Goal: Task Accomplishment & Management: Complete application form

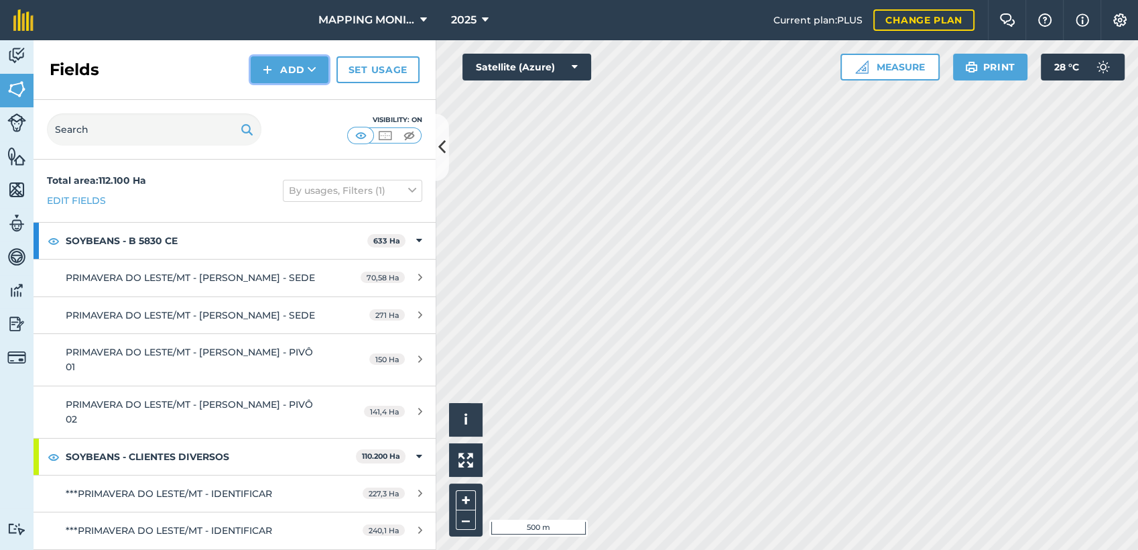
click at [316, 76] on icon at bounding box center [312, 69] width 9 height 13
click at [314, 95] on link "Draw" at bounding box center [290, 99] width 74 height 29
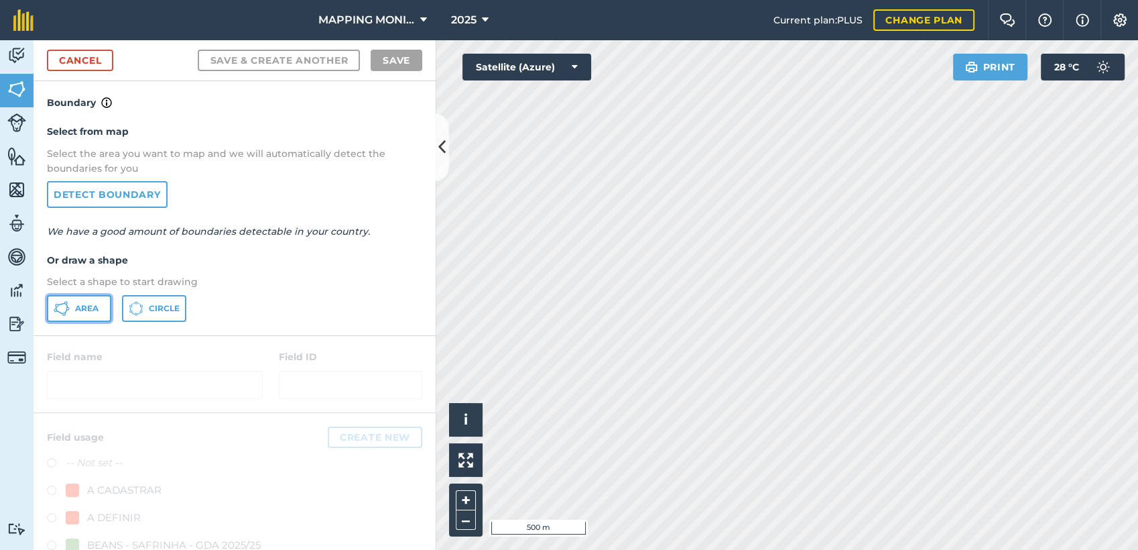
click at [99, 314] on button "Area" at bounding box center [79, 308] width 64 height 27
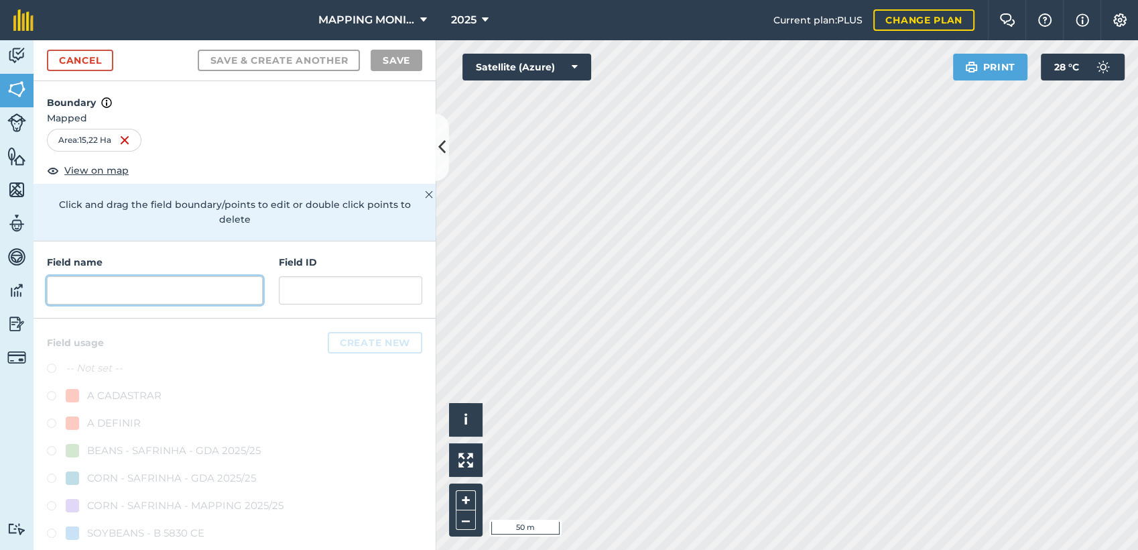
click at [229, 300] on input "text" at bounding box center [155, 290] width 216 height 28
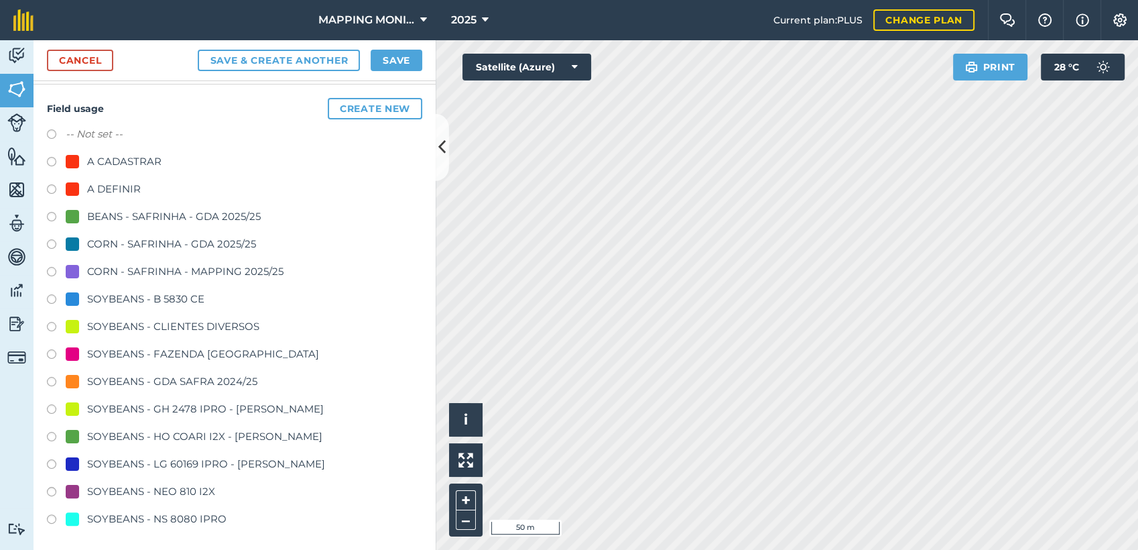
scroll to position [235, 0]
type input "PRIMAVERA DO LESTE/MT - IRINEU [GEOGRAPHIC_DATA] - [GEOGRAPHIC_DATA]"
click at [170, 318] on div "SOYBEANS - CLIENTES DIVERSOS" at bounding box center [173, 325] width 172 height 16
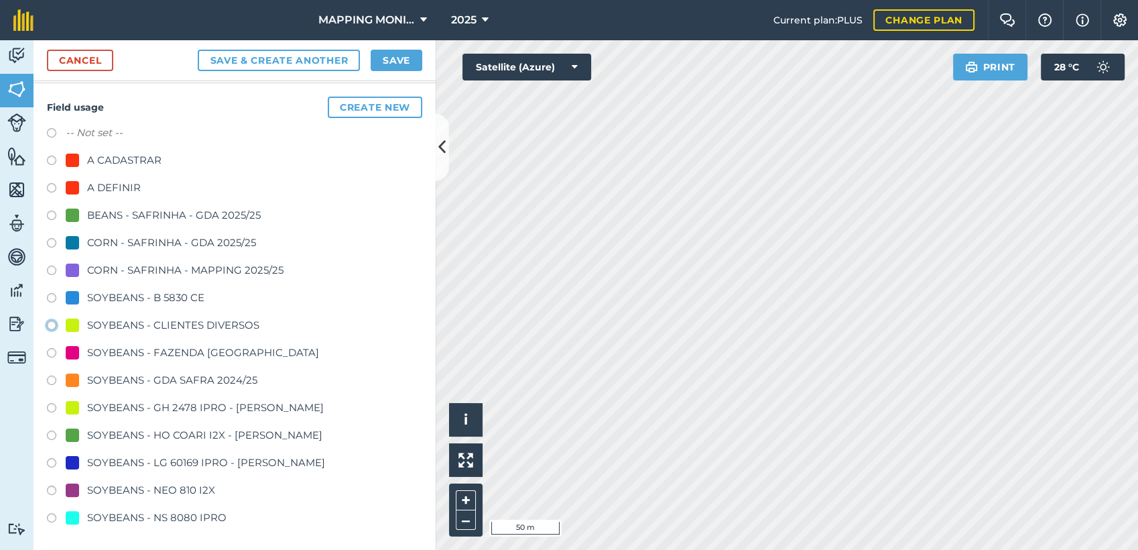
radio input "true"
click at [398, 64] on button "Save" at bounding box center [397, 60] width 52 height 21
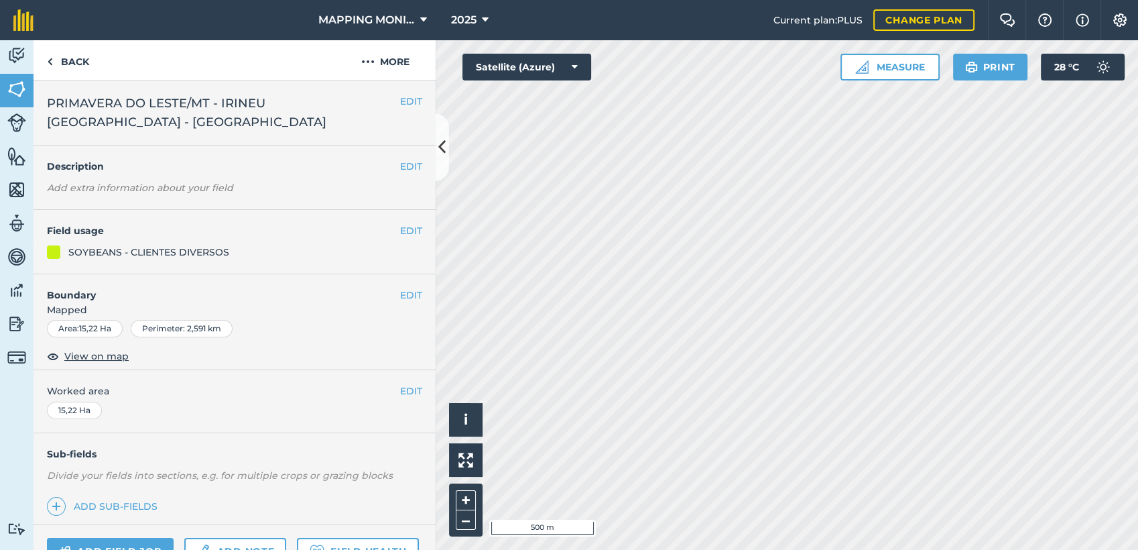
click at [107, 101] on span "PRIMAVERA DO LESTE/MT - IRINEU [GEOGRAPHIC_DATA] - [GEOGRAPHIC_DATA]" at bounding box center [223, 113] width 353 height 38
click at [80, 64] on link "Back" at bounding box center [68, 60] width 69 height 40
click at [176, 108] on span "PRIMAVERA DO LESTE/MT - IRINEU [GEOGRAPHIC_DATA] - [GEOGRAPHIC_DATA]" at bounding box center [223, 113] width 353 height 38
click at [175, 106] on span "PRIMAVERA DO LESTE/MT - IRINEU [GEOGRAPHIC_DATA] - [GEOGRAPHIC_DATA]" at bounding box center [223, 113] width 353 height 38
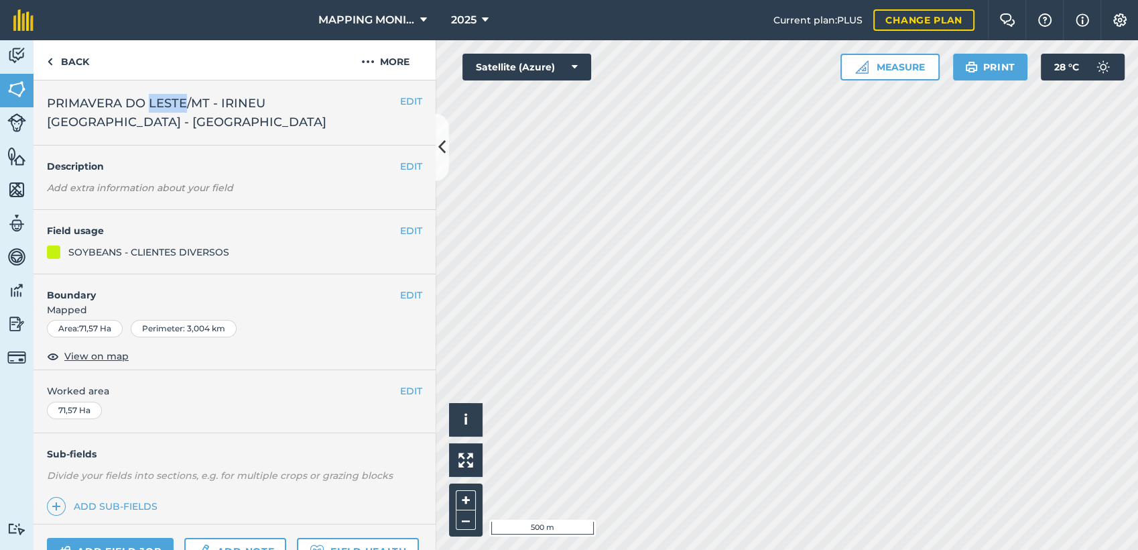
click at [164, 95] on span "PRIMAVERA DO LESTE/MT - IRINEU [GEOGRAPHIC_DATA] - [GEOGRAPHIC_DATA]" at bounding box center [223, 113] width 353 height 38
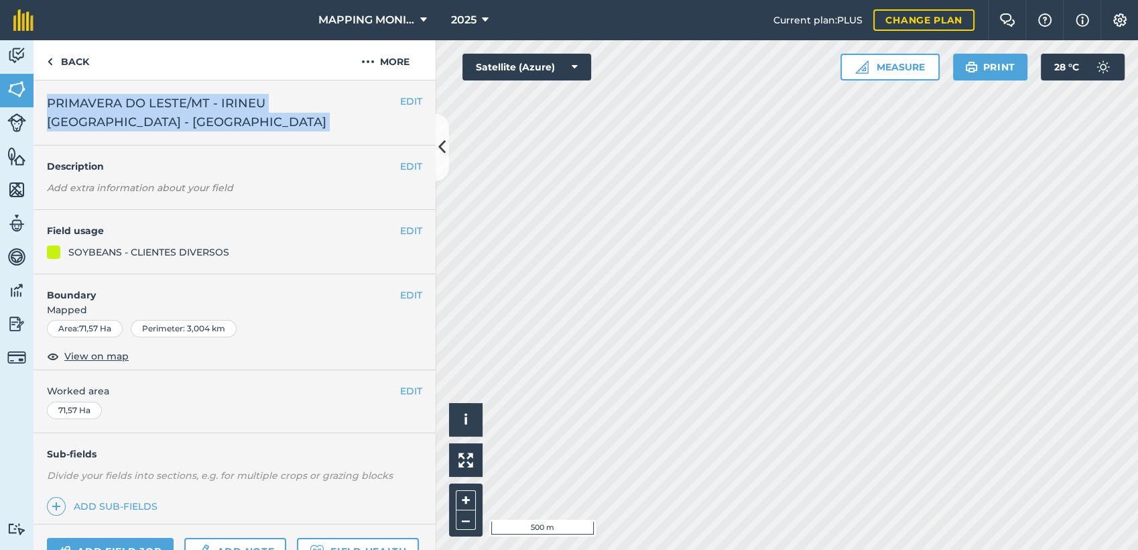
click at [164, 95] on span "PRIMAVERA DO LESTE/MT - IRINEU [GEOGRAPHIC_DATA] - [GEOGRAPHIC_DATA]" at bounding box center [223, 113] width 353 height 38
click at [81, 72] on link "Back" at bounding box center [68, 60] width 69 height 40
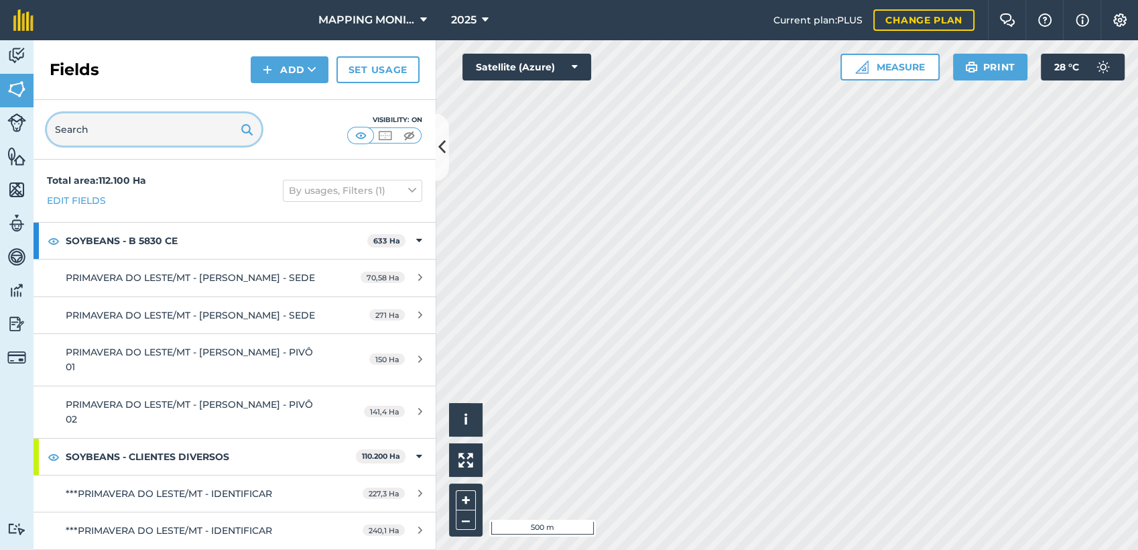
click at [155, 121] on input "text" at bounding box center [154, 129] width 214 height 32
paste input "PRIMAVERA DO LESTE/MT - IRINEU [GEOGRAPHIC_DATA] - [GEOGRAPHIC_DATA]"
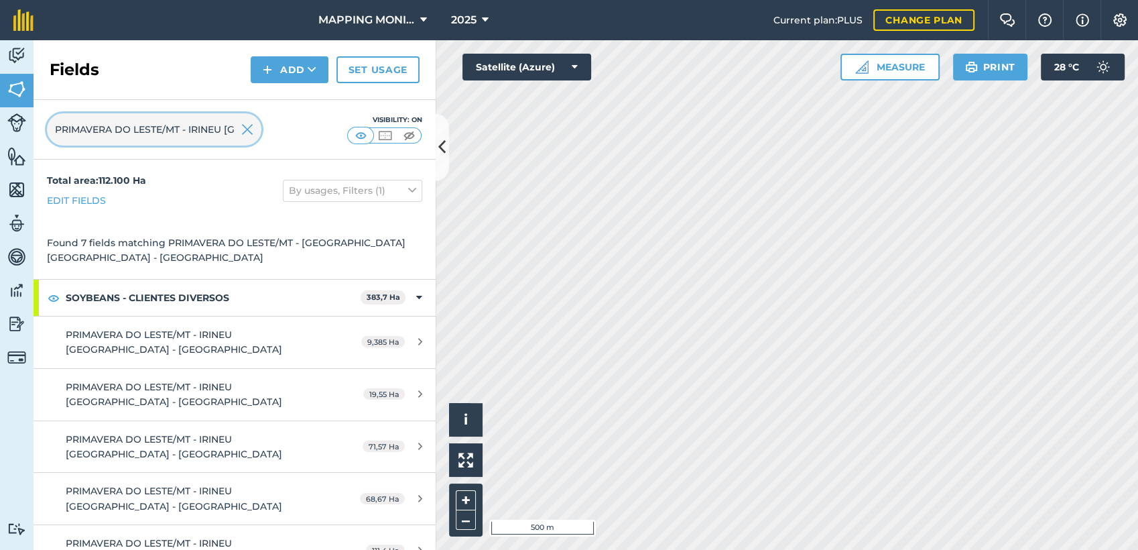
scroll to position [0, 135]
type input "PRIMAVERA DO LESTE/MT - IRINEU [GEOGRAPHIC_DATA] - [GEOGRAPHIC_DATA]"
click at [248, 129] on img at bounding box center [247, 129] width 12 height 16
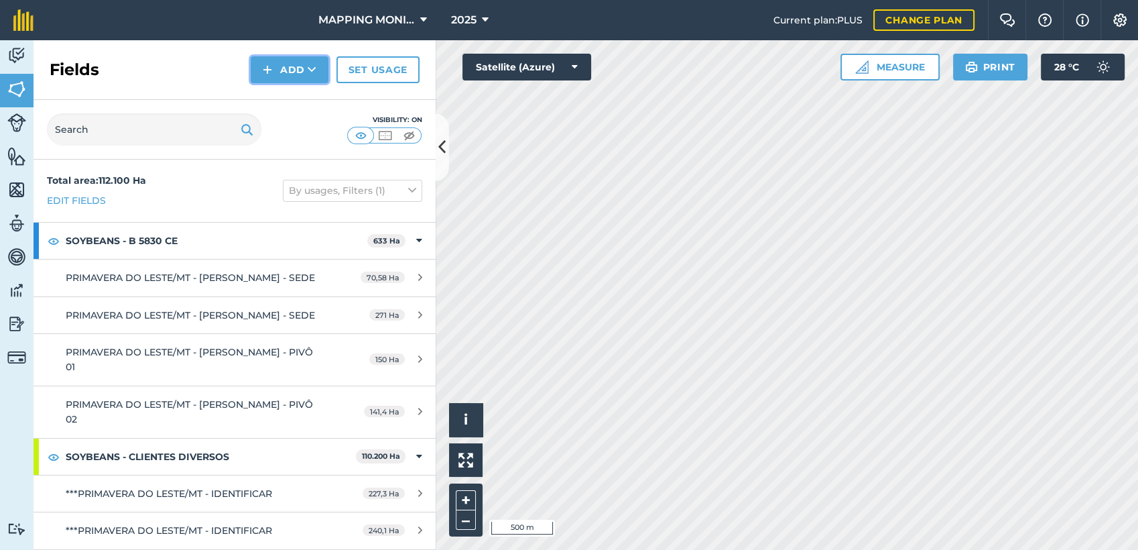
click at [310, 72] on icon at bounding box center [312, 69] width 9 height 13
click at [309, 104] on link "Draw" at bounding box center [290, 99] width 74 height 29
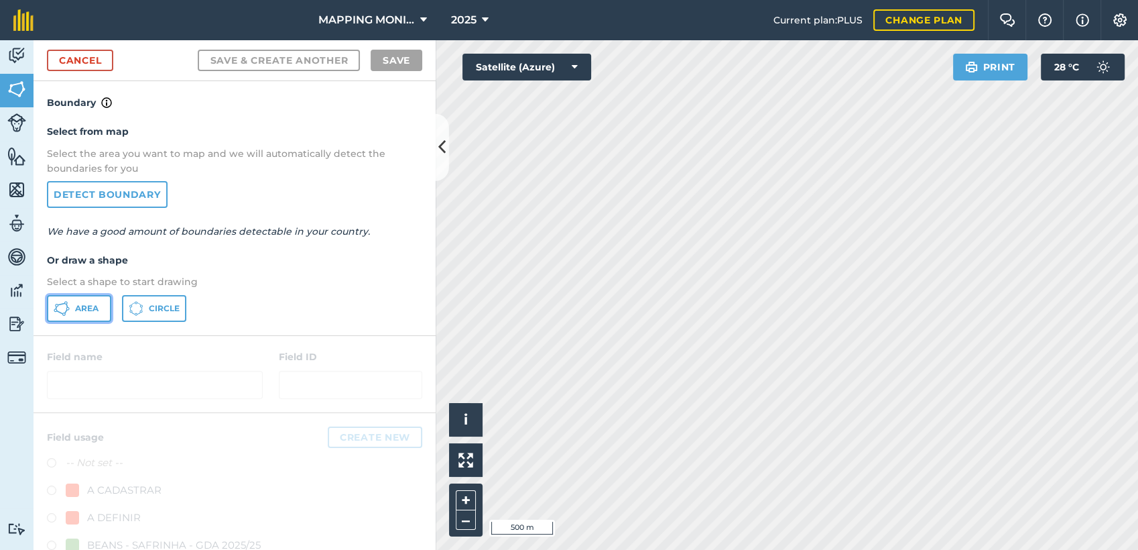
click at [86, 314] on button "Area" at bounding box center [79, 308] width 64 height 27
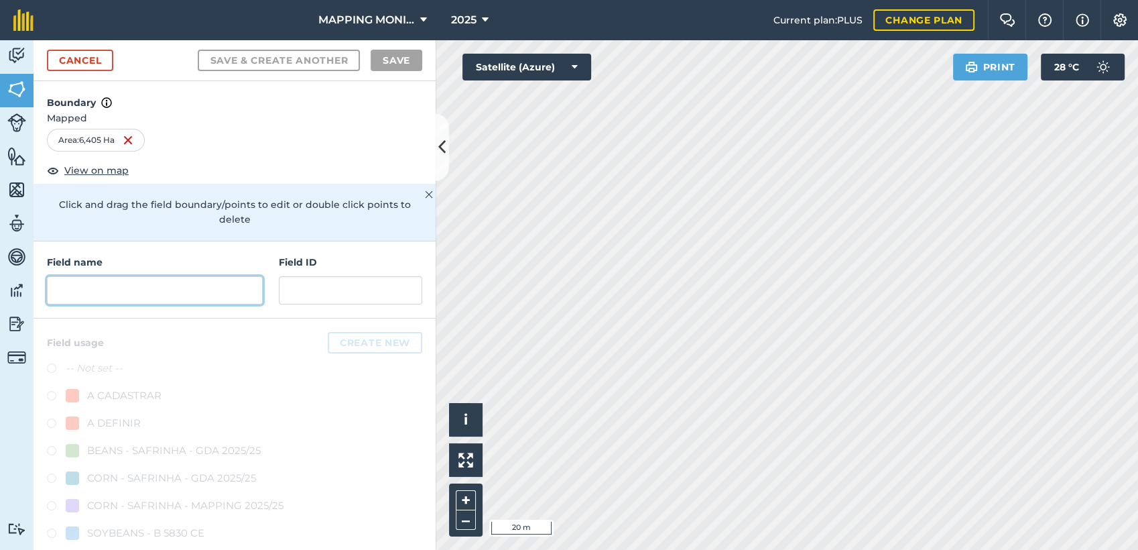
click at [210, 283] on input "text" at bounding box center [155, 290] width 216 height 28
paste input "PRIMAVERA DO LESTE/MT - IRINEU [GEOGRAPHIC_DATA] - [GEOGRAPHIC_DATA]"
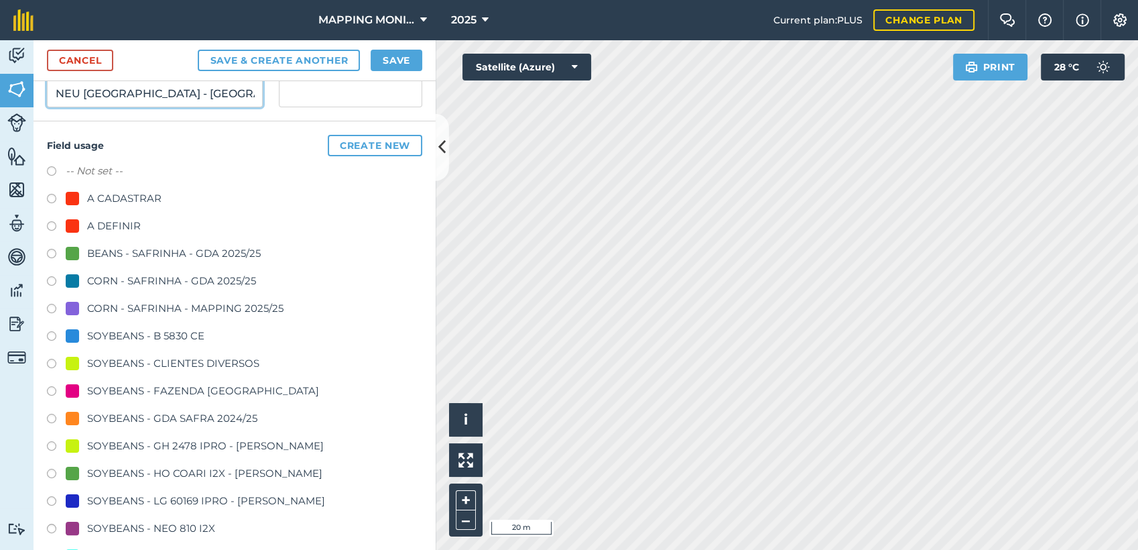
scroll to position [223, 0]
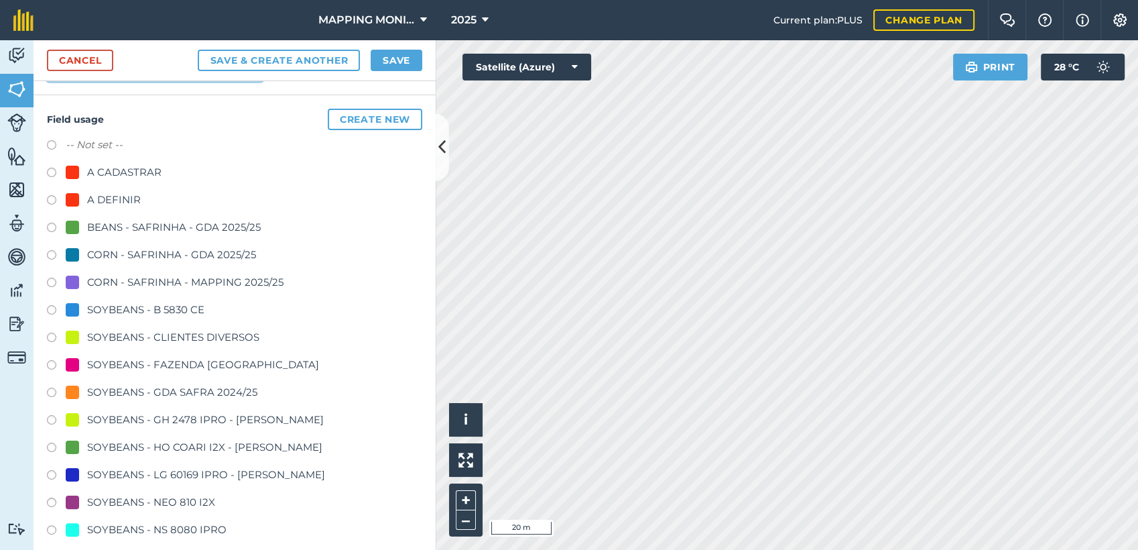
type input "PRIMAVERA DO LESTE/MT - IRINEU [GEOGRAPHIC_DATA] - [GEOGRAPHIC_DATA]"
click at [137, 412] on div "SOYBEANS - GH 2478 IPRO - [PERSON_NAME]" at bounding box center [205, 420] width 237 height 16
radio input "true"
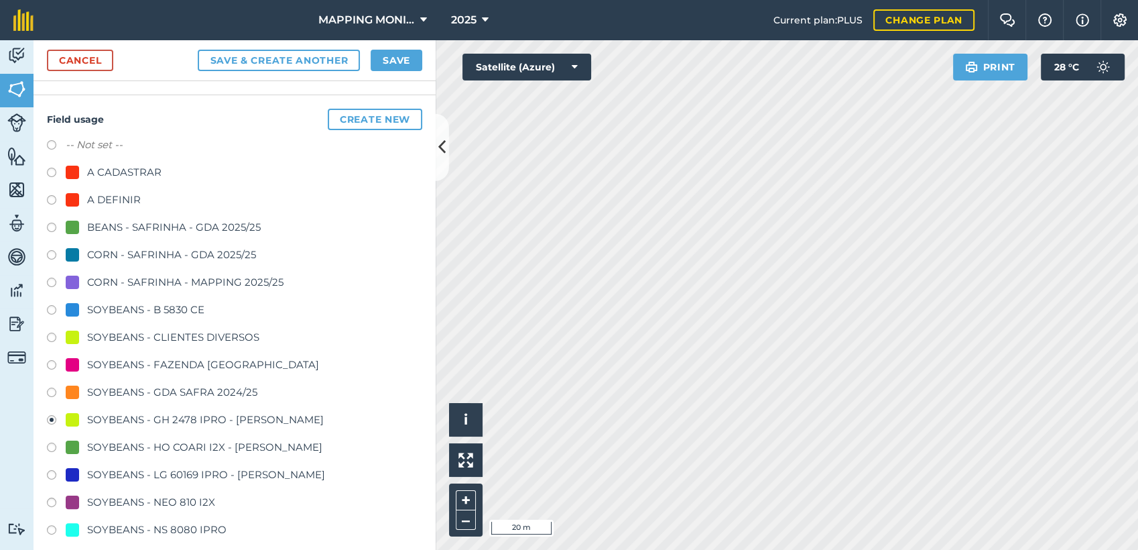
click at [163, 338] on div "SOYBEANS - CLIENTES DIVERSOS" at bounding box center [173, 337] width 172 height 16
drag, startPoint x: 72, startPoint y: 330, endPoint x: 80, endPoint y: 323, distance: 10.5
click at [72, 330] on div at bounding box center [72, 336] width 13 height 13
radio input "true"
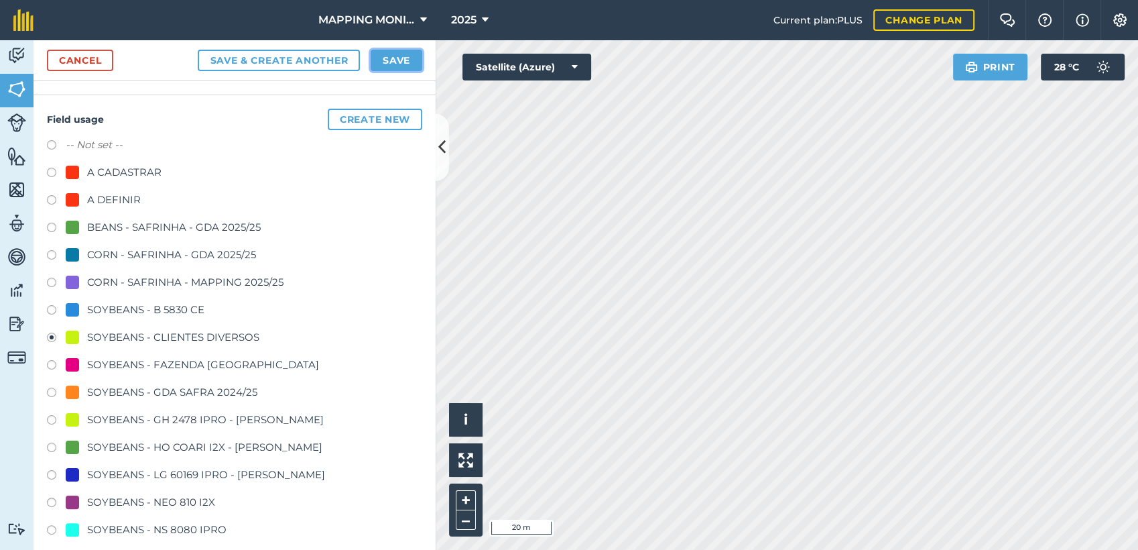
click at [395, 74] on div "Cancel Save & Create Another Save" at bounding box center [235, 60] width 402 height 41
click at [403, 62] on button "Save" at bounding box center [397, 60] width 52 height 21
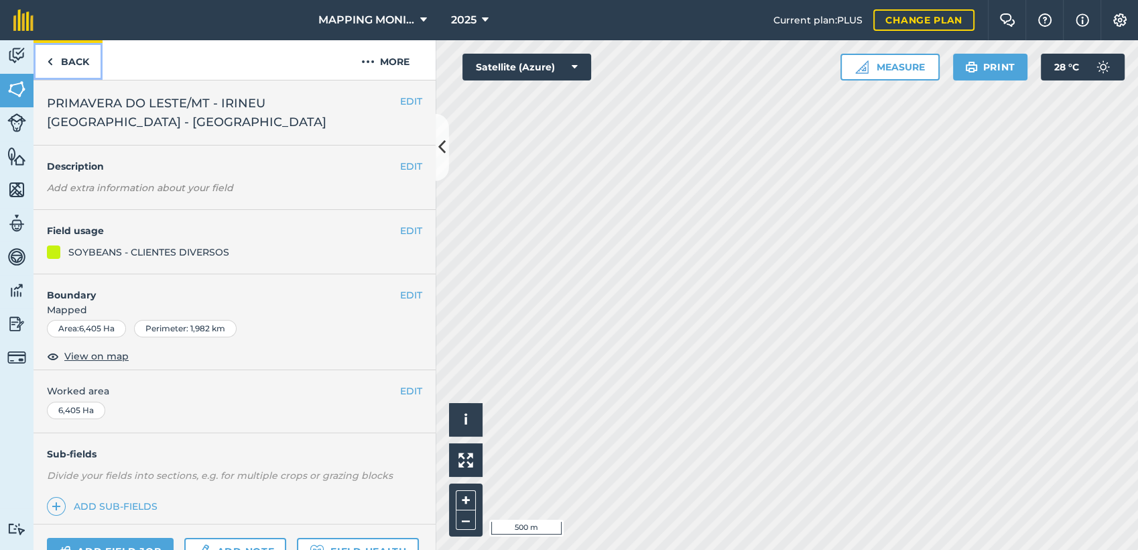
click at [68, 60] on link "Back" at bounding box center [68, 60] width 69 height 40
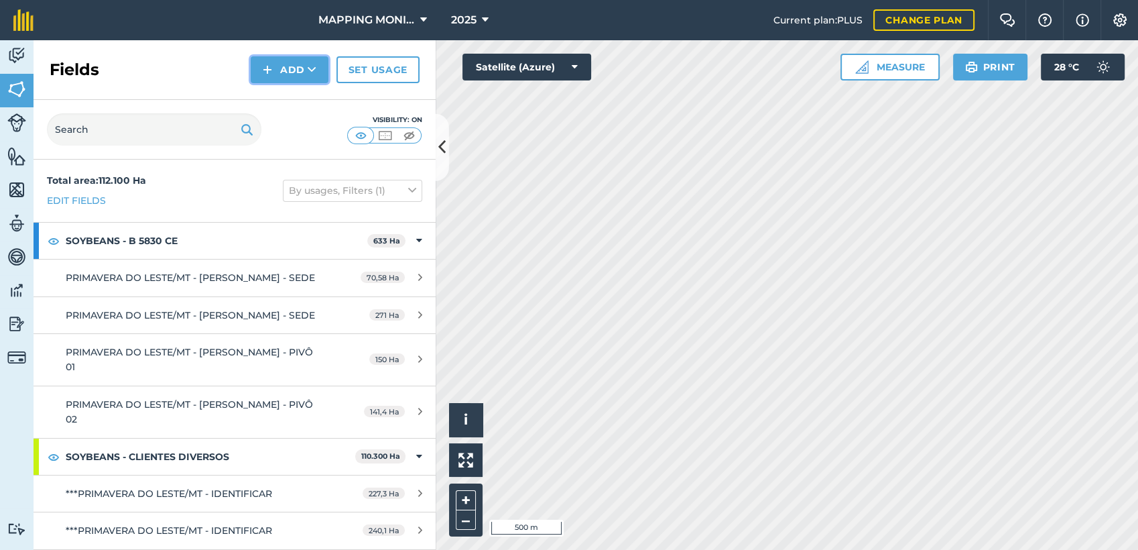
click at [316, 76] on icon at bounding box center [312, 69] width 9 height 13
click at [306, 105] on link "Draw" at bounding box center [290, 99] width 74 height 29
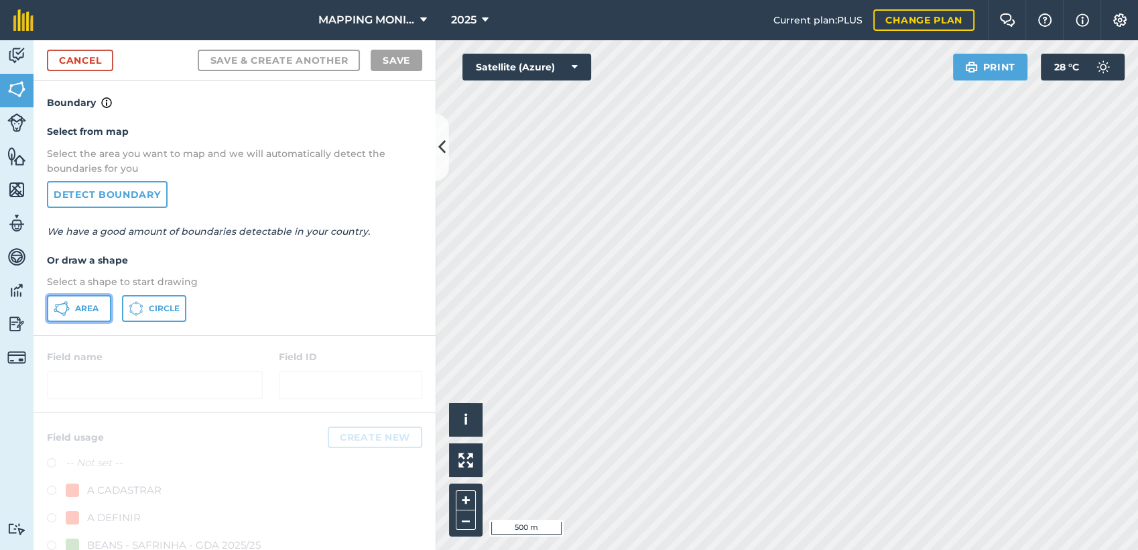
drag, startPoint x: 86, startPoint y: 308, endPoint x: 93, endPoint y: 306, distance: 7.8
click at [87, 308] on span "Area" at bounding box center [86, 308] width 23 height 11
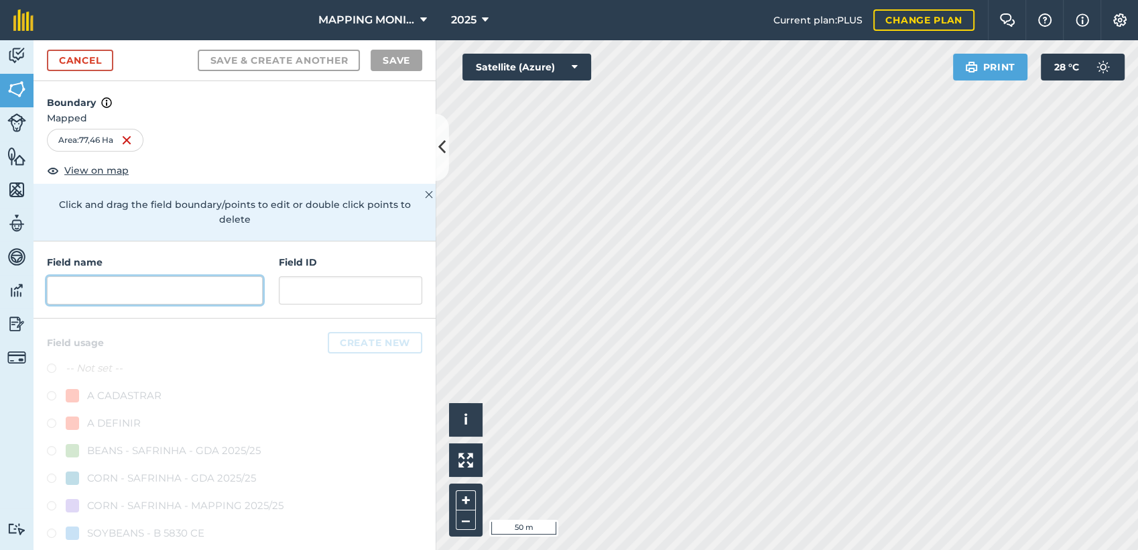
click at [139, 298] on input "text" at bounding box center [155, 290] width 216 height 28
paste input "PRIMAVERA DO LESTE/MT - IRINEU [GEOGRAPHIC_DATA] - [GEOGRAPHIC_DATA]"
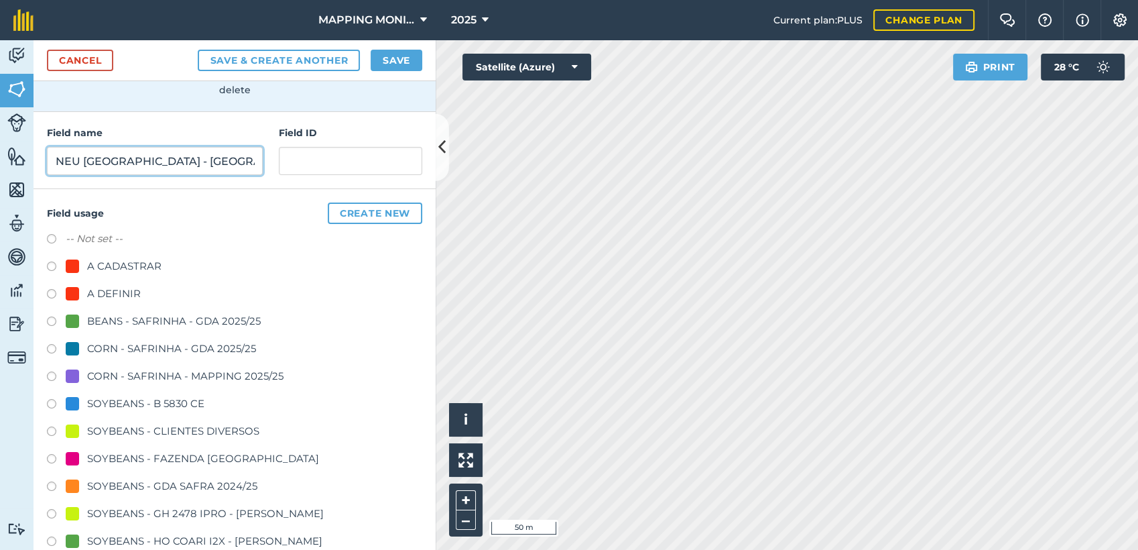
scroll to position [149, 0]
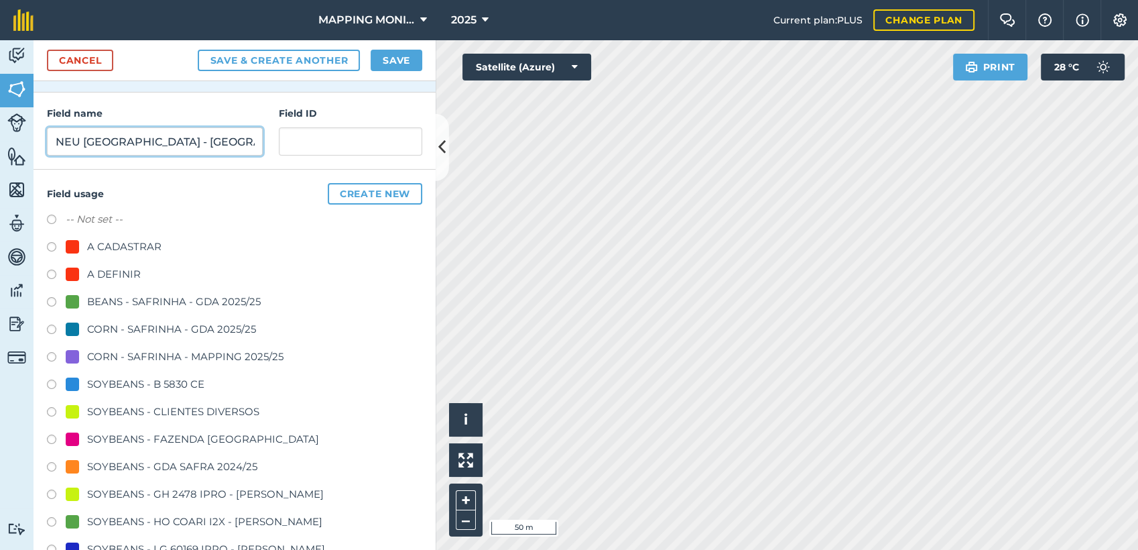
type input "PRIMAVERA DO LESTE/MT - IRINEU [GEOGRAPHIC_DATA] - [GEOGRAPHIC_DATA]"
click at [163, 406] on div "SOYBEANS - CLIENTES DIVERSOS" at bounding box center [173, 411] width 172 height 16
radio input "true"
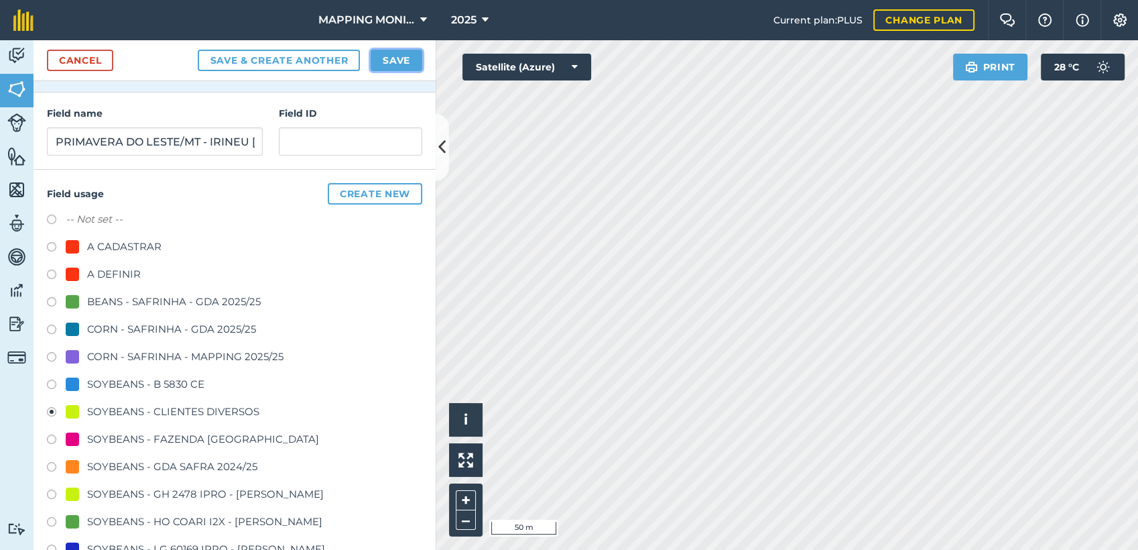
click at [394, 59] on button "Save" at bounding box center [397, 60] width 52 height 21
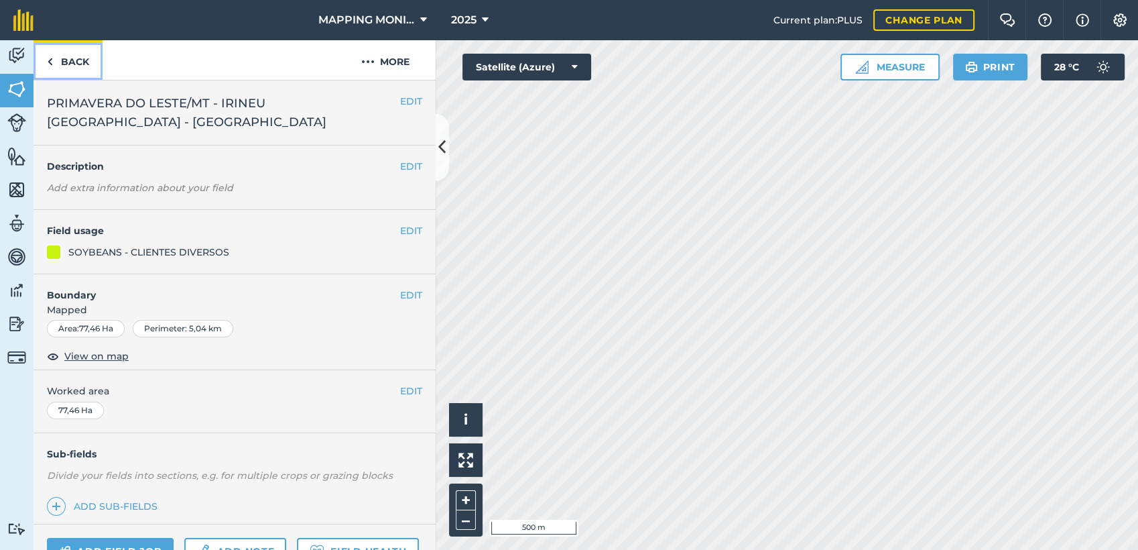
click at [60, 67] on link "Back" at bounding box center [68, 60] width 69 height 40
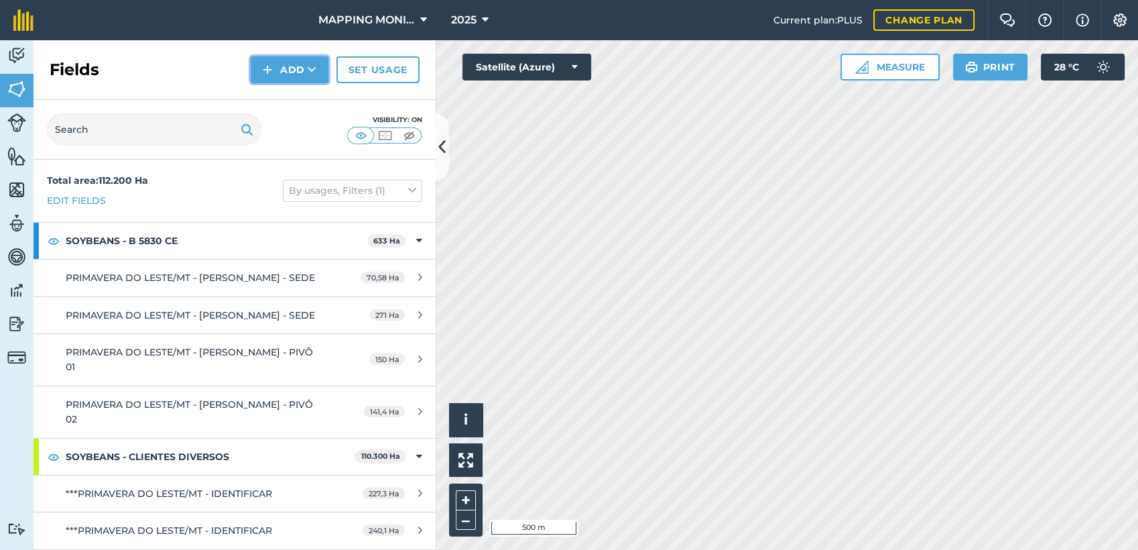
click at [279, 70] on button "Add" at bounding box center [290, 69] width 78 height 27
click at [307, 92] on link "Draw" at bounding box center [290, 99] width 74 height 29
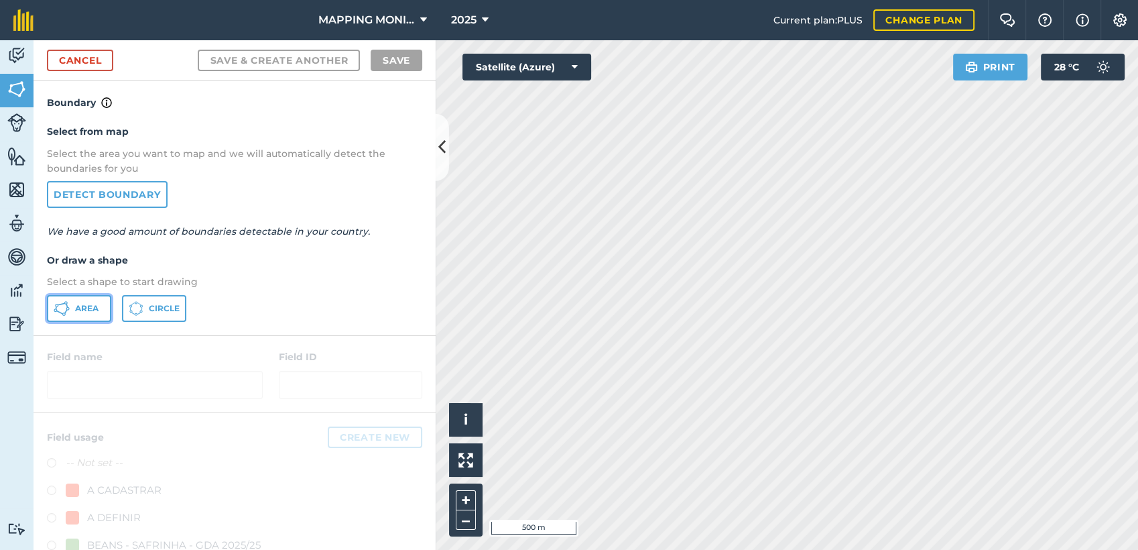
click at [101, 299] on button "Area" at bounding box center [79, 308] width 64 height 27
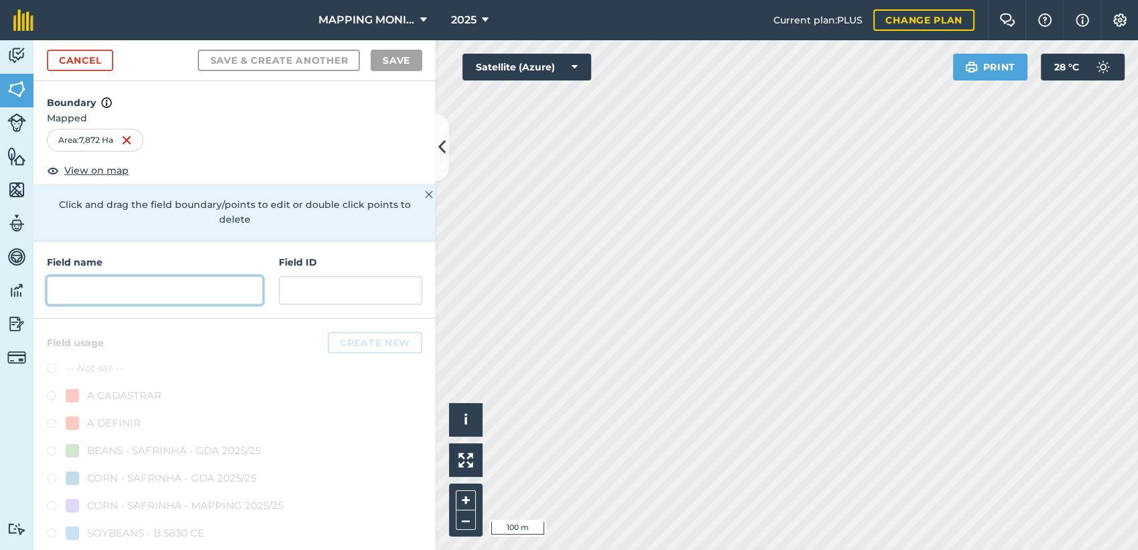
click at [199, 298] on input "text" at bounding box center [155, 290] width 216 height 28
paste input "PRIMAVERA DO LESTE/MT - IRINEU [GEOGRAPHIC_DATA] - [GEOGRAPHIC_DATA]"
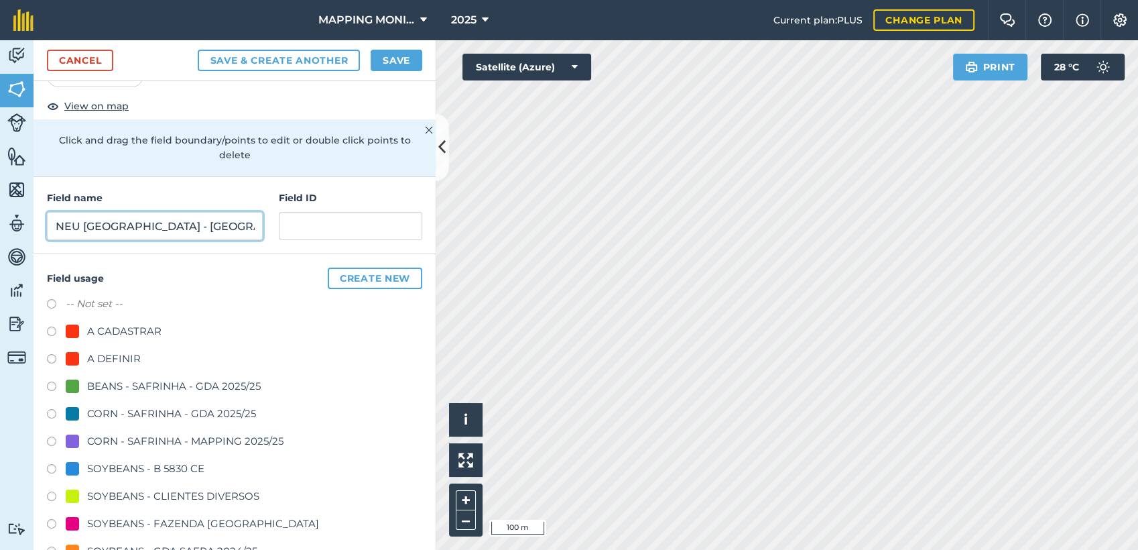
scroll to position [235, 0]
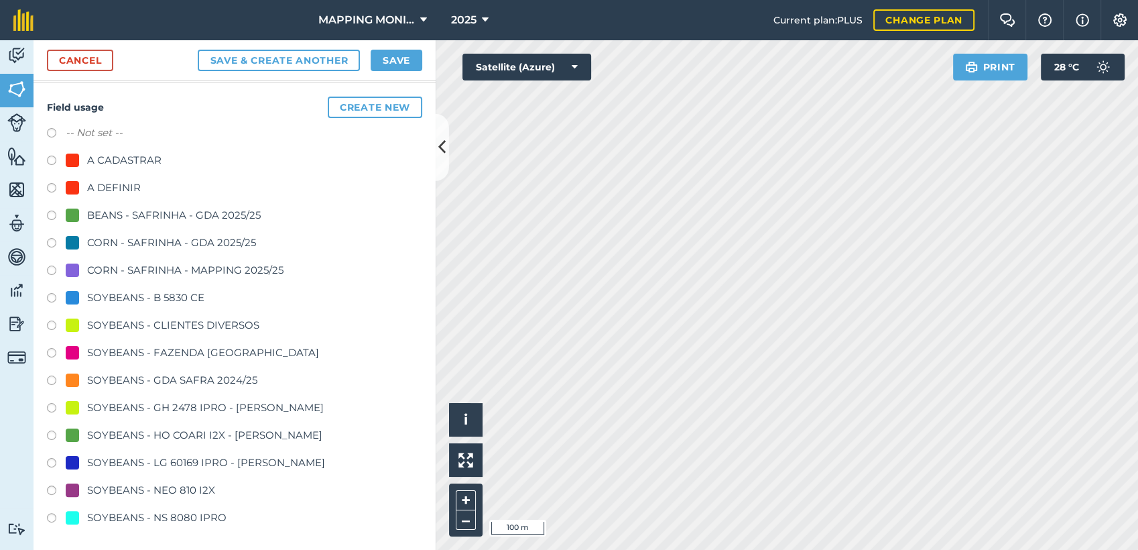
type input "PRIMAVERA DO LESTE/MT - IRINEU [GEOGRAPHIC_DATA] - [GEOGRAPHIC_DATA]"
click at [170, 324] on div "SOYBEANS - CLIENTES DIVERSOS" at bounding box center [173, 325] width 172 height 16
radio input "true"
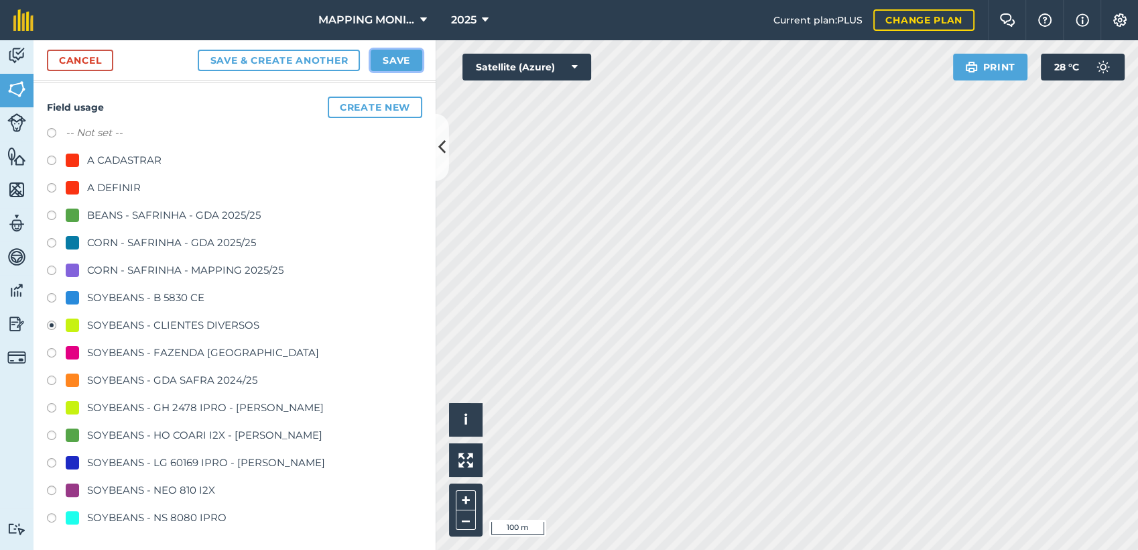
click at [397, 55] on button "Save" at bounding box center [397, 60] width 52 height 21
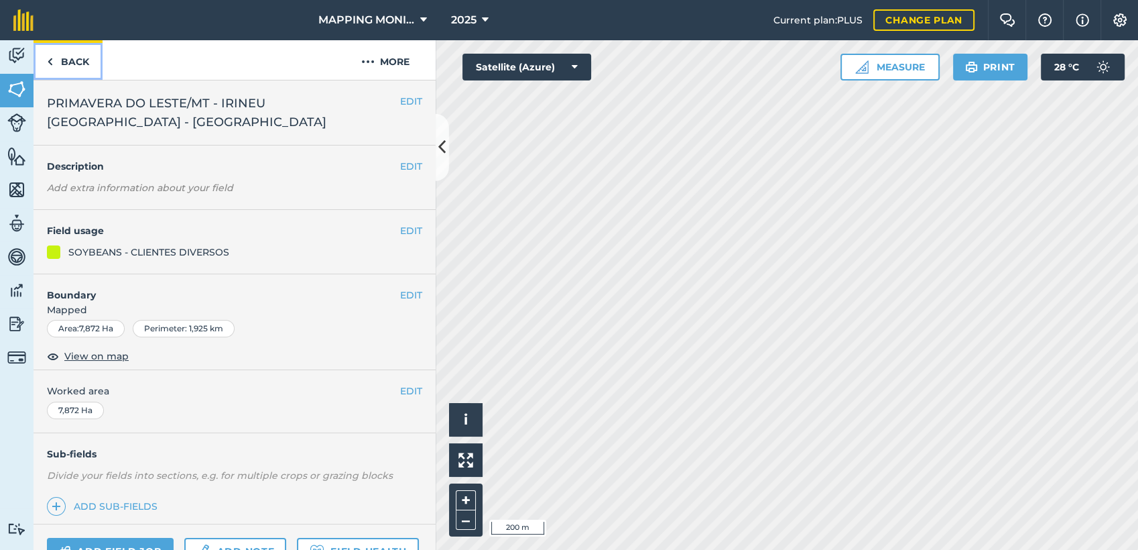
click at [71, 67] on link "Back" at bounding box center [68, 60] width 69 height 40
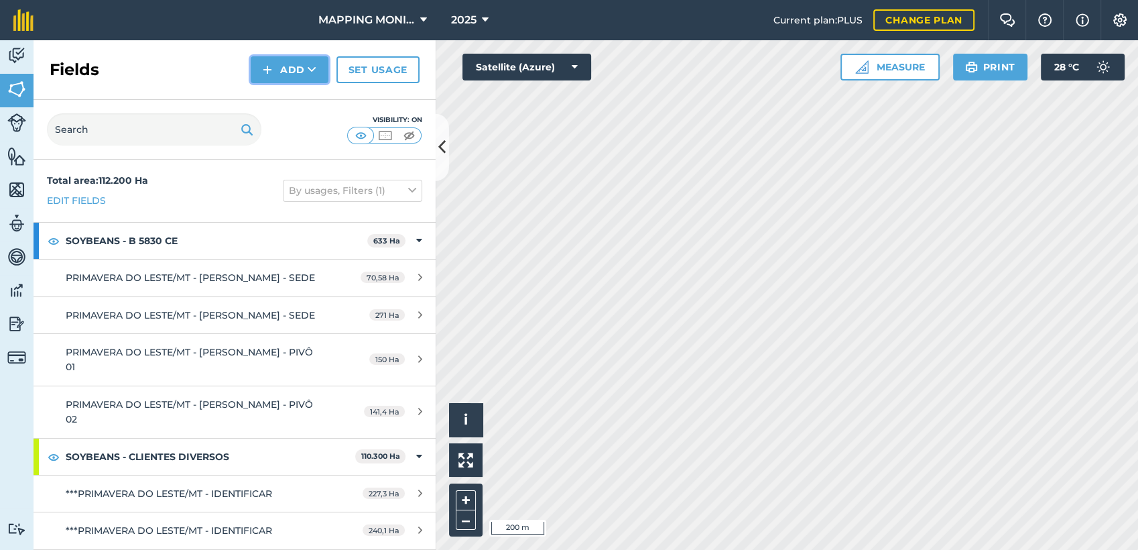
click at [265, 75] on img at bounding box center [267, 70] width 9 height 16
click at [284, 105] on link "Draw" at bounding box center [290, 99] width 74 height 29
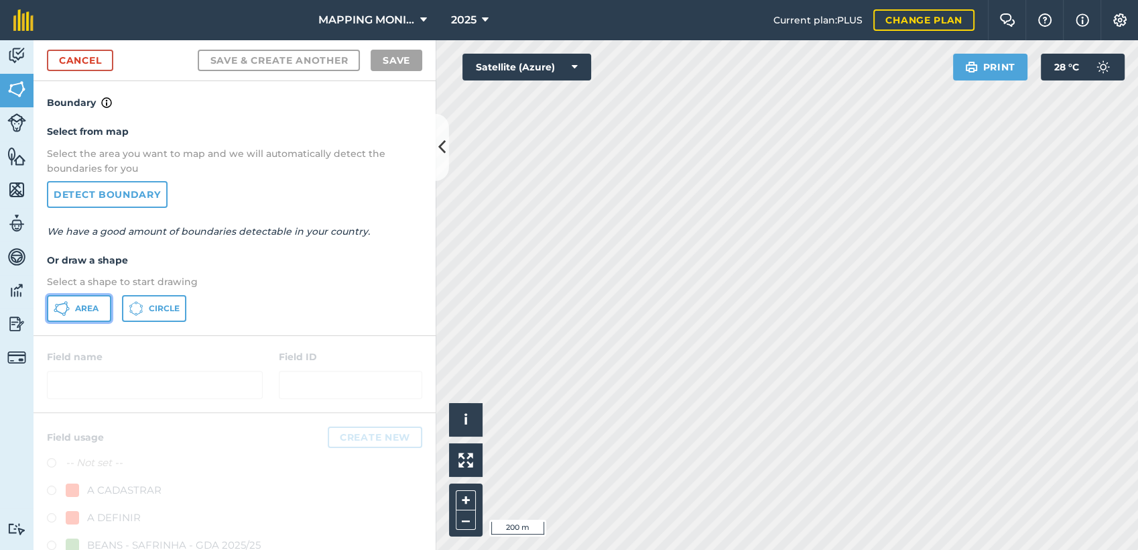
click at [82, 311] on span "Area" at bounding box center [86, 308] width 23 height 11
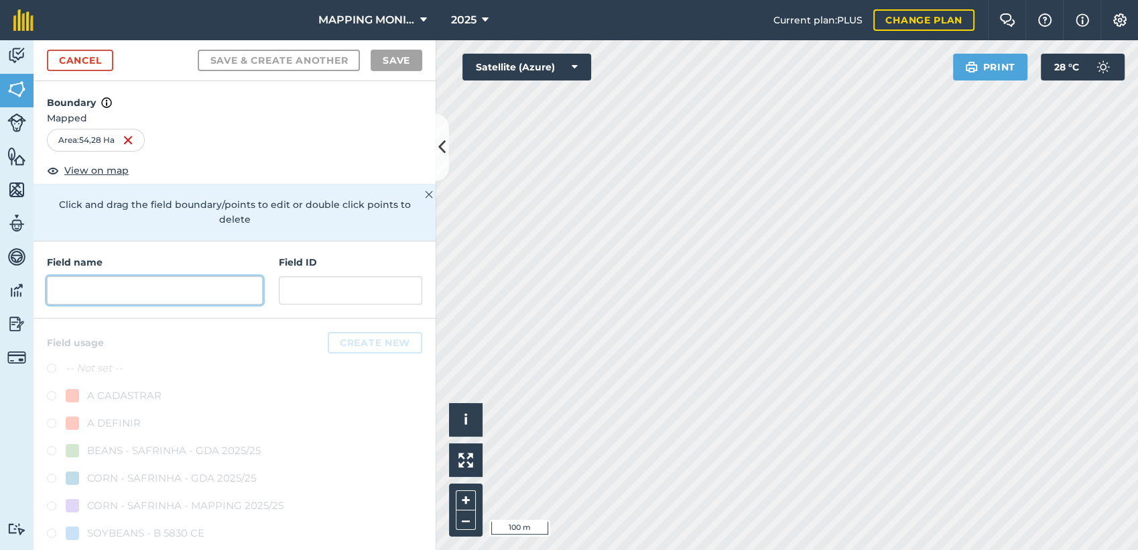
click at [91, 298] on input "text" at bounding box center [155, 290] width 216 height 28
paste input "PRIMAVERA DO LESTE/MT - IRINEU [GEOGRAPHIC_DATA] - [GEOGRAPHIC_DATA]"
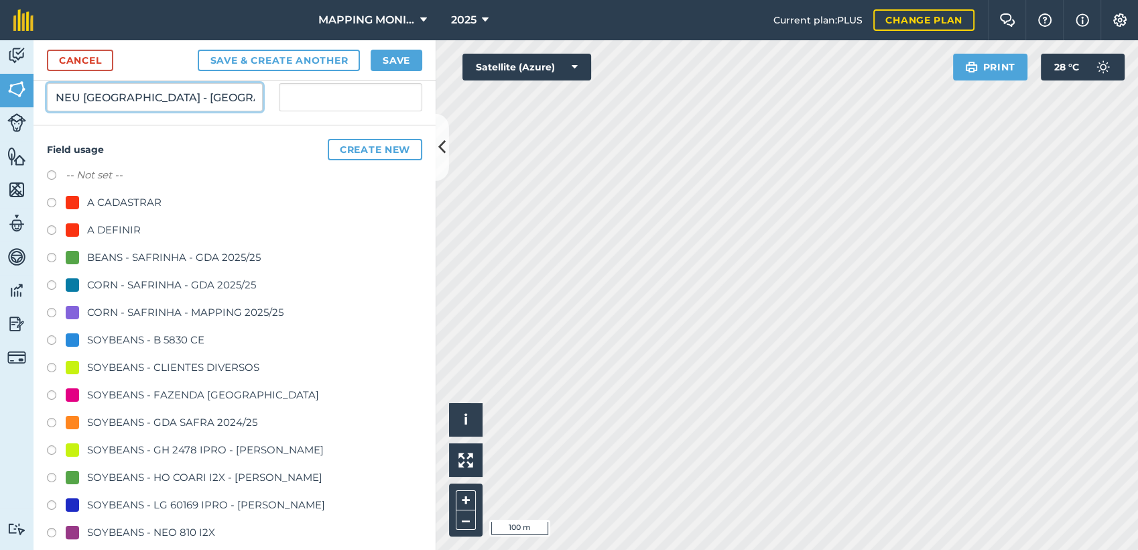
scroll to position [235, 0]
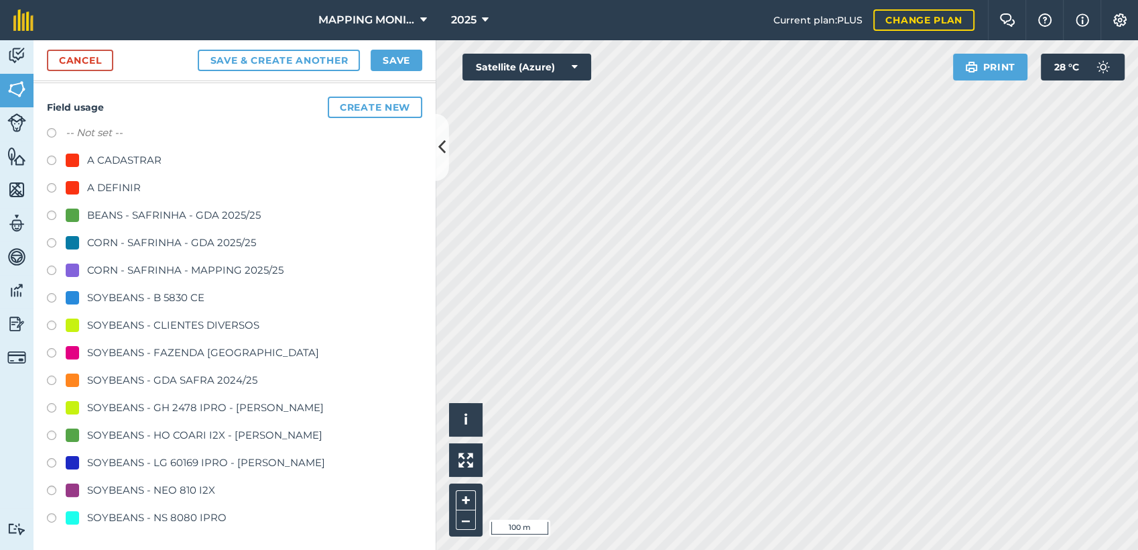
type input "PRIMAVERA DO LESTE/MT - IRINEU [GEOGRAPHIC_DATA] - [GEOGRAPHIC_DATA]"
click at [122, 322] on div "SOYBEANS - CLIENTES DIVERSOS" at bounding box center [173, 325] width 172 height 16
radio input "true"
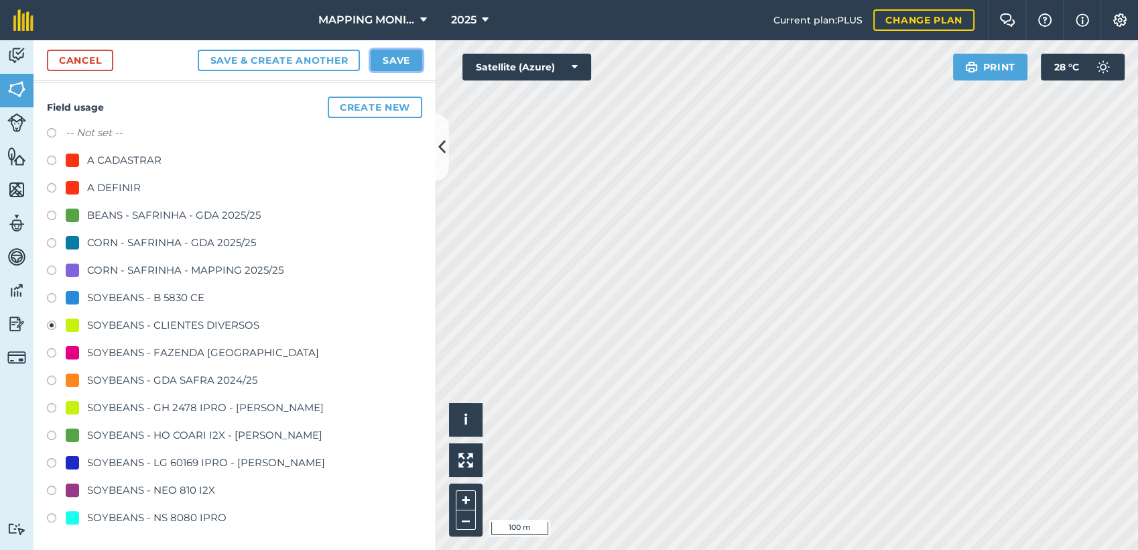
click at [410, 56] on button "Save" at bounding box center [397, 60] width 52 height 21
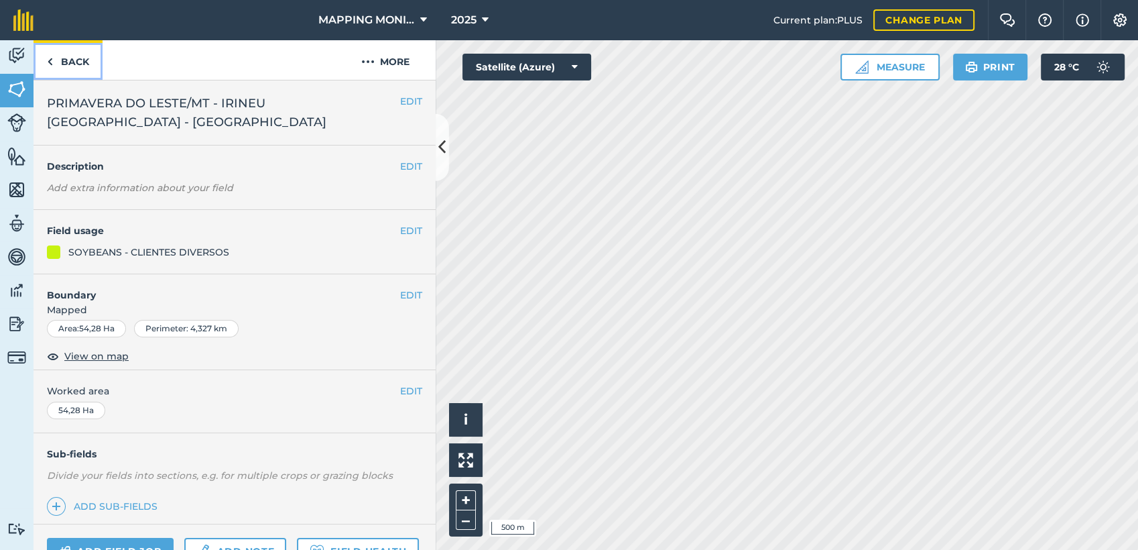
click at [72, 64] on link "Back" at bounding box center [68, 60] width 69 height 40
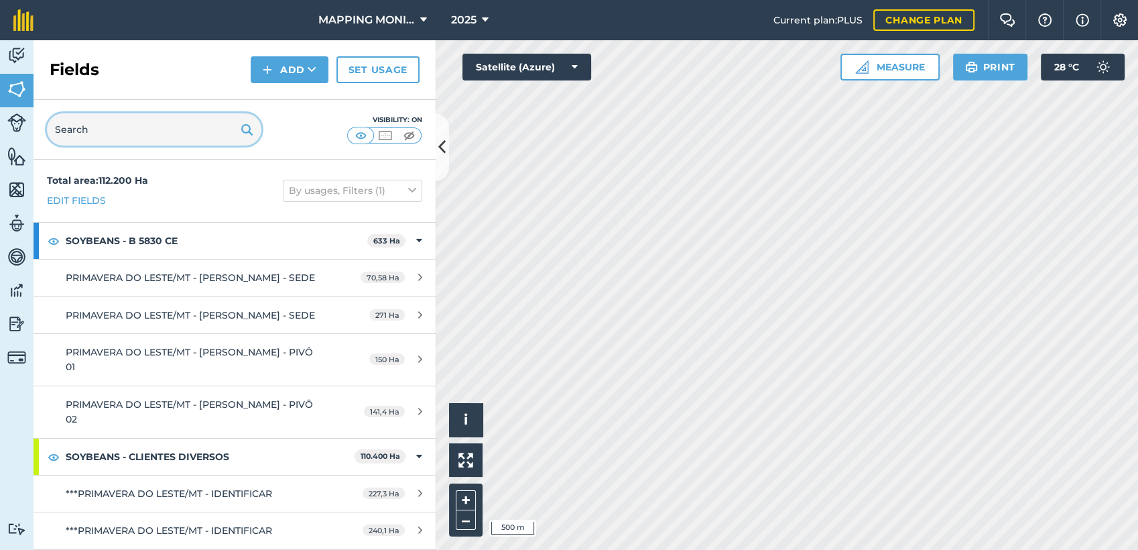
click at [107, 123] on input "text" at bounding box center [154, 129] width 214 height 32
paste input "PRIMAVERA DO LESTE/MT - IRINEU [GEOGRAPHIC_DATA] - [GEOGRAPHIC_DATA]"
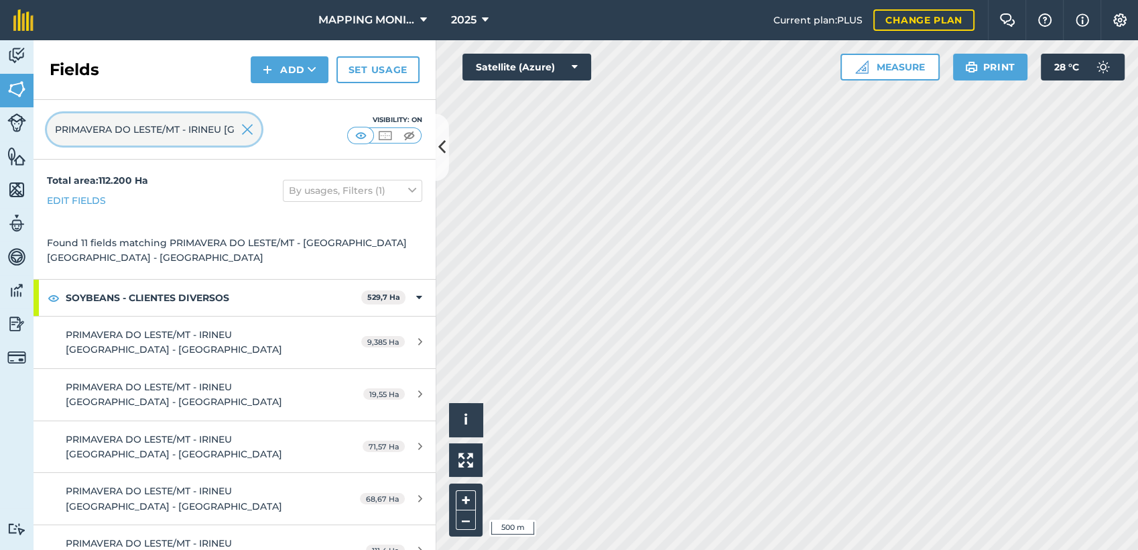
scroll to position [0, 135]
type input "PRIMAVERA DO LESTE/MT - IRINEU [GEOGRAPHIC_DATA] - [GEOGRAPHIC_DATA]"
click at [247, 131] on img at bounding box center [247, 129] width 12 height 16
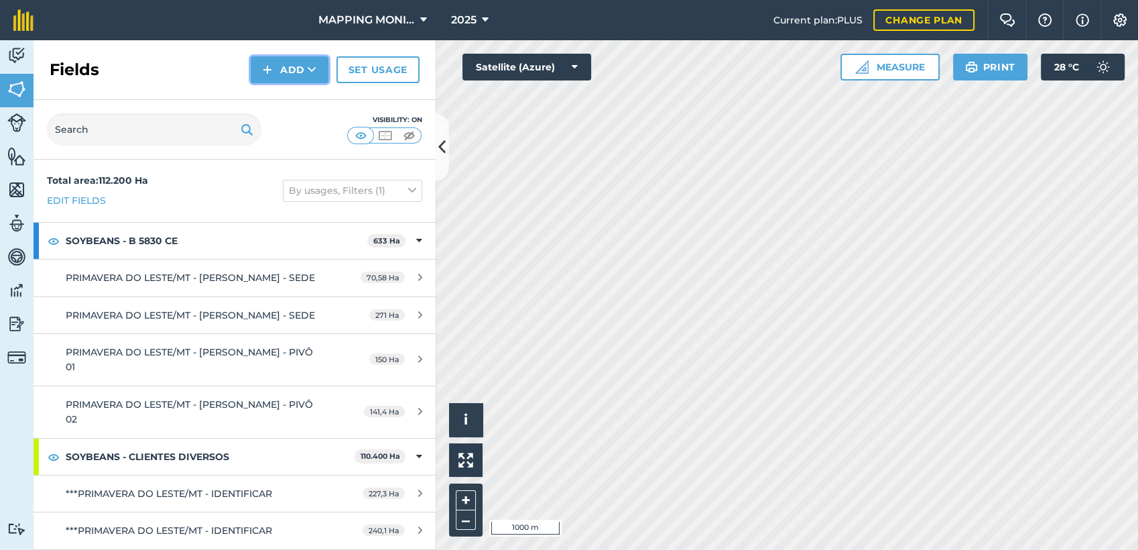
click at [316, 68] on icon at bounding box center [312, 69] width 9 height 13
click at [295, 105] on link "Draw" at bounding box center [290, 99] width 74 height 29
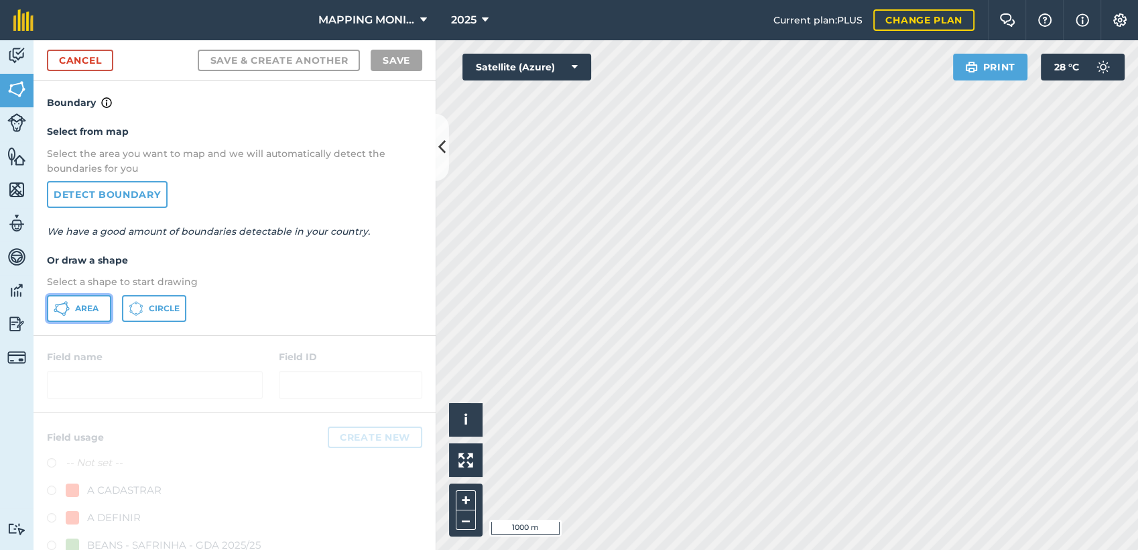
click at [84, 308] on span "Area" at bounding box center [86, 308] width 23 height 11
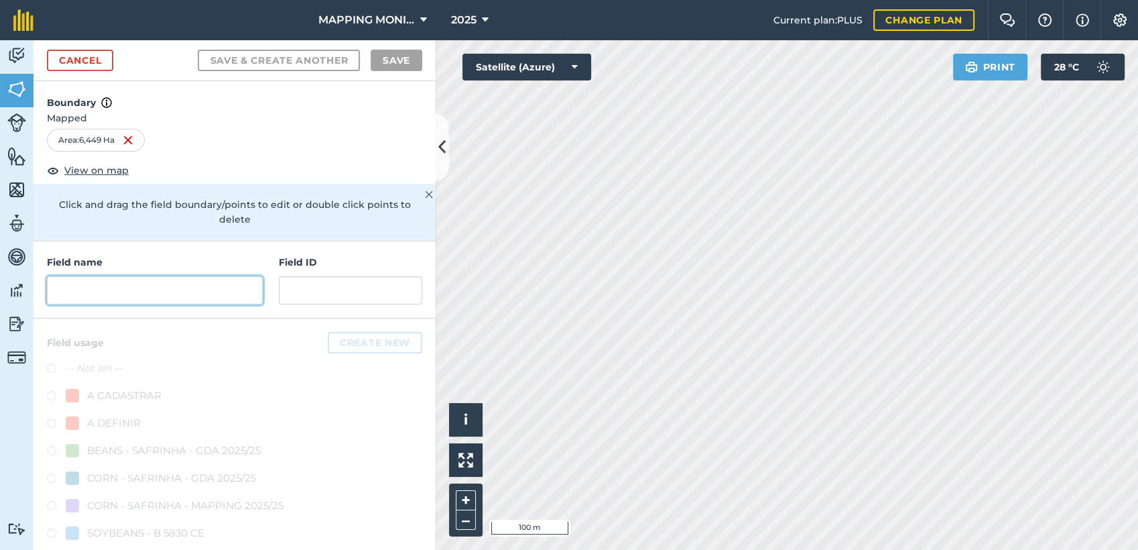
drag, startPoint x: 115, startPoint y: 286, endPoint x: 122, endPoint y: 279, distance: 9.5
click at [119, 282] on input "text" at bounding box center [155, 290] width 216 height 28
paste input "PRIMAVERA DO LESTE/MT - IRINEU [GEOGRAPHIC_DATA] - [GEOGRAPHIC_DATA]"
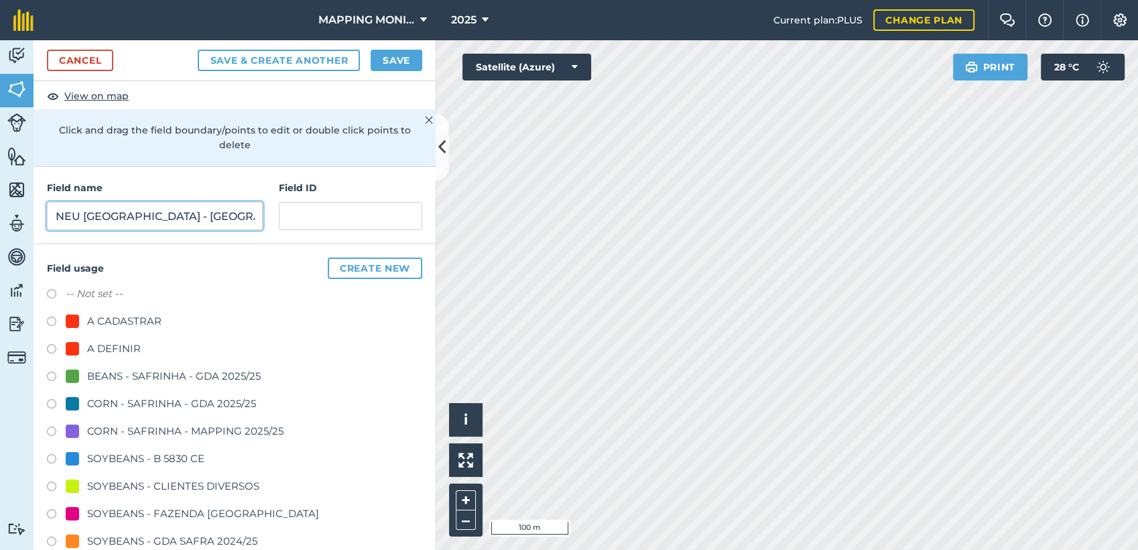
scroll to position [223, 0]
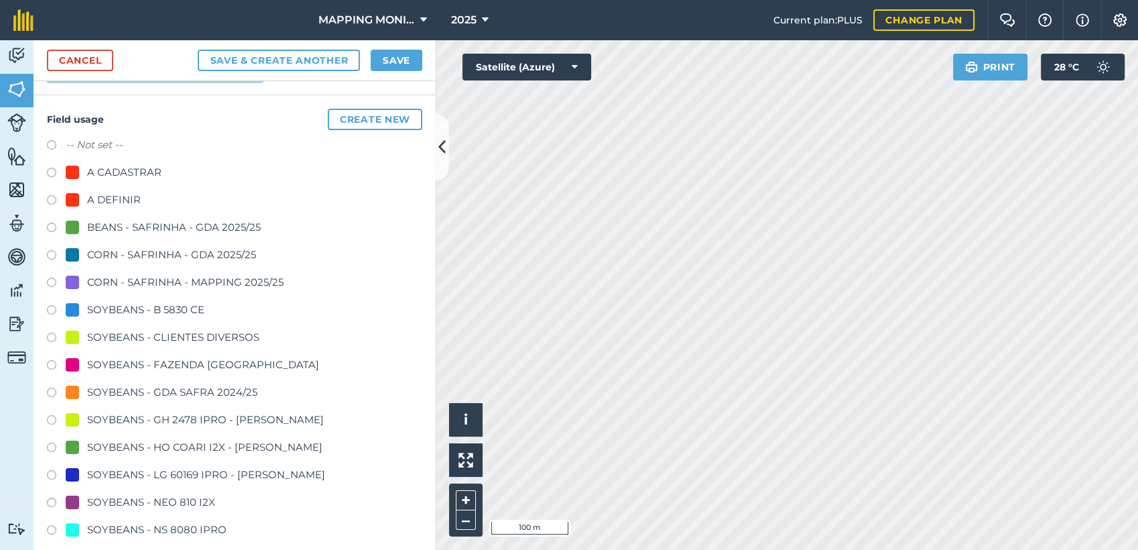
type input "PRIMAVERA DO LESTE/MT - IRINEU [GEOGRAPHIC_DATA] - [GEOGRAPHIC_DATA]"
click at [139, 421] on div "SOYBEANS - GH 2478 IPRO - [PERSON_NAME]" at bounding box center [205, 420] width 237 height 16
radio input "true"
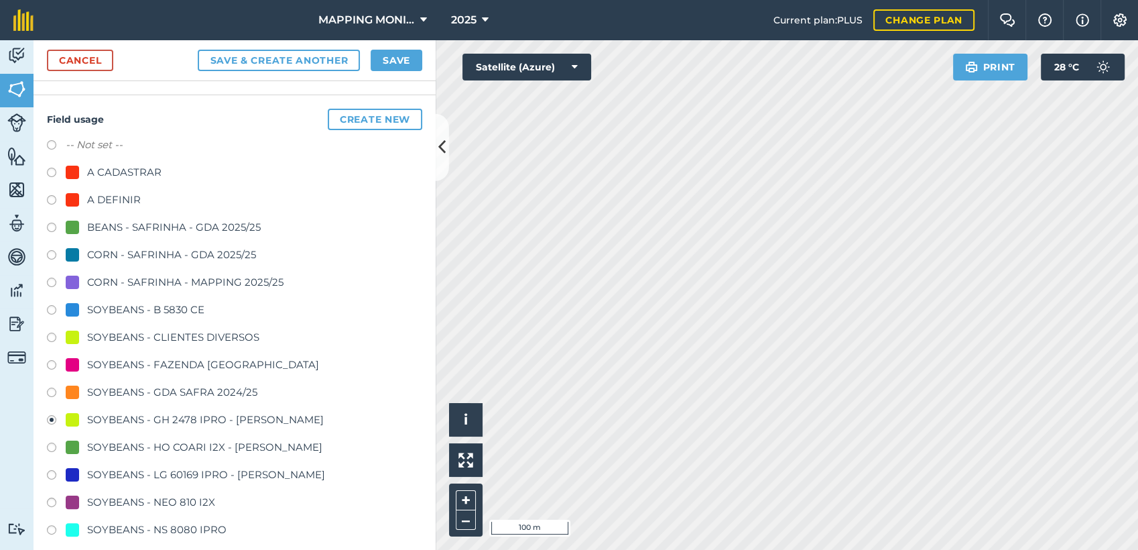
click at [157, 340] on div "SOYBEANS - CLIENTES DIVERSOS" at bounding box center [173, 337] width 172 height 16
radio input "true"
click at [408, 63] on button "Save" at bounding box center [397, 60] width 52 height 21
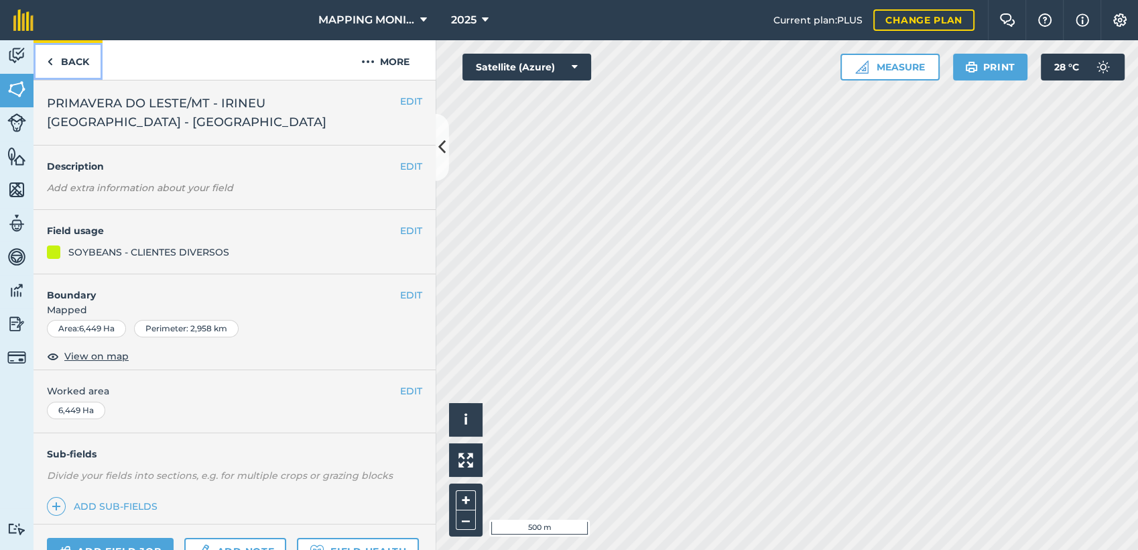
click at [80, 70] on link "Back" at bounding box center [68, 60] width 69 height 40
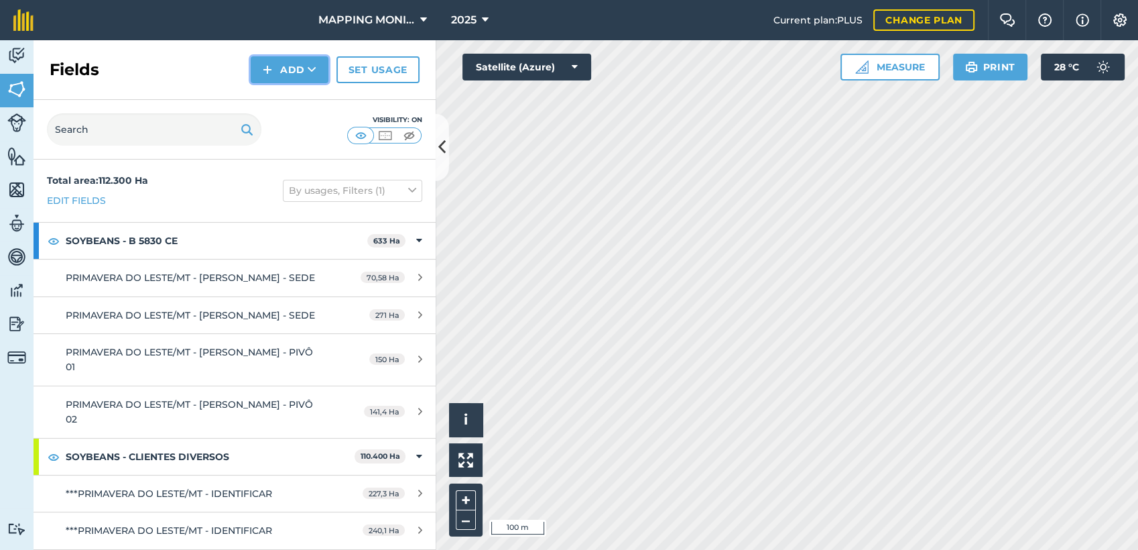
click at [312, 73] on icon at bounding box center [312, 69] width 9 height 13
click at [301, 99] on link "Draw" at bounding box center [290, 99] width 74 height 29
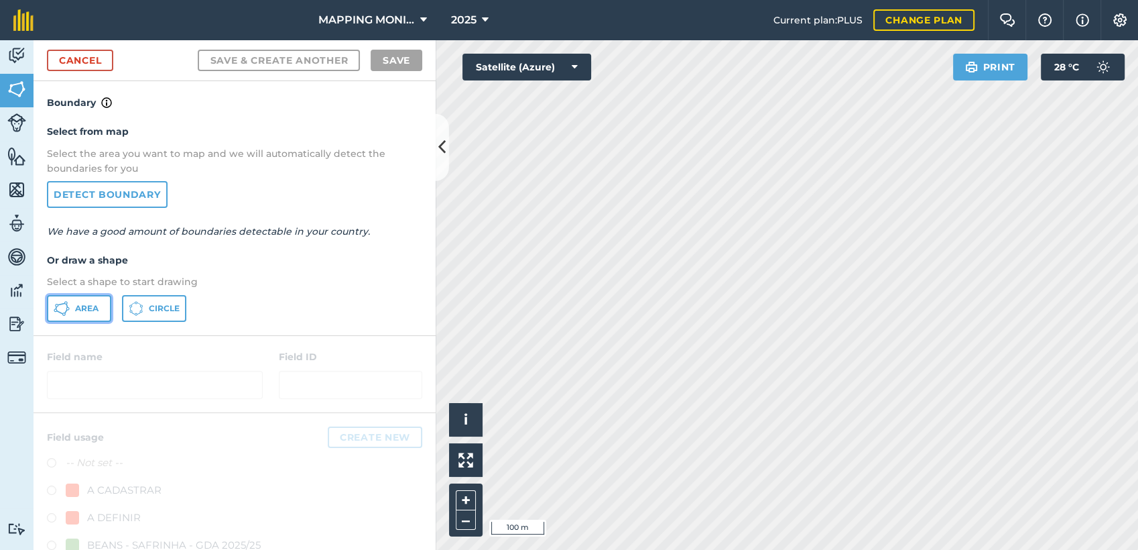
click at [80, 317] on button "Area" at bounding box center [79, 308] width 64 height 27
click at [804, 11] on div "MAPPING MONITORAMENTO AGRICOLA 2025 Current plan : PLUS Change plan Farm Chat H…" at bounding box center [569, 275] width 1138 height 550
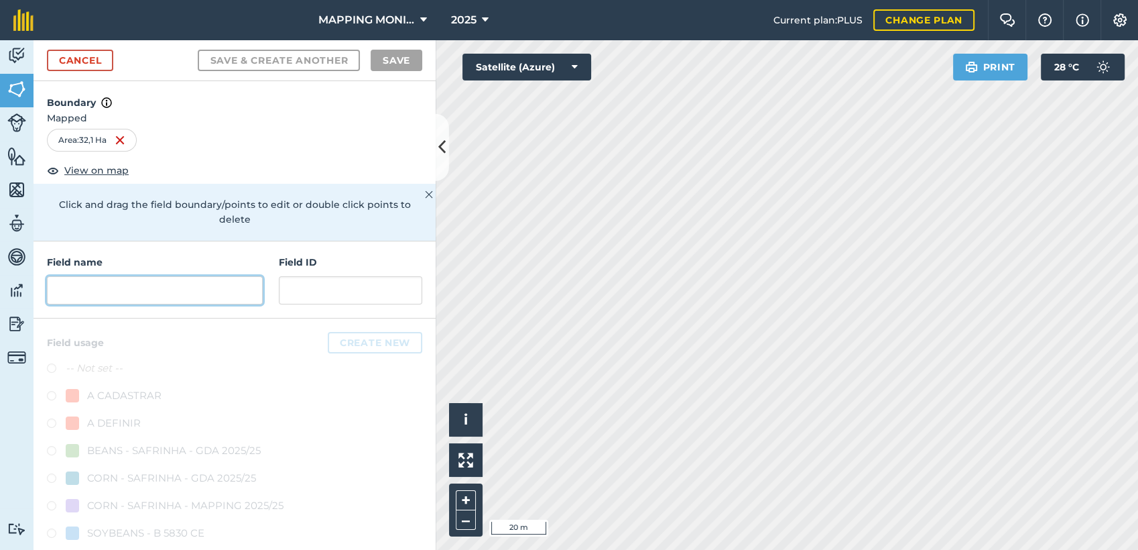
click at [228, 298] on input "text" at bounding box center [155, 290] width 216 height 28
paste input "PRIMAVERA DO LESTE/MT - IRINEU [GEOGRAPHIC_DATA] - [GEOGRAPHIC_DATA]"
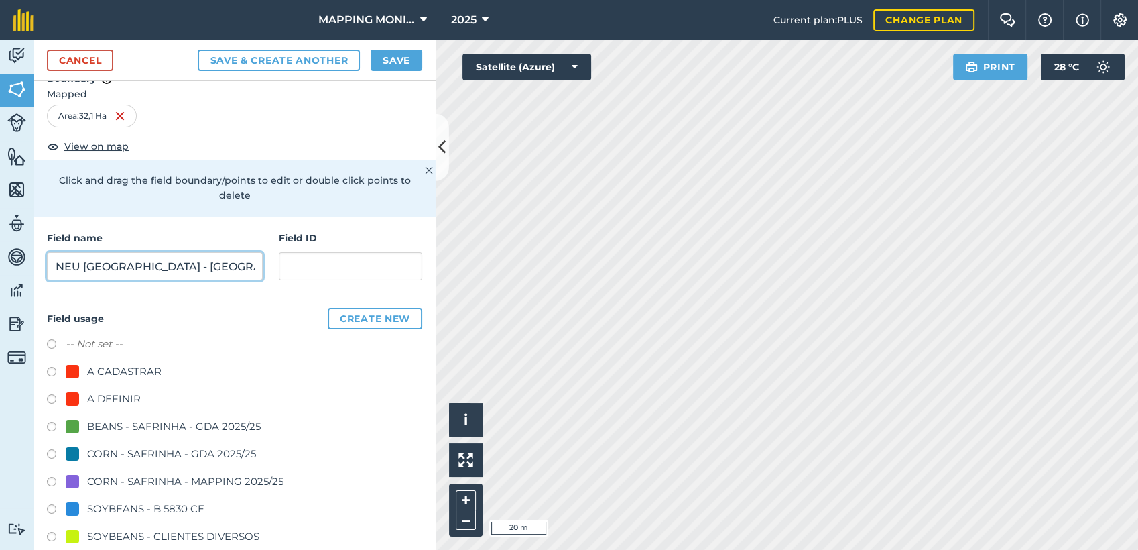
scroll to position [74, 0]
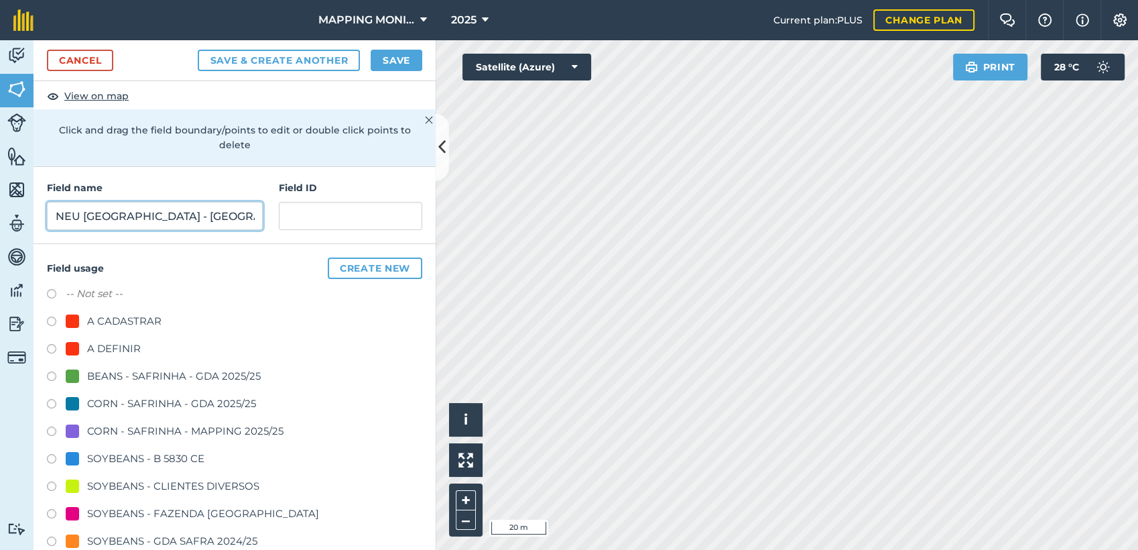
type input "PRIMAVERA DO LESTE/MT - IRINEU [GEOGRAPHIC_DATA] - [GEOGRAPHIC_DATA]"
click at [180, 489] on div "SOYBEANS - CLIENTES DIVERSOS" at bounding box center [173, 486] width 172 height 16
radio input "true"
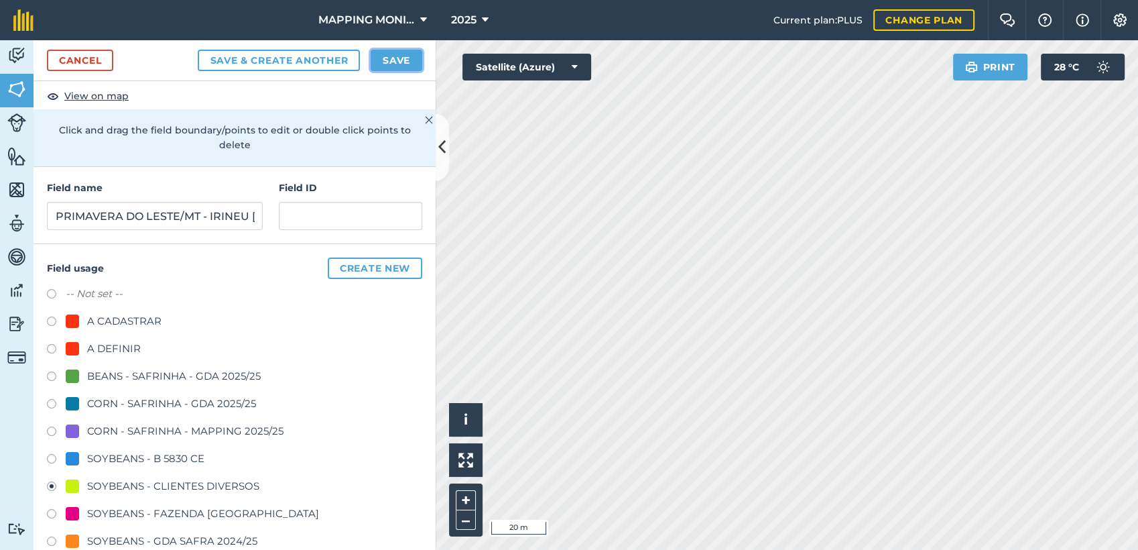
click at [408, 61] on button "Save" at bounding box center [397, 60] width 52 height 21
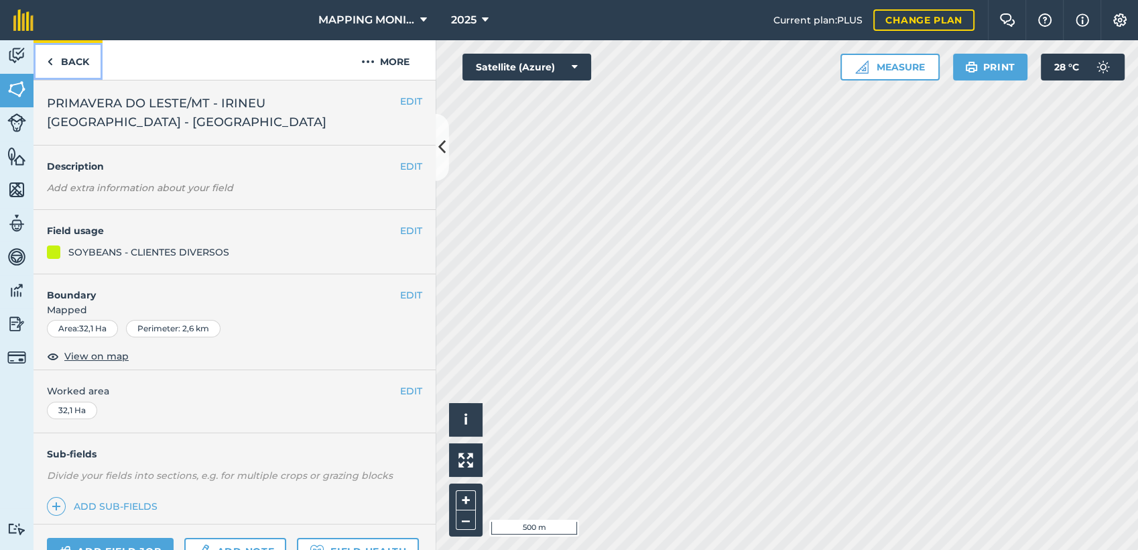
click at [75, 65] on link "Back" at bounding box center [68, 60] width 69 height 40
click at [155, 99] on span "PRIMAVERA DO LESTE/MT - [PERSON_NAME] - BOA ESPERANÇA" at bounding box center [223, 113] width 353 height 38
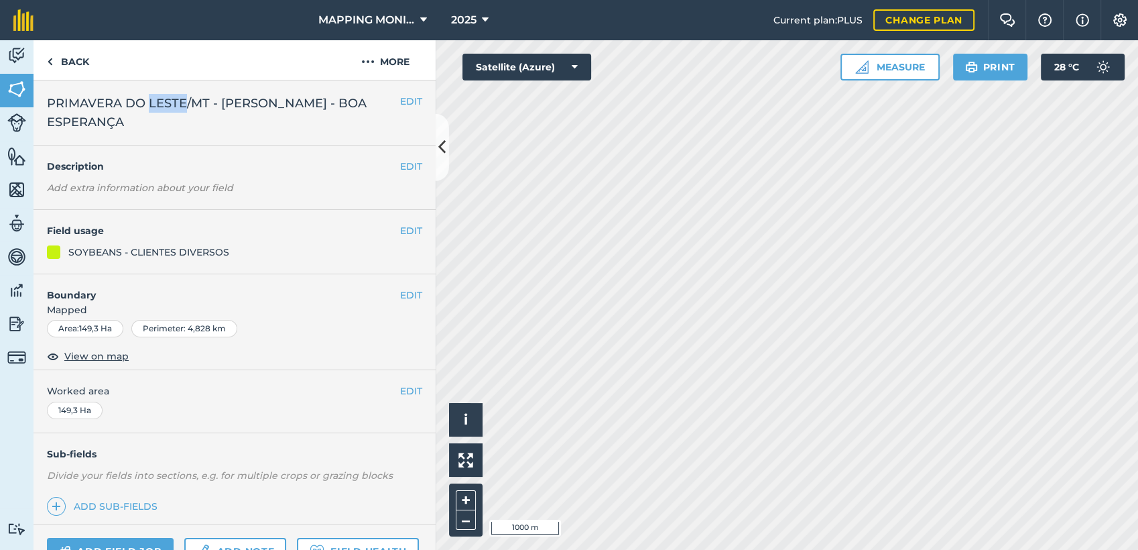
click at [155, 99] on span "PRIMAVERA DO LESTE/MT - [PERSON_NAME] - BOA ESPERANÇA" at bounding box center [223, 113] width 353 height 38
drag, startPoint x: 155, startPoint y: 99, endPoint x: 115, endPoint y: 107, distance: 41.0
click at [115, 107] on span "PRIMAVERA DO LESTE/MT - [PERSON_NAME] - BOA ESPERANÇA" at bounding box center [223, 113] width 353 height 38
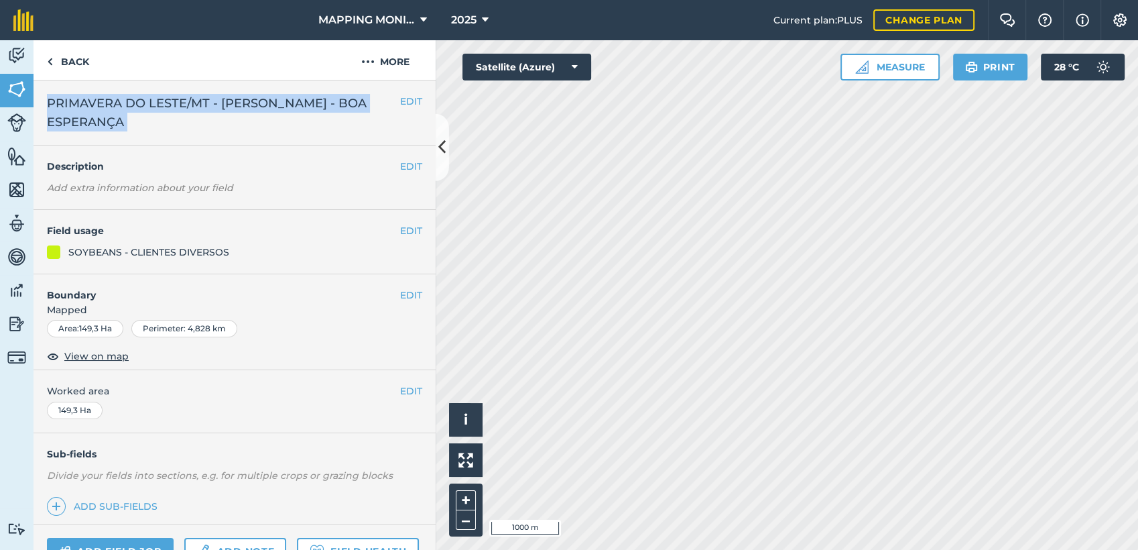
click at [113, 109] on span "PRIMAVERA DO LESTE/MT - [PERSON_NAME] - BOA ESPERANÇA" at bounding box center [223, 113] width 353 height 38
copy div "PRIMAVERA DO LESTE/MT - [PERSON_NAME] - BOA ESPERANÇA EDIT"
click at [65, 67] on link "Back" at bounding box center [68, 60] width 69 height 40
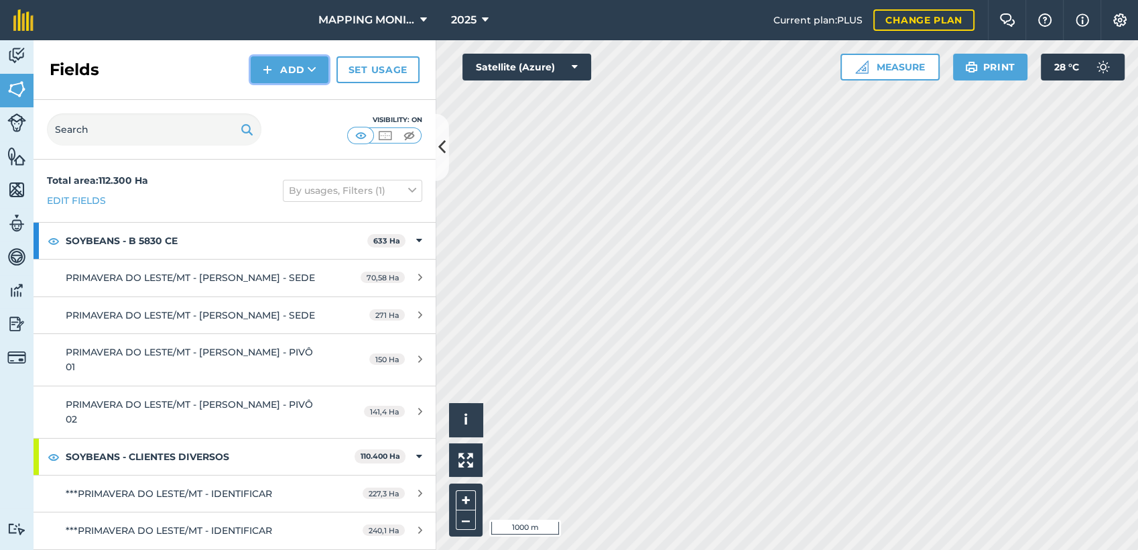
click at [299, 64] on button "Add" at bounding box center [290, 69] width 78 height 27
click at [304, 96] on link "Draw" at bounding box center [290, 99] width 74 height 29
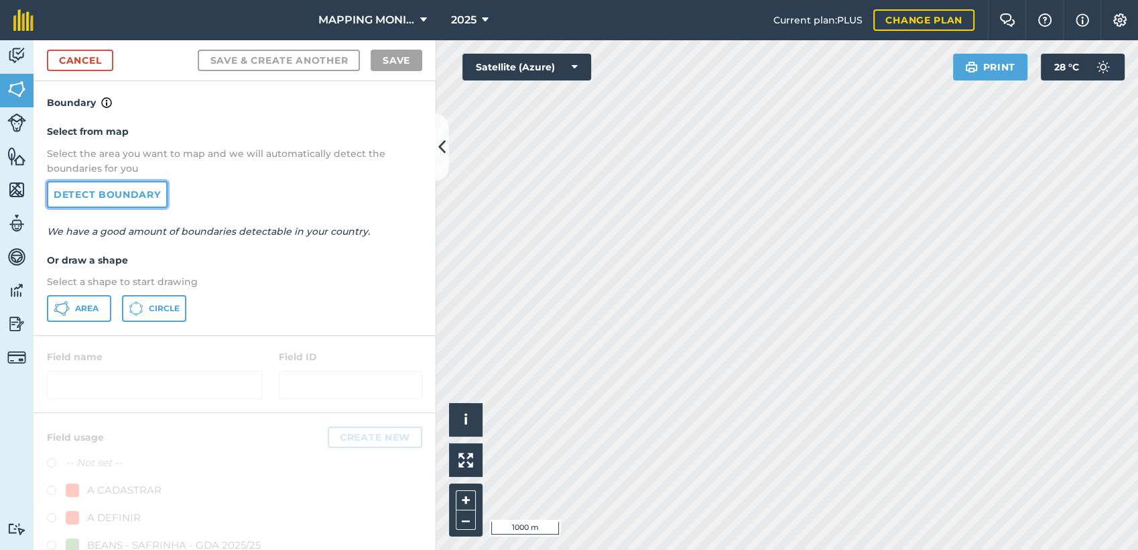
click at [126, 192] on link "Detect boundary" at bounding box center [107, 194] width 121 height 27
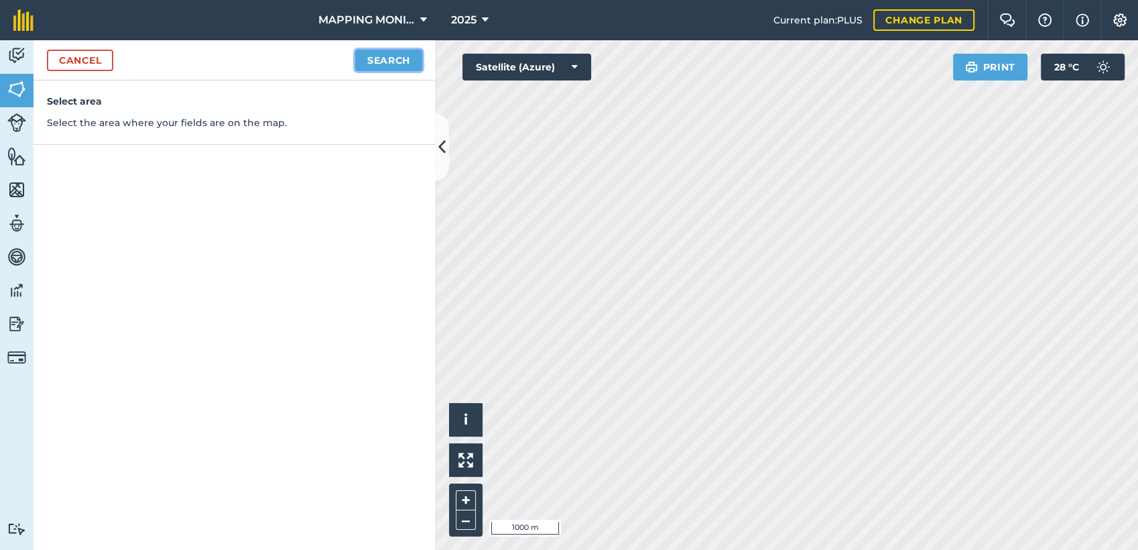
click at [387, 56] on button "Search" at bounding box center [388, 60] width 67 height 21
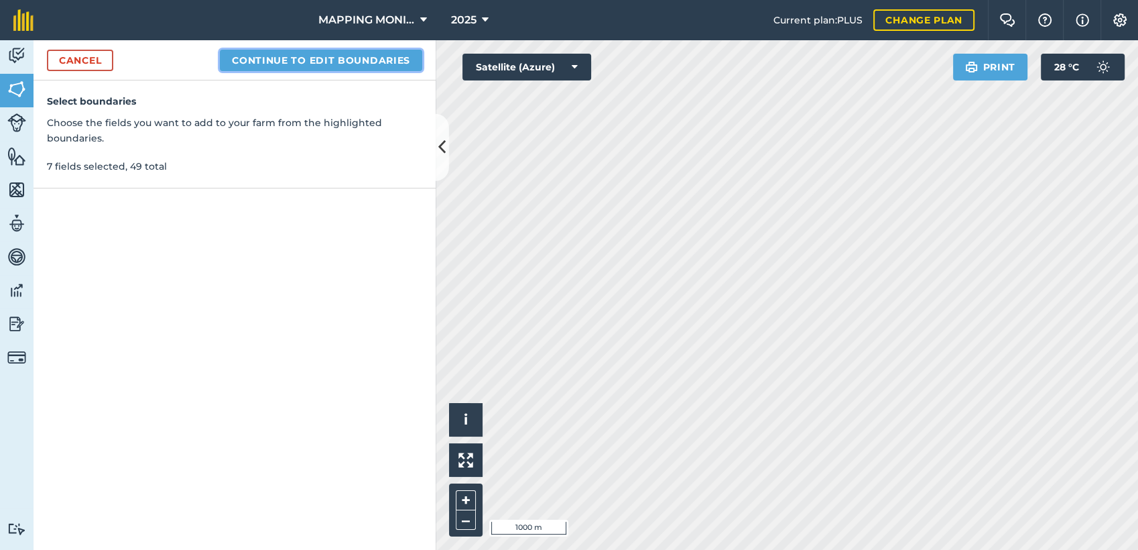
click at [330, 64] on button "Continue to edit boundaries" at bounding box center [321, 60] width 202 height 21
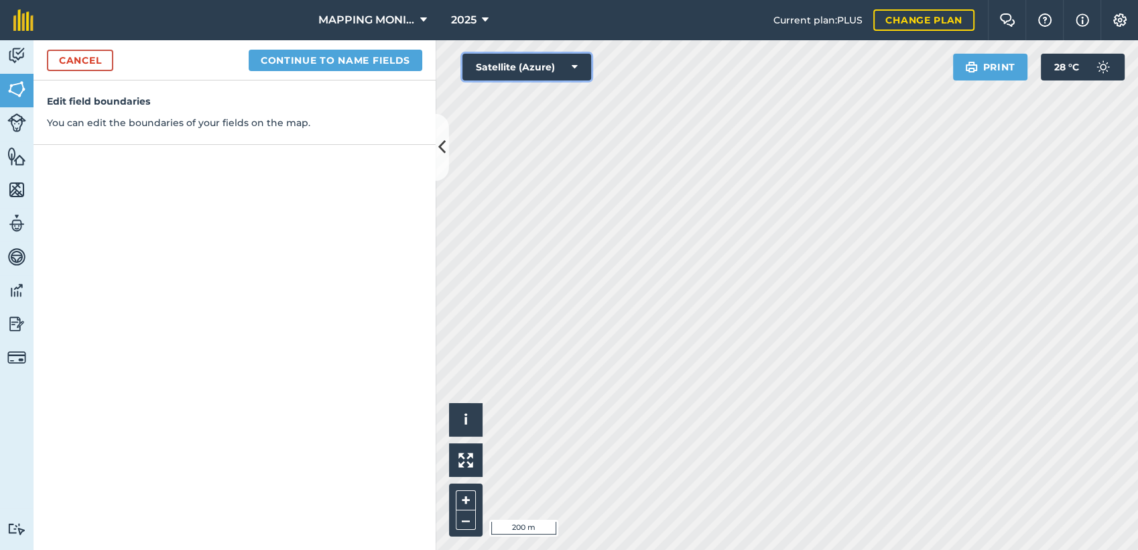
click at [637, 240] on div "Click to start drawing i © 2025 TomTom, Microsoft 200 m + – Satellite (Azure) P…" at bounding box center [787, 294] width 702 height 509
click at [294, 64] on button "Continue to name fields" at bounding box center [336, 60] width 174 height 21
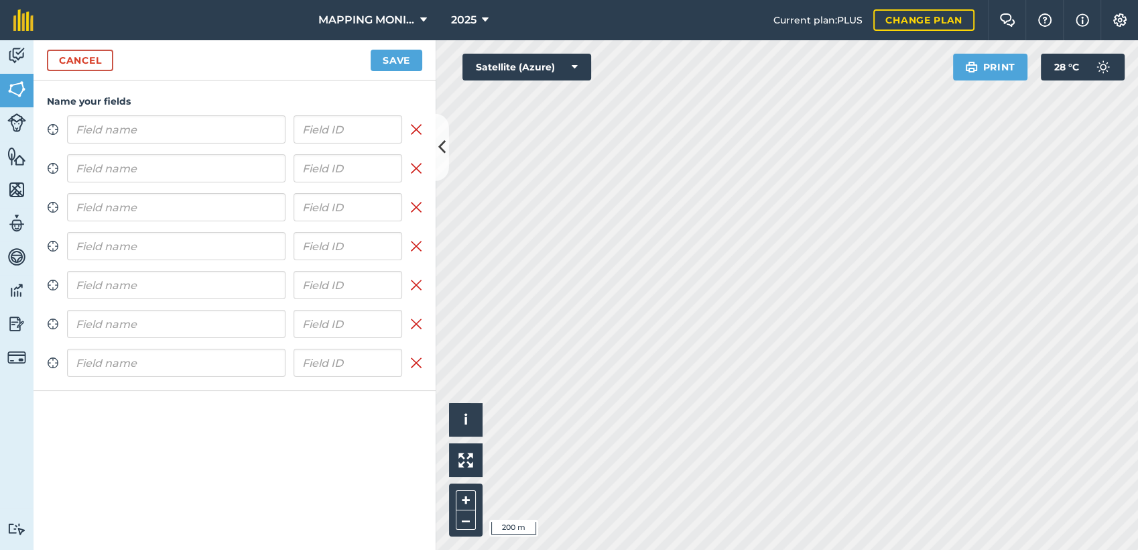
click at [180, 137] on input "text" at bounding box center [176, 129] width 219 height 28
type input "PRIMAVERA DO LESTE/MT - [PERSON_NAME] - BOA ESPERANÇA"
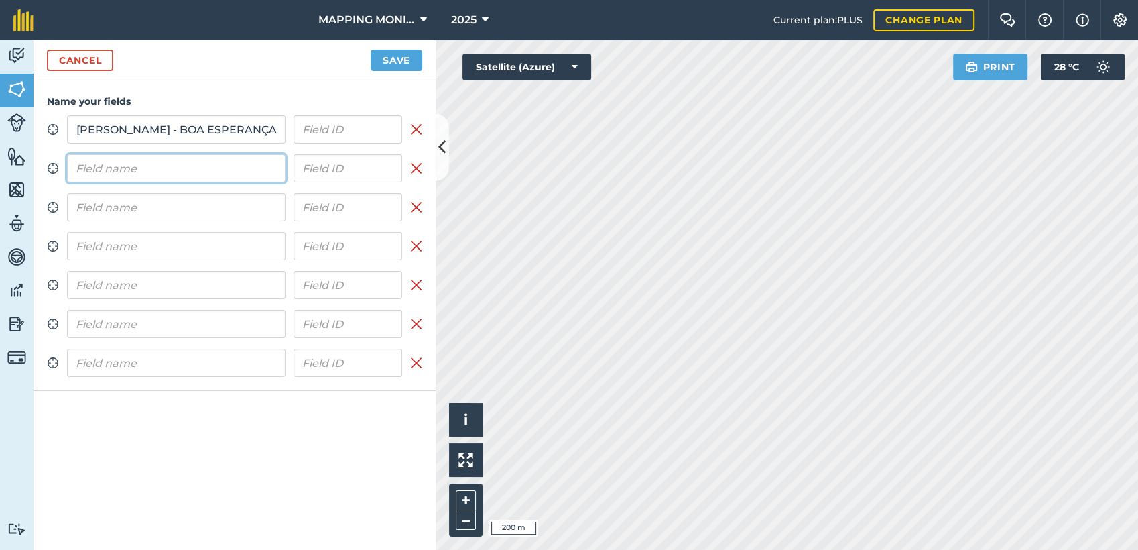
scroll to position [0, 0]
click at [168, 170] on input "text" at bounding box center [176, 168] width 219 height 28
paste input "PRIMAVERA DO LESTE/MT - [PERSON_NAME] - BOA ESPERANÇA"
type input "PRIMAVERA DO LESTE/MT - [PERSON_NAME] - BOA ESPERANÇA"
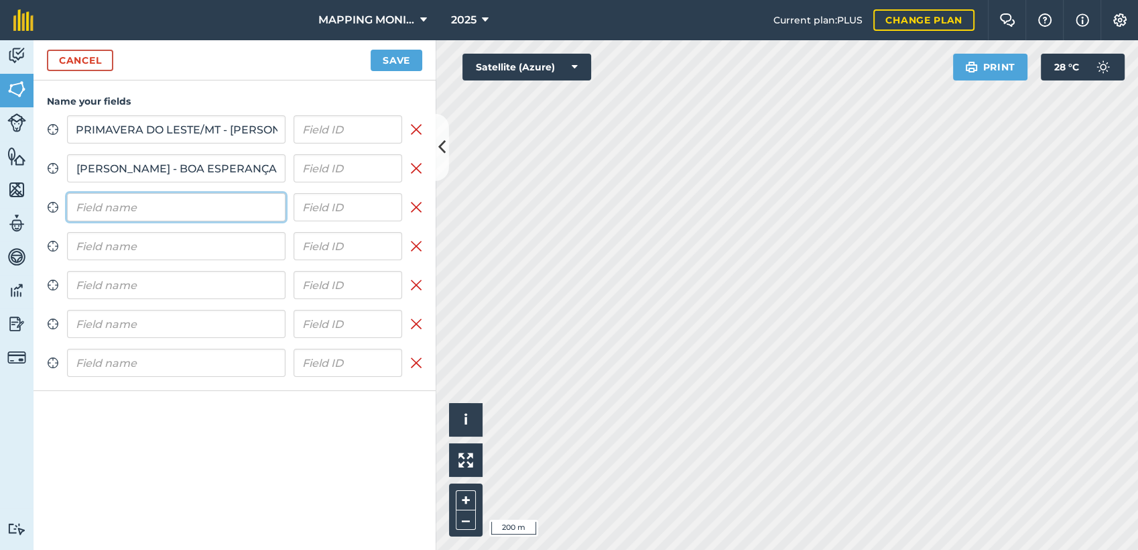
click at [158, 206] on input "text" at bounding box center [176, 207] width 219 height 28
paste input "PRIMAVERA DO LESTE/MT - [PERSON_NAME] - BOA ESPERANÇA"
type input "PRIMAVERA DO LESTE/MT - [PERSON_NAME] - BOA ESPERANÇA"
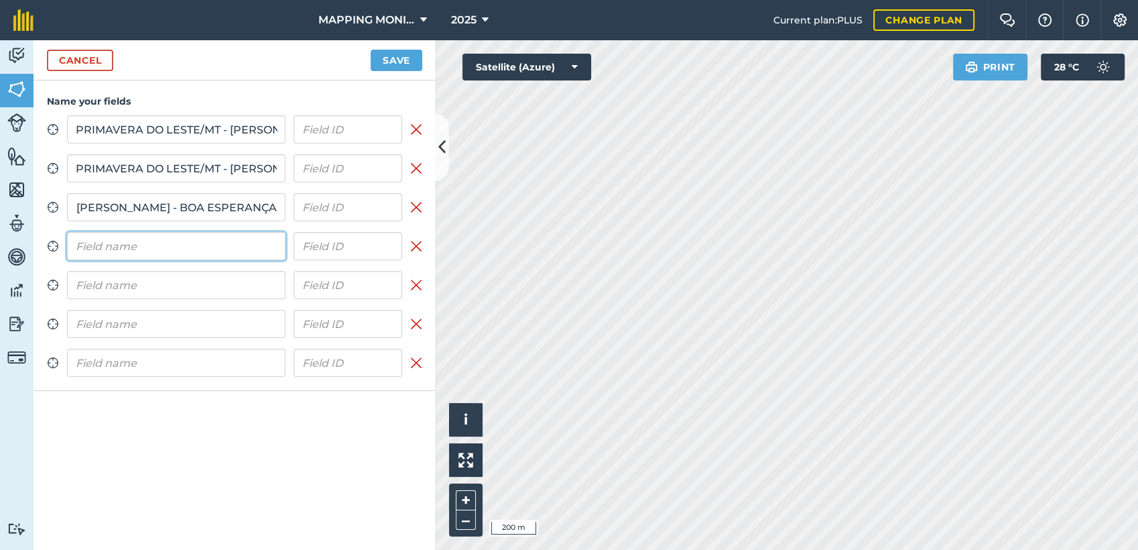
scroll to position [0, 0]
click at [146, 244] on input "text" at bounding box center [176, 246] width 219 height 28
paste input "PRIMAVERA DO LESTE/MT - [PERSON_NAME] - BOA ESPERANÇA"
type input "PRIMAVERA DO LESTE/MT - [PERSON_NAME] - BOA ESPERANÇA"
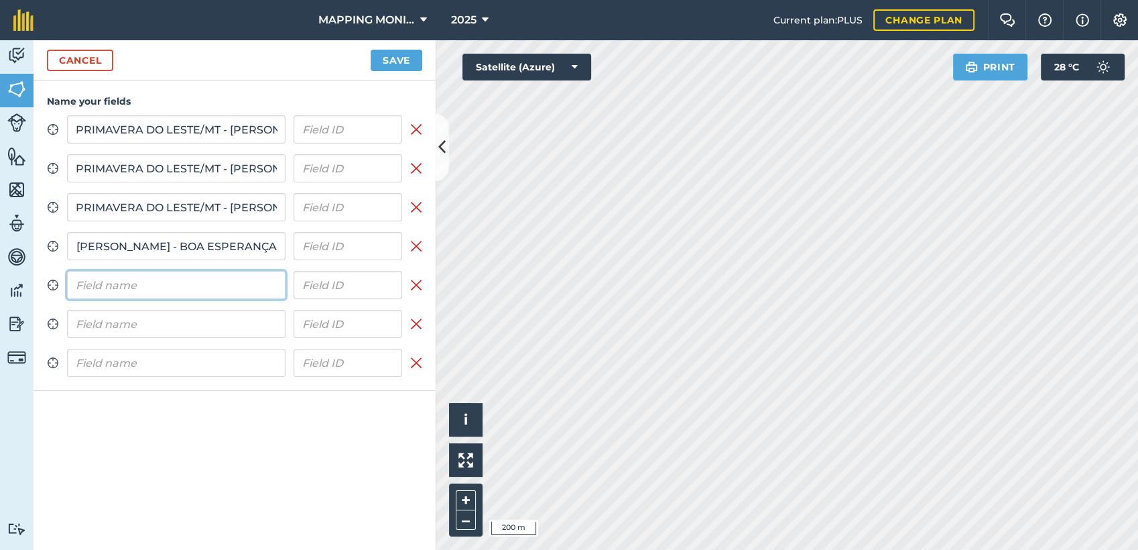
scroll to position [0, 0]
click at [139, 291] on input "text" at bounding box center [176, 285] width 219 height 28
paste input "PRIMAVERA DO LESTE/MT - [PERSON_NAME] - BOA ESPERANÇA"
type input "PRIMAVERA DO LESTE/MT - [PERSON_NAME] - BOA ESPERANÇA"
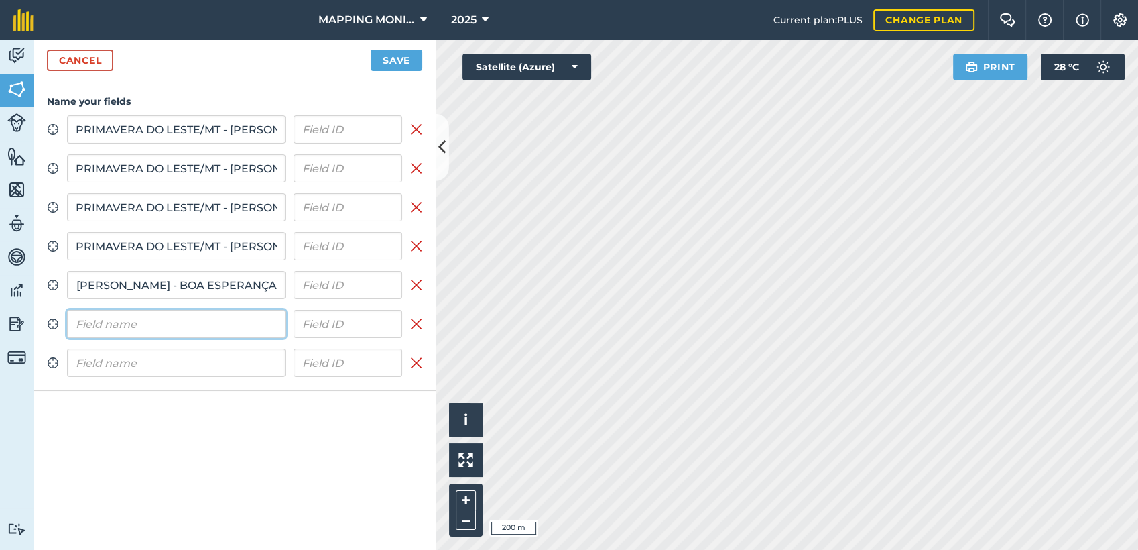
scroll to position [0, 0]
click at [141, 317] on input "text" at bounding box center [176, 324] width 219 height 28
paste input "PRIMAVERA DO LESTE/MT - [PERSON_NAME] - BOA ESPERANÇA"
type input "PRIMAVERA DO LESTE/MT - [PERSON_NAME] - BOA ESPERANÇA"
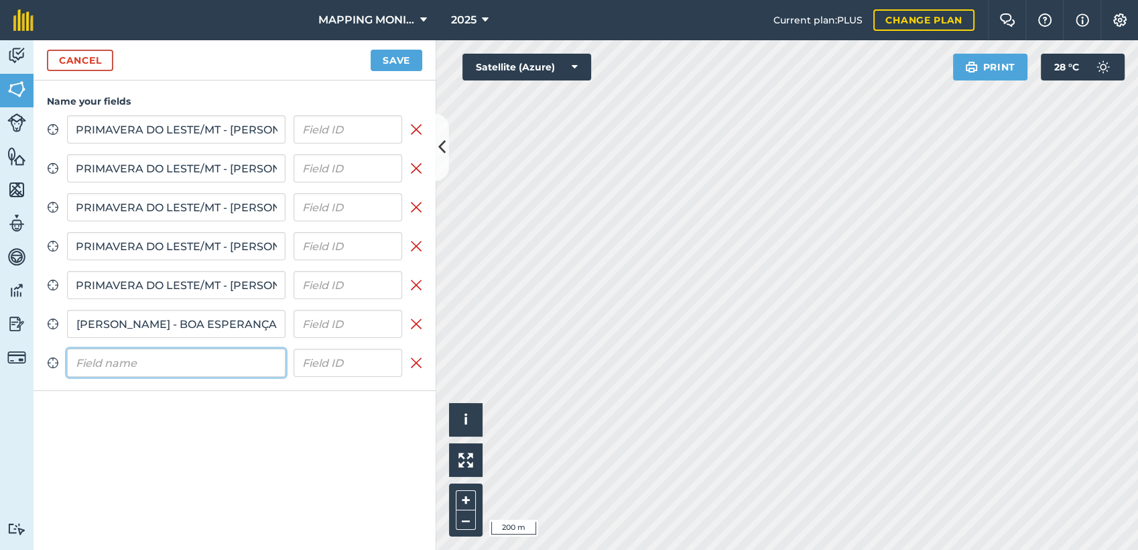
scroll to position [0, 0]
click at [145, 362] on input "text" at bounding box center [176, 363] width 219 height 28
paste input "PRIMAVERA DO LESTE/MT - [PERSON_NAME] - BOA ESPERANÇA"
type input "PRIMAVERA DO LESTE/MT - [PERSON_NAME] - BOA ESPERANÇA"
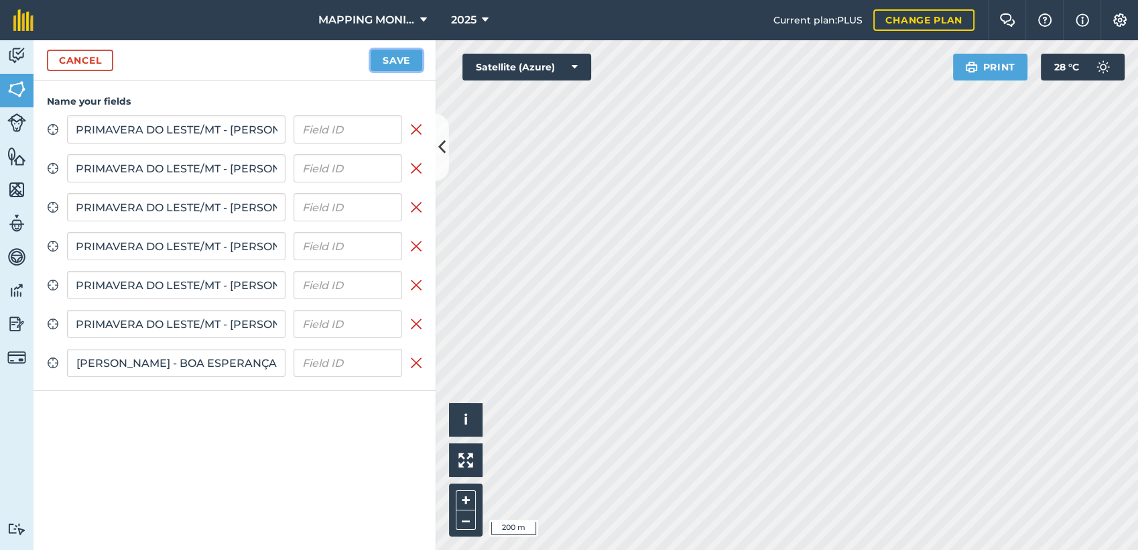
scroll to position [0, 0]
click at [397, 62] on button "Save" at bounding box center [397, 60] width 52 height 21
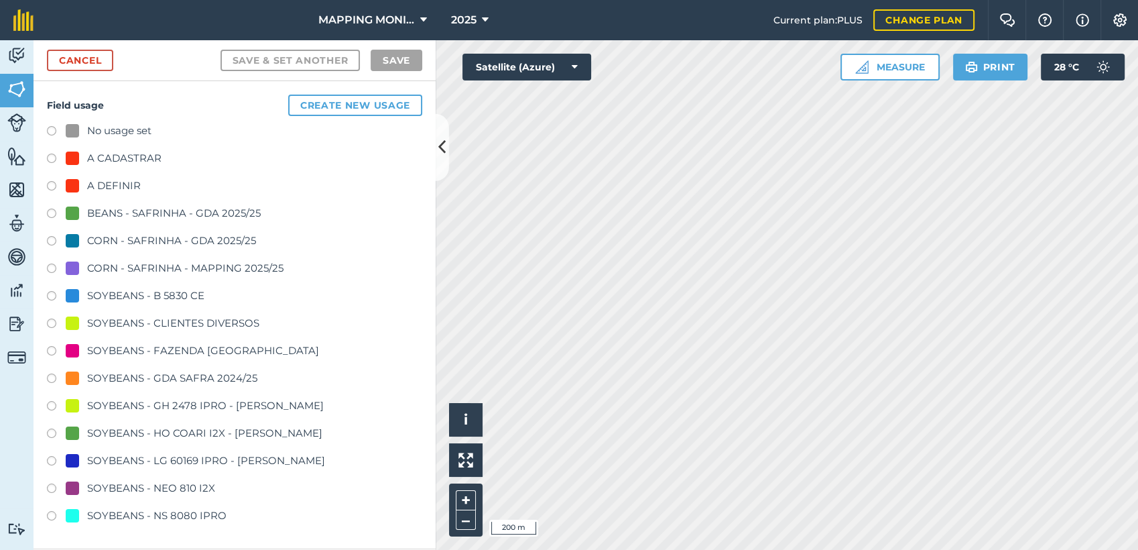
click at [241, 318] on div "SOYBEANS - CLIENTES DIVERSOS" at bounding box center [173, 323] width 172 height 16
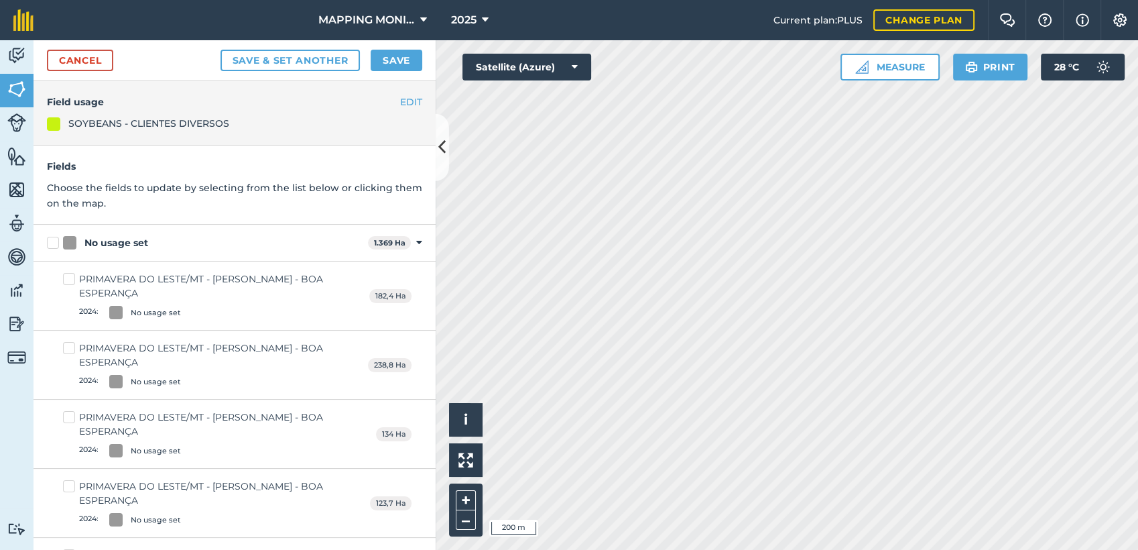
click at [58, 243] on label "No usage set" at bounding box center [205, 243] width 316 height 14
click at [56, 243] on input "No usage set" at bounding box center [51, 240] width 9 height 9
checkbox input "true"
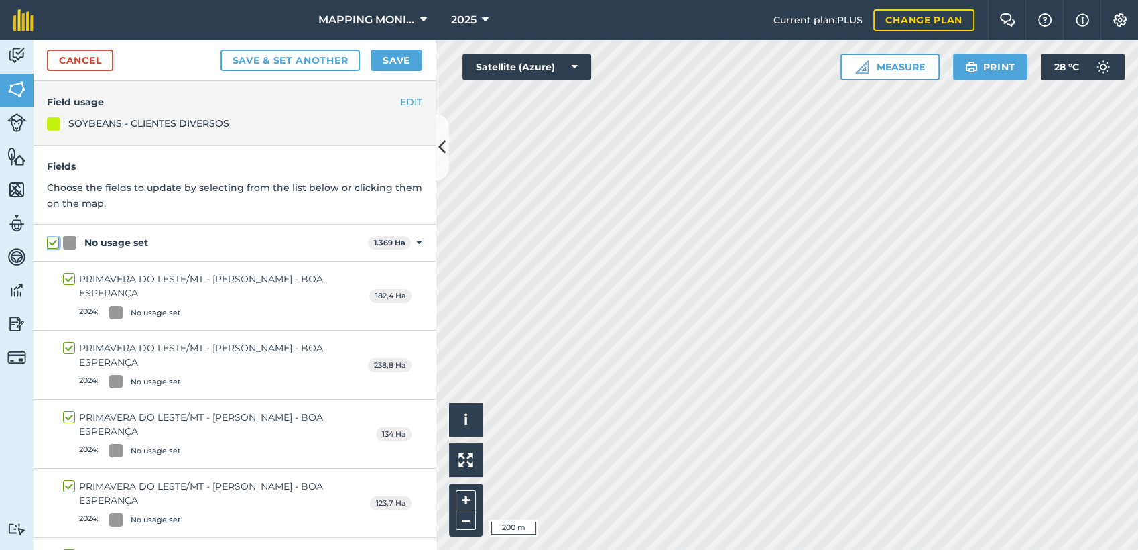
checkbox input "true"
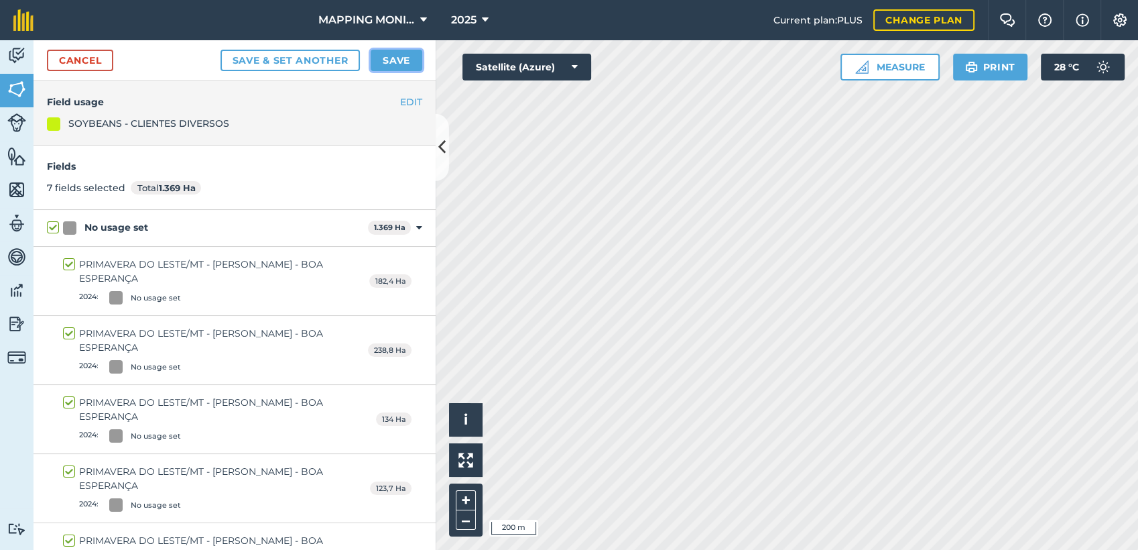
click at [413, 62] on button "Save" at bounding box center [397, 60] width 52 height 21
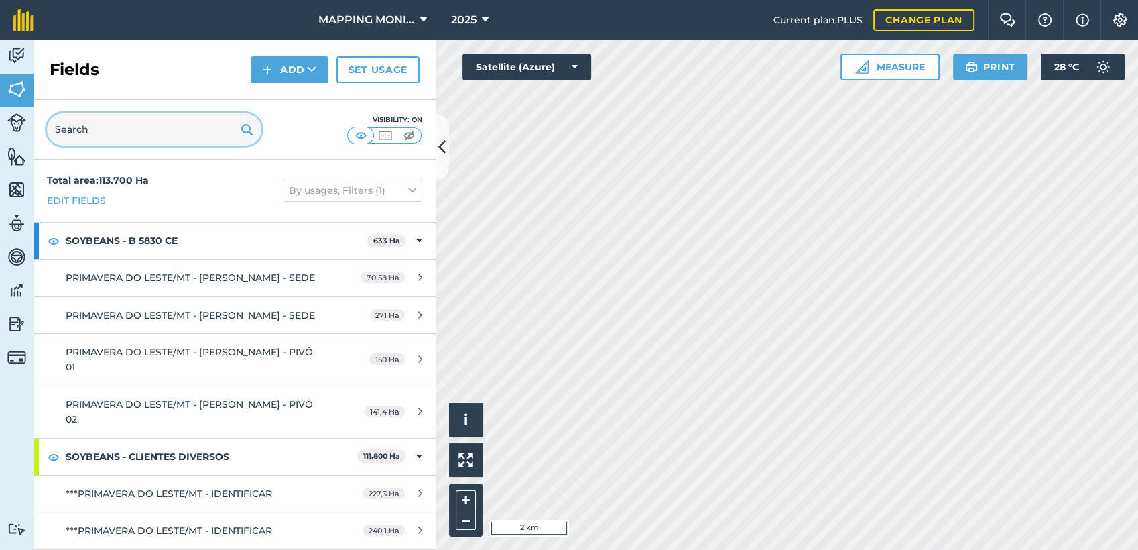
click at [107, 127] on input "text" at bounding box center [154, 129] width 214 height 32
paste input "PRIMAVERA DO LESTE/MT - [PERSON_NAME] - BOA ESPERANÇA"
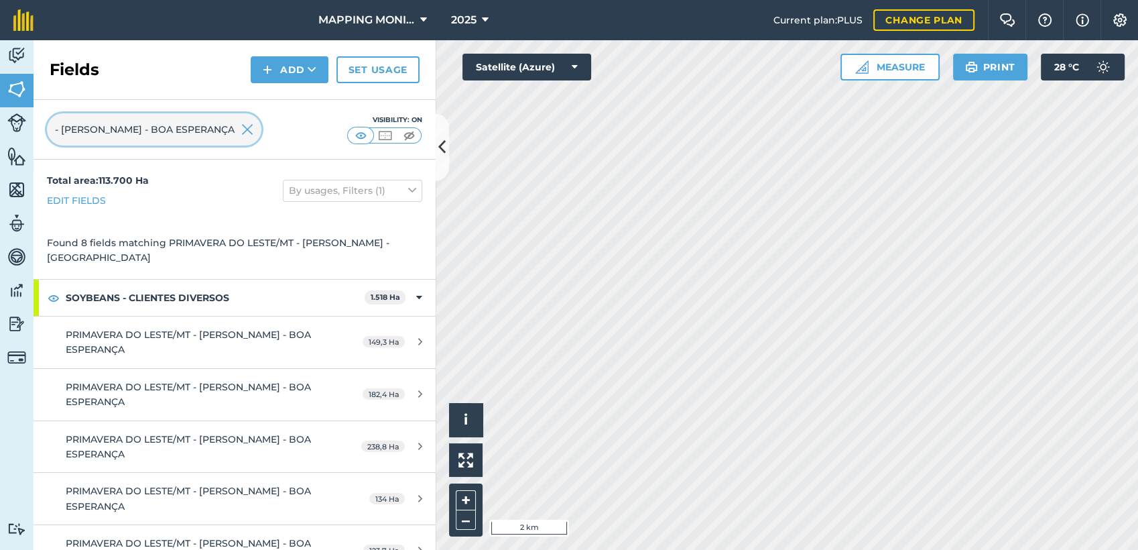
type input "PRIMAVERA DO LESTE/MT - [PERSON_NAME] - BOA ESPERANÇA"
click at [245, 129] on img at bounding box center [247, 129] width 12 height 16
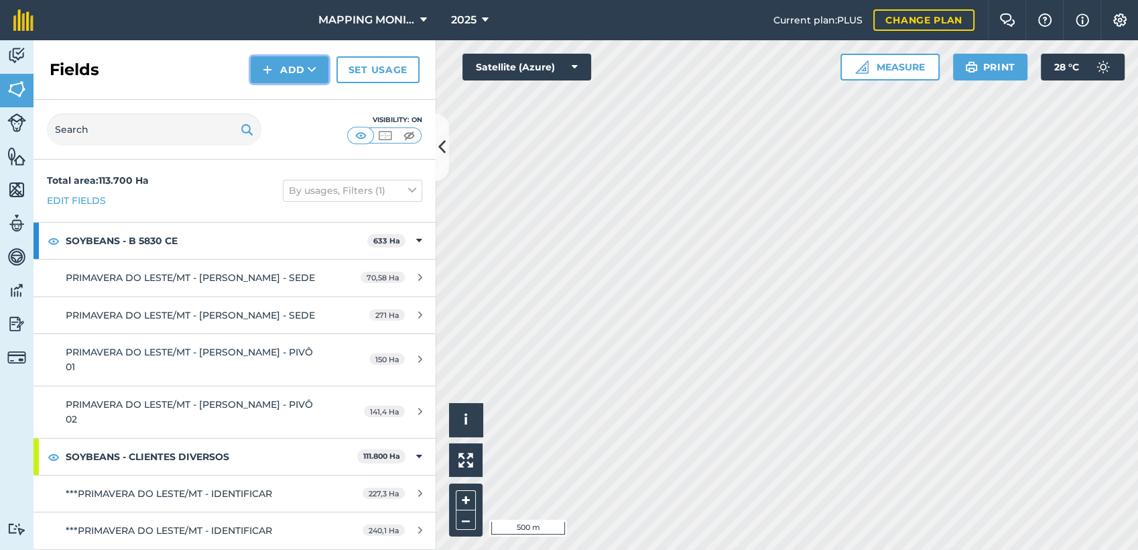
click at [313, 72] on icon at bounding box center [312, 69] width 9 height 13
click at [306, 105] on link "Draw" at bounding box center [290, 99] width 74 height 29
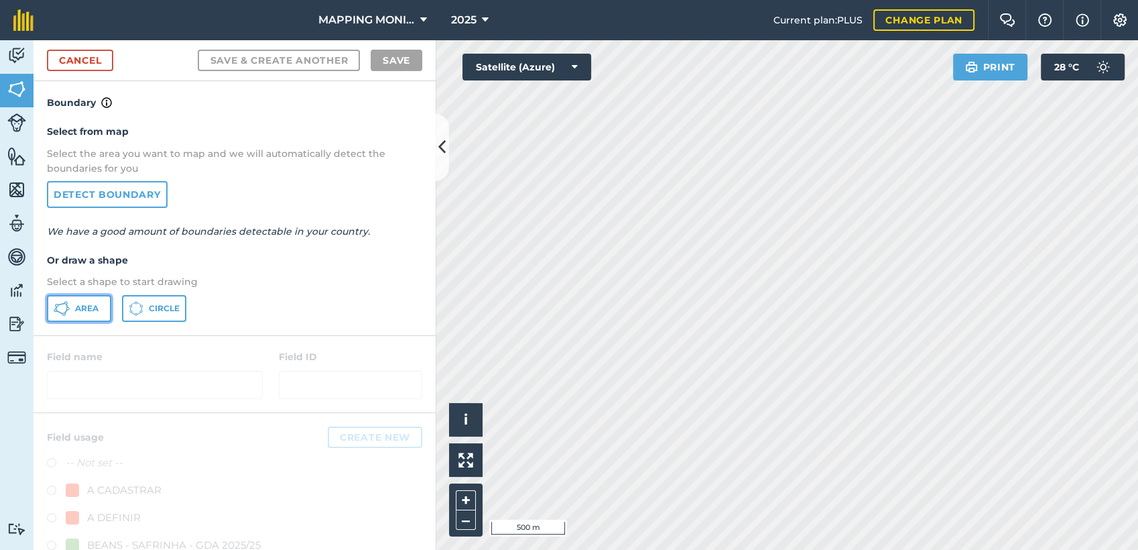
drag, startPoint x: 77, startPoint y: 313, endPoint x: 331, endPoint y: 315, distance: 254.0
click at [82, 315] on button "Area" at bounding box center [79, 308] width 64 height 27
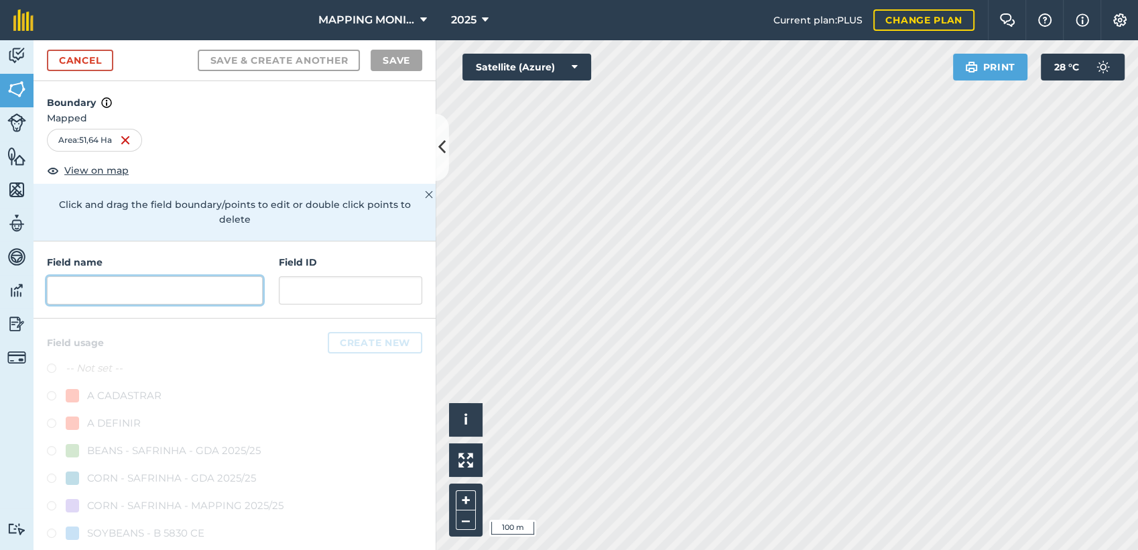
click at [123, 290] on input "text" at bounding box center [155, 290] width 216 height 28
paste input "PRIMAVERA DO LESTE/MT - [PERSON_NAME] - BOA ESPERANÇA"
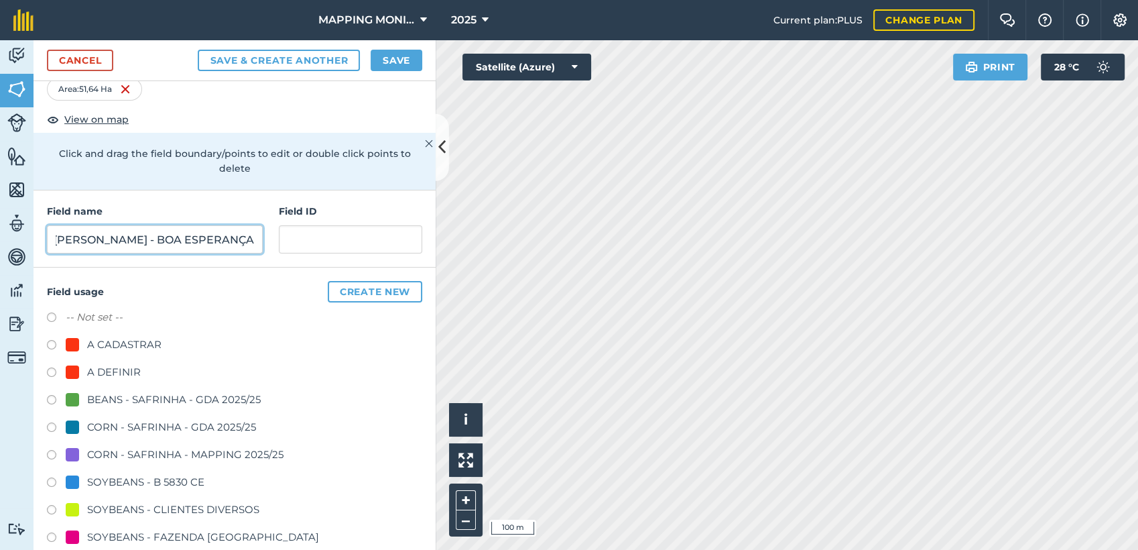
scroll to position [149, 0]
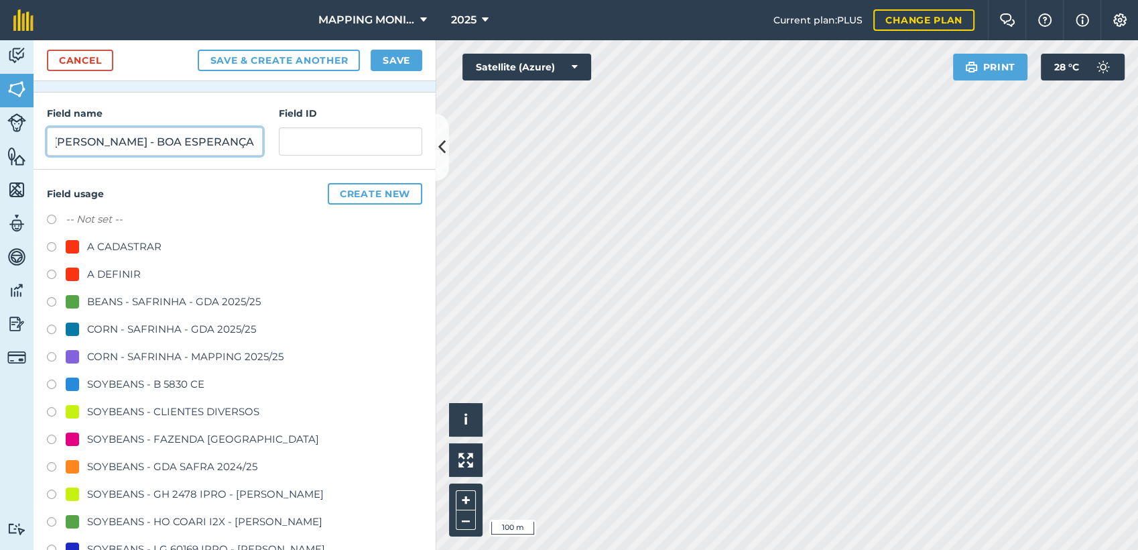
type input "PRIMAVERA DO LESTE/MT - [PERSON_NAME] - BOA ESPERANÇA"
click at [140, 410] on div "SOYBEANS - CLIENTES DIVERSOS" at bounding box center [173, 411] width 172 height 16
radio input "true"
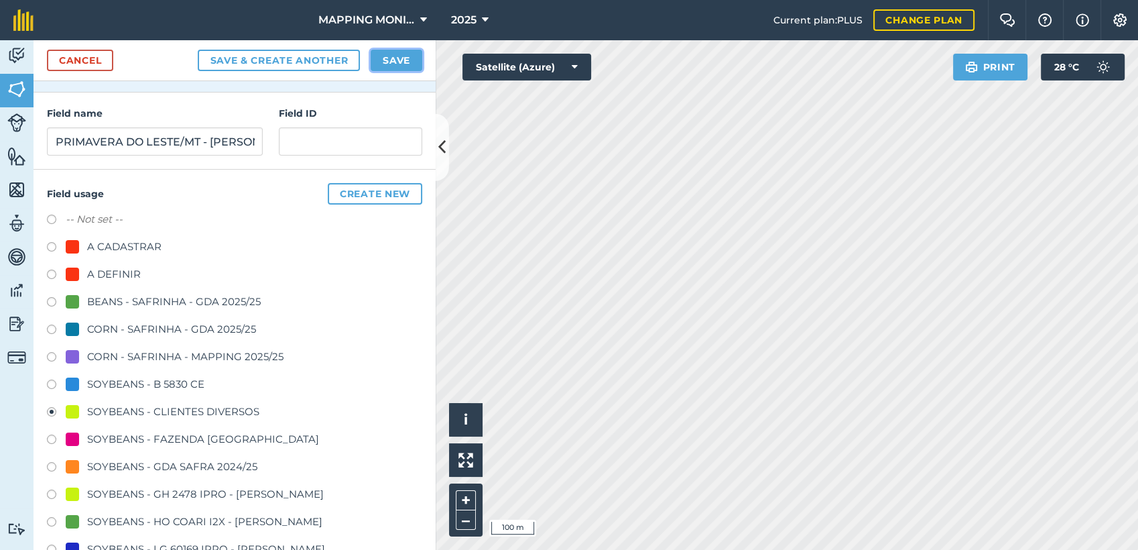
click at [420, 52] on button "Save" at bounding box center [397, 60] width 52 height 21
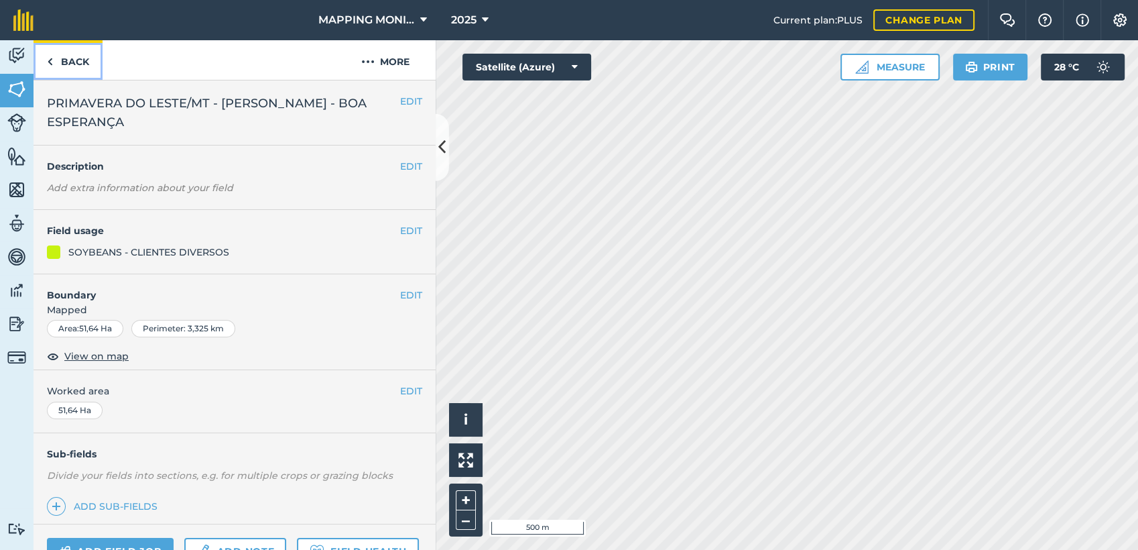
click at [85, 56] on link "Back" at bounding box center [68, 60] width 69 height 40
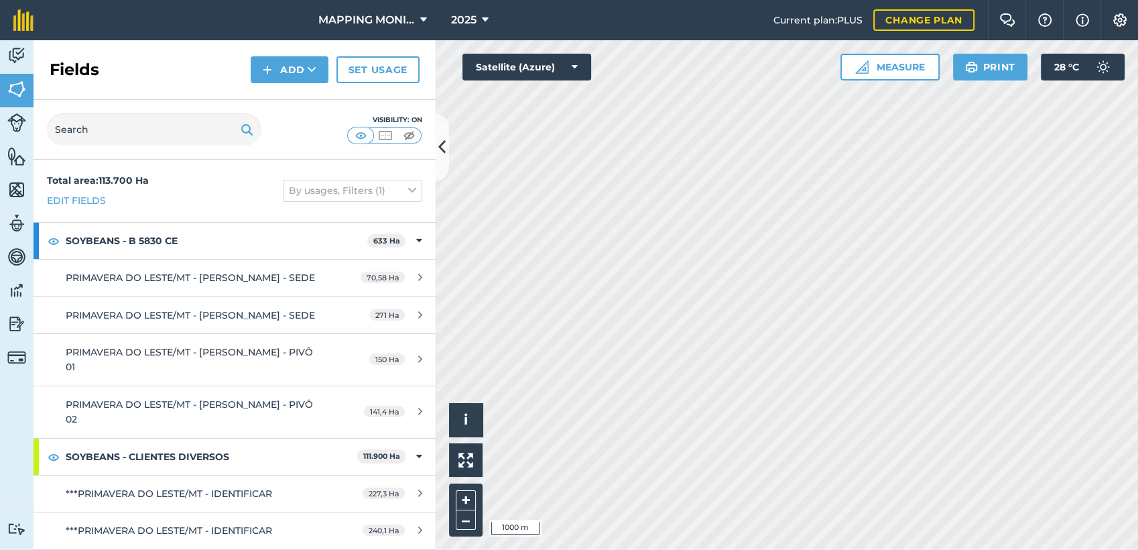
click at [944, 76] on div "Click to start drawing i © 2025 TomTom, Microsoft 1000 m + – Satellite (Azure) …" at bounding box center [787, 294] width 702 height 509
click at [311, 71] on icon at bounding box center [312, 69] width 9 height 13
click at [305, 95] on link "Draw" at bounding box center [290, 99] width 74 height 29
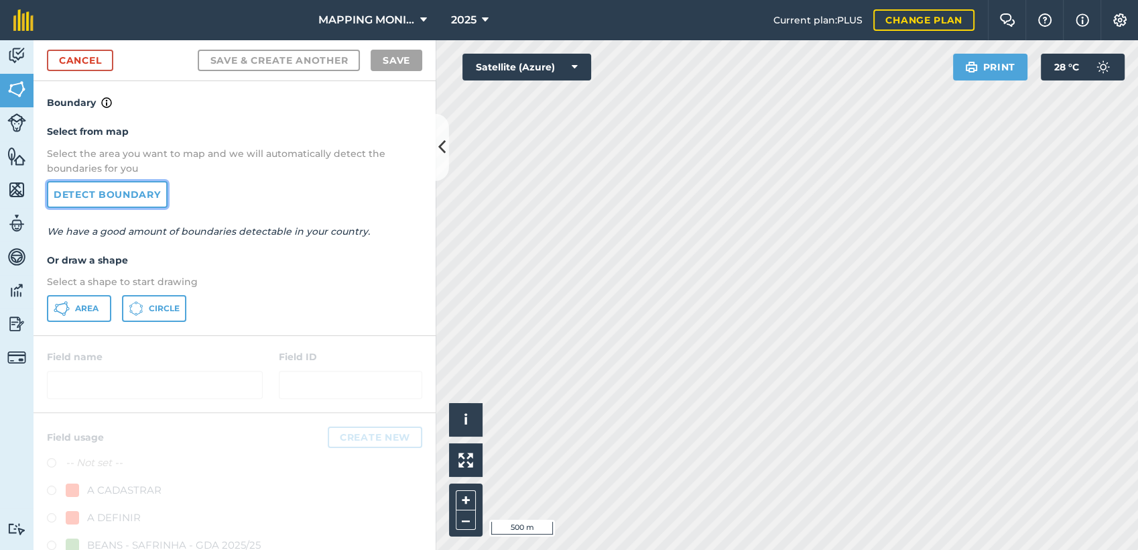
click at [125, 190] on link "Detect boundary" at bounding box center [107, 194] width 121 height 27
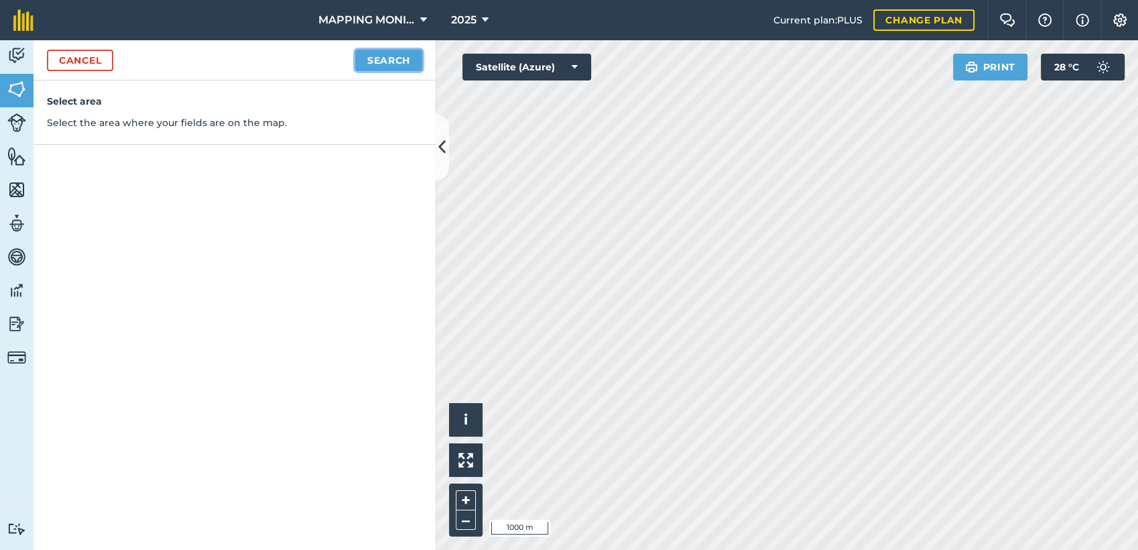
click at [401, 64] on button "Search" at bounding box center [388, 60] width 67 height 21
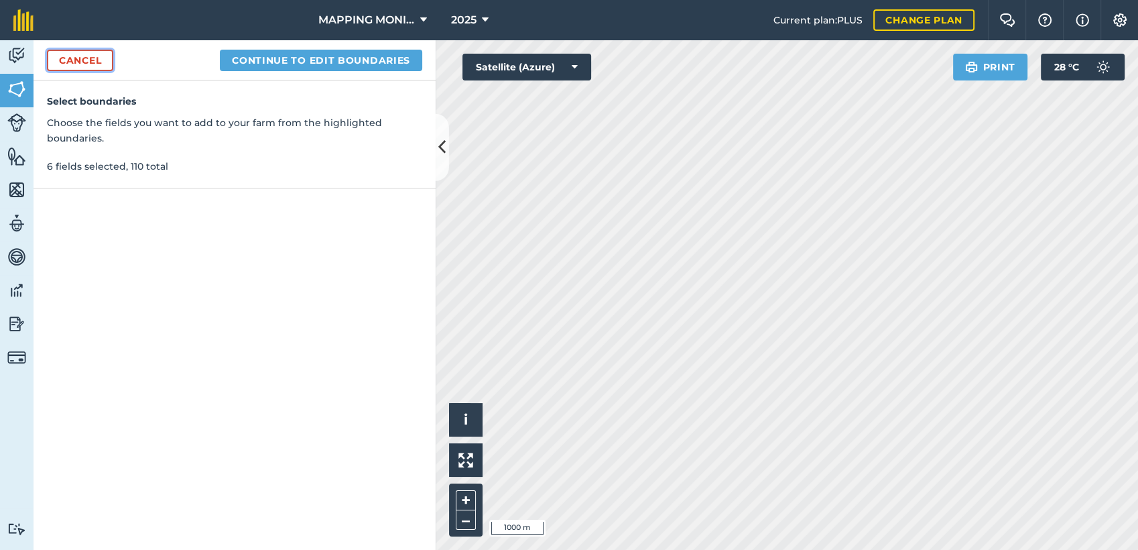
click at [63, 64] on link "Cancel" at bounding box center [80, 60] width 66 height 21
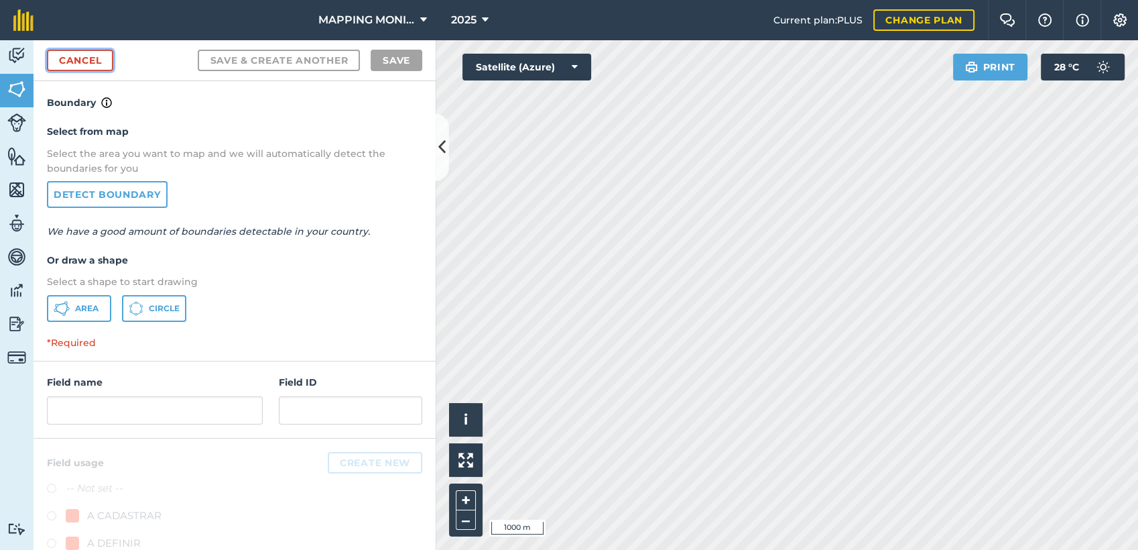
click at [91, 58] on link "Cancel" at bounding box center [80, 60] width 66 height 21
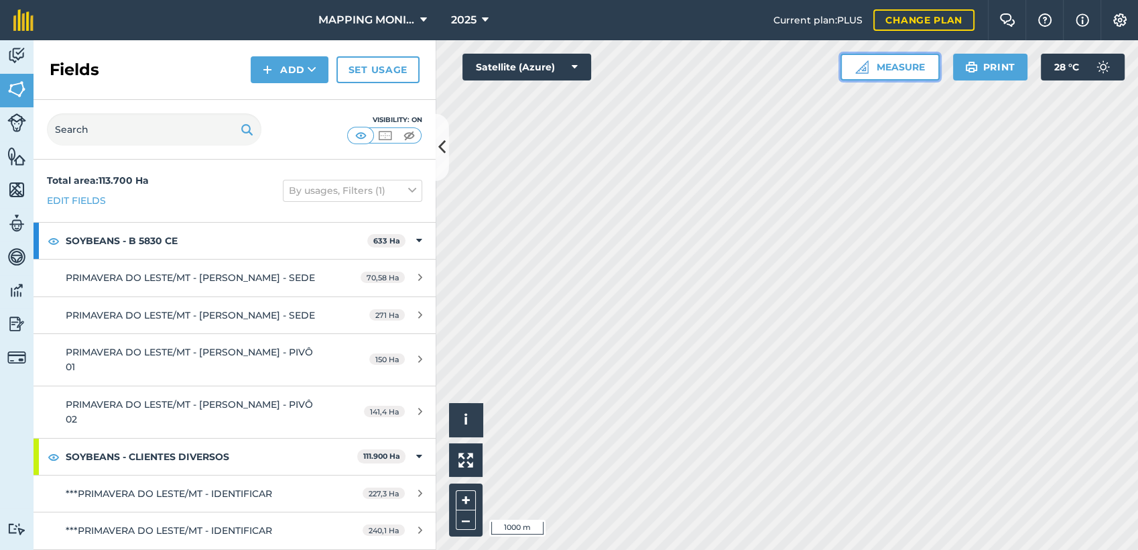
click at [894, 64] on button "Measure" at bounding box center [889, 67] width 99 height 27
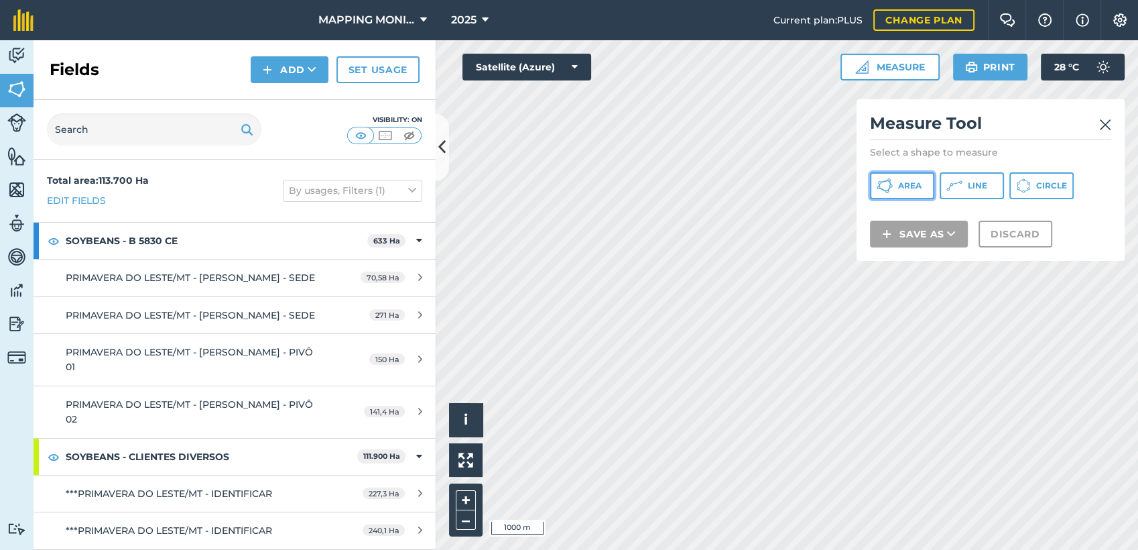
click at [916, 190] on span "Area" at bounding box center [909, 185] width 23 height 11
click at [866, 180] on div "Click to start drawing i © 2025 TomTom, Microsoft 500 m + – Satellite (Azure) M…" at bounding box center [787, 294] width 702 height 509
click at [408, 298] on div "Activity Fields Livestock Features Maps Team Vehicles Data Reporting Billing Tu…" at bounding box center [569, 294] width 1138 height 509
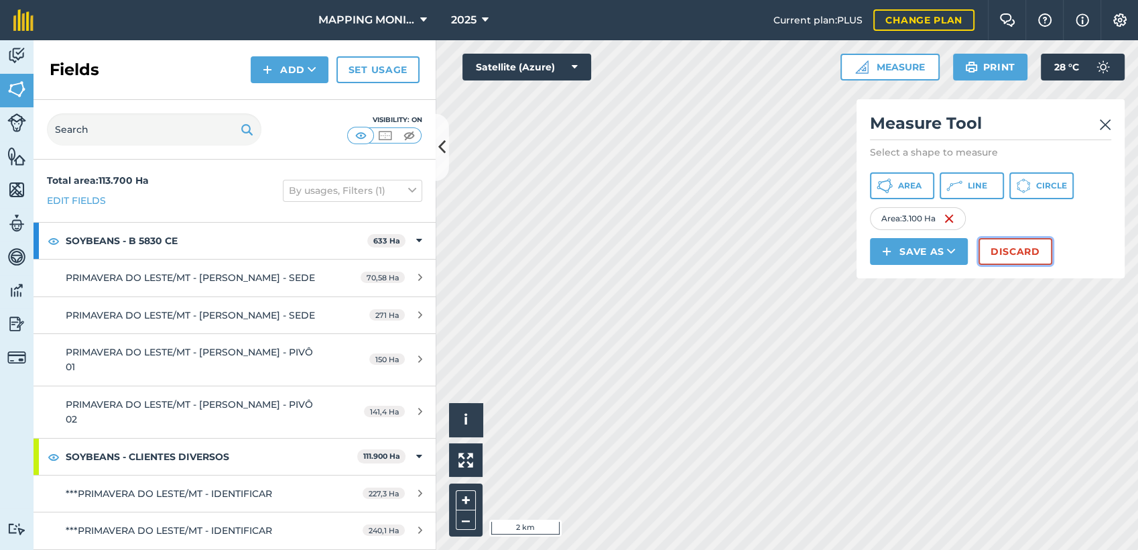
click at [1012, 250] on button "Discard" at bounding box center [1016, 251] width 74 height 27
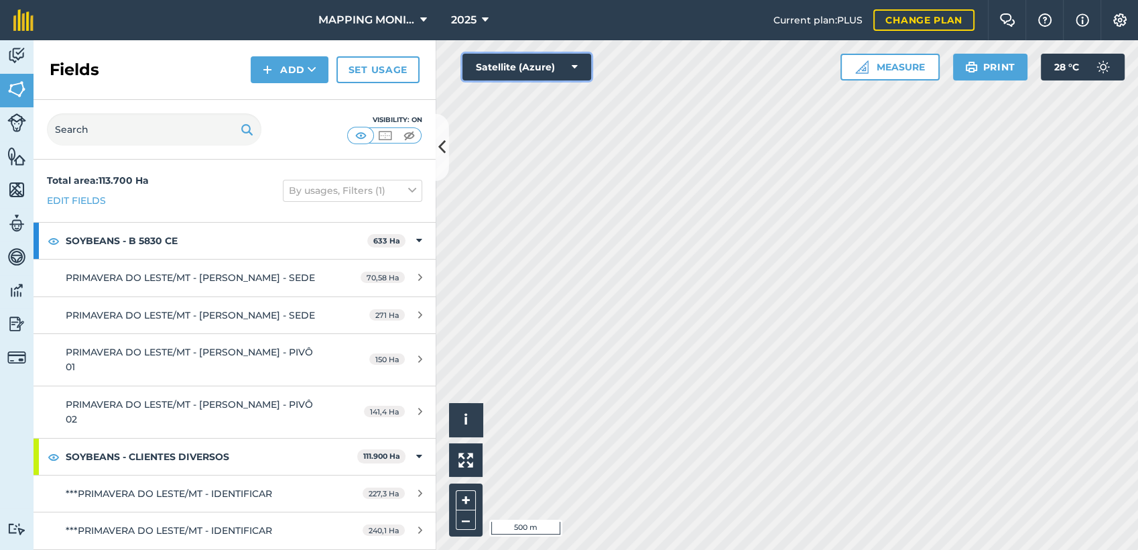
click at [586, 67] on button "Satellite (Azure)" at bounding box center [526, 67] width 129 height 27
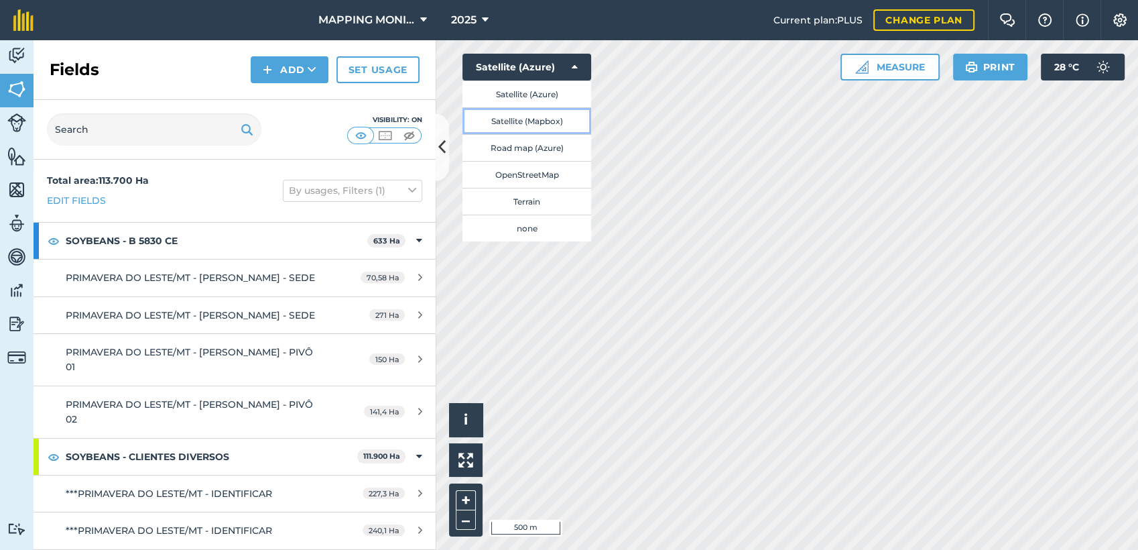
click at [564, 124] on button "Satellite (Mapbox)" at bounding box center [526, 120] width 129 height 27
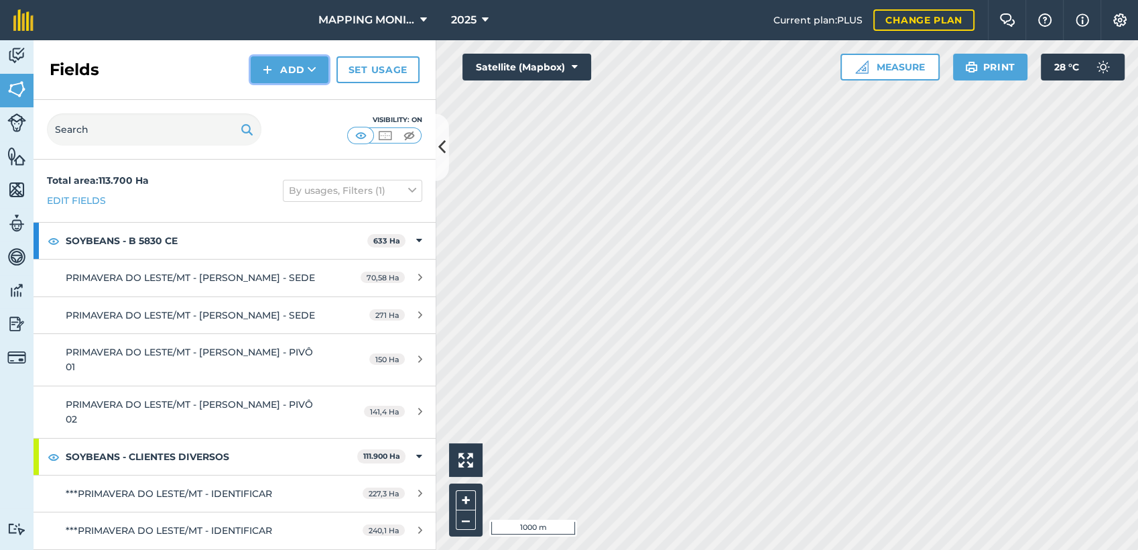
click at [320, 70] on button "Add" at bounding box center [290, 69] width 78 height 27
click at [300, 91] on link "Draw" at bounding box center [290, 99] width 74 height 29
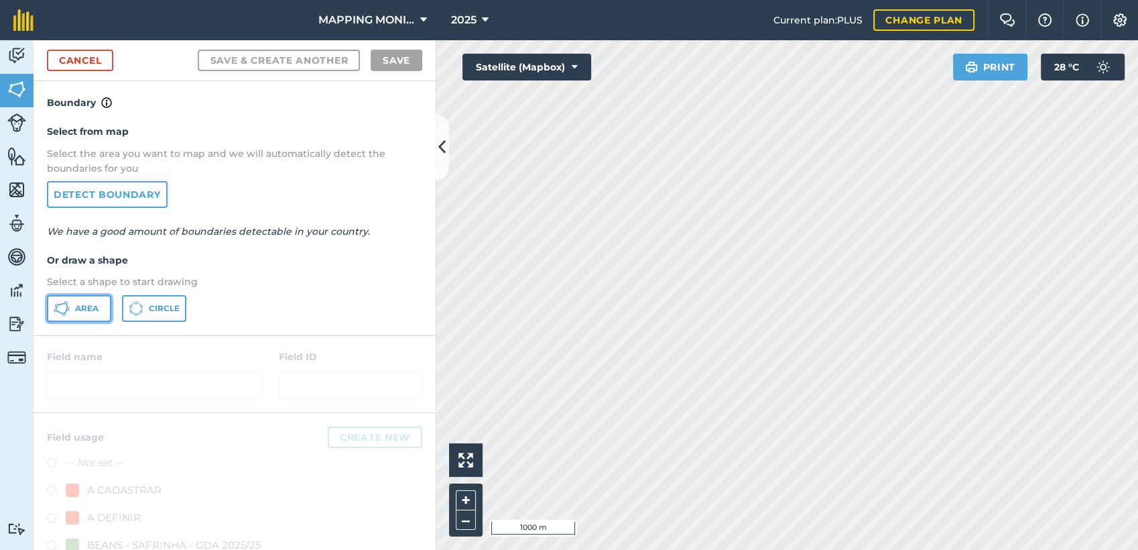
click at [88, 309] on span "Area" at bounding box center [86, 308] width 23 height 11
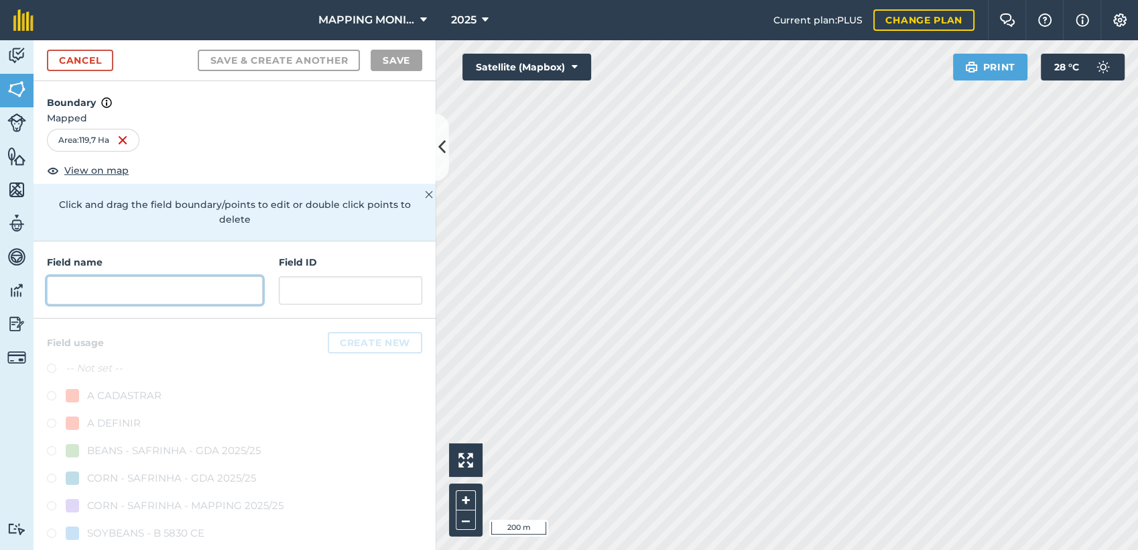
click at [212, 296] on input "text" at bounding box center [155, 290] width 216 height 28
paste input "PRIMAVERA DO LESTE/MT - [PERSON_NAME] - BOA ESPERANÇA"
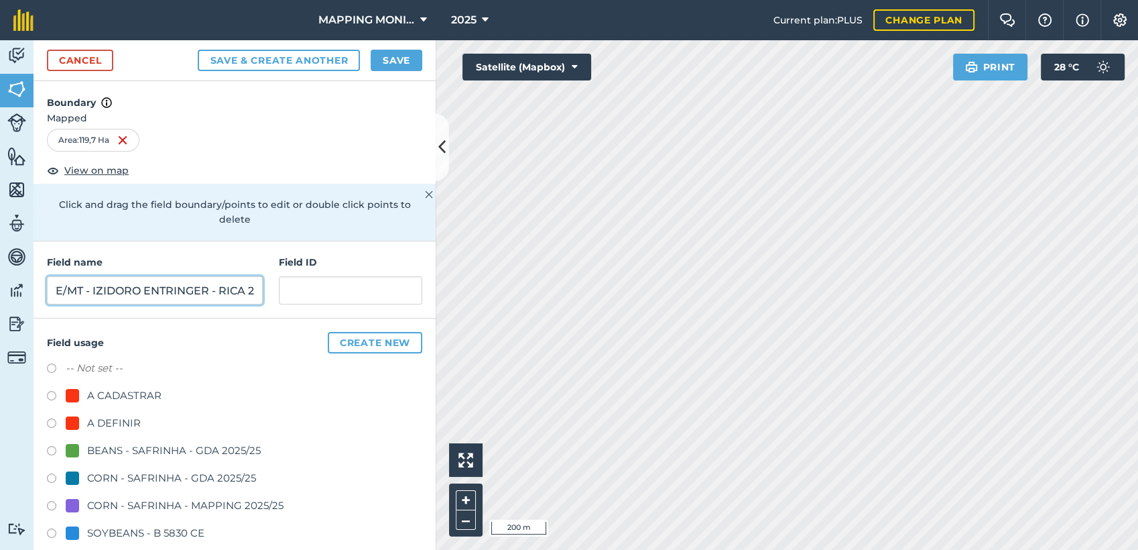
click at [145, 292] on input "PRIMAVERA DO LESTE/MT - IZIDORO ENTRINGER - RICA 2" at bounding box center [155, 290] width 216 height 28
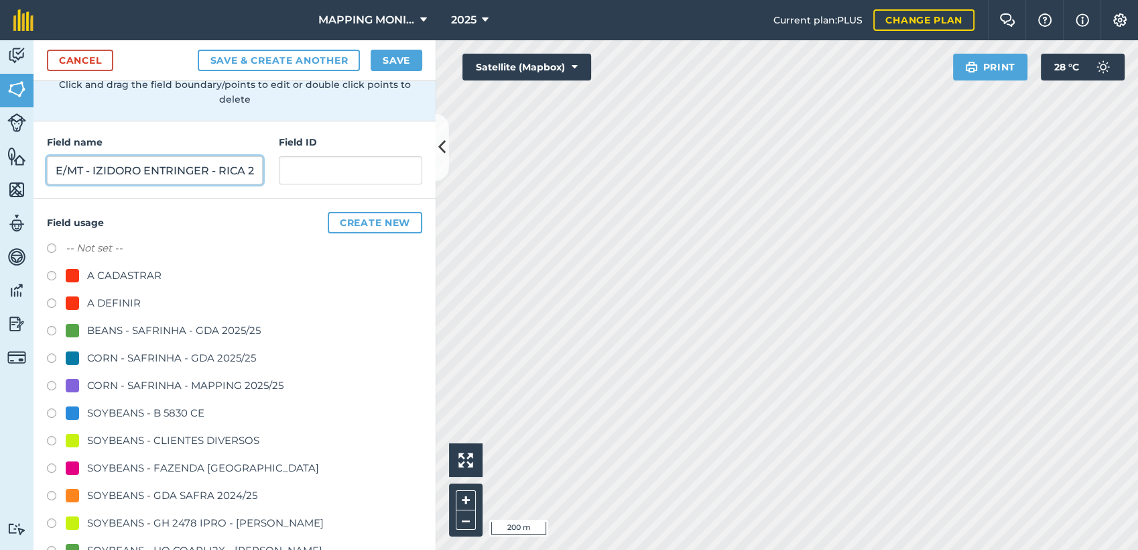
scroll to position [235, 0]
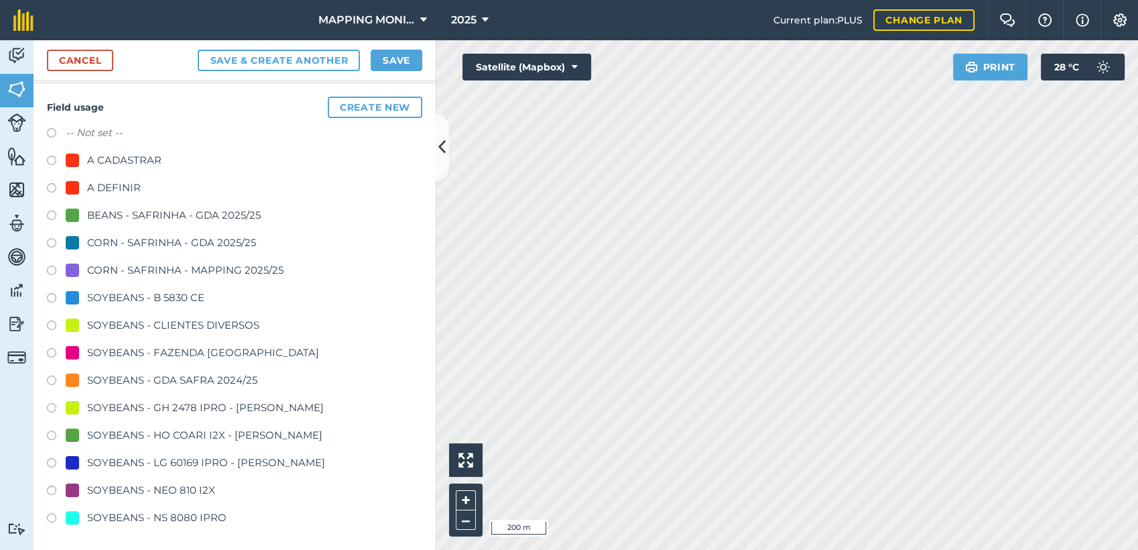
type input "PRIMAVERA DO LESTE/MT - IZIDORO ENTRINGER - RICA 2"
click at [158, 320] on div "SOYBEANS - CLIENTES DIVERSOS" at bounding box center [173, 325] width 172 height 16
radio input "true"
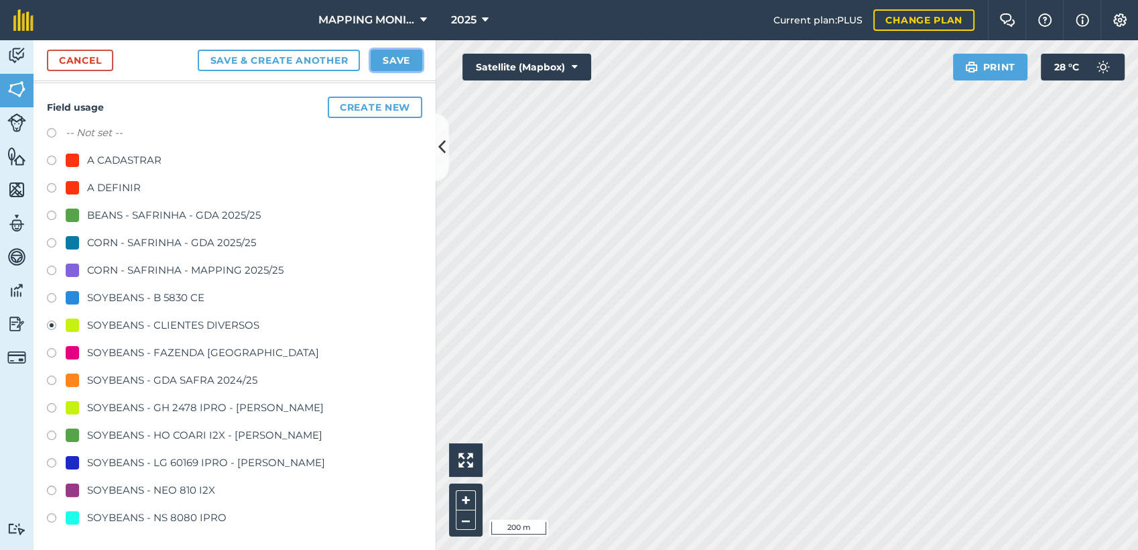
click at [419, 60] on button "Save" at bounding box center [397, 60] width 52 height 21
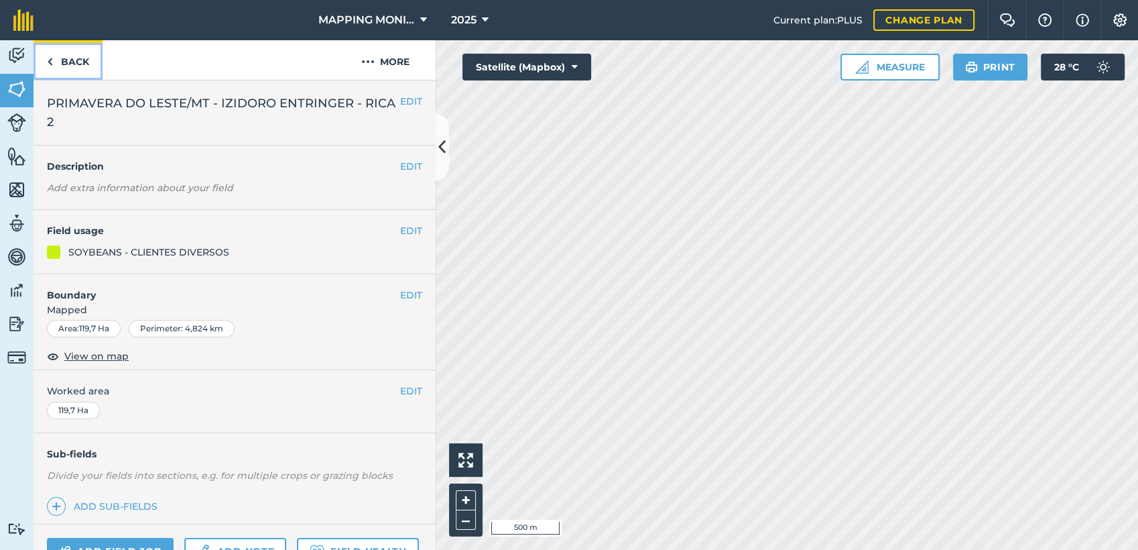
click at [72, 61] on link "Back" at bounding box center [68, 60] width 69 height 40
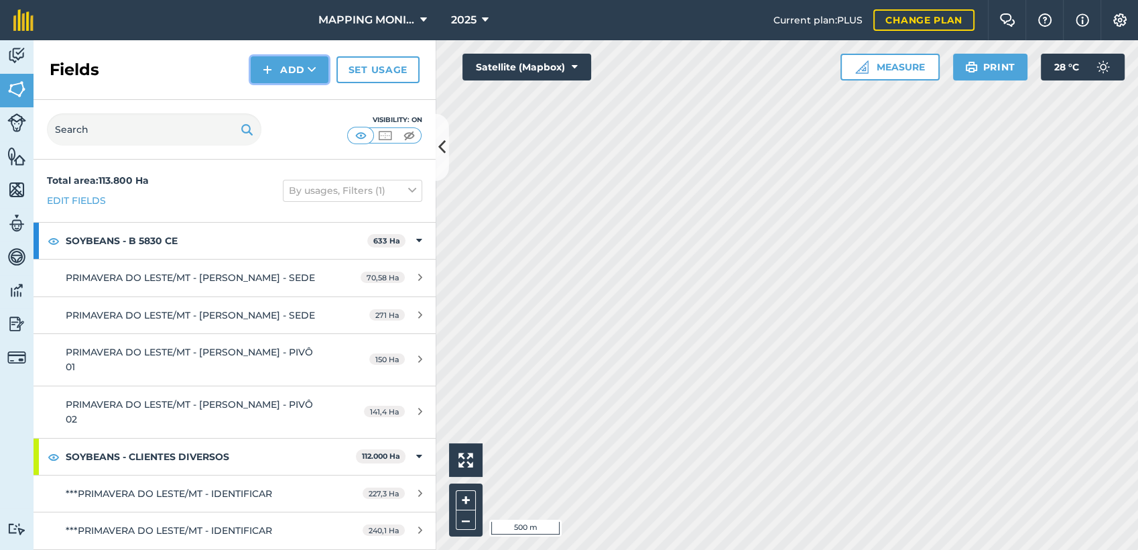
click at [318, 68] on button "Add" at bounding box center [290, 69] width 78 height 27
click at [311, 94] on link "Draw" at bounding box center [290, 99] width 74 height 29
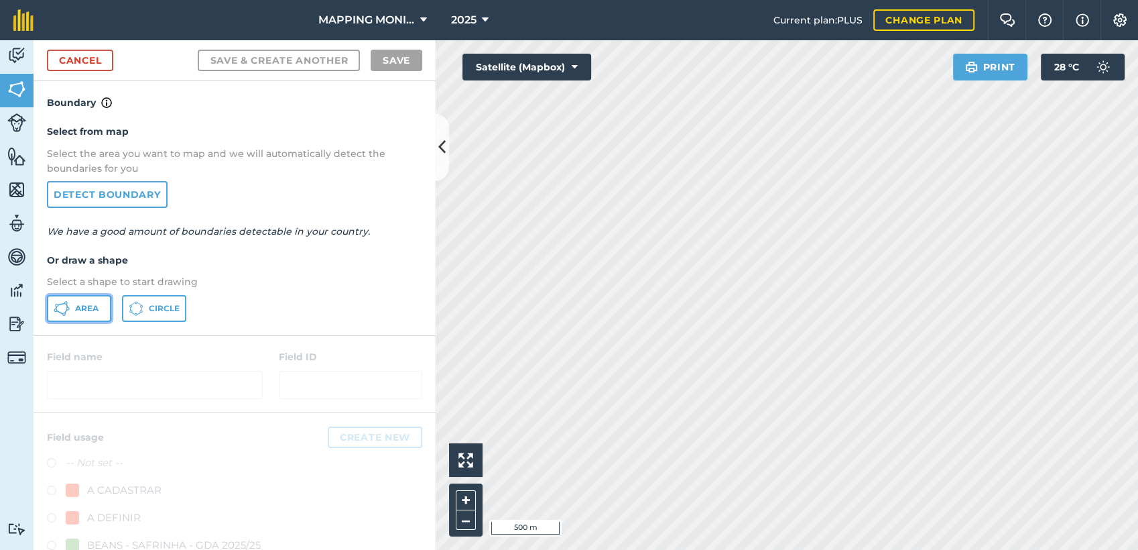
click at [100, 307] on button "Area" at bounding box center [79, 308] width 64 height 27
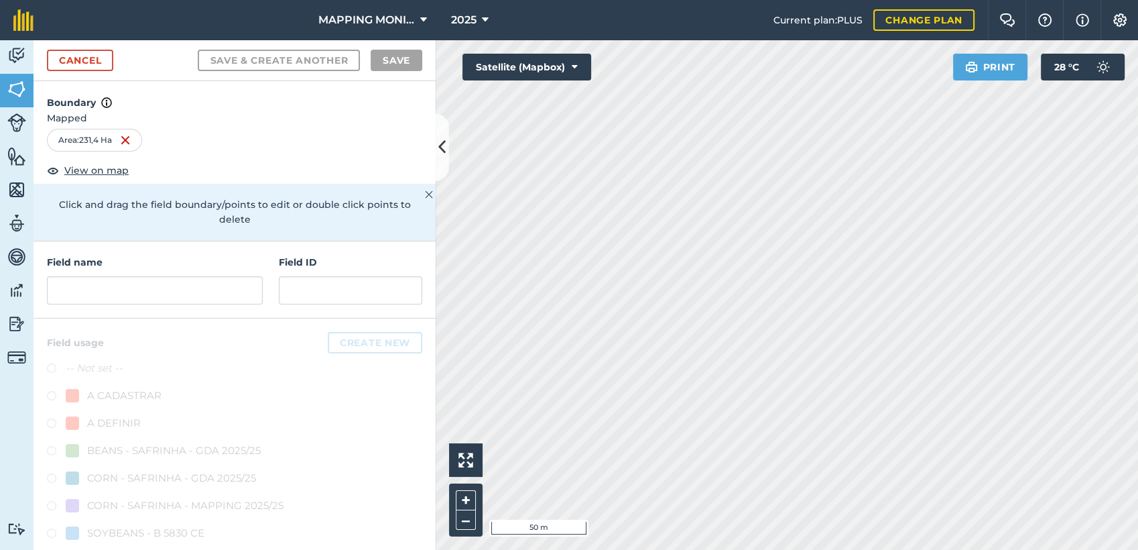
click at [159, 316] on div "Field name Field ID" at bounding box center [235, 279] width 402 height 77
click at [165, 284] on input "text" at bounding box center [155, 290] width 216 height 28
paste input "PRIMAVERA DO LESTE/MT - IZIDORO ENTRINGER - RICA 2"
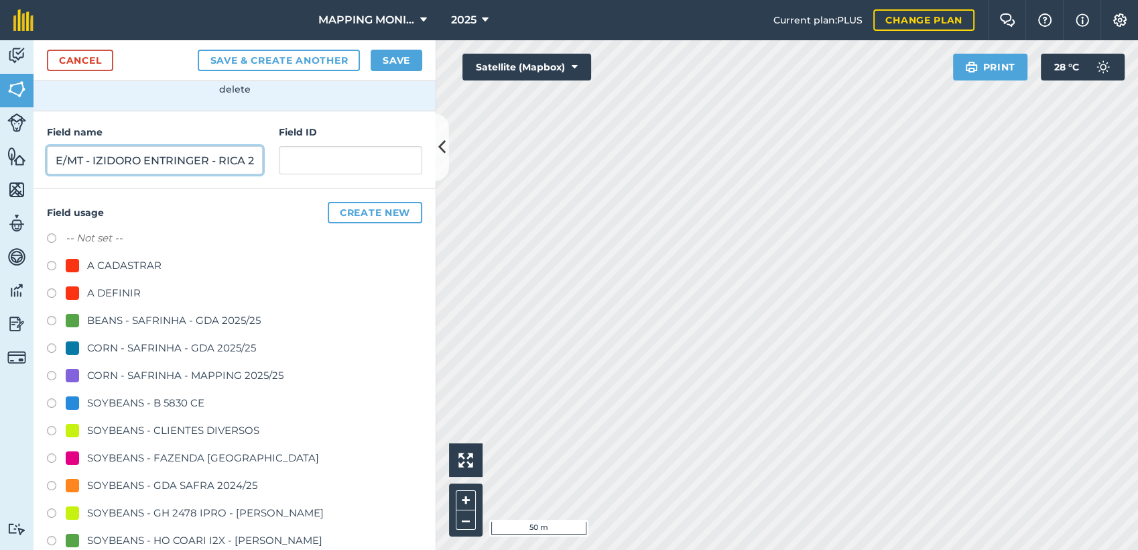
scroll to position [149, 0]
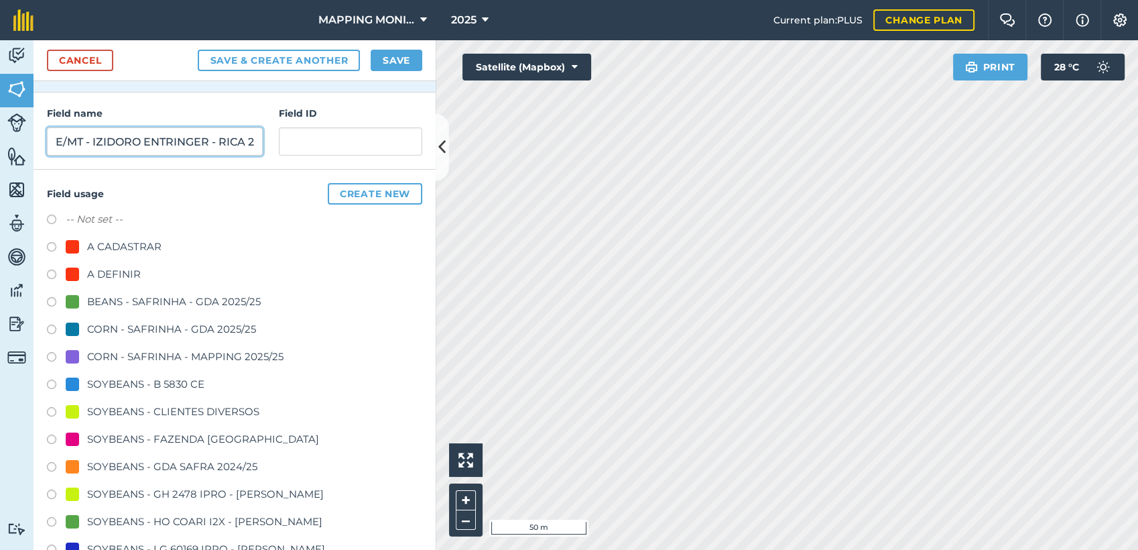
type input "PRIMAVERA DO LESTE/MT - IZIDORO ENTRINGER - RICA 2"
click at [194, 408] on div "SOYBEANS - CLIENTES DIVERSOS" at bounding box center [173, 411] width 172 height 16
radio input "true"
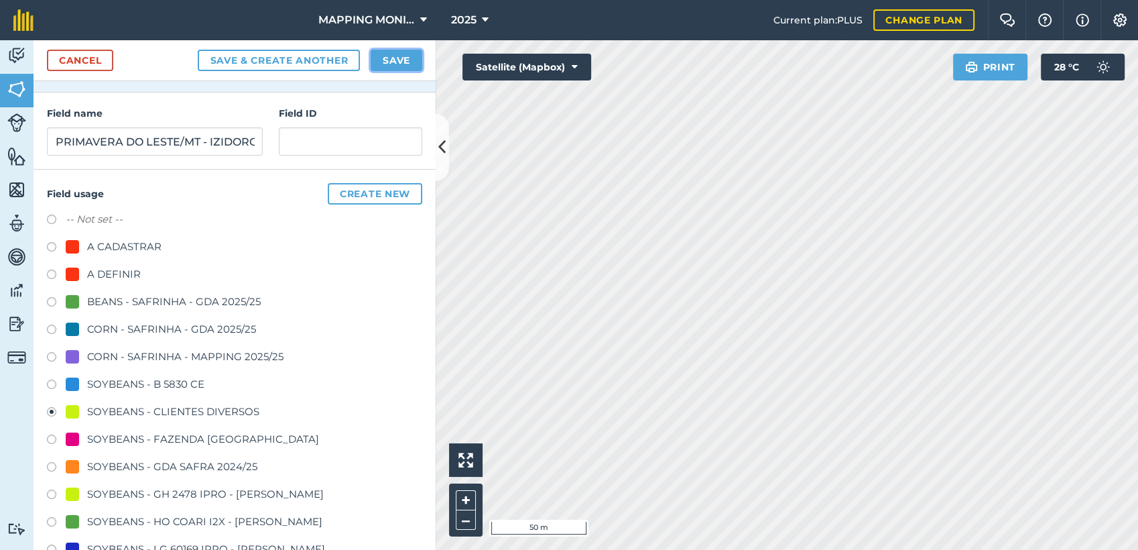
click at [406, 56] on button "Save" at bounding box center [397, 60] width 52 height 21
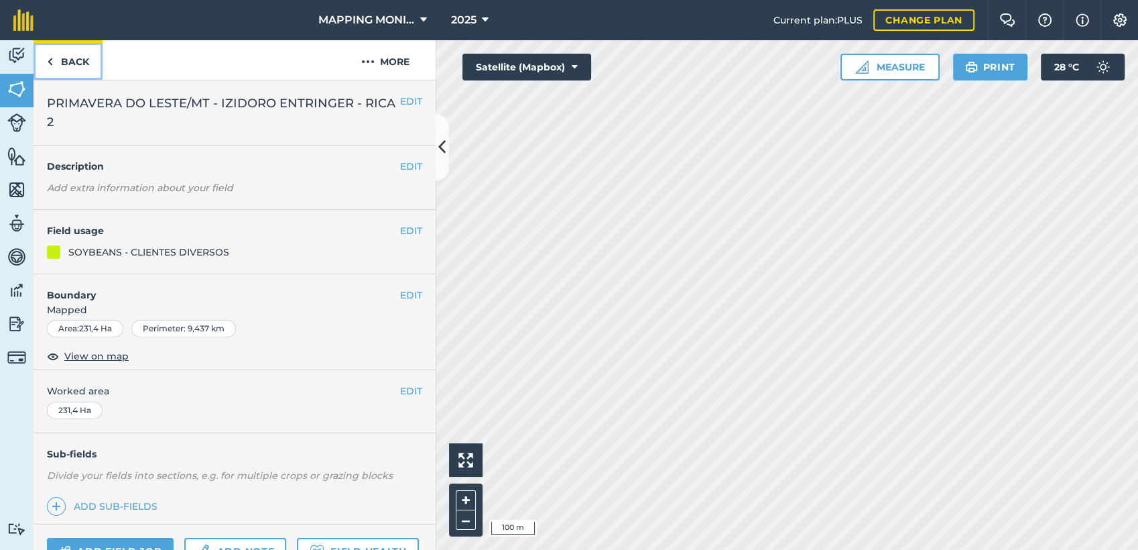
click at [62, 60] on link "Back" at bounding box center [68, 60] width 69 height 40
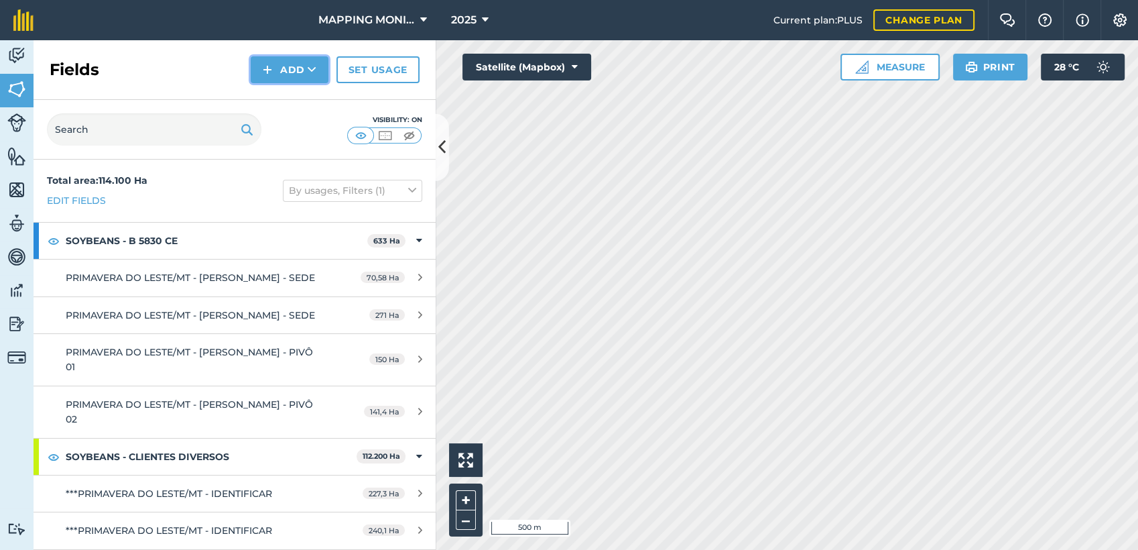
click at [298, 76] on button "Add" at bounding box center [290, 69] width 78 height 27
click at [298, 94] on link "Draw" at bounding box center [290, 99] width 74 height 29
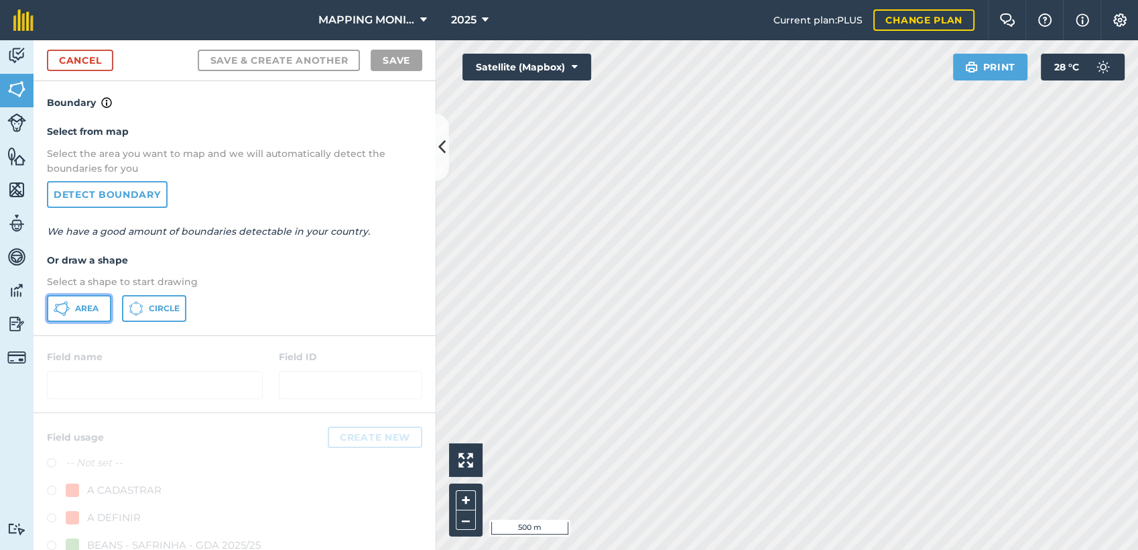
click at [75, 310] on span "Area" at bounding box center [86, 308] width 23 height 11
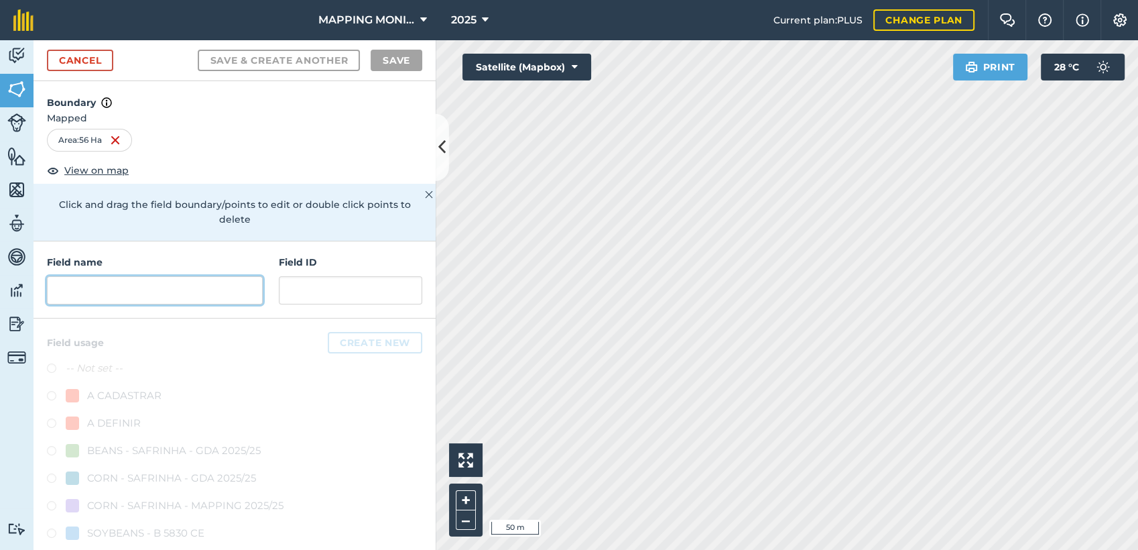
click at [198, 300] on input "text" at bounding box center [155, 290] width 216 height 28
paste input "PRIMAVERA DO LESTE/MT - IZIDORO ENTRINGER - RICA 2"
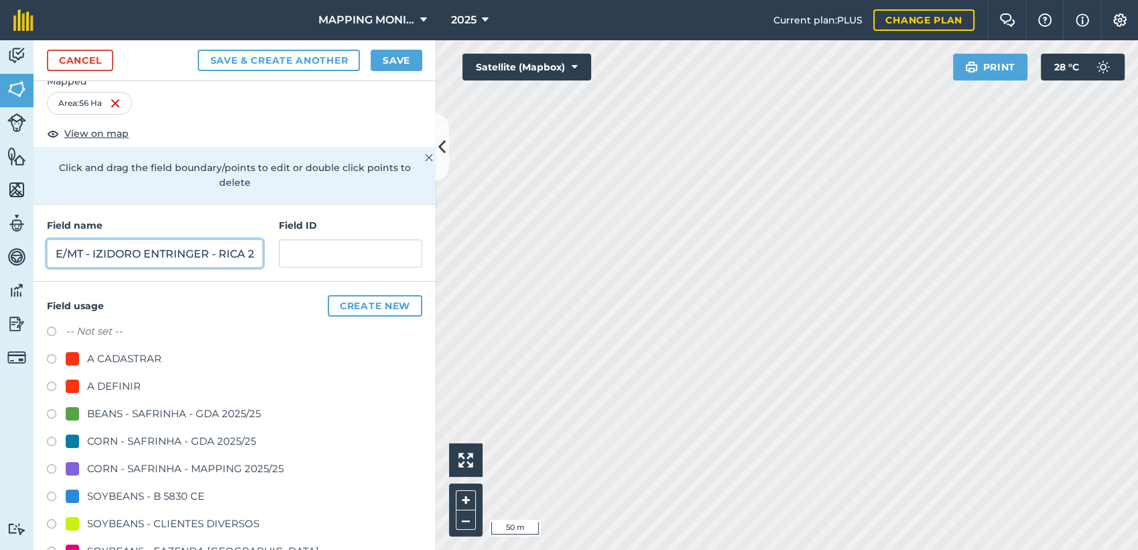
scroll to position [149, 0]
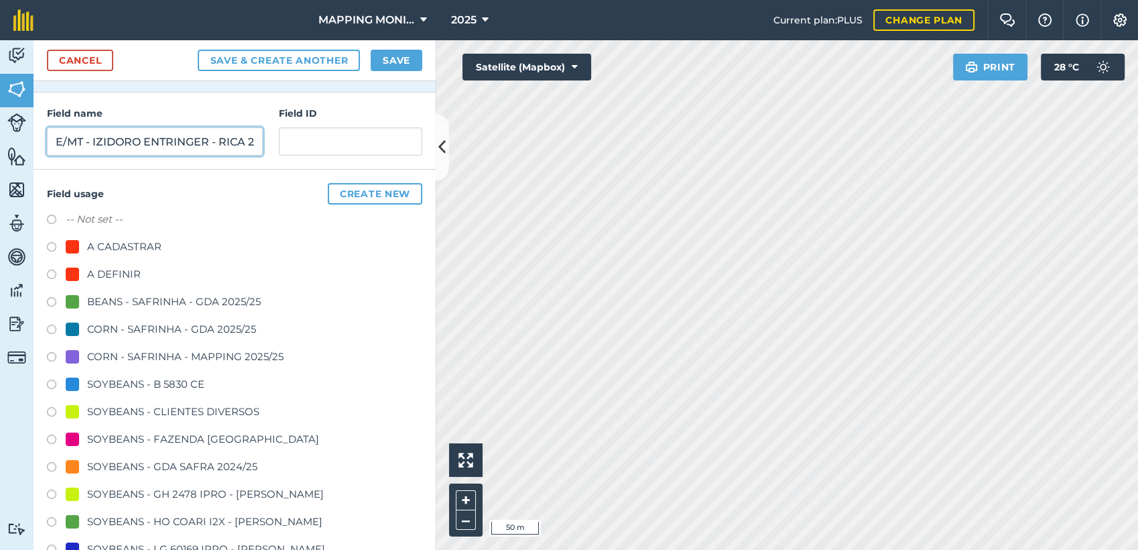
type input "PRIMAVERA DO LESTE/MT - IZIDORO ENTRINGER - RICA 2"
click at [151, 414] on div "SOYBEANS - CLIENTES DIVERSOS" at bounding box center [173, 411] width 172 height 16
radio input "true"
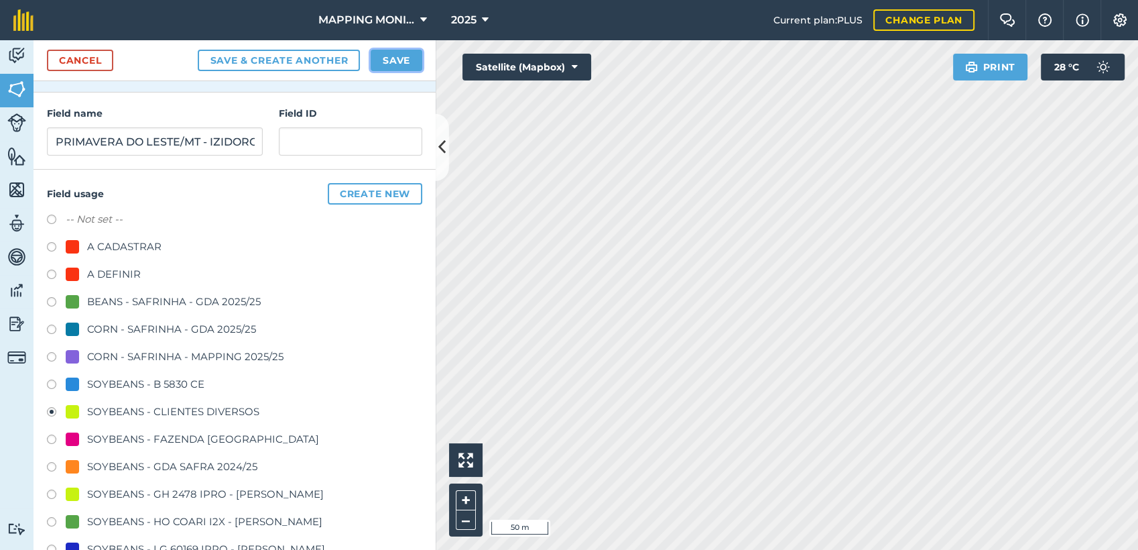
drag, startPoint x: 403, startPoint y: 60, endPoint x: 411, endPoint y: 58, distance: 7.6
click at [403, 57] on button "Save" at bounding box center [397, 60] width 52 height 21
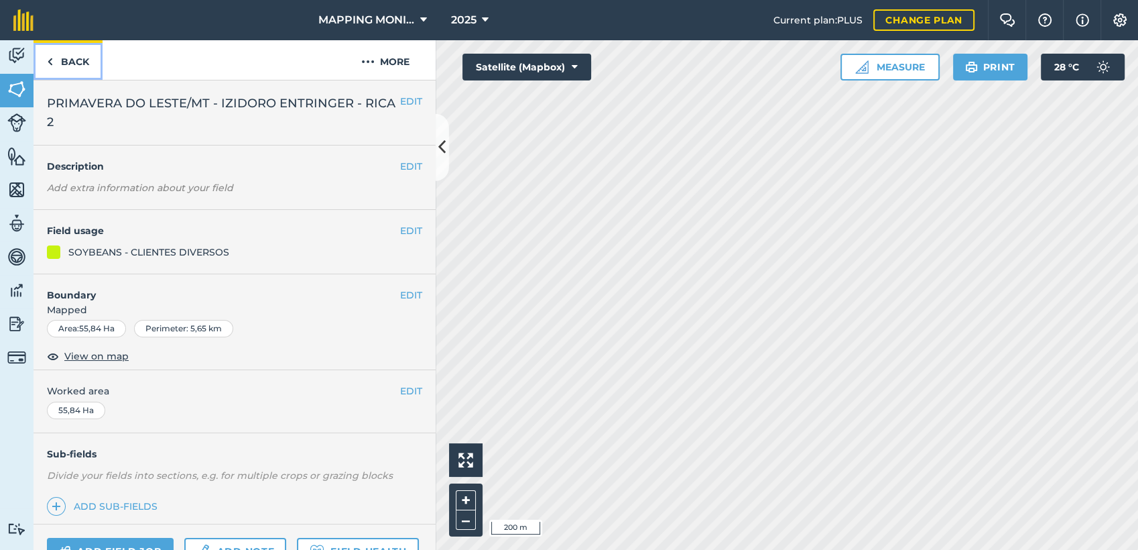
click at [67, 55] on link "Back" at bounding box center [68, 60] width 69 height 40
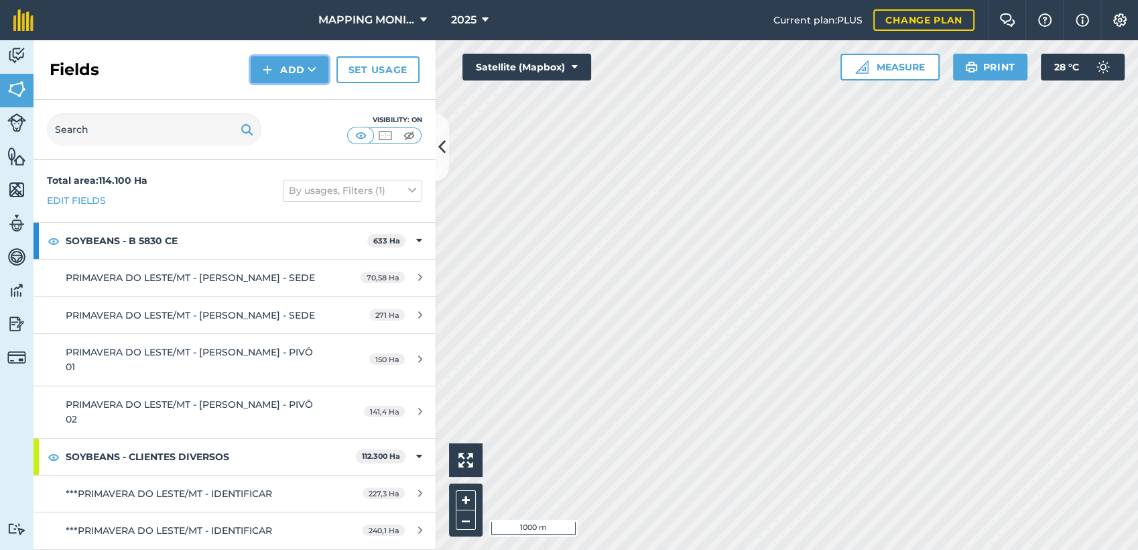
click at [318, 67] on button "Add" at bounding box center [290, 69] width 78 height 27
click at [296, 92] on link "Draw" at bounding box center [290, 99] width 74 height 29
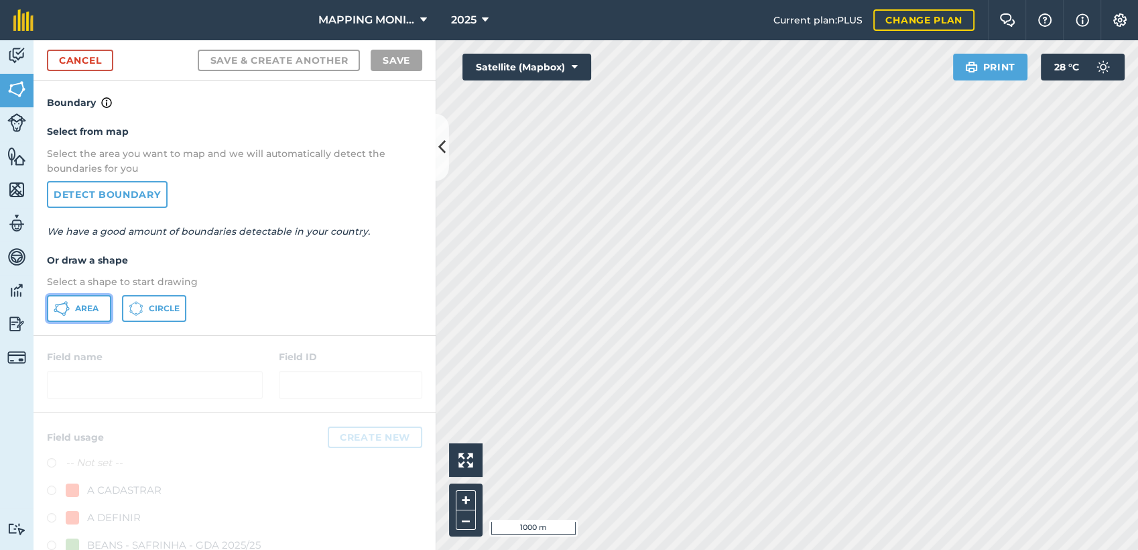
click at [72, 306] on button "Area" at bounding box center [79, 308] width 64 height 27
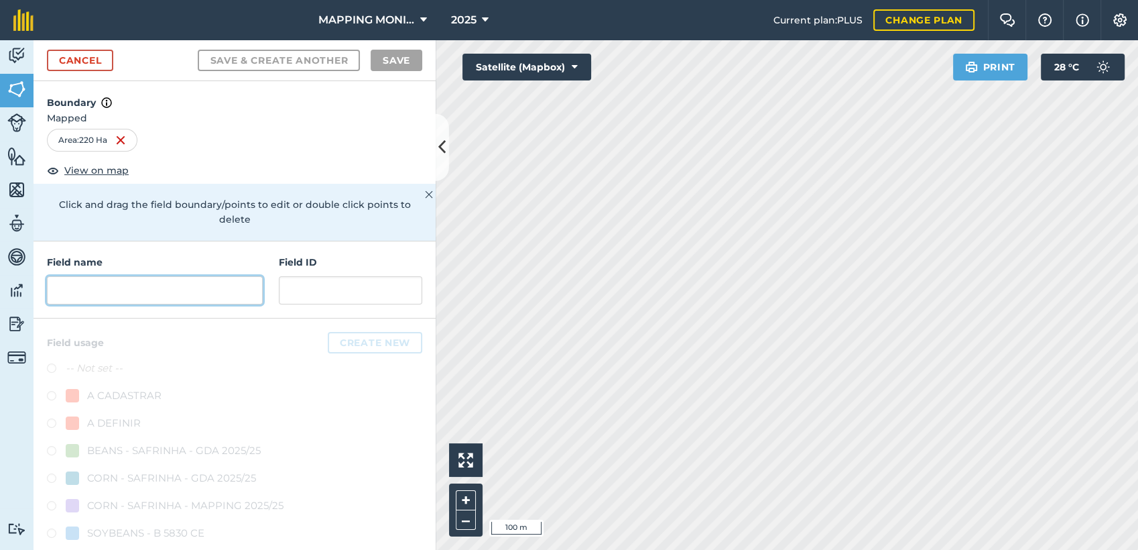
click at [85, 284] on input "text" at bounding box center [155, 290] width 216 height 28
paste input "PRIMAVERA DO LESTE/MT - IZIDORO ENTRINGER - RICA 2"
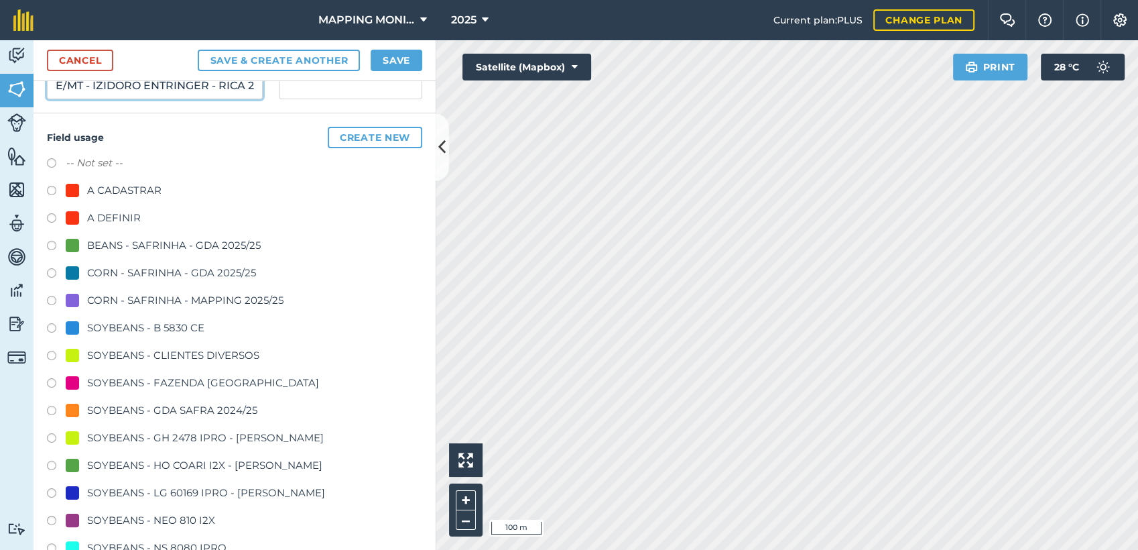
scroll to position [223, 0]
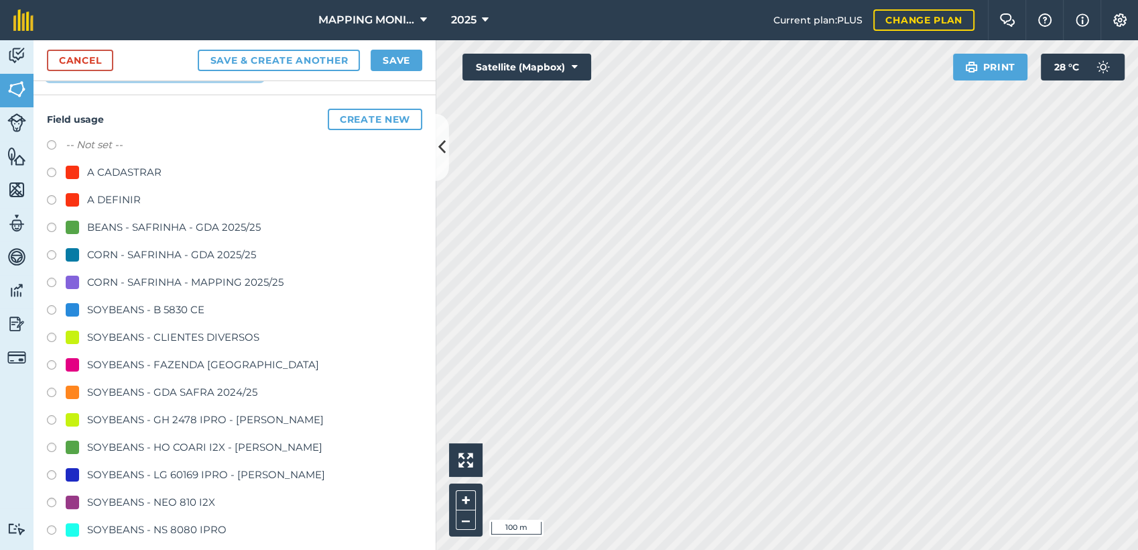
type input "PRIMAVERA DO LESTE/MT - IZIDORO ENTRINGER - RICA 2"
click at [154, 342] on div "SOYBEANS - CLIENTES DIVERSOS" at bounding box center [173, 337] width 172 height 16
radio input "true"
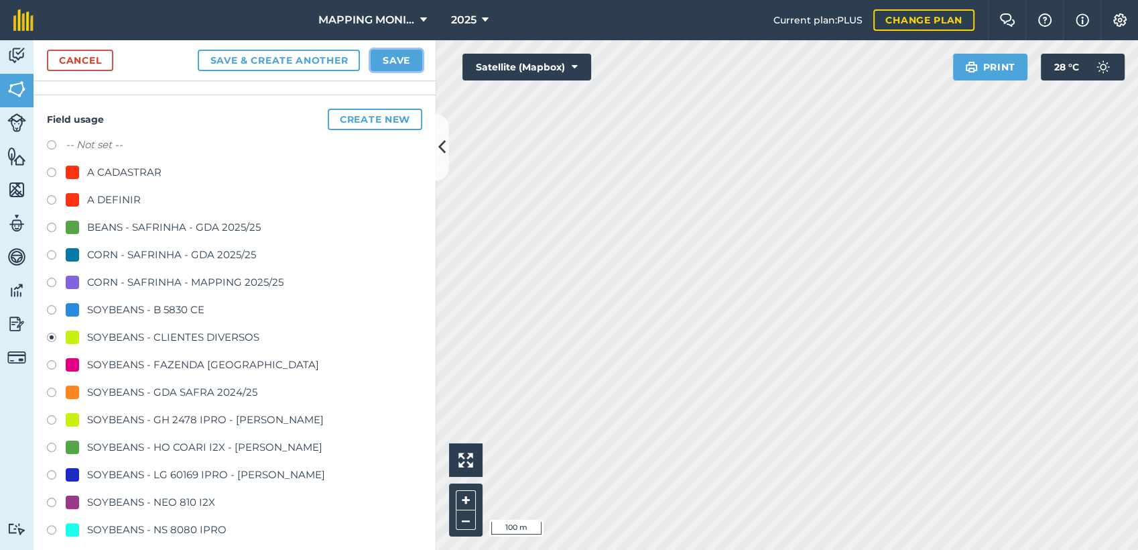
click at [412, 54] on button "Save" at bounding box center [397, 60] width 52 height 21
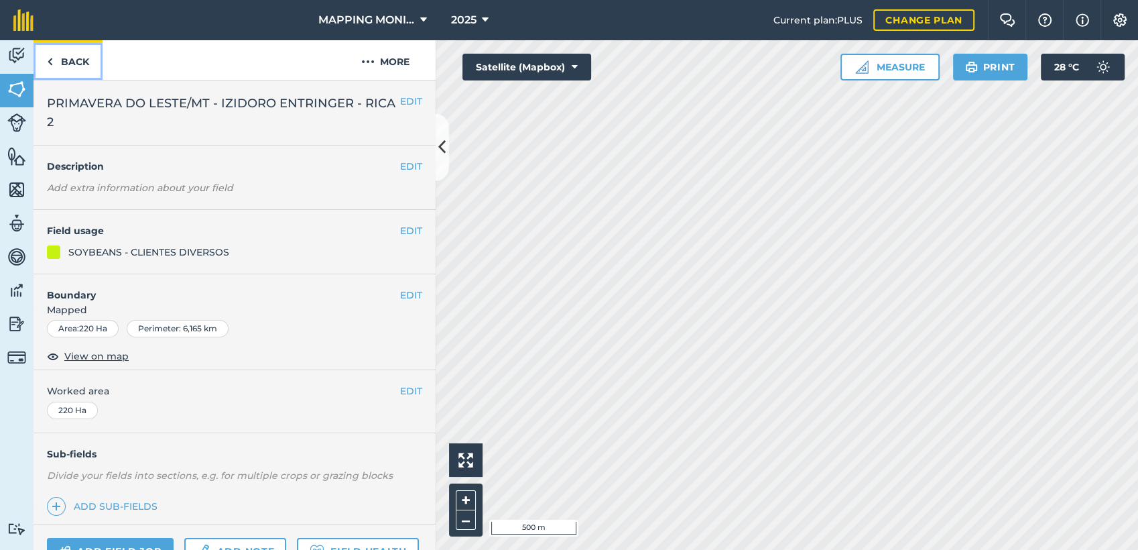
click at [83, 56] on link "Back" at bounding box center [68, 60] width 69 height 40
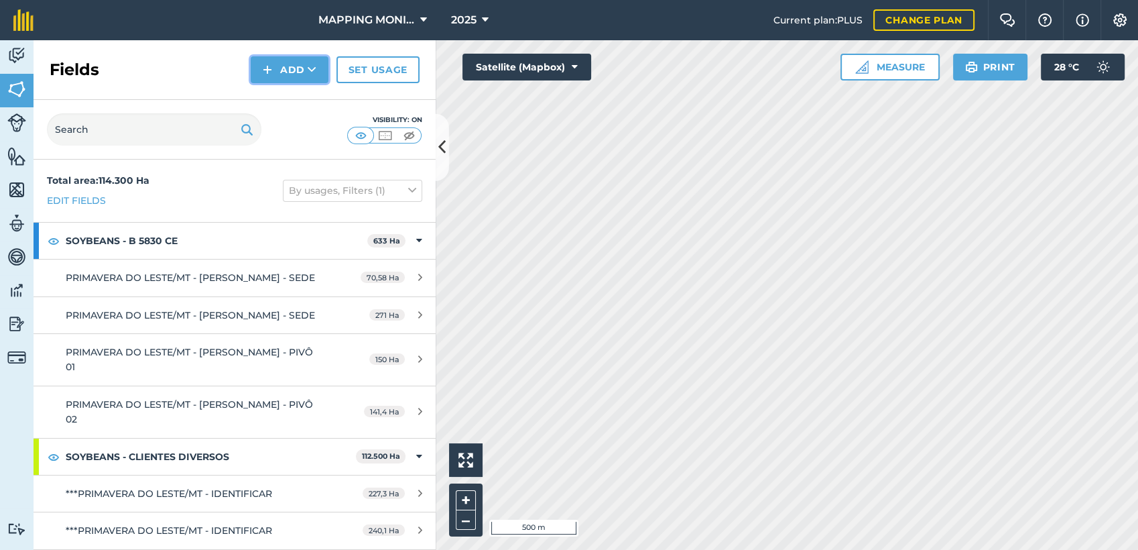
click at [306, 68] on button "Add" at bounding box center [290, 69] width 78 height 27
click at [308, 93] on link "Draw" at bounding box center [290, 99] width 74 height 29
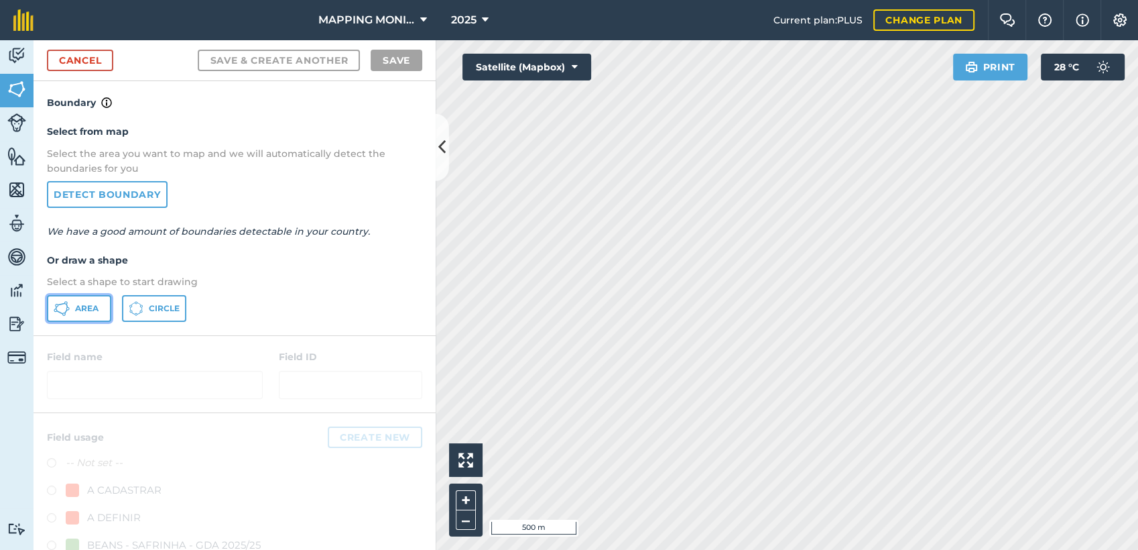
click at [66, 312] on icon at bounding box center [62, 308] width 16 height 16
click at [430, 426] on div "Activity Fields Livestock Features Maps Team Vehicles Data Reporting Billing Tu…" at bounding box center [569, 294] width 1138 height 509
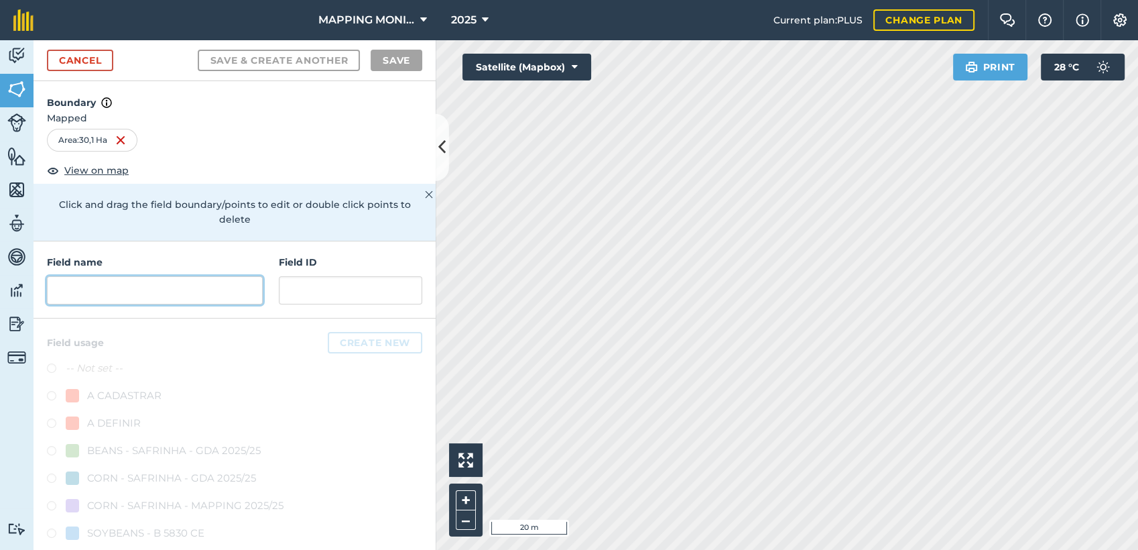
click at [150, 300] on input "text" at bounding box center [155, 290] width 216 height 28
paste input "PRIMAVERA DO LESTE/MT - IZIDORO ENTRINGER - RICA 2"
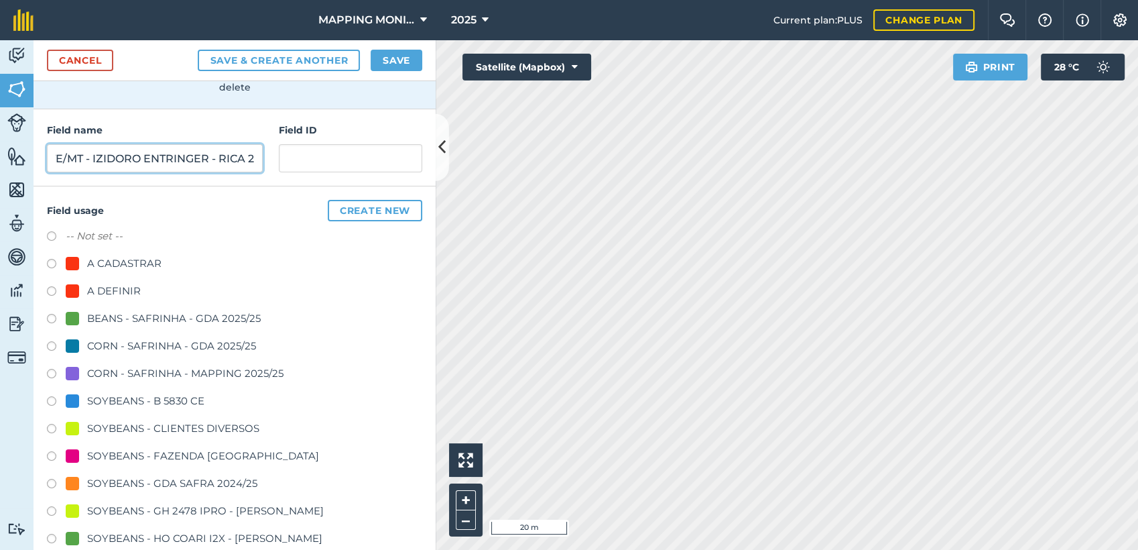
scroll to position [149, 0]
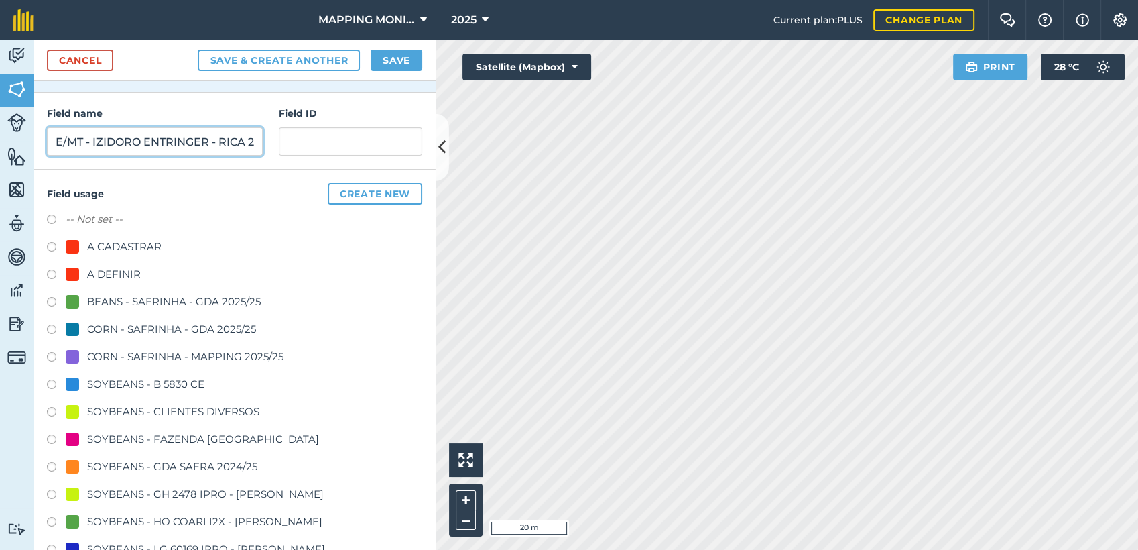
type input "PRIMAVERA DO LESTE/MT - IZIDORO ENTRINGER - RICA 2"
click at [210, 405] on div "SOYBEANS - CLIENTES DIVERSOS" at bounding box center [173, 411] width 172 height 16
radio input "true"
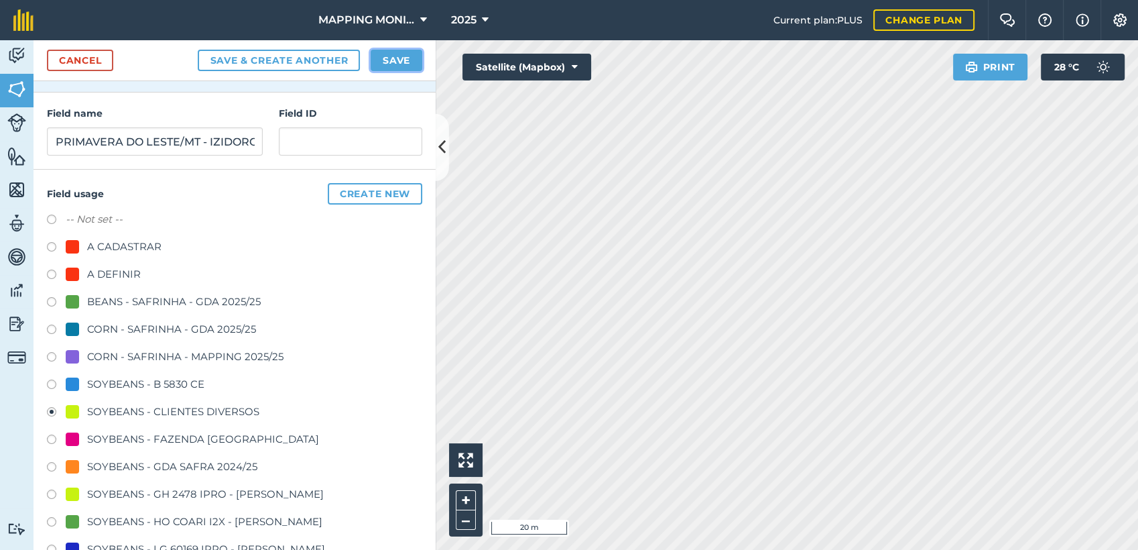
click at [418, 56] on button "Save" at bounding box center [397, 60] width 52 height 21
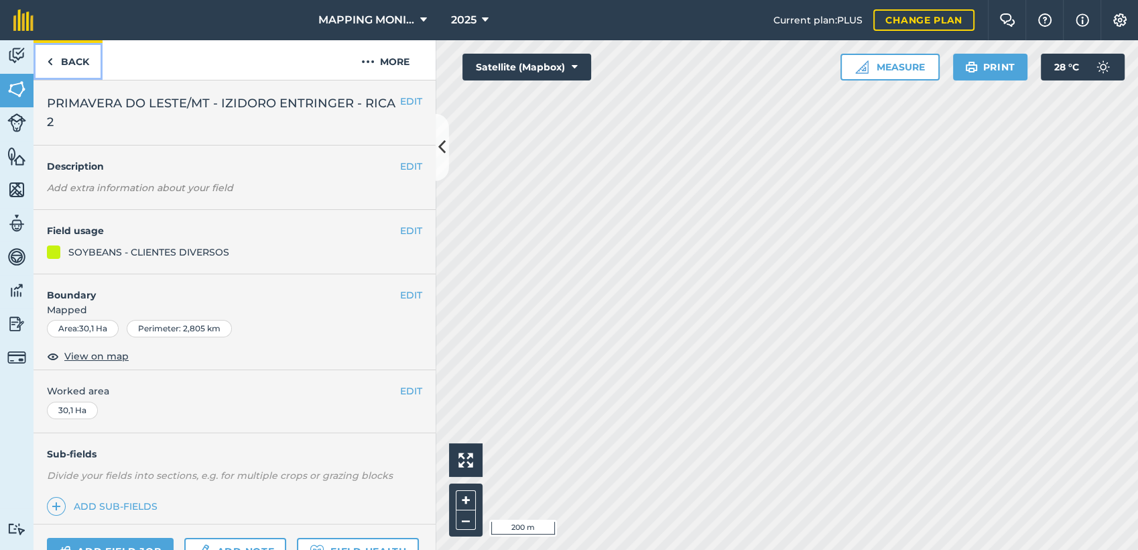
click at [76, 58] on link "Back" at bounding box center [68, 60] width 69 height 40
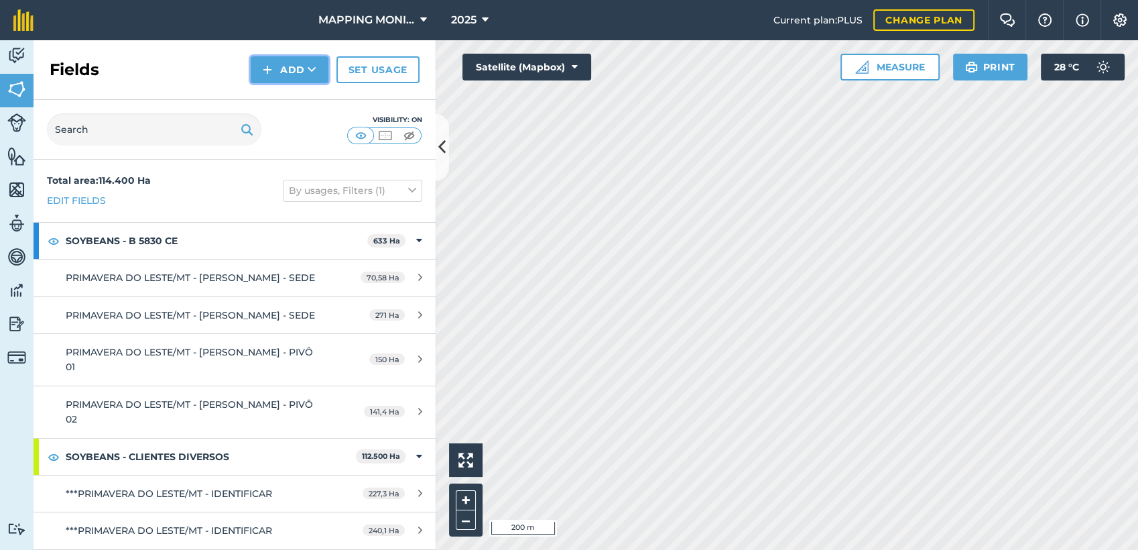
click at [288, 73] on button "Add" at bounding box center [290, 69] width 78 height 27
click at [310, 88] on link "Draw" at bounding box center [290, 99] width 74 height 29
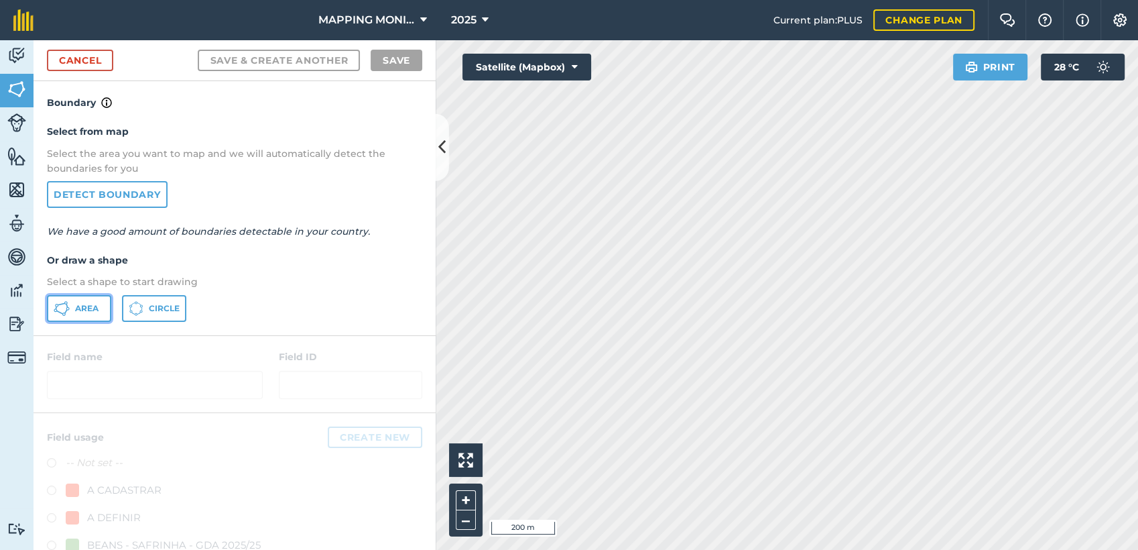
click at [82, 314] on button "Area" at bounding box center [79, 308] width 64 height 27
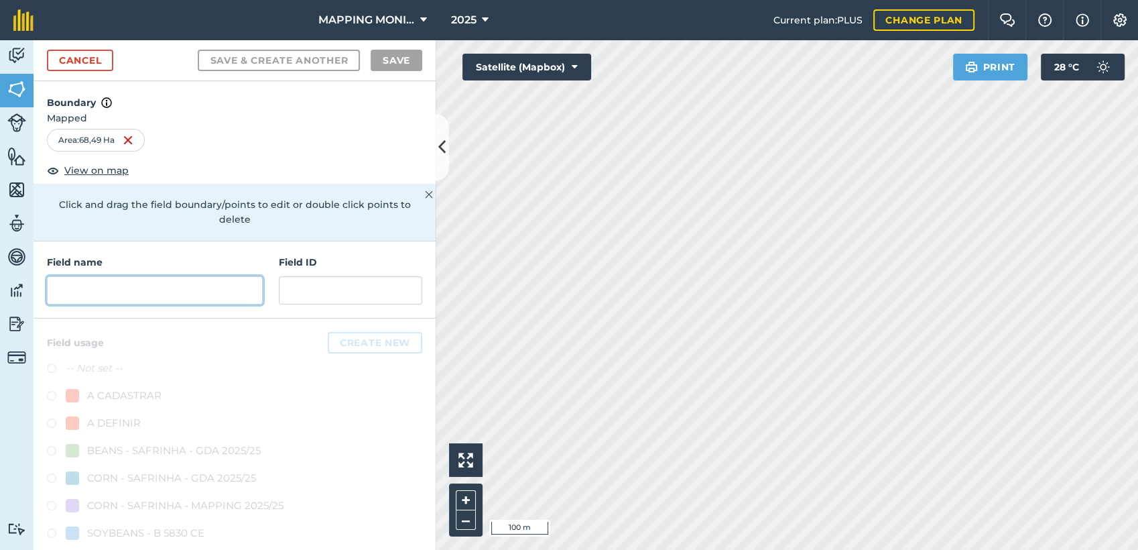
click at [80, 300] on input "text" at bounding box center [155, 290] width 216 height 28
paste input "PRIMAVERA DO LESTE/MT - IZIDORO ENTRINGER - RICA 2"
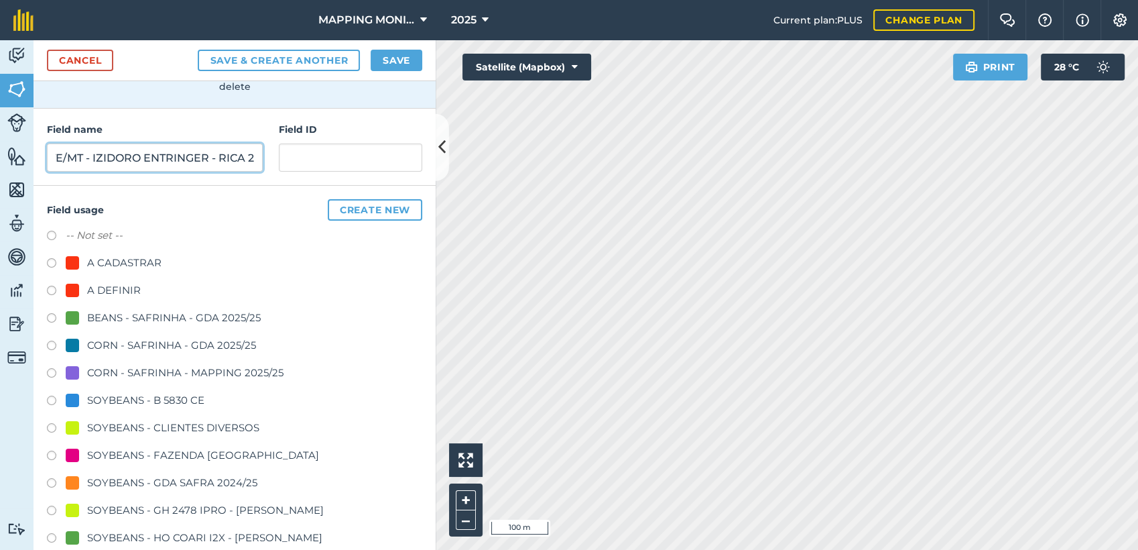
scroll to position [223, 0]
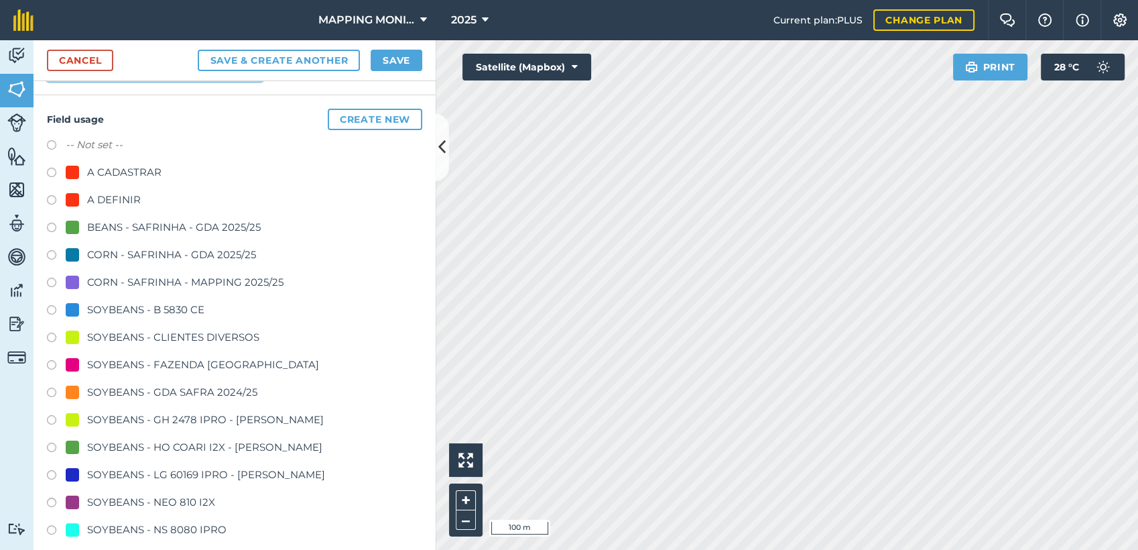
type input "PRIMAVERA DO LESTE/MT - IZIDORO ENTRINGER - RICA 2"
click at [123, 333] on div "SOYBEANS - CLIENTES DIVERSOS" at bounding box center [173, 337] width 172 height 16
radio input "true"
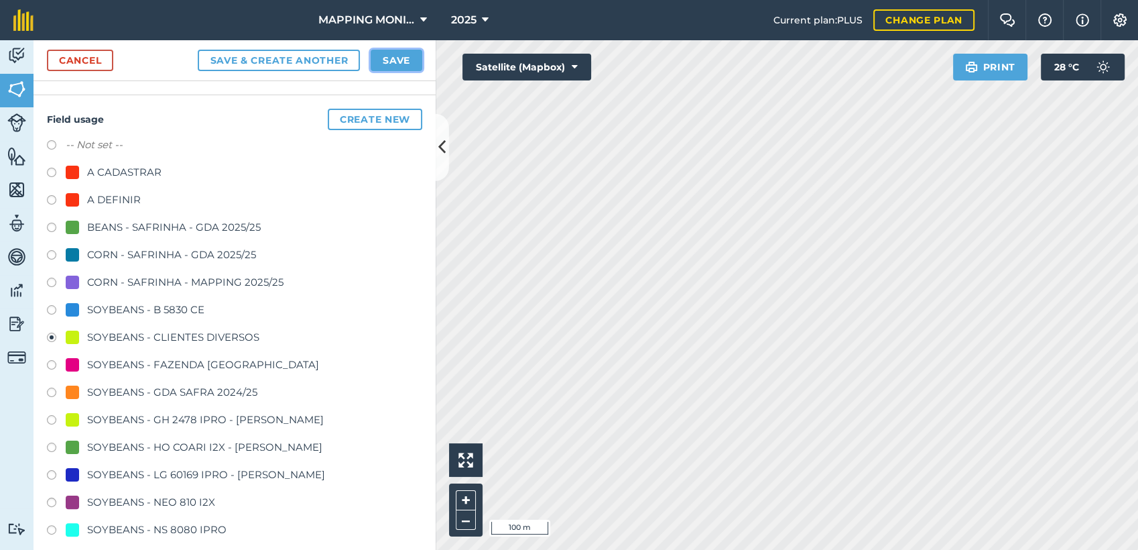
click at [404, 65] on button "Save" at bounding box center [397, 60] width 52 height 21
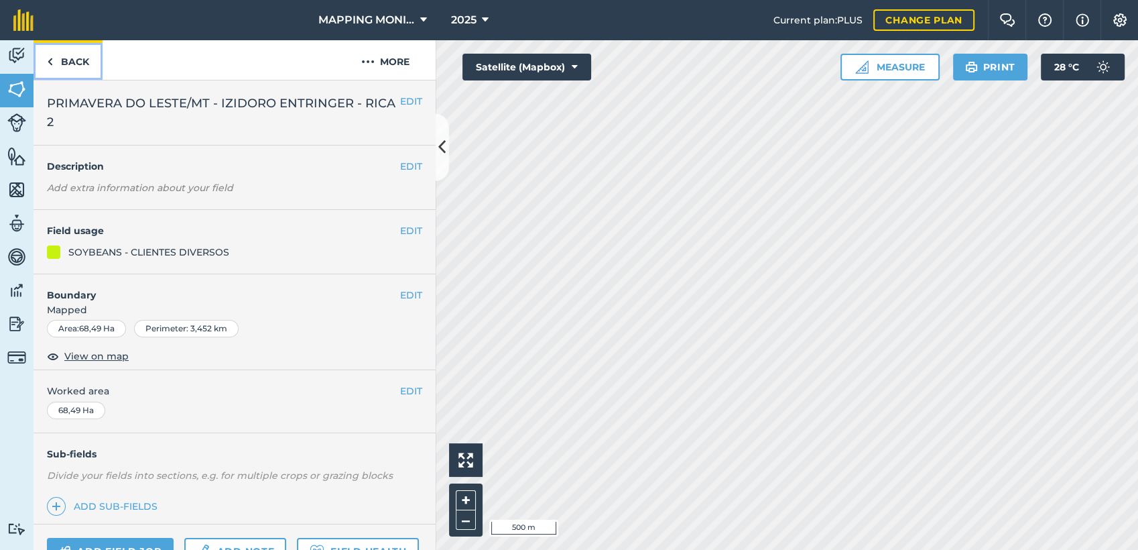
click at [35, 65] on link "Back" at bounding box center [68, 60] width 69 height 40
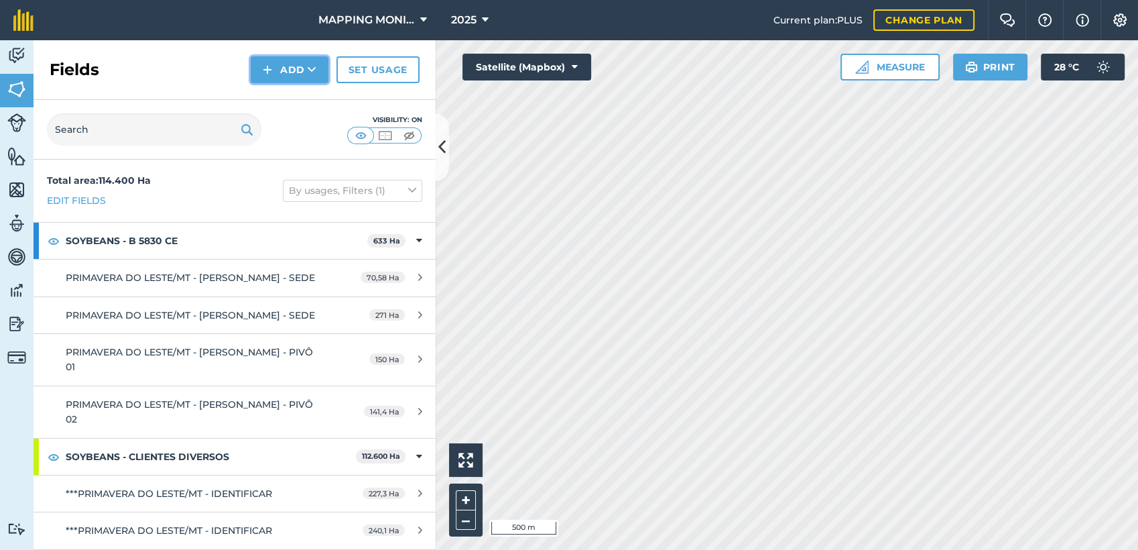
click at [275, 67] on button "Add" at bounding box center [290, 69] width 78 height 27
click at [298, 94] on link "Draw" at bounding box center [290, 99] width 74 height 29
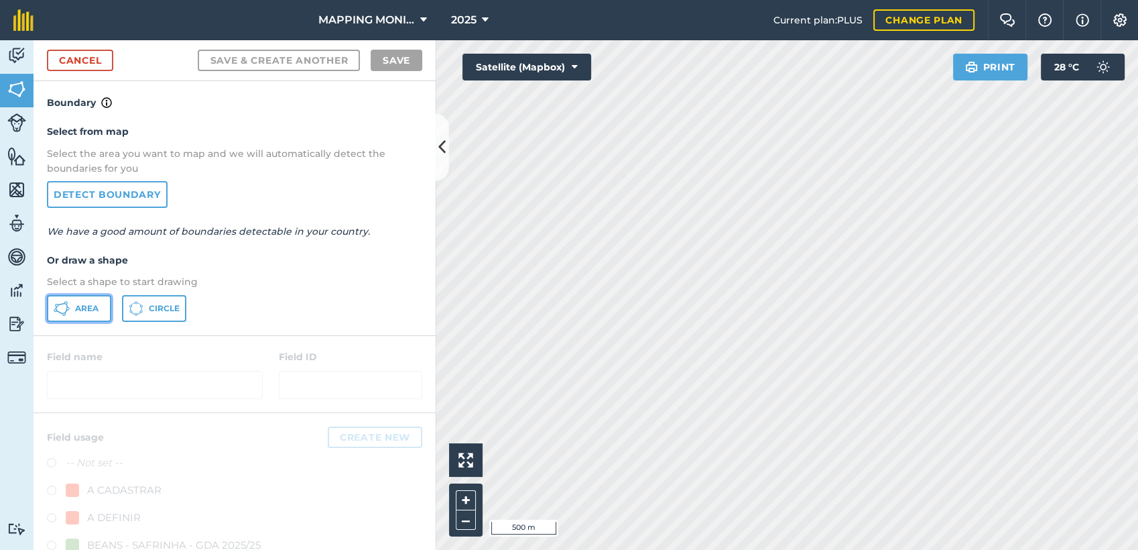
click at [75, 306] on span "Area" at bounding box center [86, 308] width 23 height 11
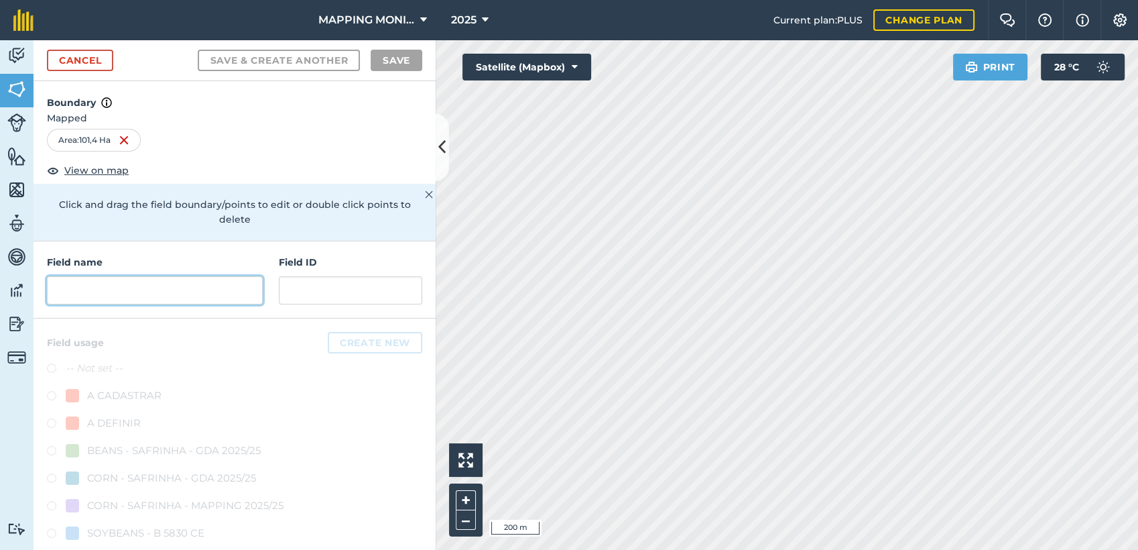
click at [130, 289] on input "text" at bounding box center [155, 290] width 216 height 28
paste input "PRIMAVERA DO LESTE/MT - IZIDORO ENTRINGER - RICA 2"
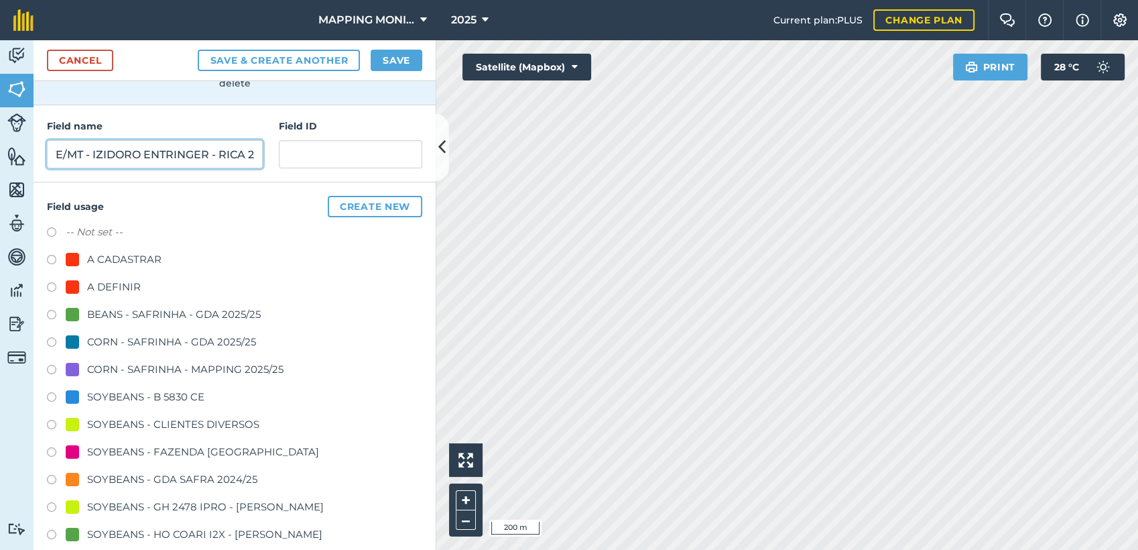
scroll to position [149, 0]
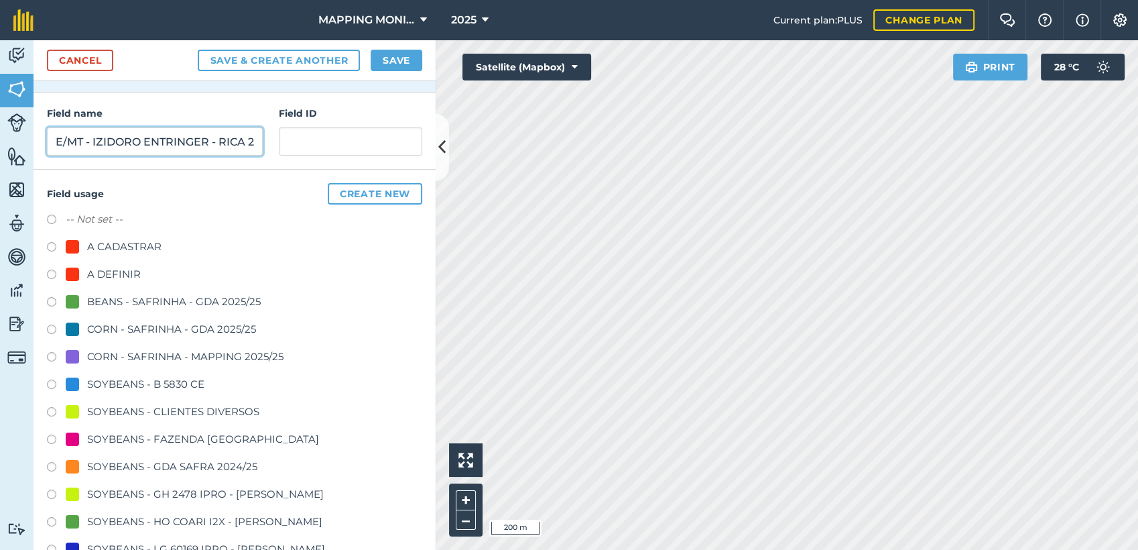
type input "PRIMAVERA DO LESTE/MT - IZIDORO ENTRINGER - RICA 2"
click at [146, 414] on div "SOYBEANS - CLIENTES DIVERSOS" at bounding box center [173, 411] width 172 height 16
radio input "true"
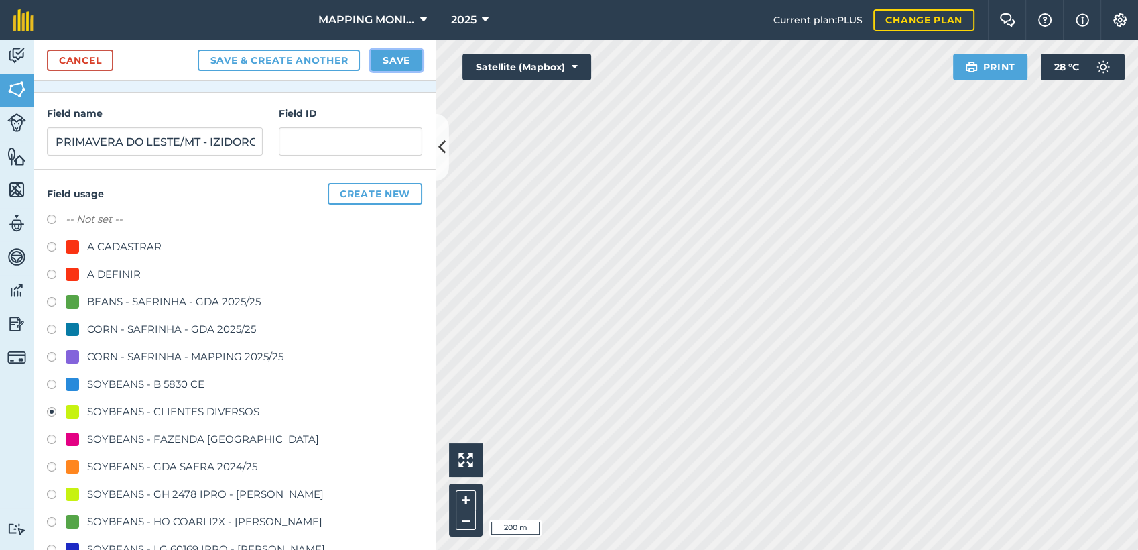
click at [410, 62] on button "Save" at bounding box center [397, 60] width 52 height 21
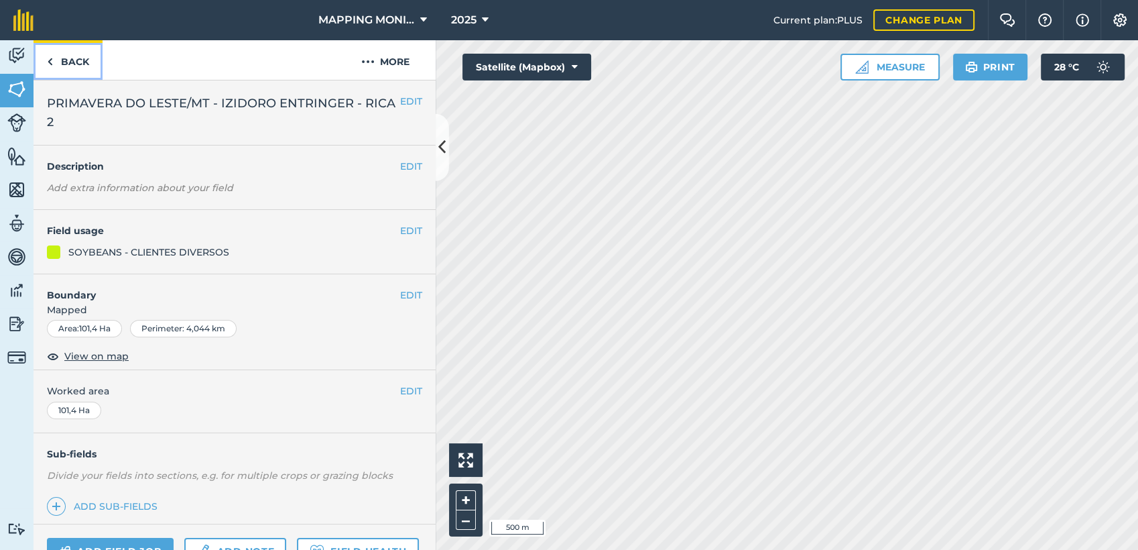
click at [93, 70] on link "Back" at bounding box center [68, 60] width 69 height 40
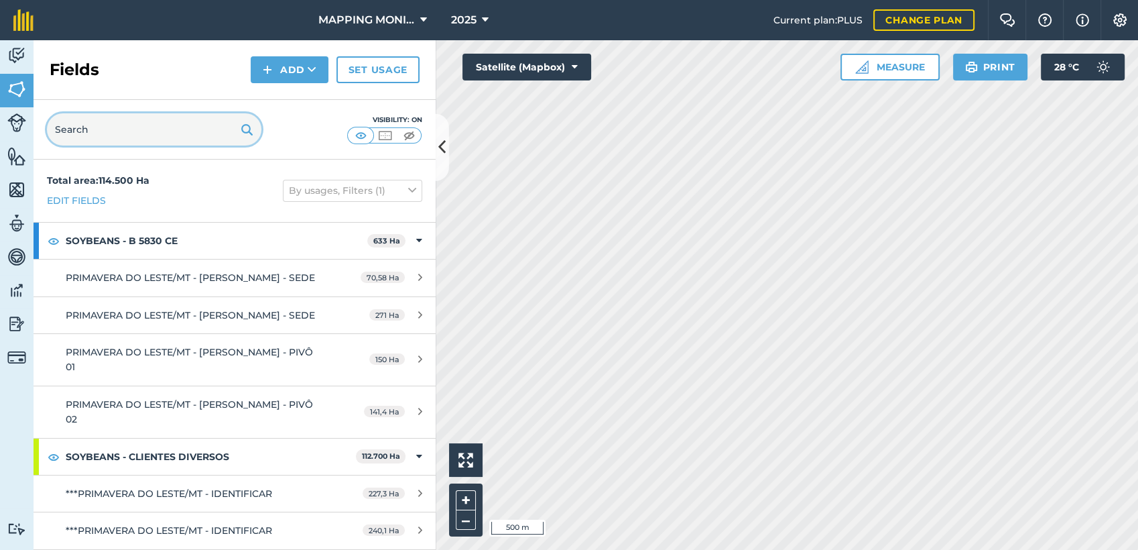
click at [150, 132] on input "text" at bounding box center [154, 129] width 214 height 32
paste input "PRIMAVERA DO LESTE/MT - IZIDORO ENTRINGER - RICA 2"
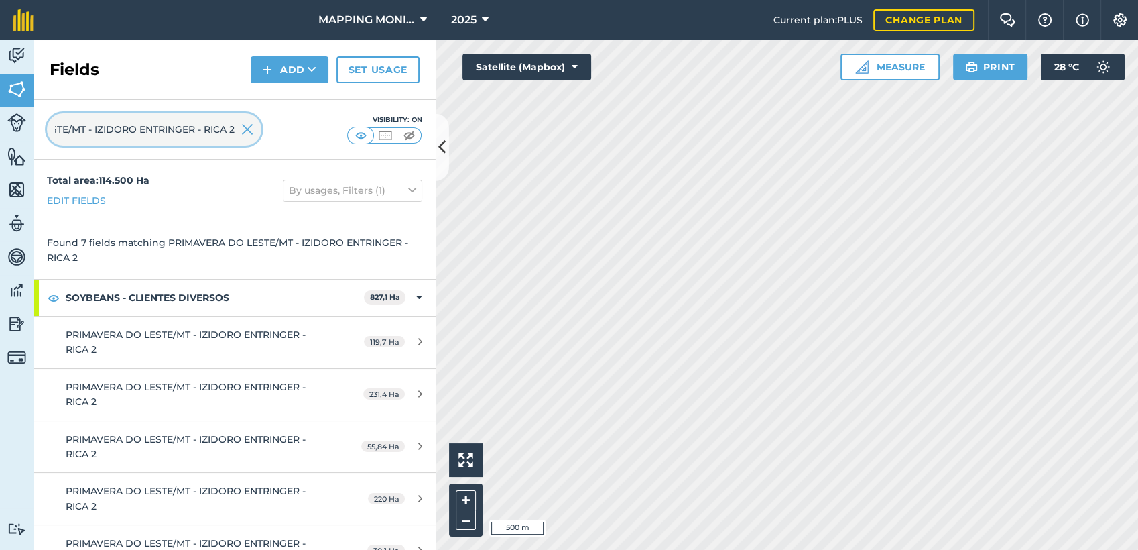
type input "PRIMAVERA DO LESTE/MT - IZIDORO ENTRINGER - RICA 2"
click at [251, 125] on img at bounding box center [247, 129] width 12 height 16
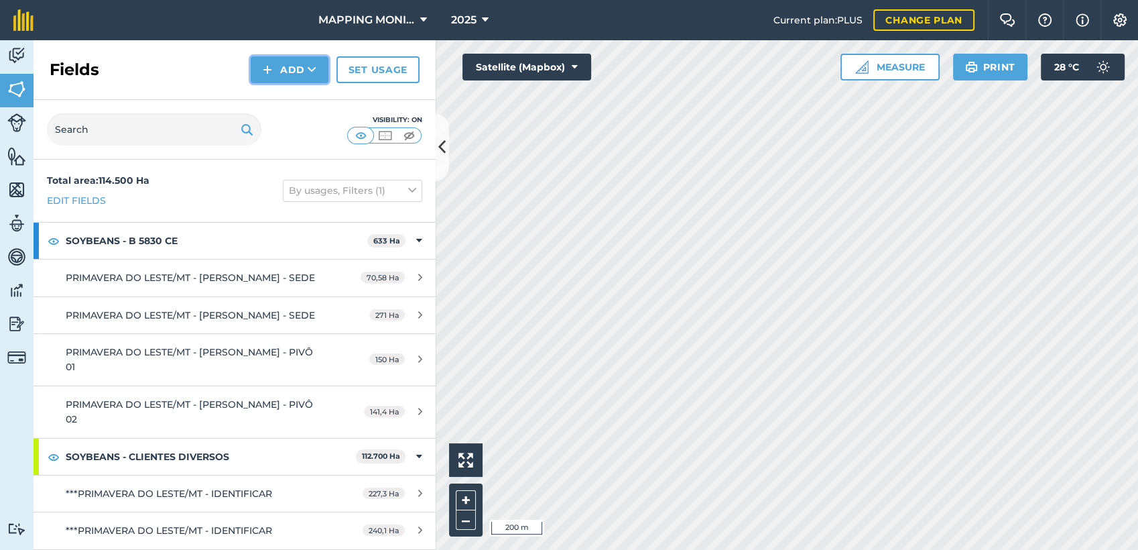
click at [312, 65] on icon at bounding box center [312, 69] width 9 height 13
click at [312, 99] on link "Draw" at bounding box center [290, 99] width 74 height 29
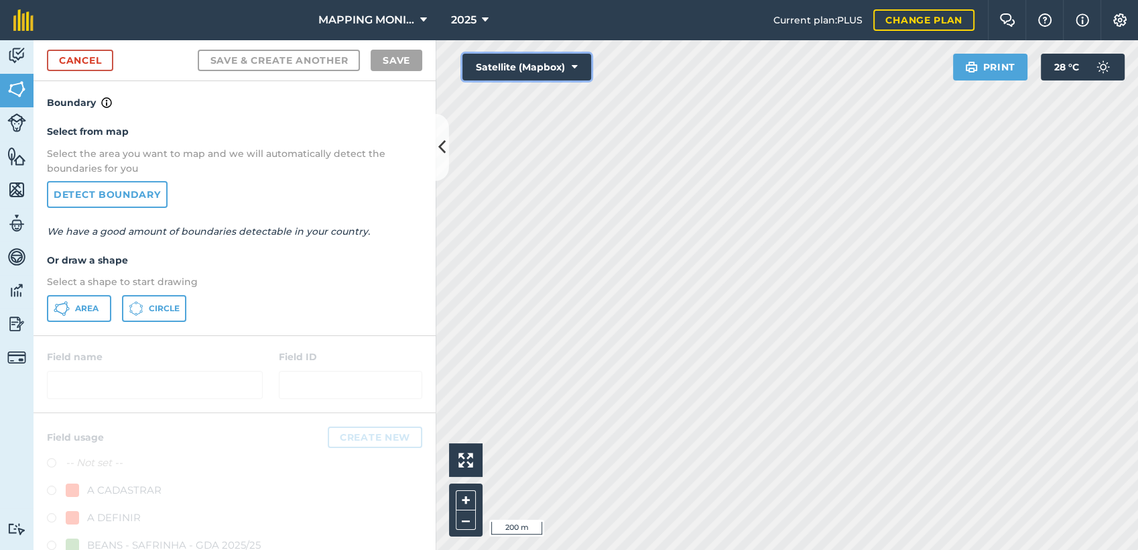
click at [578, 69] on button "Satellite (Mapbox)" at bounding box center [526, 67] width 129 height 27
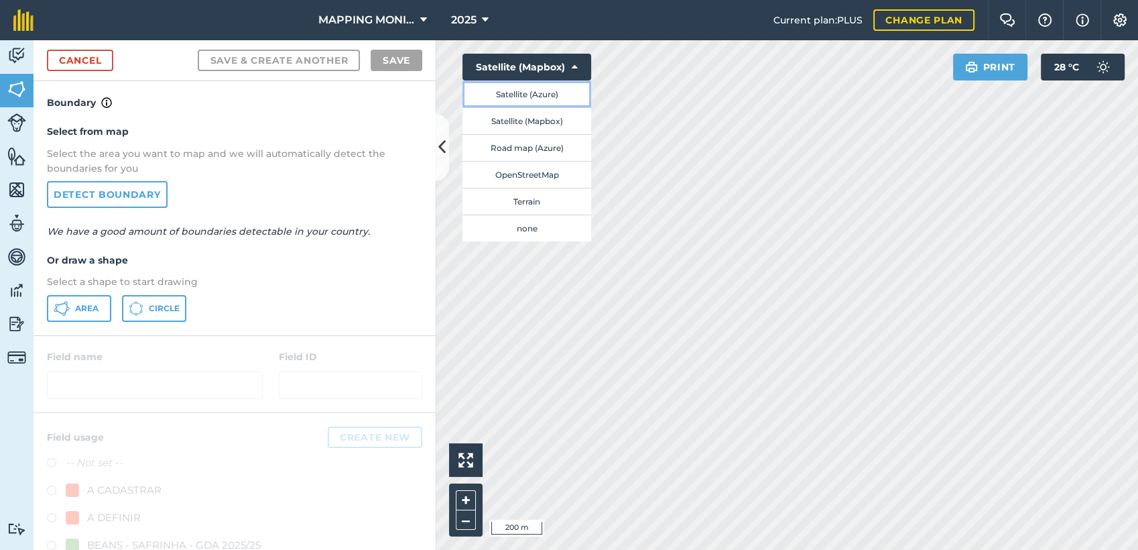
click at [534, 96] on button "Satellite (Azure)" at bounding box center [526, 93] width 129 height 27
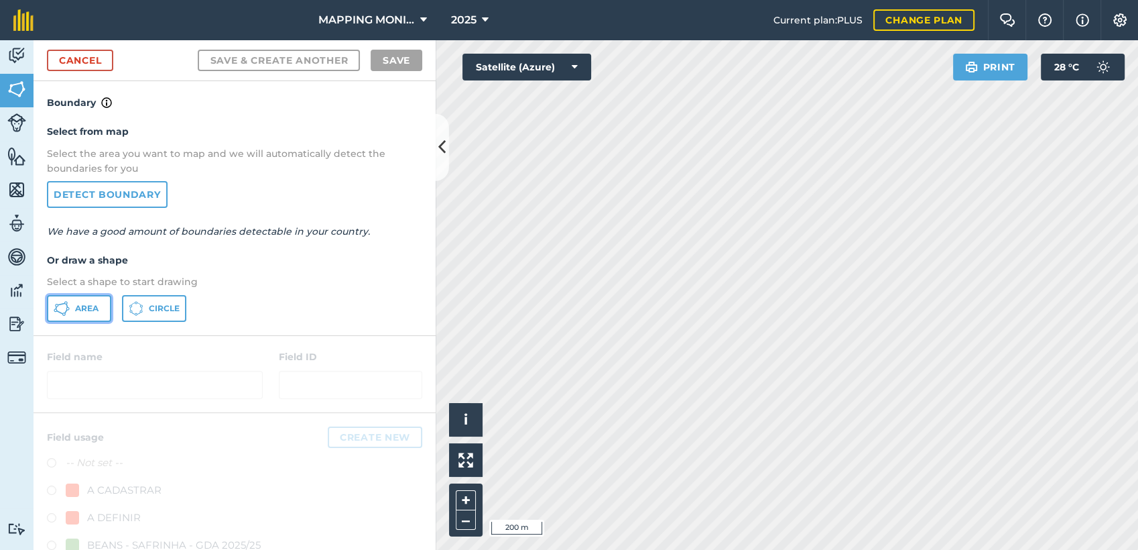
click at [91, 310] on span "Area" at bounding box center [86, 308] width 23 height 11
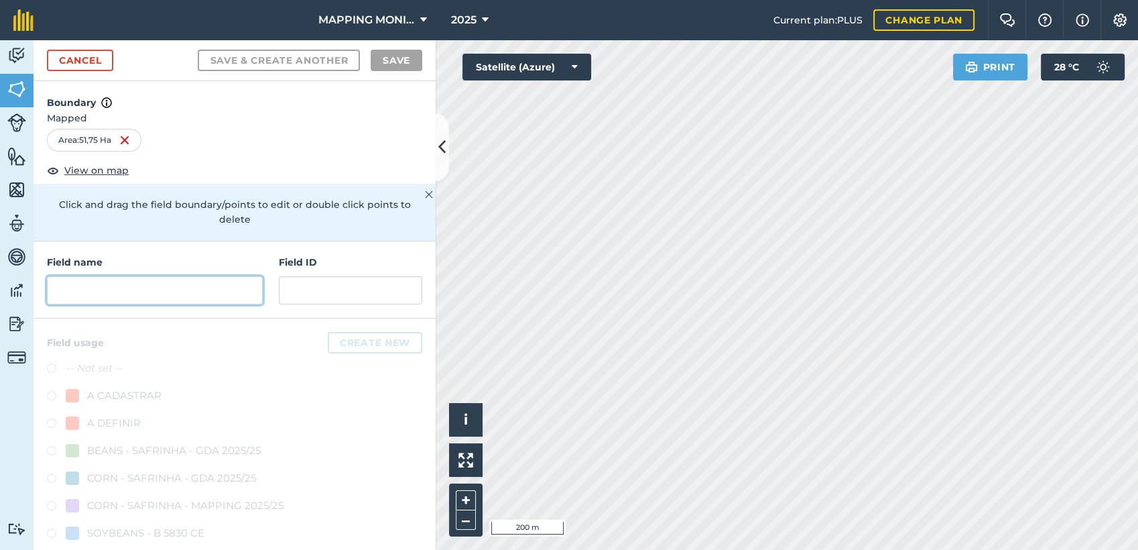
click at [222, 294] on input "text" at bounding box center [155, 290] width 216 height 28
paste input "PRIMAVERA DO LESTE/MT - IZIDORO ENTRINGER - RICA 2"
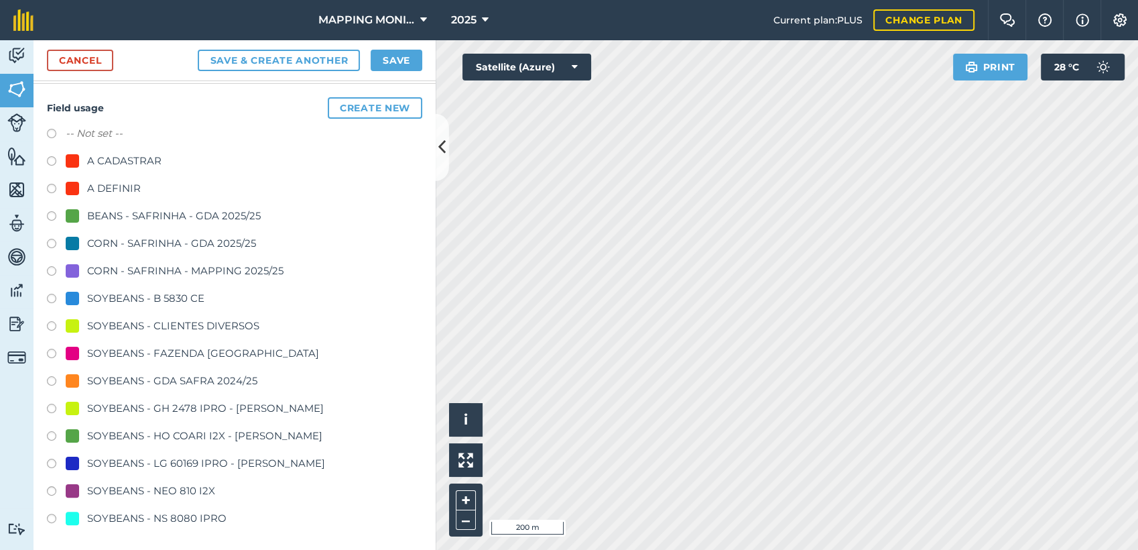
scroll to position [235, 0]
type input "PRIMAVERA DO LESTE/MT - IZIDORO ENTRINGER - RICA 2"
click at [194, 327] on div "SOYBEANS - CLIENTES DIVERSOS" at bounding box center [173, 325] width 172 height 16
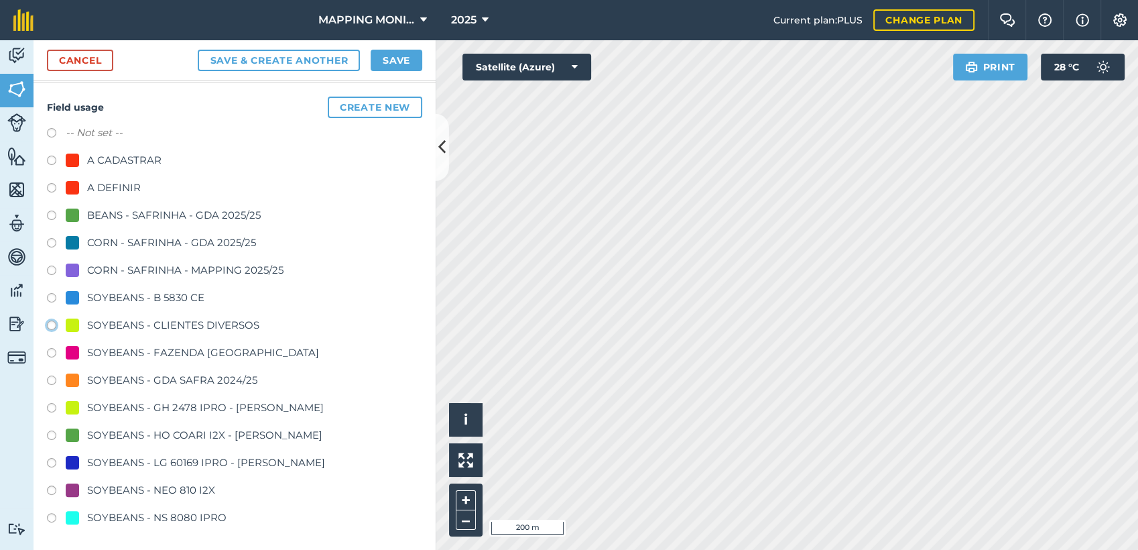
radio input "true"
click at [403, 64] on button "Save" at bounding box center [397, 60] width 52 height 21
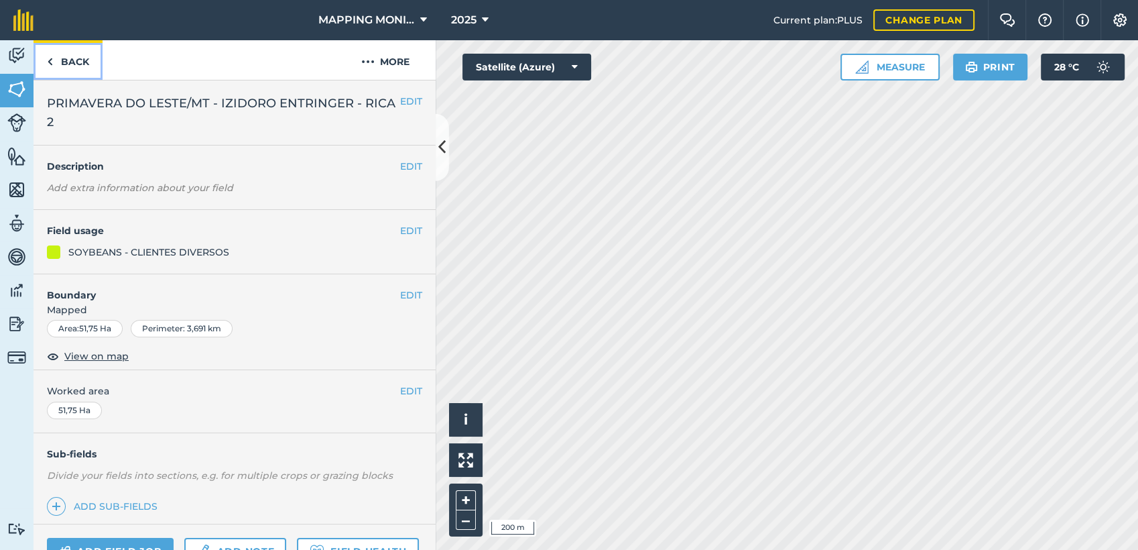
click at [69, 66] on link "Back" at bounding box center [68, 60] width 69 height 40
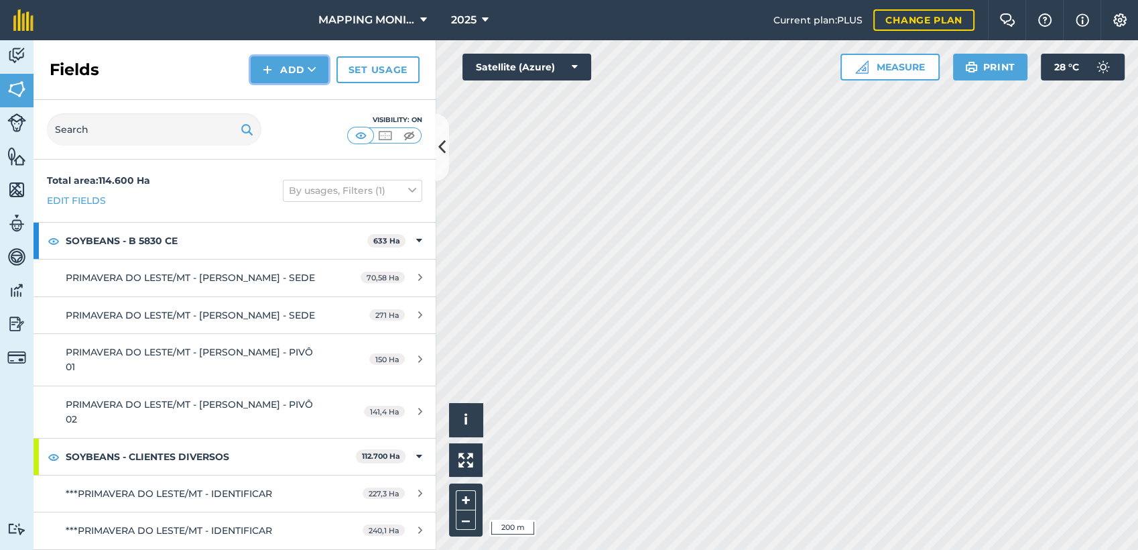
click at [303, 72] on button "Add" at bounding box center [290, 69] width 78 height 27
click at [300, 94] on link "Draw" at bounding box center [290, 99] width 74 height 29
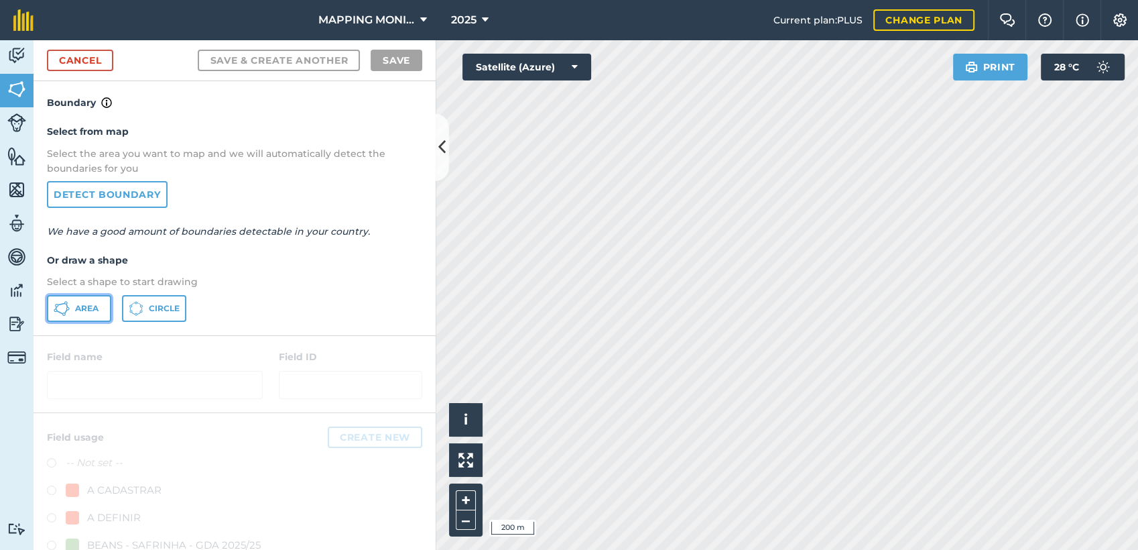
drag, startPoint x: 96, startPoint y: 305, endPoint x: 287, endPoint y: 319, distance: 191.5
click at [97, 306] on span "Area" at bounding box center [86, 308] width 23 height 11
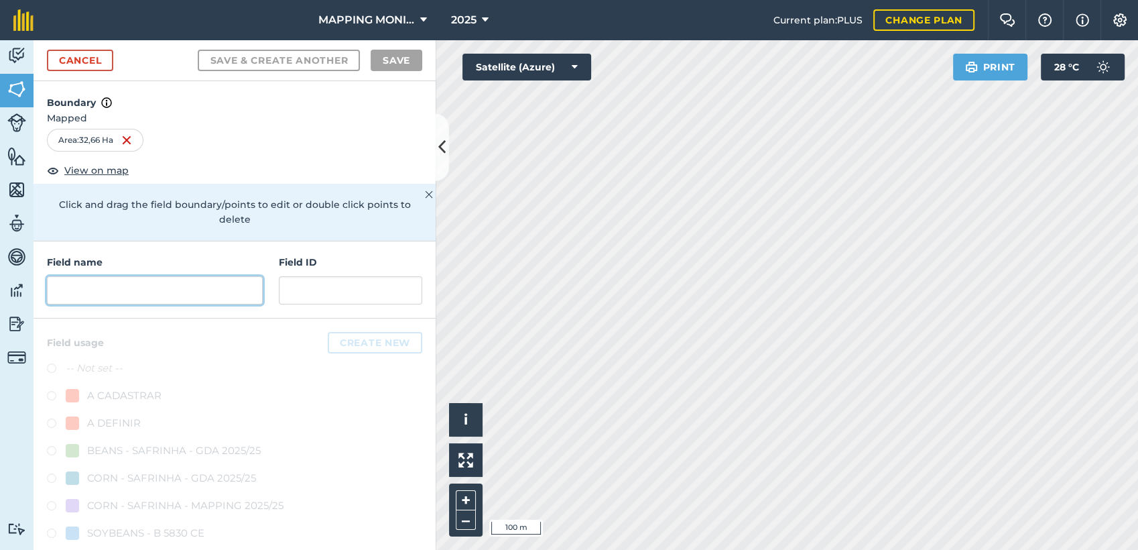
click at [227, 287] on input "text" at bounding box center [155, 290] width 216 height 28
paste input "PRIMAVERA DO LESTE/MT - IZIDORO ENTRINGER - RICA 2"
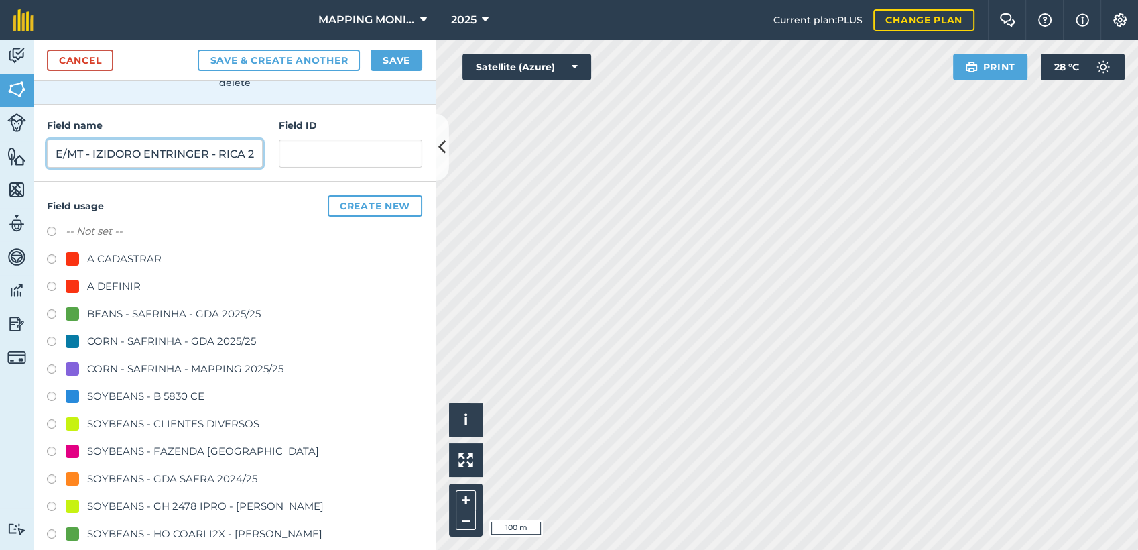
scroll to position [149, 0]
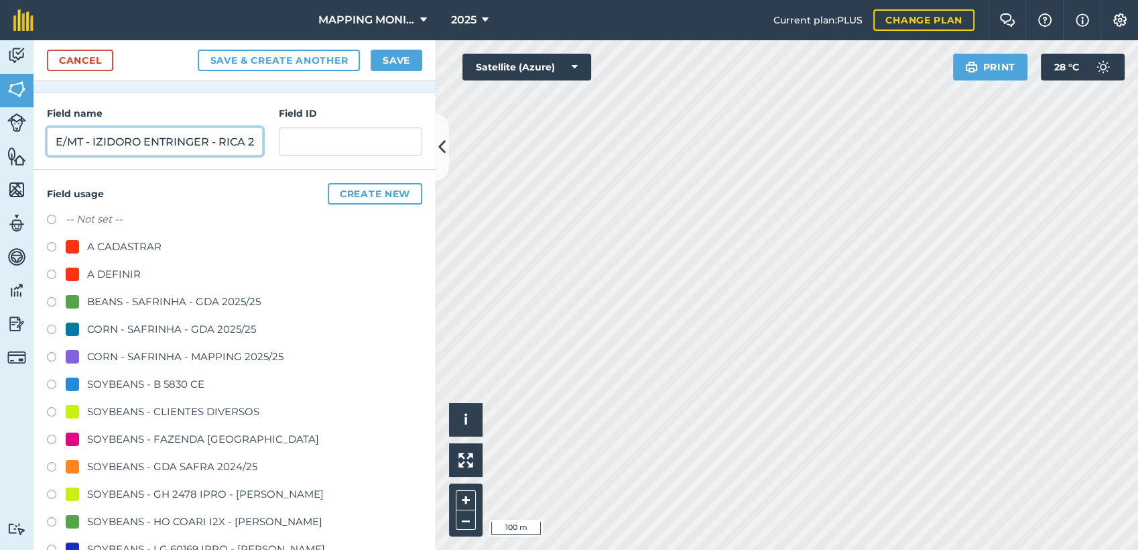
type input "PRIMAVERA DO LESTE/MT - IZIDORO ENTRINGER - RICA 2"
click at [152, 403] on div "SOYBEANS - CLIENTES DIVERSOS" at bounding box center [173, 411] width 172 height 16
radio input "true"
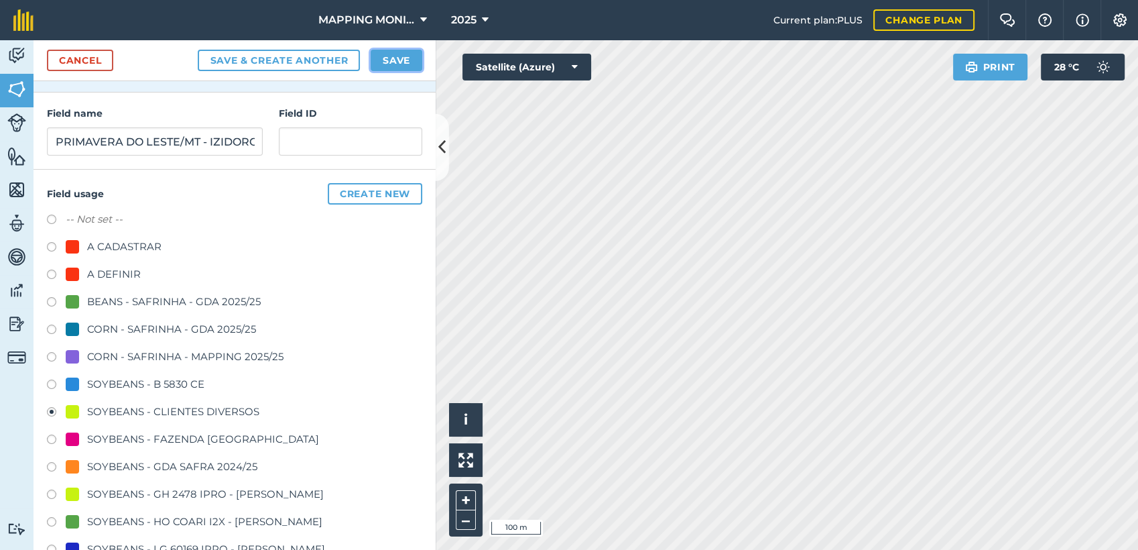
click at [402, 60] on button "Save" at bounding box center [397, 60] width 52 height 21
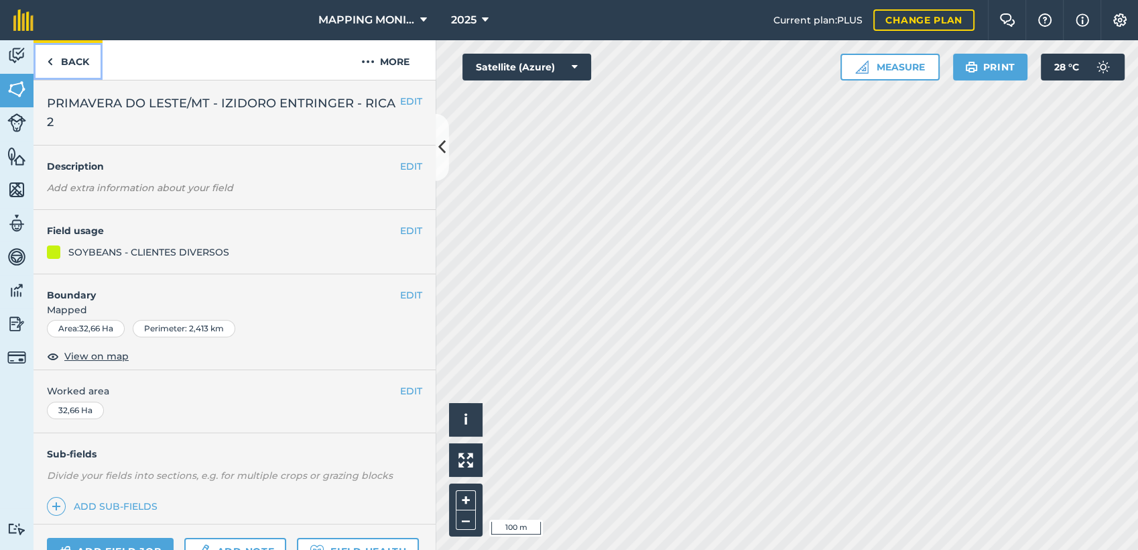
click at [72, 62] on link "Back" at bounding box center [68, 60] width 69 height 40
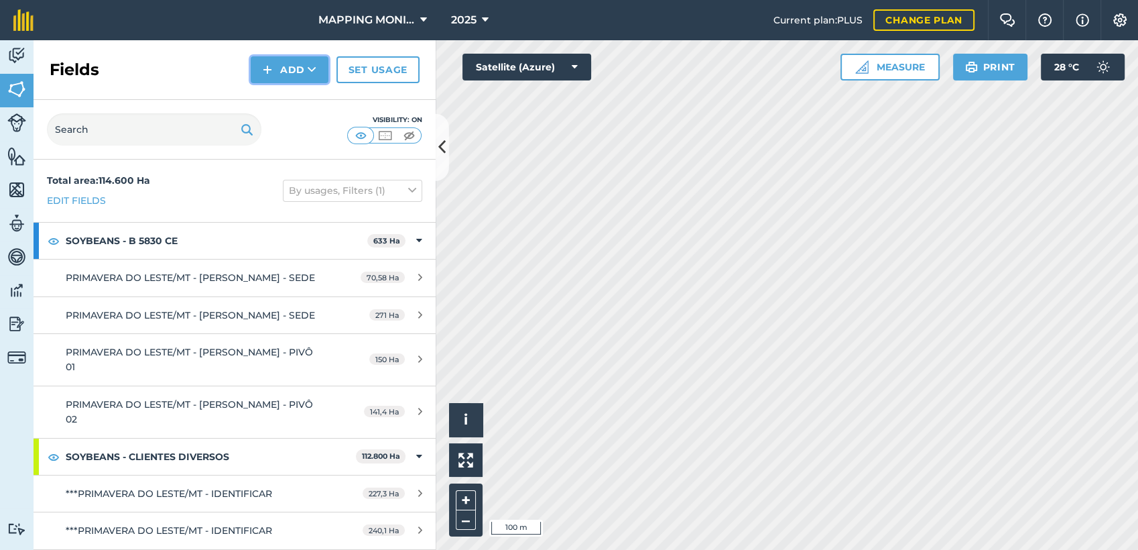
click at [286, 64] on button "Add" at bounding box center [290, 69] width 78 height 27
click at [298, 99] on link "Draw" at bounding box center [290, 99] width 74 height 29
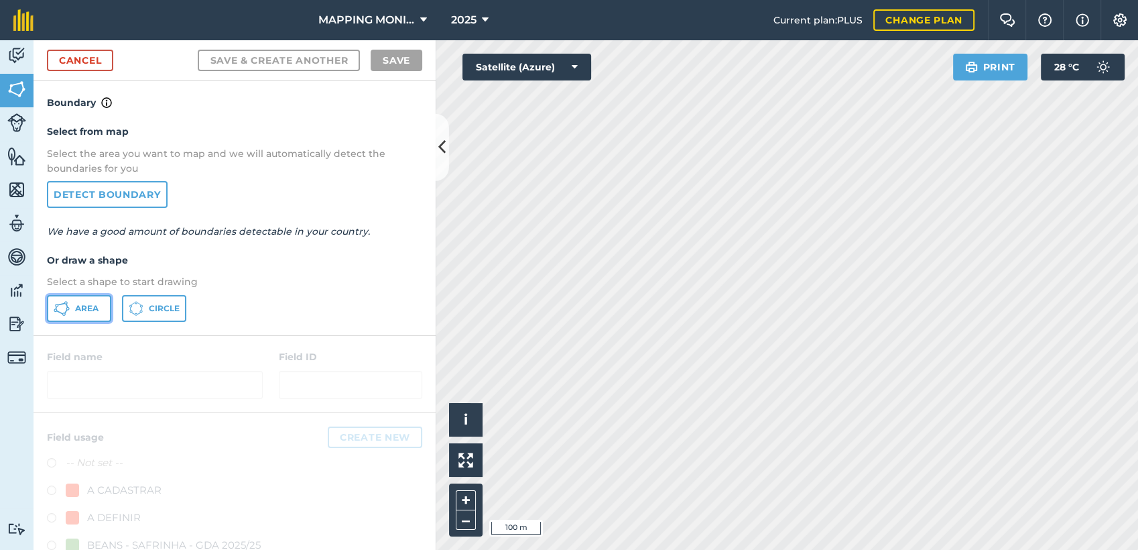
drag, startPoint x: 90, startPoint y: 314, endPoint x: 101, endPoint y: 318, distance: 11.5
click at [90, 314] on button "Area" at bounding box center [79, 308] width 64 height 27
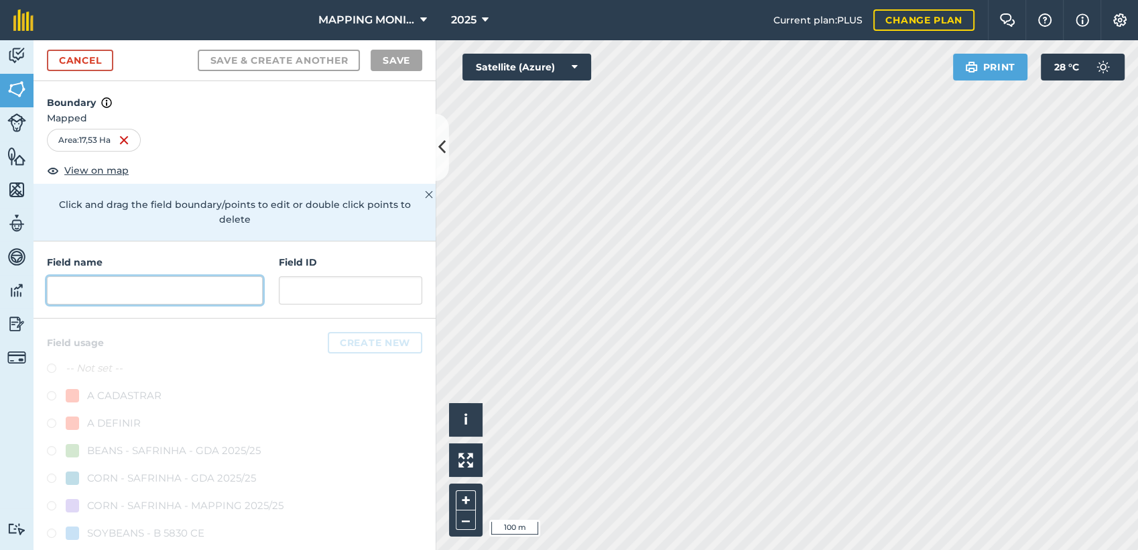
click at [225, 300] on input "text" at bounding box center [155, 290] width 216 height 28
paste input "PRIMAVERA DO LESTE/MT - IZIDORO ENTRINGER - RICA 2"
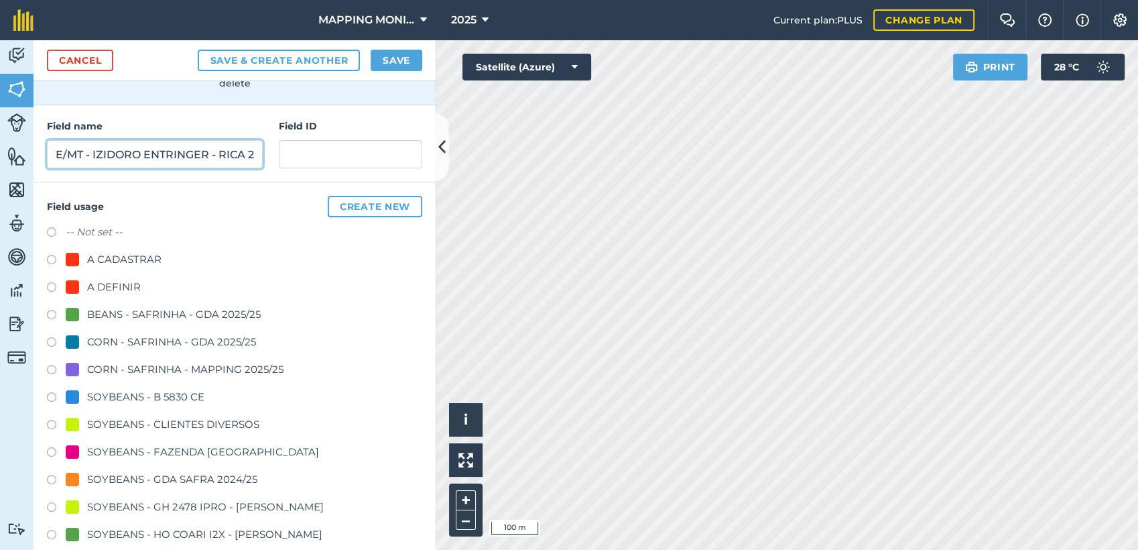
scroll to position [149, 0]
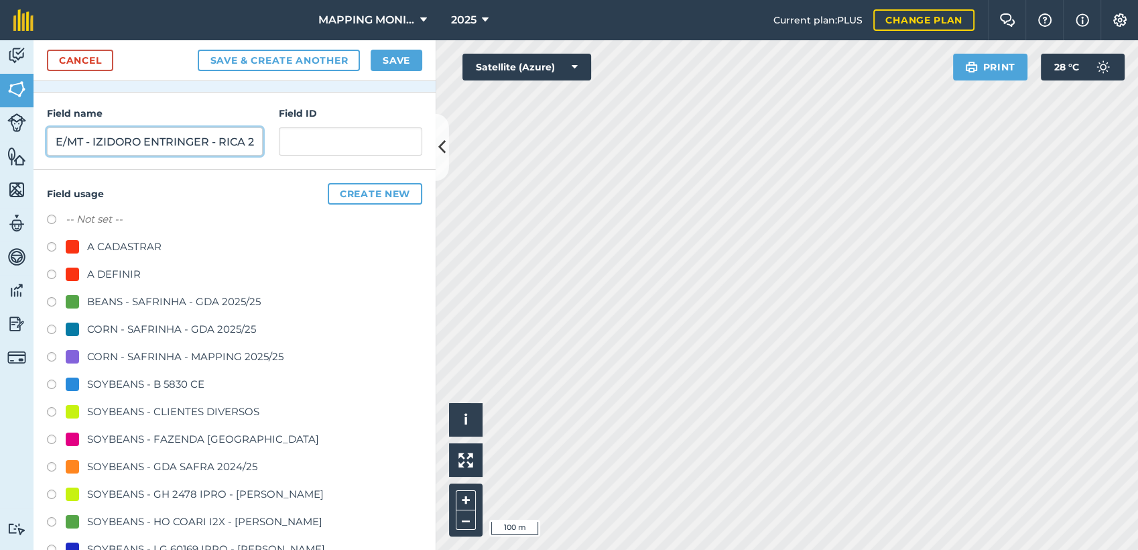
type input "PRIMAVERA DO LESTE/MT - IZIDORO ENTRINGER - RICA 2"
click at [195, 410] on div "SOYBEANS - CLIENTES DIVERSOS" at bounding box center [173, 411] width 172 height 16
radio input "true"
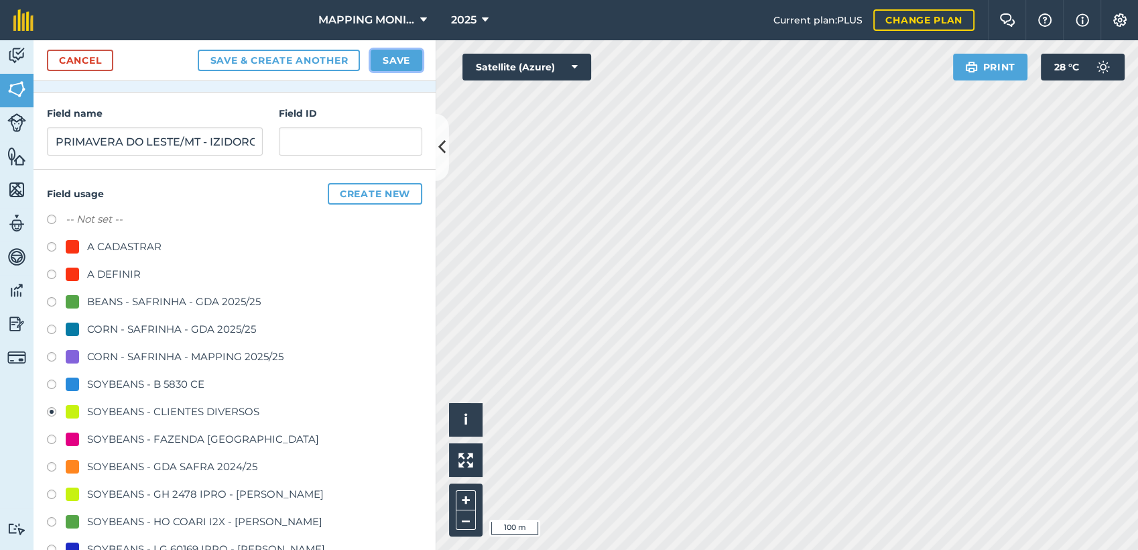
click at [393, 68] on button "Save" at bounding box center [397, 60] width 52 height 21
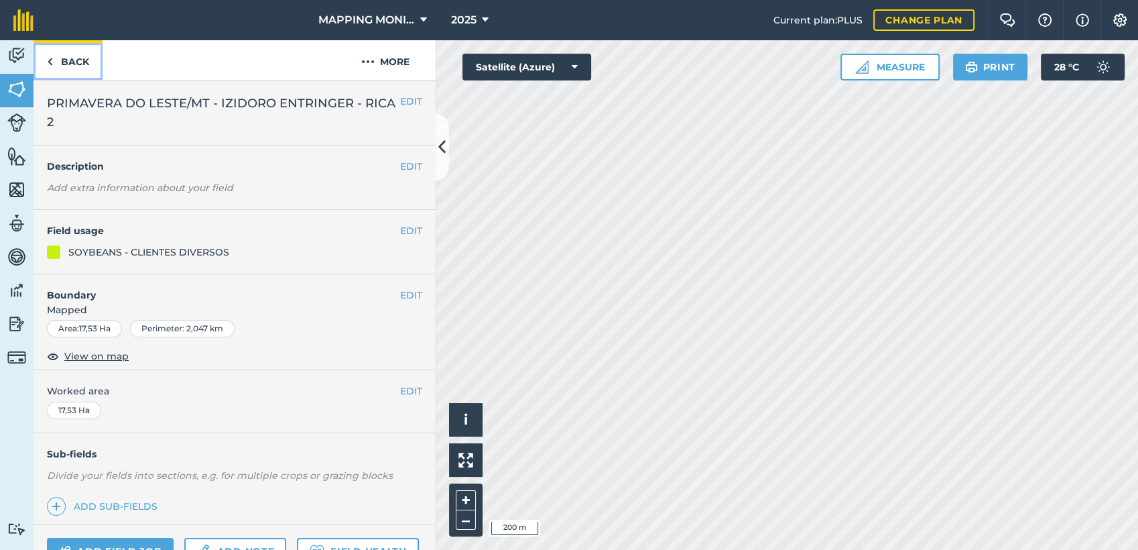
click at [58, 60] on link "Back" at bounding box center [68, 60] width 69 height 40
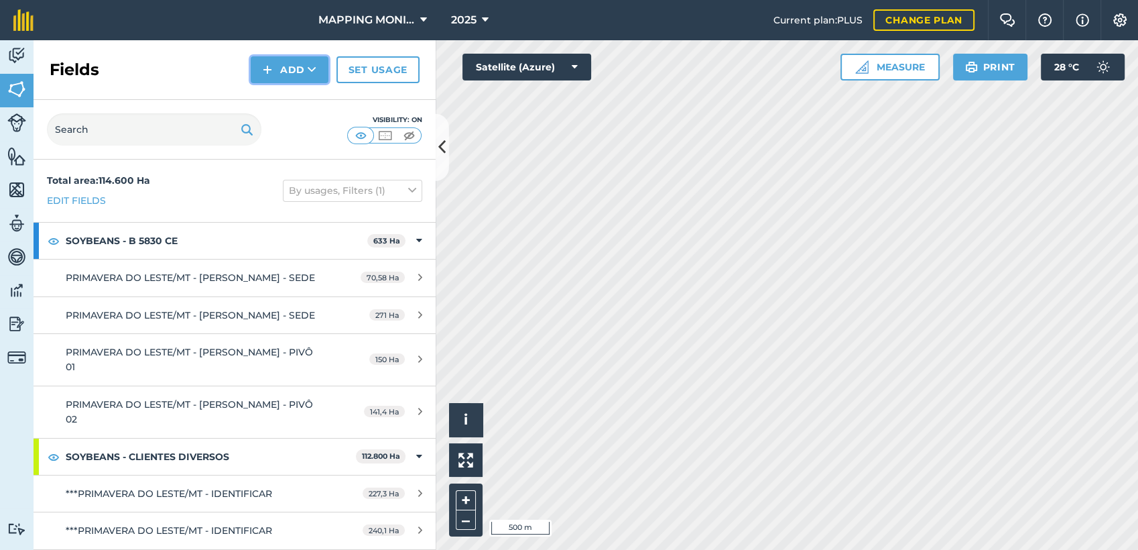
click at [279, 66] on button "Add" at bounding box center [290, 69] width 78 height 27
click at [303, 98] on link "Draw" at bounding box center [290, 99] width 74 height 29
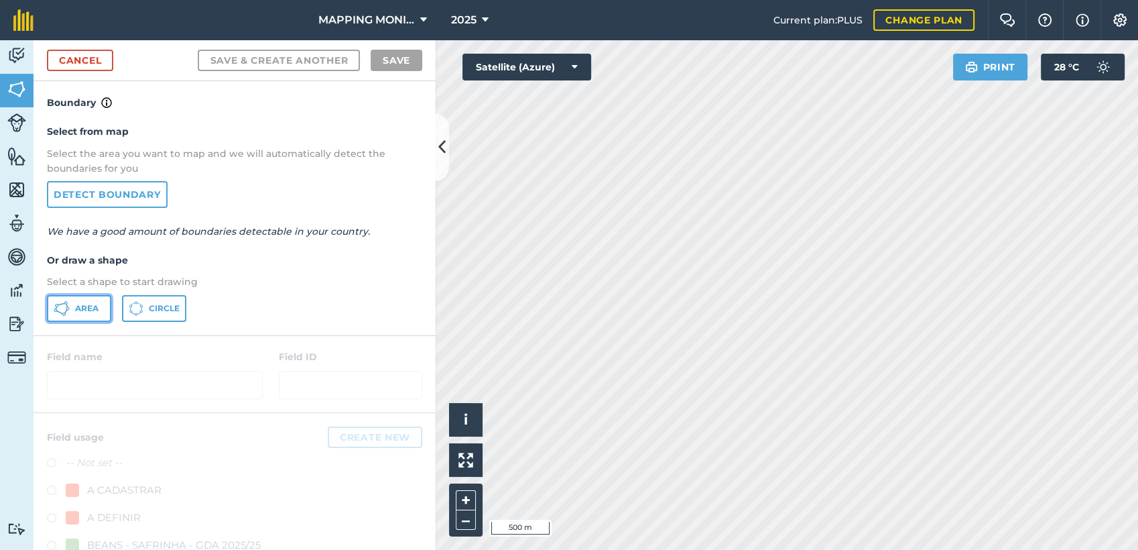
click at [95, 304] on span "Area" at bounding box center [86, 308] width 23 height 11
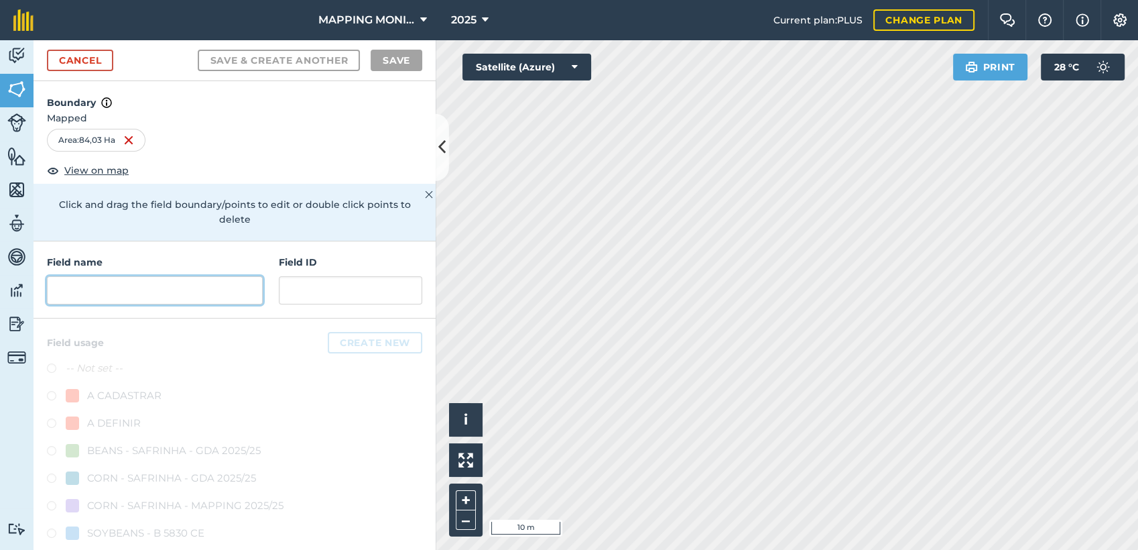
click at [212, 296] on input "text" at bounding box center [155, 290] width 216 height 28
paste input "PRIMAVERA DO LESTE/MT - IZIDORO ENTRINGER - RICA 2"
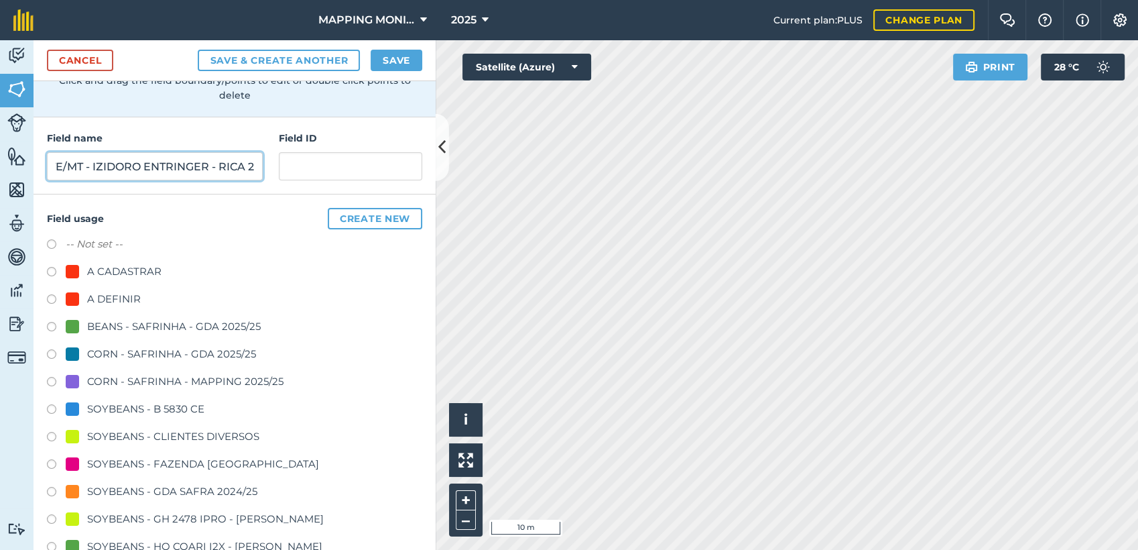
scroll to position [149, 0]
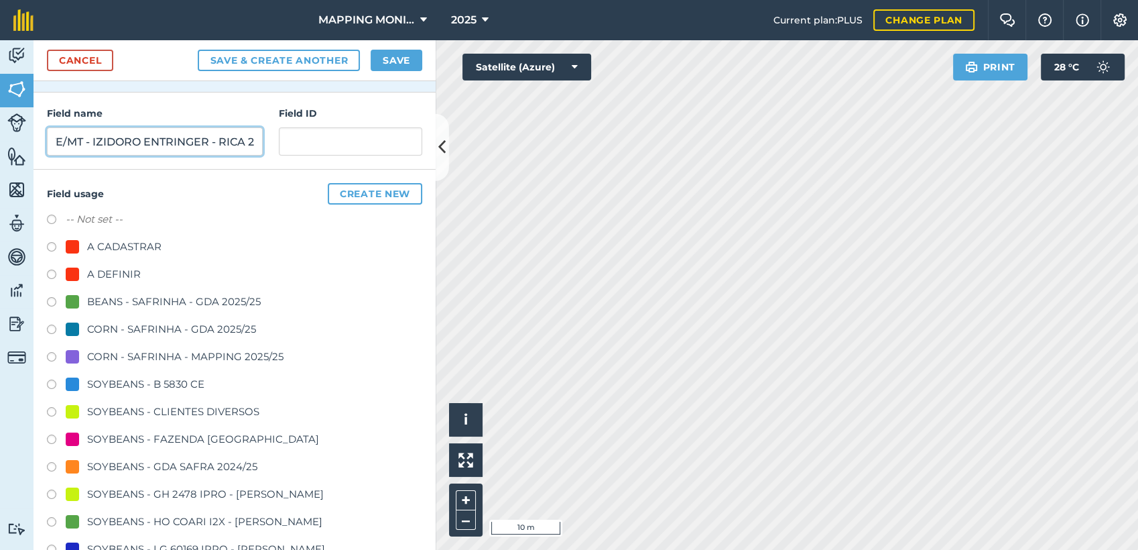
type input "PRIMAVERA DO LESTE/MT - IZIDORO ENTRINGER - RICA 2"
drag, startPoint x: 204, startPoint y: 407, endPoint x: 216, endPoint y: 395, distance: 17.1
click at [204, 405] on div "SOYBEANS - CLIENTES DIVERSOS" at bounding box center [173, 411] width 172 height 16
radio input "true"
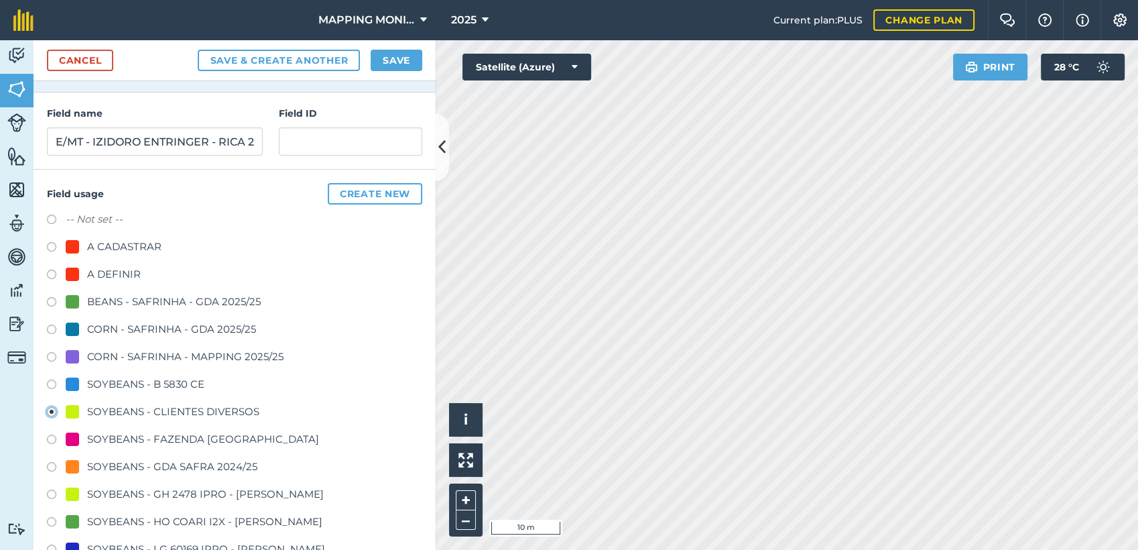
scroll to position [0, 0]
click at [413, 59] on button "Save" at bounding box center [397, 60] width 52 height 21
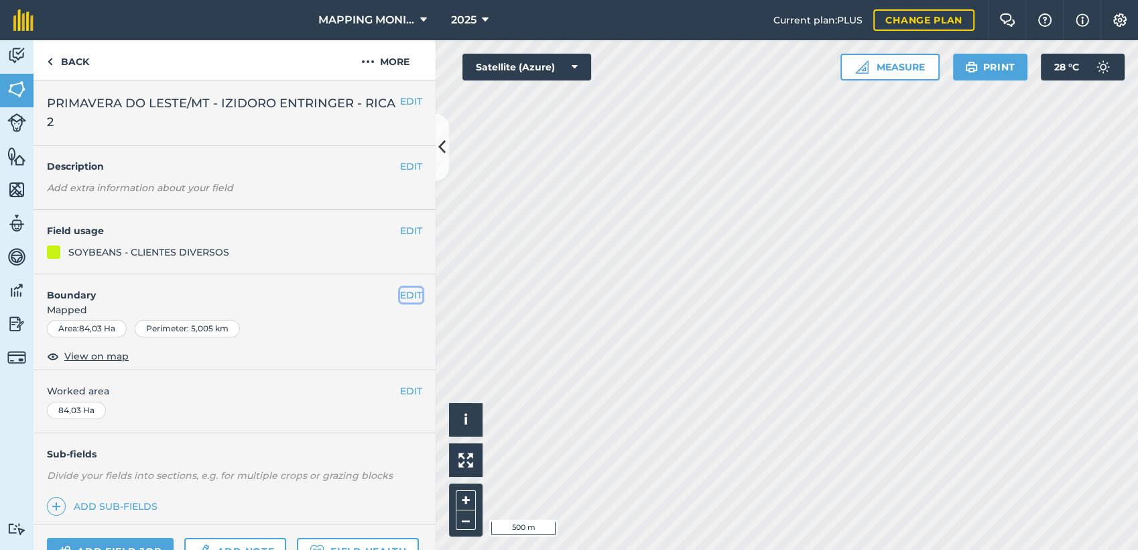
click at [406, 294] on button "EDIT" at bounding box center [411, 295] width 22 height 15
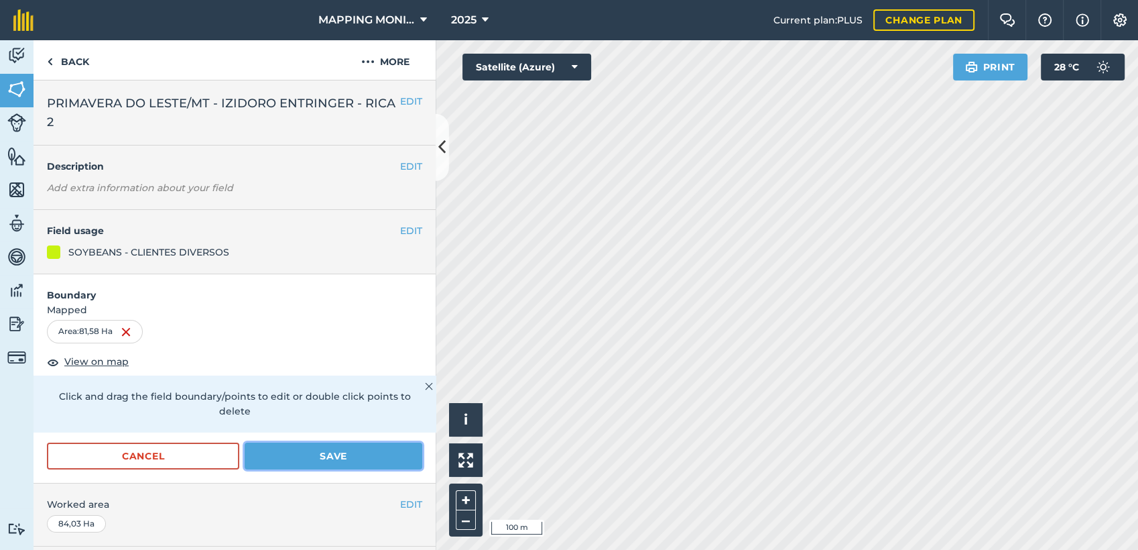
click at [331, 449] on button "Save" at bounding box center [334, 455] width 178 height 27
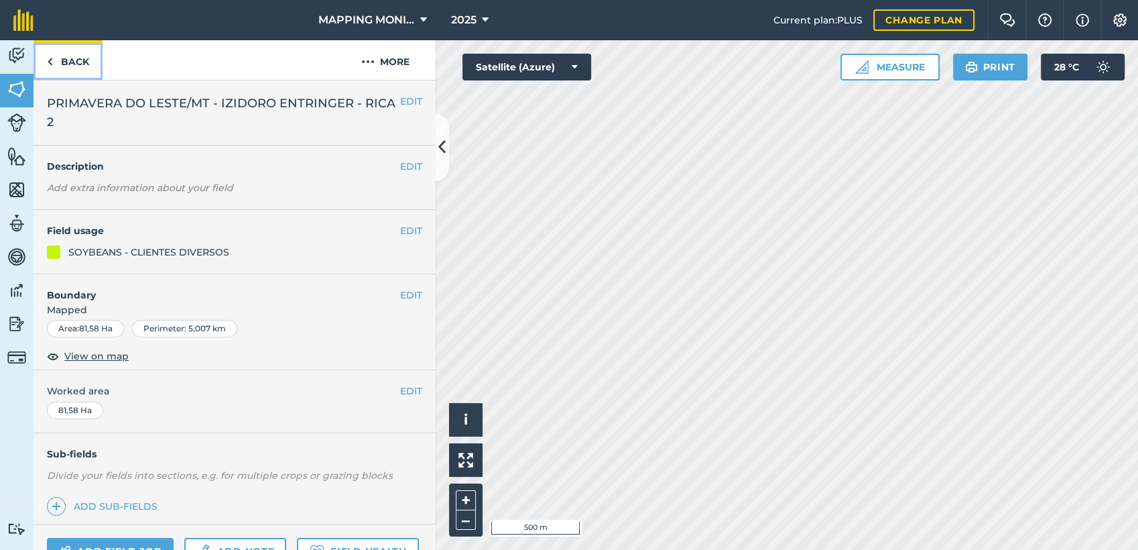
click at [76, 64] on link "Back" at bounding box center [68, 60] width 69 height 40
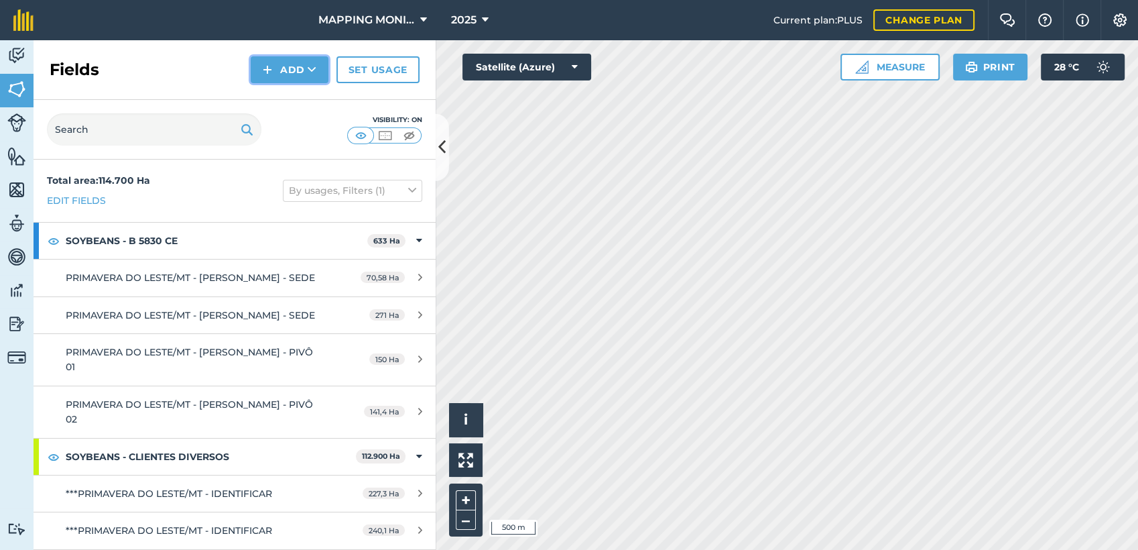
click at [288, 71] on button "Add" at bounding box center [290, 69] width 78 height 27
click at [302, 101] on link "Draw" at bounding box center [290, 99] width 74 height 29
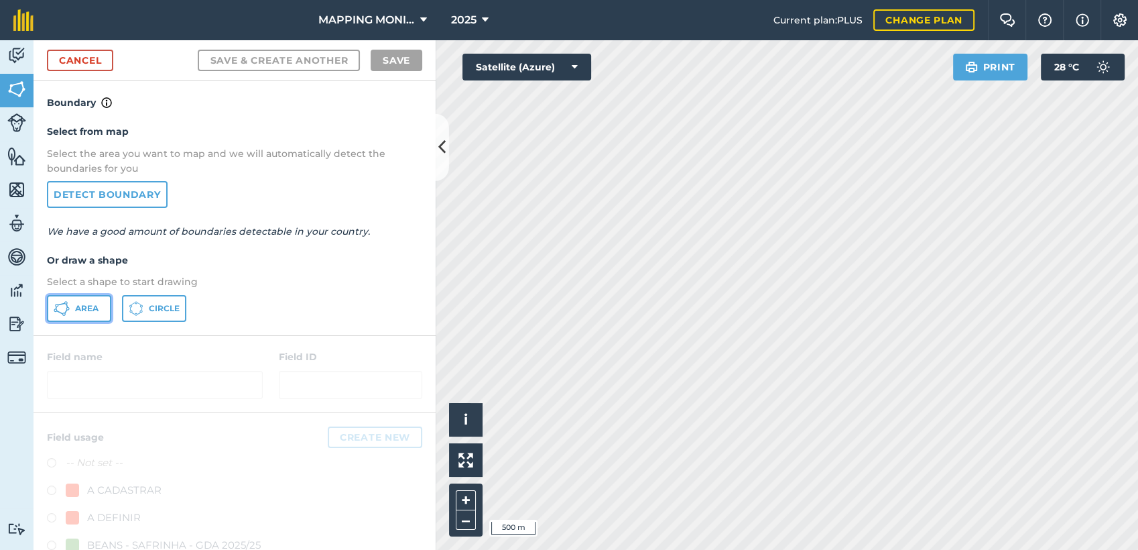
click at [95, 307] on span "Area" at bounding box center [86, 308] width 23 height 11
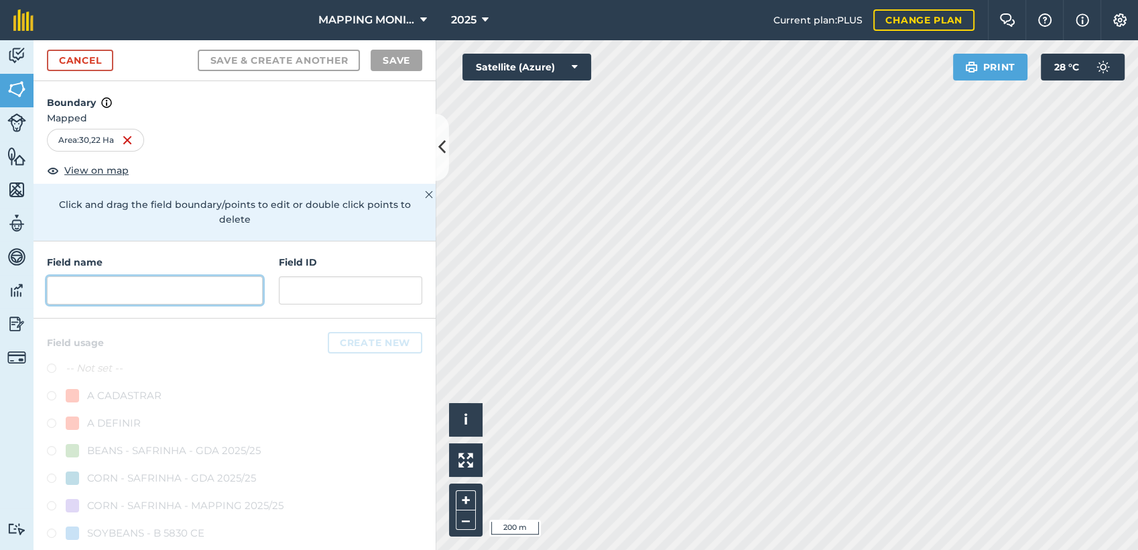
click at [141, 298] on input "text" at bounding box center [155, 290] width 216 height 28
paste input "PRIMAVERA DO LESTE/MT - IZIDORO ENTRINGER - RICA 2"
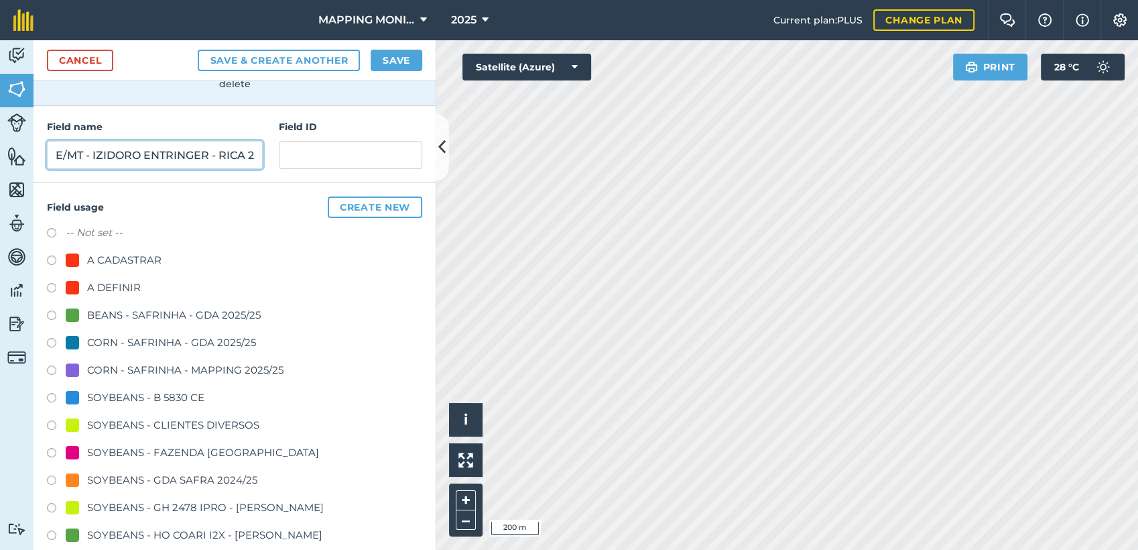
scroll to position [149, 0]
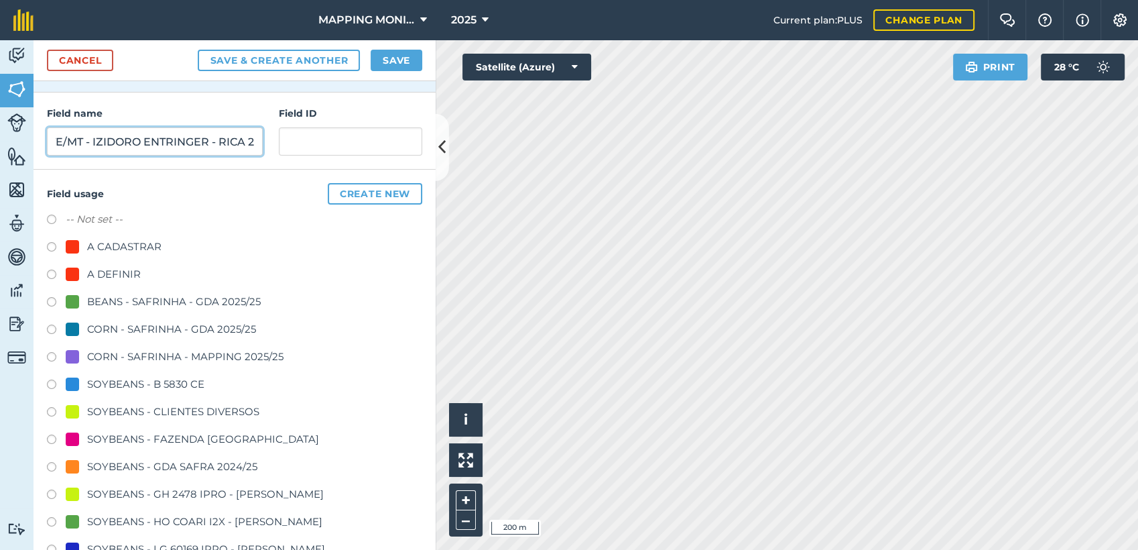
type input "PRIMAVERA DO LESTE/MT - IZIDORO ENTRINGER - RICA 2"
click at [176, 407] on div "SOYBEANS - CLIENTES DIVERSOS" at bounding box center [173, 411] width 172 height 16
radio input "true"
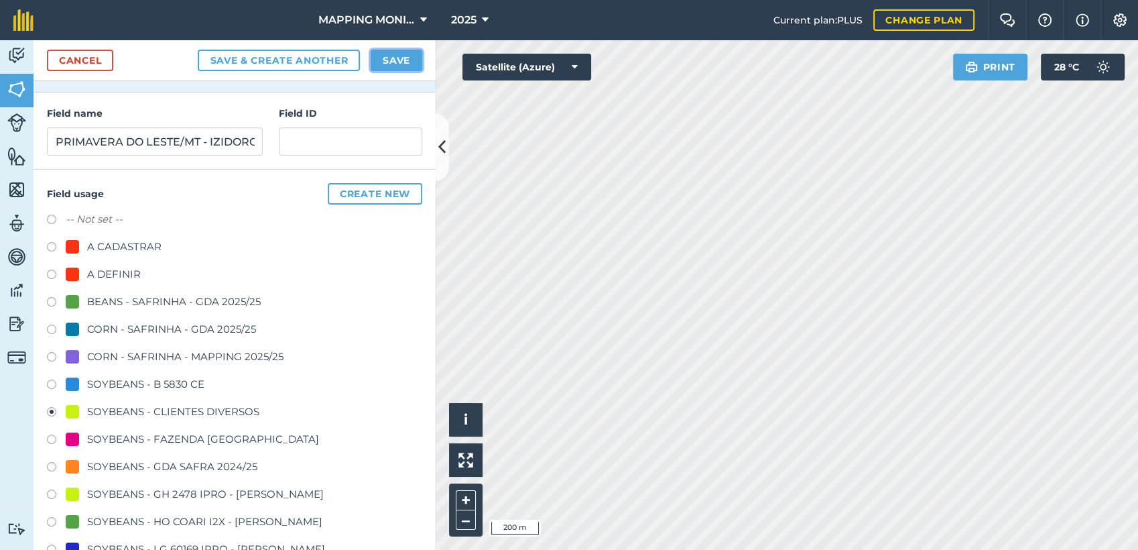
drag, startPoint x: 410, startPoint y: 57, endPoint x: 417, endPoint y: 49, distance: 10.9
click at [413, 52] on button "Save" at bounding box center [397, 60] width 52 height 21
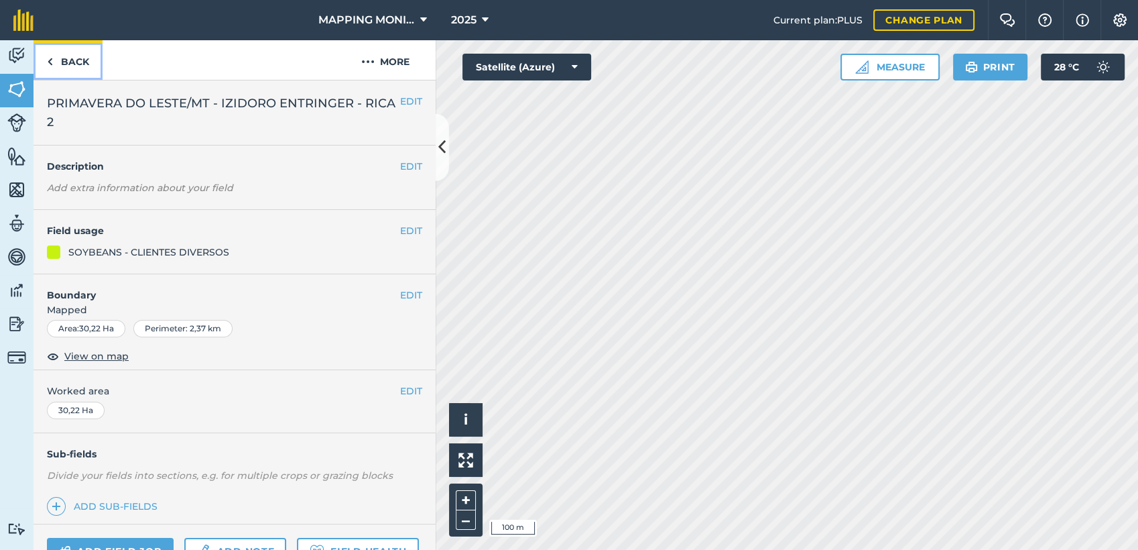
click at [71, 60] on link "Back" at bounding box center [68, 60] width 69 height 40
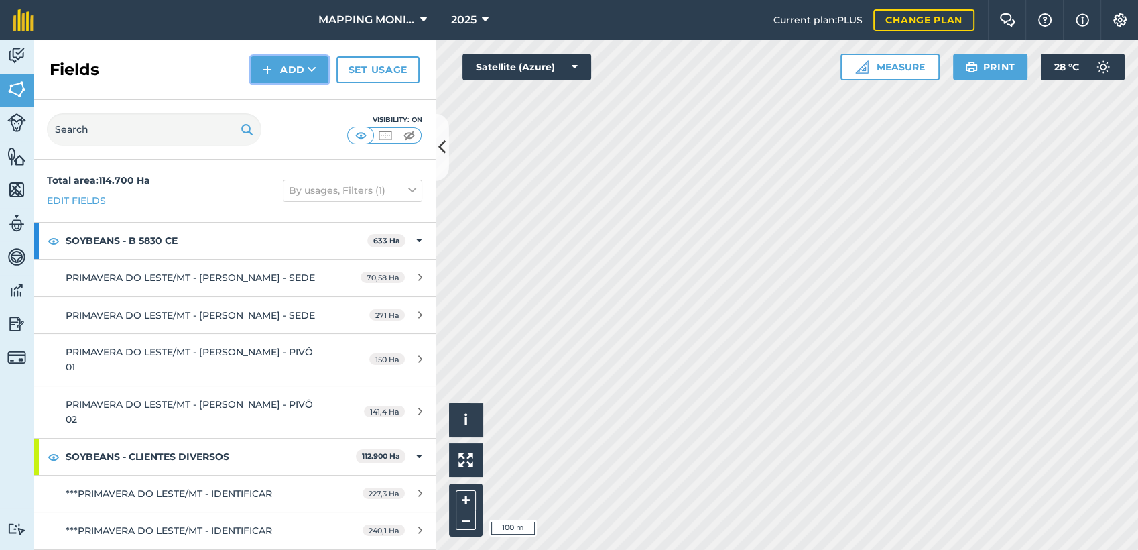
click at [305, 66] on button "Add" at bounding box center [290, 69] width 78 height 27
click at [322, 97] on link "Draw" at bounding box center [290, 99] width 74 height 29
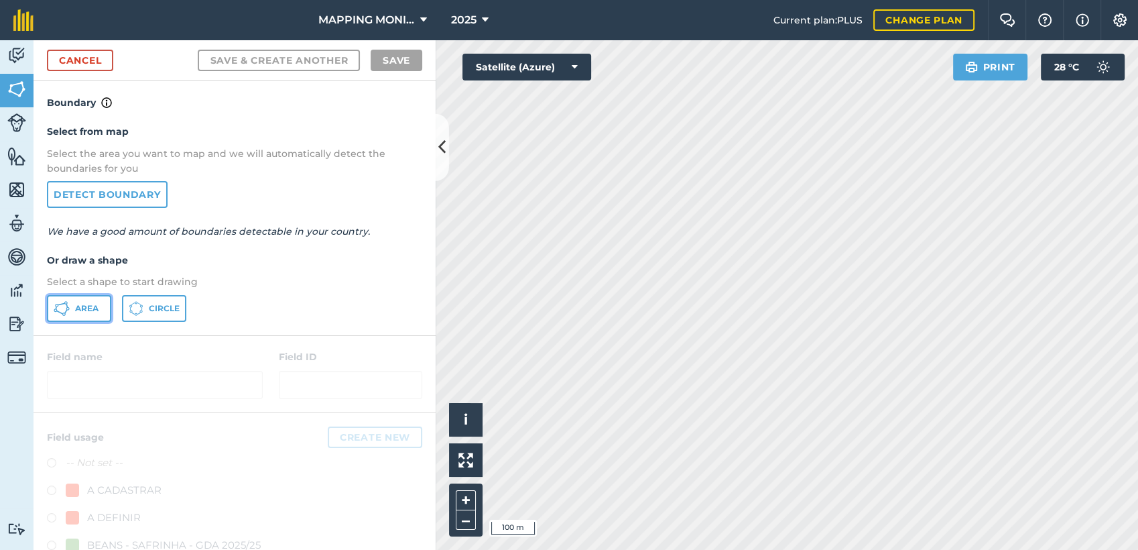
drag, startPoint x: 72, startPoint y: 303, endPoint x: 106, endPoint y: 308, distance: 34.5
click at [73, 302] on button "Area" at bounding box center [79, 308] width 64 height 27
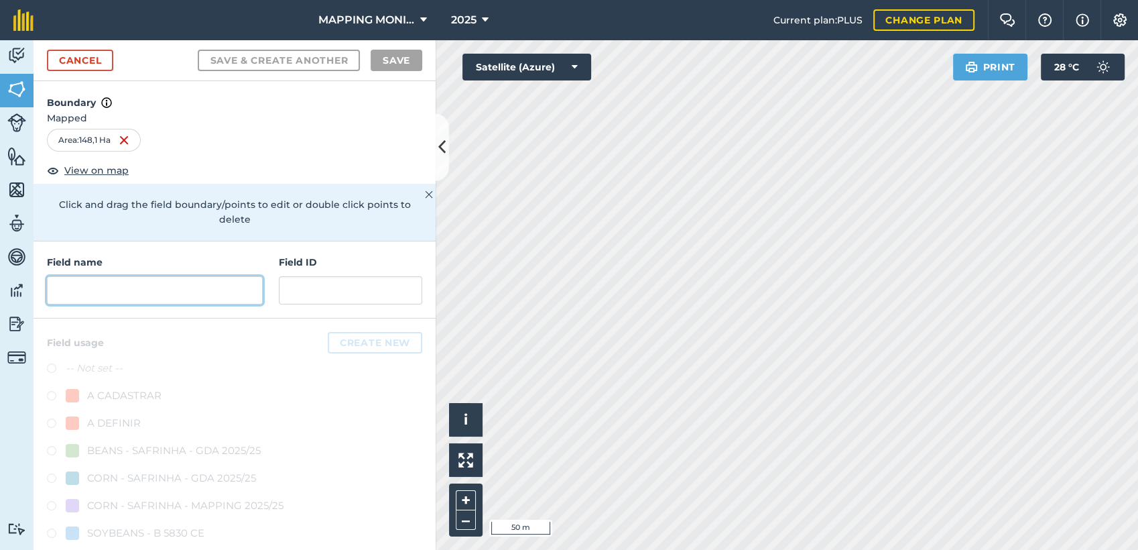
click at [161, 294] on input "text" at bounding box center [155, 290] width 216 height 28
paste input "PRIMAVERA DO LESTE/MT - IZIDORO ENTRINGER - RICA 2"
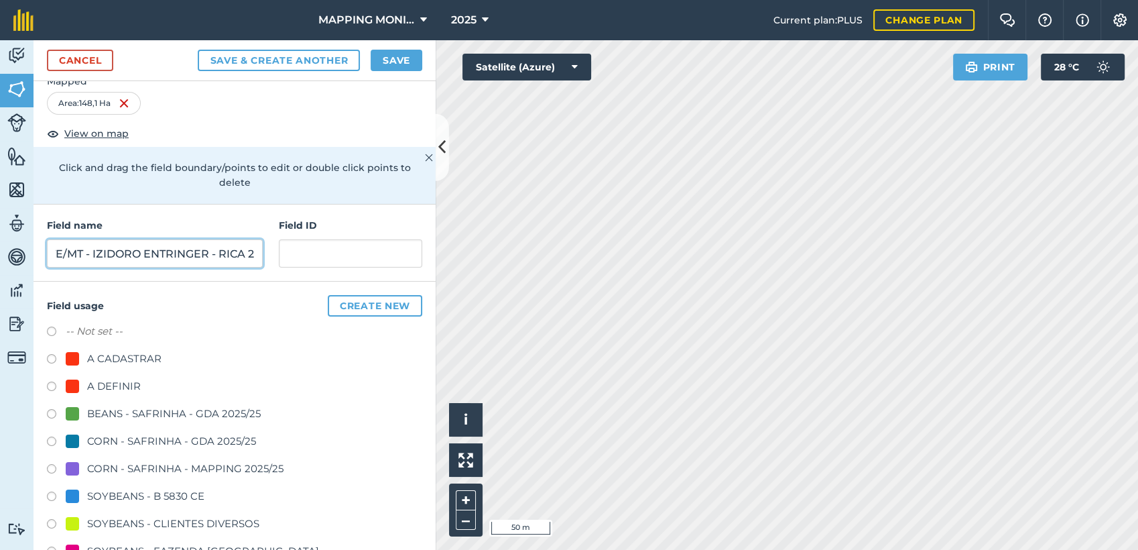
scroll to position [149, 0]
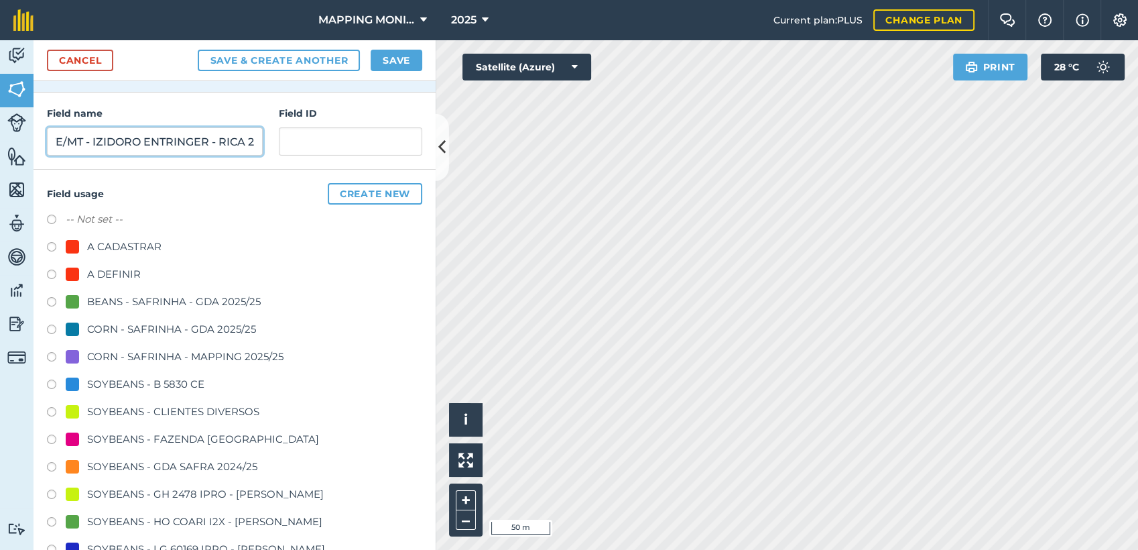
type input "PRIMAVERA DO LESTE/MT - IZIDORO ENTRINGER - RICA 2"
click at [166, 405] on div "SOYBEANS - CLIENTES DIVERSOS" at bounding box center [173, 411] width 172 height 16
radio input "true"
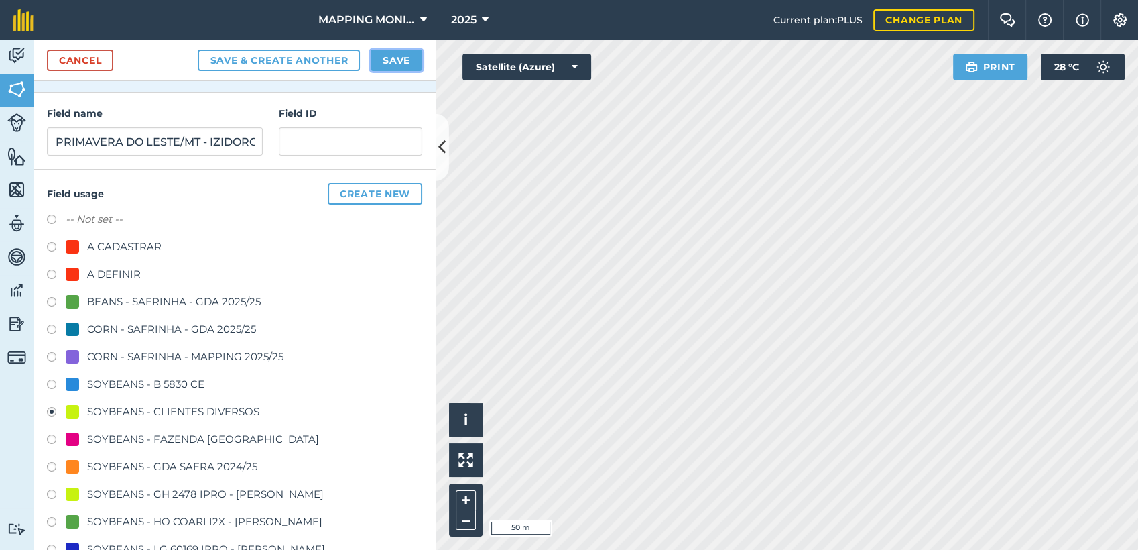
click at [403, 63] on button "Save" at bounding box center [397, 60] width 52 height 21
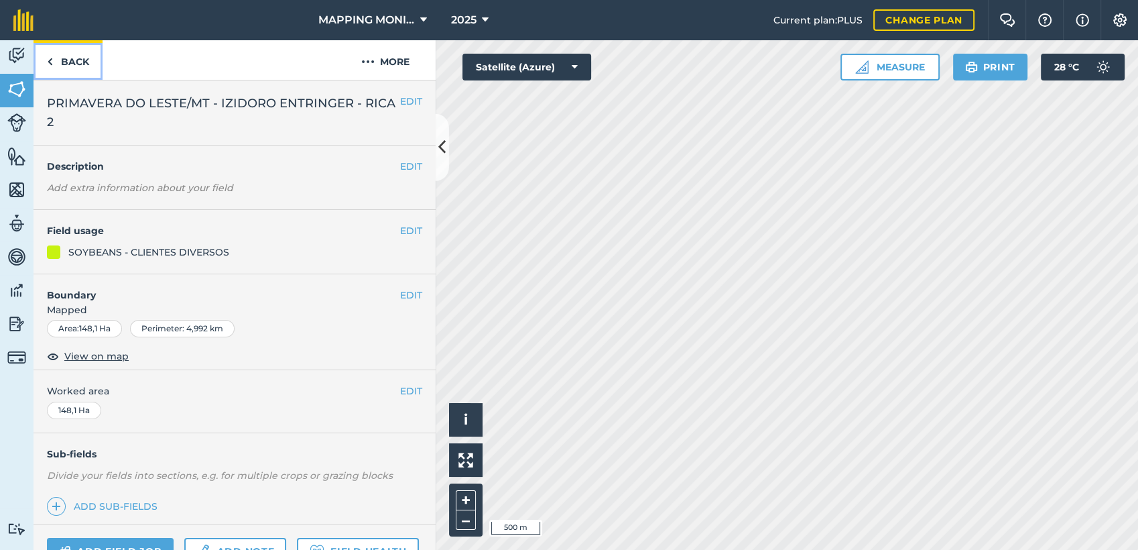
click at [83, 56] on link "Back" at bounding box center [68, 60] width 69 height 40
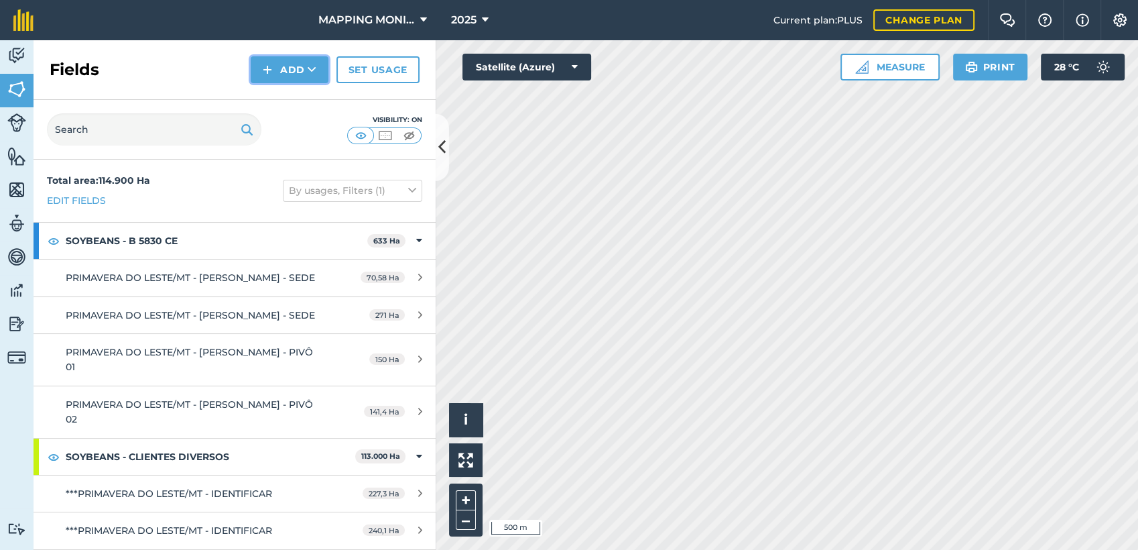
click at [306, 82] on button "Add" at bounding box center [290, 69] width 78 height 27
click at [309, 104] on link "Draw" at bounding box center [290, 99] width 74 height 29
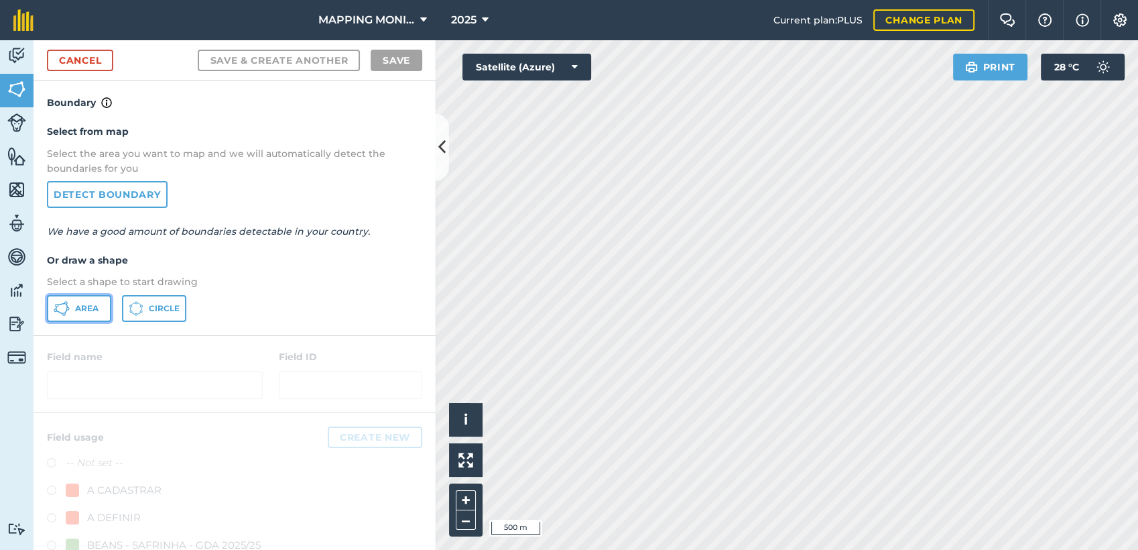
click at [97, 312] on span "Area" at bounding box center [86, 308] width 23 height 11
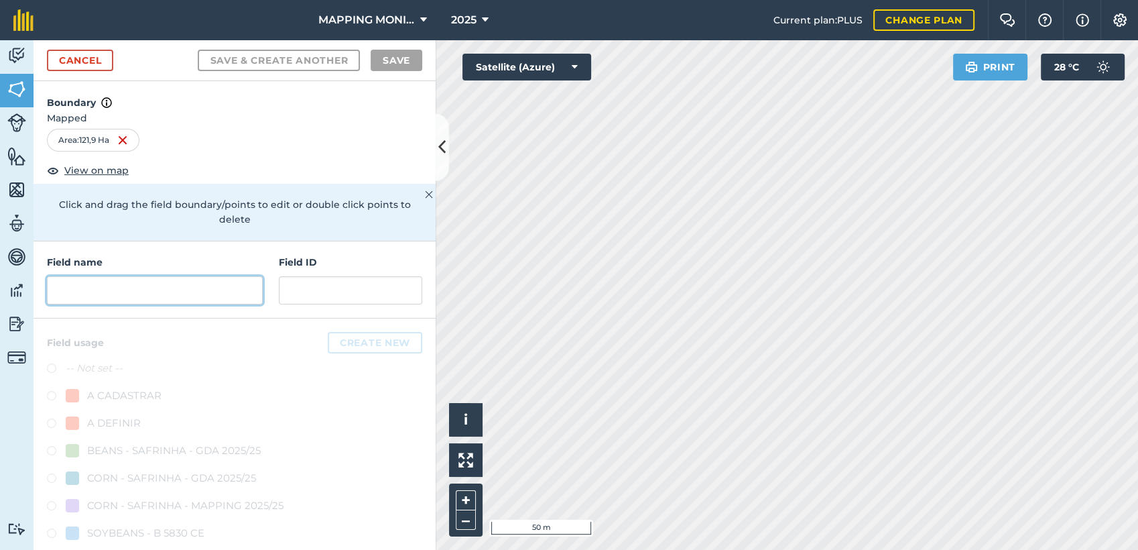
click at [129, 287] on input "text" at bounding box center [155, 290] width 216 height 28
paste input "PRIMAVERA DO LESTE/MT - IZIDORO ENTRINGER - RICA 2"
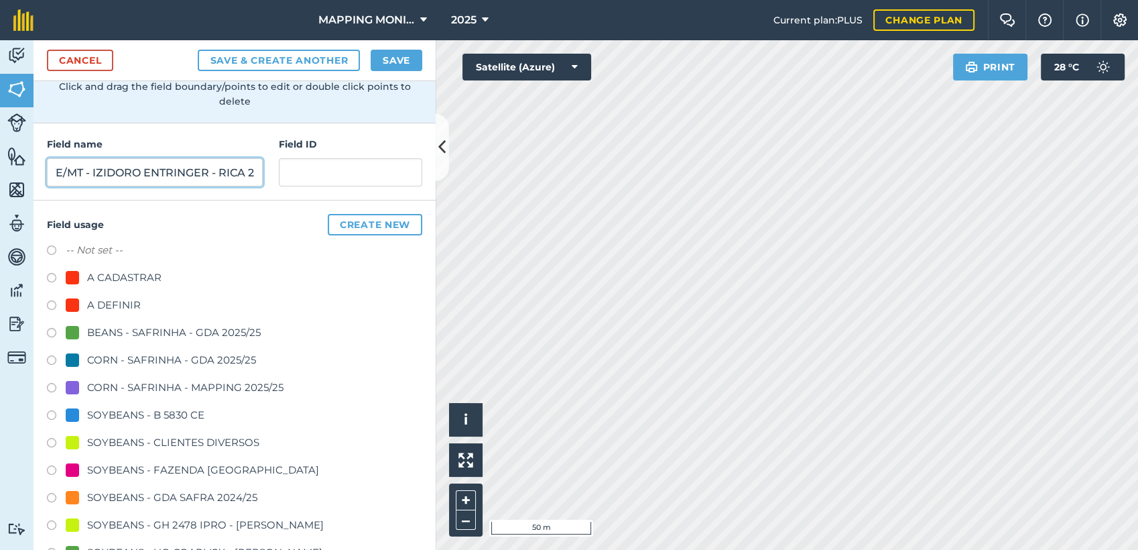
scroll to position [149, 0]
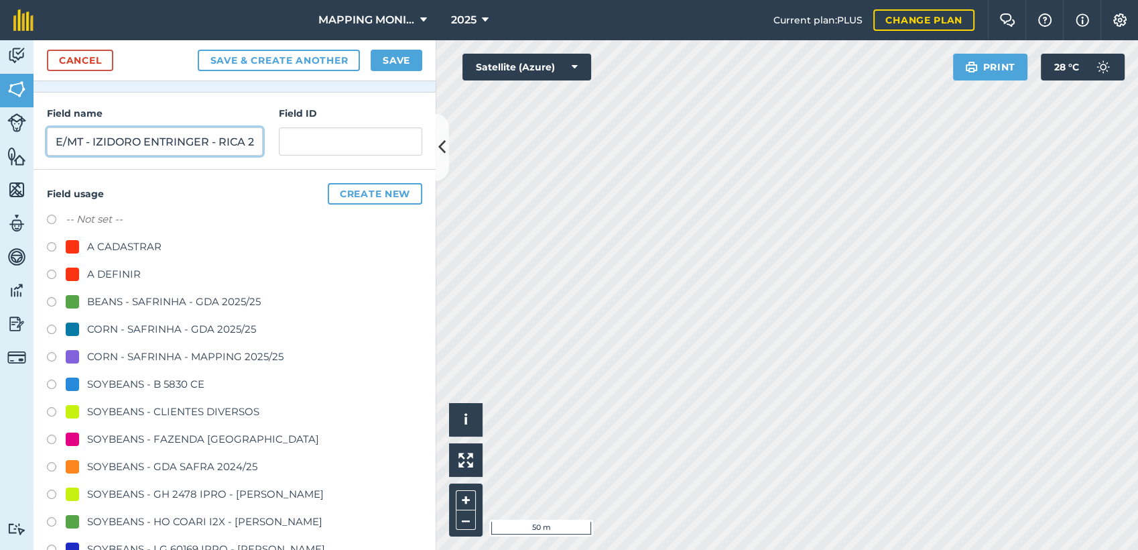
type input "PRIMAVERA DO LESTE/MT - IZIDORO ENTRINGER - RICA 2"
click at [161, 415] on div "SOYBEANS - CLIENTES DIVERSOS" at bounding box center [173, 411] width 172 height 16
radio input "true"
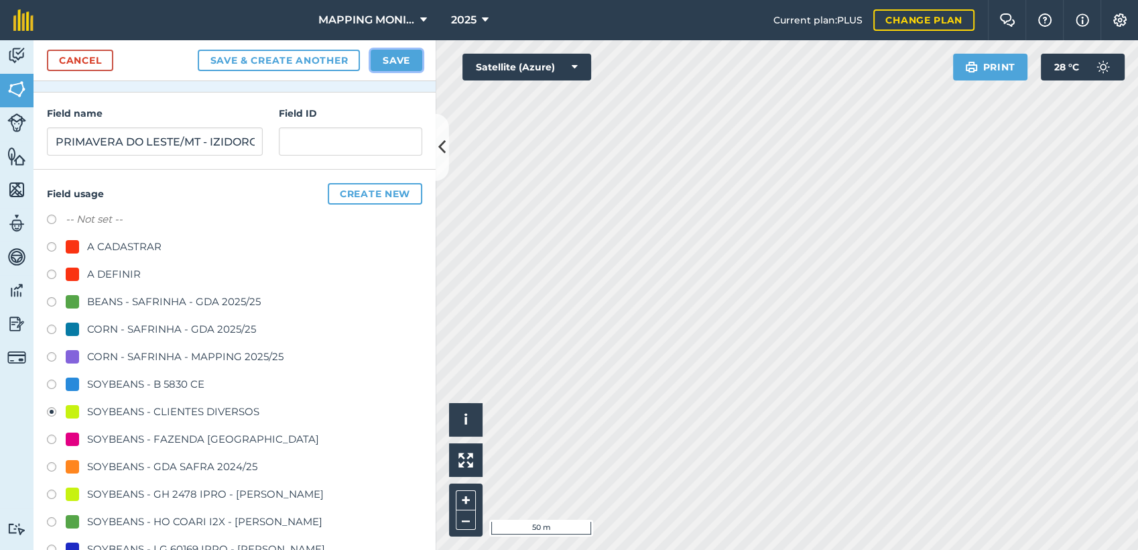
click at [382, 62] on button "Save" at bounding box center [397, 60] width 52 height 21
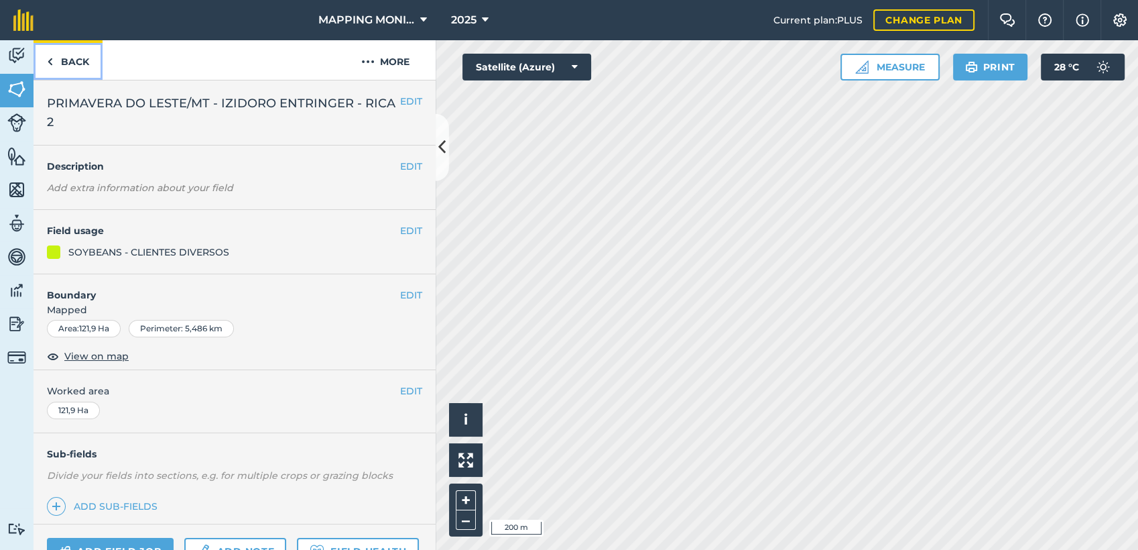
click at [79, 60] on link "Back" at bounding box center [68, 60] width 69 height 40
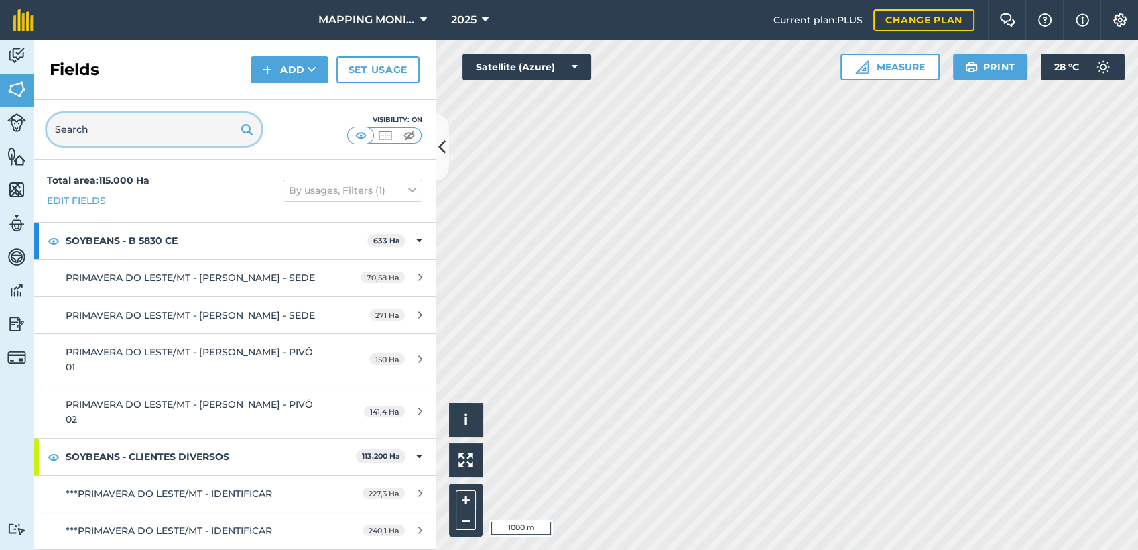
click at [151, 121] on input "text" at bounding box center [154, 129] width 214 height 32
paste input "PRIMAVERA DO LESTE/MT - IZIDORO ENTRINGER - RICA 2"
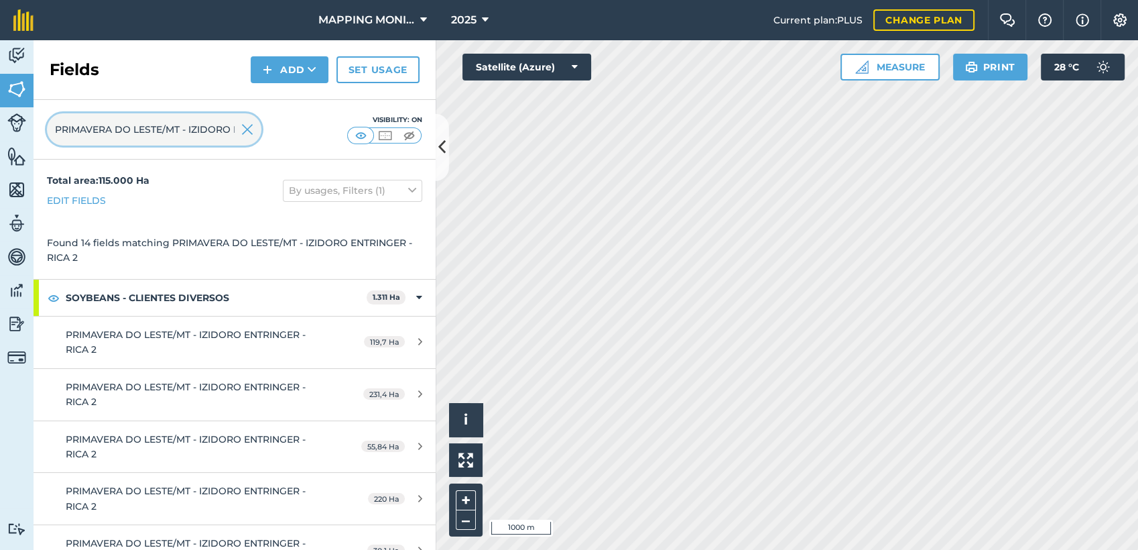
scroll to position [0, 97]
type input "PRIMAVERA DO LESTE/MT - IZIDORO ENTRINGER - RICA 2"
drag, startPoint x: 251, startPoint y: 131, endPoint x: 320, endPoint y: 78, distance: 87.4
click at [251, 131] on img at bounding box center [247, 129] width 12 height 16
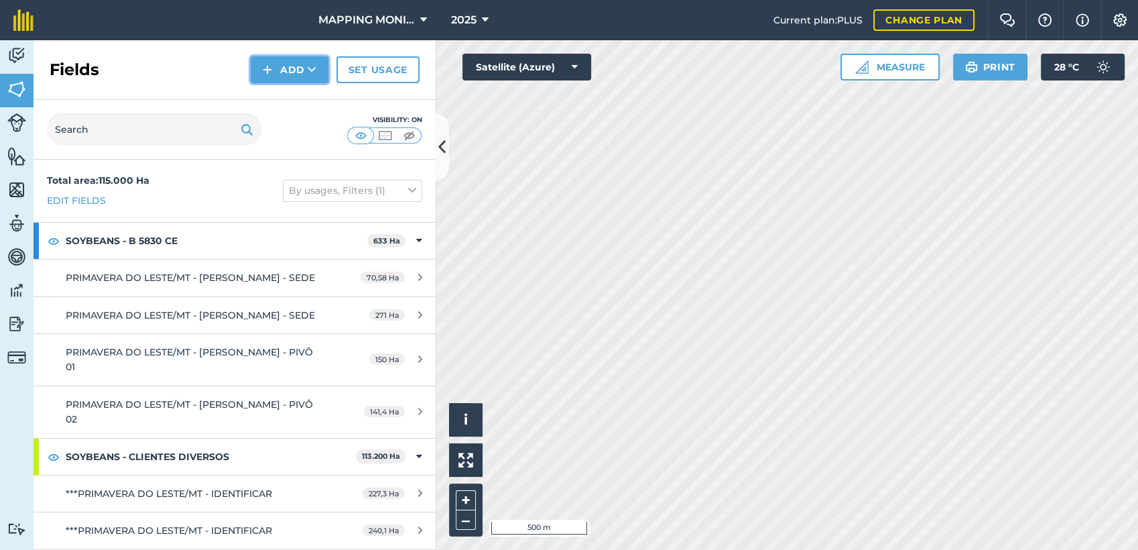
click at [309, 72] on icon at bounding box center [312, 69] width 9 height 13
click at [294, 97] on link "Draw" at bounding box center [290, 99] width 74 height 29
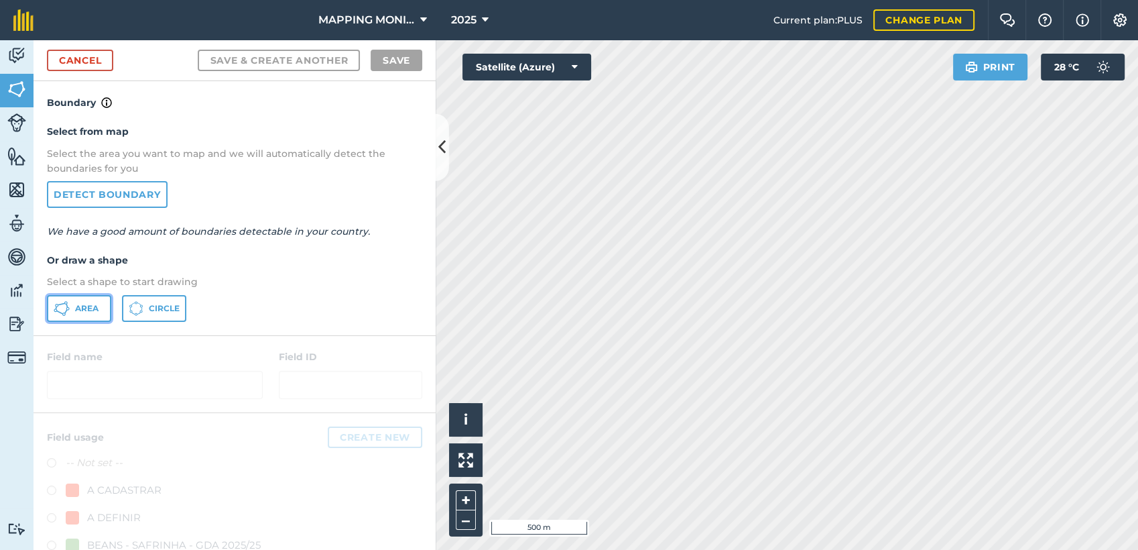
drag, startPoint x: 97, startPoint y: 303, endPoint x: 155, endPoint y: 312, distance: 59.6
click at [97, 304] on span "Area" at bounding box center [86, 308] width 23 height 11
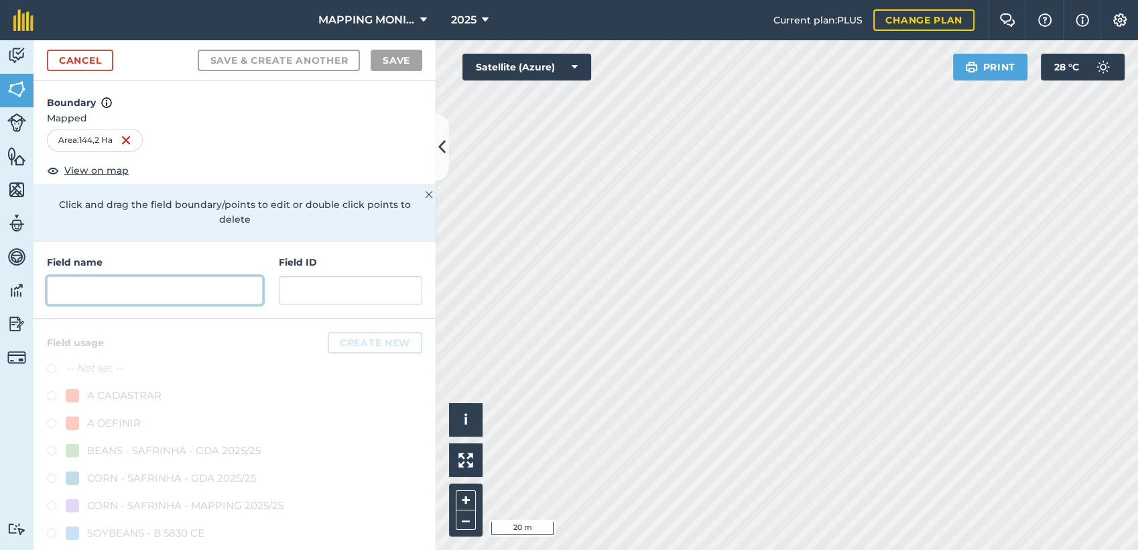
click at [196, 279] on input "text" at bounding box center [155, 290] width 216 height 28
paste input "PRIMAVERA DO LESTE/MT - IZIDORO ENTRINGER - RICA 2"
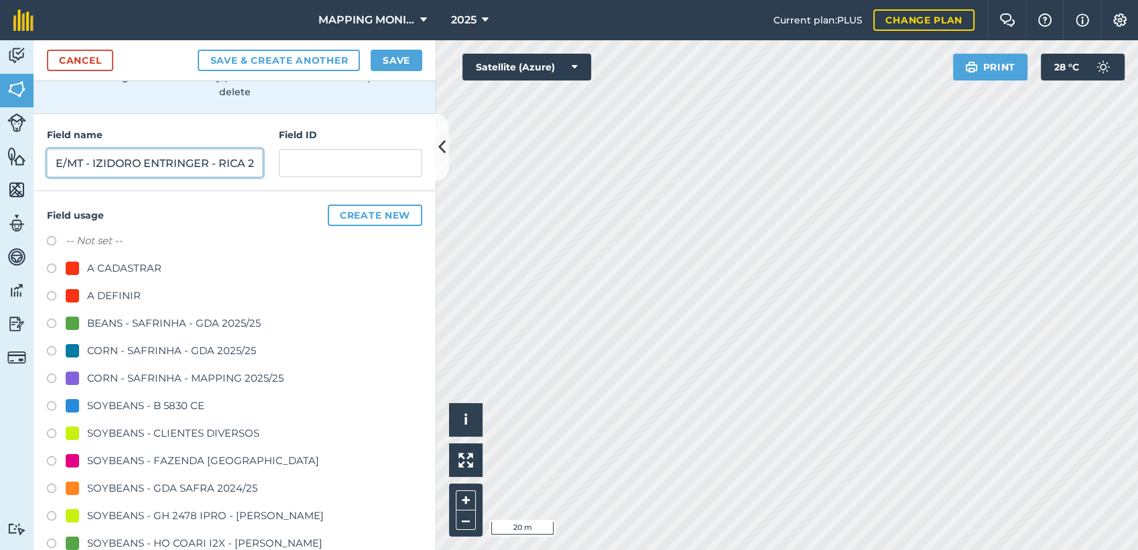
scroll to position [149, 0]
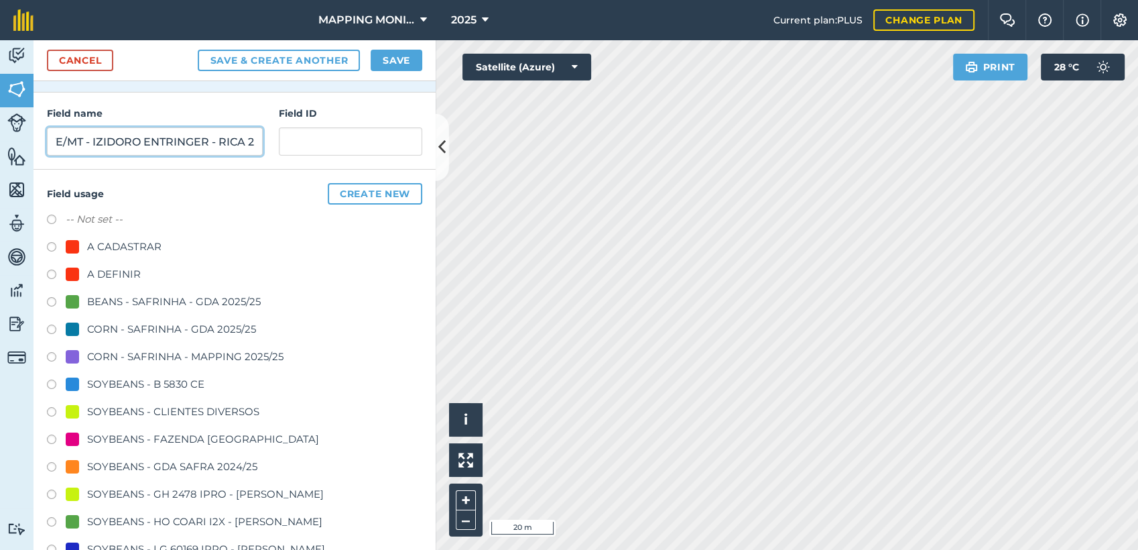
type input "PRIMAVERA DO LESTE/MT - IZIDORO ENTRINGER - RICA 2"
click at [176, 417] on div "SOYBEANS - CLIENTES DIVERSOS" at bounding box center [173, 411] width 172 height 16
radio input "true"
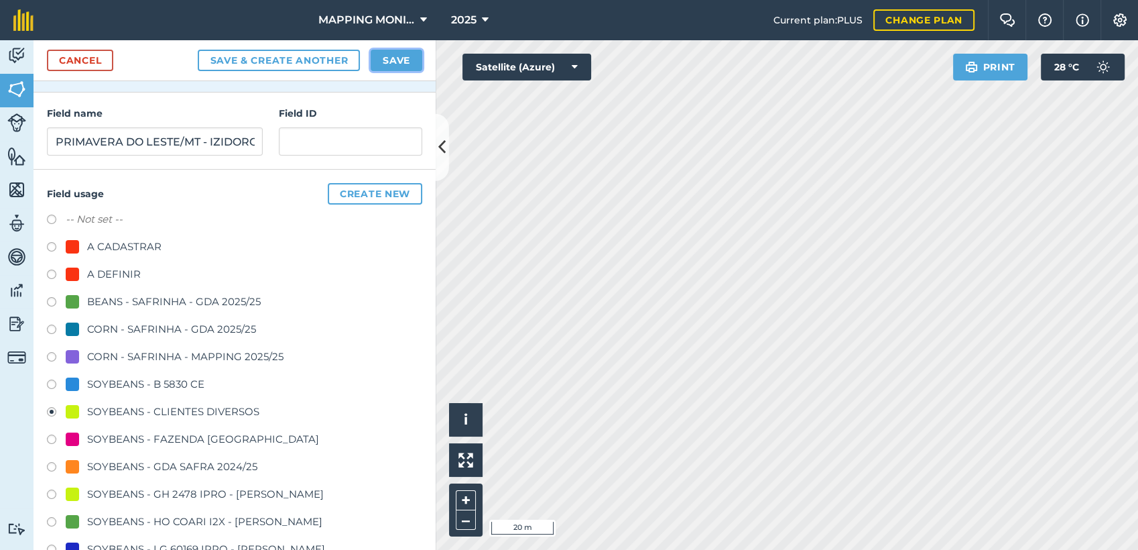
click at [392, 64] on button "Save" at bounding box center [397, 60] width 52 height 21
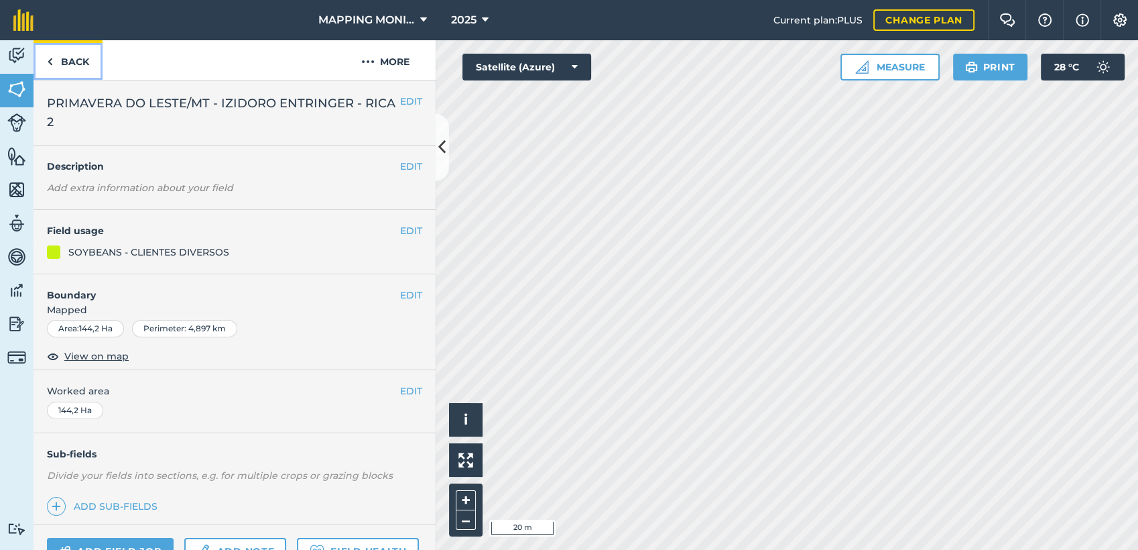
click at [72, 64] on link "Back" at bounding box center [68, 60] width 69 height 40
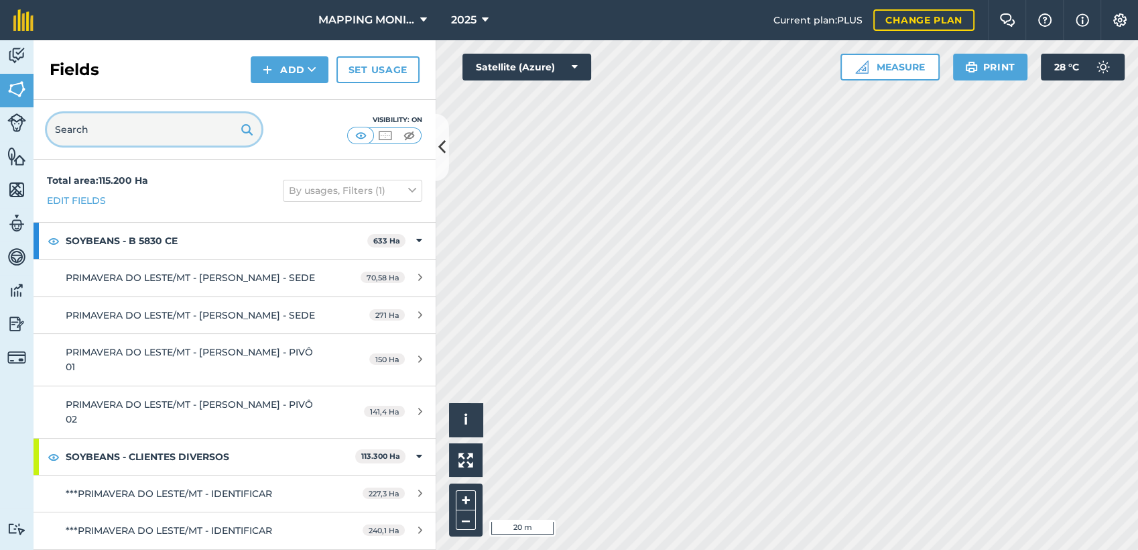
click at [118, 131] on input "text" at bounding box center [154, 129] width 214 height 32
paste input "PRIMAVERA DO LESTE/MT - IZIDORO ENTRINGER - RICA 2"
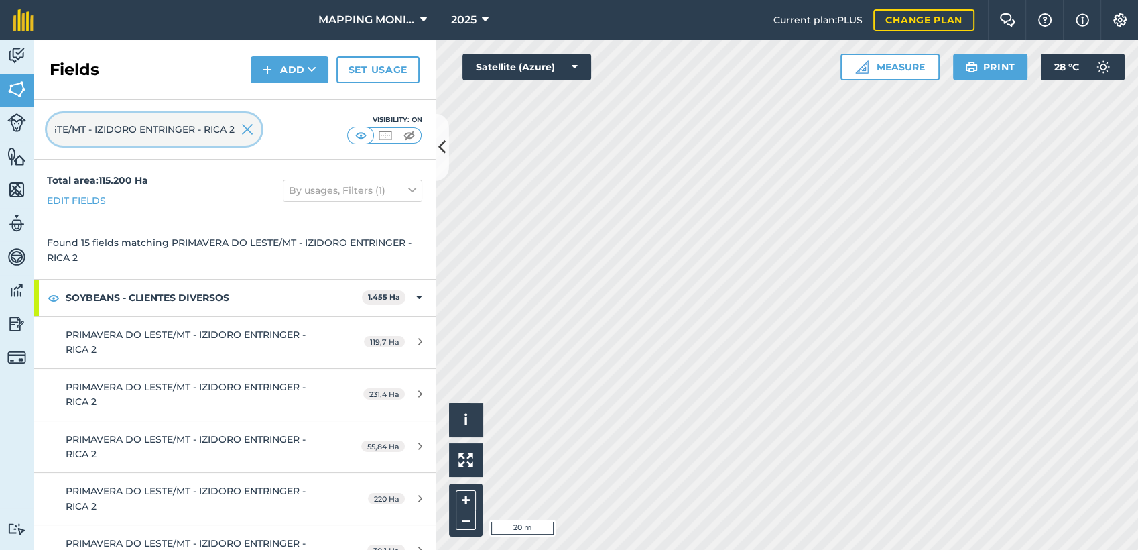
type input "PRIMAVERA DO LESTE/MT - IZIDORO ENTRINGER - RICA 2"
click at [249, 131] on img at bounding box center [247, 129] width 12 height 16
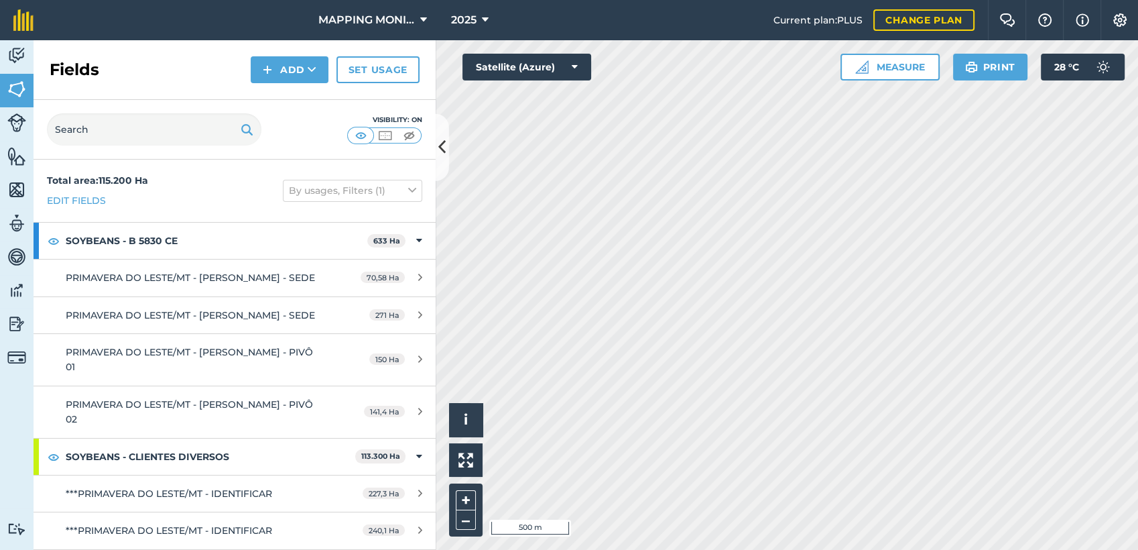
click at [1137, 151] on html "MAPPING MONITORAMENTO AGRICOLA 2025 Current plan : PLUS Change plan Farm Chat H…" at bounding box center [569, 275] width 1138 height 550
click at [310, 64] on icon at bounding box center [312, 69] width 9 height 13
click at [296, 97] on link "Draw" at bounding box center [290, 99] width 74 height 29
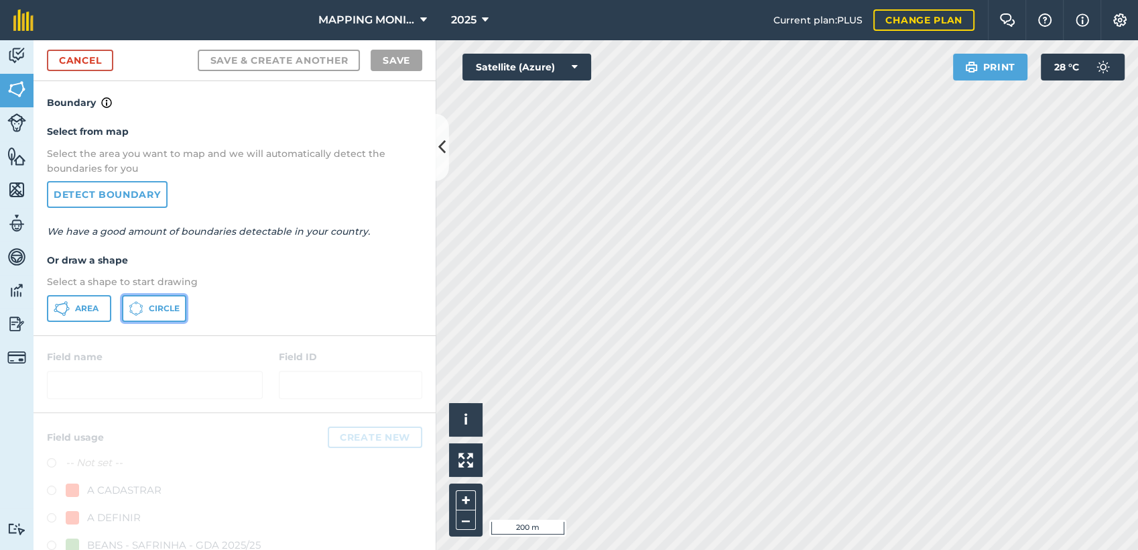
click at [153, 300] on button "Circle" at bounding box center [154, 308] width 64 height 27
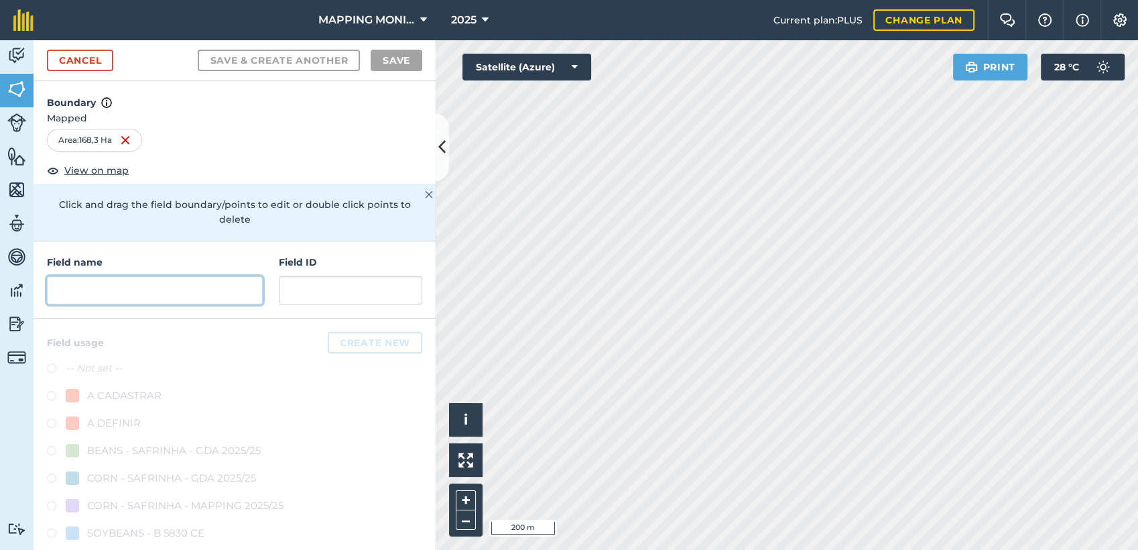
drag, startPoint x: 241, startPoint y: 291, endPoint x: 248, endPoint y: 290, distance: 7.5
click at [245, 291] on input "text" at bounding box center [155, 290] width 216 height 28
paste input "PRIMAVERA DO LESTE/MT - IZIDORO ENTRINGER - RICA 2"
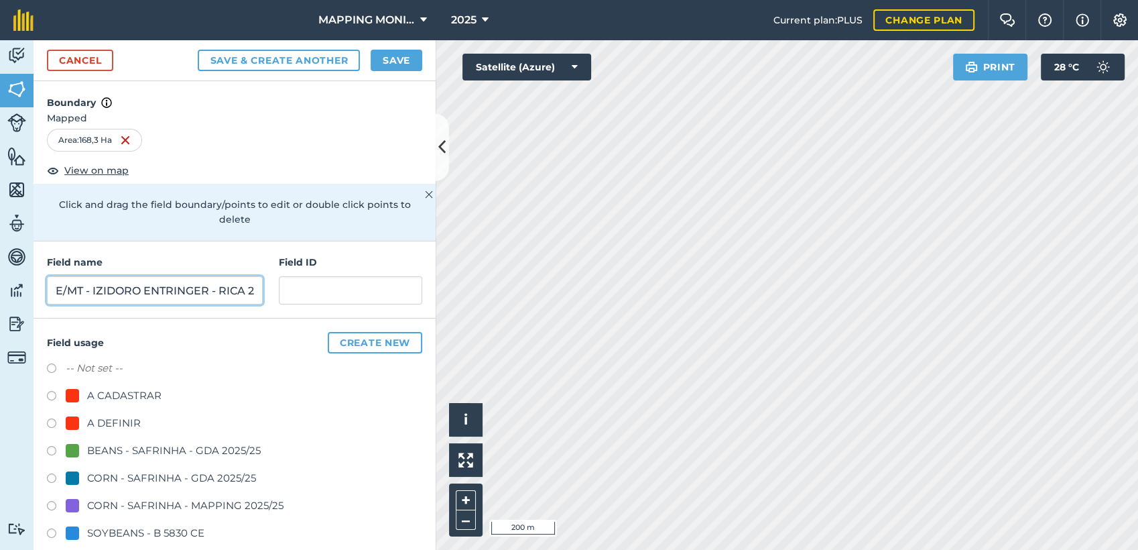
scroll to position [0, 125]
drag, startPoint x: 86, startPoint y: 287, endPoint x: 342, endPoint y: 284, distance: 256.7
click at [342, 284] on div "Field name PRIMAVERA DO LESTE/MT - IZIDORO ENTRINGER - RICA 2 Field ID" at bounding box center [235, 279] width 402 height 77
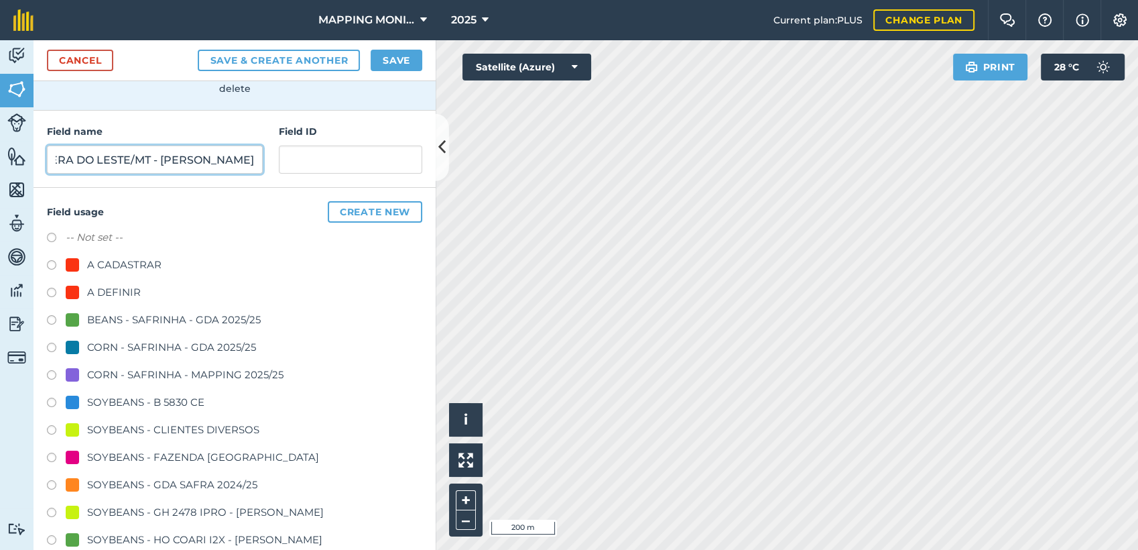
scroll to position [149, 0]
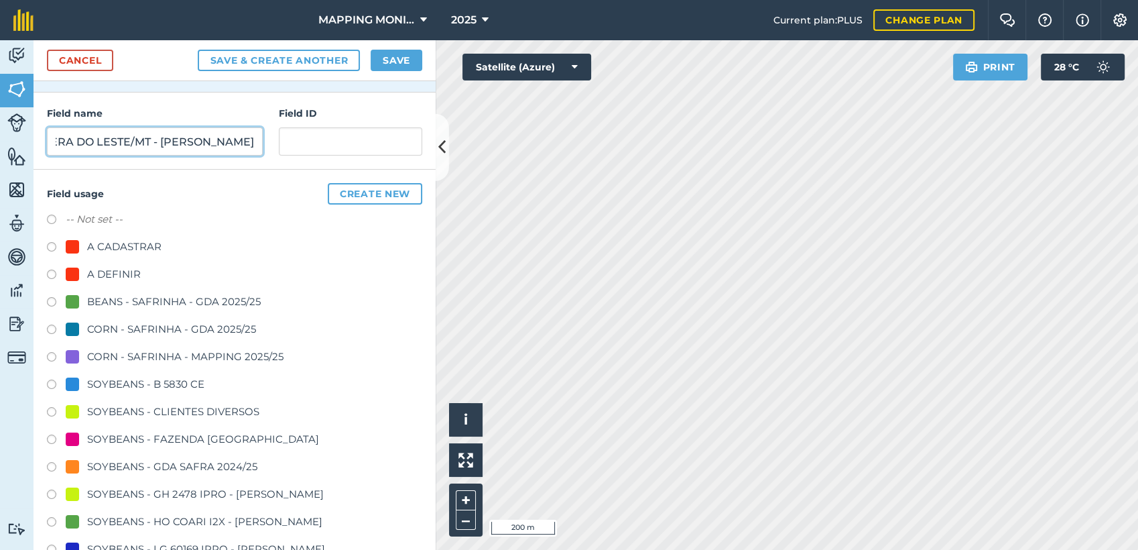
type input "PRIMAVERA DO LESTE/MT - [PERSON_NAME]"
click at [152, 410] on div "SOYBEANS - CLIENTES DIVERSOS" at bounding box center [173, 411] width 172 height 16
radio input "true"
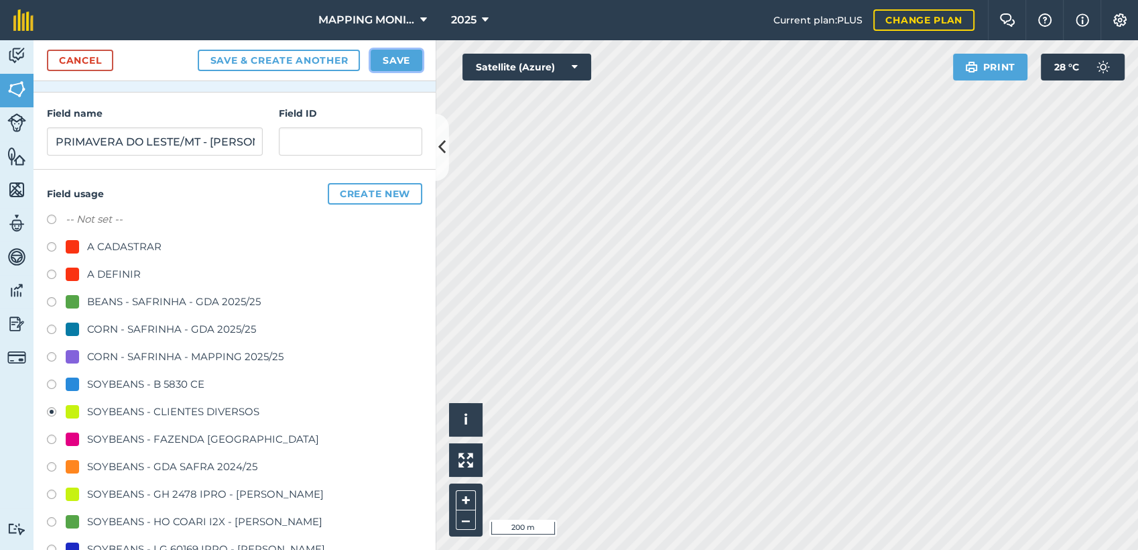
click at [395, 53] on button "Save" at bounding box center [397, 60] width 52 height 21
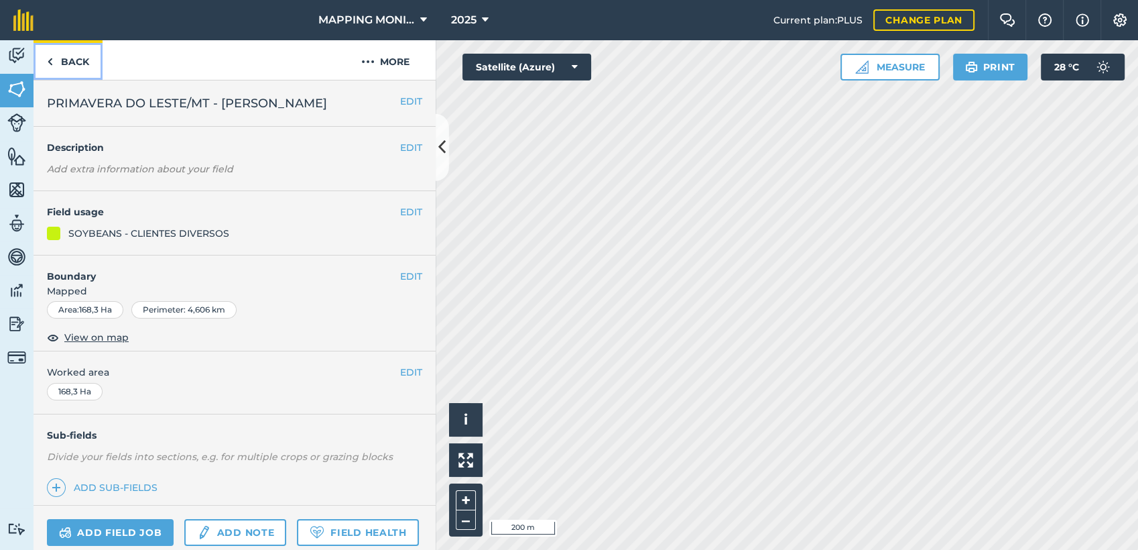
click at [81, 66] on link "Back" at bounding box center [68, 60] width 69 height 40
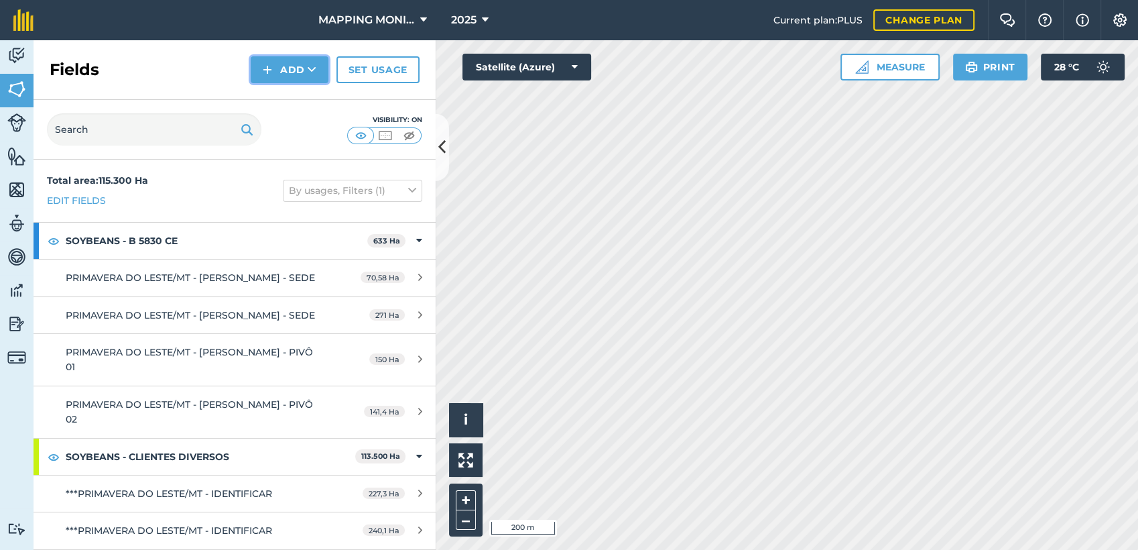
click at [291, 70] on button "Add" at bounding box center [290, 69] width 78 height 27
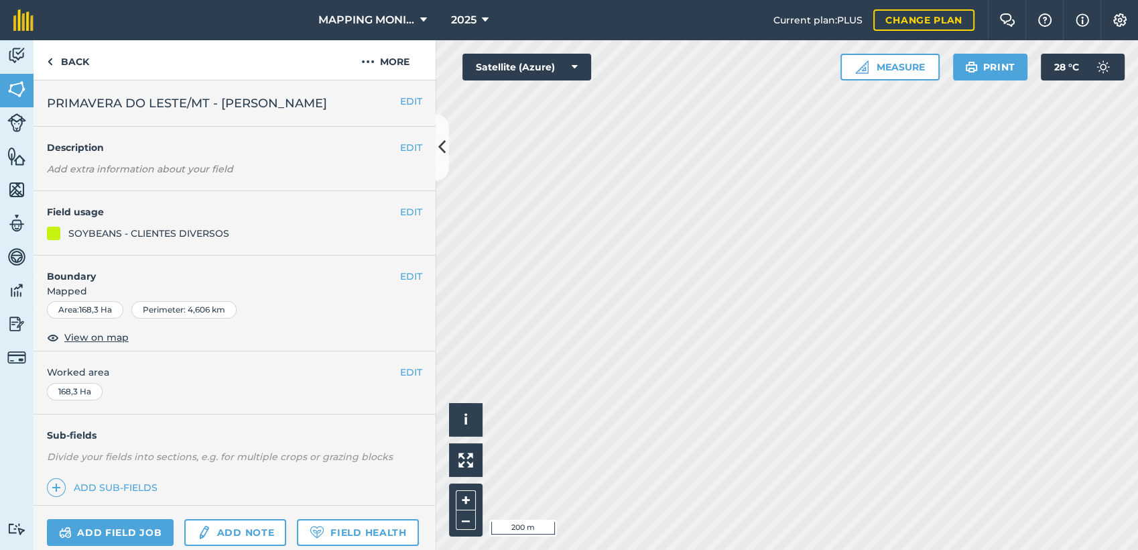
click at [262, 105] on span "PRIMAVERA DO LESTE/MT - [PERSON_NAME]" at bounding box center [187, 103] width 280 height 19
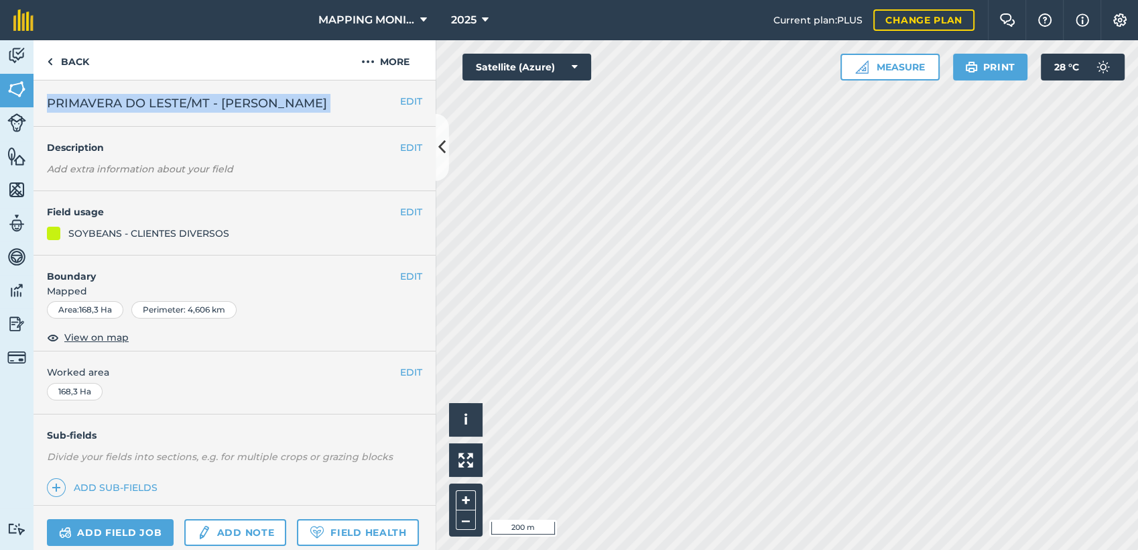
click at [263, 105] on span "PRIMAVERA DO LESTE/MT - [PERSON_NAME]" at bounding box center [187, 103] width 280 height 19
copy div "PRIMAVERA DO LESTE/MT - [PERSON_NAME] - [PERSON_NAME]"
click at [70, 62] on link "Back" at bounding box center [68, 60] width 69 height 40
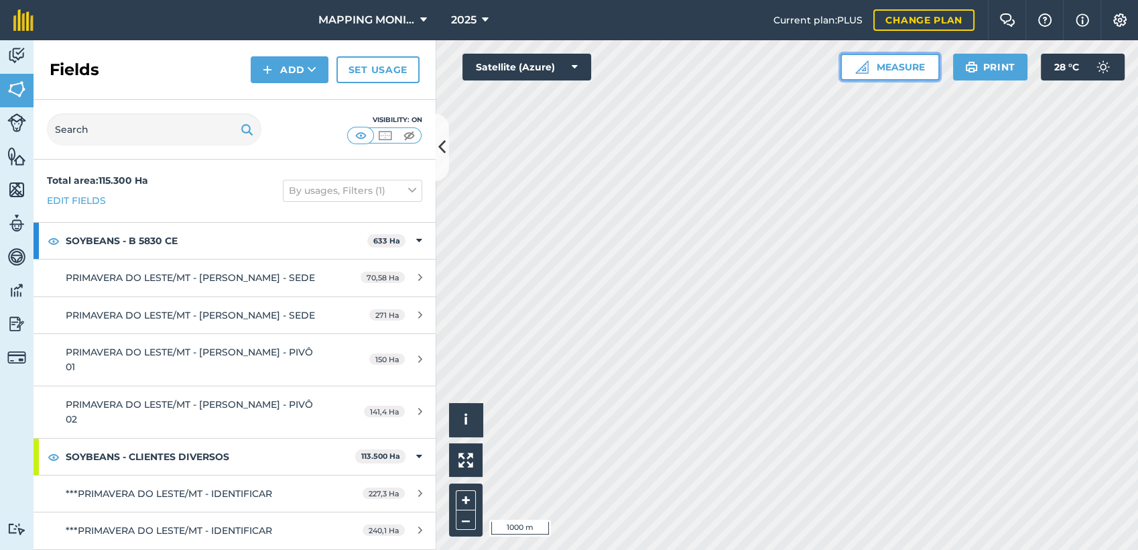
click at [878, 69] on button "Measure" at bounding box center [889, 67] width 99 height 27
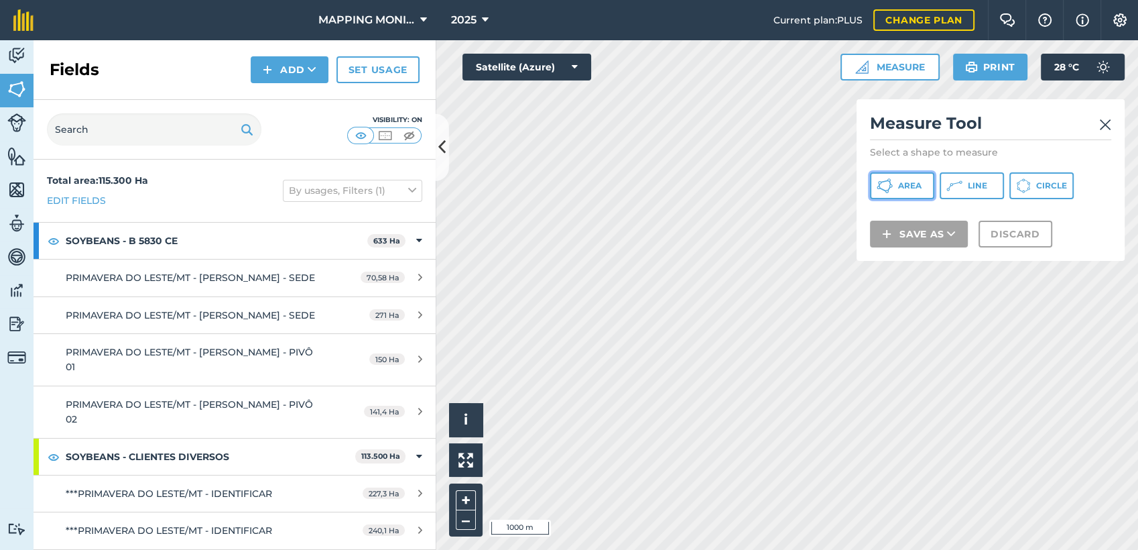
click at [894, 188] on button "Area" at bounding box center [902, 185] width 64 height 27
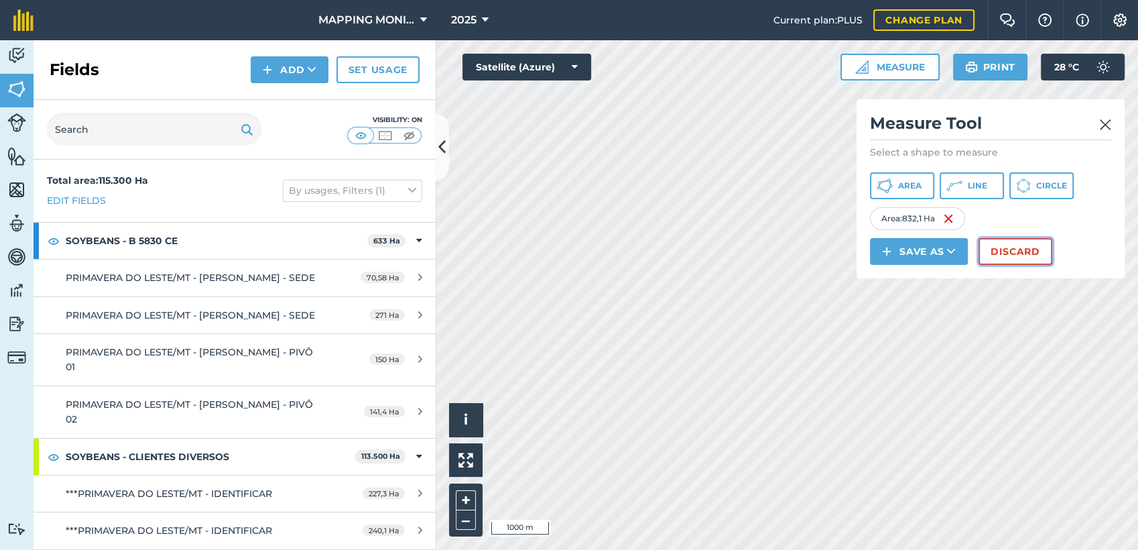
drag, startPoint x: 1024, startPoint y: 245, endPoint x: 1032, endPoint y: 244, distance: 7.4
click at [1032, 244] on button "Discard" at bounding box center [1016, 251] width 74 height 27
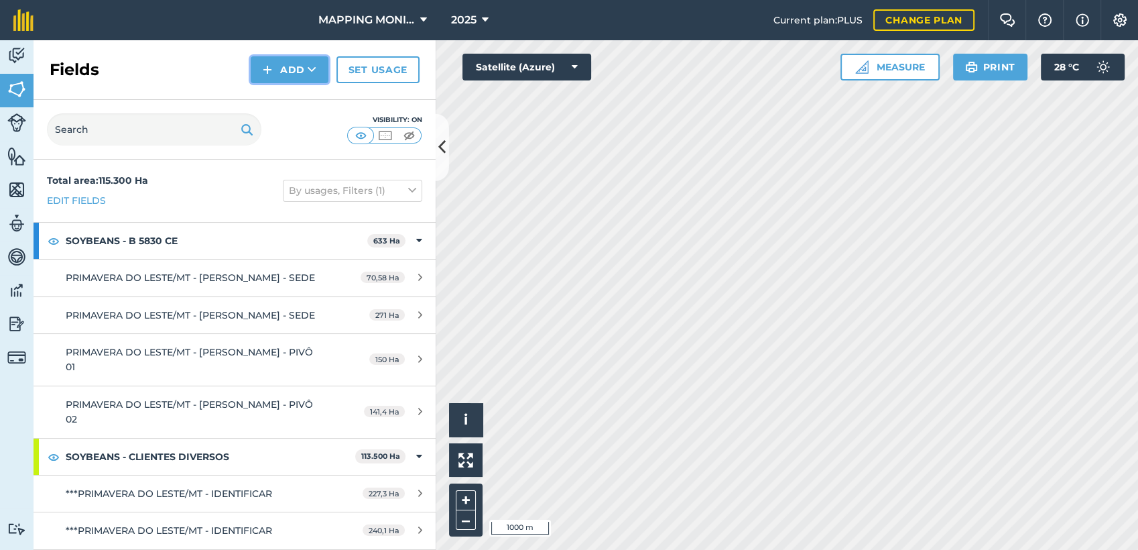
click at [322, 64] on button "Add" at bounding box center [290, 69] width 78 height 27
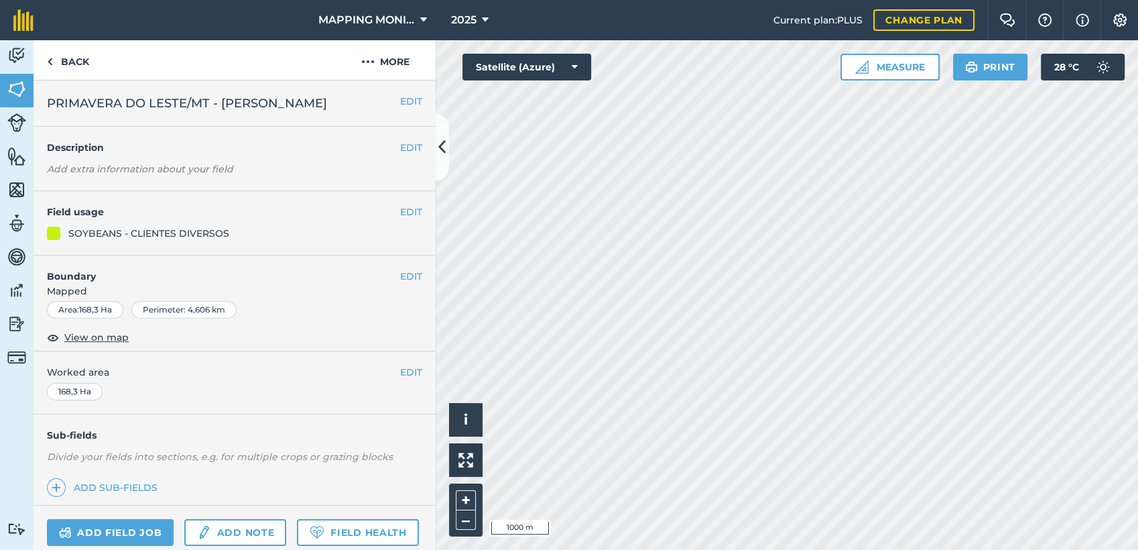
click at [266, 101] on span "PRIMAVERA DO LESTE/MT - [PERSON_NAME]" at bounding box center [187, 103] width 280 height 19
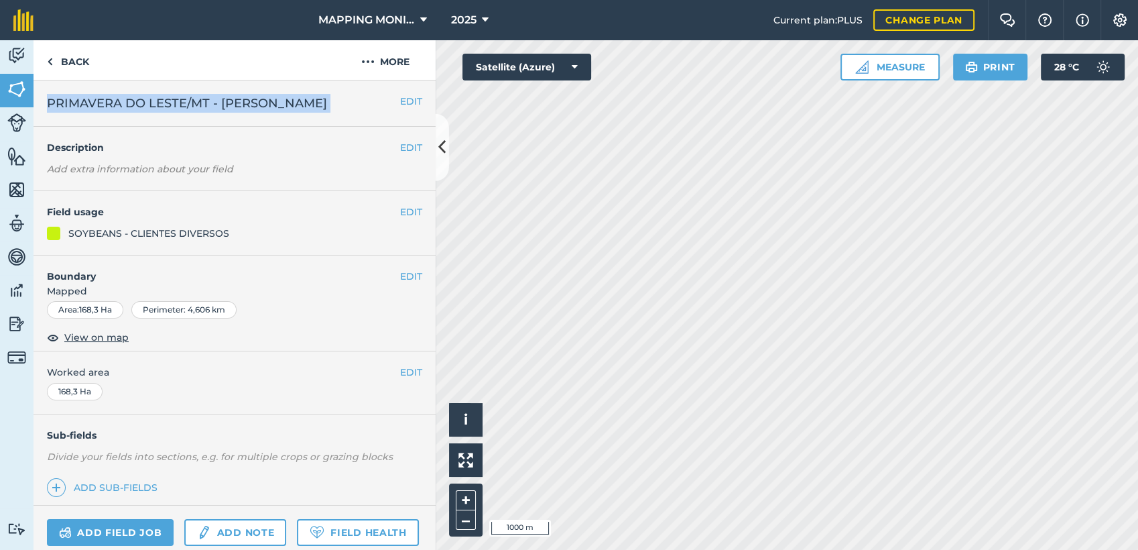
click at [266, 101] on span "PRIMAVERA DO LESTE/MT - [PERSON_NAME]" at bounding box center [187, 103] width 280 height 19
copy div "PRIMAVERA DO LESTE/MT - [PERSON_NAME] - [PERSON_NAME]"
click at [91, 65] on link "Back" at bounding box center [68, 60] width 69 height 40
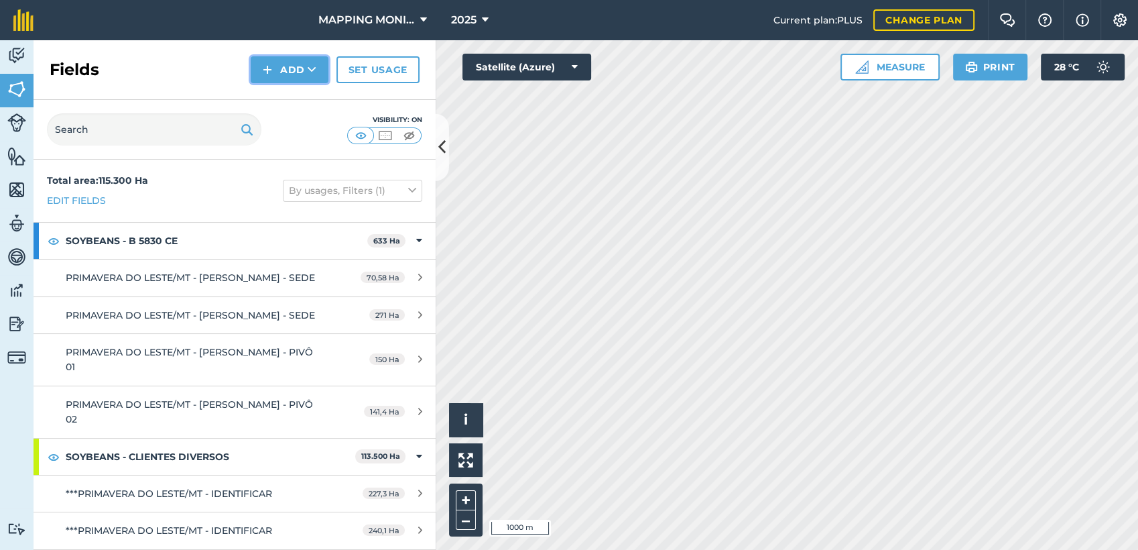
click at [298, 72] on button "Add" at bounding box center [290, 69] width 78 height 27
click at [310, 108] on link "Draw" at bounding box center [290, 99] width 74 height 29
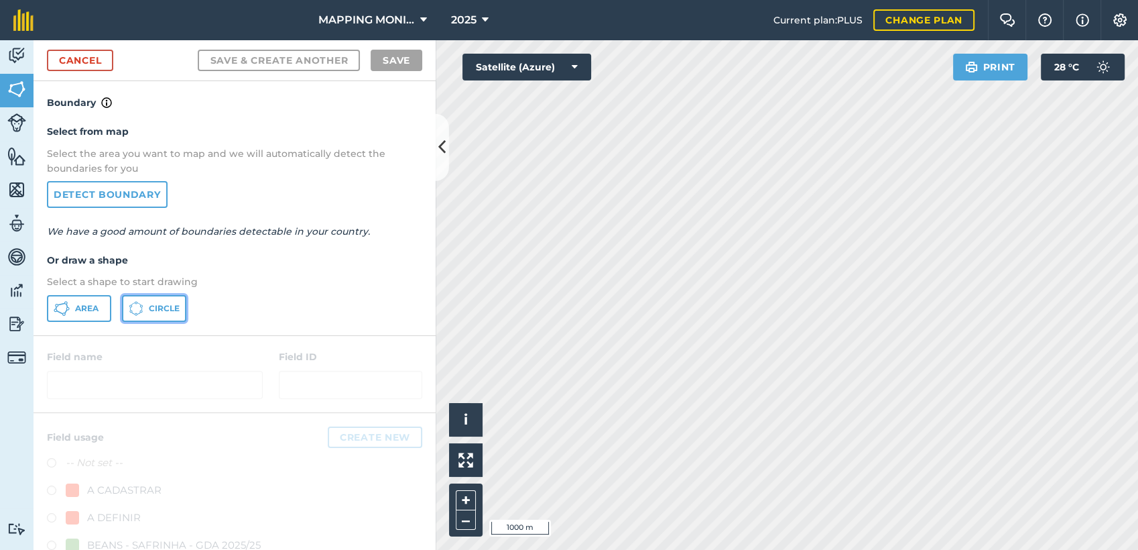
click at [169, 310] on span "Circle" at bounding box center [164, 308] width 31 height 11
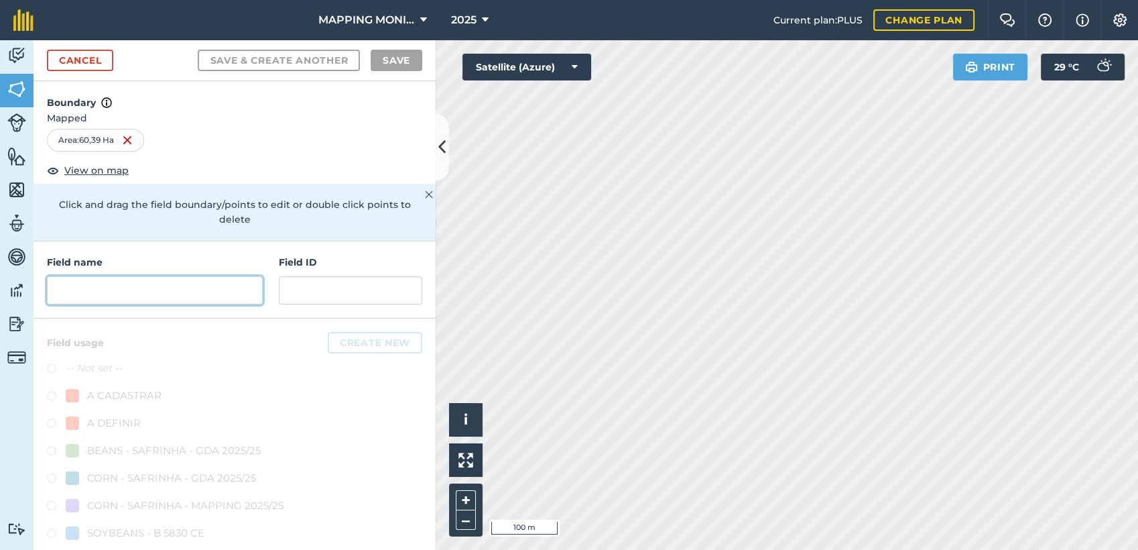
click at [198, 285] on input "text" at bounding box center [155, 290] width 216 height 28
paste input "PRIMAVERA DO LESTE/MT - [PERSON_NAME]"
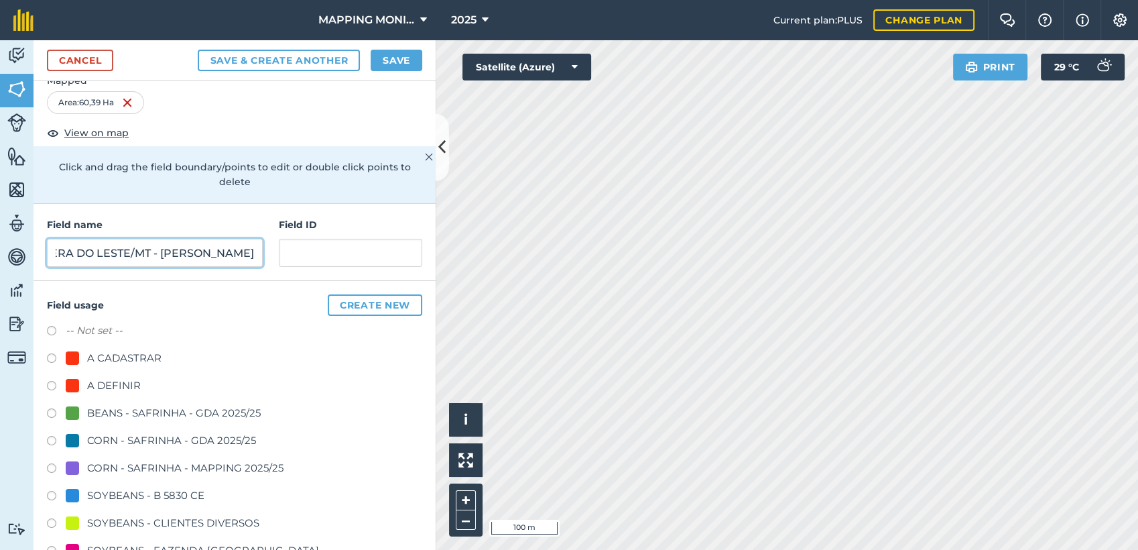
scroll to position [149, 0]
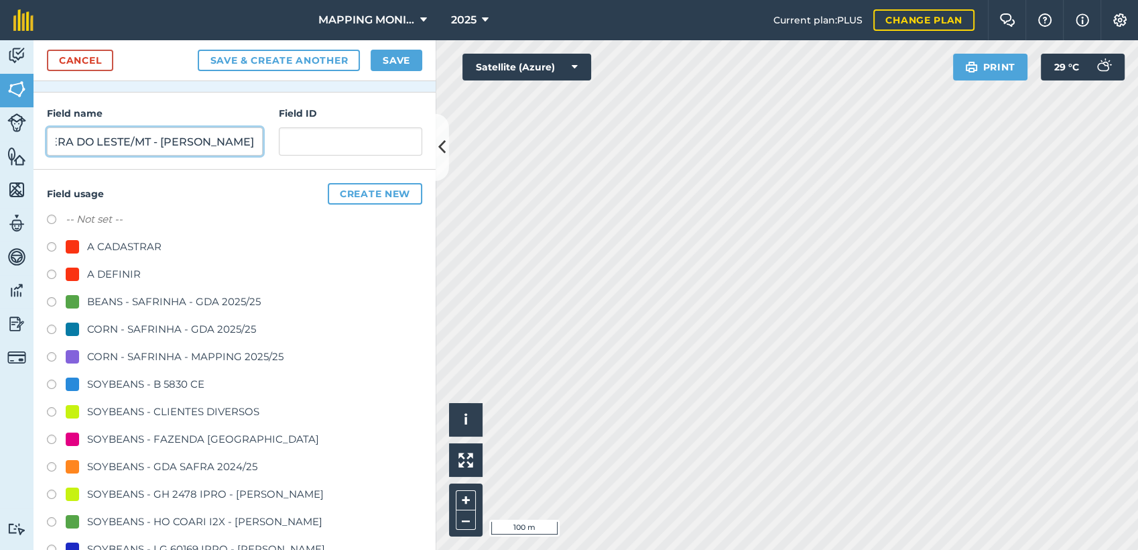
type input "PRIMAVERA DO LESTE/MT - [PERSON_NAME]"
click at [204, 410] on div "SOYBEANS - CLIENTES DIVERSOS" at bounding box center [173, 411] width 172 height 16
radio input "true"
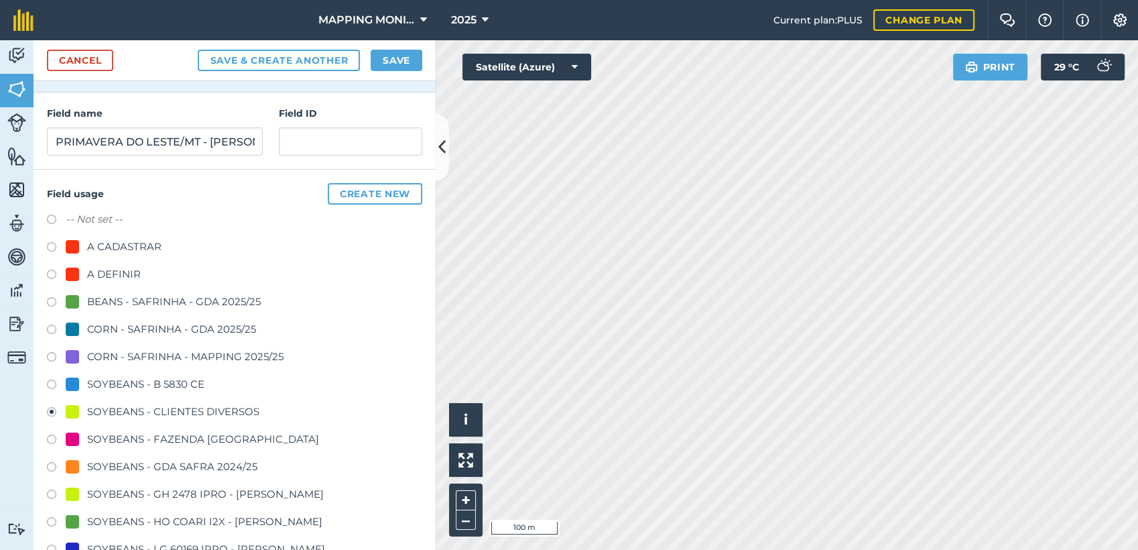
click at [424, 56] on div "Cancel Save & Create Another Save" at bounding box center [235, 60] width 402 height 41
click at [418, 56] on button "Save" at bounding box center [397, 60] width 52 height 21
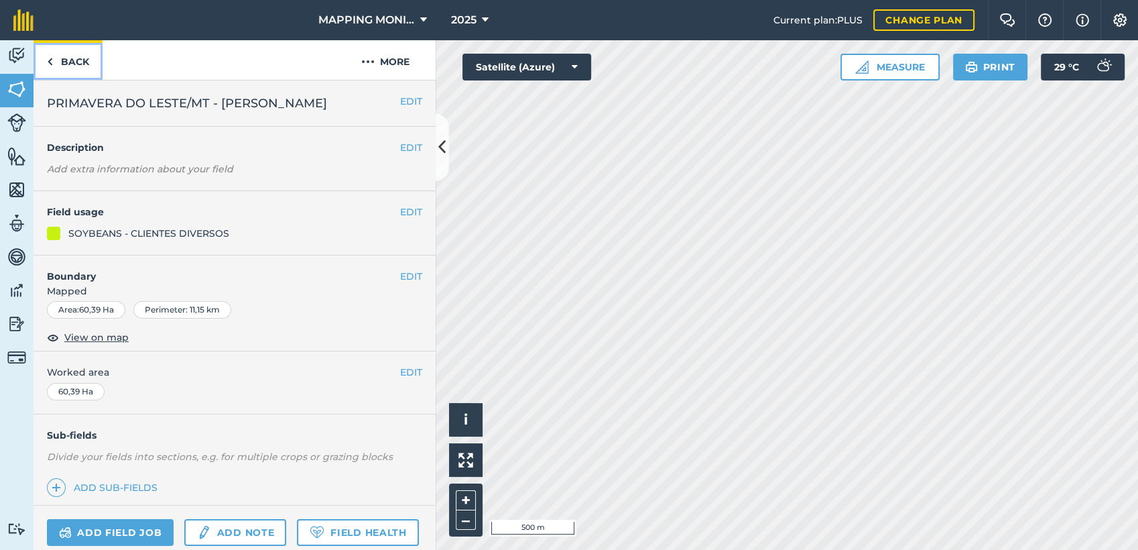
click at [84, 56] on link "Back" at bounding box center [68, 60] width 69 height 40
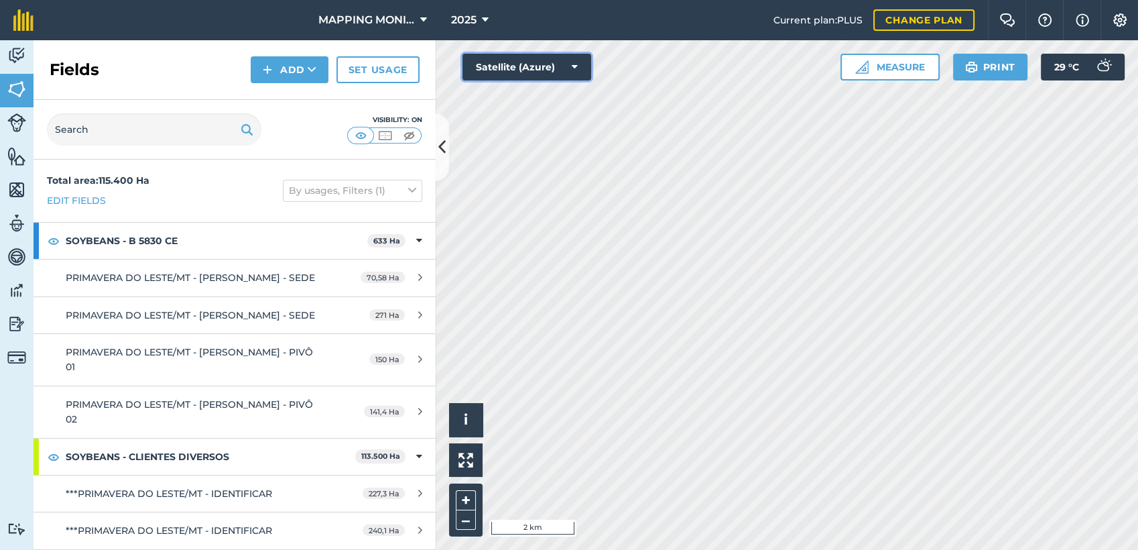
drag, startPoint x: 581, startPoint y: 71, endPoint x: 582, endPoint y: 78, distance: 7.4
click at [582, 78] on button "Satellite (Azure)" at bounding box center [526, 67] width 129 height 27
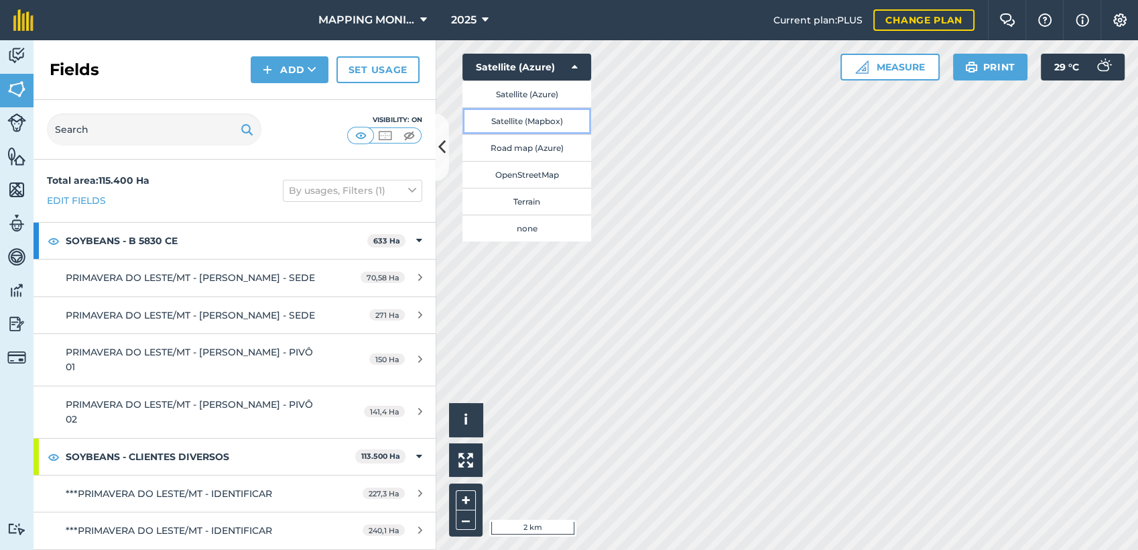
click at [560, 117] on button "Satellite (Mapbox)" at bounding box center [526, 120] width 129 height 27
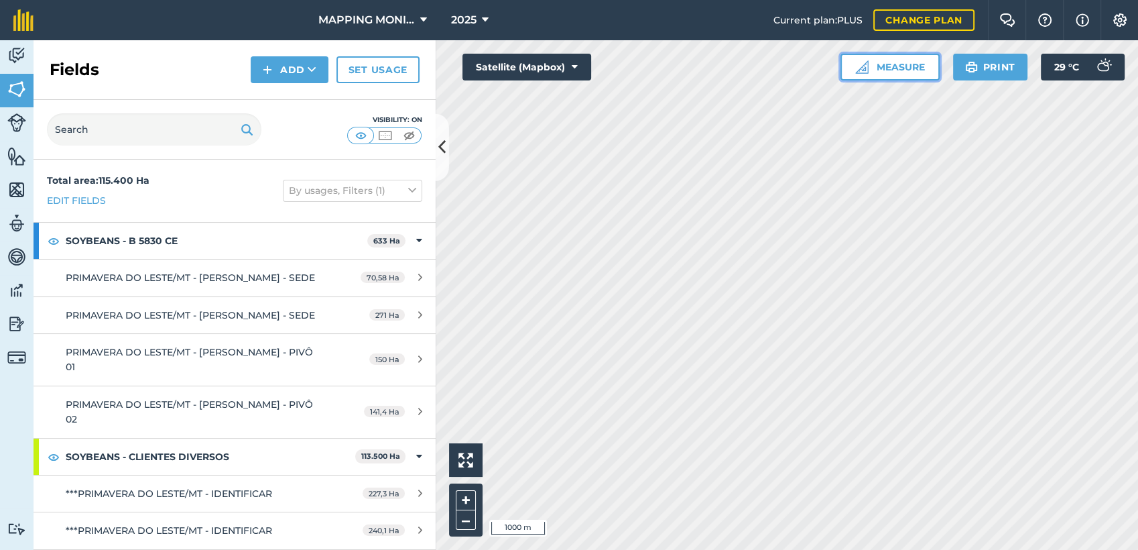
click at [913, 54] on button "Measure" at bounding box center [889, 67] width 99 height 27
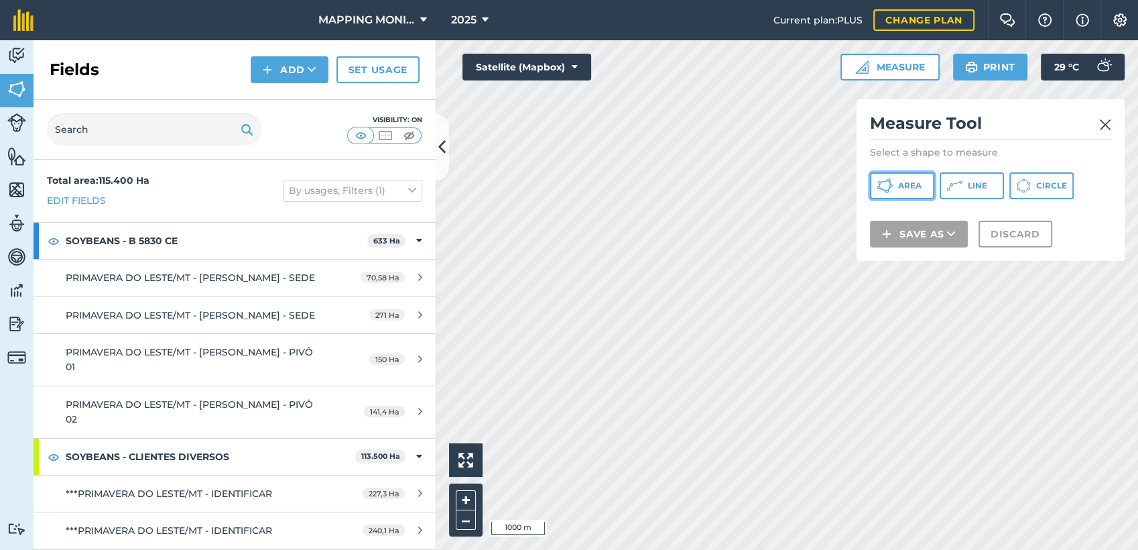
click at [924, 186] on button "Area" at bounding box center [902, 185] width 64 height 27
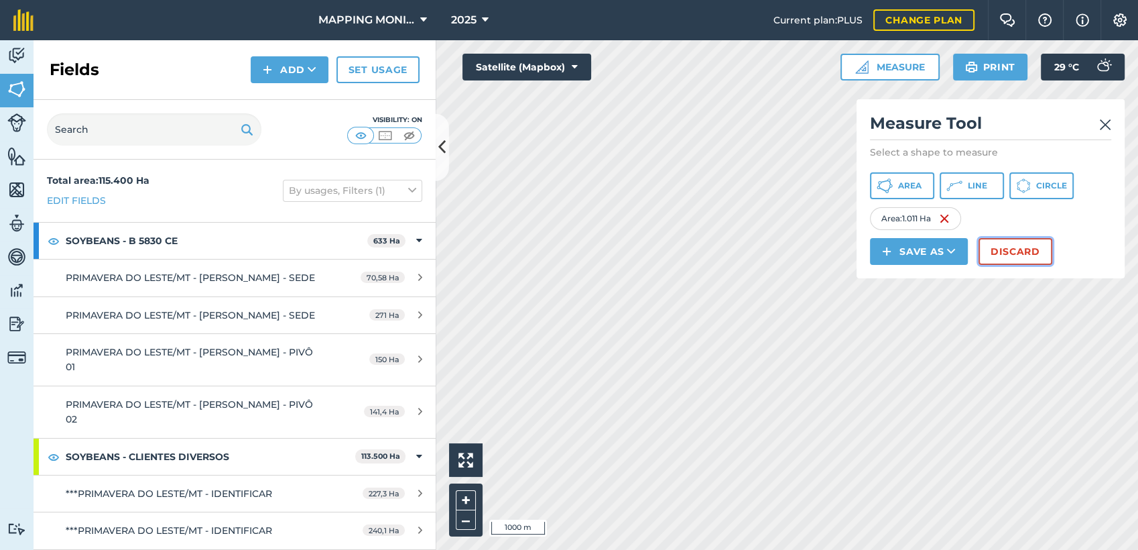
drag, startPoint x: 574, startPoint y: 78, endPoint x: 999, endPoint y: 247, distance: 457.3
click at [999, 247] on button "Discard" at bounding box center [1016, 251] width 74 height 27
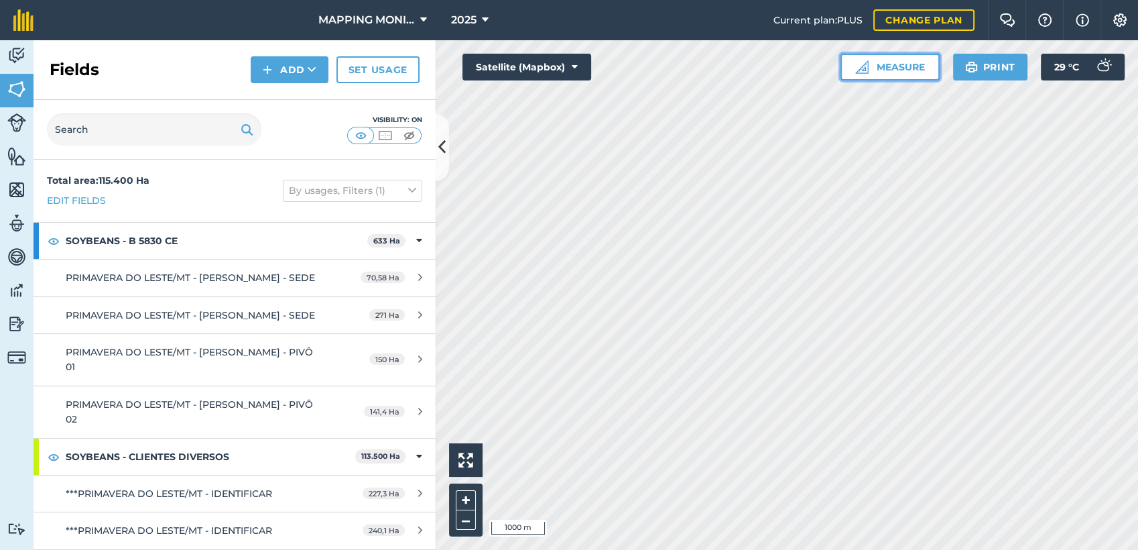
click at [893, 65] on button "Measure" at bounding box center [889, 67] width 99 height 27
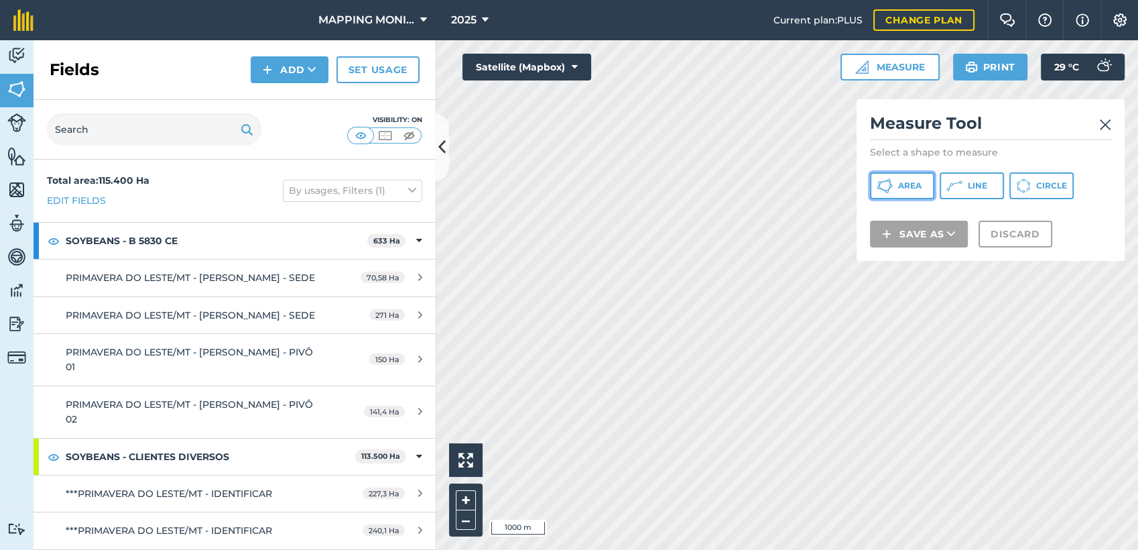
click at [906, 183] on span "Area" at bounding box center [909, 185] width 23 height 11
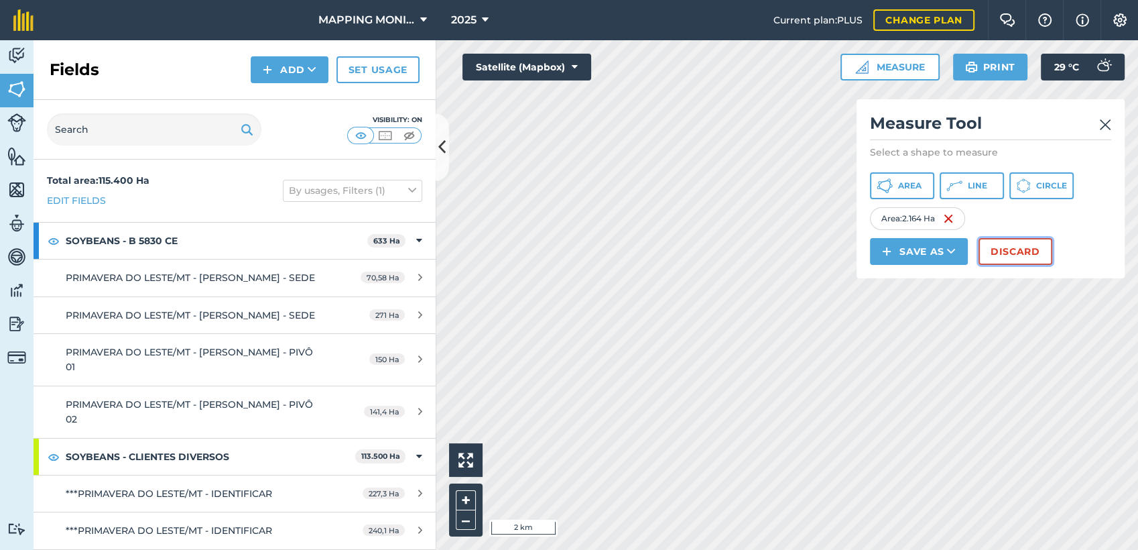
click at [992, 249] on button "Discard" at bounding box center [1016, 251] width 74 height 27
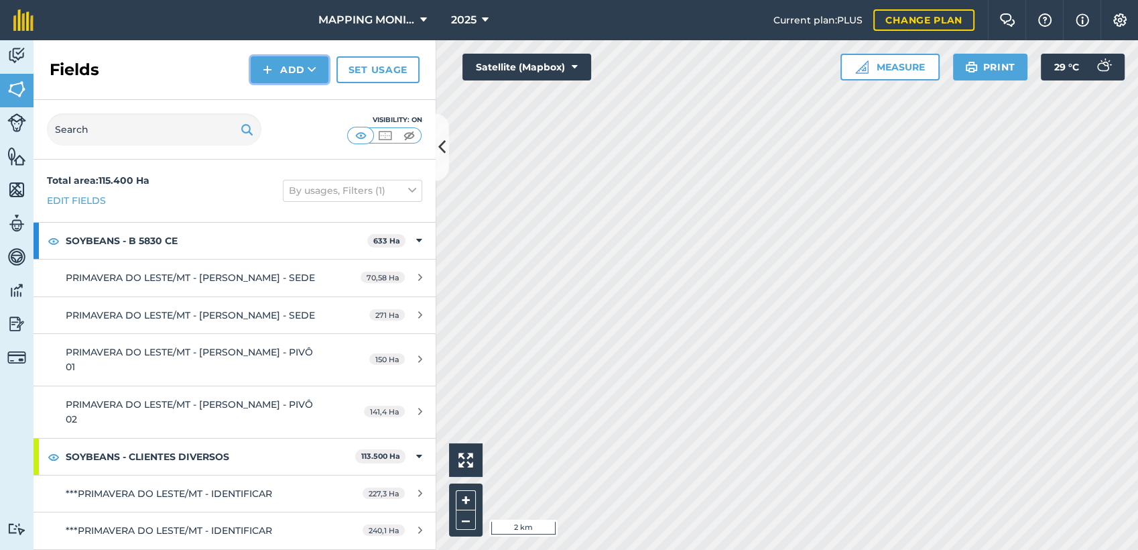
click at [308, 74] on icon at bounding box center [312, 69] width 9 height 13
click at [308, 97] on link "Draw" at bounding box center [290, 99] width 74 height 29
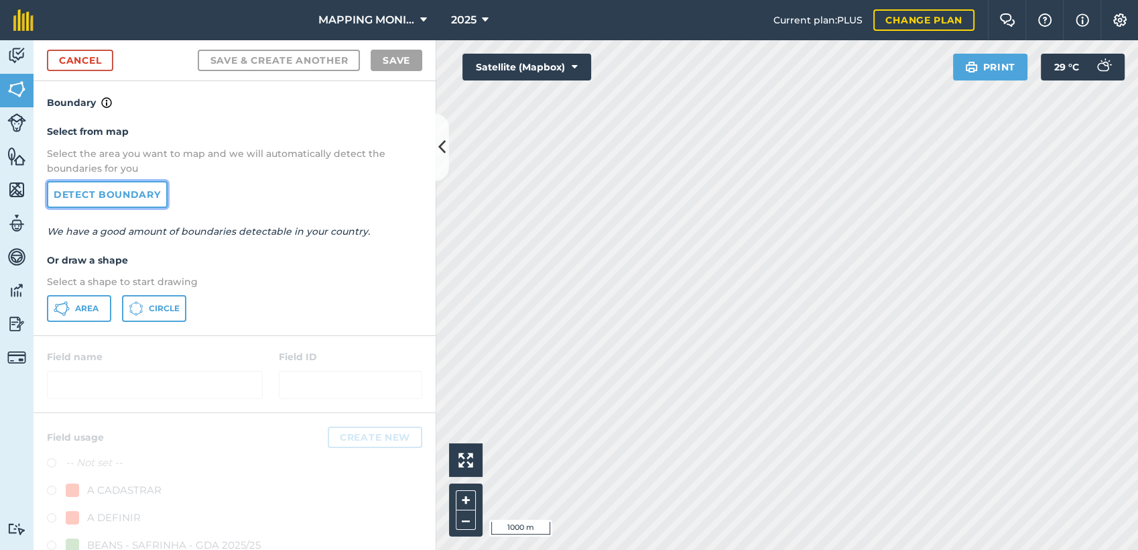
click at [139, 186] on link "Detect boundary" at bounding box center [107, 194] width 121 height 27
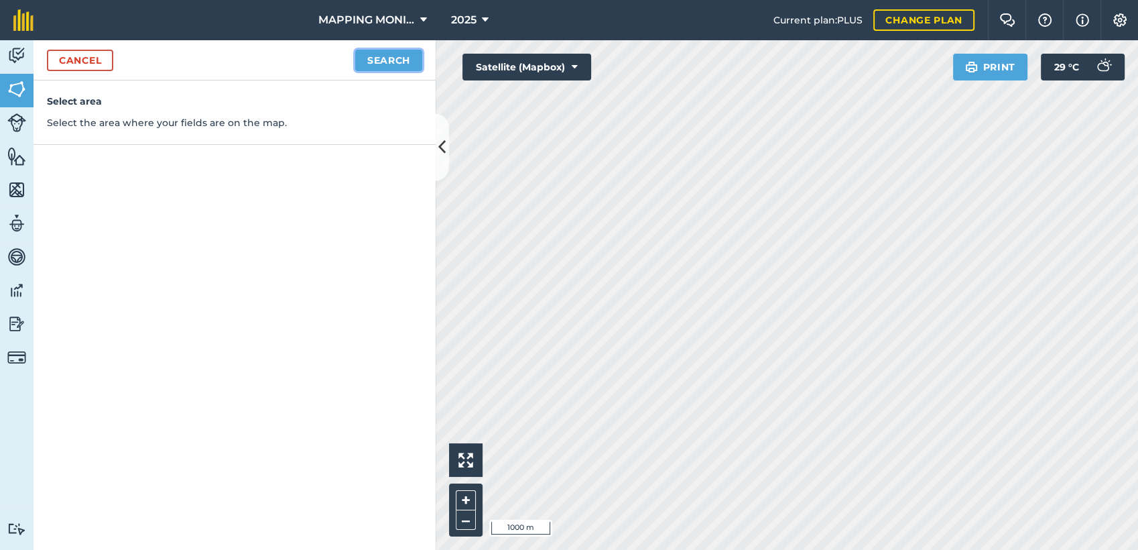
click at [408, 66] on button "Search" at bounding box center [388, 60] width 67 height 21
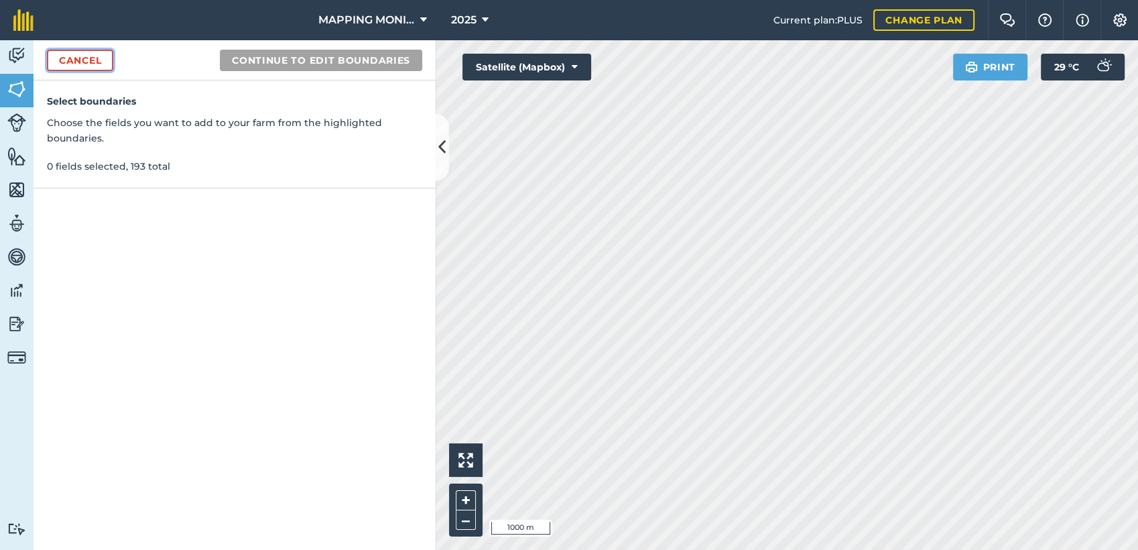
click at [95, 60] on link "Cancel" at bounding box center [80, 60] width 66 height 21
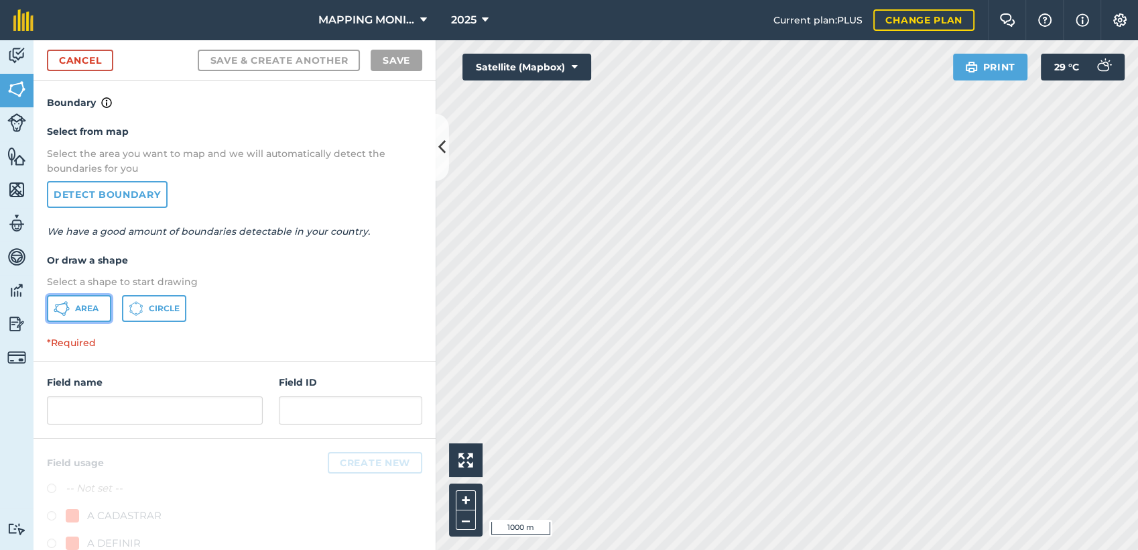
click at [101, 306] on button "Area" at bounding box center [79, 308] width 64 height 27
click at [590, 78] on button "Satellite (Mapbox)" at bounding box center [526, 67] width 129 height 27
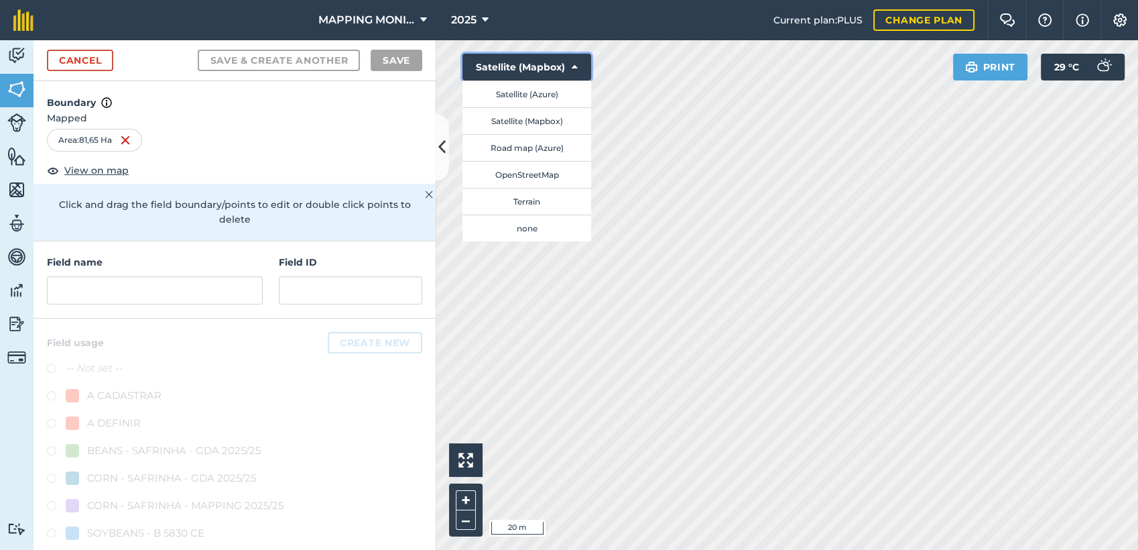
drag, startPoint x: 573, startPoint y: 58, endPoint x: 589, endPoint y: 54, distance: 16.8
click at [574, 57] on button "Satellite (Mapbox)" at bounding box center [526, 67] width 129 height 27
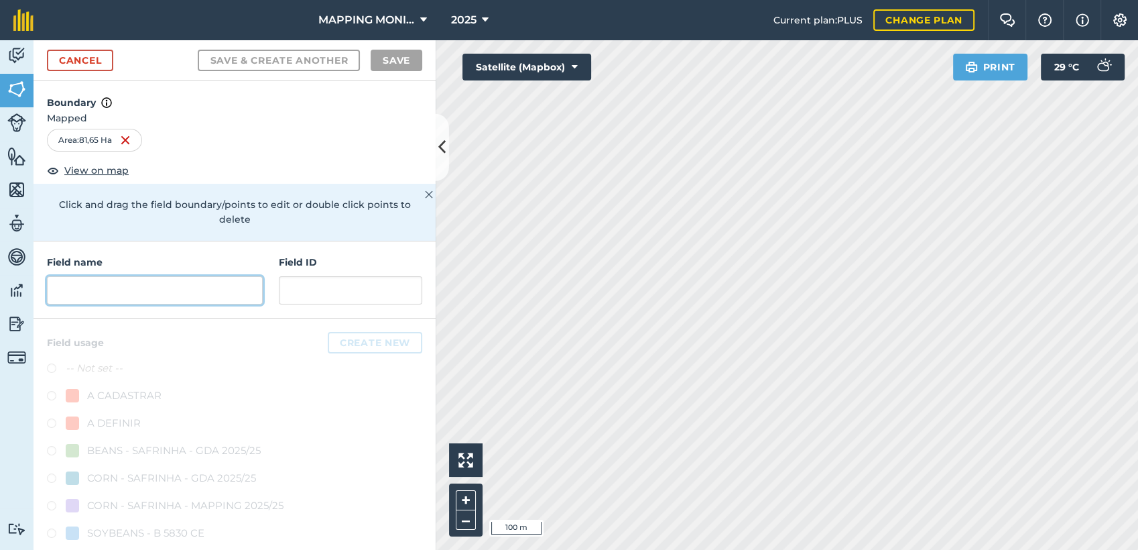
click at [131, 281] on input "text" at bounding box center [155, 290] width 216 height 28
paste input "PRIMAVERA DO LESTE/MT - [PERSON_NAME]"
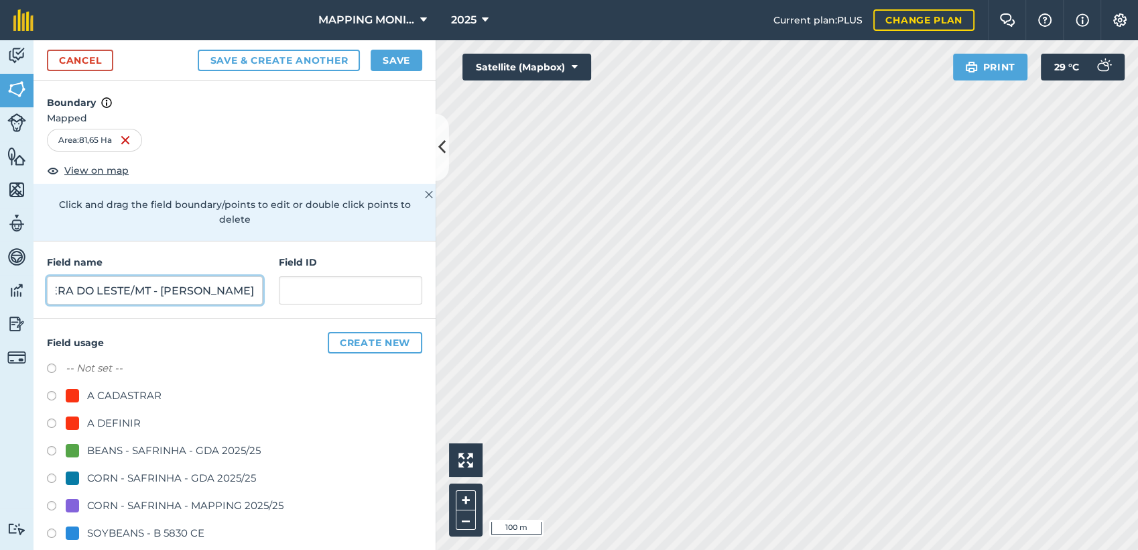
scroll to position [0, 117]
drag, startPoint x: 95, startPoint y: 291, endPoint x: 288, endPoint y: 294, distance: 193.7
click at [287, 290] on div "Field name PRIMAVERA DO LESTE/MT - [PERSON_NAME] - [PERSON_NAME] ID" at bounding box center [235, 279] width 402 height 77
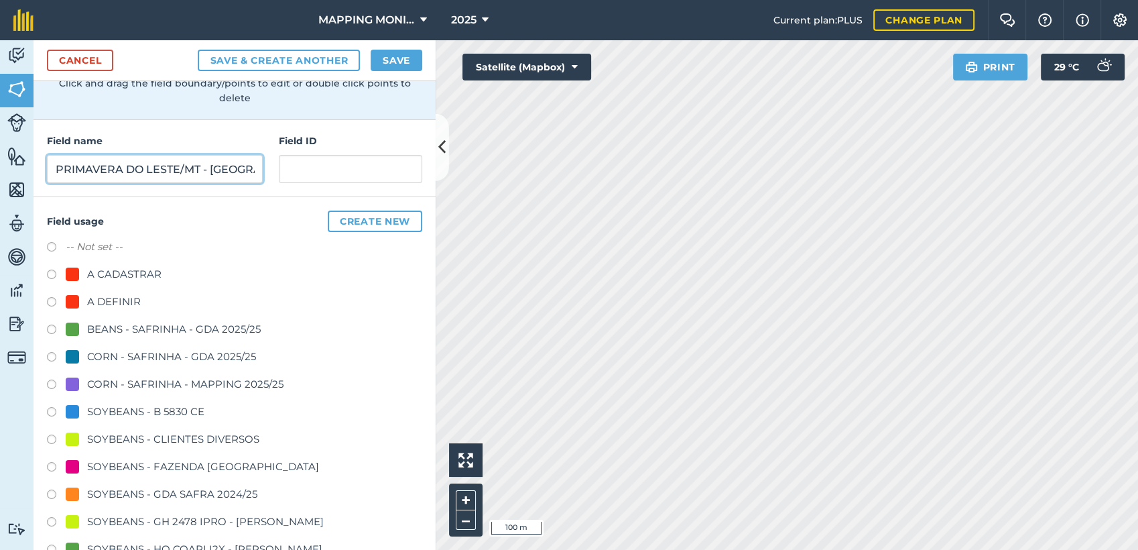
scroll to position [235, 0]
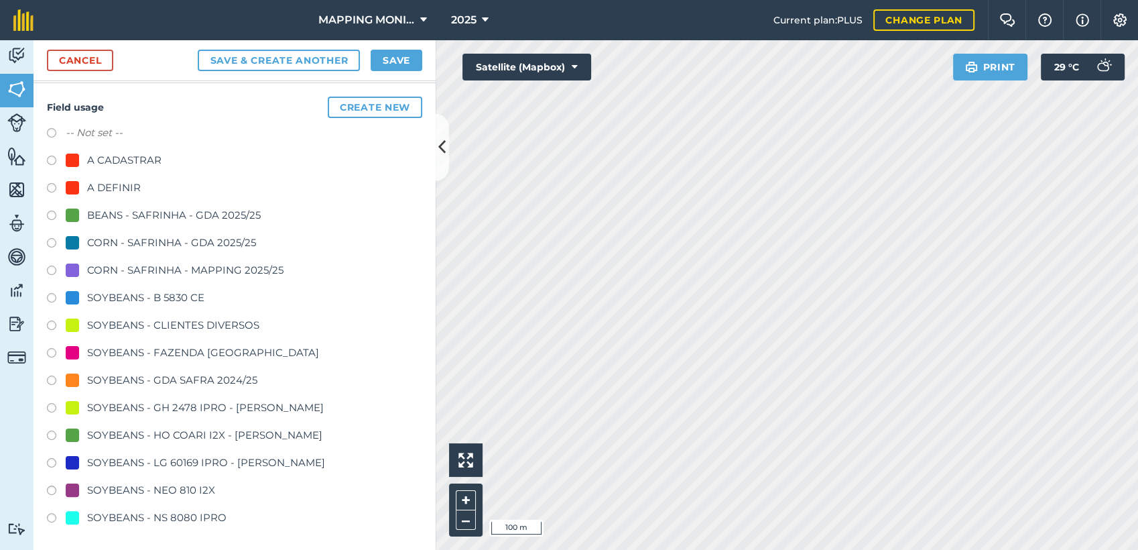
type input "PRIMAVERA DO LESTE/MT - [GEOGRAPHIC_DATA] SOLETI - [GEOGRAPHIC_DATA][DATE]"
click at [213, 328] on div "SOYBEANS - CLIENTES DIVERSOS" at bounding box center [173, 325] width 172 height 16
radio input "true"
click at [395, 64] on button "Save" at bounding box center [397, 60] width 52 height 21
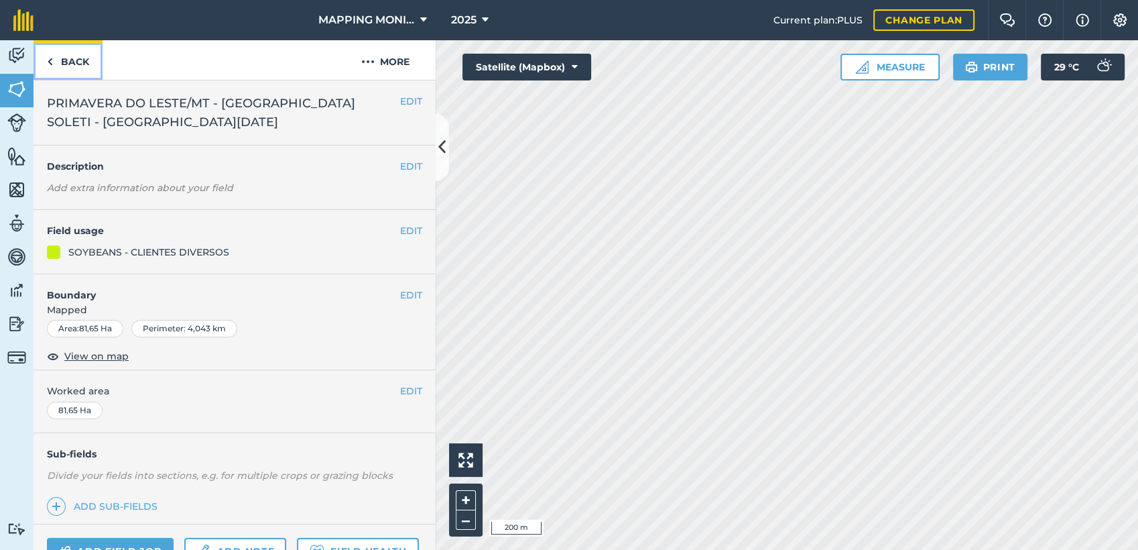
click at [86, 62] on link "Back" at bounding box center [68, 60] width 69 height 40
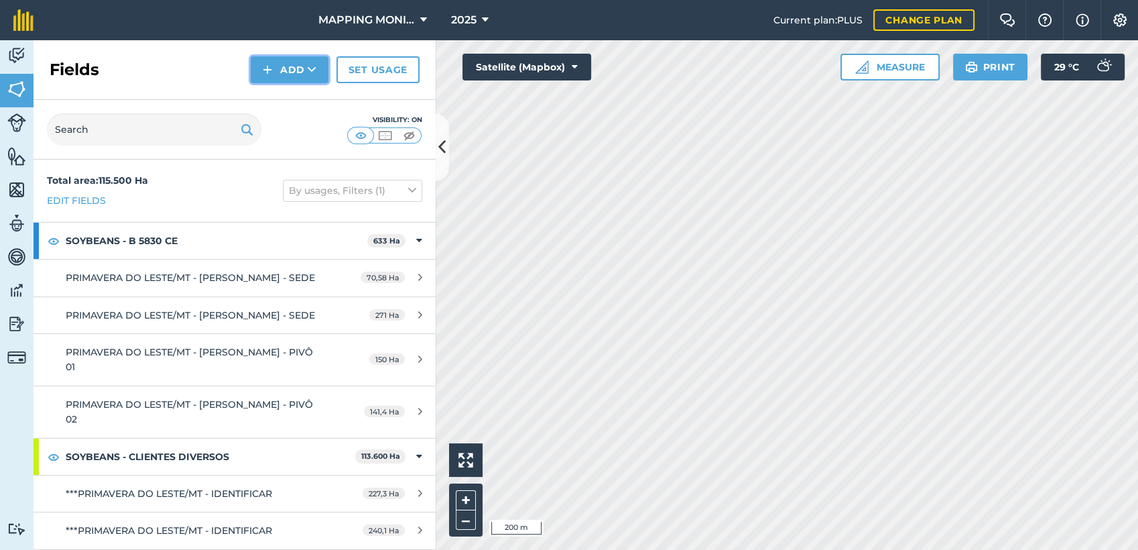
click at [276, 72] on button "Add" at bounding box center [290, 69] width 78 height 27
click at [293, 99] on link "Draw" at bounding box center [290, 99] width 74 height 29
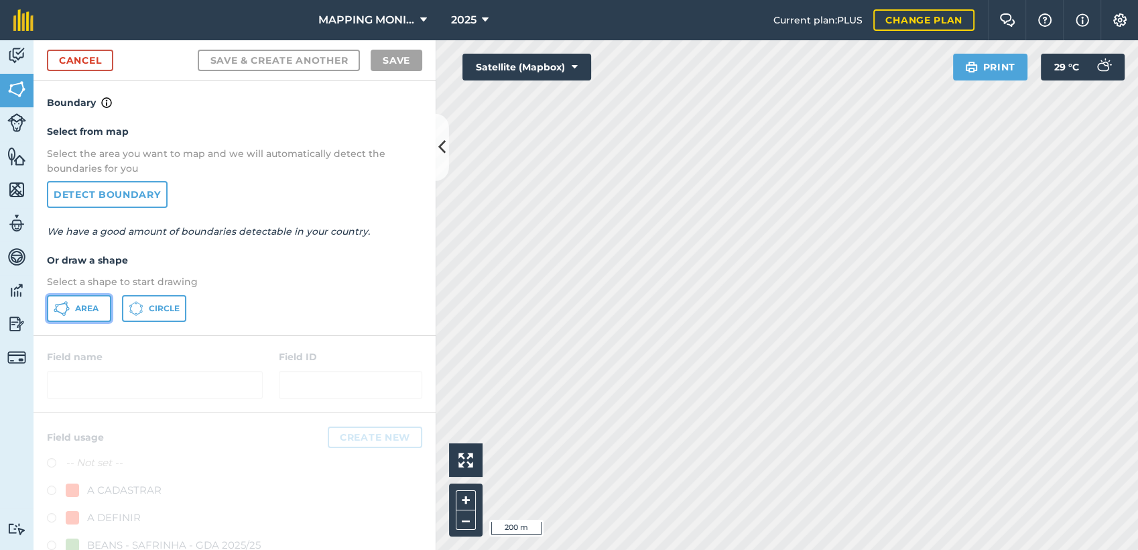
click at [96, 317] on button "Area" at bounding box center [79, 308] width 64 height 27
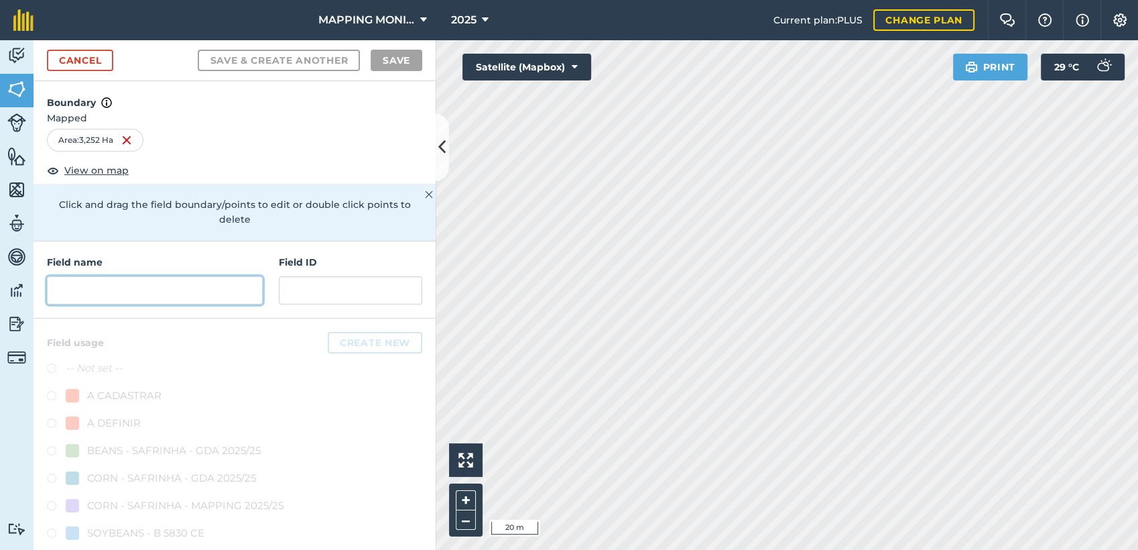
click at [127, 288] on input "text" at bounding box center [155, 290] width 216 height 28
paste input "PRIMAVERA DO LESTE/MT - [GEOGRAPHIC_DATA] SOLETI - [GEOGRAPHIC_DATA][DATE]"
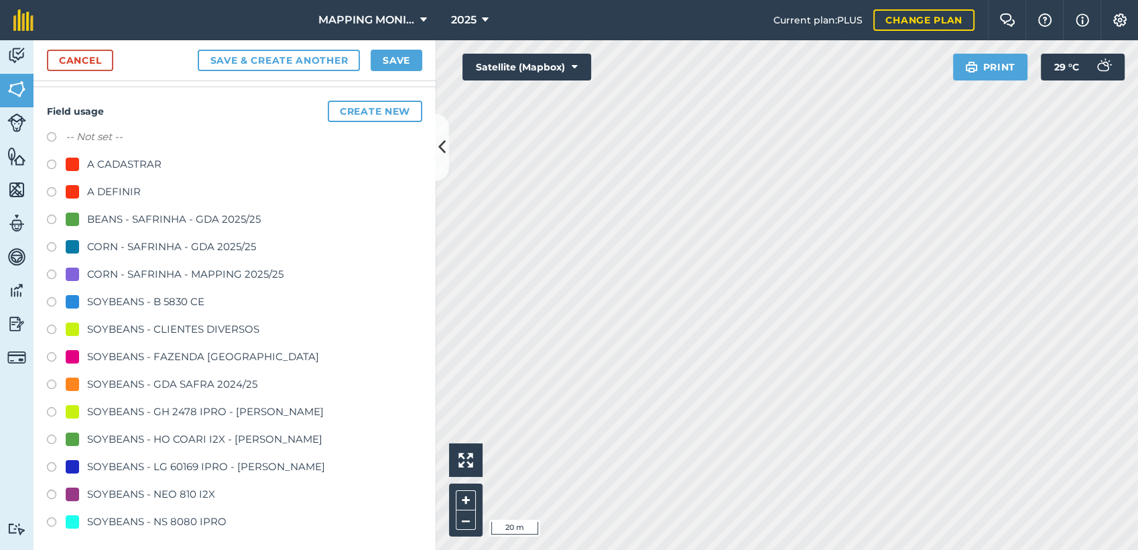
scroll to position [235, 0]
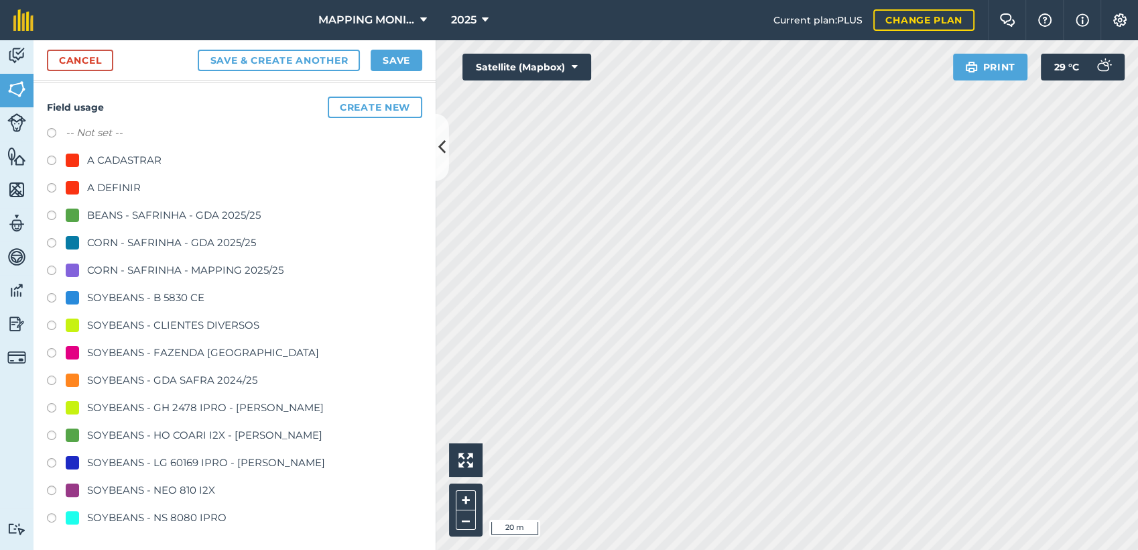
type input "PRIMAVERA DO LESTE/MT - [GEOGRAPHIC_DATA] SOLETI - [GEOGRAPHIC_DATA][DATE]"
click at [154, 323] on div "SOYBEANS - CLIENTES DIVERSOS" at bounding box center [173, 325] width 172 height 16
radio input "true"
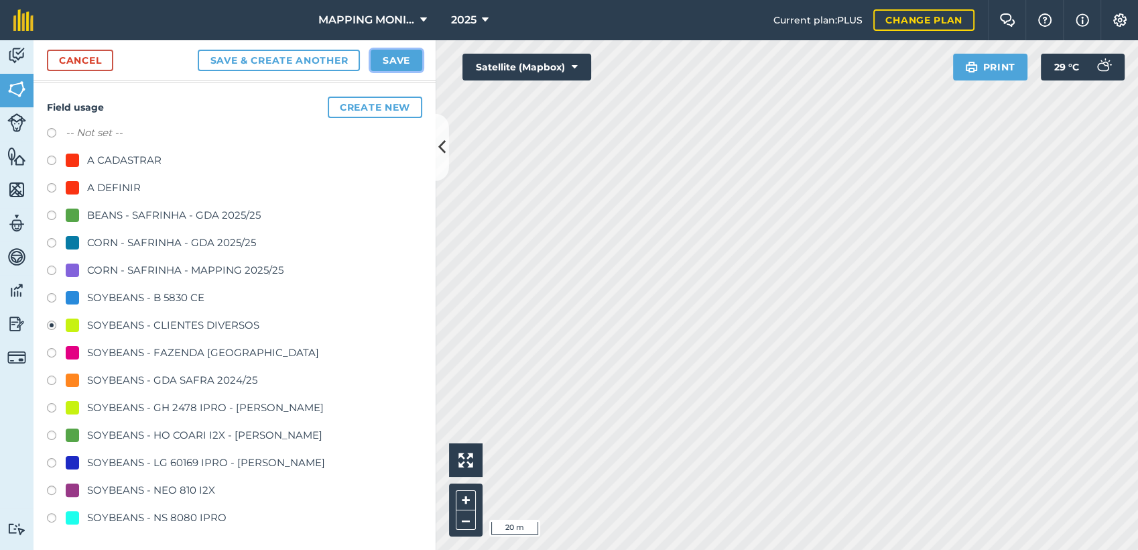
click at [394, 61] on button "Save" at bounding box center [397, 60] width 52 height 21
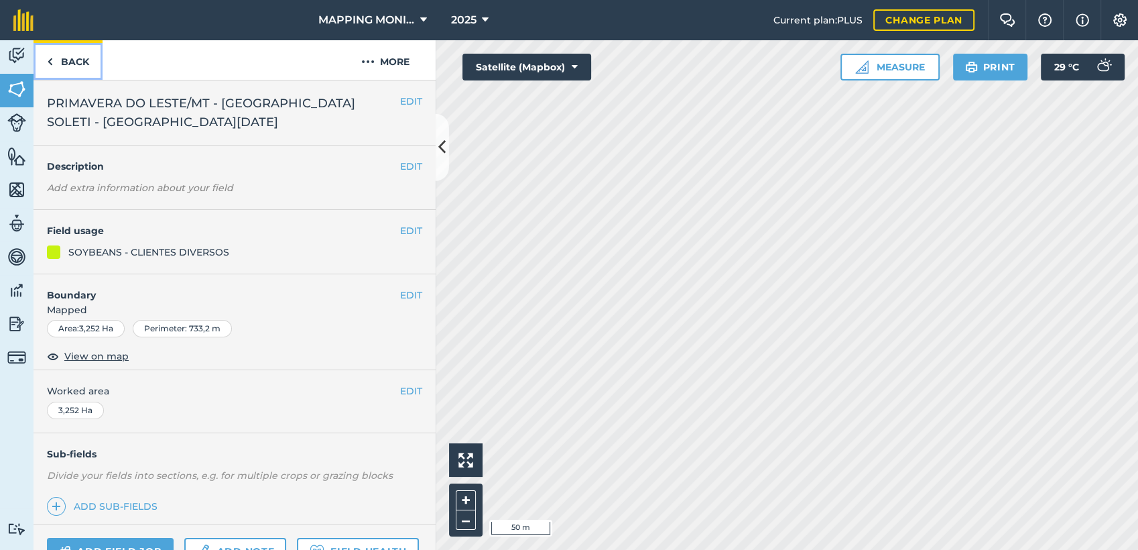
click at [80, 62] on link "Back" at bounding box center [68, 60] width 69 height 40
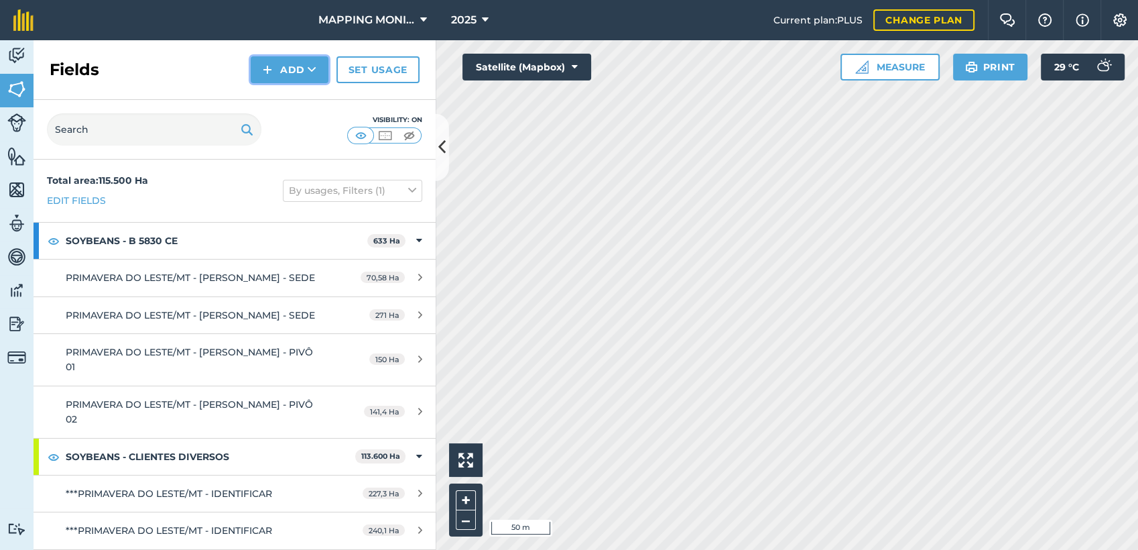
click at [302, 74] on button "Add" at bounding box center [290, 69] width 78 height 27
click at [311, 103] on link "Draw" at bounding box center [290, 99] width 74 height 29
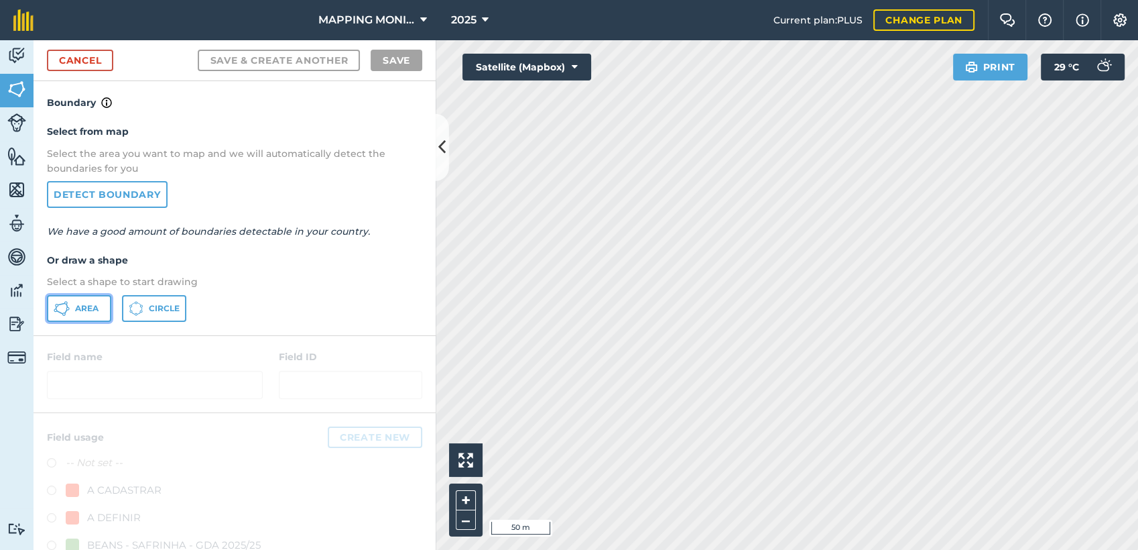
click at [86, 310] on span "Area" at bounding box center [86, 308] width 23 height 11
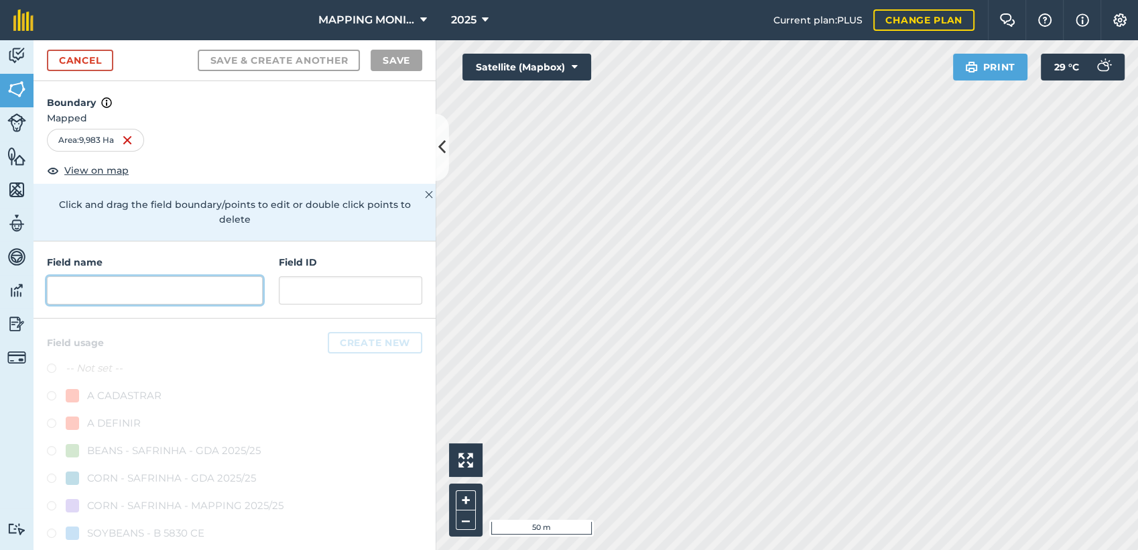
drag, startPoint x: 90, startPoint y: 284, endPoint x: 104, endPoint y: 296, distance: 18.0
click at [91, 286] on input "text" at bounding box center [155, 290] width 216 height 28
paste input "PRIMAVERA DO LESTE/MT - [GEOGRAPHIC_DATA] SOLETI - [GEOGRAPHIC_DATA][DATE]"
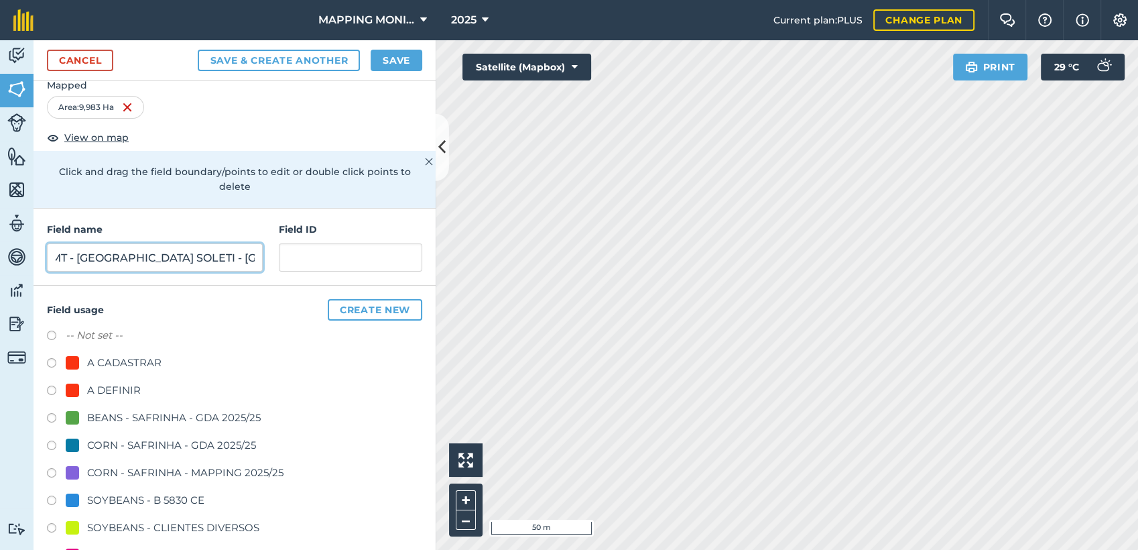
scroll to position [149, 0]
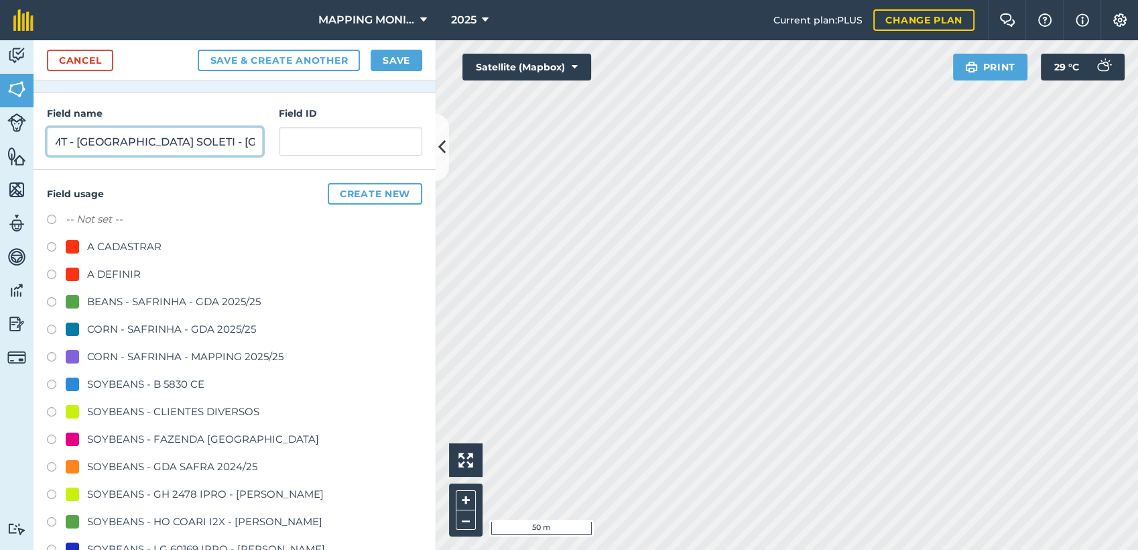
type input "PRIMAVERA DO LESTE/MT - [GEOGRAPHIC_DATA] SOLETI - [GEOGRAPHIC_DATA][DATE]"
click at [129, 408] on div "SOYBEANS - CLIENTES DIVERSOS" at bounding box center [173, 411] width 172 height 16
radio input "true"
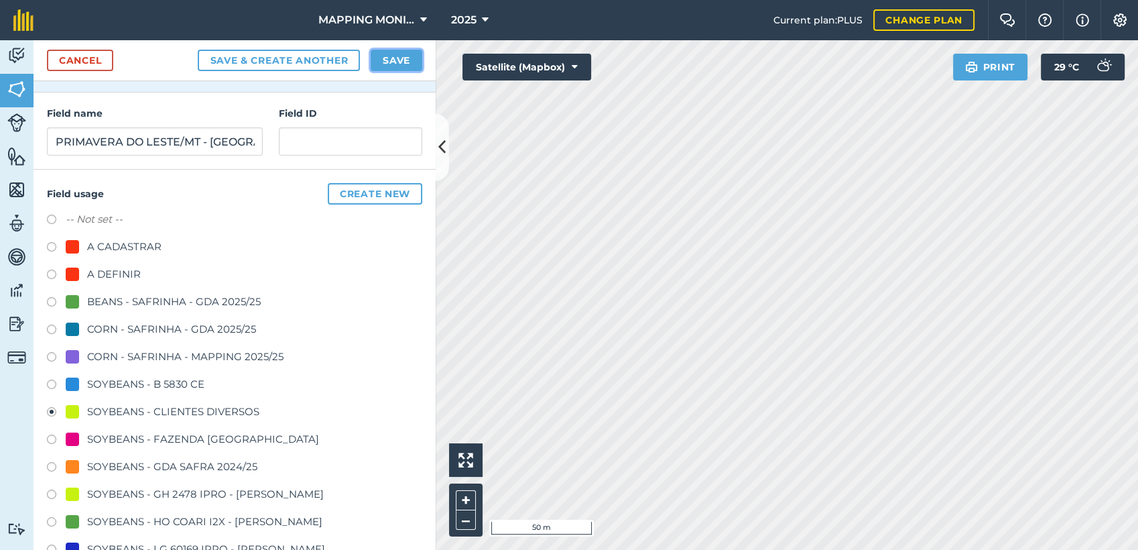
click at [409, 56] on button "Save" at bounding box center [397, 60] width 52 height 21
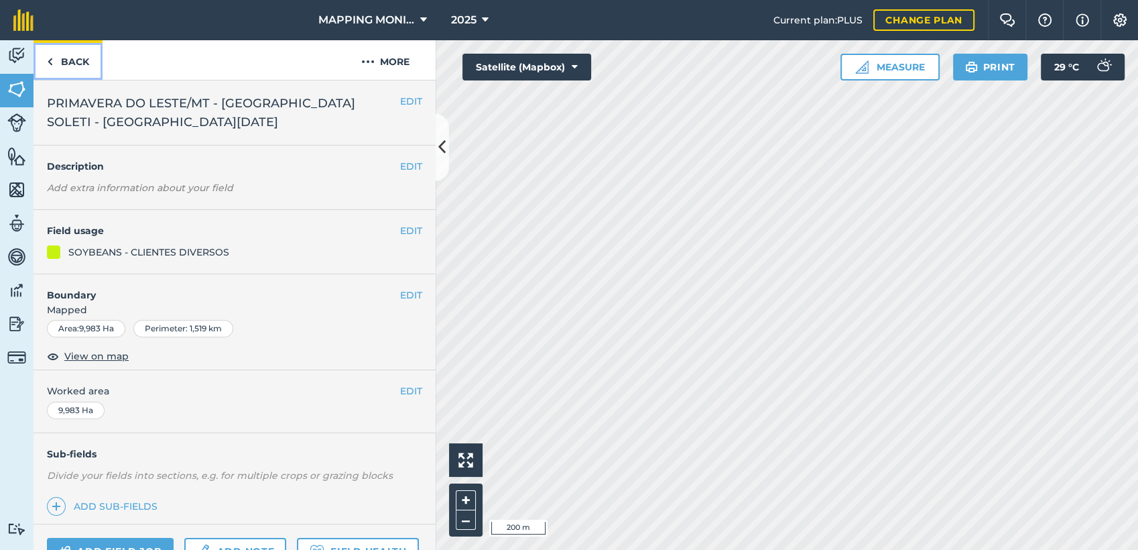
click at [83, 71] on link "Back" at bounding box center [68, 60] width 69 height 40
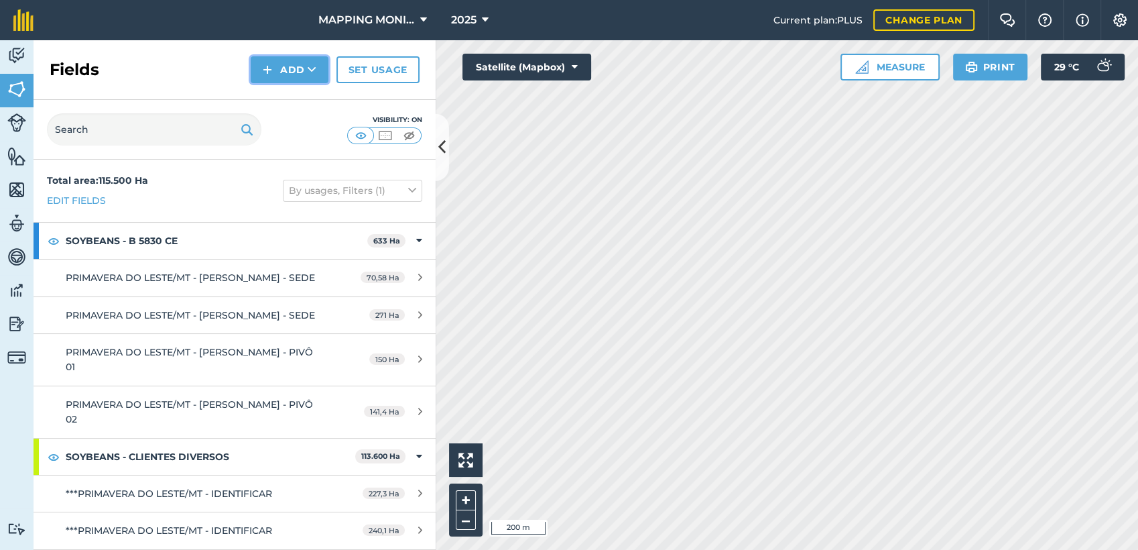
click at [305, 81] on button "Add" at bounding box center [290, 69] width 78 height 27
click at [312, 101] on link "Draw" at bounding box center [290, 99] width 74 height 29
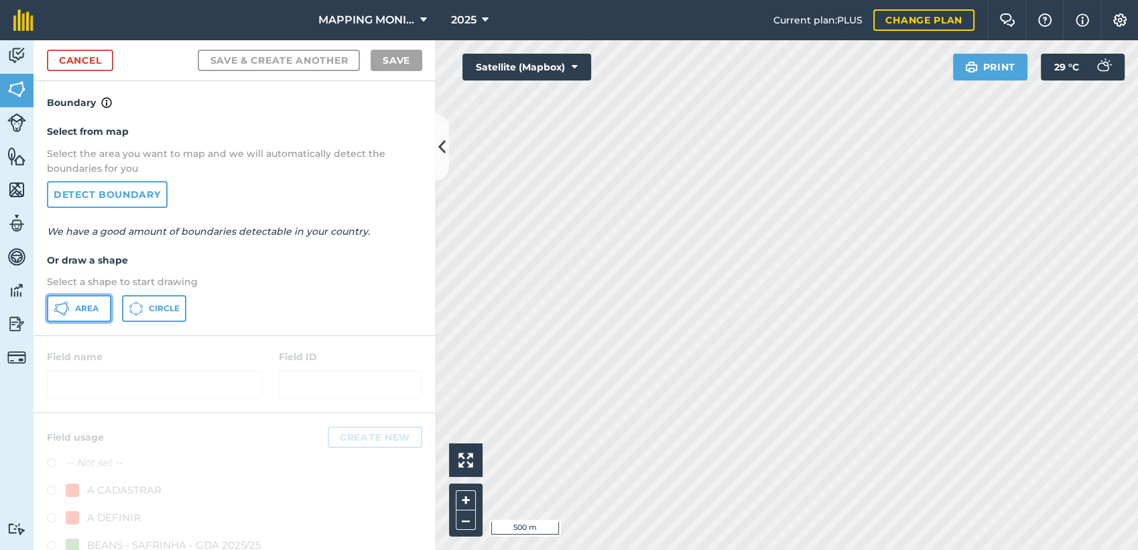
drag, startPoint x: 102, startPoint y: 303, endPoint x: 168, endPoint y: 304, distance: 65.7
click at [104, 303] on button "Area" at bounding box center [79, 308] width 64 height 27
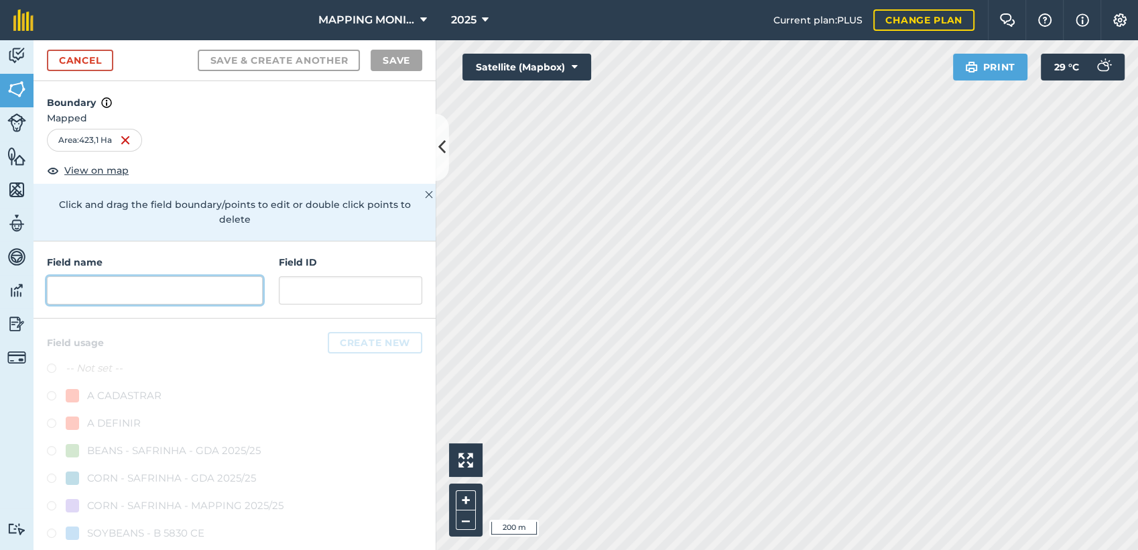
drag, startPoint x: 90, startPoint y: 291, endPoint x: 97, endPoint y: 288, distance: 6.9
click at [91, 290] on input "text" at bounding box center [155, 290] width 216 height 28
paste input "PRIMAVERA DO LESTE/MT - [GEOGRAPHIC_DATA] SOLETI - [GEOGRAPHIC_DATA][DATE]"
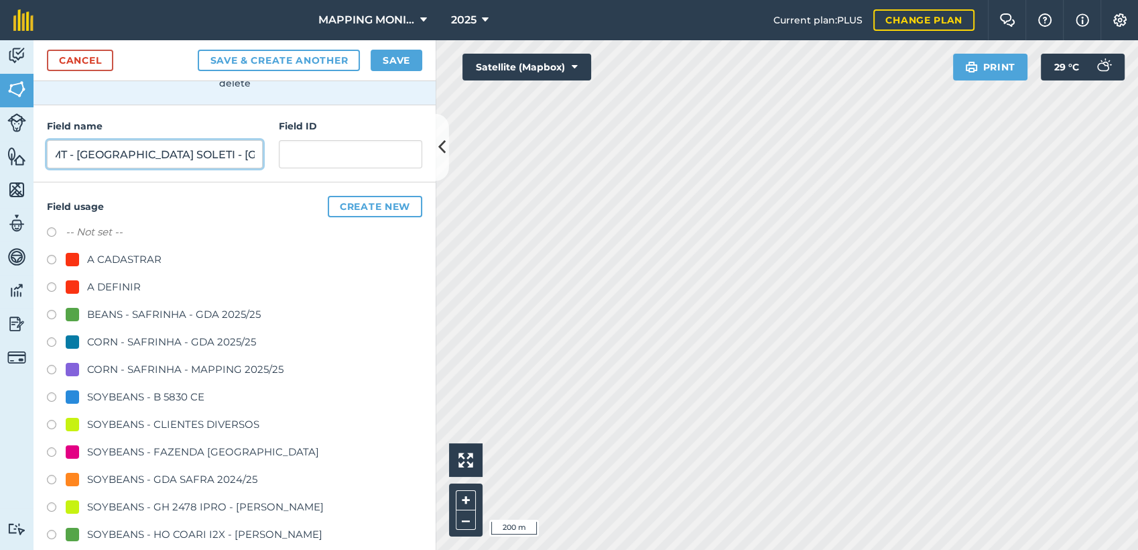
scroll to position [149, 0]
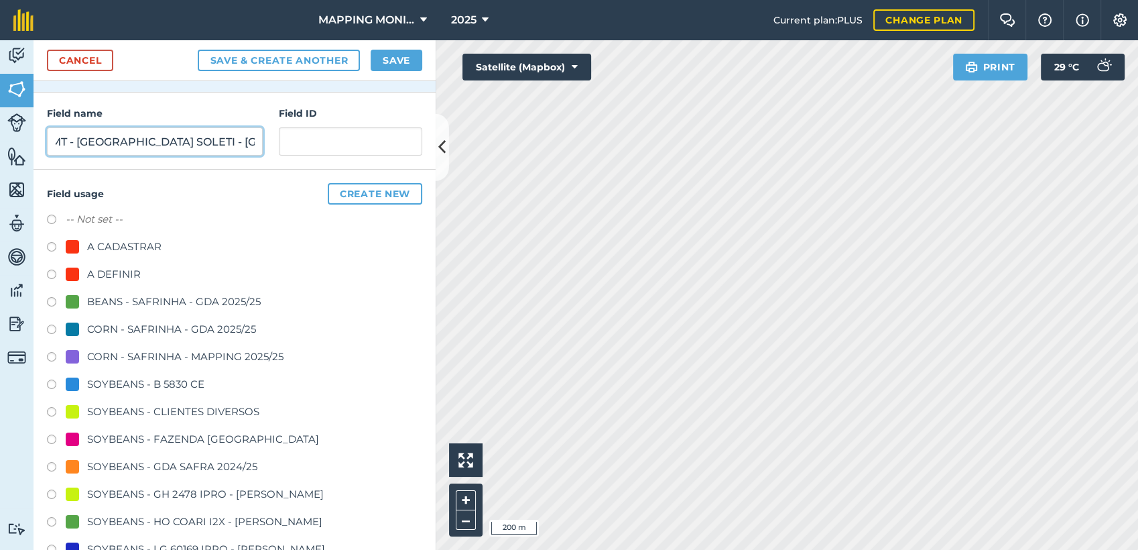
type input "PRIMAVERA DO LESTE/MT - [GEOGRAPHIC_DATA] SOLETI - [GEOGRAPHIC_DATA][DATE]"
click at [138, 410] on div "SOYBEANS - CLIENTES DIVERSOS" at bounding box center [173, 411] width 172 height 16
radio input "true"
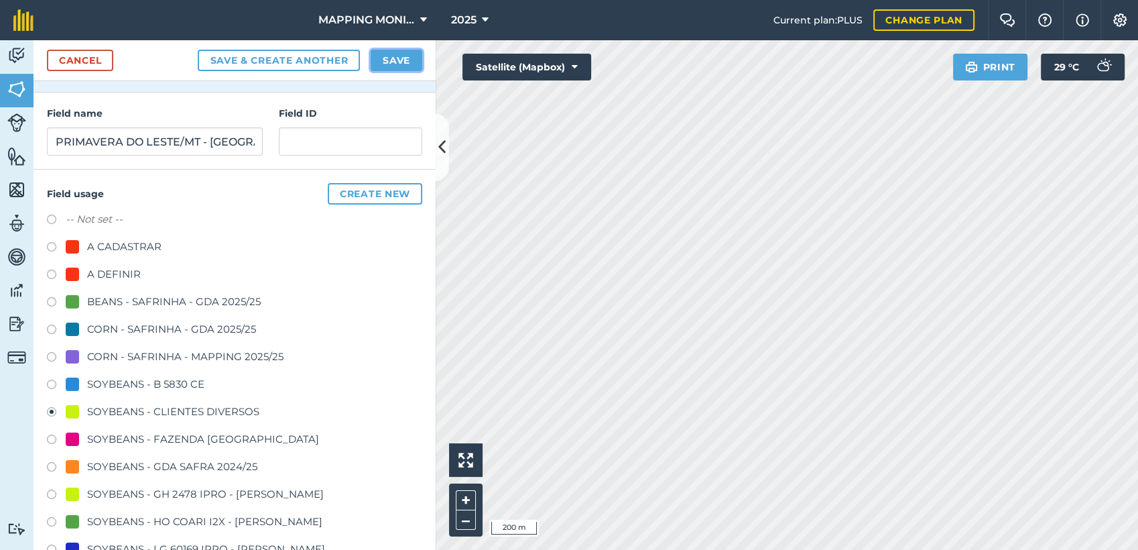
click at [396, 61] on button "Save" at bounding box center [397, 60] width 52 height 21
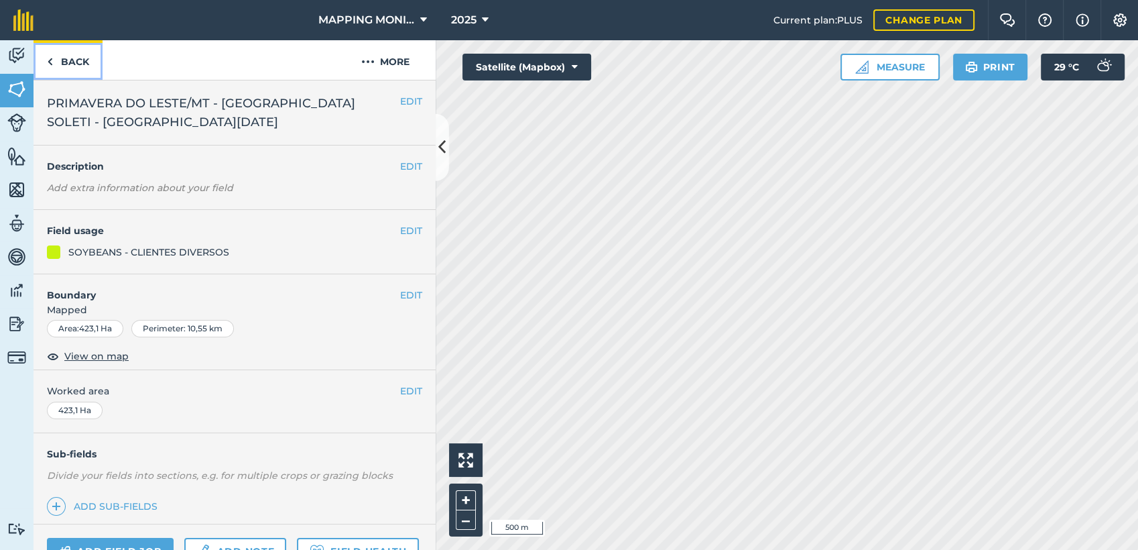
click at [84, 63] on link "Back" at bounding box center [68, 60] width 69 height 40
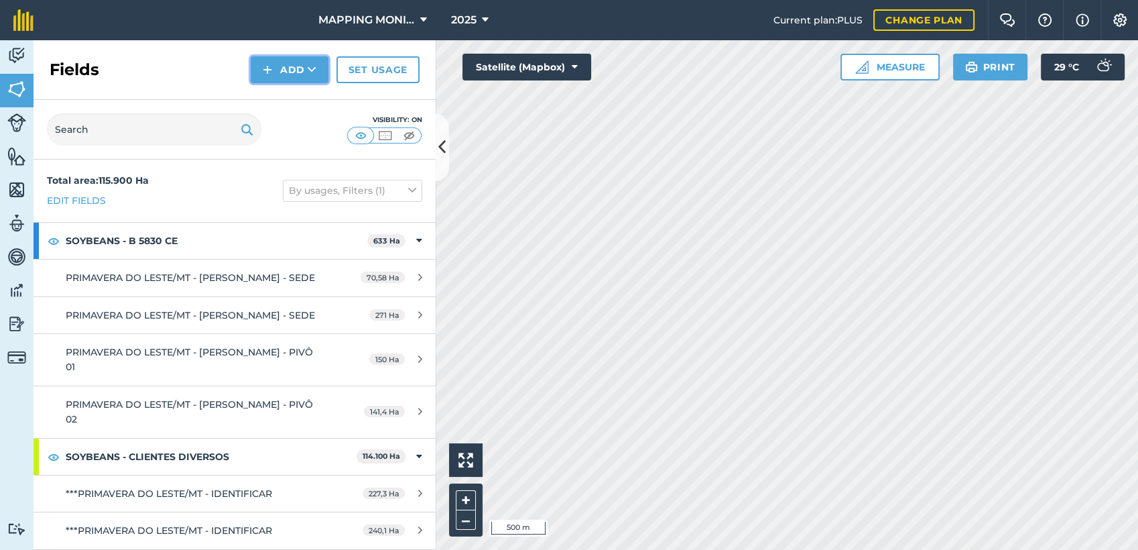
click at [310, 56] on button "Add" at bounding box center [290, 69] width 78 height 27
click at [290, 111] on link "Draw" at bounding box center [290, 99] width 74 height 29
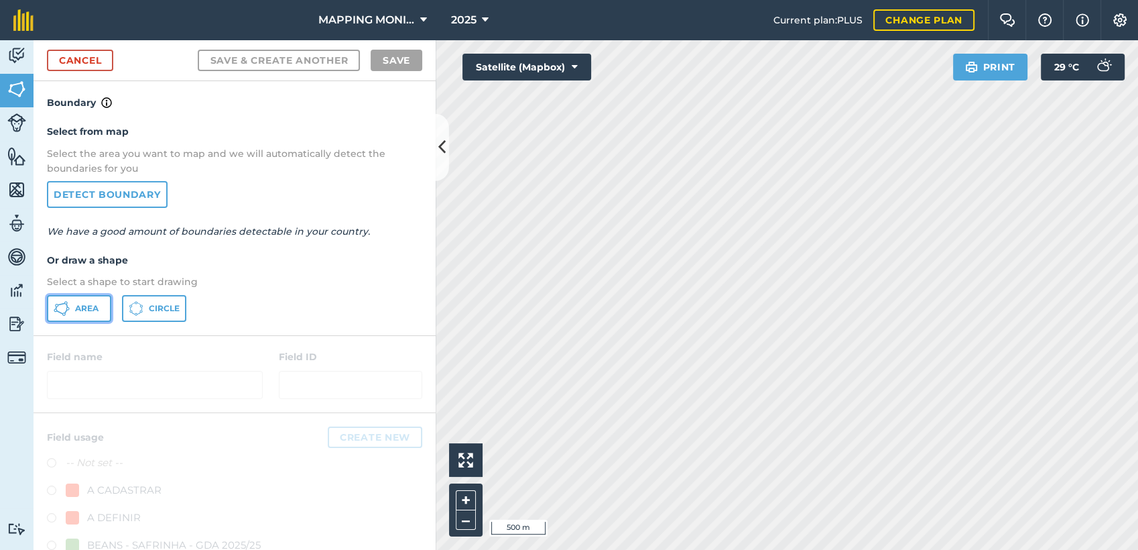
click at [107, 312] on button "Area" at bounding box center [79, 308] width 64 height 27
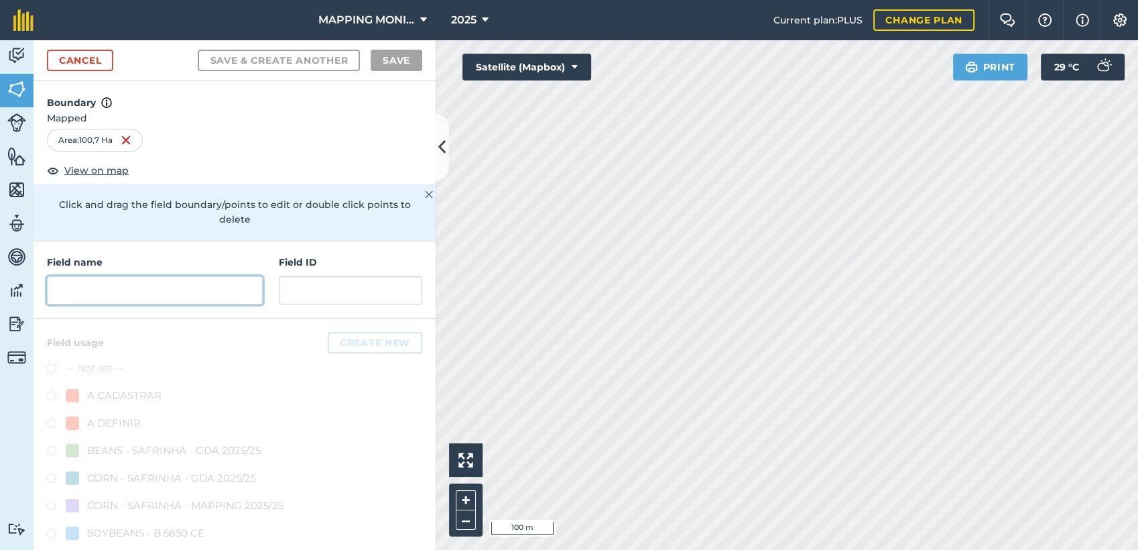
click at [157, 293] on input "text" at bounding box center [155, 290] width 216 height 28
paste input "PRIMAVERA DO LESTE/MT - [GEOGRAPHIC_DATA] SOLETI - [GEOGRAPHIC_DATA][DATE]"
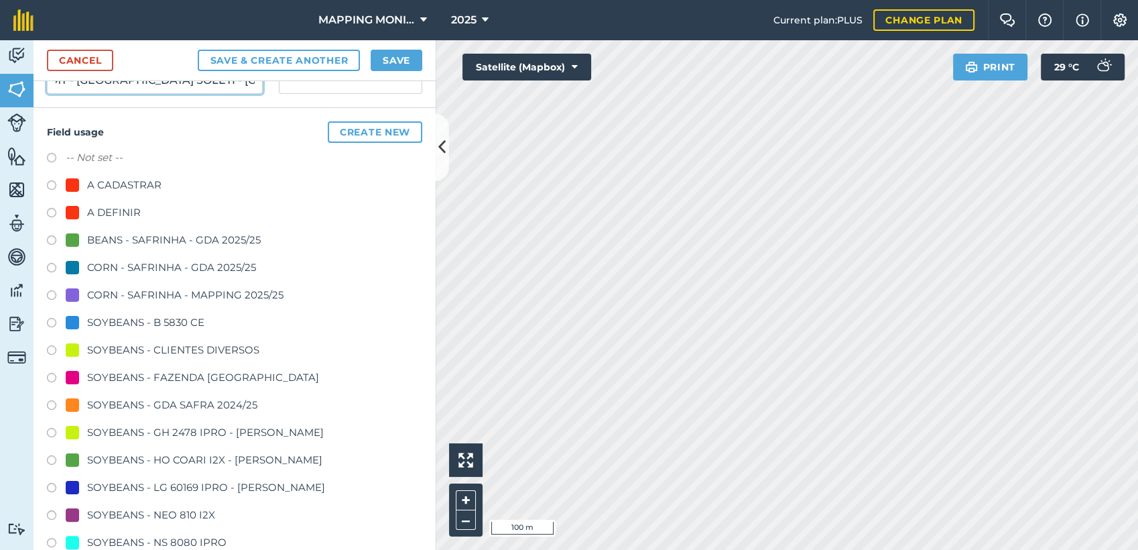
scroll to position [223, 0]
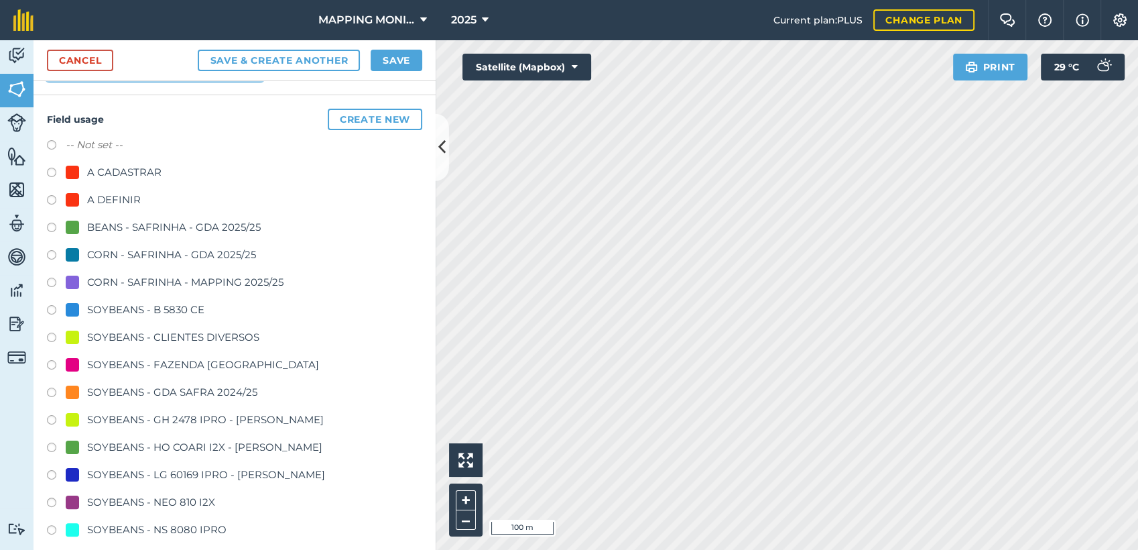
type input "PRIMAVERA DO LESTE/MT - [GEOGRAPHIC_DATA] SOLETI - [GEOGRAPHIC_DATA][DATE]"
click at [192, 331] on div "SOYBEANS - CLIENTES DIVERSOS" at bounding box center [173, 337] width 172 height 16
radio input "true"
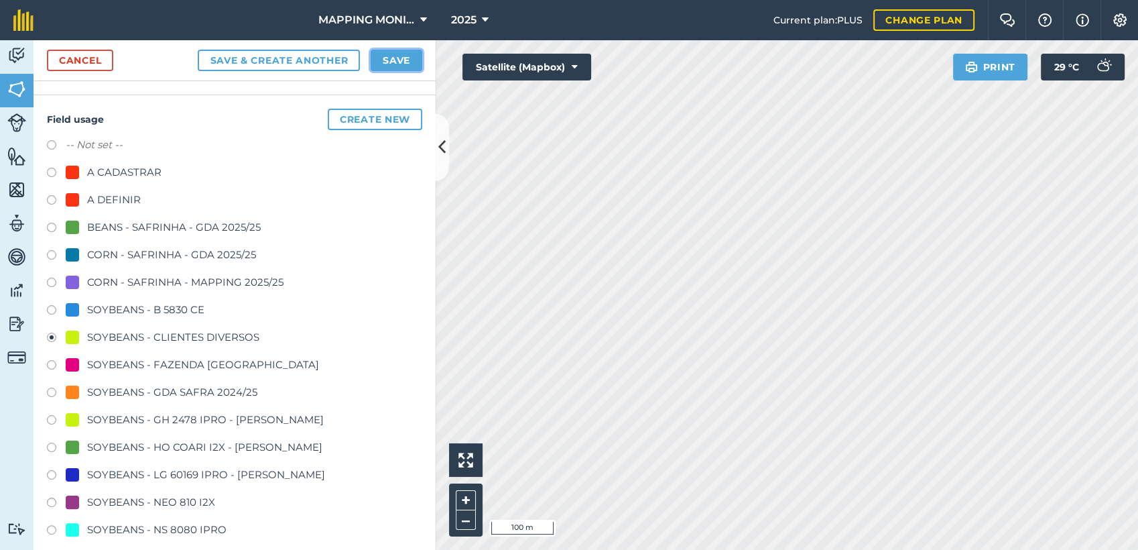
click at [399, 61] on button "Save" at bounding box center [397, 60] width 52 height 21
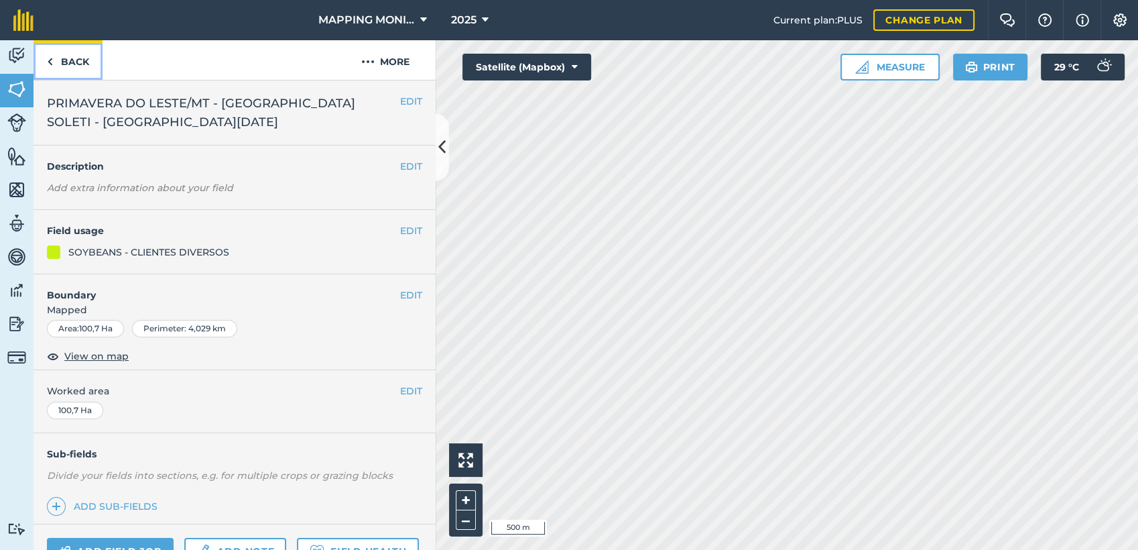
click at [85, 55] on link "Back" at bounding box center [68, 60] width 69 height 40
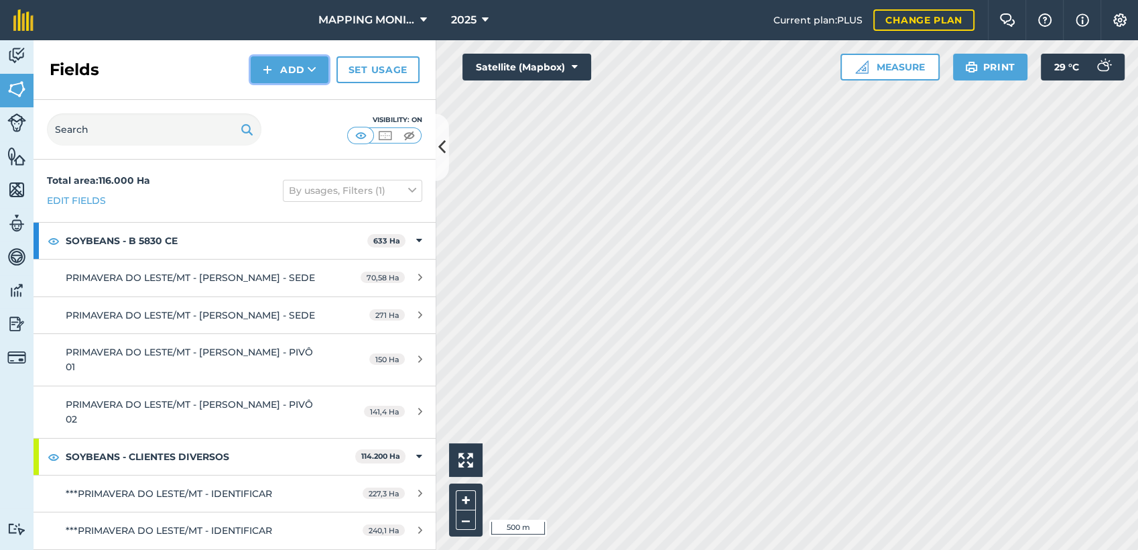
click at [304, 71] on button "Add" at bounding box center [290, 69] width 78 height 27
click at [307, 95] on link "Draw" at bounding box center [290, 99] width 74 height 29
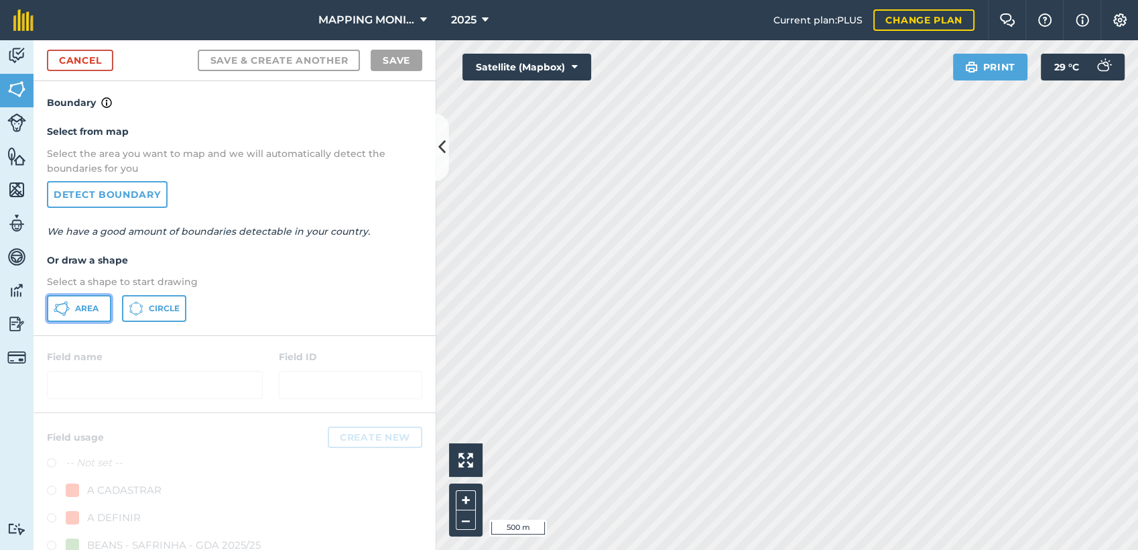
click at [86, 307] on span "Area" at bounding box center [86, 308] width 23 height 11
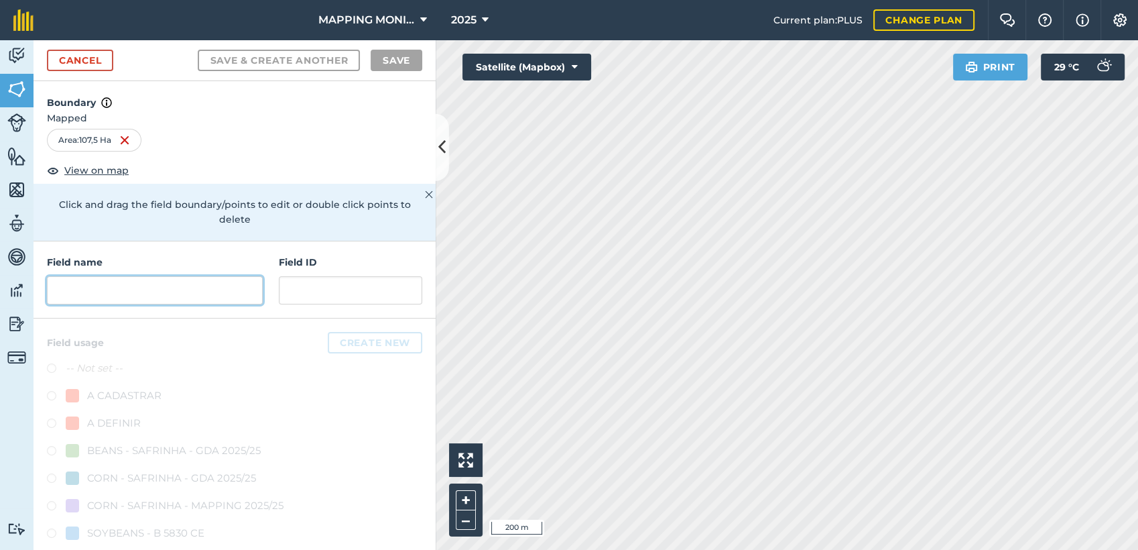
click at [143, 296] on input "text" at bounding box center [155, 290] width 216 height 28
paste input "PRIMAVERA DO LESTE/MT - [GEOGRAPHIC_DATA] SOLETI - [GEOGRAPHIC_DATA][DATE]"
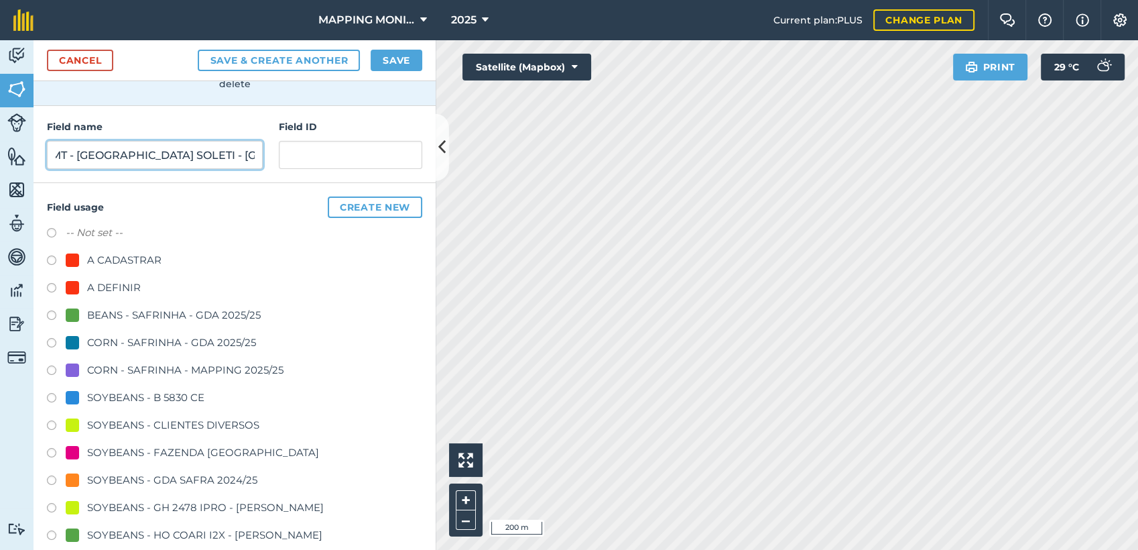
scroll to position [149, 0]
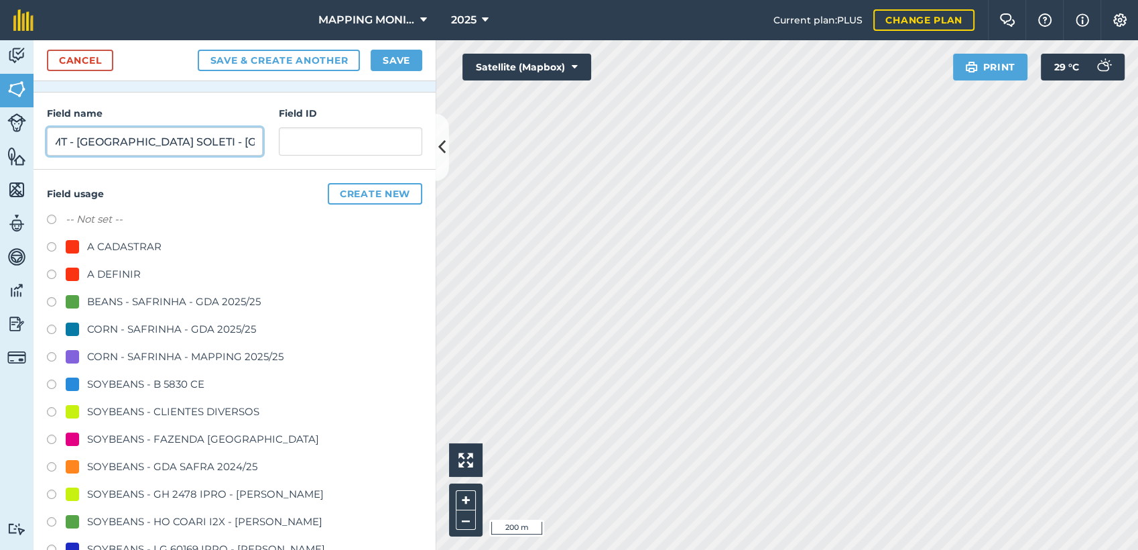
type input "PRIMAVERA DO LESTE/MT - [GEOGRAPHIC_DATA] SOLETI - [GEOGRAPHIC_DATA][DATE]"
click at [176, 404] on div "SOYBEANS - CLIENTES DIVERSOS" at bounding box center [173, 411] width 172 height 16
radio input "true"
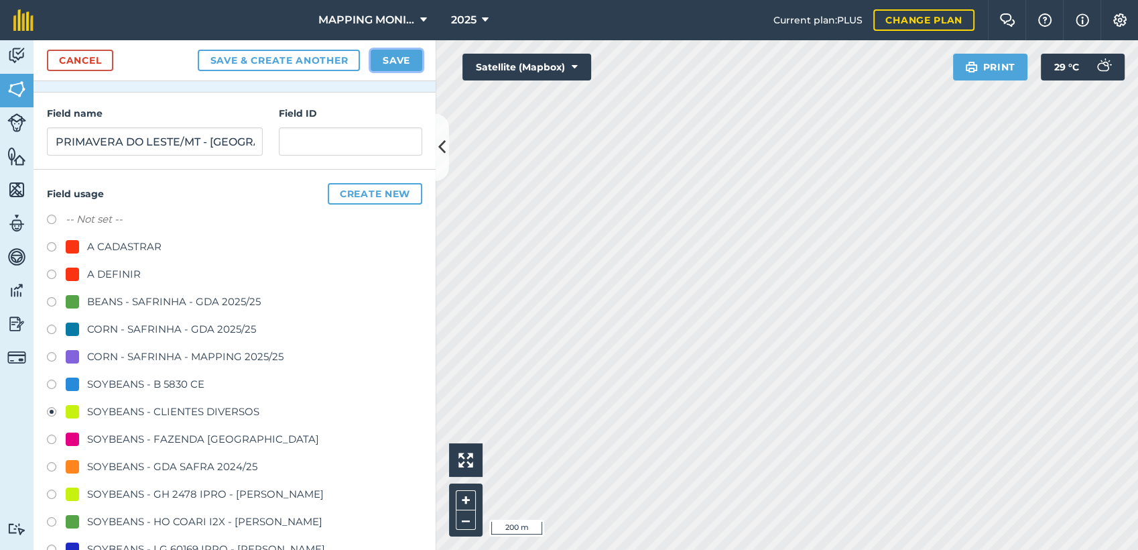
click at [401, 54] on button "Save" at bounding box center [397, 60] width 52 height 21
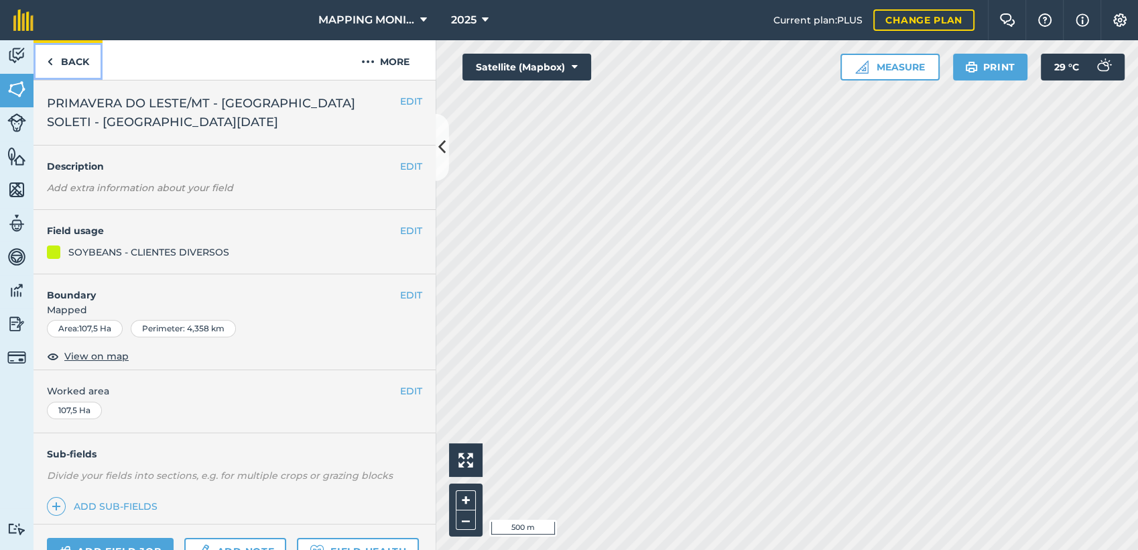
click at [60, 72] on link "Back" at bounding box center [68, 60] width 69 height 40
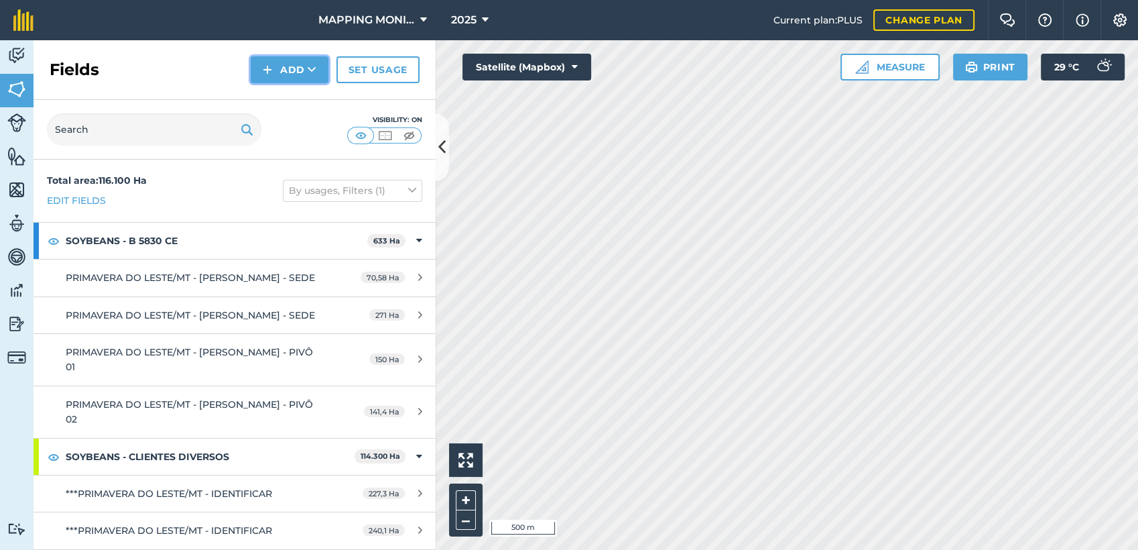
click at [272, 74] on img at bounding box center [267, 70] width 9 height 16
click at [294, 105] on link "Draw" at bounding box center [290, 99] width 74 height 29
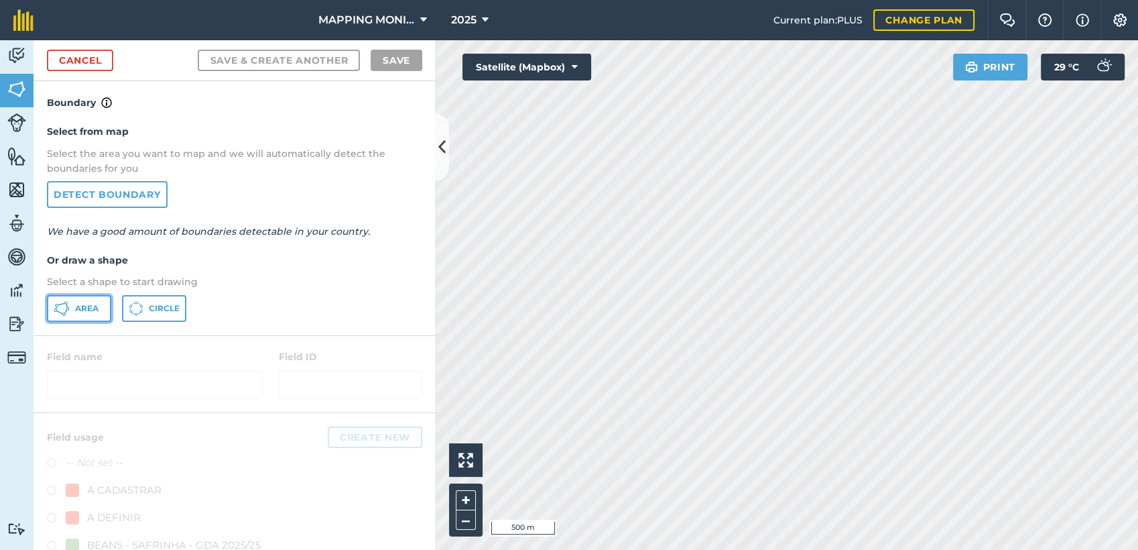
drag, startPoint x: 97, startPoint y: 314, endPoint x: 235, endPoint y: 328, distance: 138.8
click at [97, 314] on button "Area" at bounding box center [79, 308] width 64 height 27
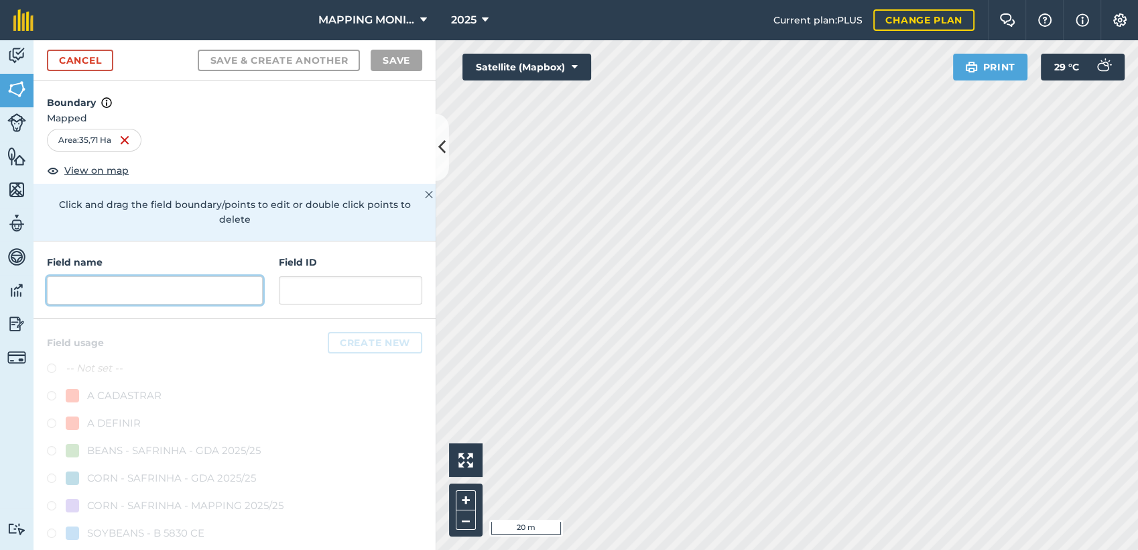
click at [186, 289] on input "text" at bounding box center [155, 290] width 216 height 28
paste input "PRIMAVERA DO LESTE/MT - [GEOGRAPHIC_DATA] SOLETI - [GEOGRAPHIC_DATA][DATE]"
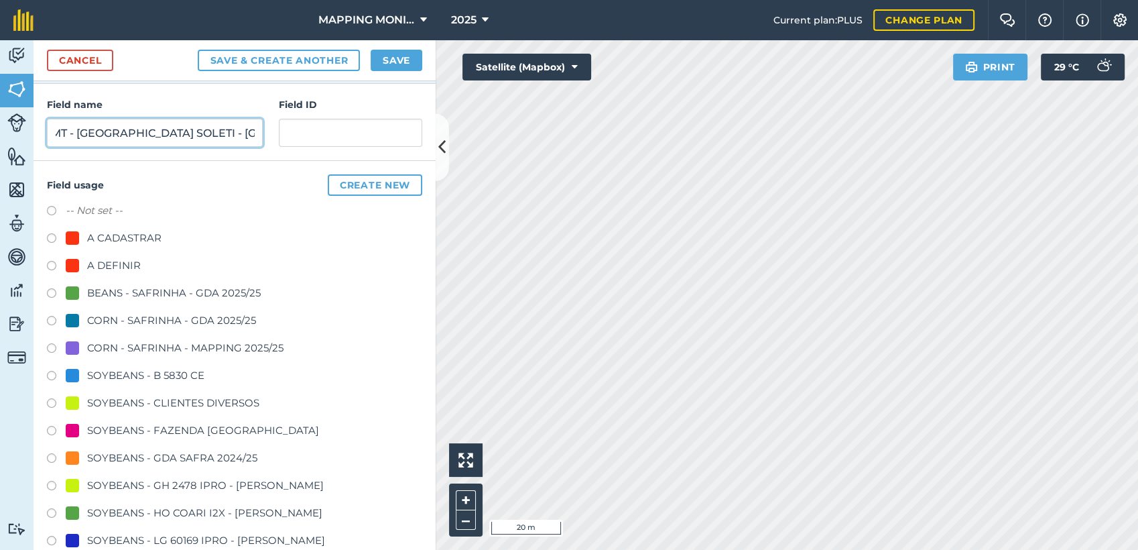
scroll to position [223, 0]
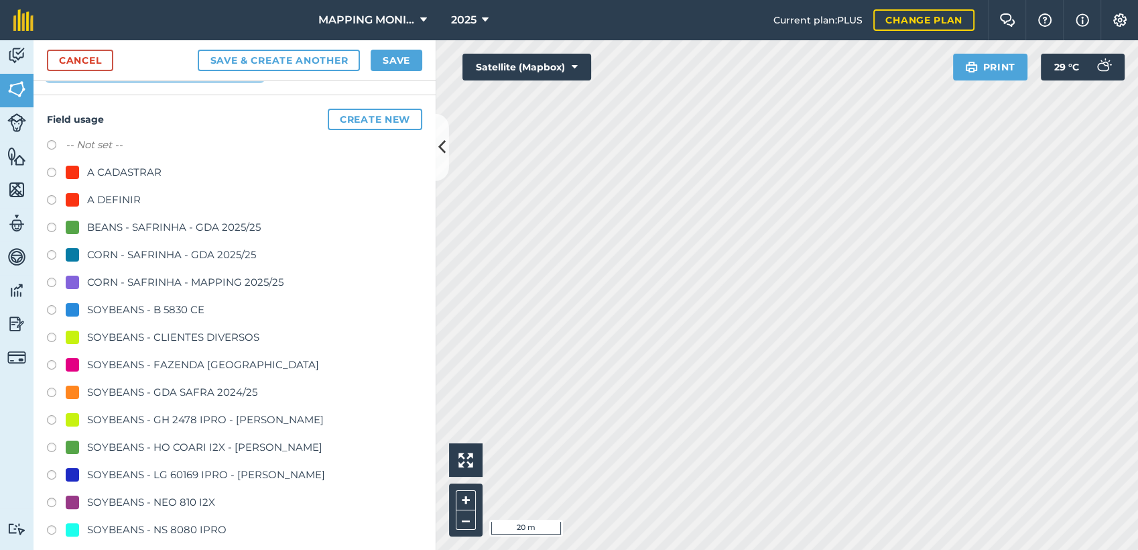
type input "PRIMAVERA DO LESTE/MT - [GEOGRAPHIC_DATA] SOLETI - [GEOGRAPHIC_DATA][DATE]"
click at [157, 338] on div "SOYBEANS - CLIENTES DIVERSOS" at bounding box center [173, 337] width 172 height 16
radio input "true"
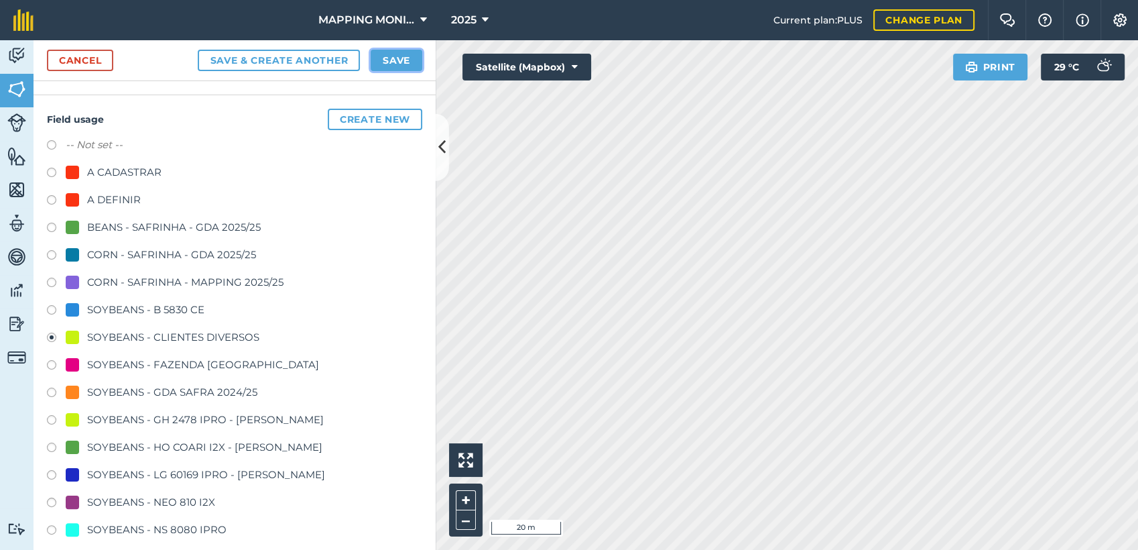
click at [406, 64] on button "Save" at bounding box center [397, 60] width 52 height 21
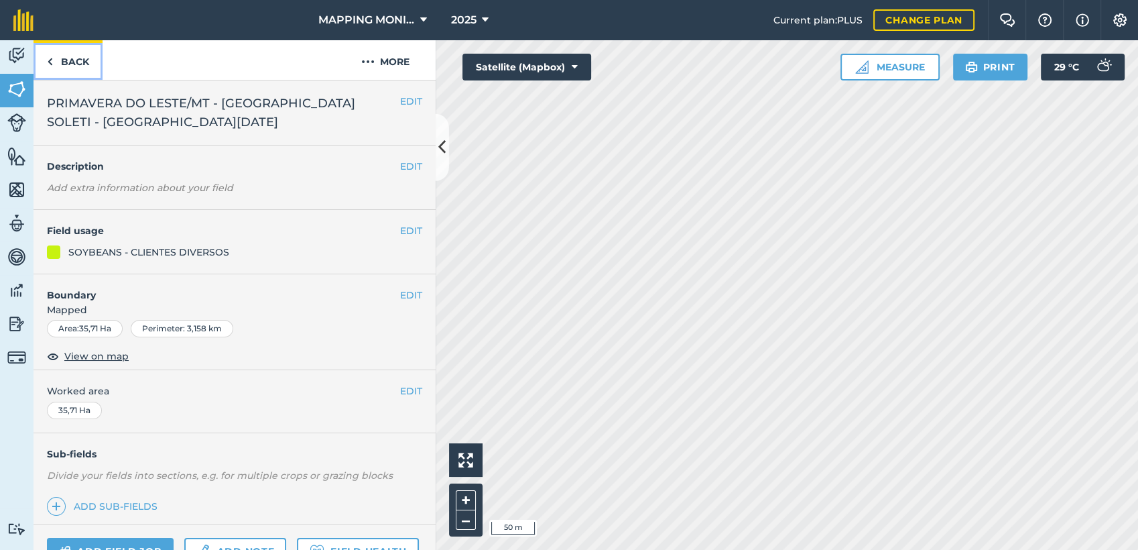
click at [80, 63] on link "Back" at bounding box center [68, 60] width 69 height 40
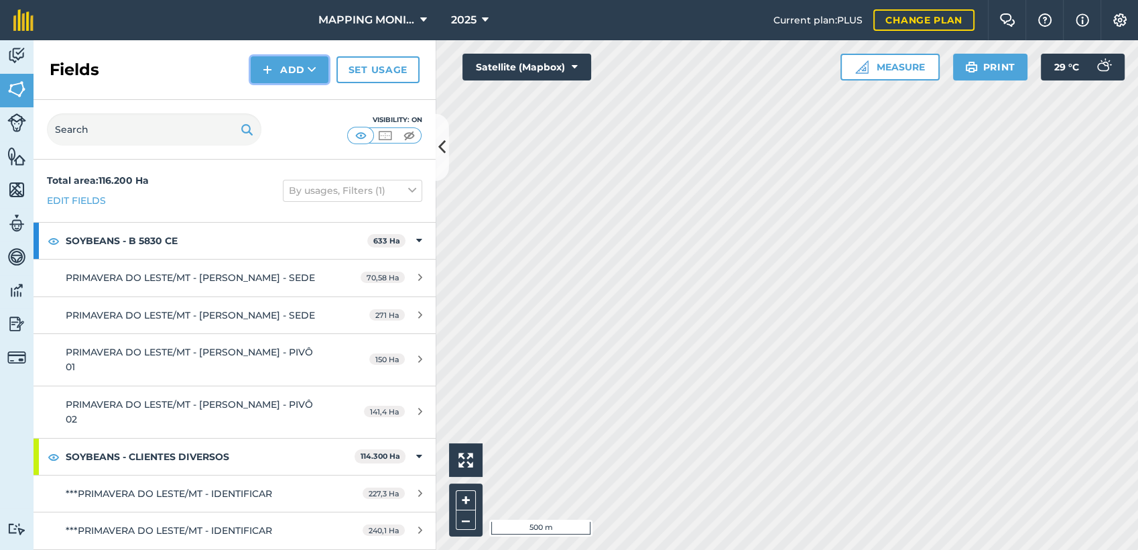
click at [298, 63] on button "Add" at bounding box center [290, 69] width 78 height 27
click at [294, 98] on link "Draw" at bounding box center [290, 99] width 74 height 29
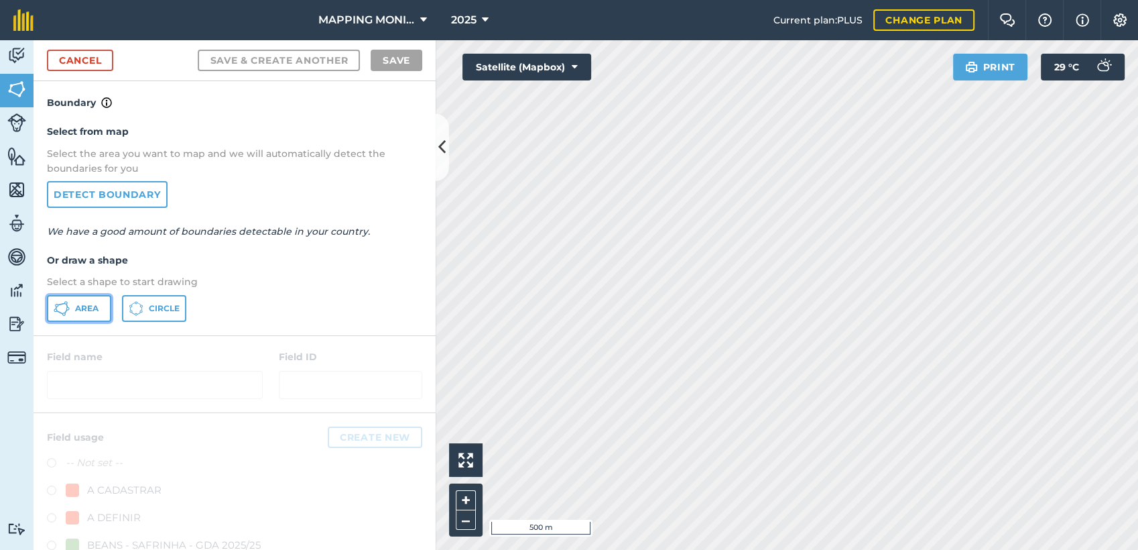
click at [100, 306] on button "Area" at bounding box center [79, 308] width 64 height 27
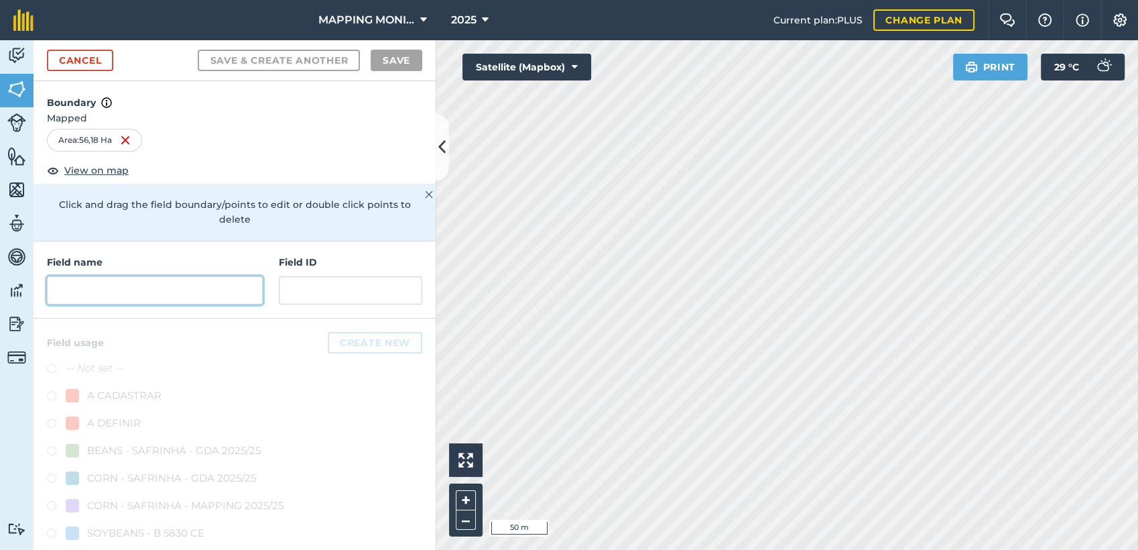
click at [131, 279] on input "text" at bounding box center [155, 290] width 216 height 28
paste input "PRIMAVERA DO LESTE/MT - [GEOGRAPHIC_DATA] SOLETI - [GEOGRAPHIC_DATA][DATE]"
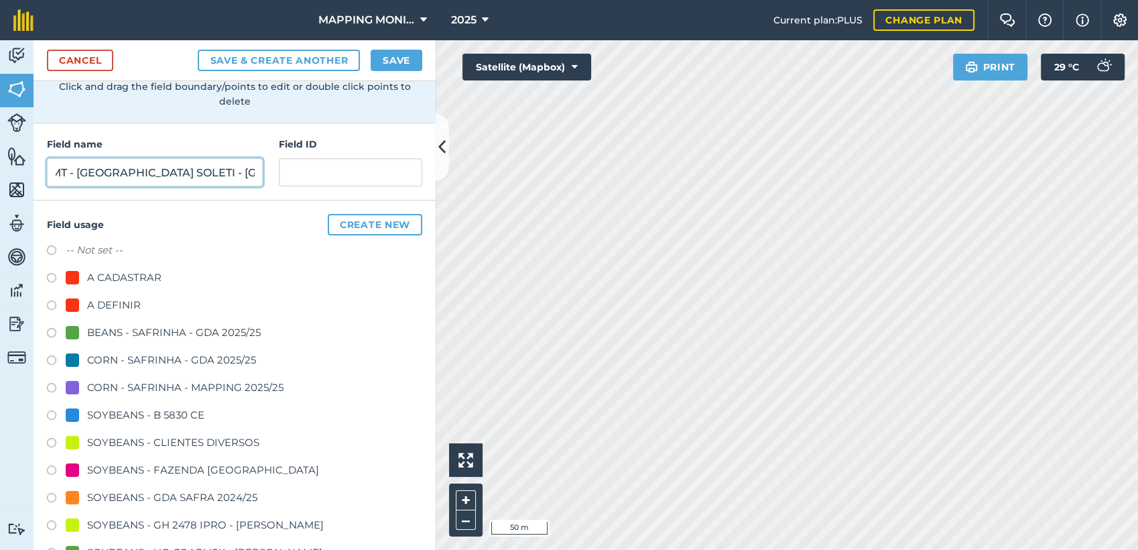
scroll to position [149, 0]
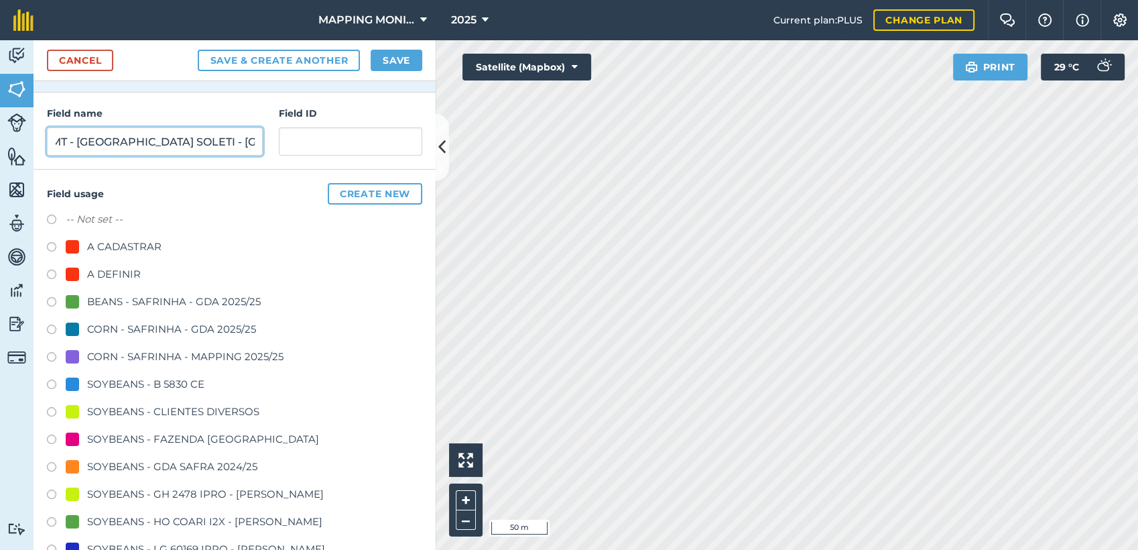
type input "PRIMAVERA DO LESTE/MT - [GEOGRAPHIC_DATA] SOLETI - [GEOGRAPHIC_DATA][DATE]"
click at [149, 410] on div "SOYBEANS - CLIENTES DIVERSOS" at bounding box center [173, 411] width 172 height 16
radio input "true"
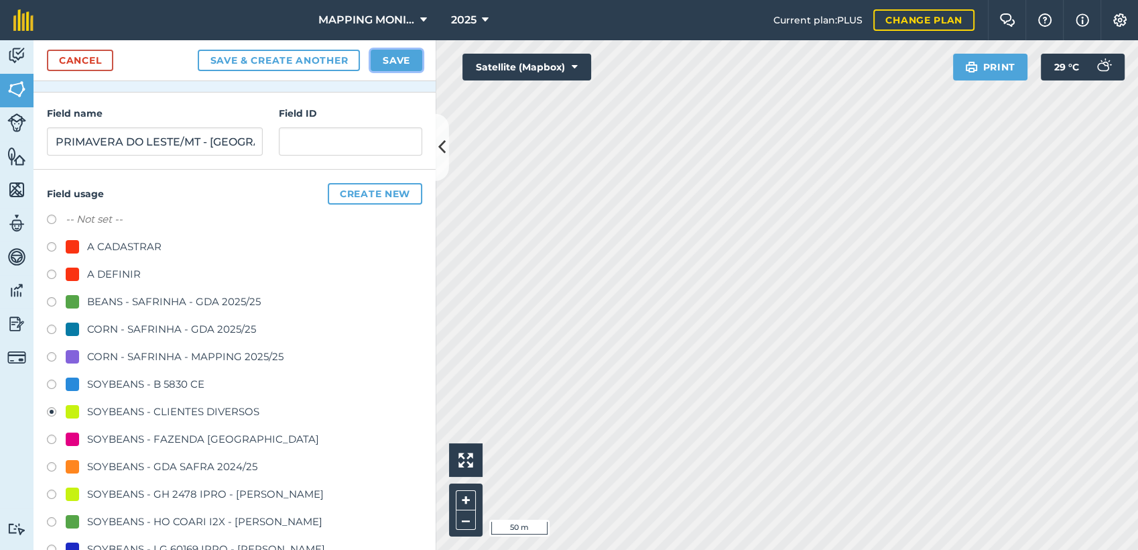
click at [387, 61] on button "Save" at bounding box center [397, 60] width 52 height 21
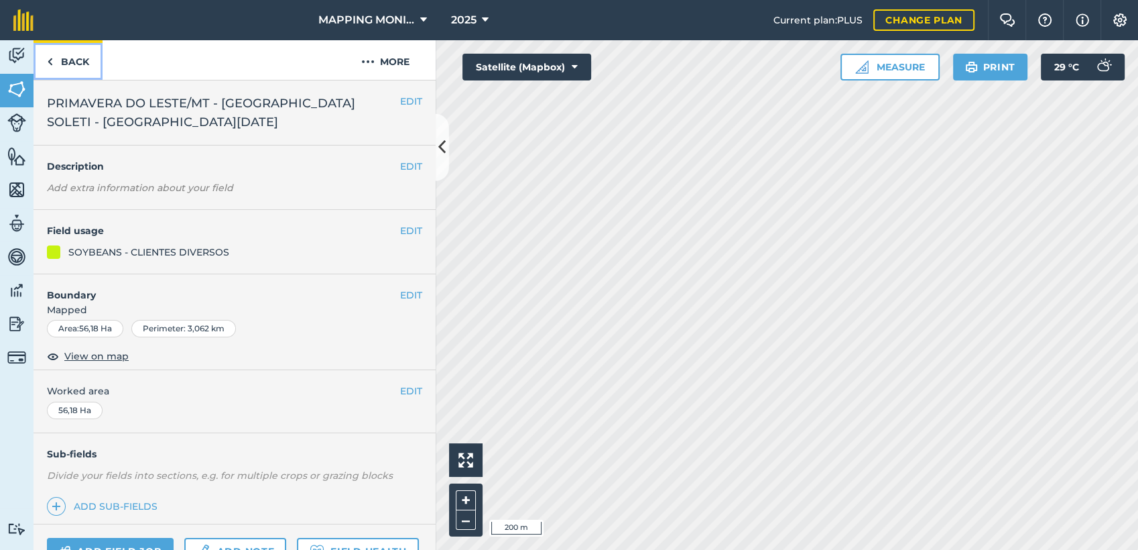
click at [69, 55] on link "Back" at bounding box center [68, 60] width 69 height 40
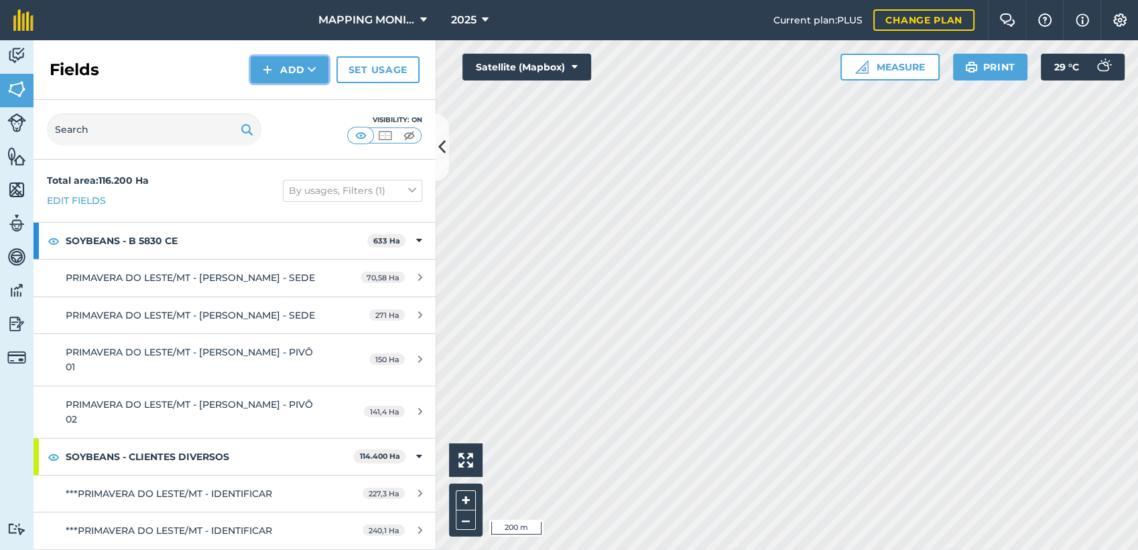
click at [316, 73] on icon at bounding box center [312, 69] width 9 height 13
click at [313, 101] on link "Draw" at bounding box center [290, 99] width 74 height 29
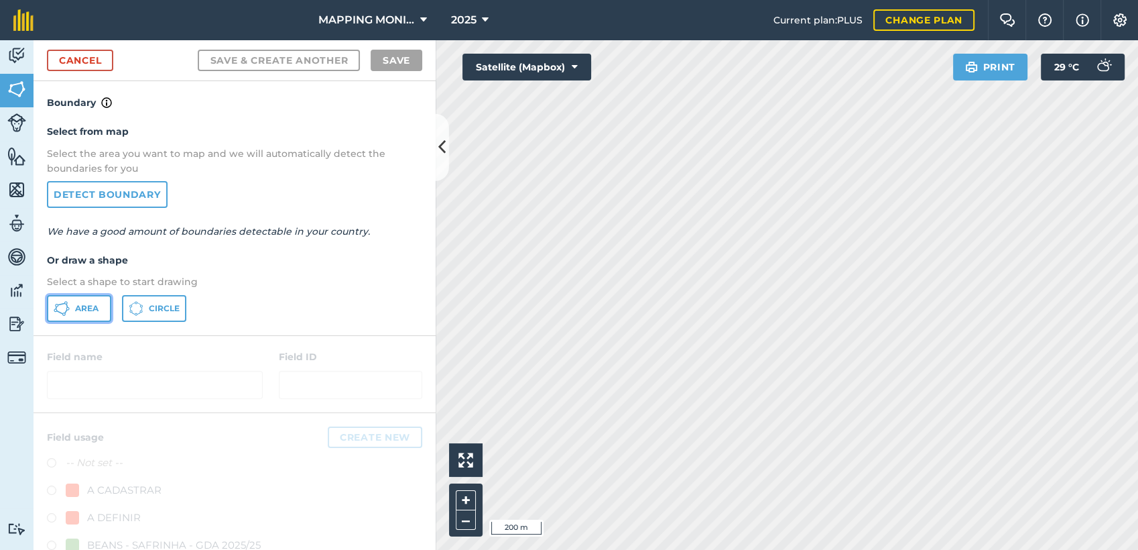
drag, startPoint x: 92, startPoint y: 314, endPoint x: 408, endPoint y: 313, distance: 315.7
click at [92, 314] on button "Area" at bounding box center [79, 308] width 64 height 27
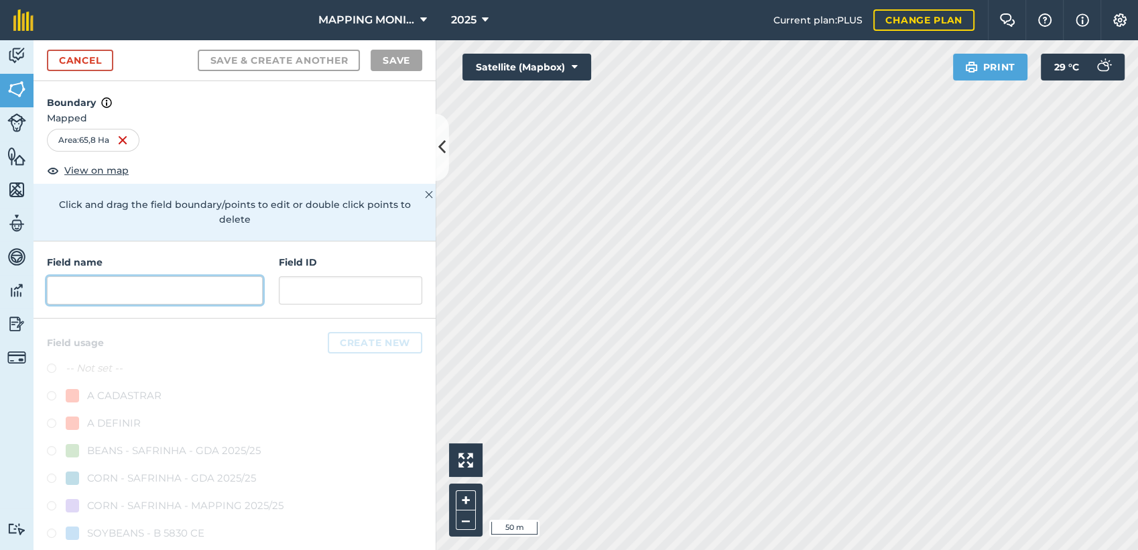
click at [145, 293] on input "text" at bounding box center [155, 290] width 216 height 28
paste input "PRIMAVERA DO LESTE/MT - [GEOGRAPHIC_DATA] SOLETI - [GEOGRAPHIC_DATA][DATE]"
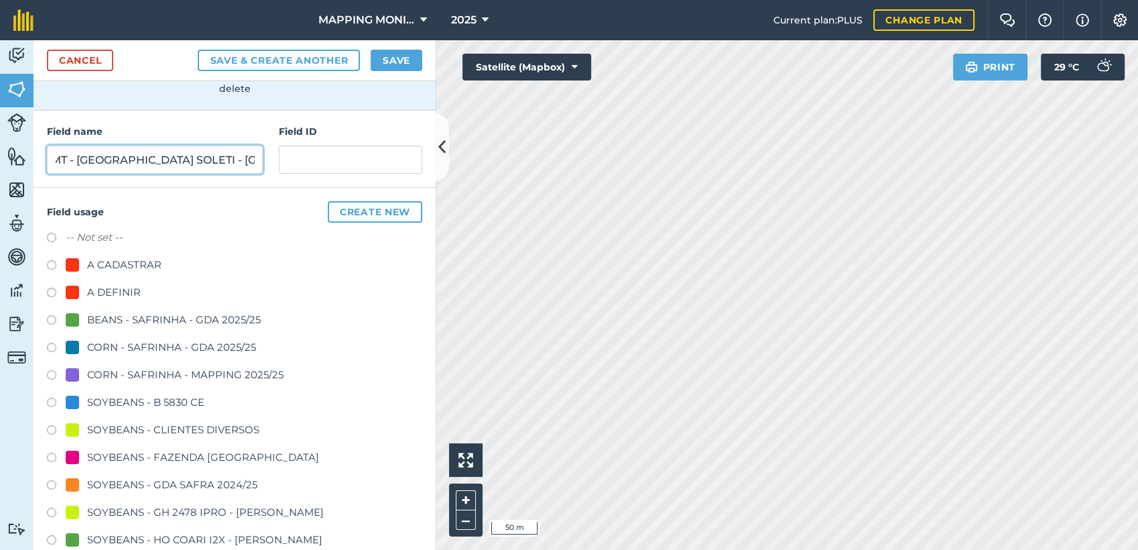
scroll to position [149, 0]
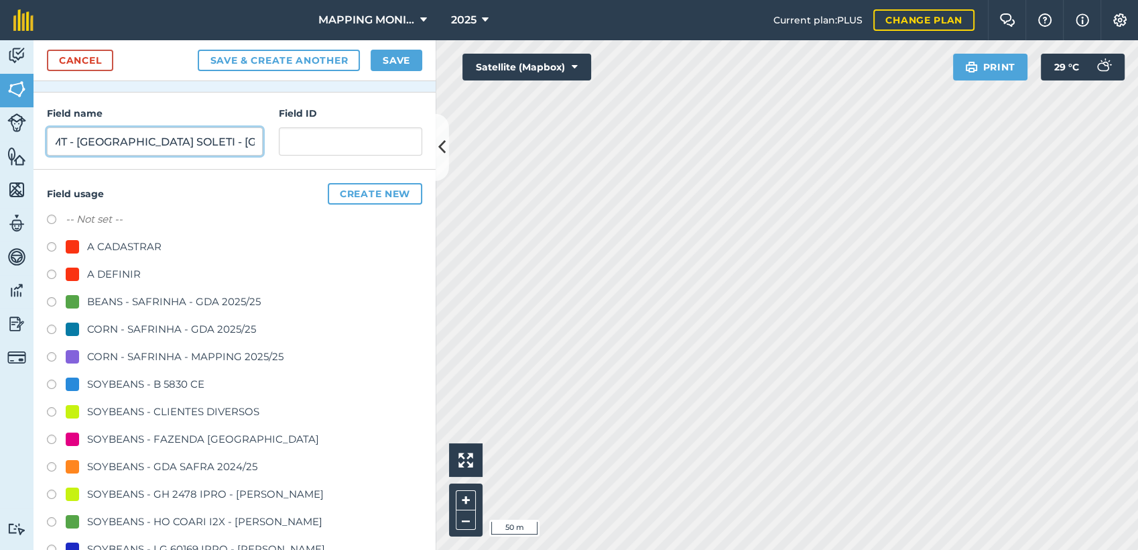
type input "PRIMAVERA DO LESTE/MT - [GEOGRAPHIC_DATA] SOLETI - [GEOGRAPHIC_DATA][DATE]"
click at [164, 416] on div "SOYBEANS - CLIENTES DIVERSOS" at bounding box center [173, 411] width 172 height 16
radio input "true"
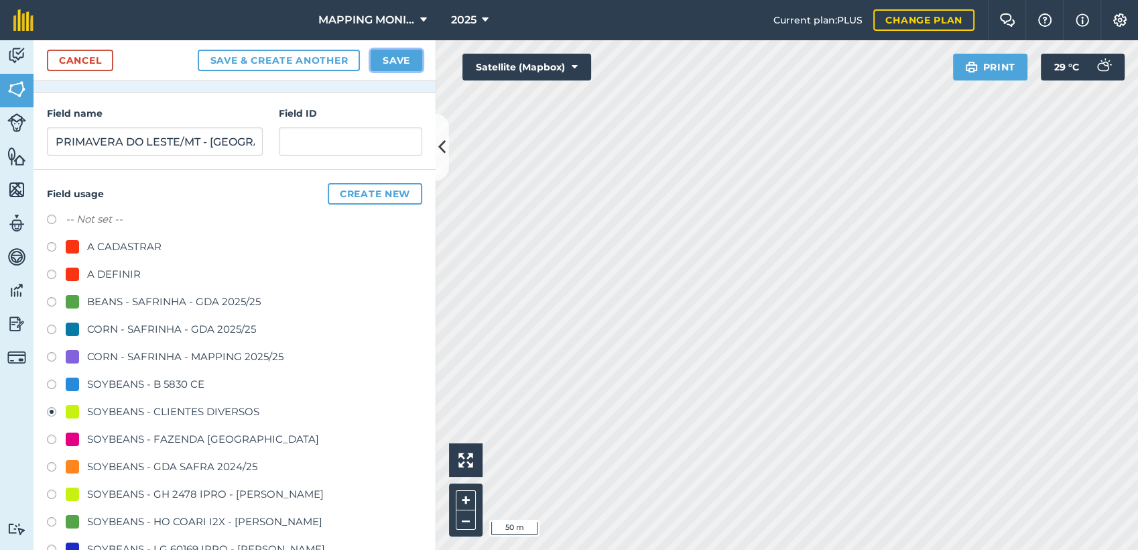
click at [383, 59] on button "Save" at bounding box center [397, 60] width 52 height 21
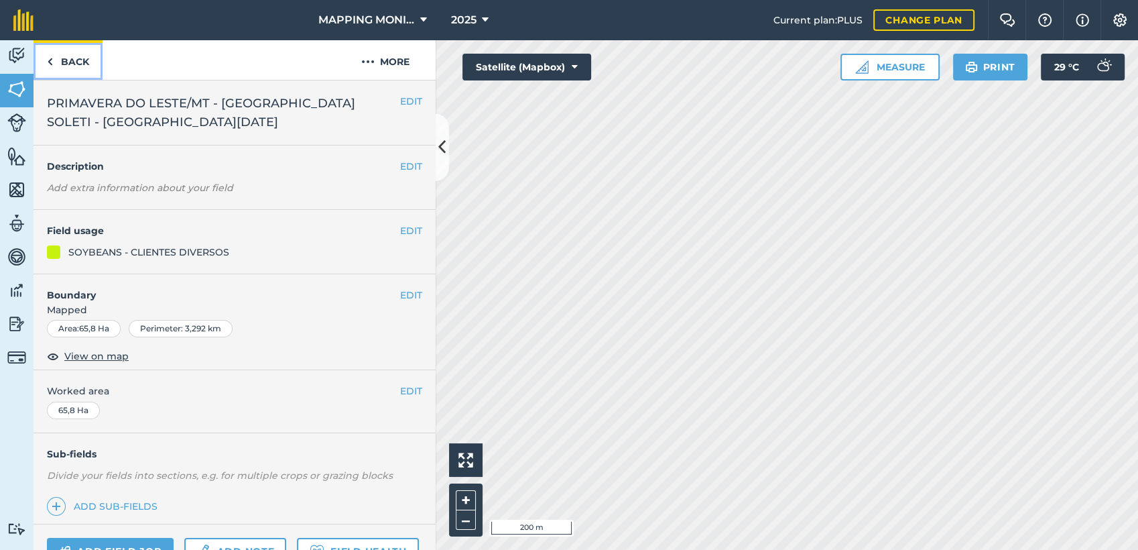
click at [86, 70] on link "Back" at bounding box center [68, 60] width 69 height 40
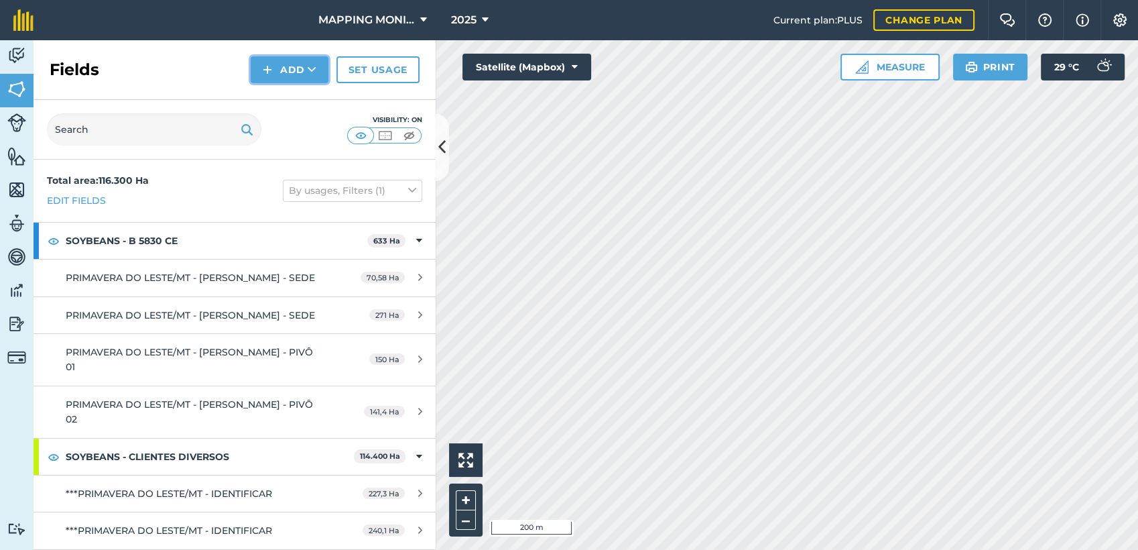
click at [292, 64] on button "Add" at bounding box center [290, 69] width 78 height 27
click at [306, 95] on link "Draw" at bounding box center [290, 99] width 74 height 29
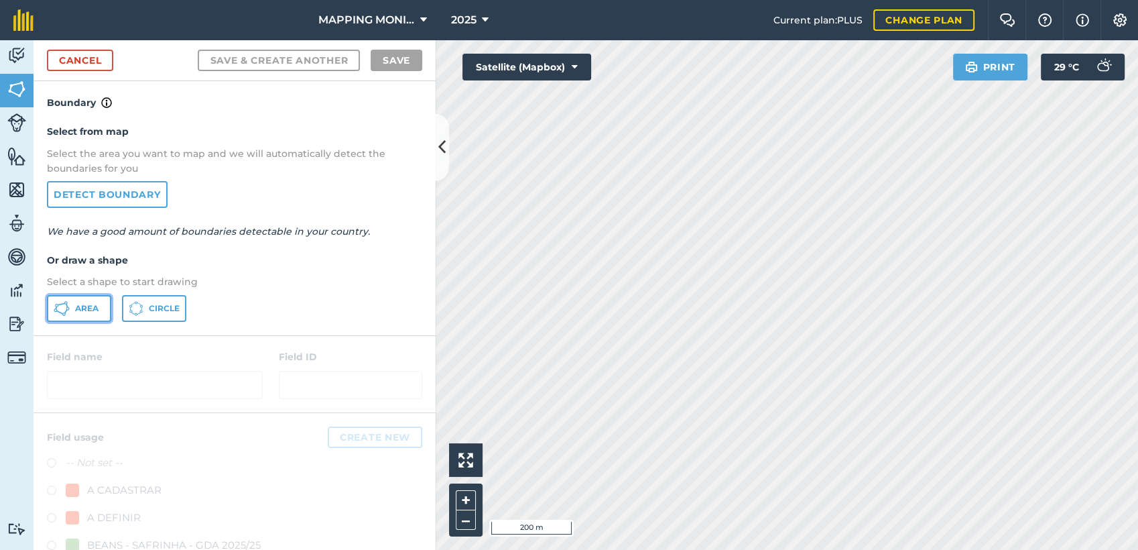
click at [70, 310] on button "Area" at bounding box center [79, 308] width 64 height 27
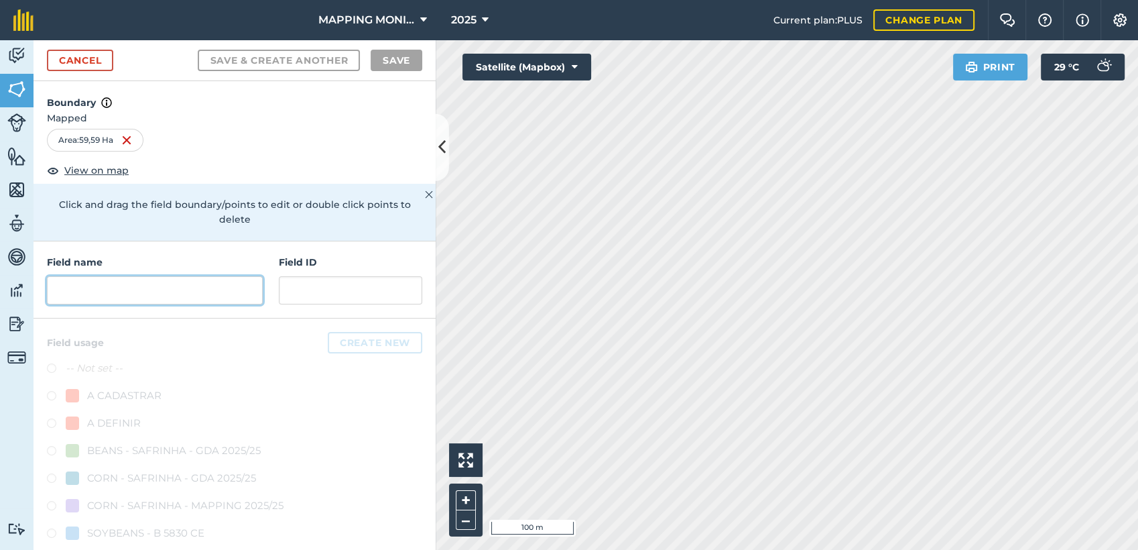
click at [175, 292] on input "text" at bounding box center [155, 290] width 216 height 28
paste input "PRIMAVERA DO LESTE/MT - [GEOGRAPHIC_DATA] SOLETI - [GEOGRAPHIC_DATA][DATE]"
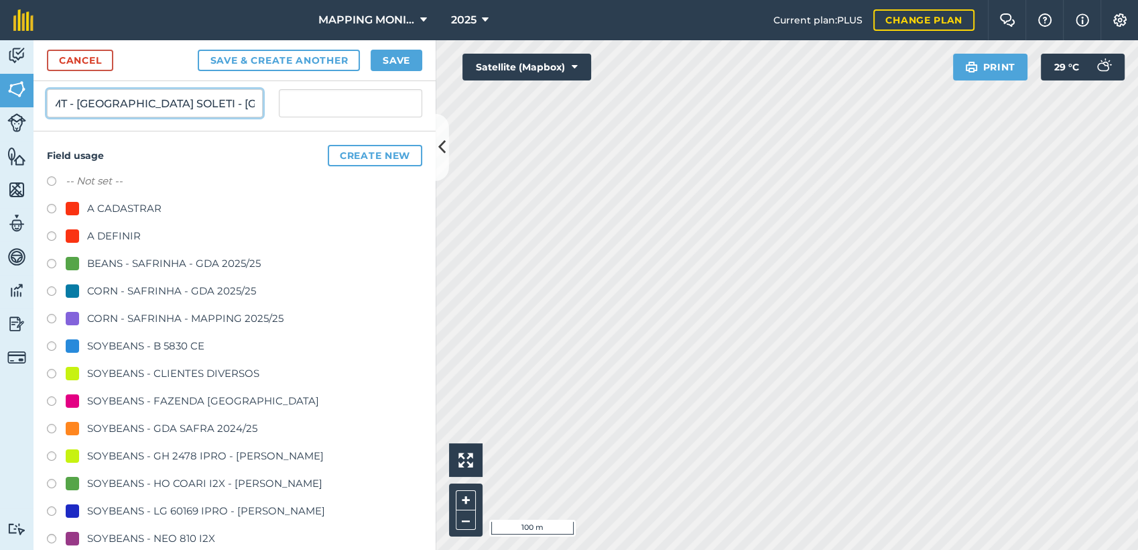
scroll to position [235, 0]
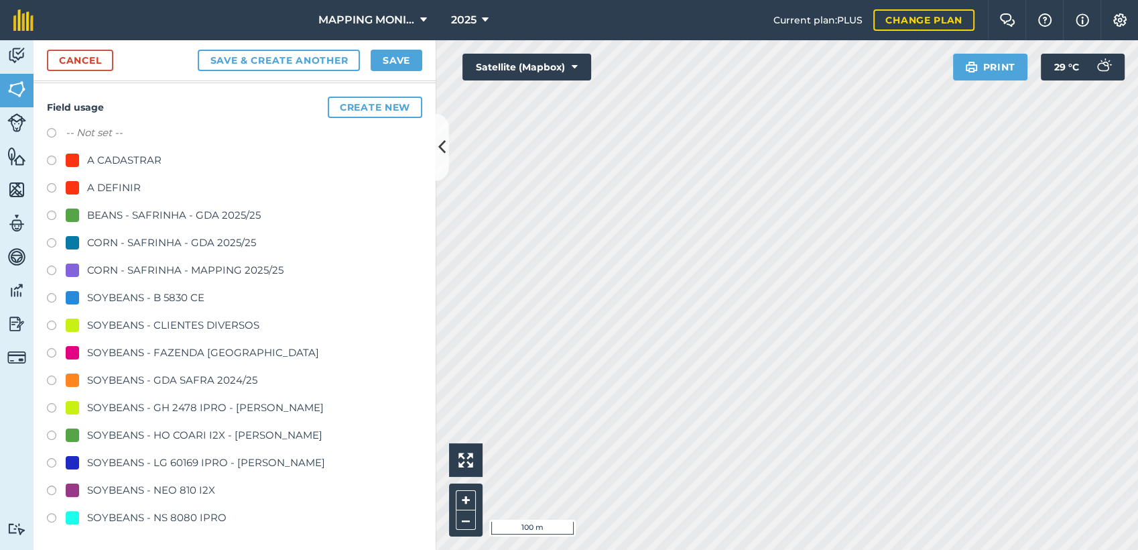
type input "PRIMAVERA DO LESTE/MT - [GEOGRAPHIC_DATA] SOLETI - [GEOGRAPHIC_DATA][DATE]"
click at [150, 320] on div "SOYBEANS - CLIENTES DIVERSOS" at bounding box center [173, 325] width 172 height 16
radio input "true"
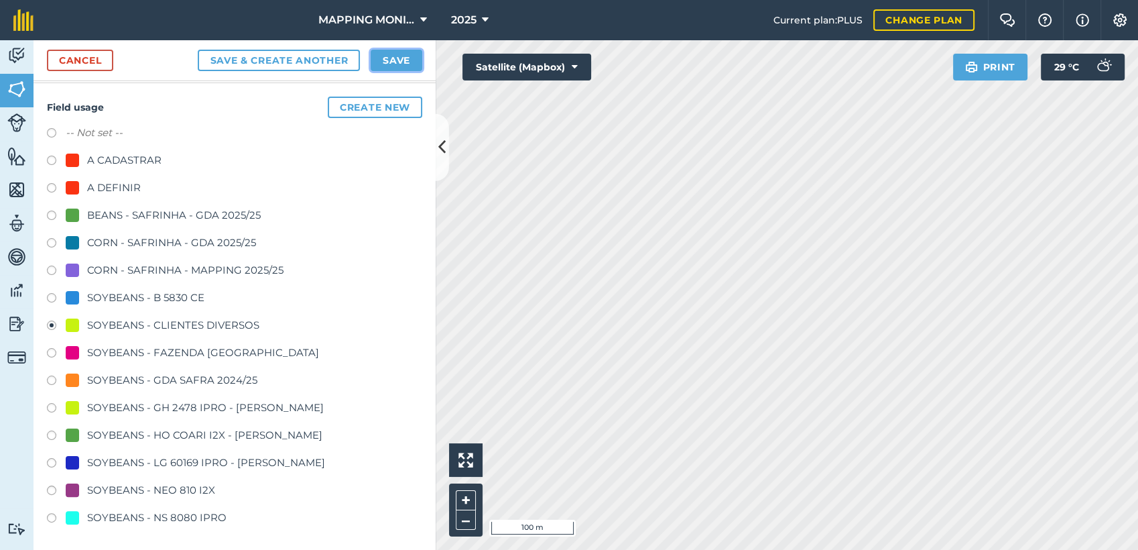
click at [410, 58] on button "Save" at bounding box center [397, 60] width 52 height 21
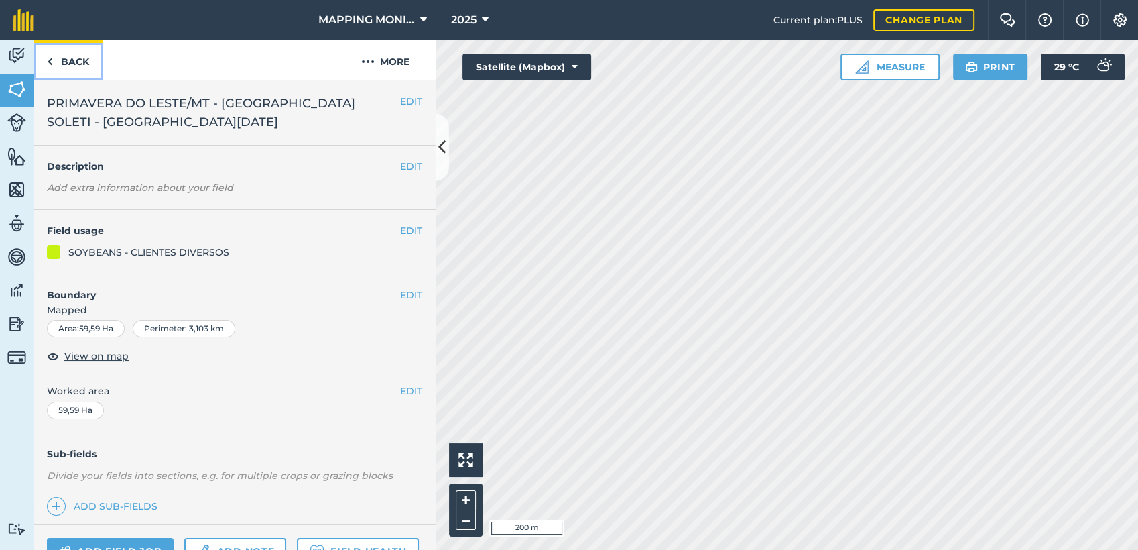
click at [73, 66] on link "Back" at bounding box center [68, 60] width 69 height 40
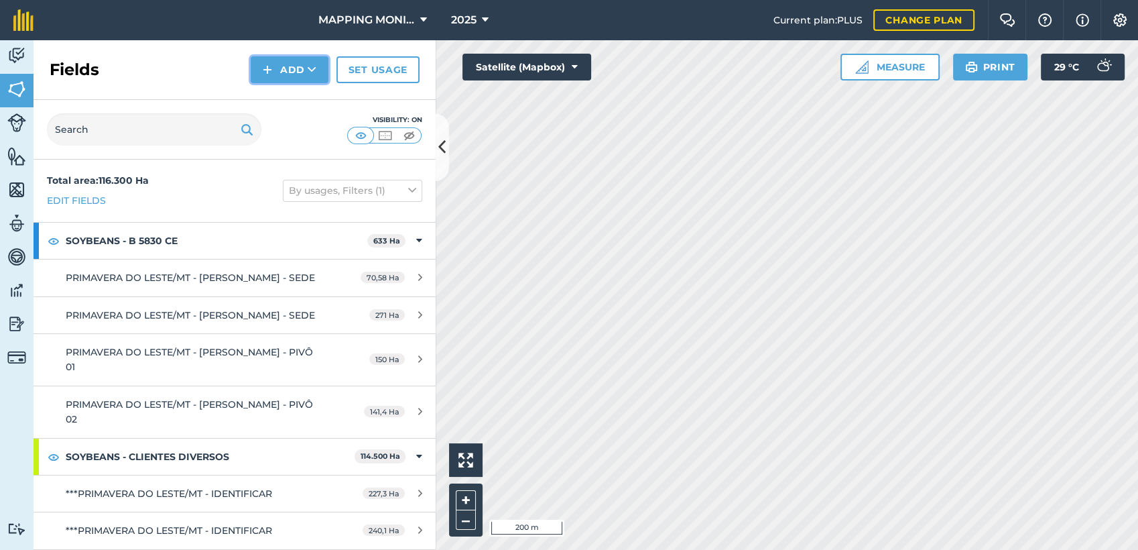
click at [296, 73] on button "Add" at bounding box center [290, 69] width 78 height 27
click at [303, 98] on link "Draw" at bounding box center [290, 99] width 74 height 29
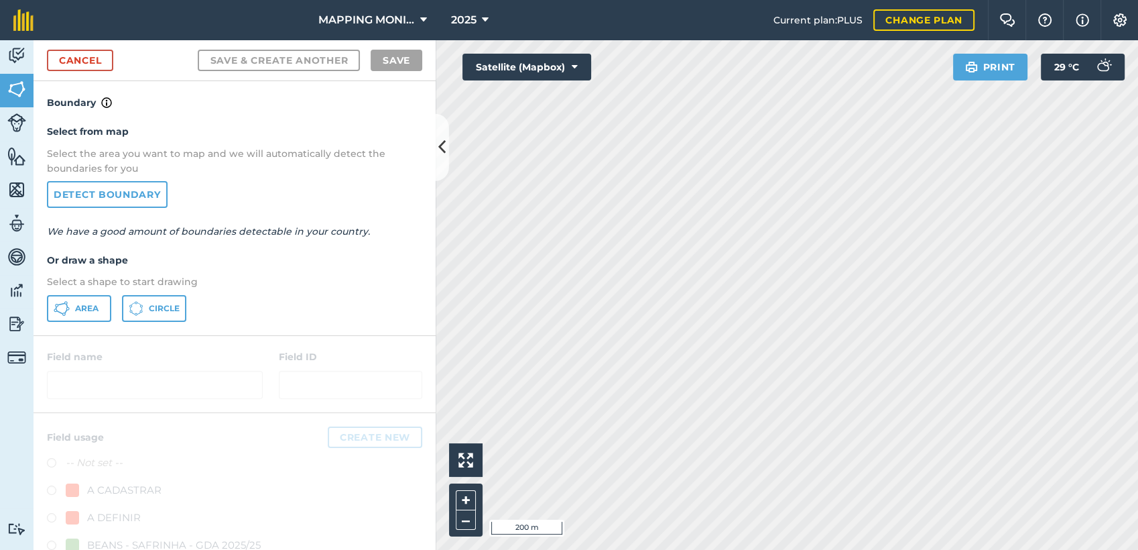
click at [792, 8] on div "MAPPING MONITORAMENTO AGRICOLA 2025 Current plan : PLUS Change plan Farm Chat H…" at bounding box center [569, 275] width 1138 height 550
click at [96, 303] on span "Area" at bounding box center [86, 308] width 23 height 11
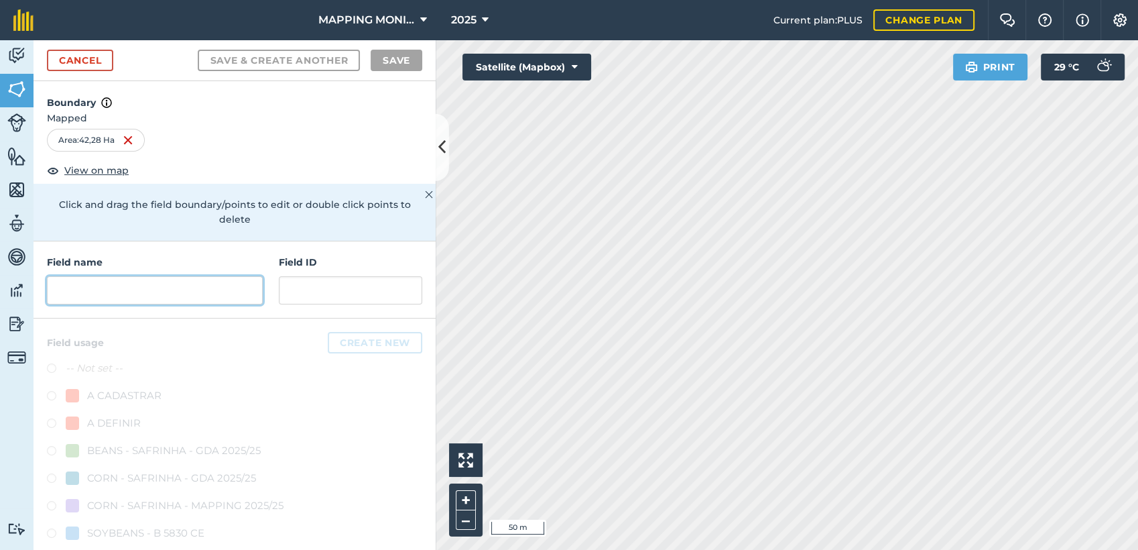
click at [173, 298] on input "text" at bounding box center [155, 290] width 216 height 28
paste input "PRIMAVERA DO LESTE/MT - [GEOGRAPHIC_DATA] SOLETI - [GEOGRAPHIC_DATA][DATE]"
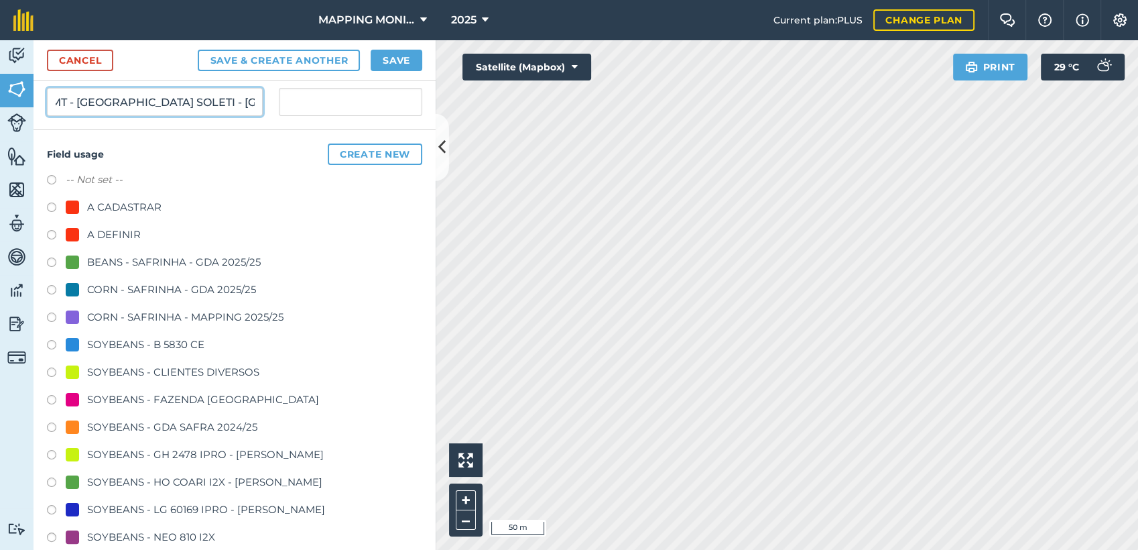
scroll to position [223, 0]
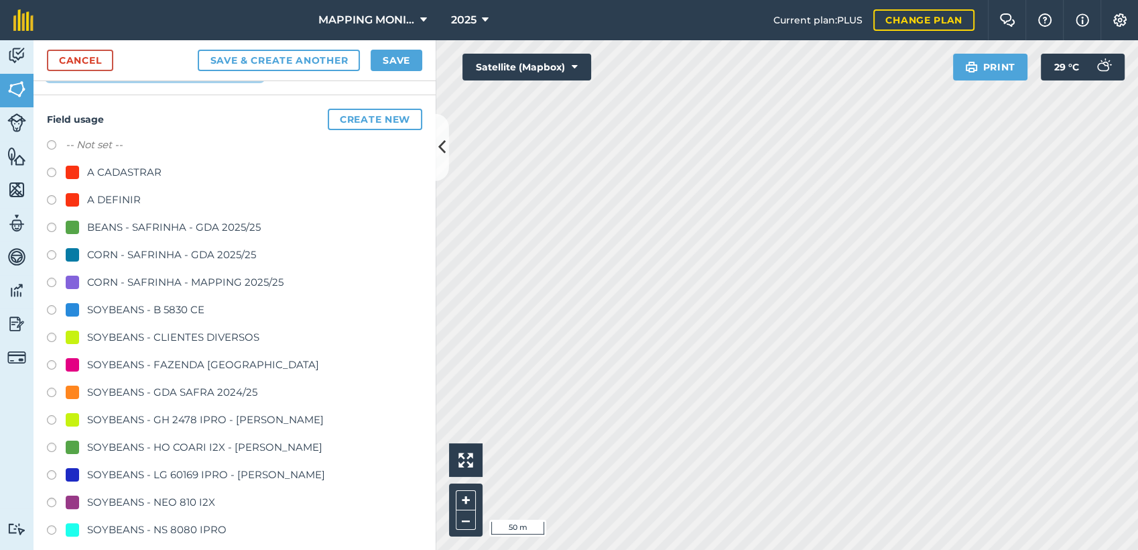
type input "PRIMAVERA DO LESTE/MT - [GEOGRAPHIC_DATA] SOLETI - [GEOGRAPHIC_DATA][DATE]"
click at [133, 334] on div "SOYBEANS - CLIENTES DIVERSOS" at bounding box center [173, 337] width 172 height 16
radio input "true"
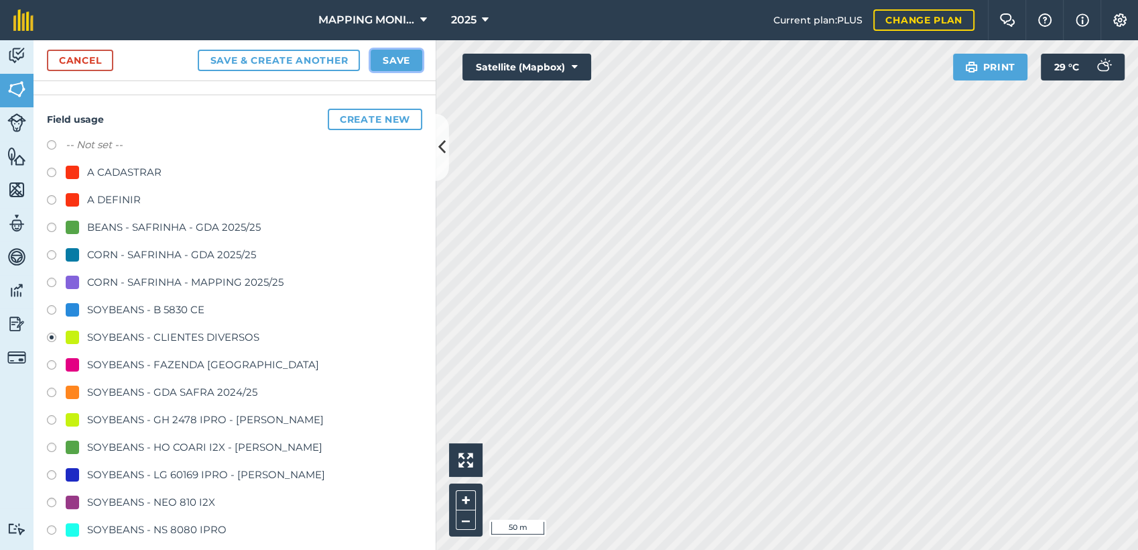
click at [371, 64] on button "Save" at bounding box center [397, 60] width 52 height 21
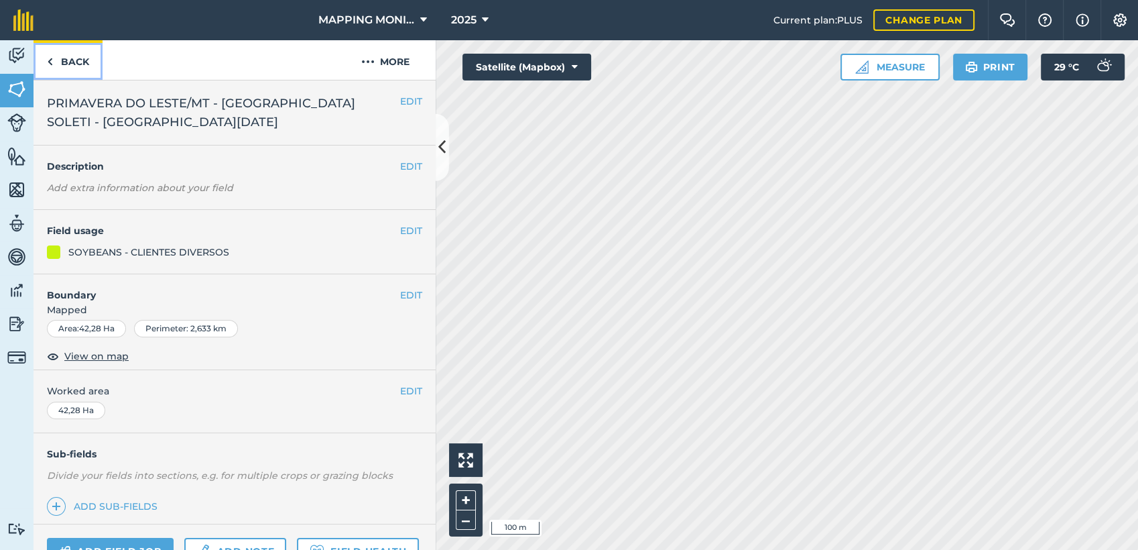
click at [57, 66] on link "Back" at bounding box center [68, 60] width 69 height 40
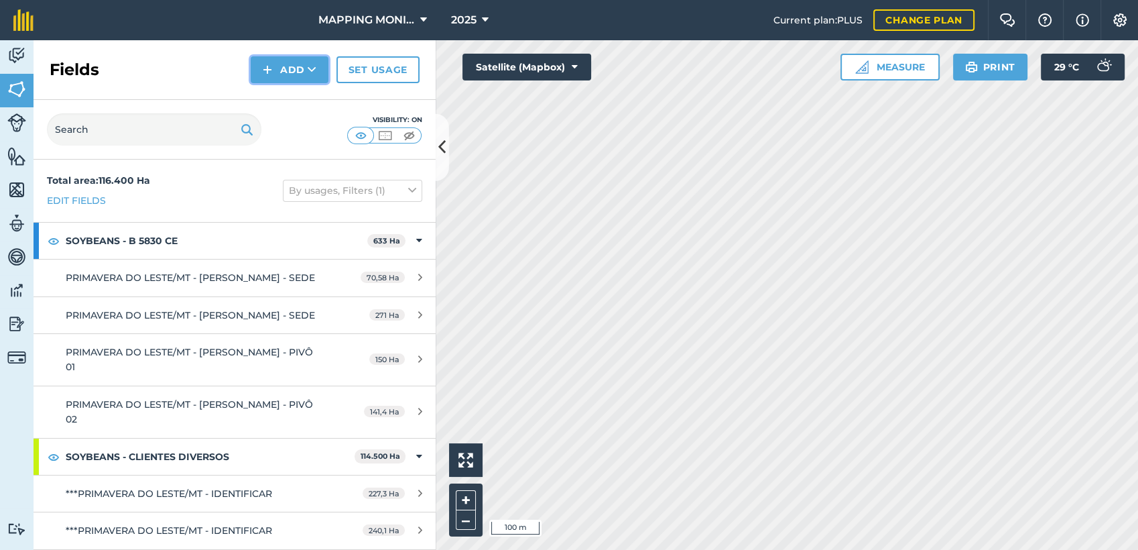
click at [281, 71] on button "Add" at bounding box center [290, 69] width 78 height 27
click at [311, 90] on link "Draw" at bounding box center [290, 99] width 74 height 29
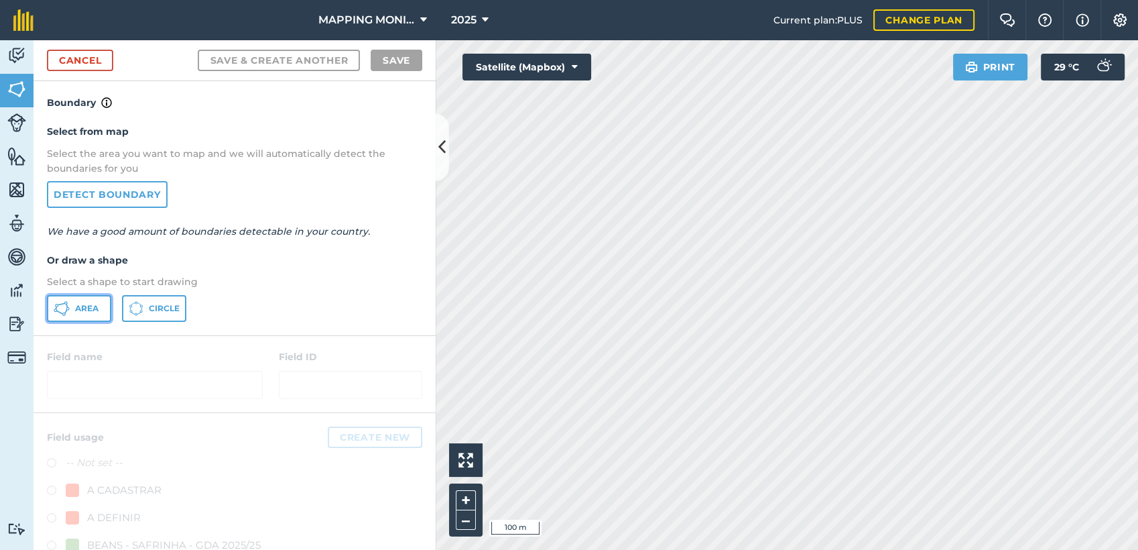
click at [97, 310] on span "Area" at bounding box center [86, 308] width 23 height 11
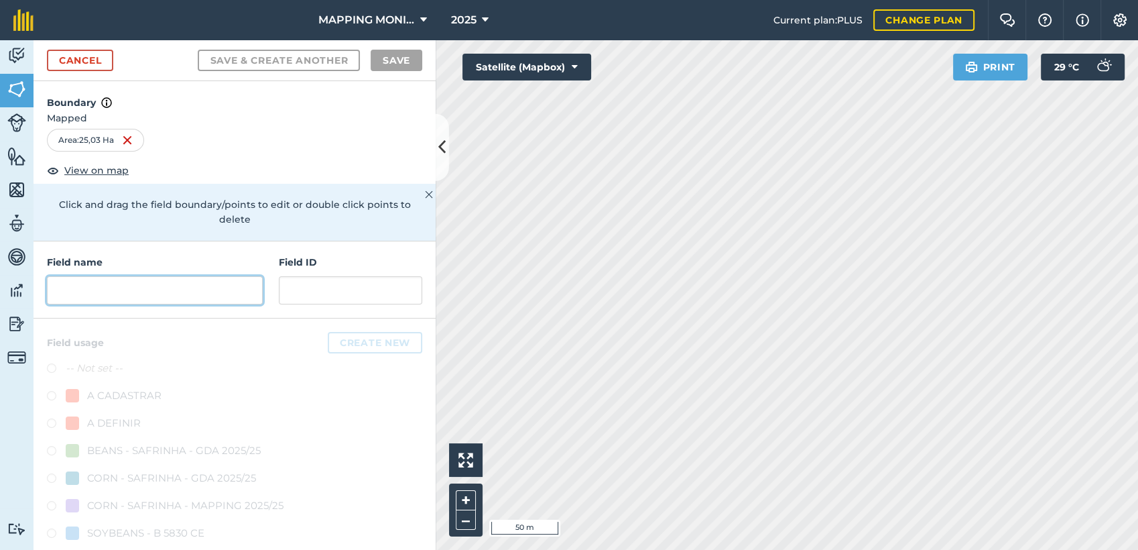
click at [84, 300] on input "text" at bounding box center [155, 290] width 216 height 28
paste input "PRIMAVERA DO LESTE/MT - [GEOGRAPHIC_DATA] SOLETI - [GEOGRAPHIC_DATA][DATE]"
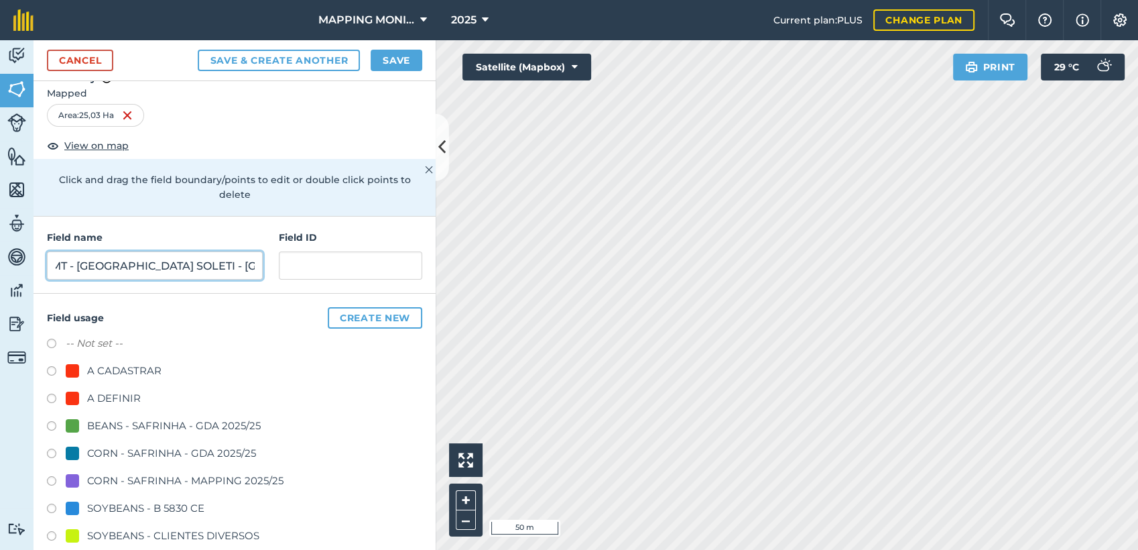
scroll to position [149, 0]
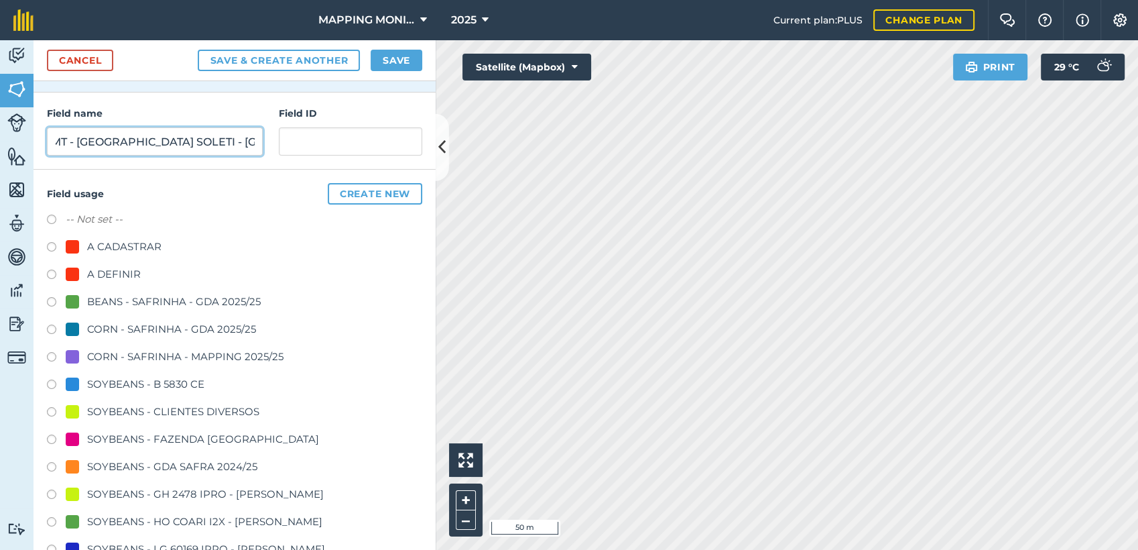
type input "PRIMAVERA DO LESTE/MT - [GEOGRAPHIC_DATA] SOLETI - [GEOGRAPHIC_DATA][DATE]"
click at [132, 411] on div "SOYBEANS - CLIENTES DIVERSOS" at bounding box center [173, 411] width 172 height 16
radio input "true"
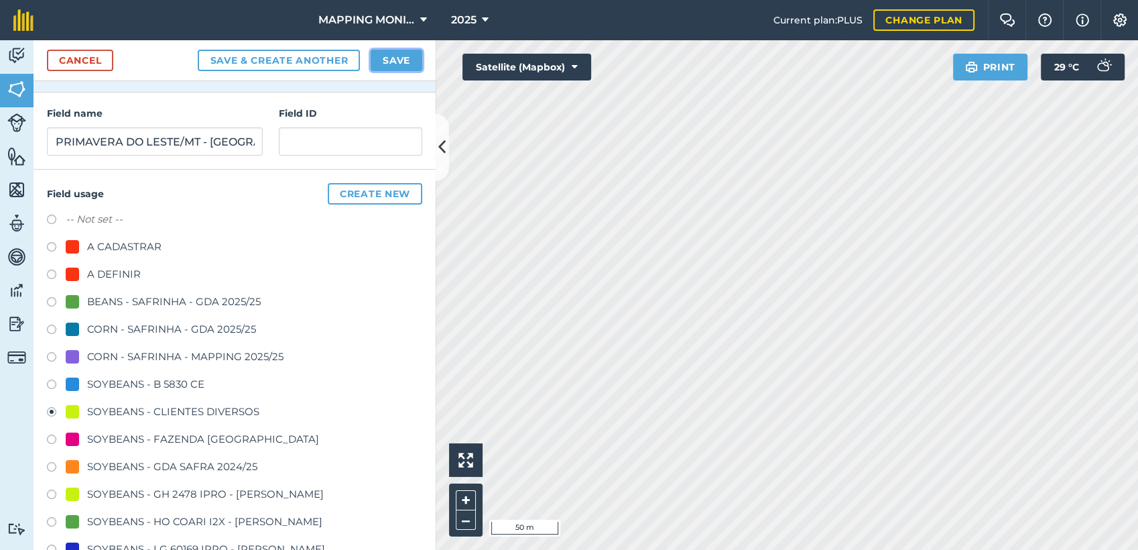
click at [395, 64] on button "Save" at bounding box center [397, 60] width 52 height 21
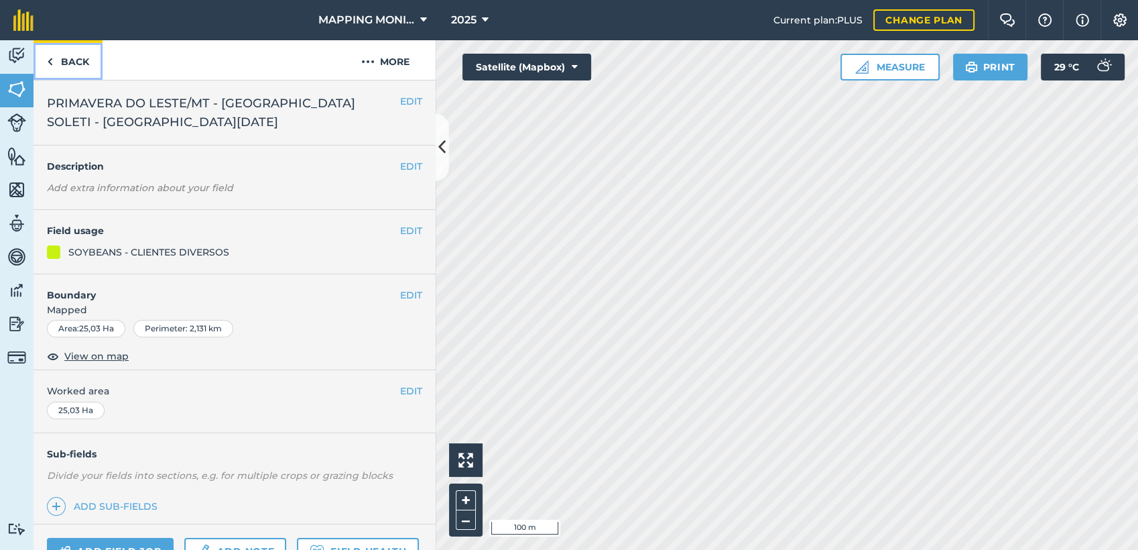
click at [72, 71] on link "Back" at bounding box center [68, 60] width 69 height 40
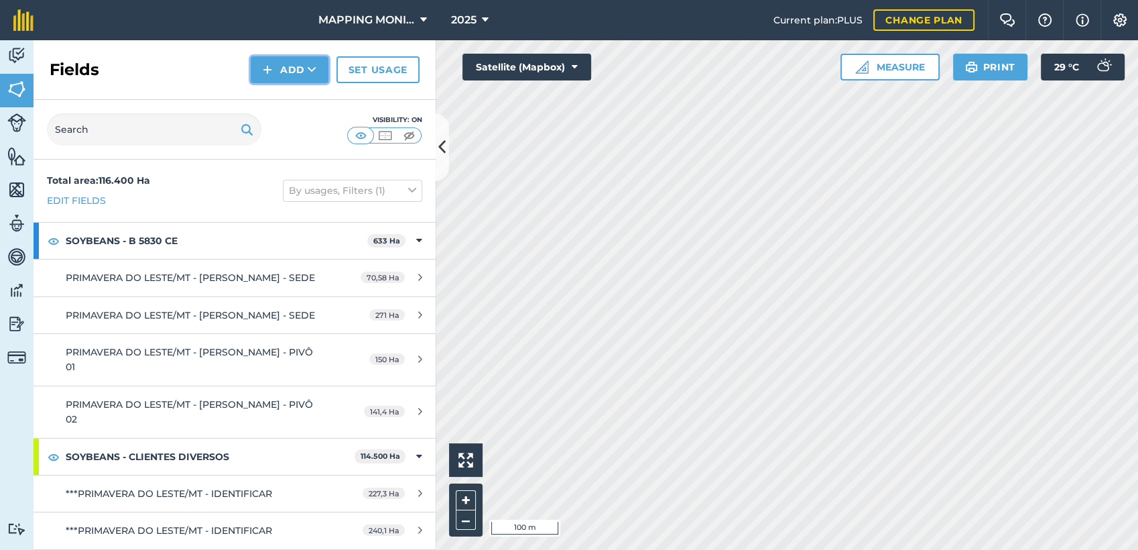
click at [321, 78] on button "Add" at bounding box center [290, 69] width 78 height 27
click at [314, 99] on link "Draw" at bounding box center [290, 99] width 74 height 29
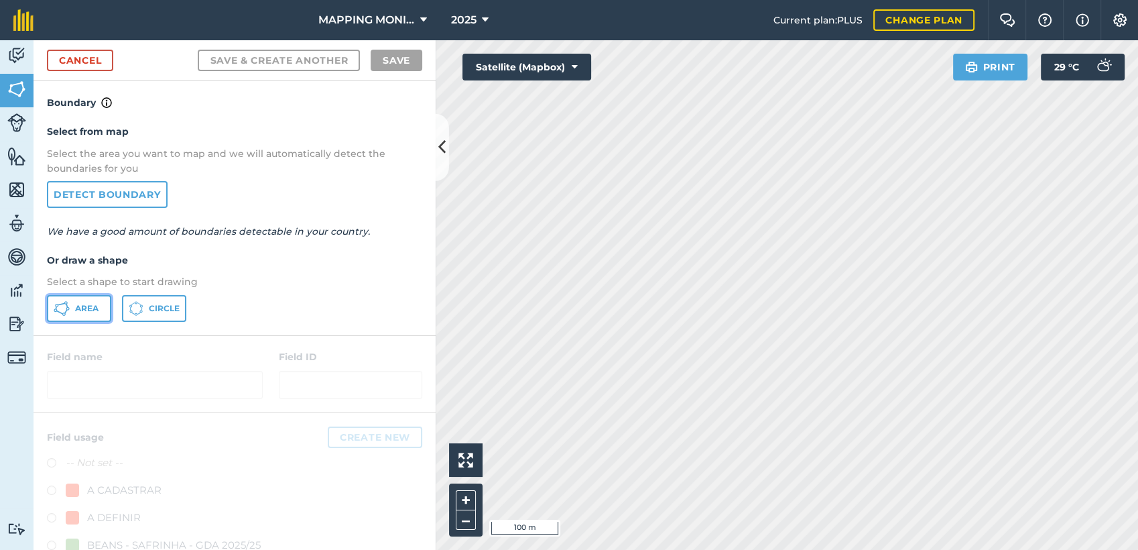
drag, startPoint x: 89, startPoint y: 310, endPoint x: 100, endPoint y: 314, distance: 11.5
click at [89, 311] on span "Area" at bounding box center [86, 308] width 23 height 11
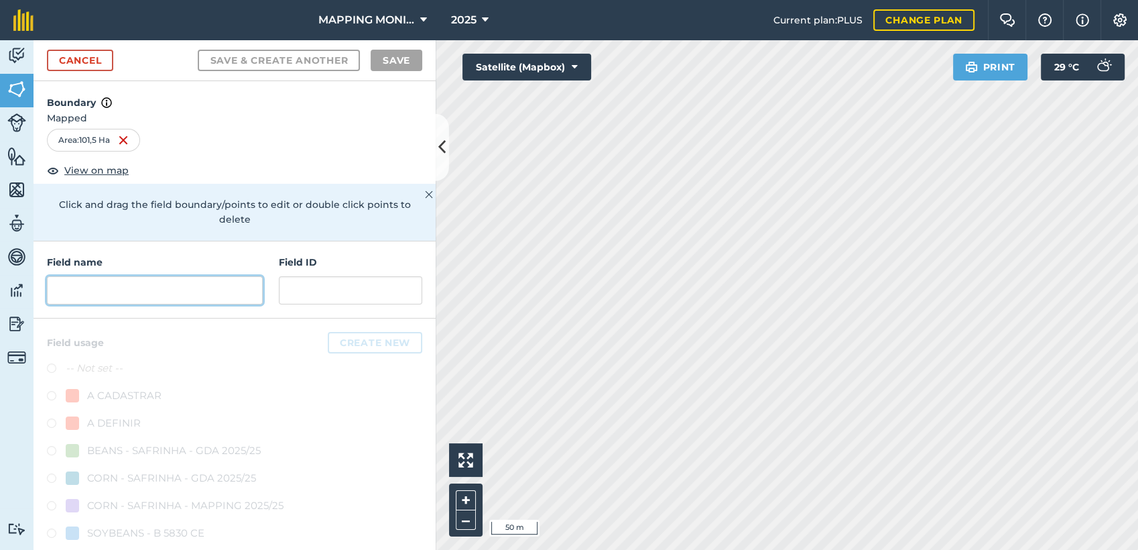
click at [115, 298] on input "text" at bounding box center [155, 290] width 216 height 28
paste input "PRIMAVERA DO LESTE/MT - [GEOGRAPHIC_DATA] SOLETI - [GEOGRAPHIC_DATA][DATE]"
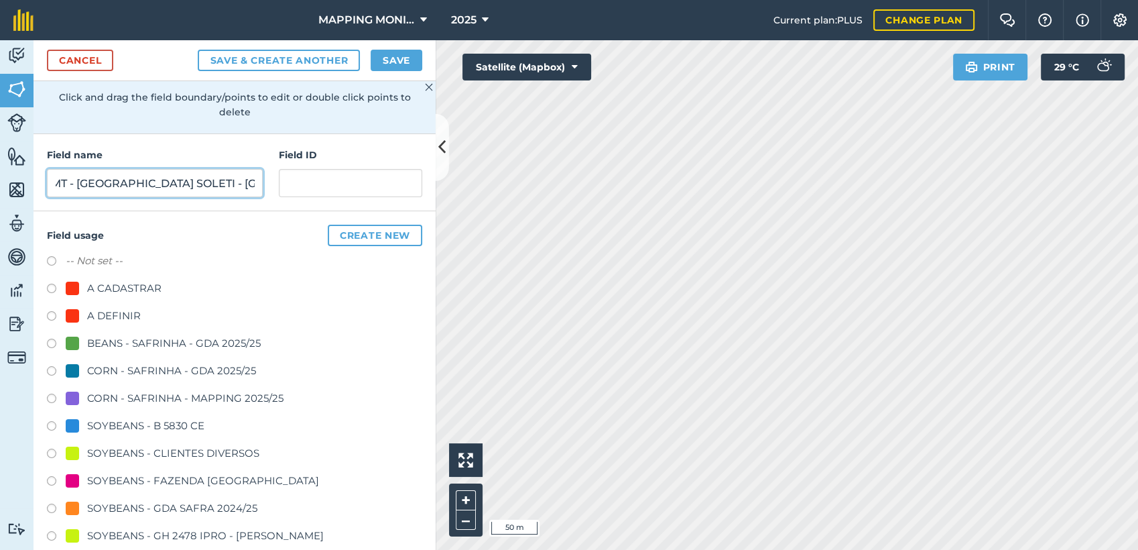
scroll to position [149, 0]
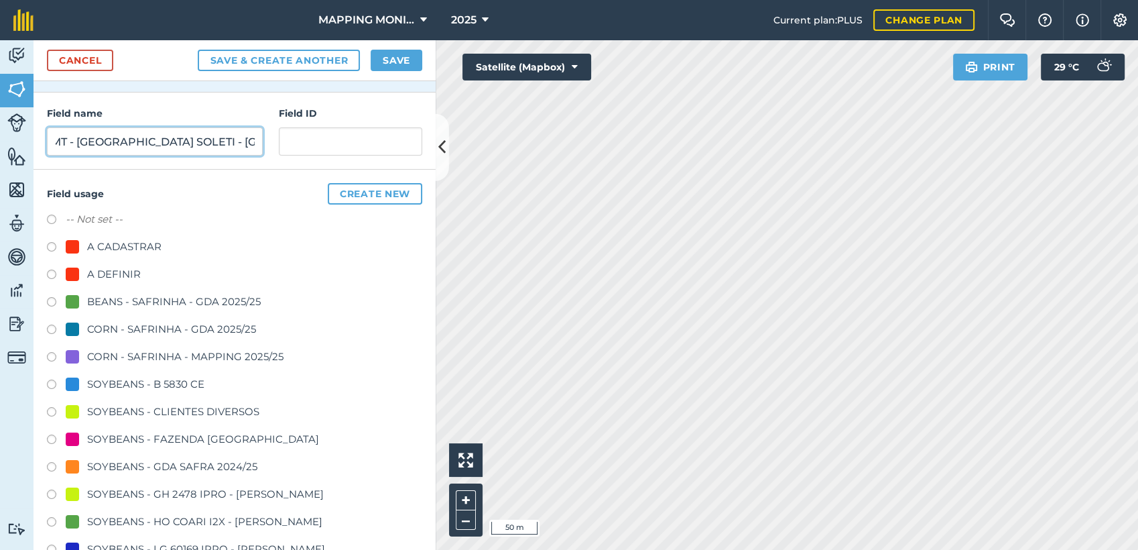
type input "PRIMAVERA DO LESTE/MT - [GEOGRAPHIC_DATA] SOLETI - [GEOGRAPHIC_DATA][DATE]"
click at [192, 410] on div "SOYBEANS - CLIENTES DIVERSOS" at bounding box center [173, 411] width 172 height 16
radio input "true"
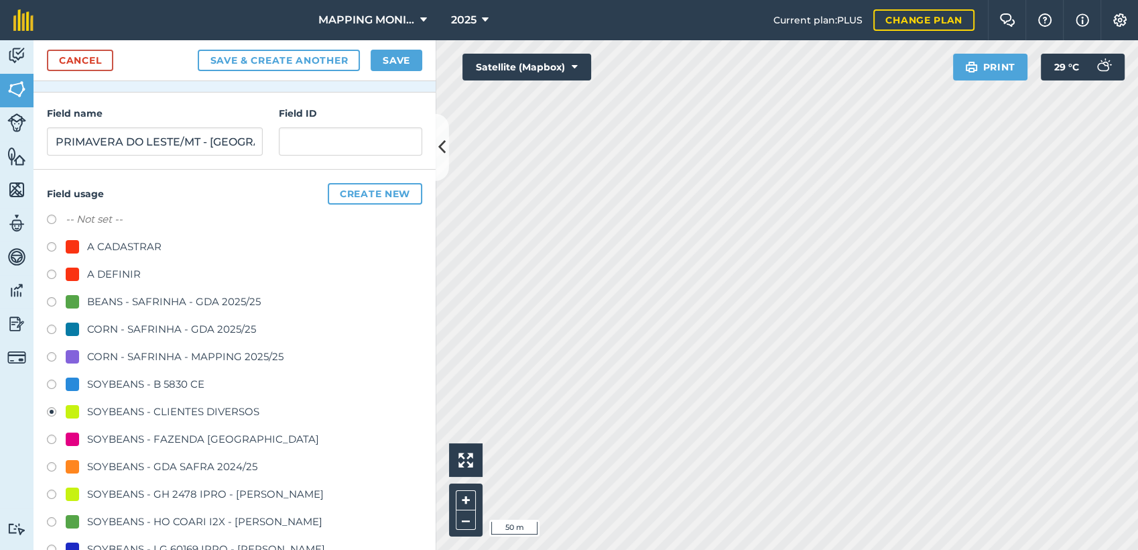
click at [400, 72] on div "Cancel Save & Create Another Save" at bounding box center [235, 60] width 402 height 41
click at [414, 56] on button "Save" at bounding box center [397, 60] width 52 height 21
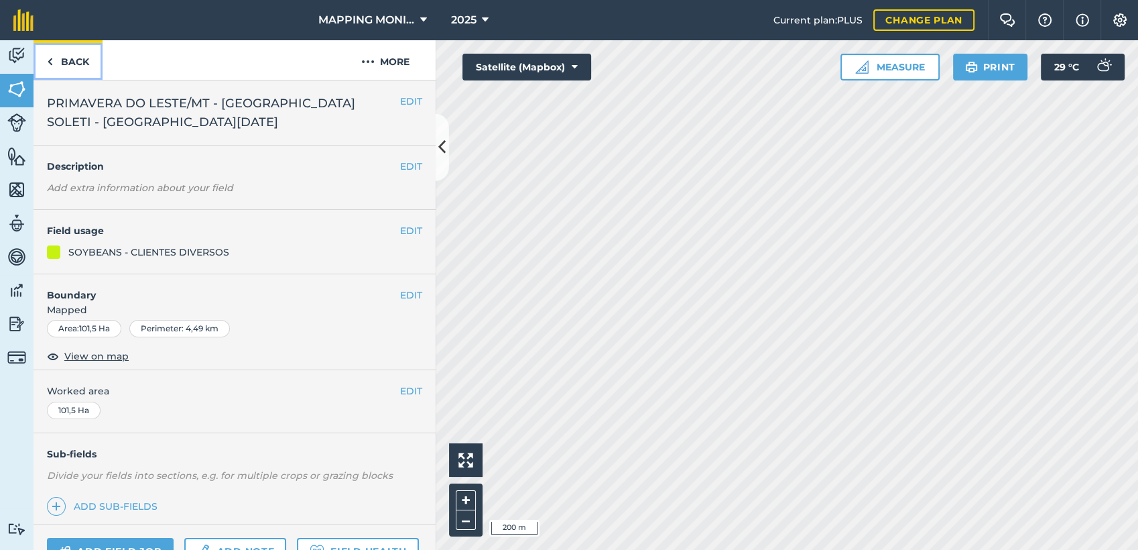
click at [69, 56] on link "Back" at bounding box center [68, 60] width 69 height 40
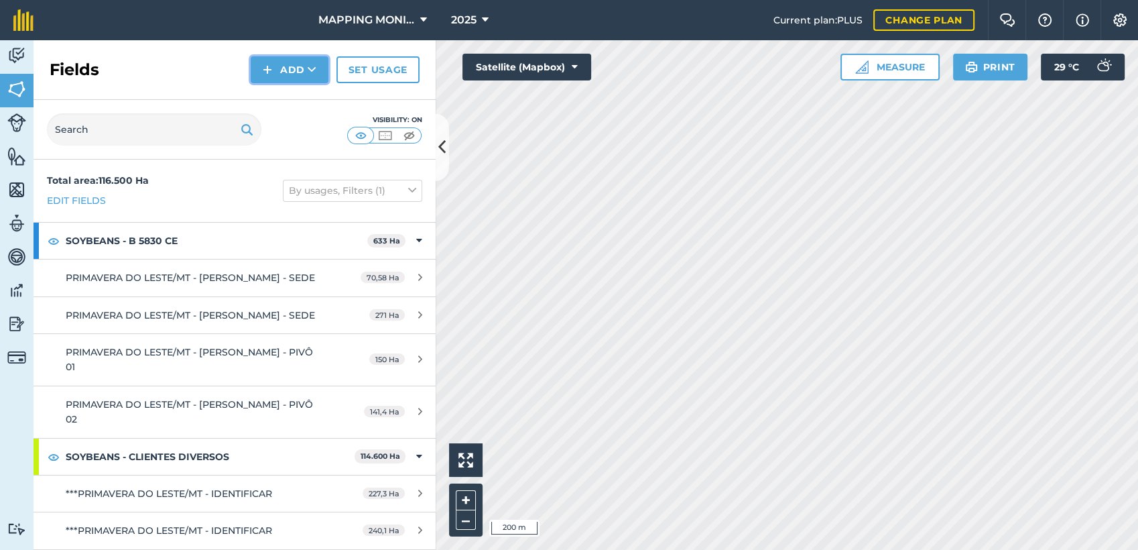
click at [305, 68] on button "Add" at bounding box center [290, 69] width 78 height 27
click at [307, 105] on link "Draw" at bounding box center [290, 99] width 74 height 29
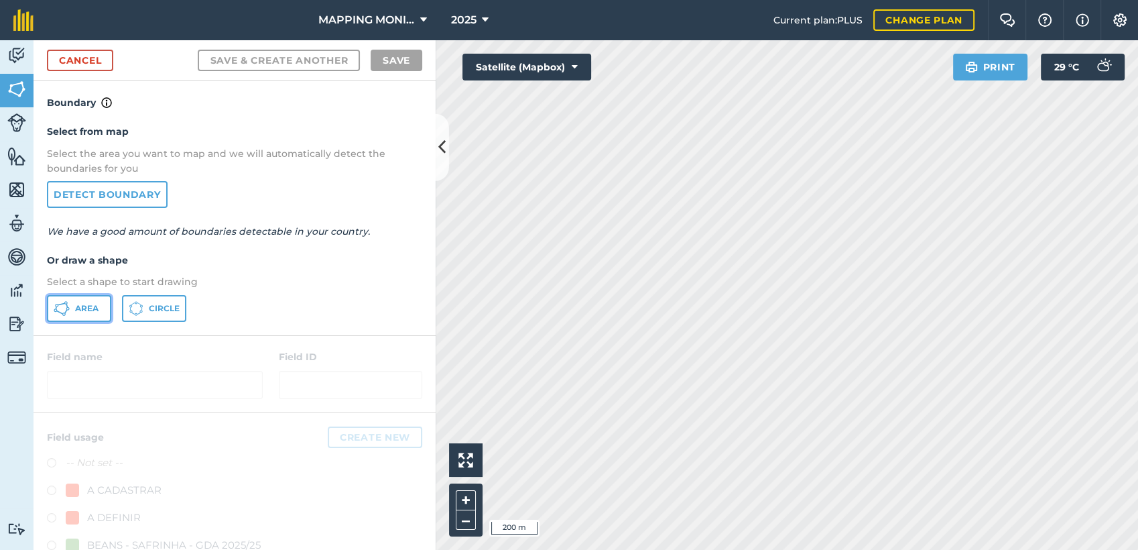
drag, startPoint x: 56, startPoint y: 310, endPoint x: 86, endPoint y: 311, distance: 29.5
click at [62, 311] on icon at bounding box center [62, 308] width 16 height 16
click at [662, 0] on html "MAPPING MONITORAMENTO AGRICOLA 2025 Current plan : PLUS Change plan Farm Chat H…" at bounding box center [569, 275] width 1138 height 550
click at [644, 0] on html "MAPPING MONITORAMENTO AGRICOLA 2025 Current plan : PLUS Change plan Farm Chat H…" at bounding box center [569, 275] width 1138 height 550
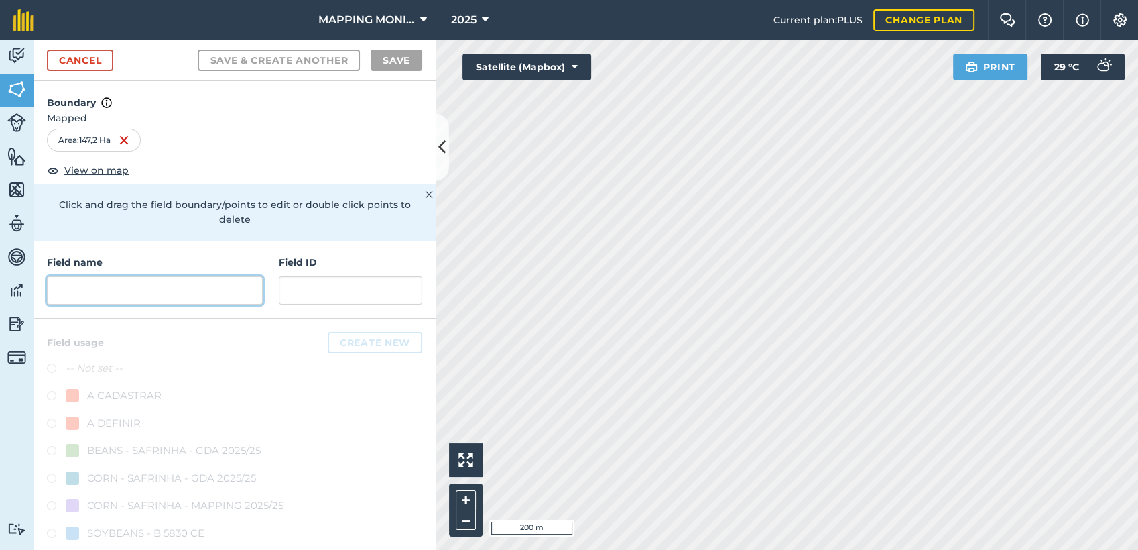
click at [186, 283] on input "text" at bounding box center [155, 290] width 216 height 28
paste input "PRIMAVERA DO LESTE/MT - [GEOGRAPHIC_DATA] SOLETI - [GEOGRAPHIC_DATA][DATE]"
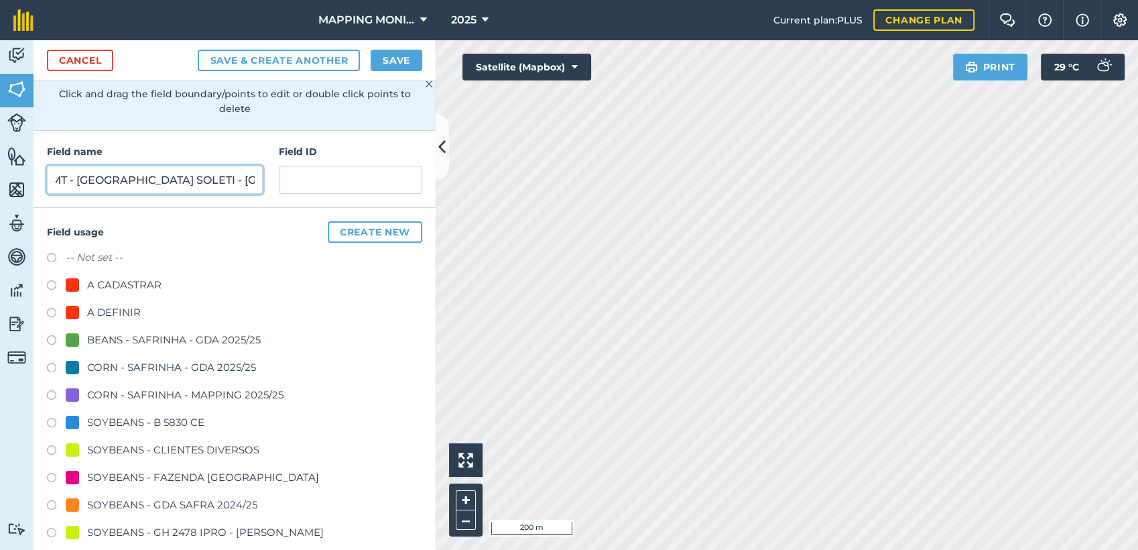
scroll to position [149, 0]
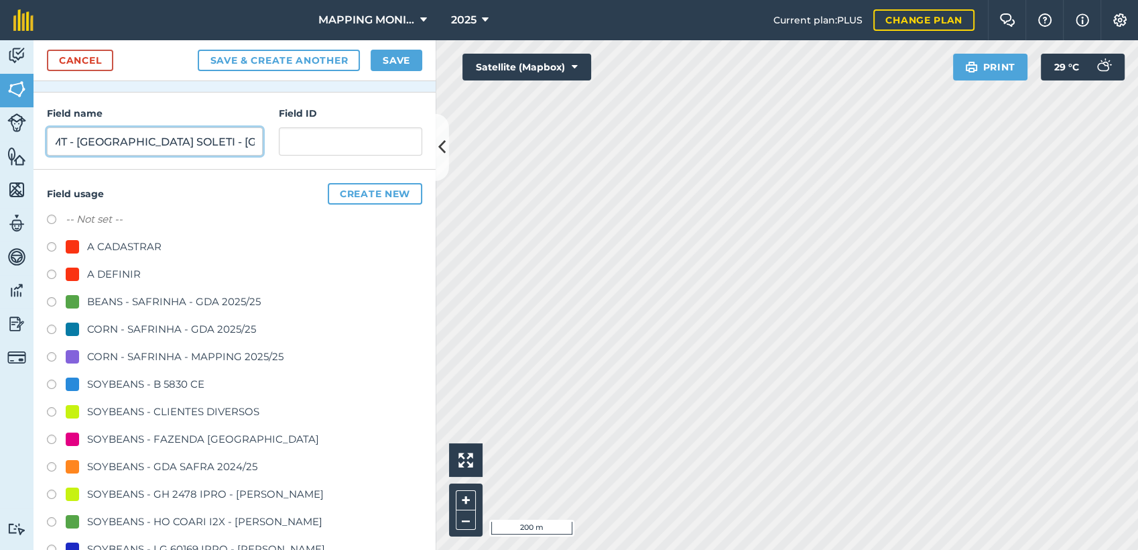
type input "PRIMAVERA DO LESTE/MT - [GEOGRAPHIC_DATA] SOLETI - [GEOGRAPHIC_DATA][DATE]"
click at [154, 416] on div "SOYBEANS - CLIENTES DIVERSOS" at bounding box center [173, 411] width 172 height 16
radio input "true"
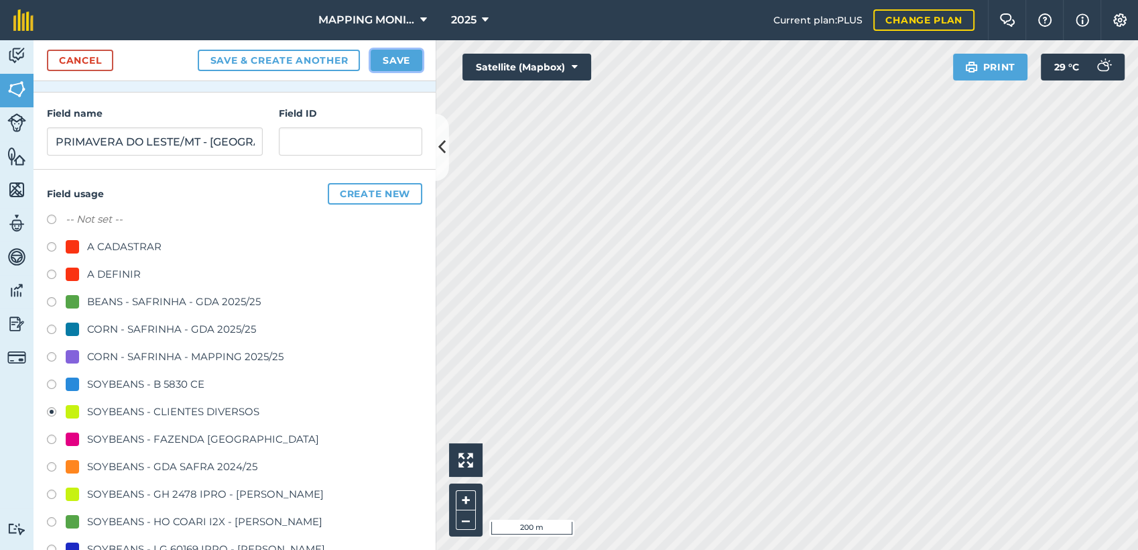
click at [400, 62] on button "Save" at bounding box center [397, 60] width 52 height 21
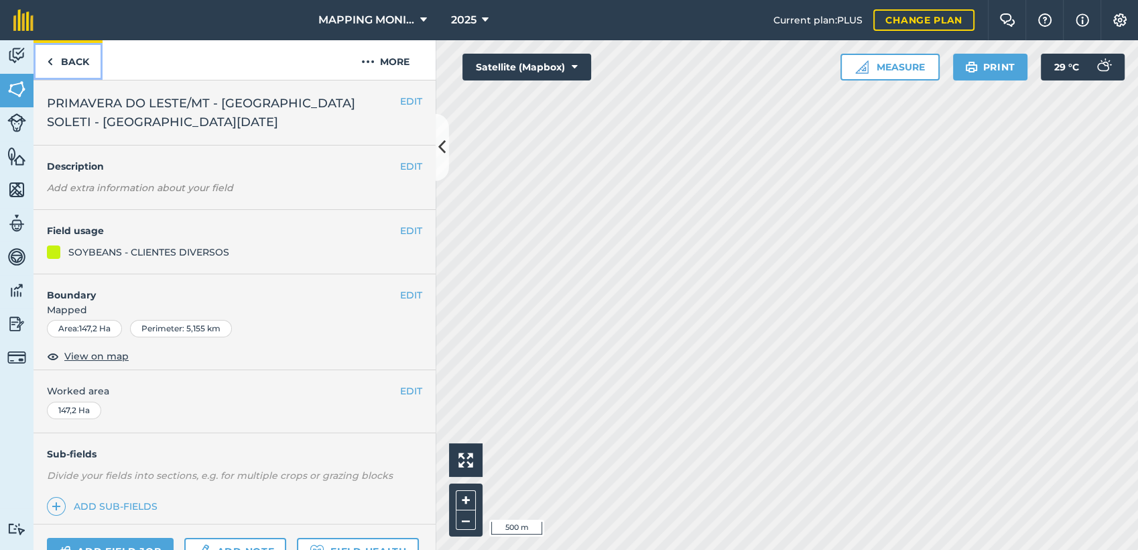
click at [71, 60] on link "Back" at bounding box center [68, 60] width 69 height 40
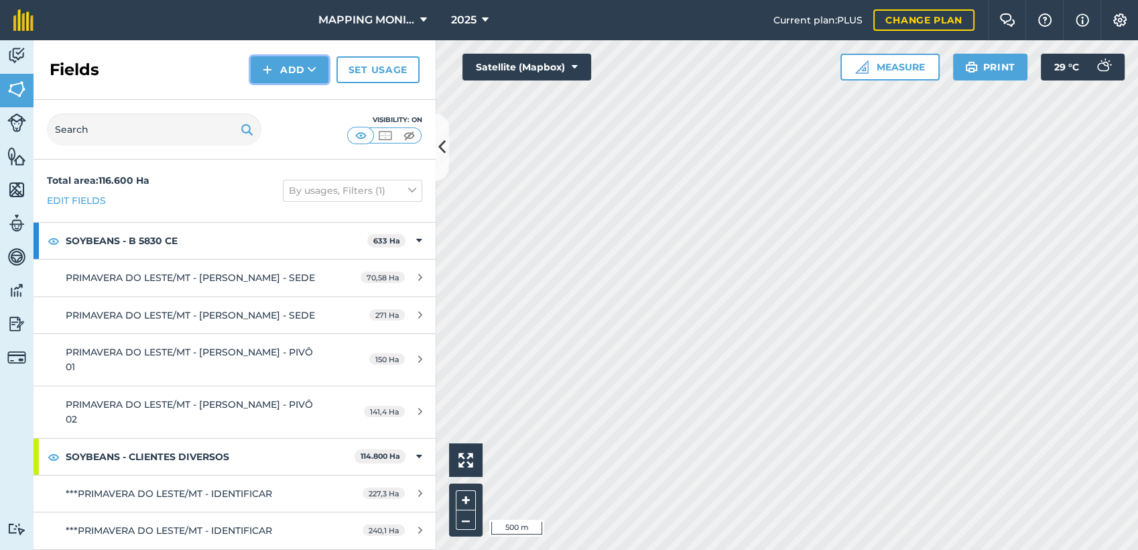
click at [304, 72] on button "Add" at bounding box center [290, 69] width 78 height 27
click at [304, 99] on link "Draw" at bounding box center [290, 99] width 74 height 29
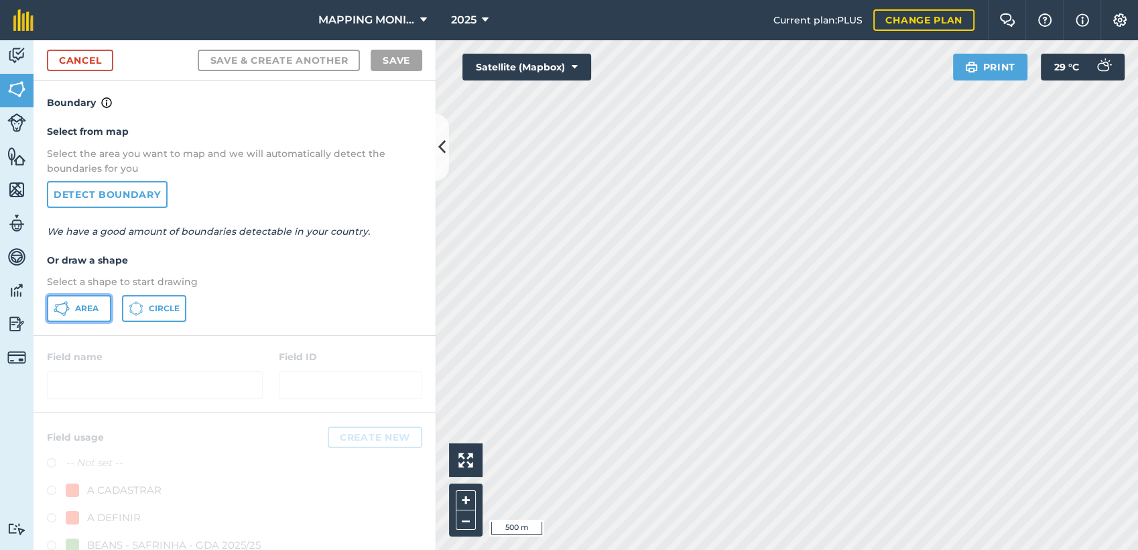
click at [91, 306] on span "Area" at bounding box center [86, 308] width 23 height 11
click at [432, 286] on div "Activity Fields Livestock Features Maps Team Vehicles Data Reporting Billing Tu…" at bounding box center [569, 294] width 1138 height 509
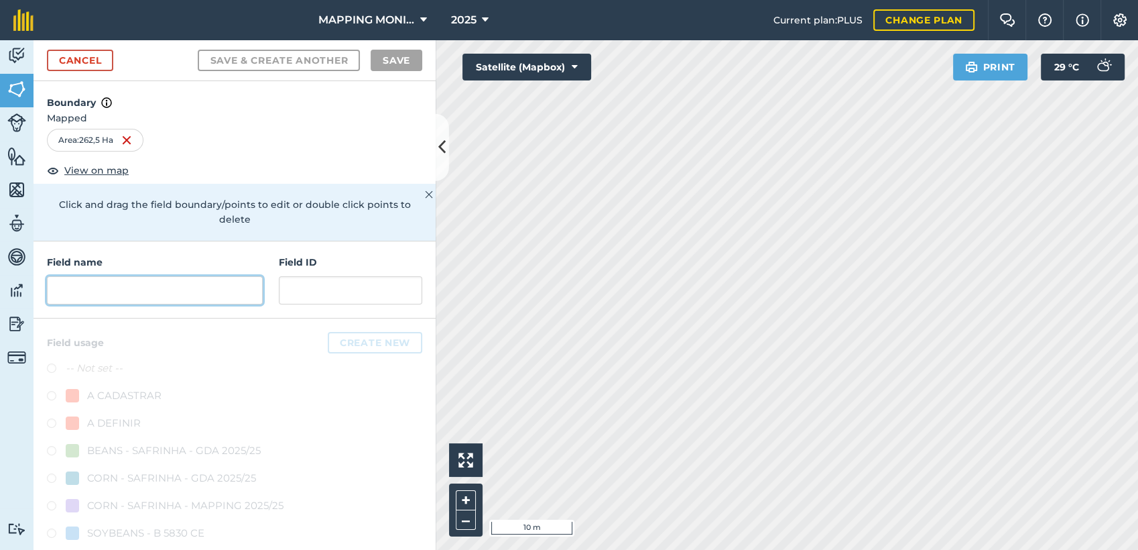
click at [206, 286] on input "text" at bounding box center [155, 290] width 216 height 28
paste input "PRIMAVERA DO LESTE/MT - [GEOGRAPHIC_DATA] SOLETI - [GEOGRAPHIC_DATA][DATE]"
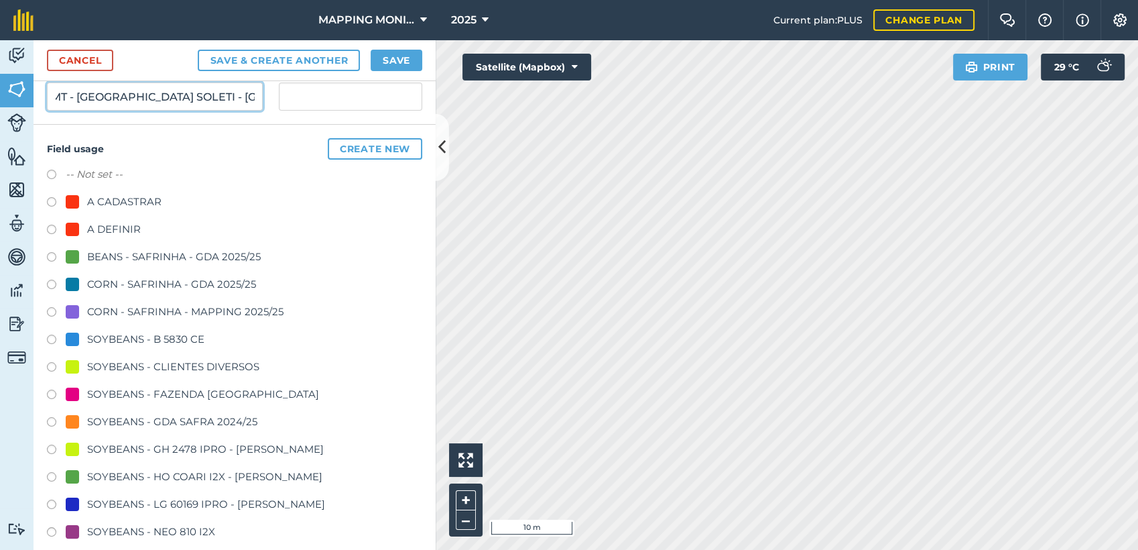
scroll to position [223, 0]
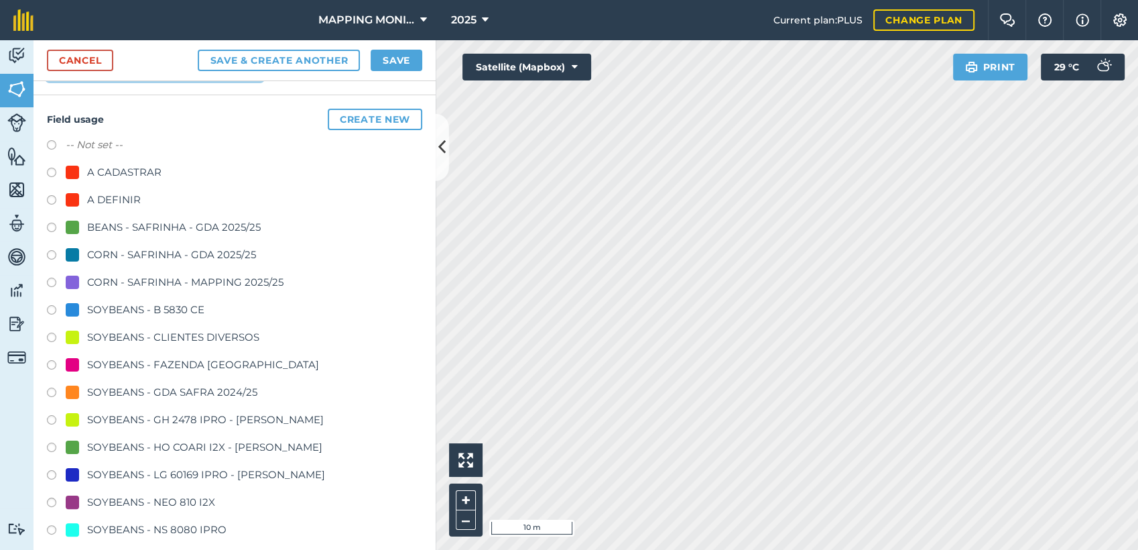
type input "PRIMAVERA DO LESTE/MT - [GEOGRAPHIC_DATA] SOLETI - [GEOGRAPHIC_DATA][DATE]"
click at [144, 339] on div "SOYBEANS - CLIENTES DIVERSOS" at bounding box center [173, 337] width 172 height 16
radio input "true"
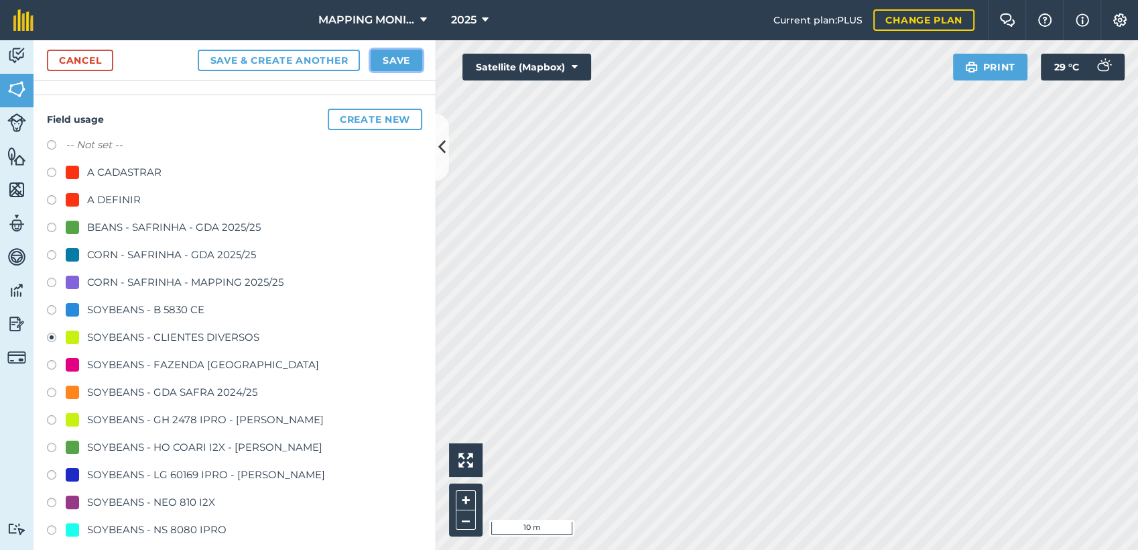
click at [420, 56] on button "Save" at bounding box center [397, 60] width 52 height 21
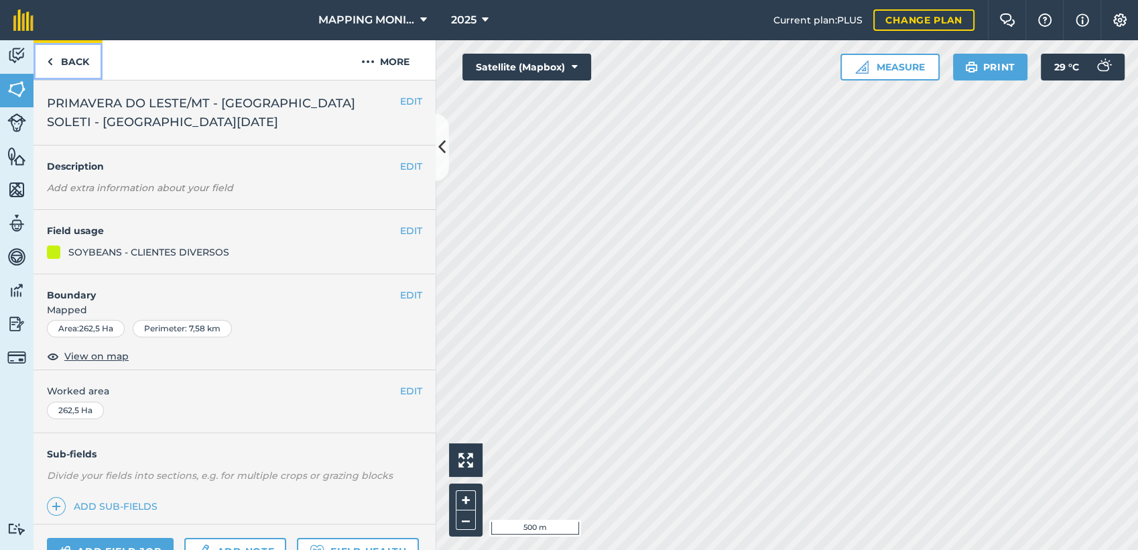
click at [84, 69] on link "Back" at bounding box center [68, 60] width 69 height 40
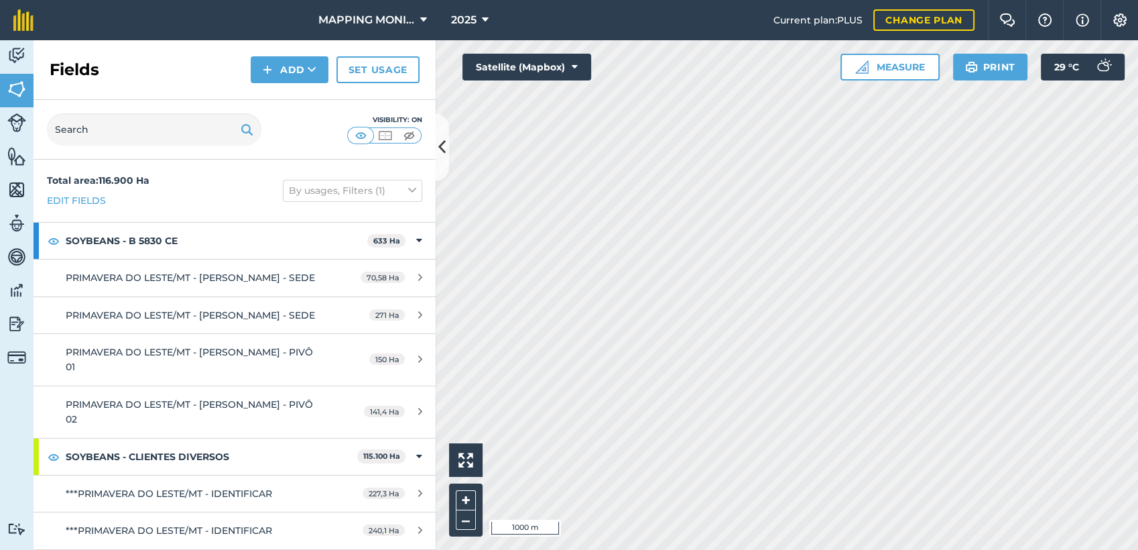
click at [168, 146] on div "Visibility: On" at bounding box center [235, 130] width 402 height 60
click at [174, 127] on input "text" at bounding box center [154, 129] width 214 height 32
paste input "PRIMAVERA DO LESTE/MT - [GEOGRAPHIC_DATA] SOLETI - [GEOGRAPHIC_DATA][DATE]"
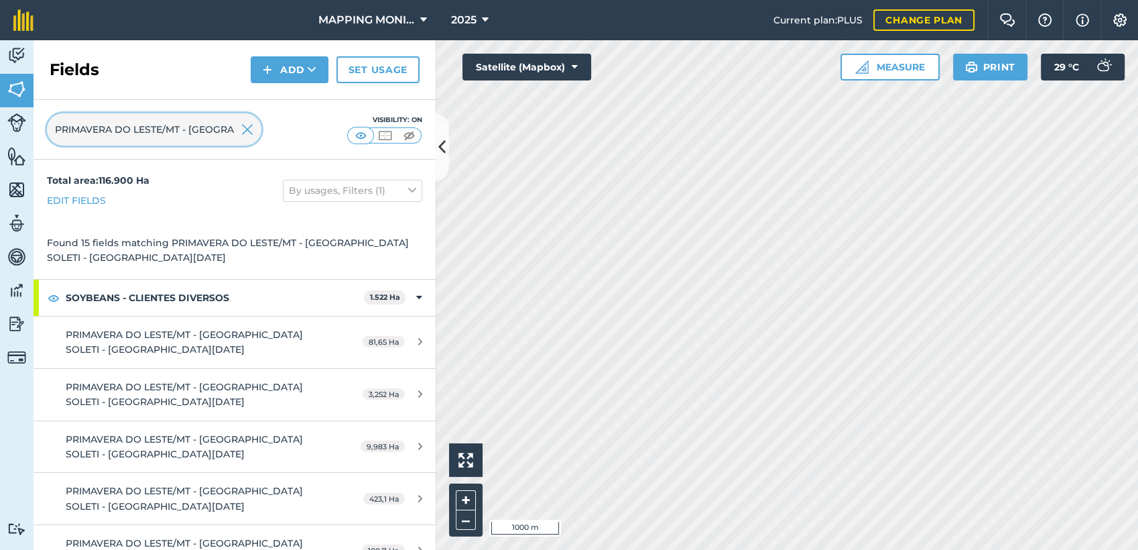
scroll to position [0, 105]
click at [253, 132] on input "PRIMAVERA DO LESTE/MT - [GEOGRAPHIC_DATA] SOLETI - [GEOGRAPHIC_DATA][DATE]" at bounding box center [154, 129] width 214 height 32
type input "PRIMAVERA DO LESTE/MT - [GEOGRAPHIC_DATA] SOLETI - [GEOGRAPHIC_DATA][DATE]"
drag, startPoint x: 249, startPoint y: 131, endPoint x: 233, endPoint y: 133, distance: 16.2
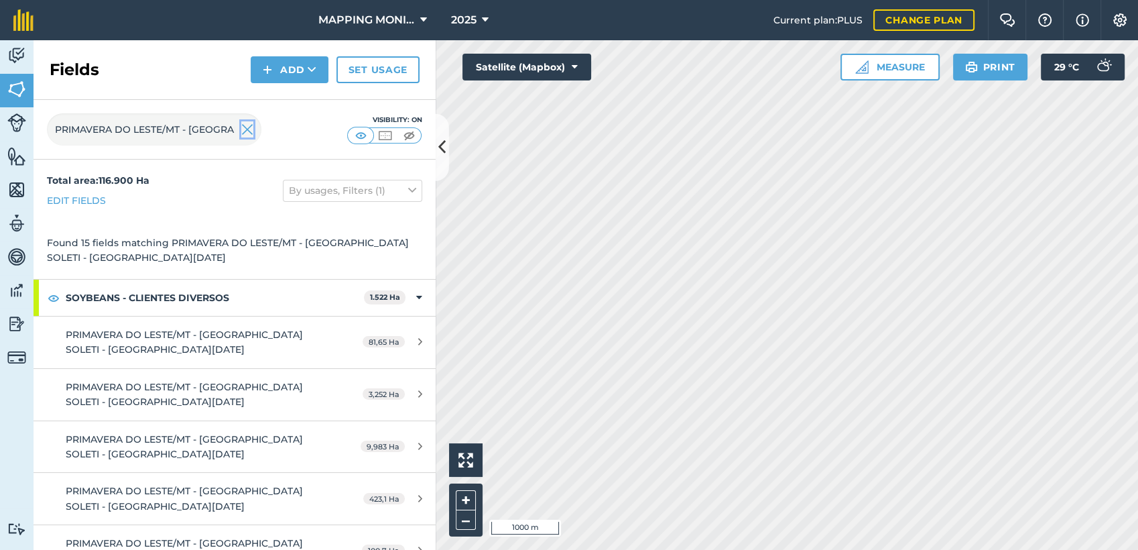
click at [249, 131] on img at bounding box center [247, 129] width 12 height 16
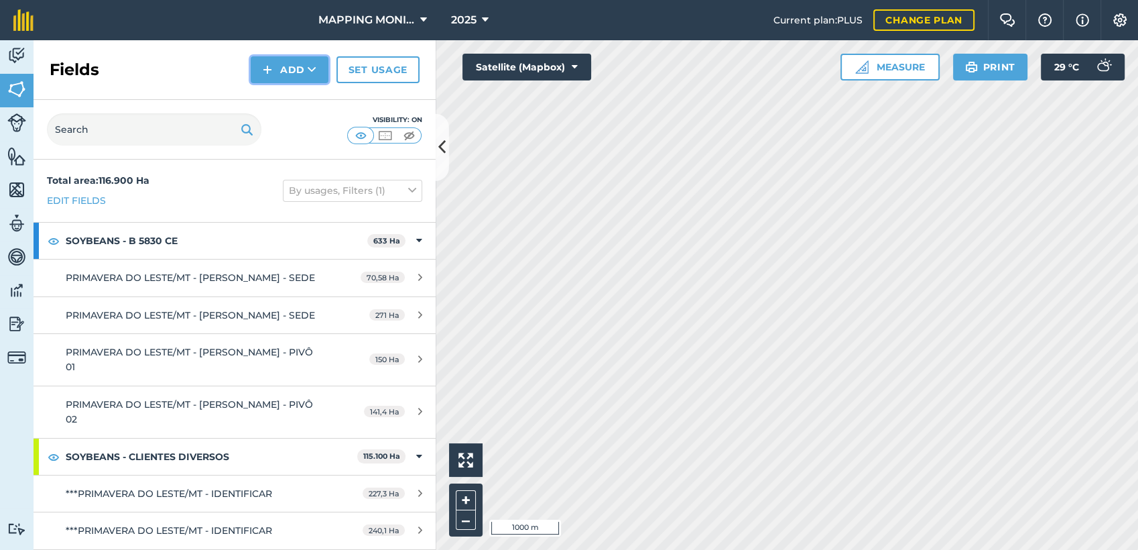
click at [296, 72] on button "Add" at bounding box center [290, 69] width 78 height 27
click at [310, 99] on link "Draw" at bounding box center [290, 99] width 74 height 29
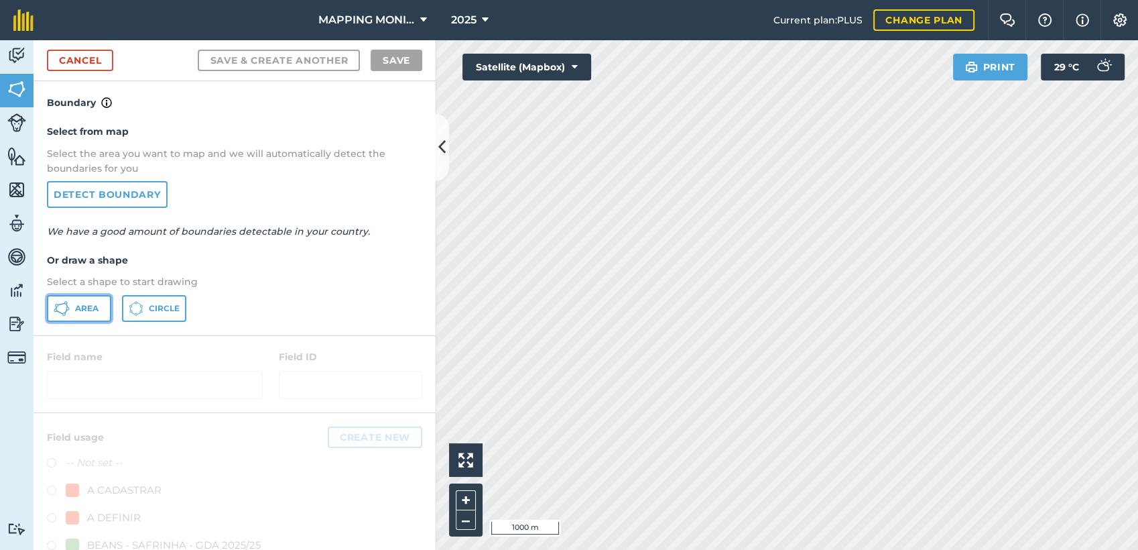
click at [99, 313] on button "Area" at bounding box center [79, 308] width 64 height 27
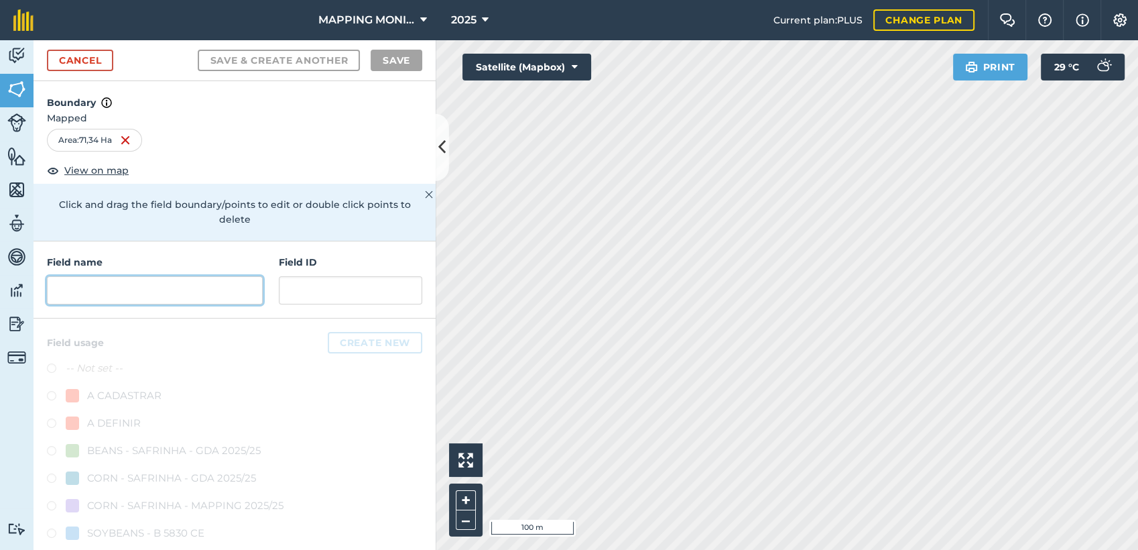
click at [145, 292] on input "text" at bounding box center [155, 290] width 216 height 28
paste input "PRIMAVERA DO LESTE/MT - [GEOGRAPHIC_DATA] SOLETI - [GEOGRAPHIC_DATA][DATE]"
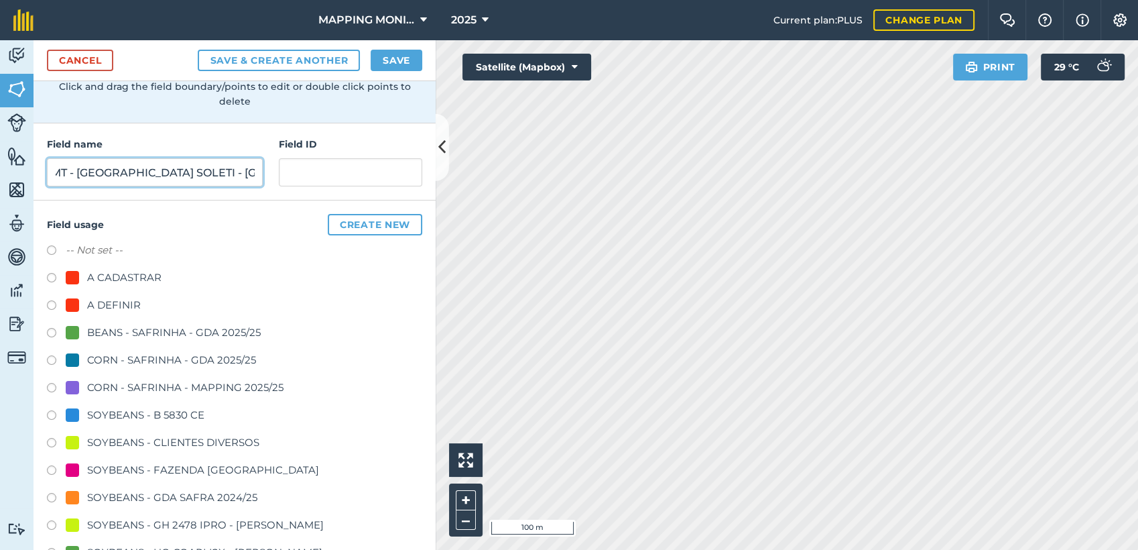
scroll to position [223, 0]
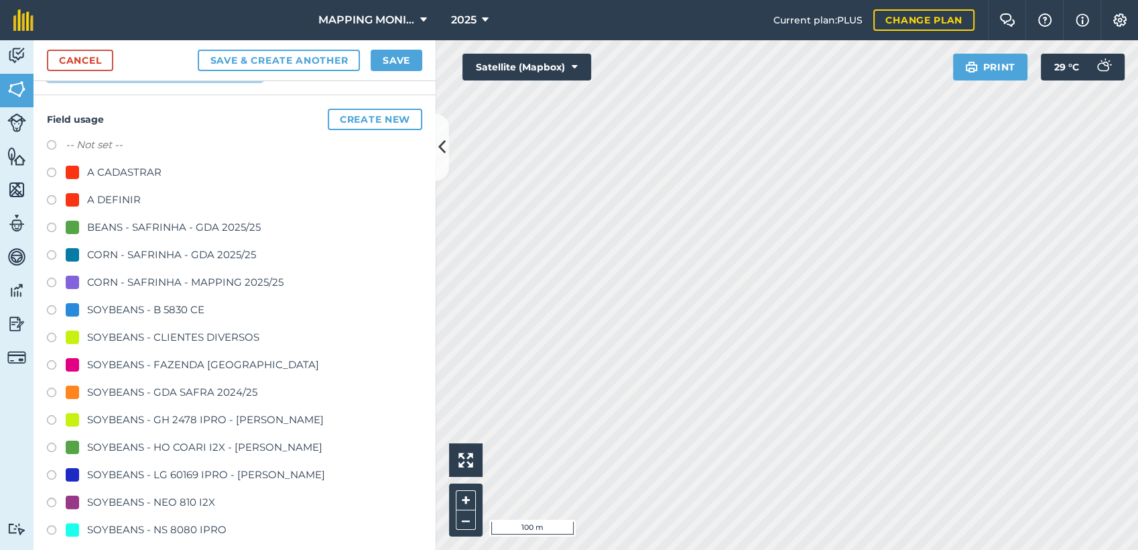
type input "PRIMAVERA DO LESTE/MT - [GEOGRAPHIC_DATA] SOLETI - [GEOGRAPHIC_DATA][DATE]"
click at [168, 336] on div "SOYBEANS - CLIENTES DIVERSOS" at bounding box center [173, 337] width 172 height 16
radio input "true"
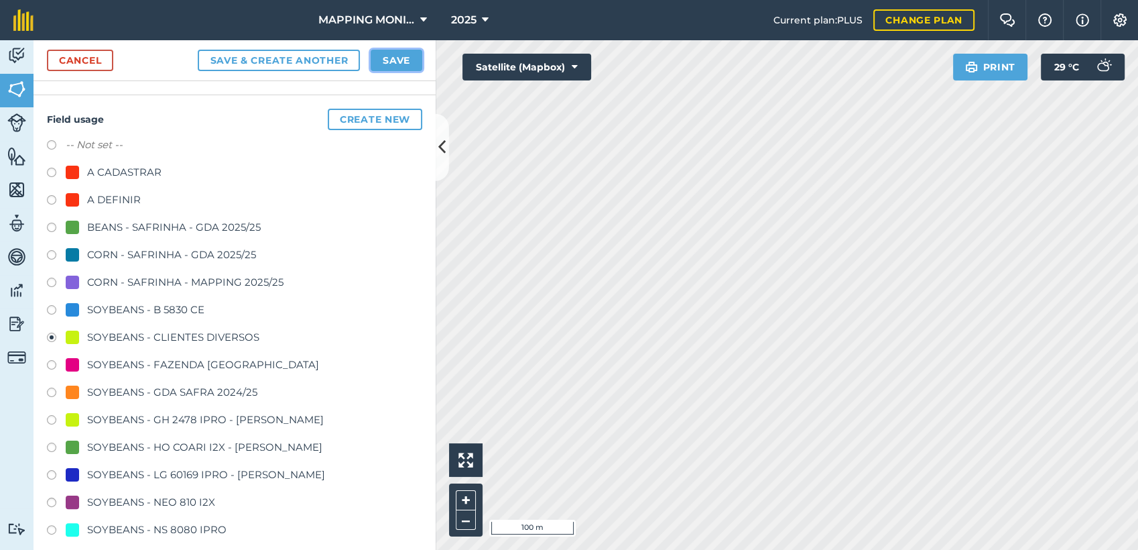
click at [408, 58] on button "Save" at bounding box center [397, 60] width 52 height 21
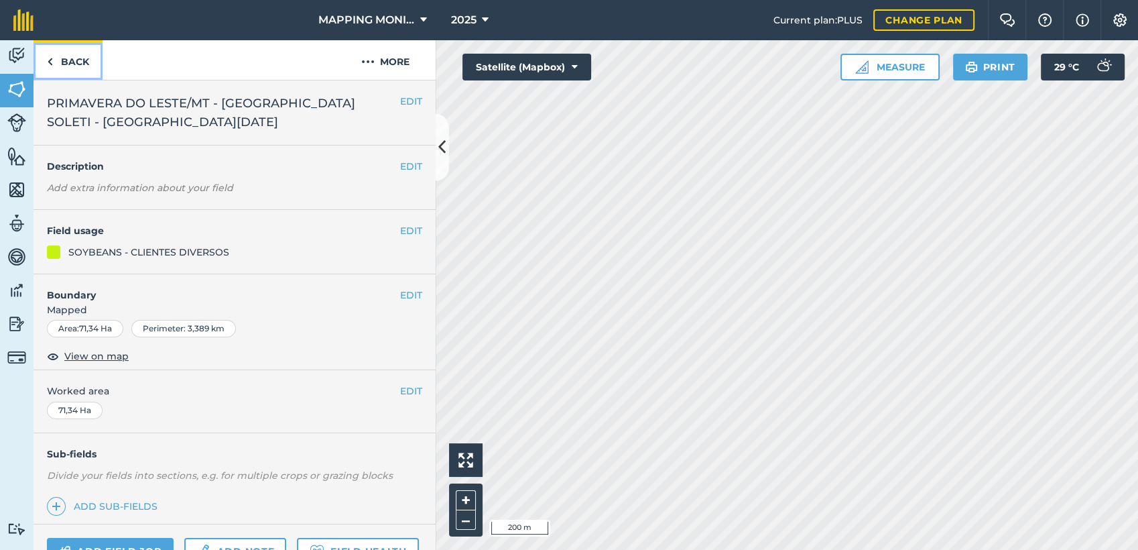
click at [86, 64] on link "Back" at bounding box center [68, 60] width 69 height 40
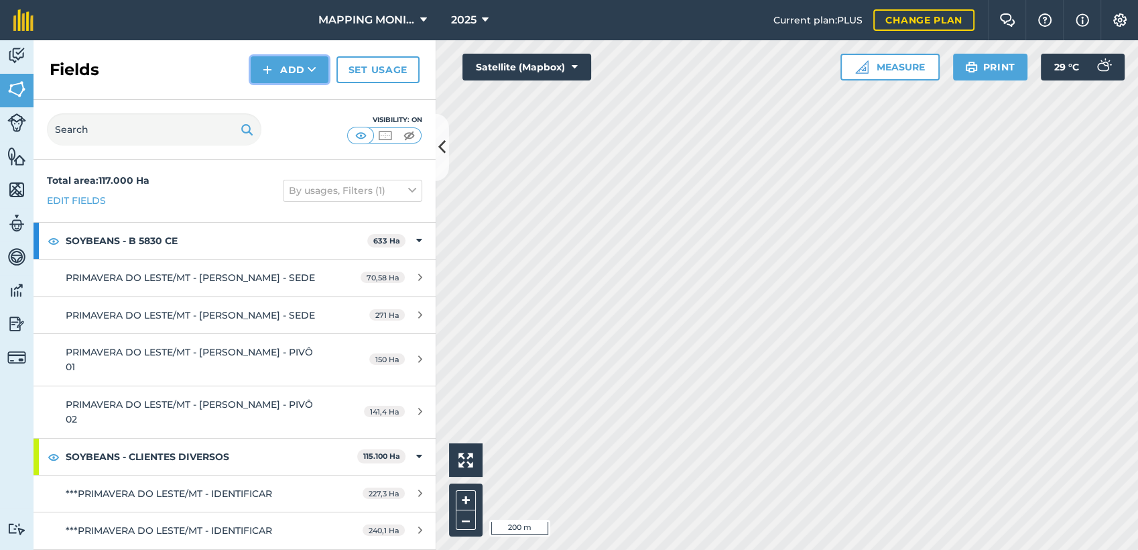
click at [303, 68] on button "Add" at bounding box center [290, 69] width 78 height 27
click at [304, 98] on link "Draw" at bounding box center [290, 99] width 74 height 29
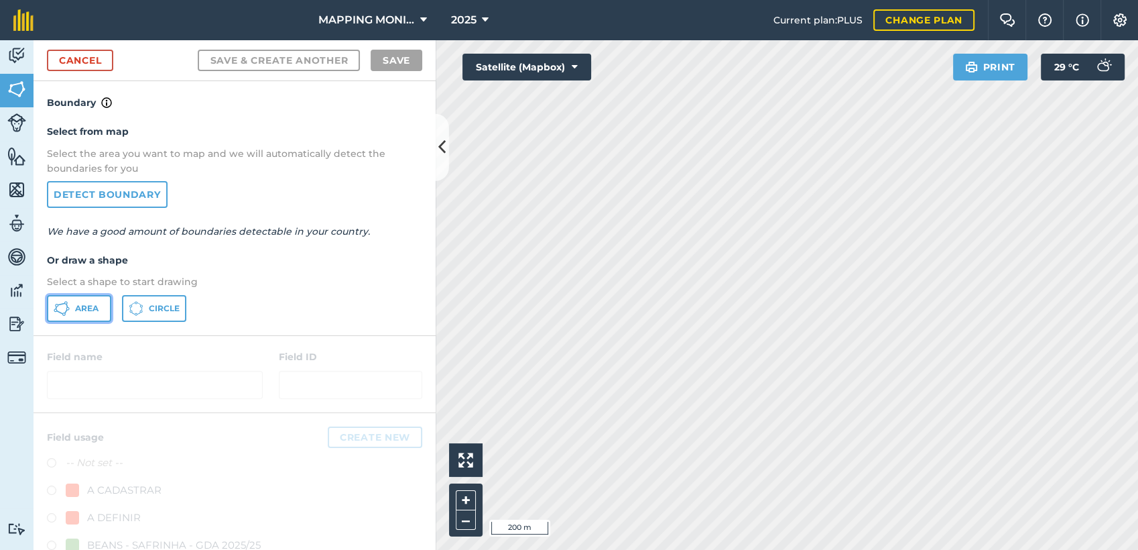
click at [86, 312] on span "Area" at bounding box center [86, 308] width 23 height 11
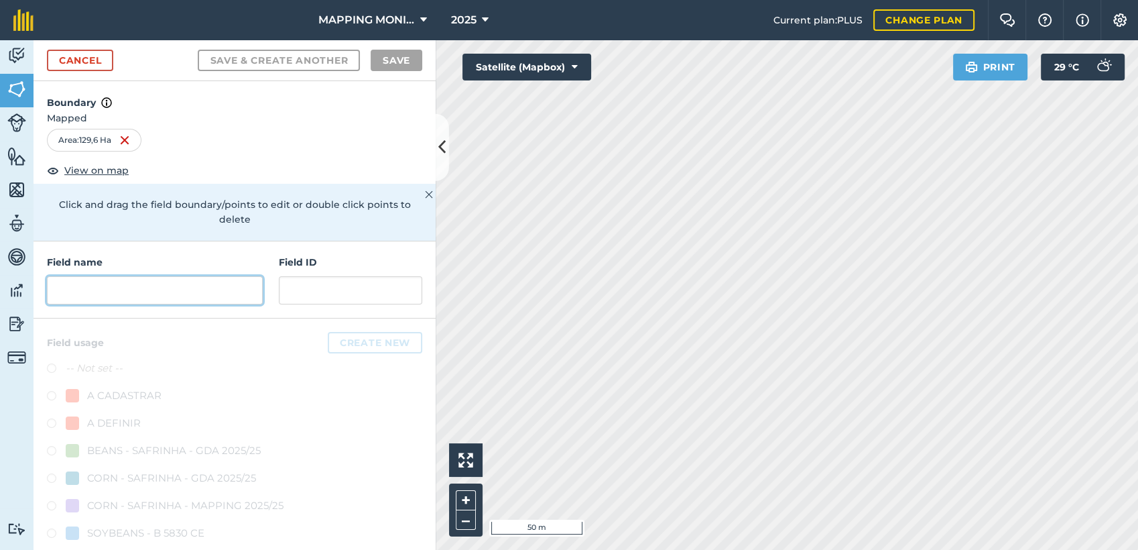
click at [172, 290] on input "text" at bounding box center [155, 290] width 216 height 28
paste input "PRIMAVERA DO LESTE/MT - [GEOGRAPHIC_DATA] SOLETI - [GEOGRAPHIC_DATA][DATE]"
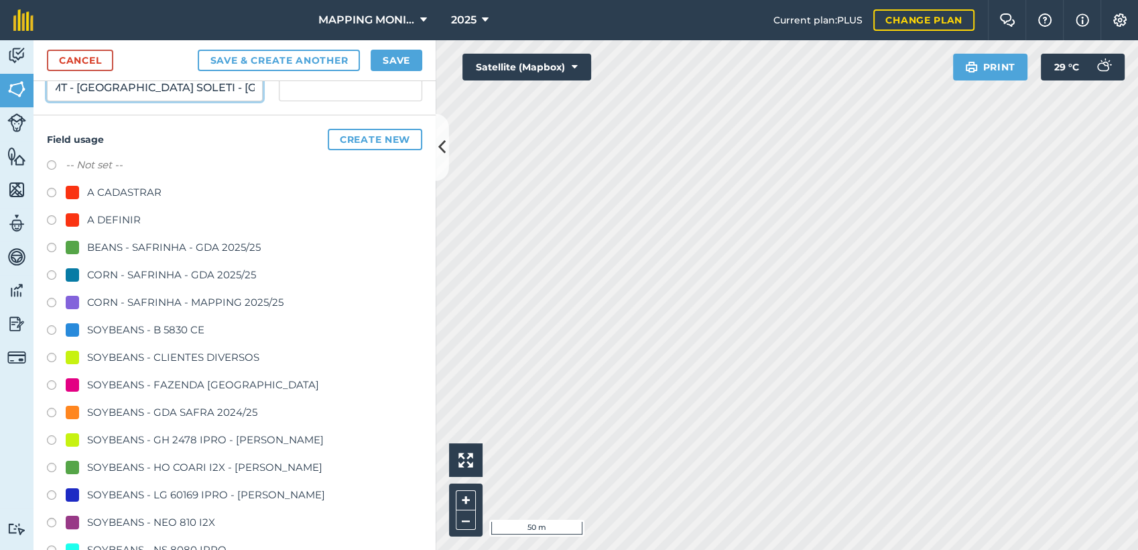
scroll to position [223, 0]
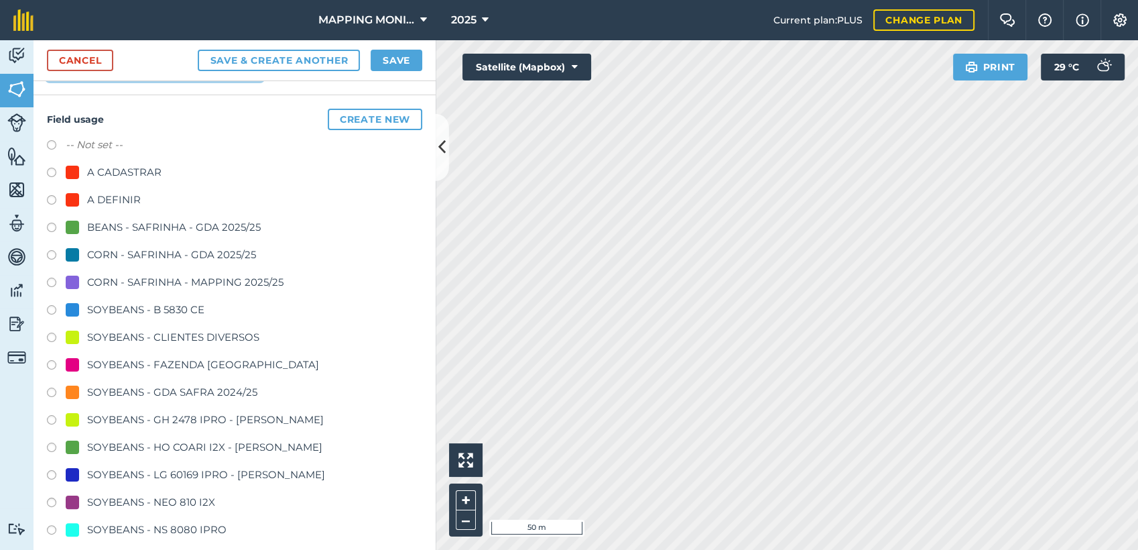
type input "PRIMAVERA DO LESTE/MT - [GEOGRAPHIC_DATA] SOLETI - [GEOGRAPHIC_DATA][DATE]"
click at [180, 336] on div "SOYBEANS - CLIENTES DIVERSOS" at bounding box center [173, 337] width 172 height 16
radio input "true"
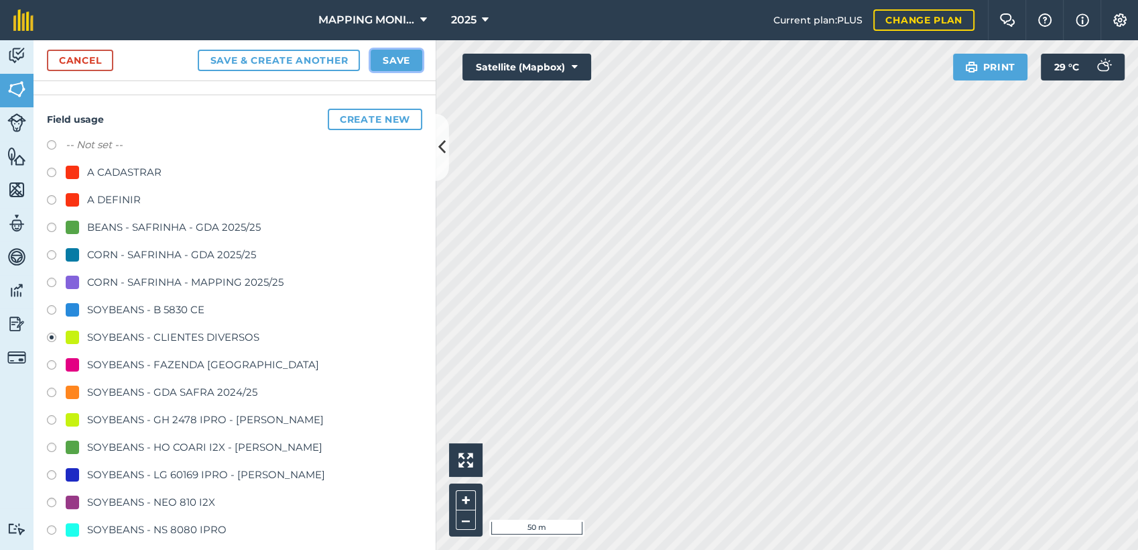
click at [379, 60] on button "Save" at bounding box center [397, 60] width 52 height 21
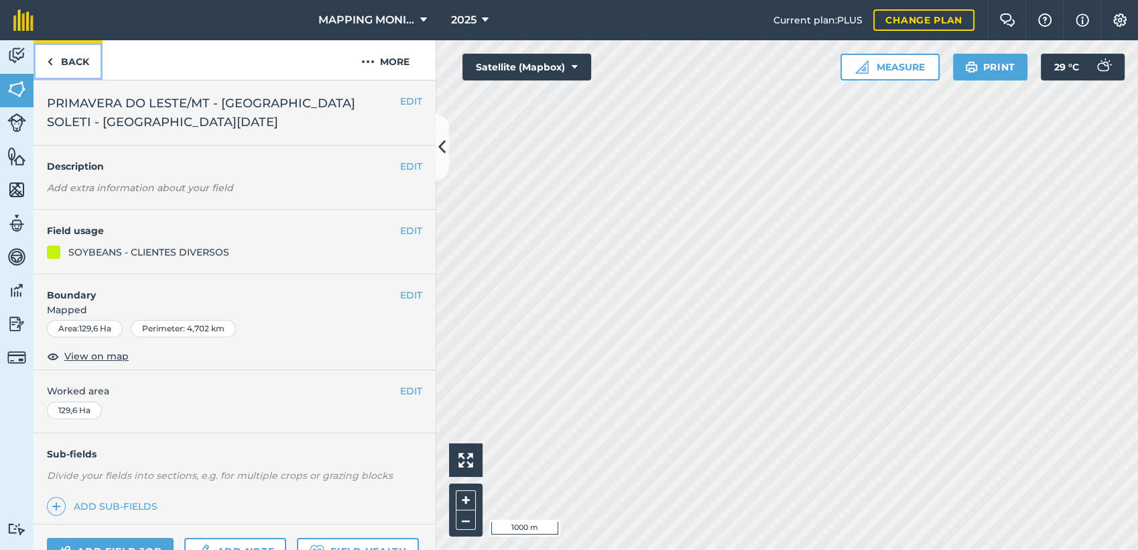
click at [86, 62] on link "Back" at bounding box center [68, 60] width 69 height 40
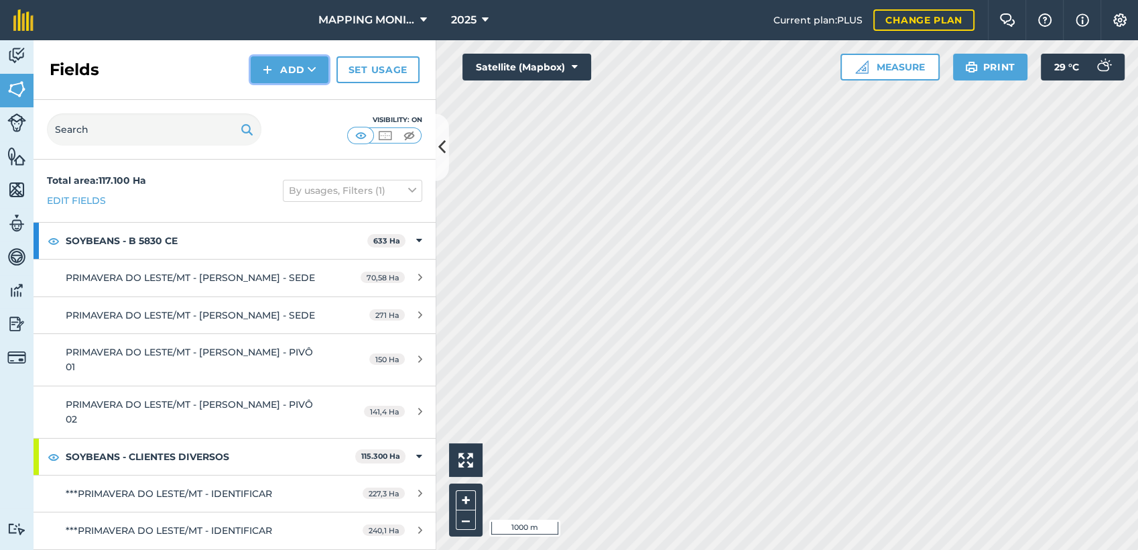
click at [282, 69] on button "Add" at bounding box center [290, 69] width 78 height 27
click at [292, 100] on link "Draw" at bounding box center [290, 99] width 74 height 29
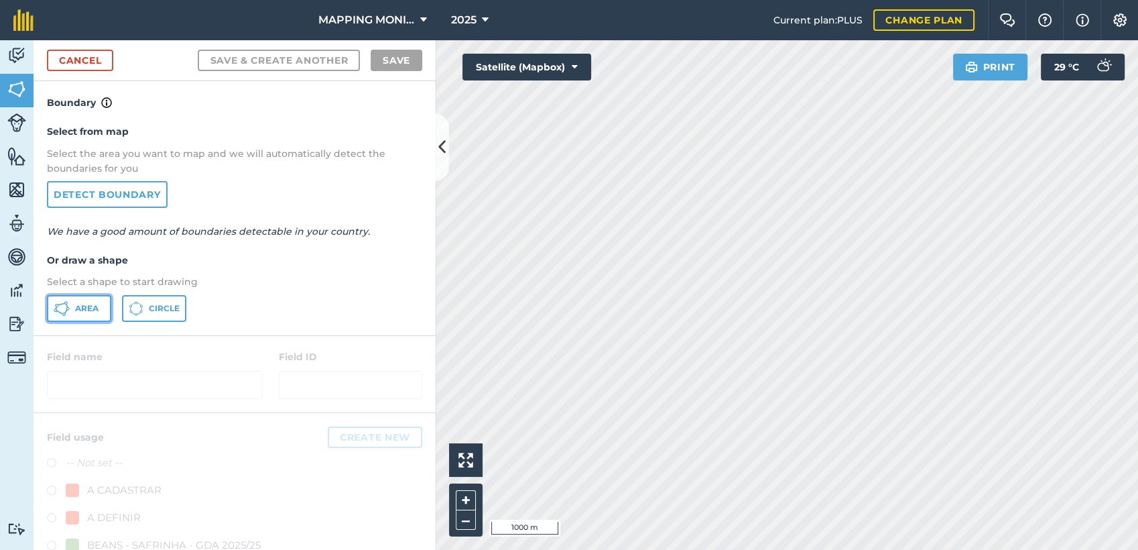
drag, startPoint x: 86, startPoint y: 307, endPoint x: 398, endPoint y: 394, distance: 324.3
click at [86, 307] on span "Area" at bounding box center [86, 308] width 23 height 11
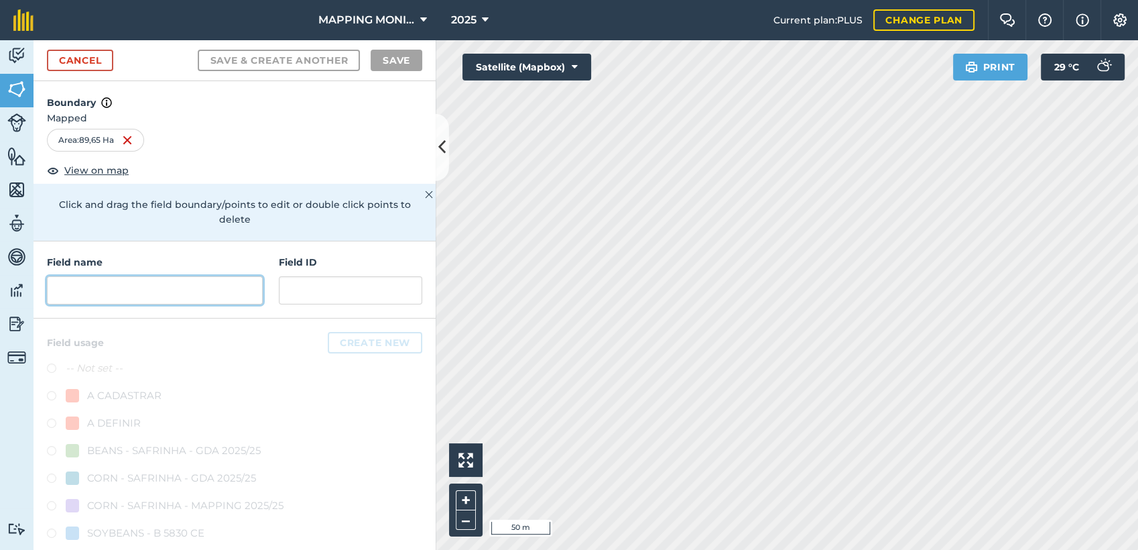
click at [148, 299] on input "text" at bounding box center [155, 290] width 216 height 28
paste input "PRIMAVERA DO LESTE/MT - [GEOGRAPHIC_DATA] SOLETI - [GEOGRAPHIC_DATA][DATE]"
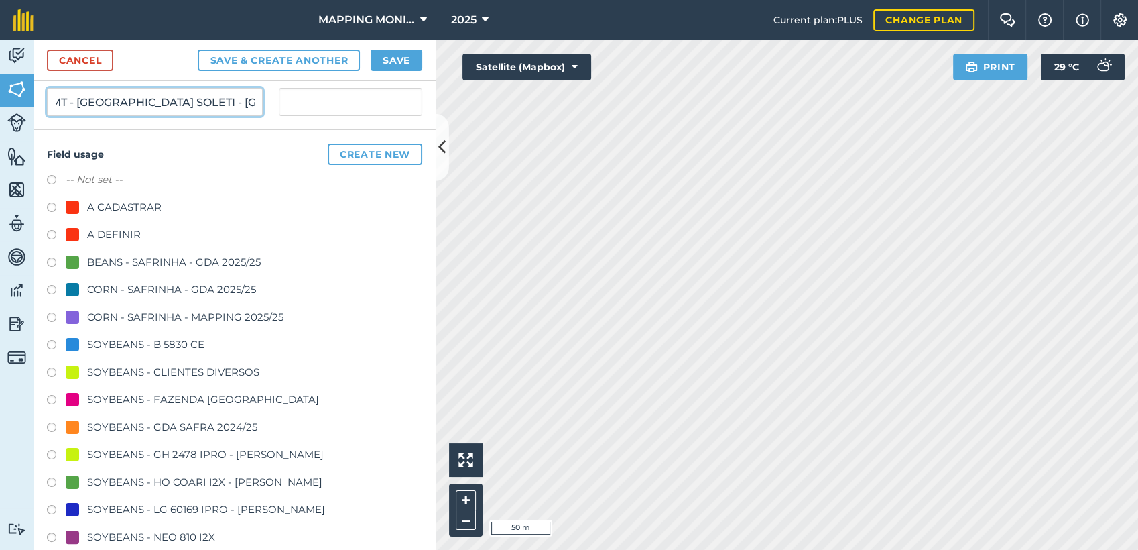
scroll to position [223, 0]
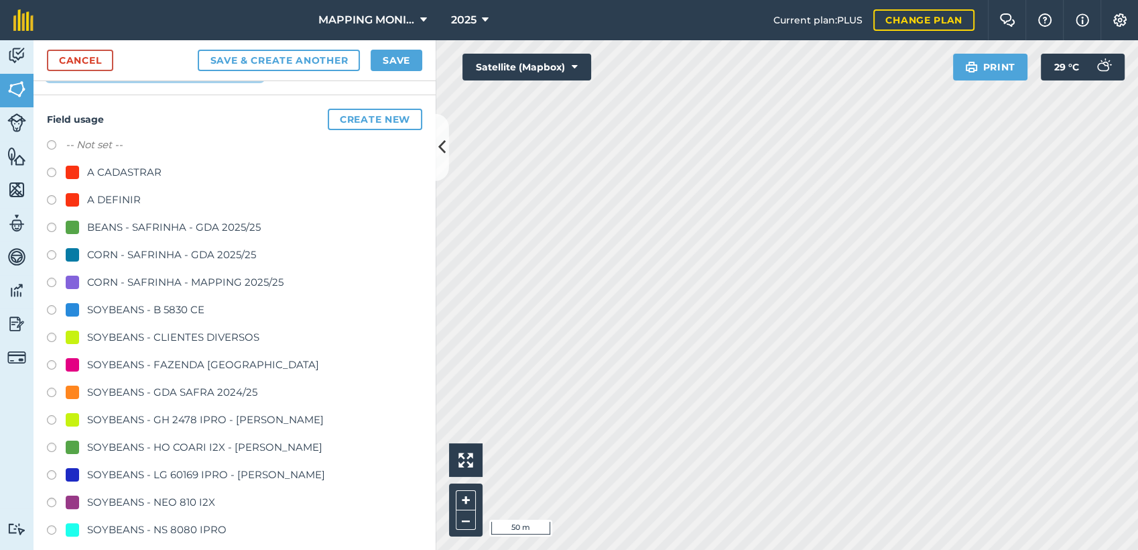
type input "PRIMAVERA DO LESTE/MT - [GEOGRAPHIC_DATA] SOLETI - [GEOGRAPHIC_DATA][DATE]"
click at [140, 335] on div "SOYBEANS - CLIENTES DIVERSOS" at bounding box center [173, 337] width 172 height 16
radio input "true"
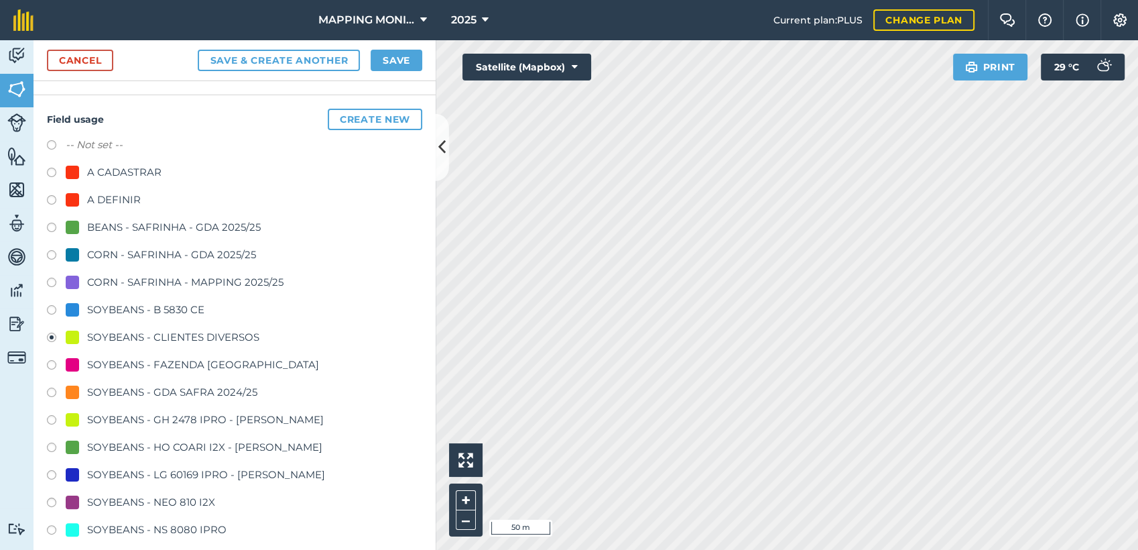
click at [396, 48] on div "Cancel Save & Create Another Save" at bounding box center [235, 60] width 402 height 41
click at [394, 66] on button "Save" at bounding box center [397, 60] width 52 height 21
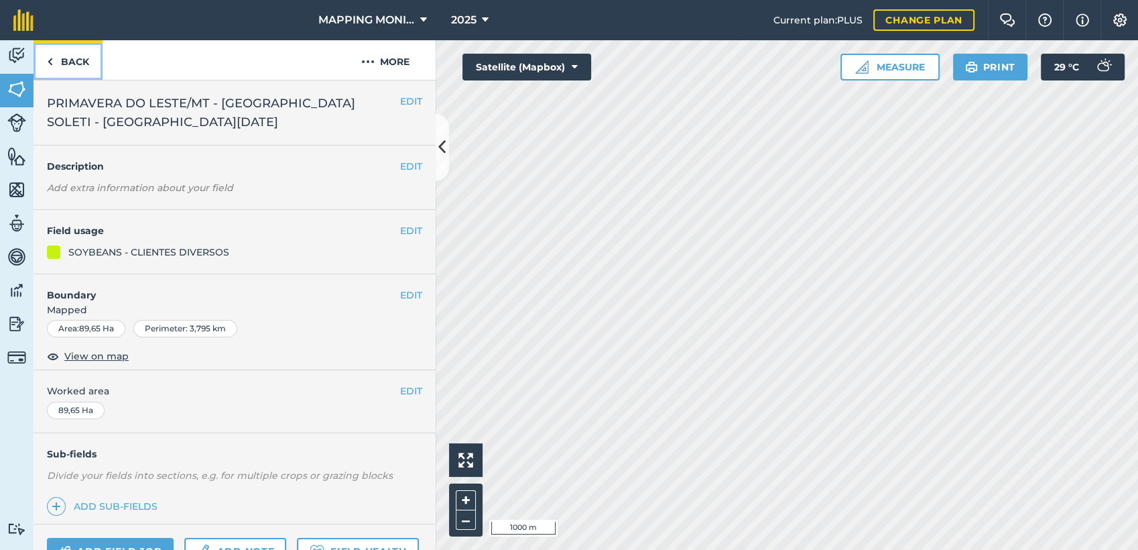
click at [67, 59] on link "Back" at bounding box center [68, 60] width 69 height 40
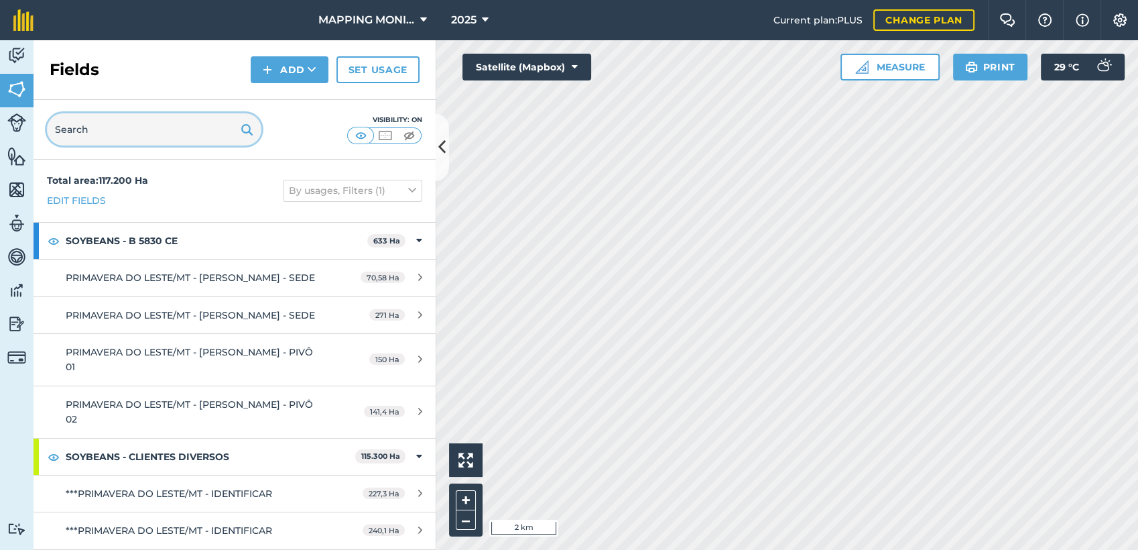
click at [152, 133] on input "text" at bounding box center [154, 129] width 214 height 32
paste input "PRIMAVERA DO LESTE/MT - [GEOGRAPHIC_DATA] SOLETI - [GEOGRAPHIC_DATA][DATE]"
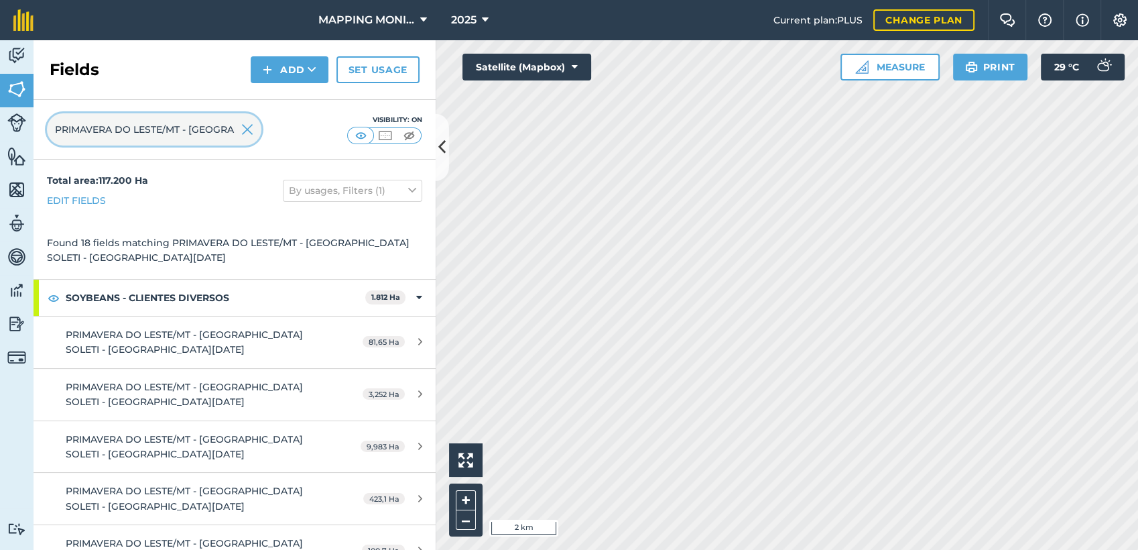
scroll to position [0, 105]
type input "PRIMAVERA DO LESTE/MT - [GEOGRAPHIC_DATA] SOLETI - [GEOGRAPHIC_DATA][DATE]"
click at [247, 126] on img at bounding box center [247, 129] width 12 height 16
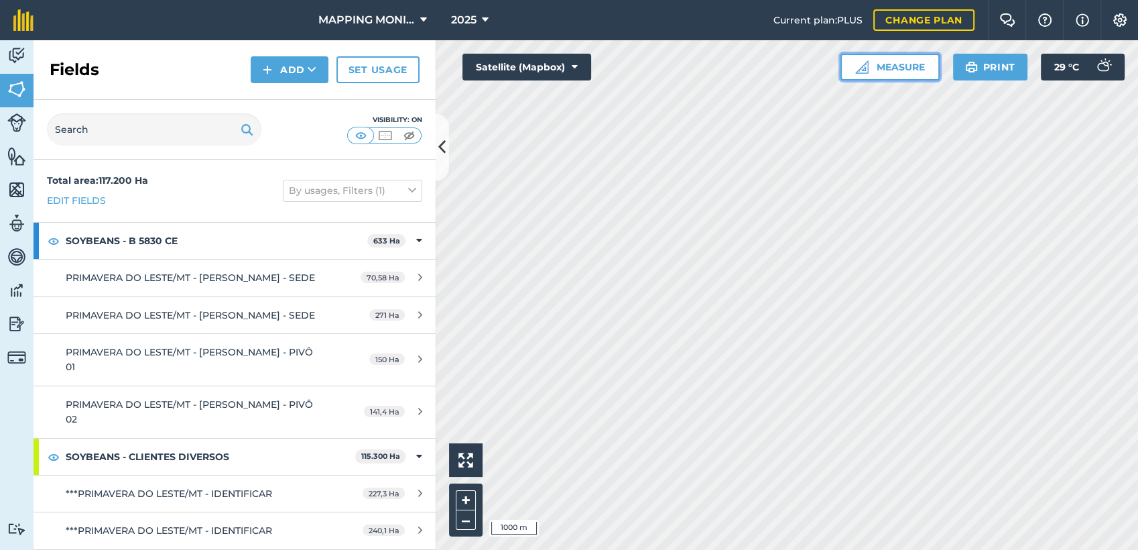
click at [880, 71] on button "Measure" at bounding box center [889, 67] width 99 height 27
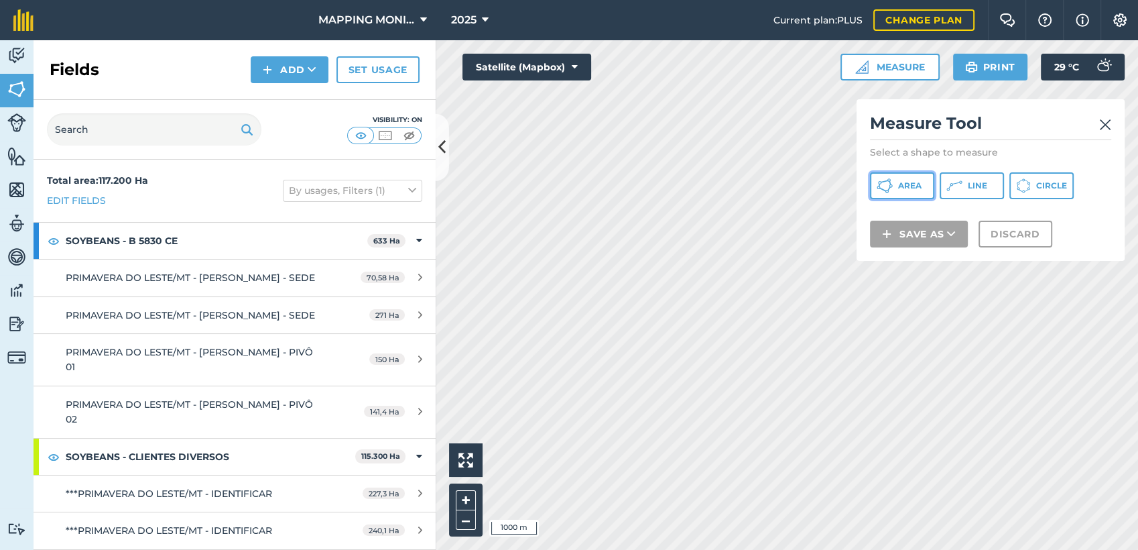
click at [904, 182] on span "Area" at bounding box center [909, 185] width 23 height 11
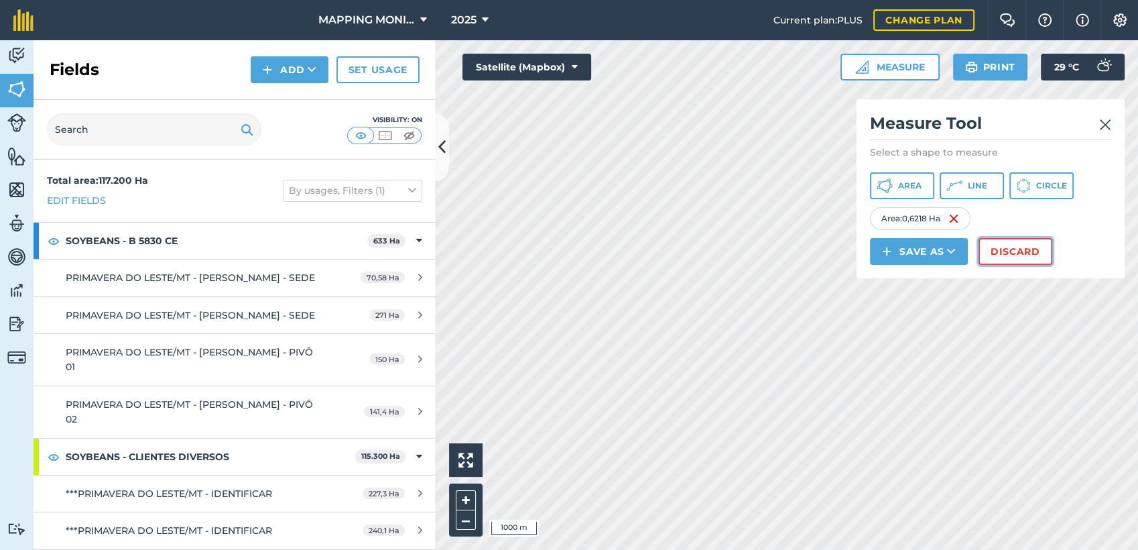
click at [1007, 254] on button "Discard" at bounding box center [1016, 251] width 74 height 27
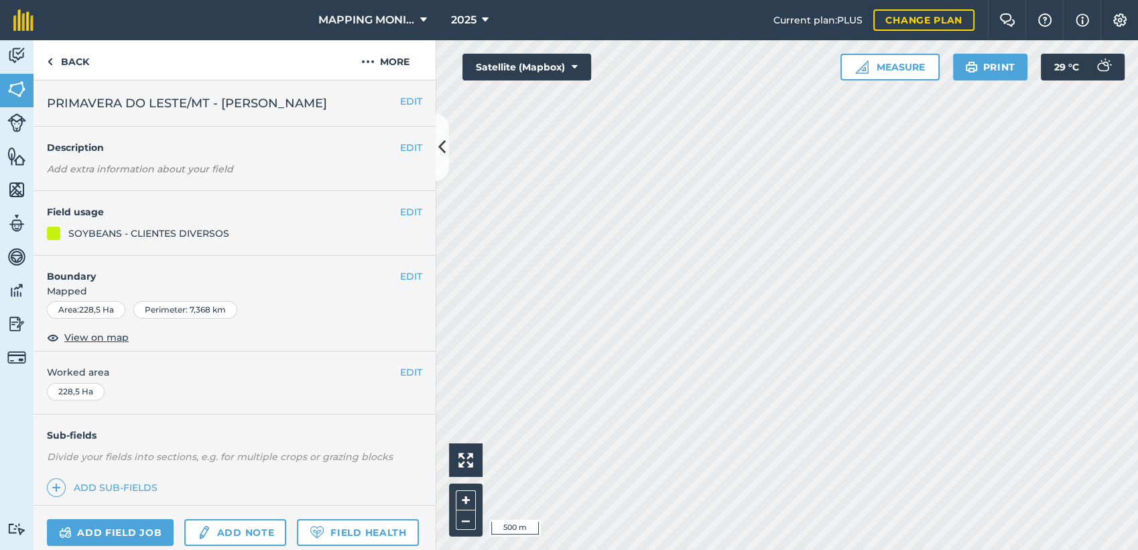
click at [244, 103] on span "PRIMAVERA DO LESTE/MT - [PERSON_NAME]" at bounding box center [187, 103] width 280 height 19
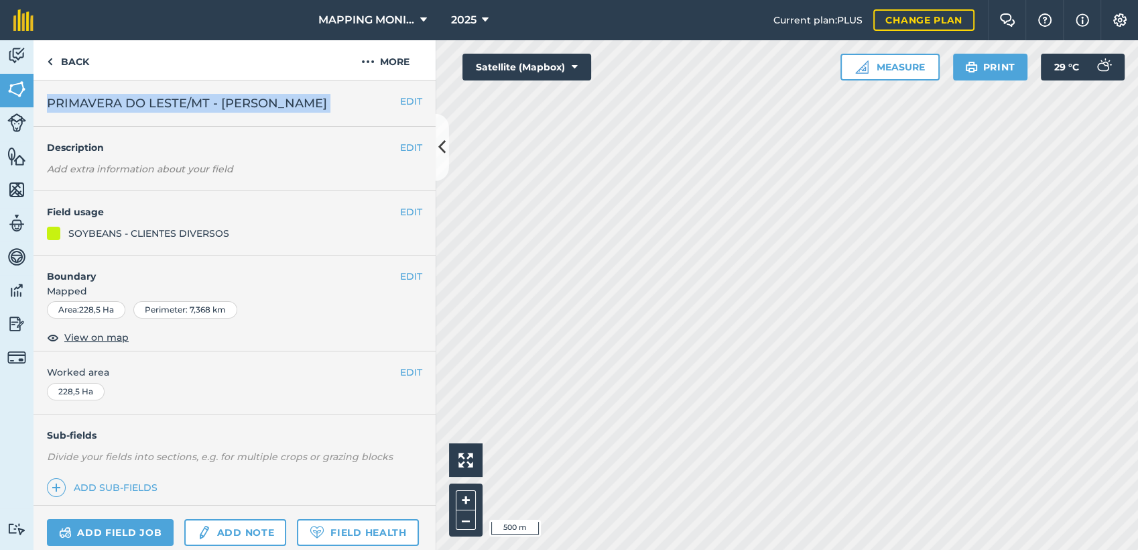
click at [244, 103] on span "PRIMAVERA DO LESTE/MT - [PERSON_NAME]" at bounding box center [187, 103] width 280 height 19
copy div "PRIMAVERA DO LESTE/MT - EDU OTTONELLI - MEYER EDIT"
click at [86, 60] on link "Back" at bounding box center [68, 60] width 69 height 40
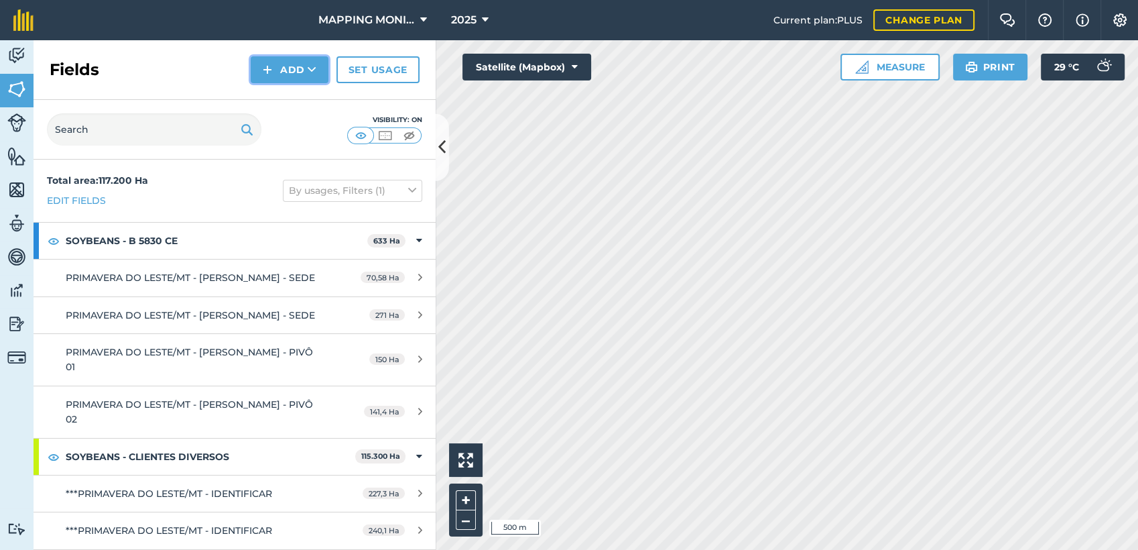
click at [318, 65] on button "Add" at bounding box center [290, 69] width 78 height 27
click at [292, 105] on link "Draw" at bounding box center [290, 99] width 74 height 29
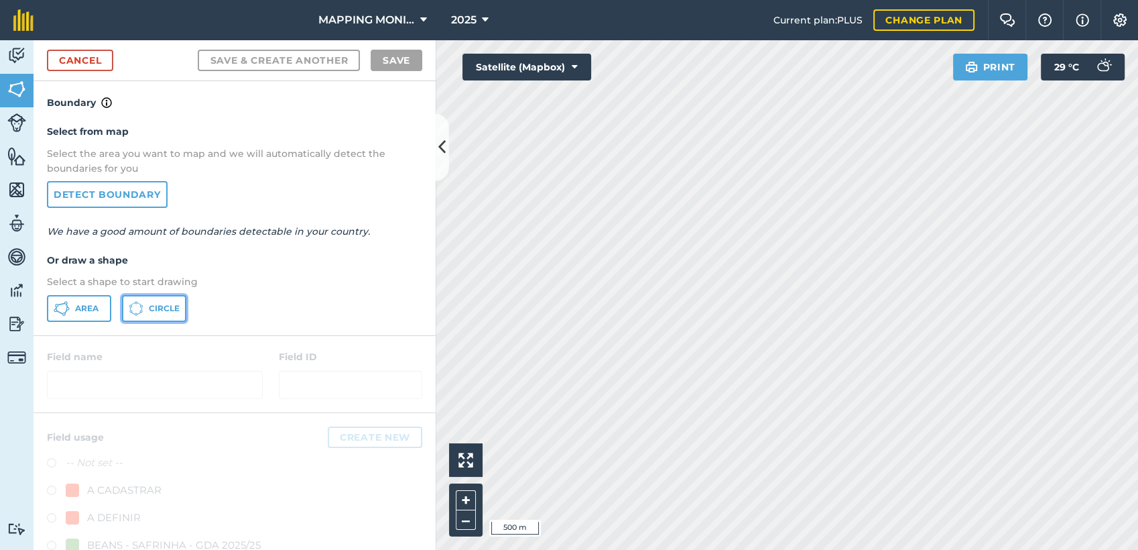
drag, startPoint x: 160, startPoint y: 306, endPoint x: 170, endPoint y: 308, distance: 10.4
click at [161, 306] on span "Circle" at bounding box center [164, 308] width 31 height 11
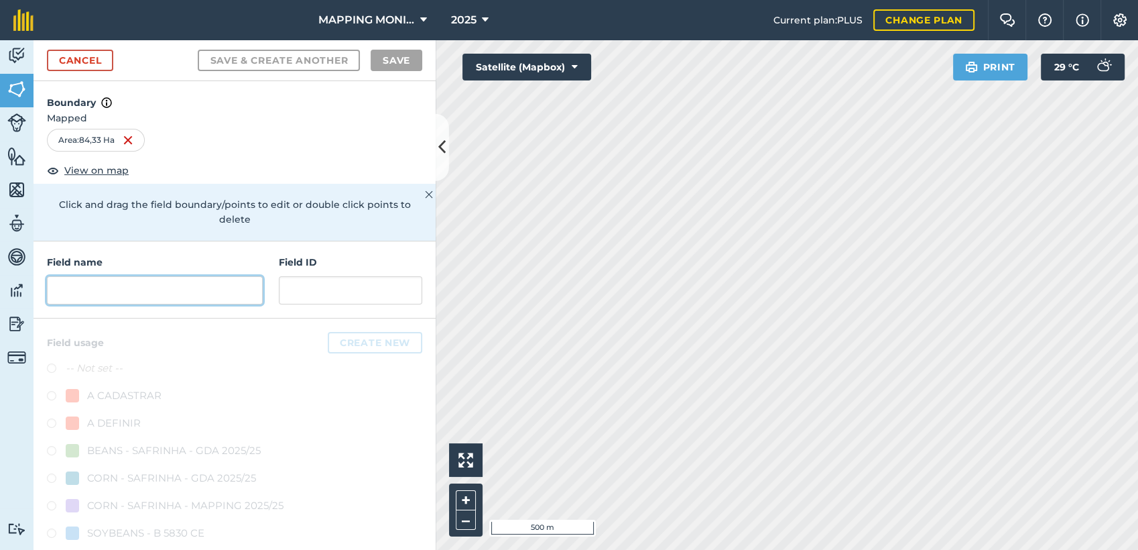
click at [193, 290] on input "text" at bounding box center [155, 290] width 216 height 28
paste input "PRIMAVERA DO LESTE/MT - [PERSON_NAME]"
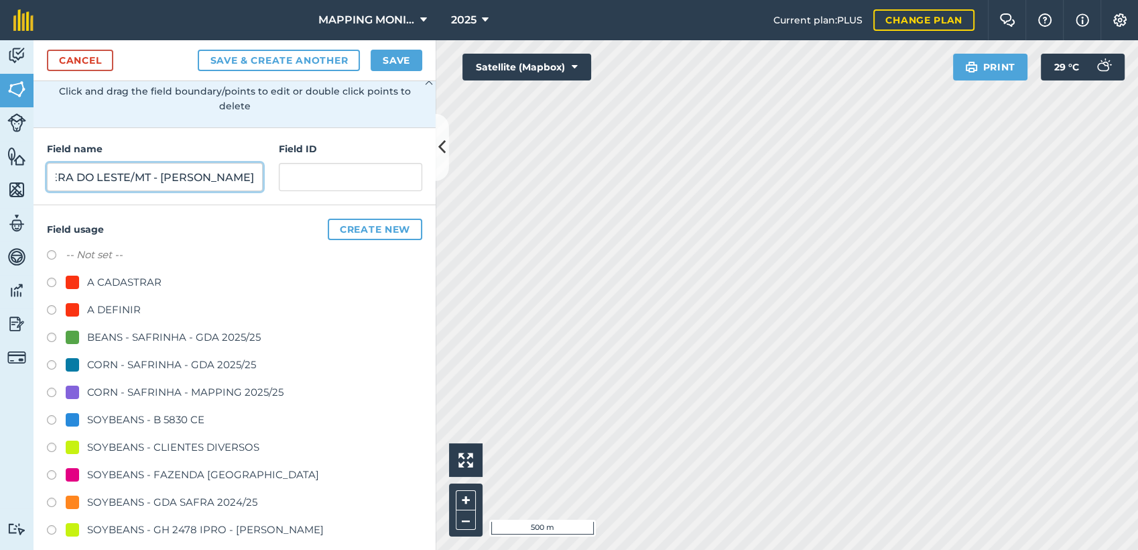
scroll to position [149, 0]
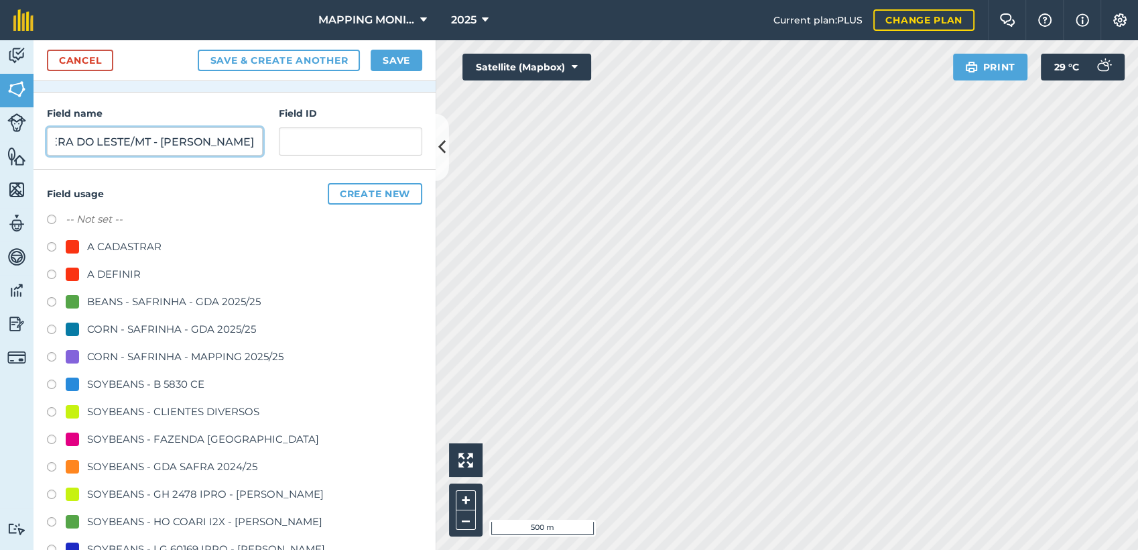
type input "PRIMAVERA DO LESTE/MT - [PERSON_NAME]"
click at [174, 406] on div "SOYBEANS - CLIENTES DIVERSOS" at bounding box center [173, 411] width 172 height 16
radio input "true"
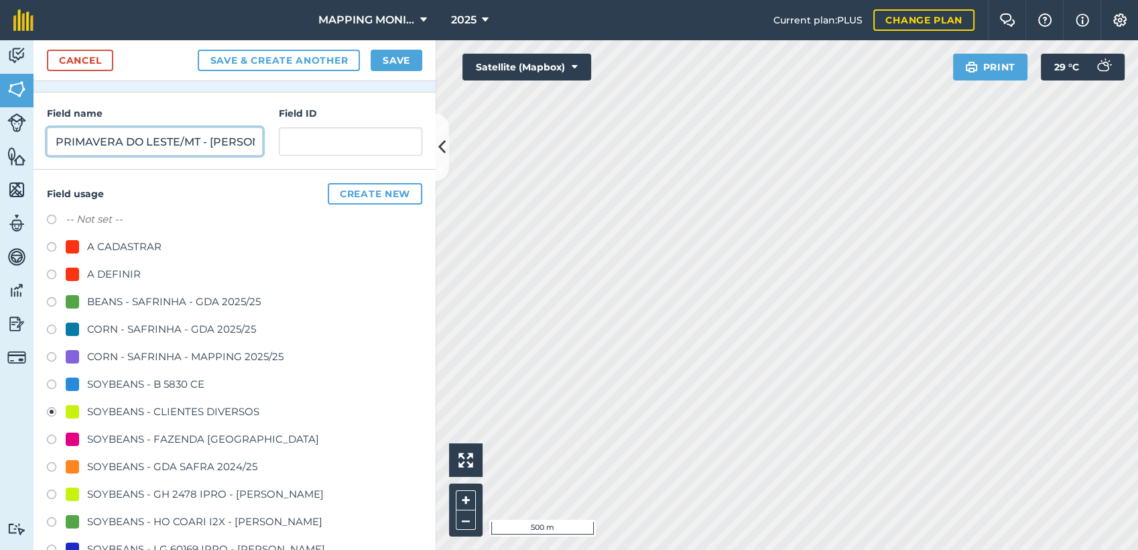
click at [223, 141] on input "PRIMAVERA DO LESTE/MT - [PERSON_NAME]" at bounding box center [155, 141] width 216 height 28
type input "PRIMAVERA DO LESTE/MT - EDU [GEOGRAPHIC_DATA]"
click at [410, 56] on button "Save" at bounding box center [397, 60] width 52 height 21
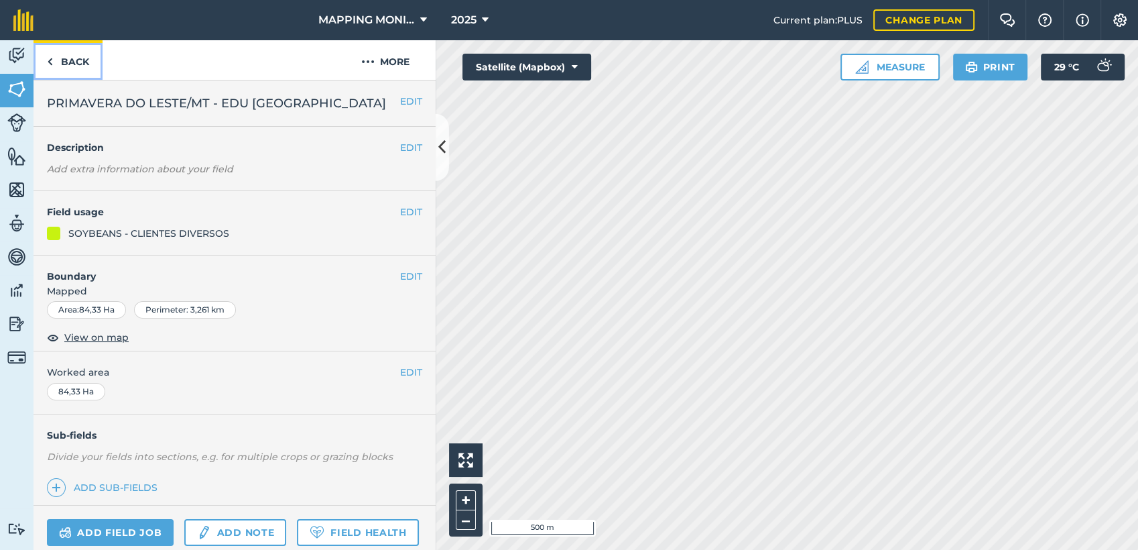
click at [71, 65] on link "Back" at bounding box center [68, 60] width 69 height 40
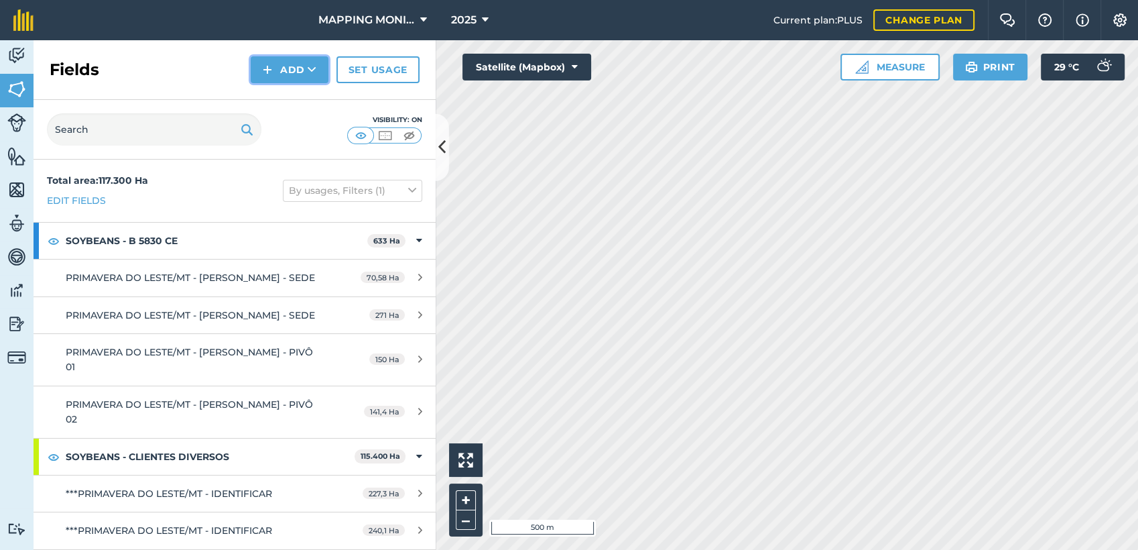
click at [279, 70] on button "Add" at bounding box center [290, 69] width 78 height 27
click at [298, 99] on link "Draw" at bounding box center [290, 99] width 74 height 29
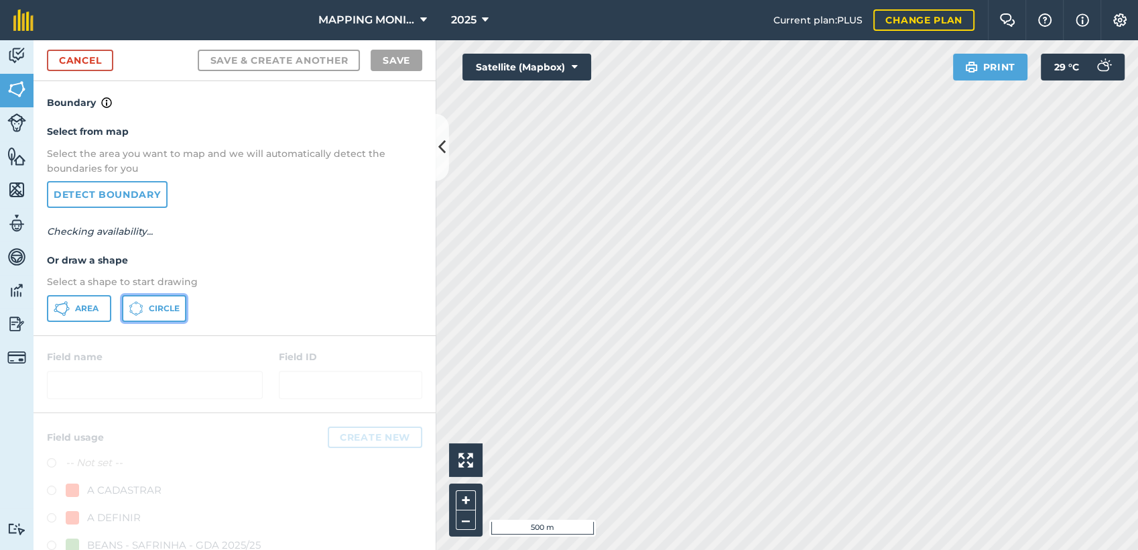
click at [143, 312] on icon at bounding box center [136, 308] width 15 height 15
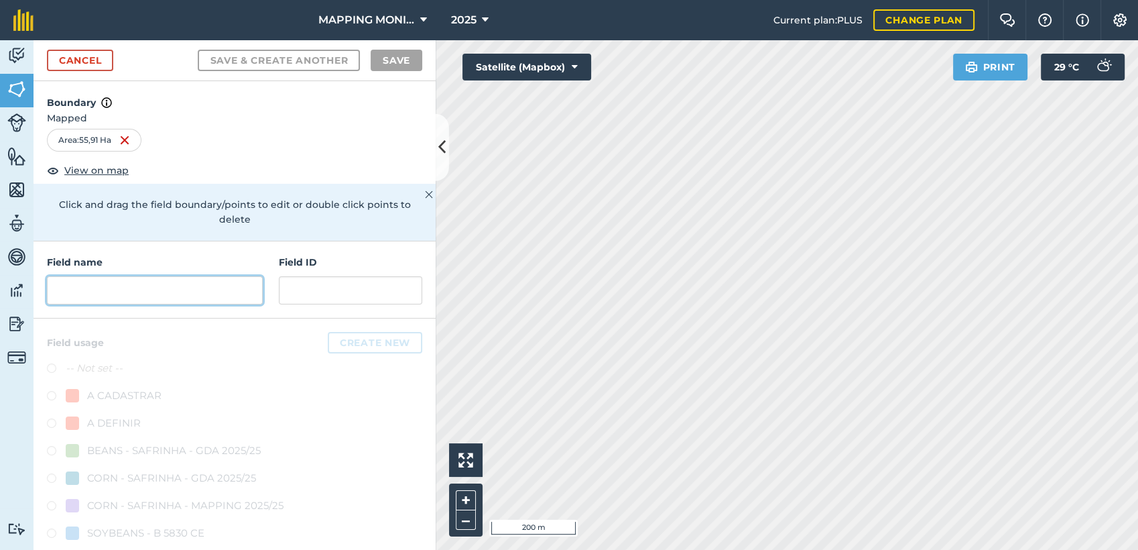
click at [197, 292] on input "text" at bounding box center [155, 290] width 216 height 28
paste input "PRIMAVERA DO LESTE/MT - EDU [GEOGRAPHIC_DATA]"
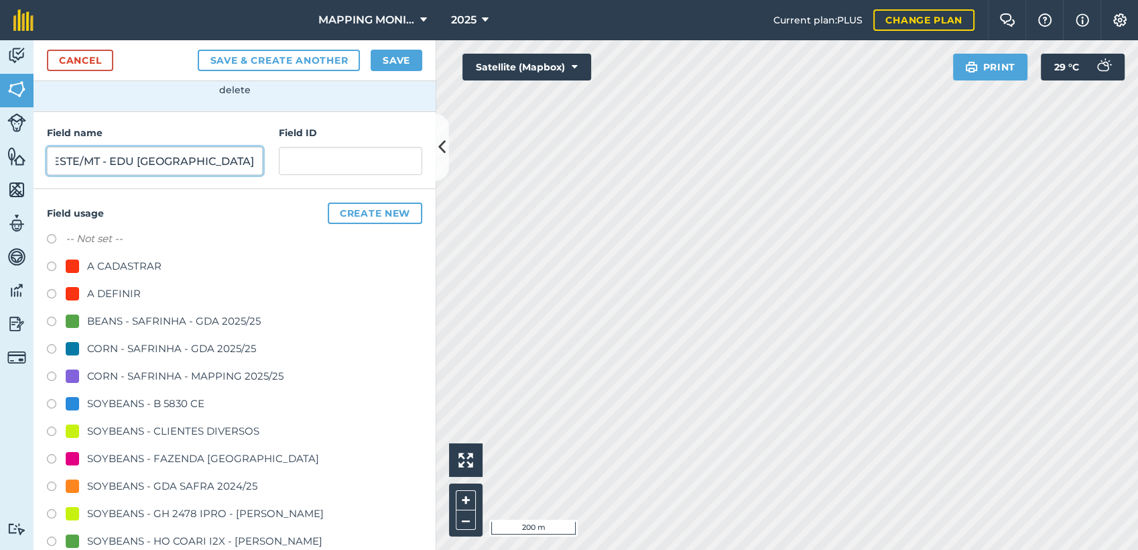
scroll to position [149, 0]
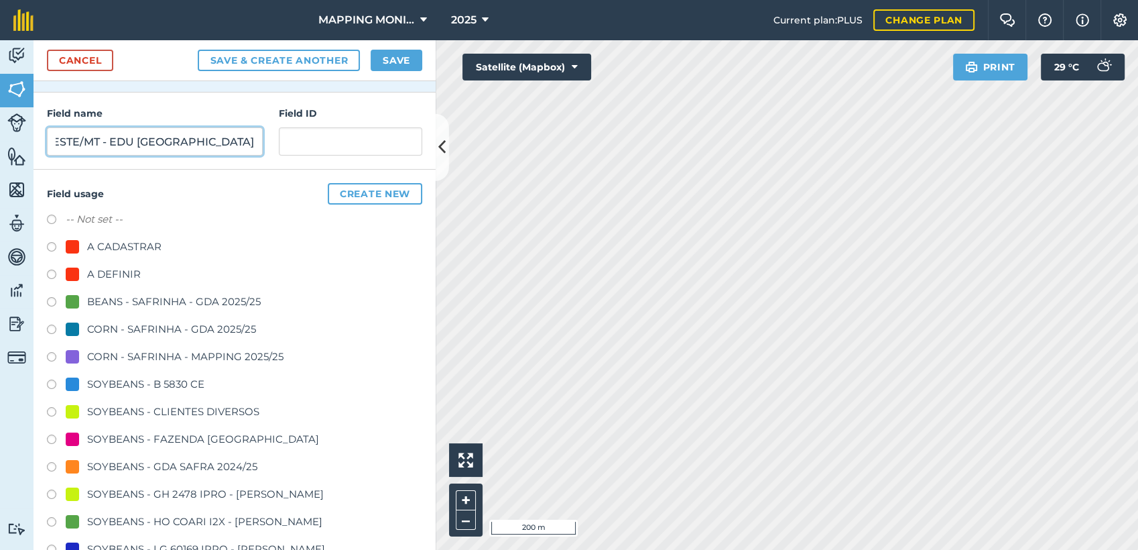
type input "PRIMAVERA DO LESTE/MT - EDU [GEOGRAPHIC_DATA]"
click at [203, 408] on div "SOYBEANS - CLIENTES DIVERSOS" at bounding box center [173, 411] width 172 height 16
radio input "true"
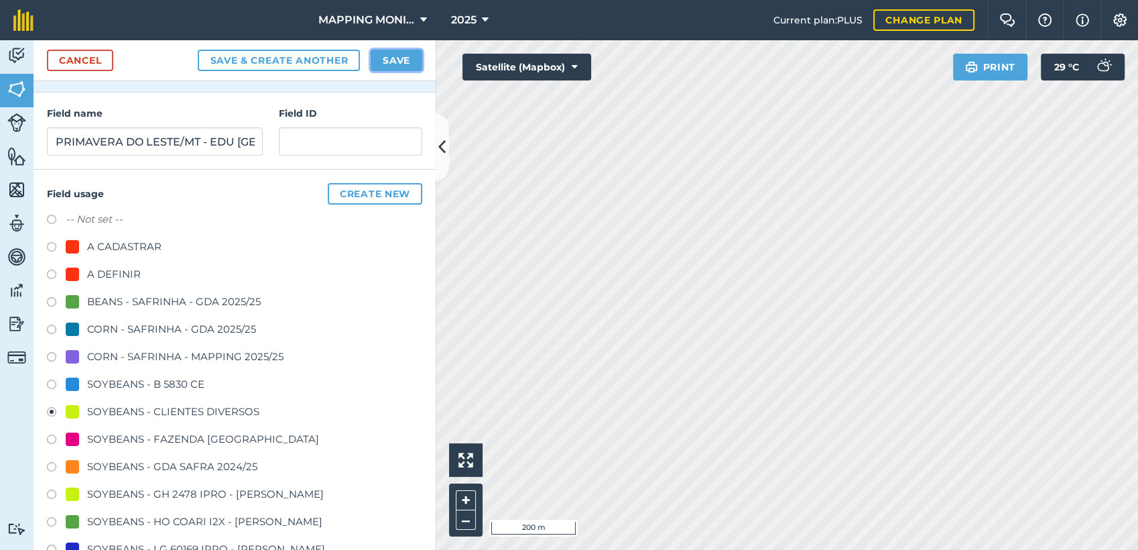
drag, startPoint x: 410, startPoint y: 57, endPoint x: 434, endPoint y: 67, distance: 26.8
click at [410, 57] on button "Save" at bounding box center [397, 60] width 52 height 21
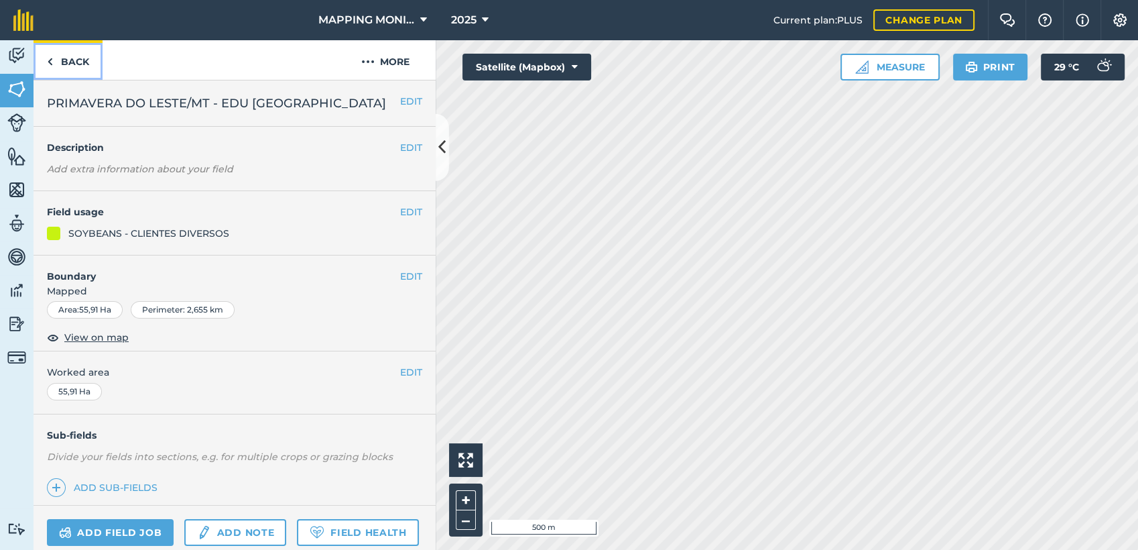
click at [76, 60] on link "Back" at bounding box center [68, 60] width 69 height 40
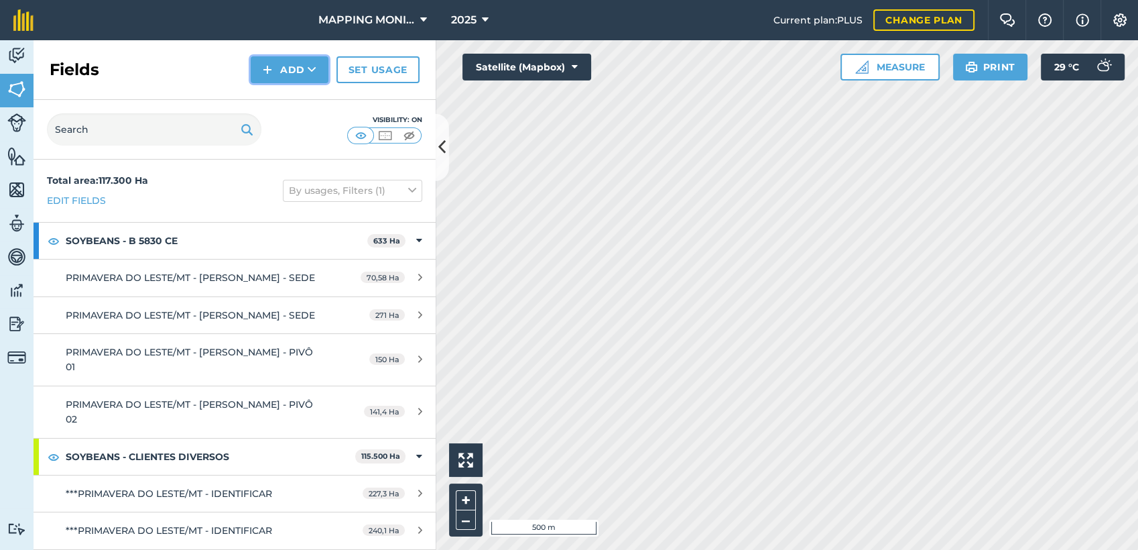
click at [322, 76] on button "Add" at bounding box center [290, 69] width 78 height 27
click at [295, 94] on link "Draw" at bounding box center [290, 99] width 74 height 29
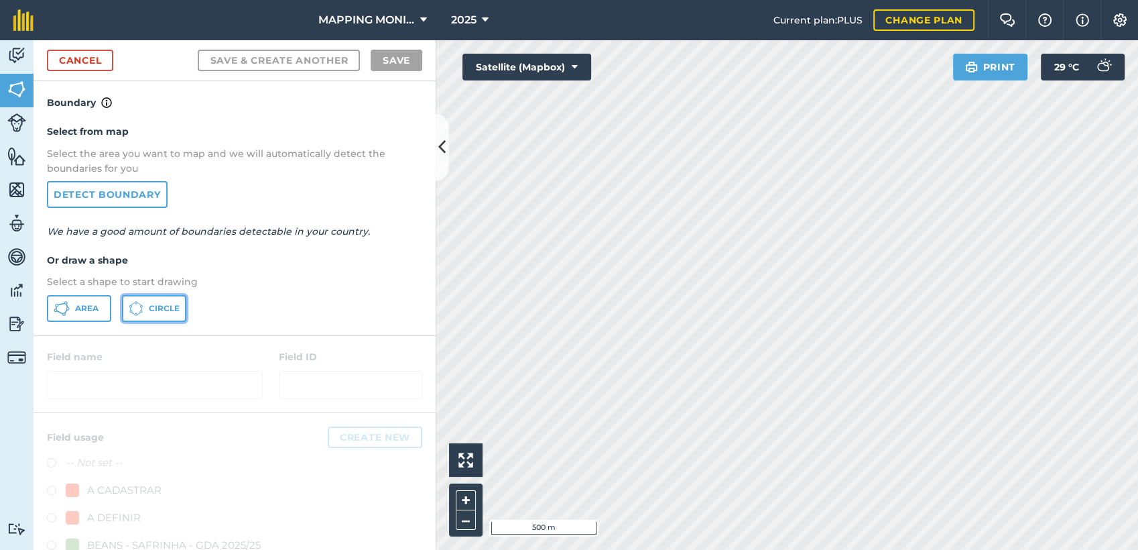
click at [155, 308] on span "Circle" at bounding box center [164, 308] width 31 height 11
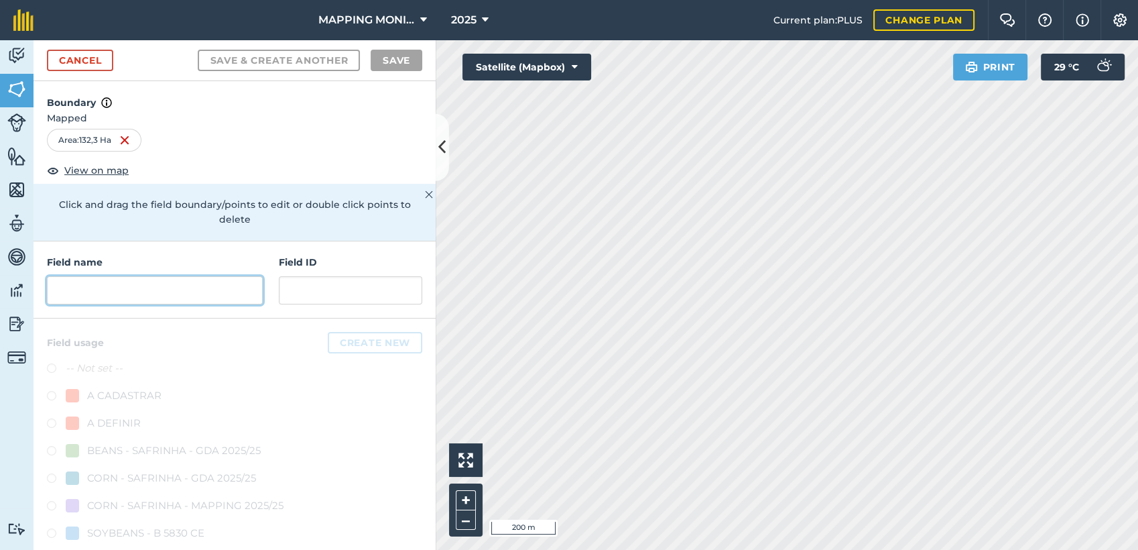
click at [186, 288] on input "text" at bounding box center [155, 290] width 216 height 28
paste input "PRIMAVERA DO LESTE/MT - EDU [GEOGRAPHIC_DATA]"
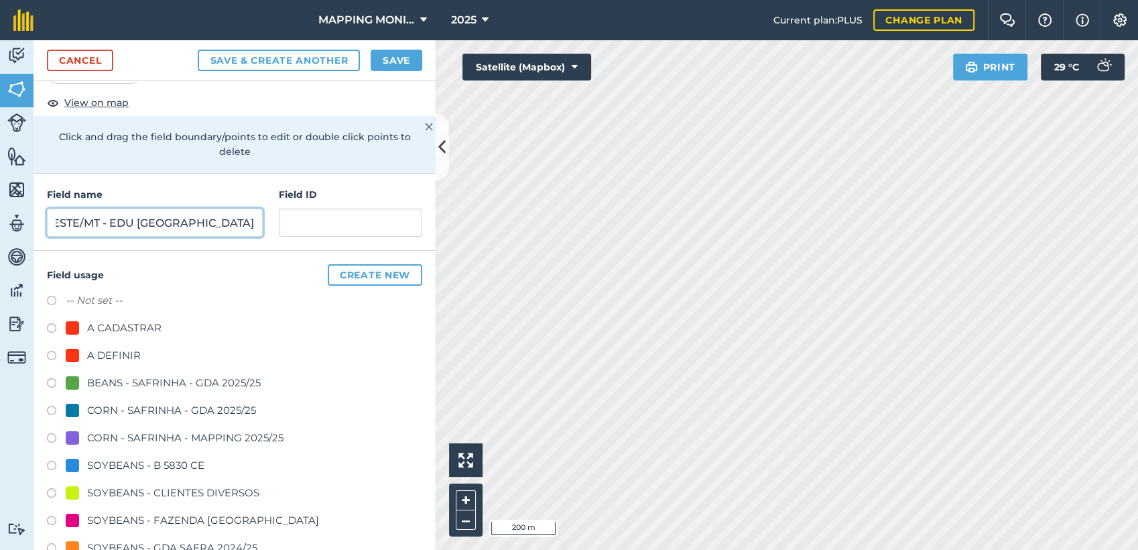
scroll to position [74, 0]
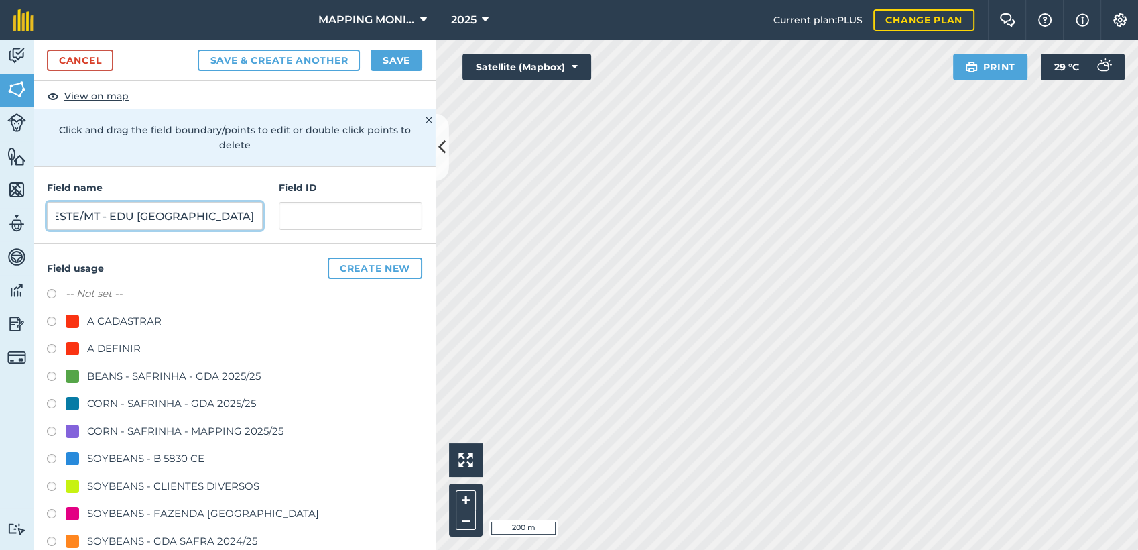
type input "PRIMAVERA DO LESTE/MT - EDU [GEOGRAPHIC_DATA]"
click at [188, 488] on div "SOYBEANS - CLIENTES DIVERSOS" at bounding box center [173, 486] width 172 height 16
radio input "true"
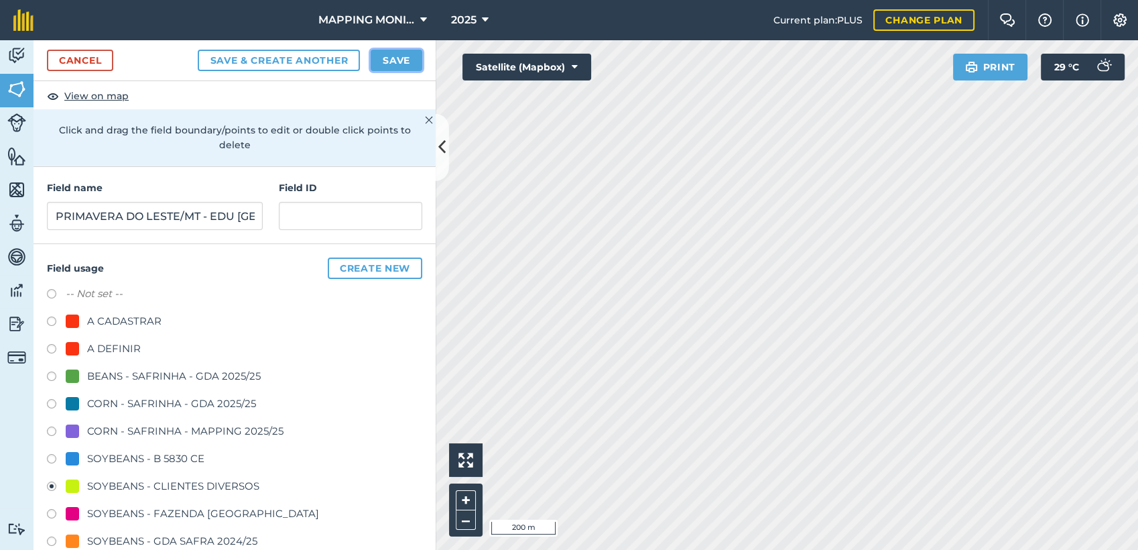
click at [395, 61] on button "Save" at bounding box center [397, 60] width 52 height 21
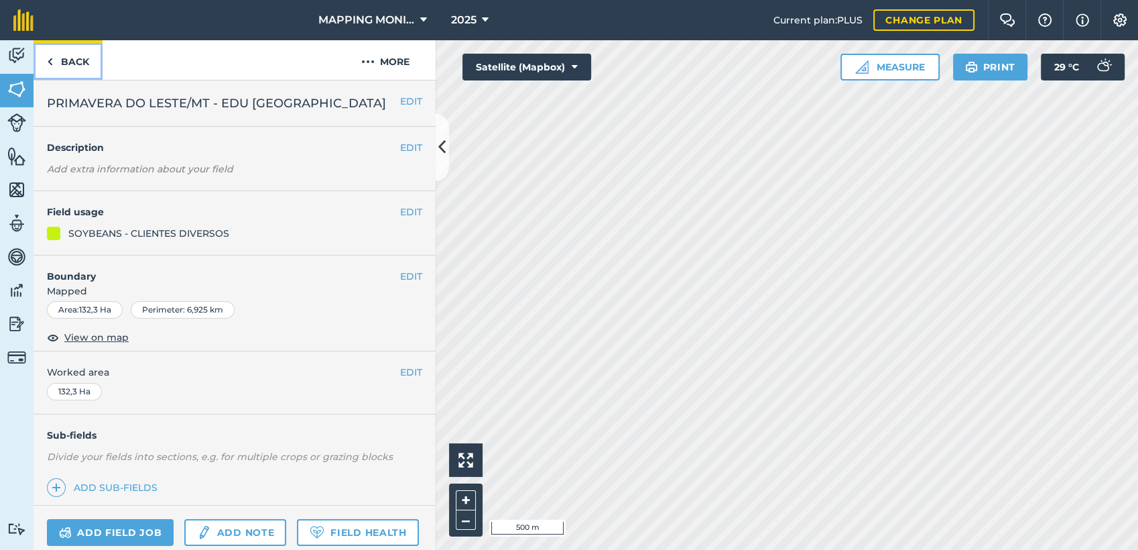
click at [71, 64] on link "Back" at bounding box center [68, 60] width 69 height 40
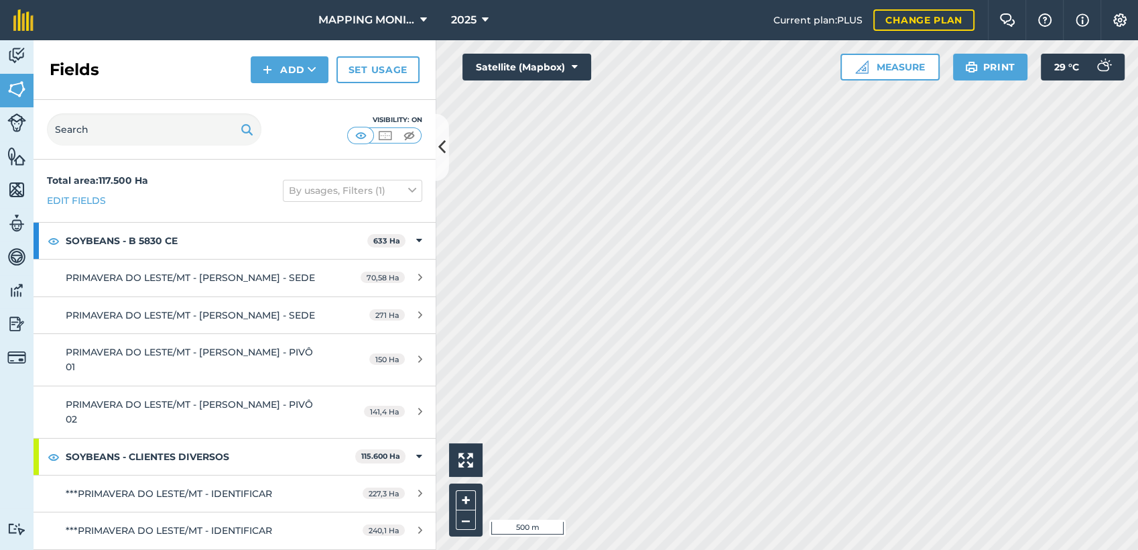
click at [295, 86] on div "Fields Add Set usage" at bounding box center [235, 70] width 402 height 60
click at [304, 73] on button "Add" at bounding box center [290, 69] width 78 height 27
click at [294, 105] on link "Draw" at bounding box center [290, 99] width 74 height 29
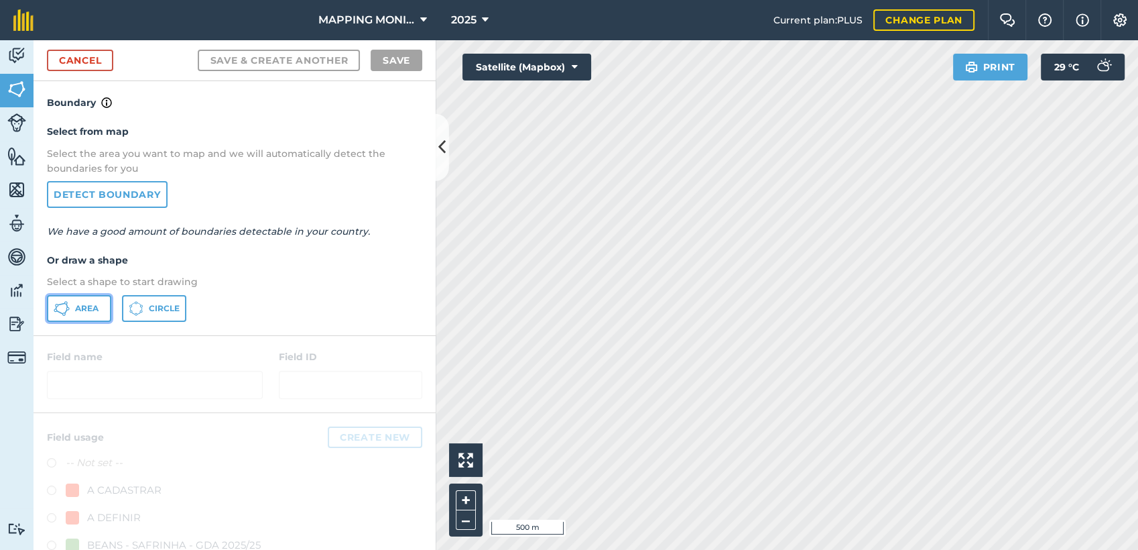
drag, startPoint x: 80, startPoint y: 304, endPoint x: 343, endPoint y: 351, distance: 266.8
click at [82, 306] on span "Area" at bounding box center [86, 308] width 23 height 11
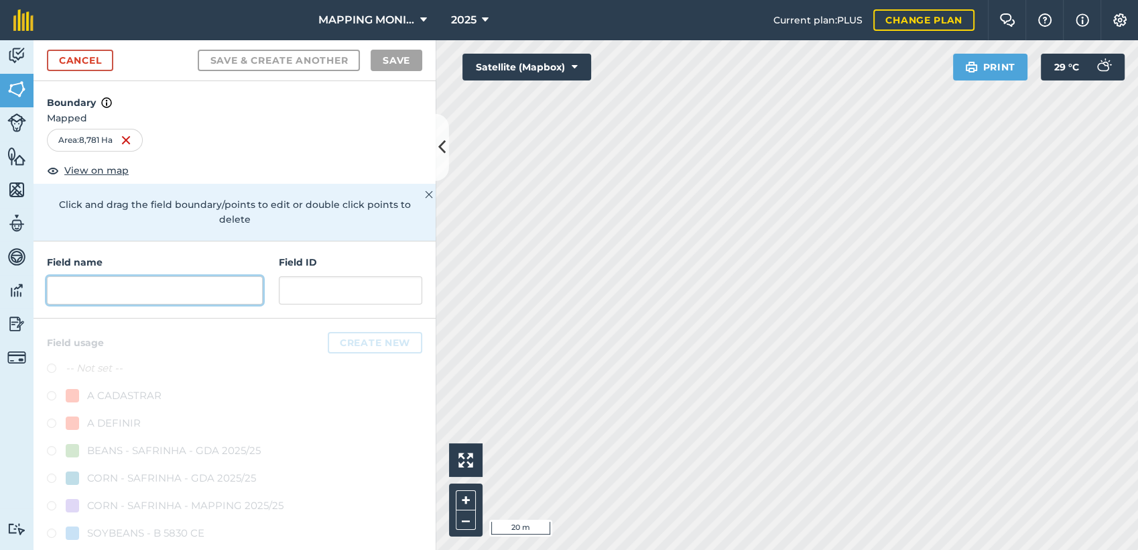
click at [149, 293] on input "text" at bounding box center [155, 290] width 216 height 28
paste input "PRIMAVERA DO LESTE/MT - EDU [GEOGRAPHIC_DATA]"
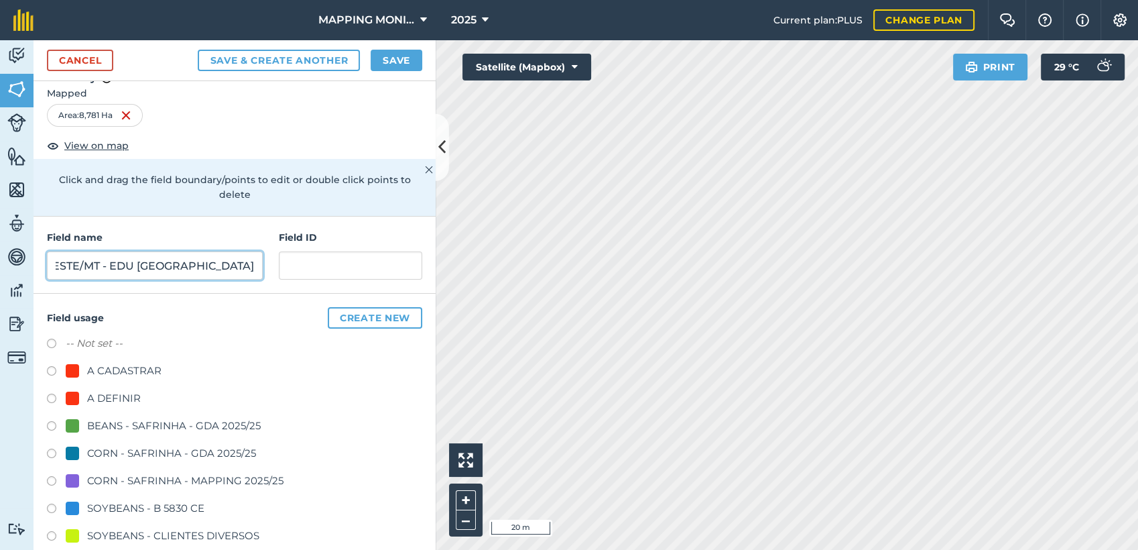
scroll to position [74, 0]
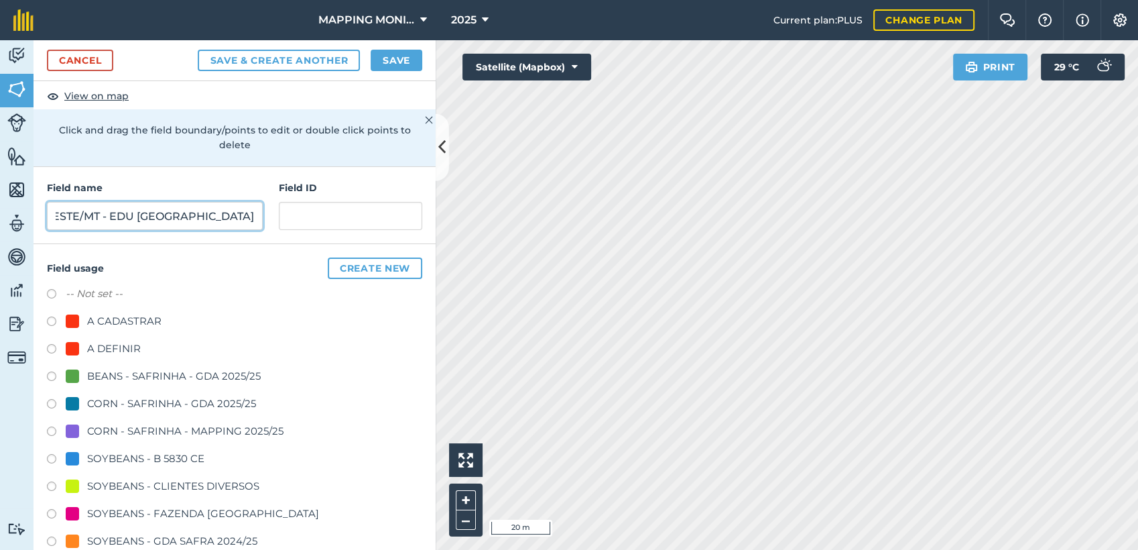
type input "PRIMAVERA DO LESTE/MT - EDU [GEOGRAPHIC_DATA]"
click at [143, 458] on div "SOYBEANS - B 5830 CE" at bounding box center [145, 458] width 117 height 16
radio input "true"
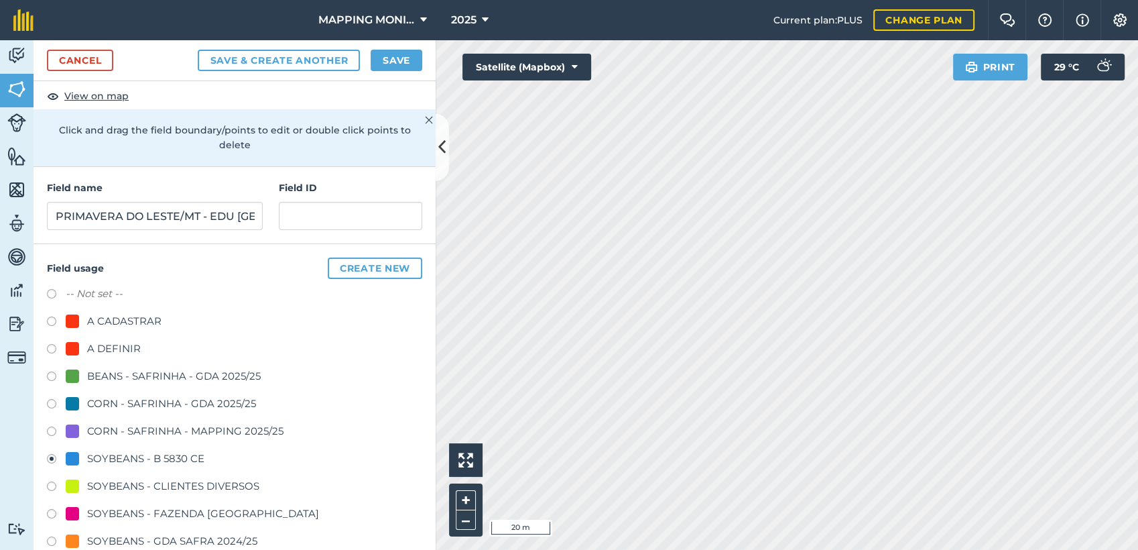
click at [137, 487] on div "SOYBEANS - CLIENTES DIVERSOS" at bounding box center [173, 486] width 172 height 16
radio input "true"
click at [381, 65] on button "Save" at bounding box center [397, 60] width 52 height 21
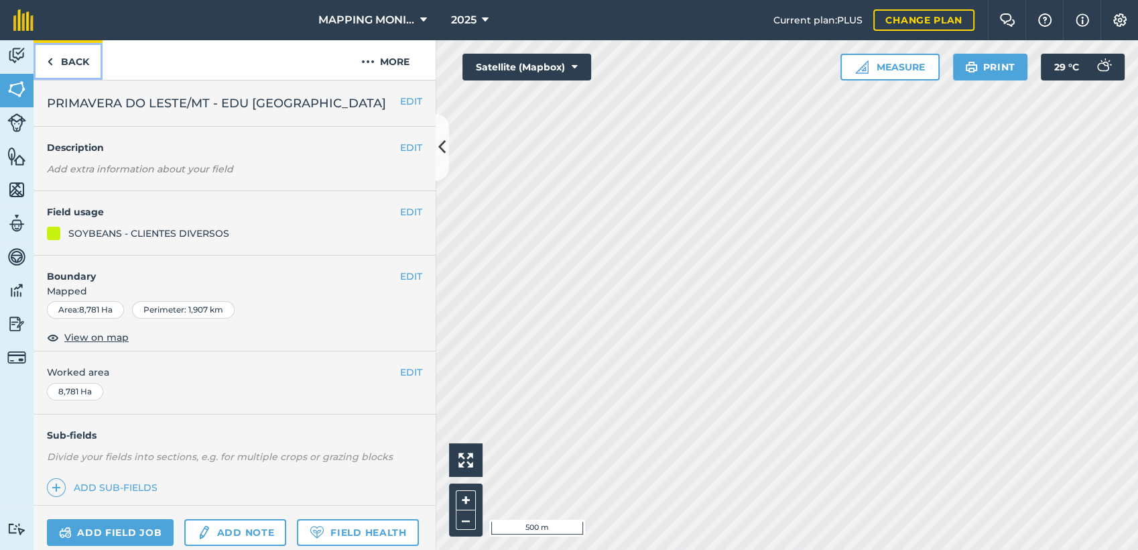
click at [85, 58] on link "Back" at bounding box center [68, 60] width 69 height 40
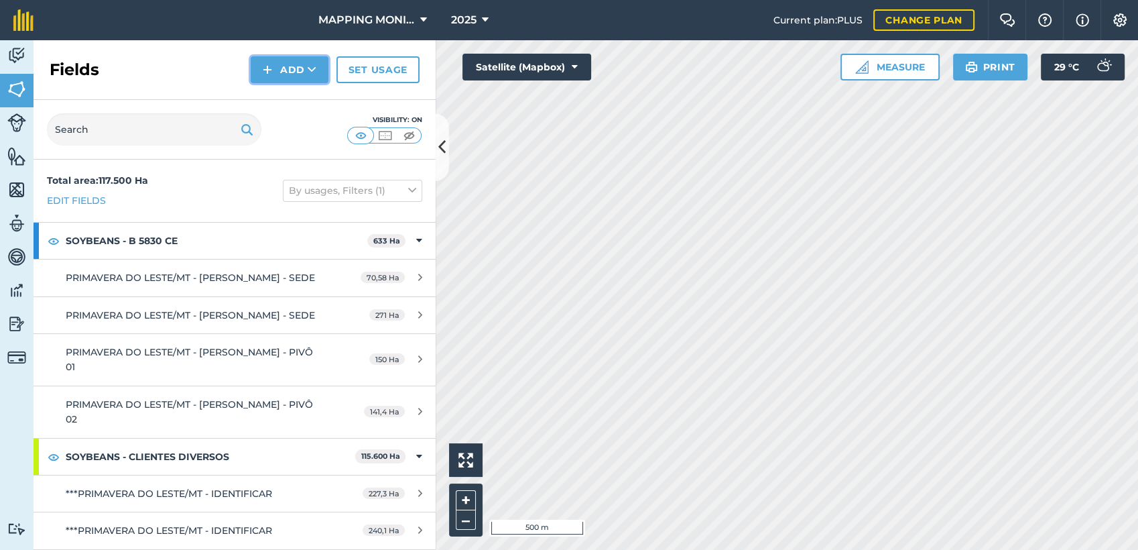
click at [314, 74] on icon at bounding box center [312, 69] width 9 height 13
click at [314, 96] on link "Draw" at bounding box center [290, 99] width 74 height 29
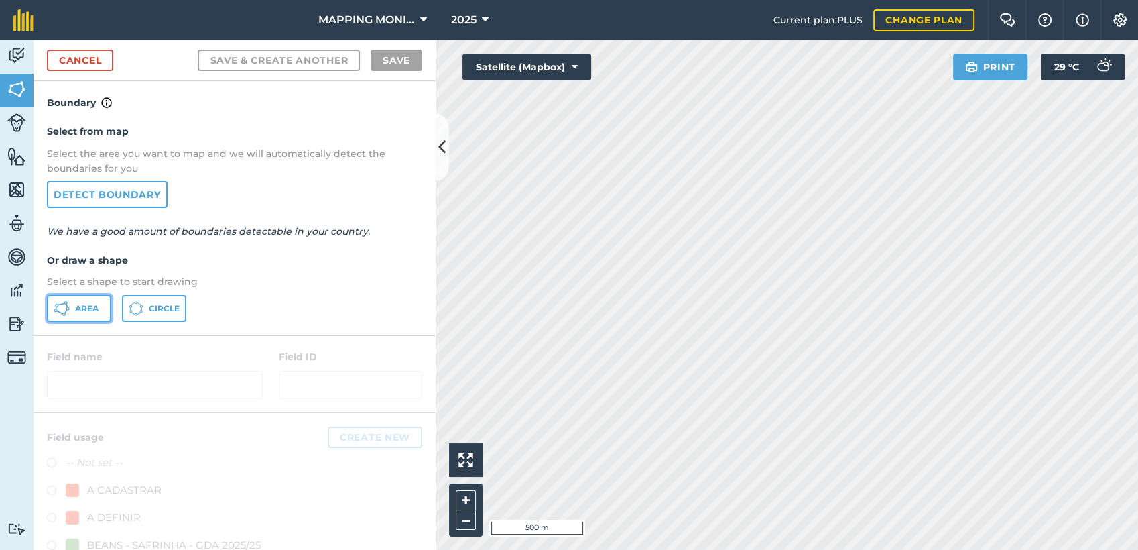
click at [60, 304] on icon at bounding box center [62, 308] width 16 height 16
click at [851, 24] on div "MAPPING MONITORAMENTO AGRICOLA 2025 Current plan : PLUS Change plan Farm Chat H…" at bounding box center [569, 275] width 1138 height 550
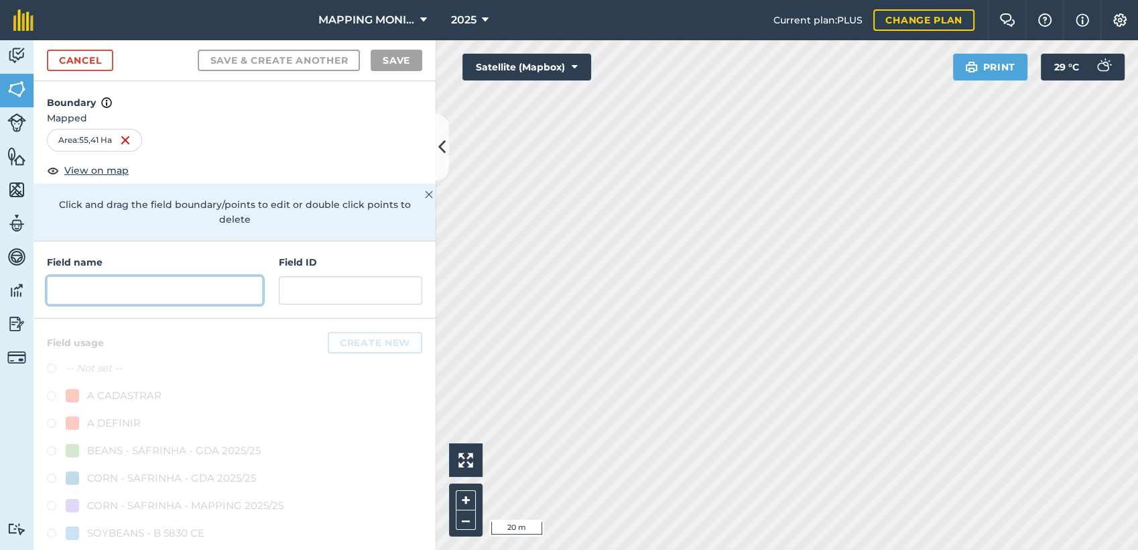
click at [178, 292] on input "text" at bounding box center [155, 290] width 216 height 28
paste input "PRIMAVERA DO LESTE/MT - EDU [GEOGRAPHIC_DATA]"
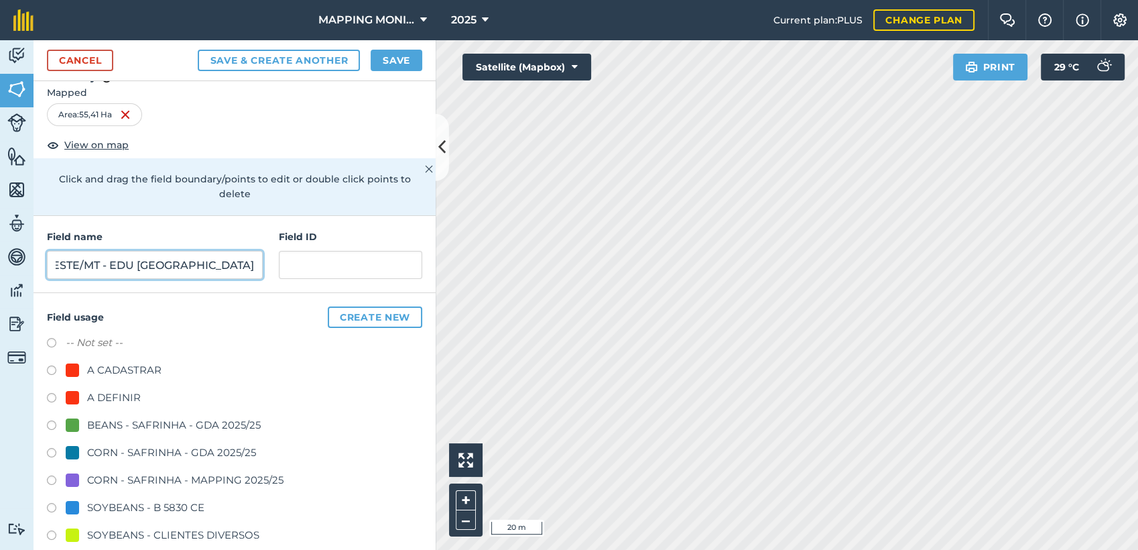
scroll to position [149, 0]
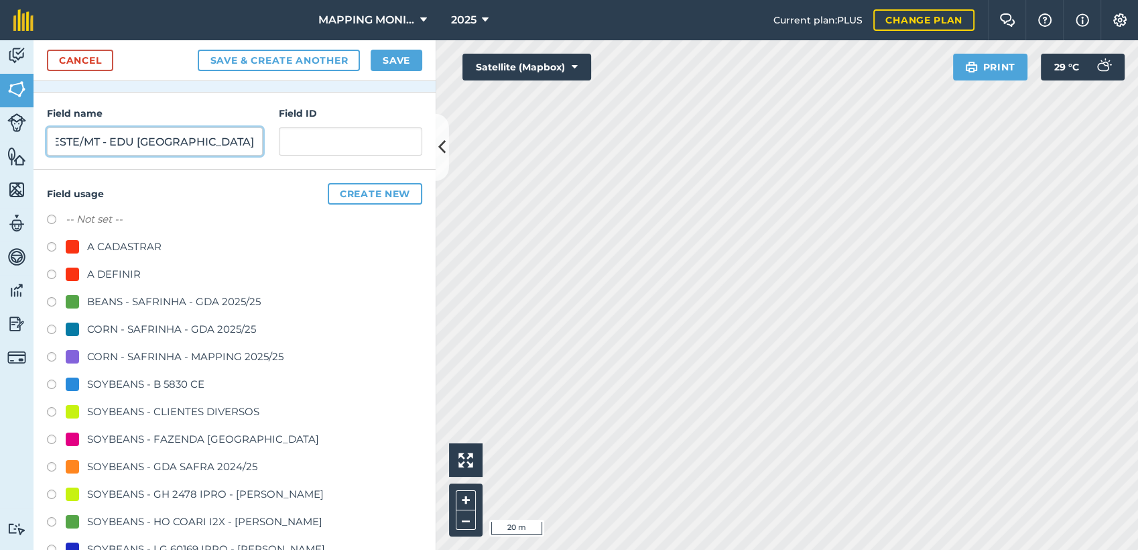
type input "PRIMAVERA DO LESTE/MT - EDU [GEOGRAPHIC_DATA]"
click at [180, 414] on div "SOYBEANS - CLIENTES DIVERSOS" at bounding box center [173, 411] width 172 height 16
radio input "true"
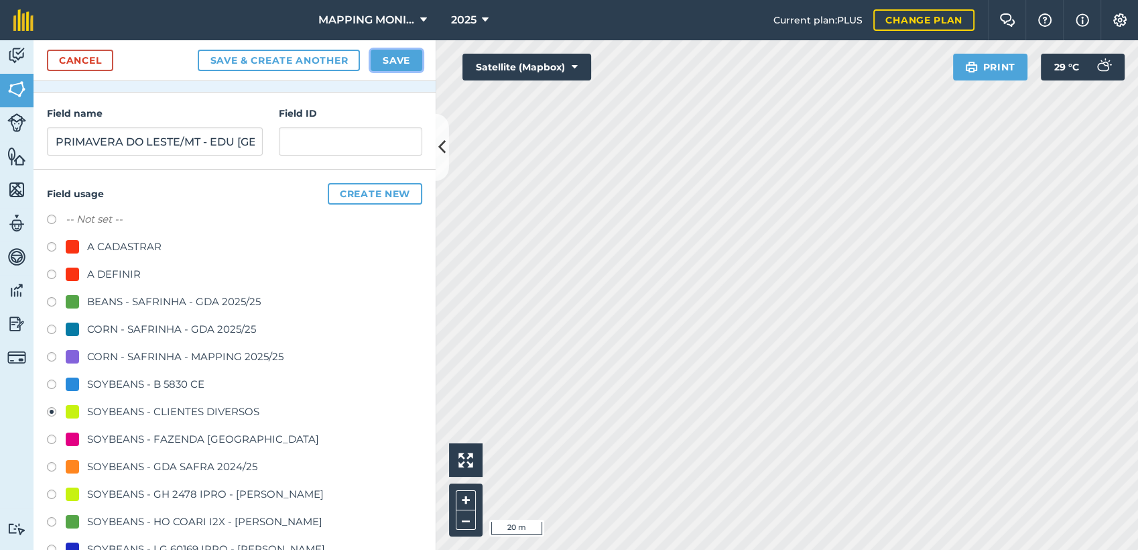
click at [398, 52] on button "Save" at bounding box center [397, 60] width 52 height 21
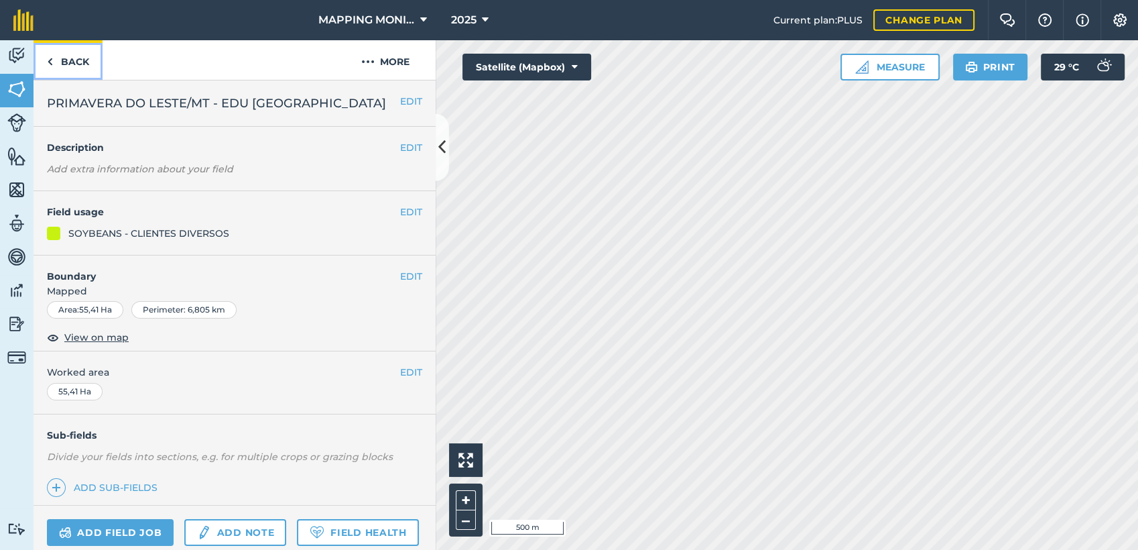
click at [72, 58] on link "Back" at bounding box center [68, 60] width 69 height 40
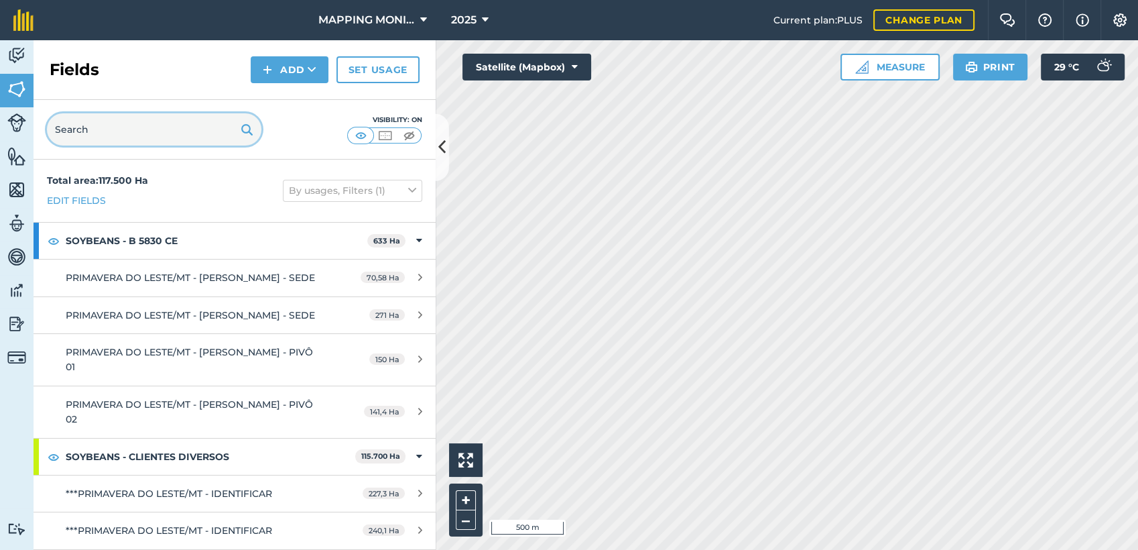
click at [132, 123] on input "text" at bounding box center [154, 129] width 214 height 32
paste input "PRIMAVERA DO LESTE/MT - EDU [GEOGRAPHIC_DATA]"
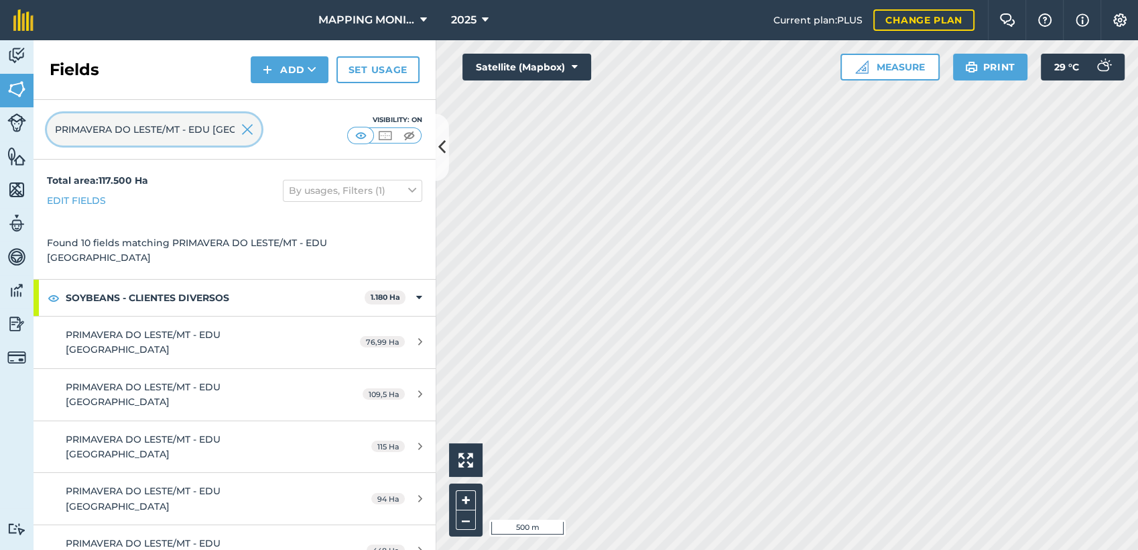
scroll to position [0, 101]
drag, startPoint x: 170, startPoint y: 129, endPoint x: 302, endPoint y: 137, distance: 131.6
click at [301, 137] on div "PRIMAVERA DO LESTE/MT - EDU OTTONELLI - HORIZONTE Visibility: On" at bounding box center [235, 130] width 402 height 60
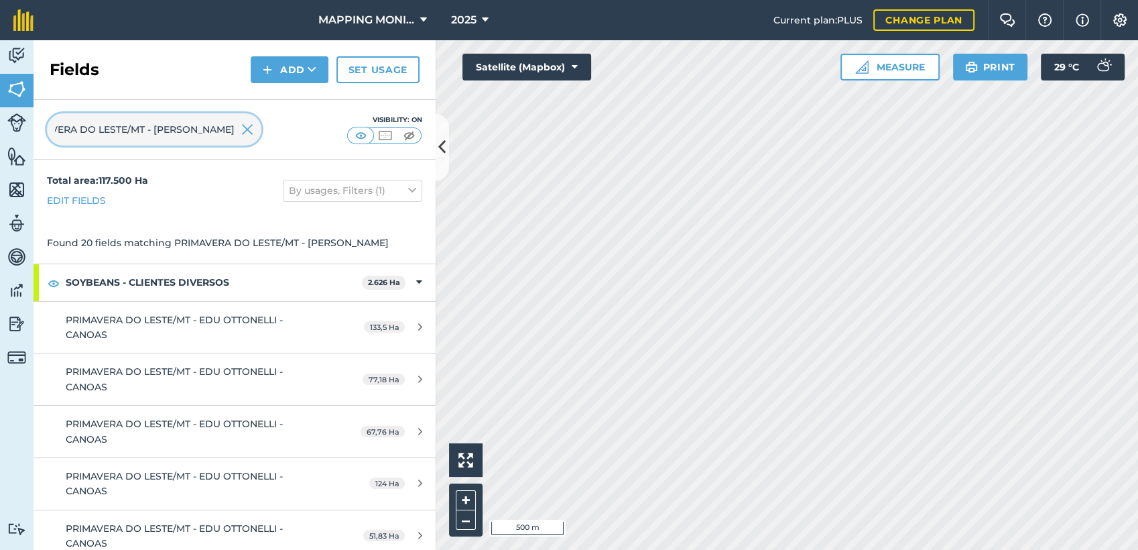
scroll to position [0, 36]
type input "PRIMAVERA DO LESTE/MT - EDU OTTONELLI"
click at [249, 130] on img at bounding box center [247, 129] width 12 height 16
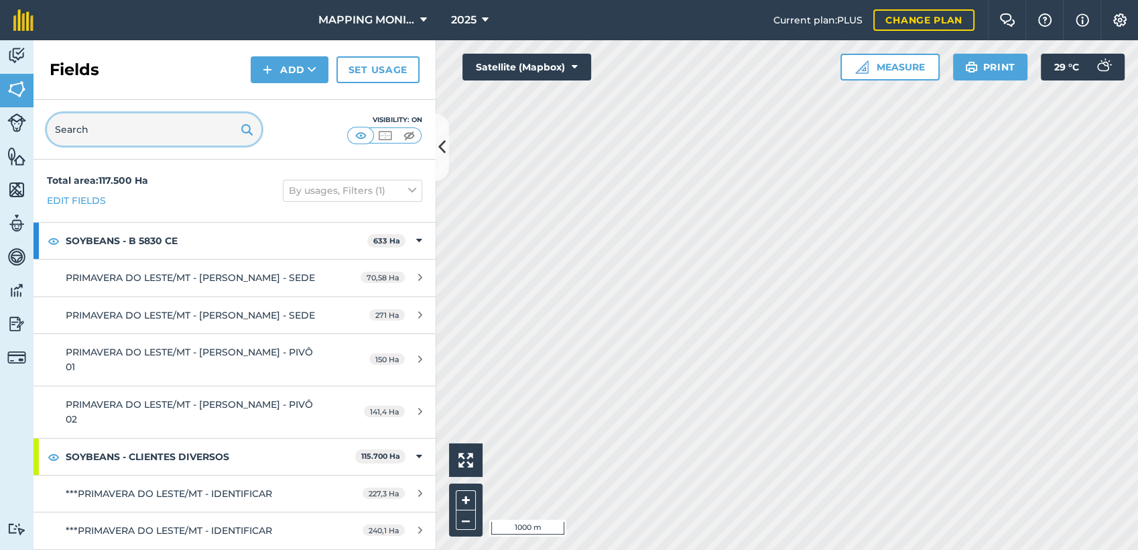
drag, startPoint x: 168, startPoint y: 125, endPoint x: 162, endPoint y: 129, distance: 7.2
click at [168, 125] on input "text" at bounding box center [154, 129] width 214 height 32
paste input "PRIMAVERA DO LESTE/MT - EDU [GEOGRAPHIC_DATA]"
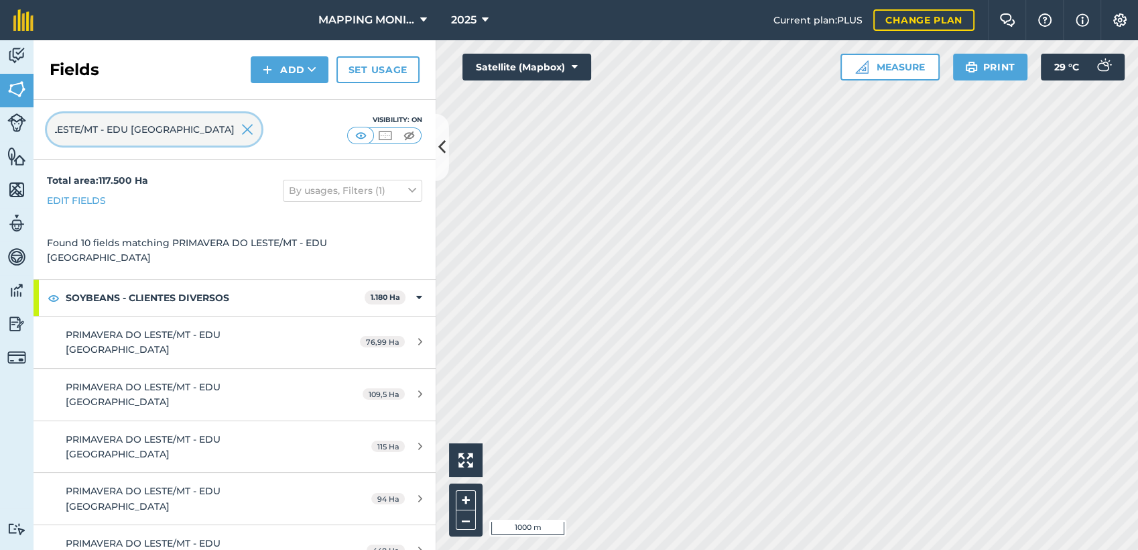
type input "PRIMAVERA DO LESTE/MT - EDU [GEOGRAPHIC_DATA]"
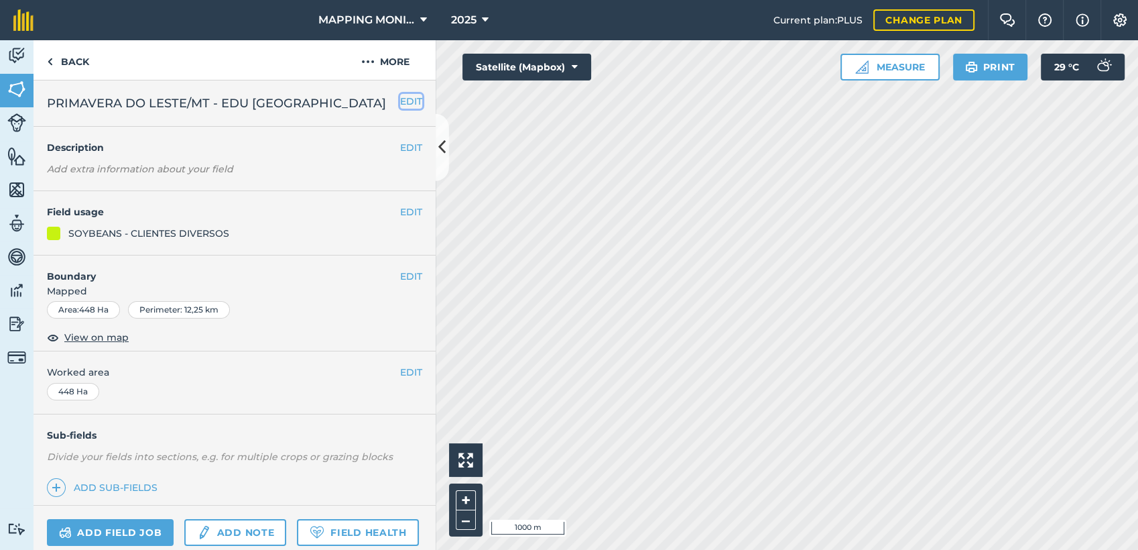
click at [400, 102] on button "EDIT" at bounding box center [411, 101] width 22 height 15
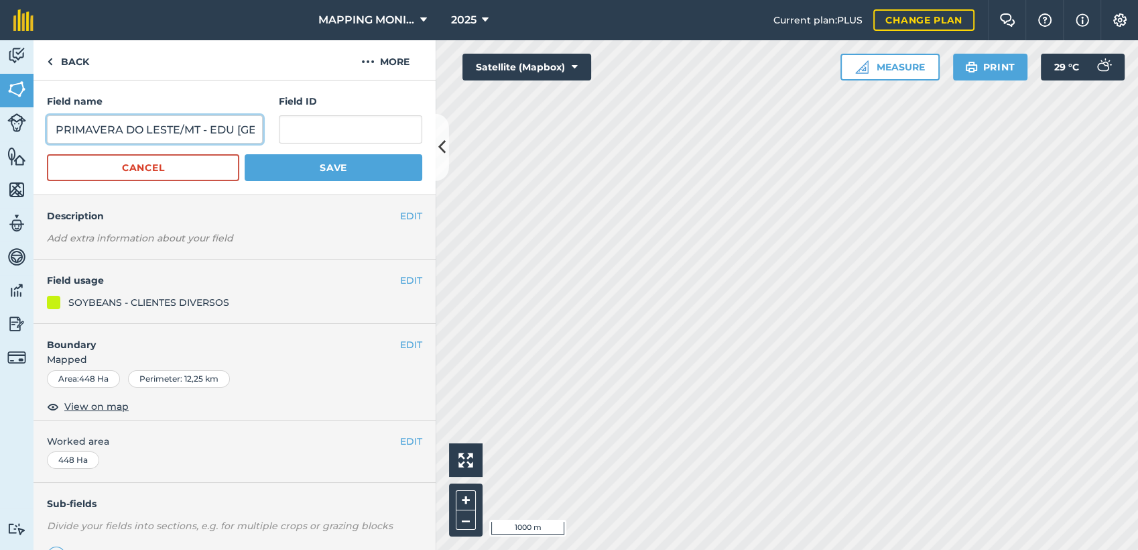
click at [204, 126] on input "PRIMAVERA DO LESTE/MT - EDU [GEOGRAPHIC_DATA]" at bounding box center [155, 129] width 216 height 28
type input "PRIMAVERA DO LESTE/MT - EDU OTTONELLI - SOL NASCENTE"
click at [345, 155] on button "Save" at bounding box center [334, 167] width 178 height 27
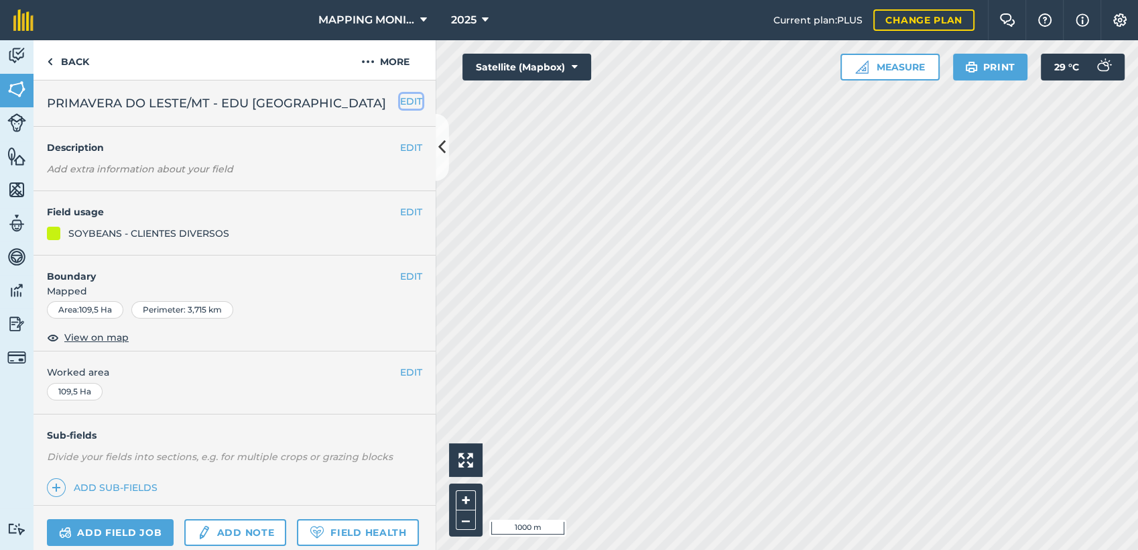
click at [408, 99] on button "EDIT" at bounding box center [411, 101] width 22 height 15
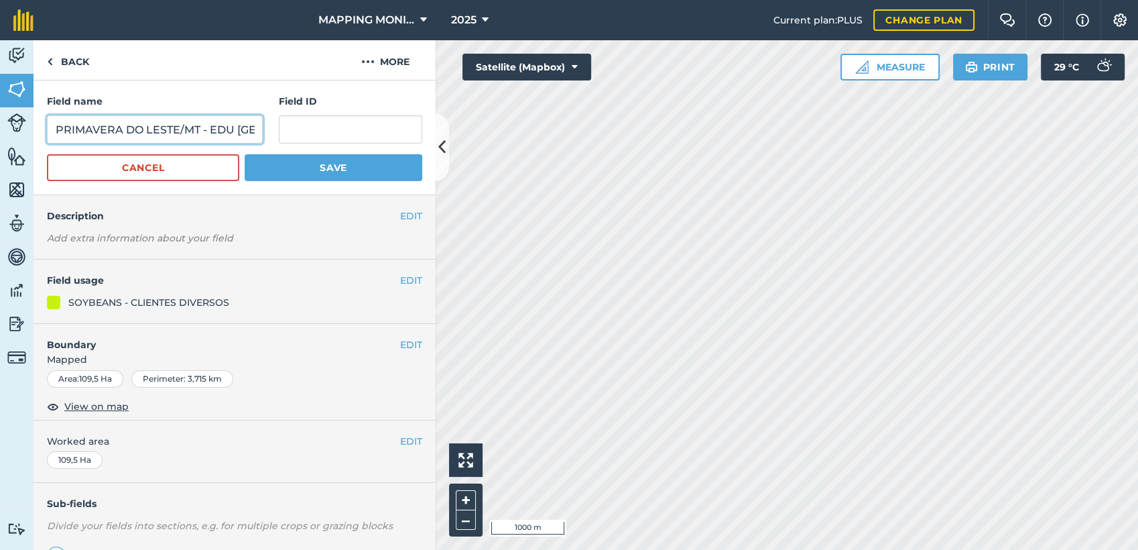
click at [194, 129] on input "PRIMAVERA DO LESTE/MT - EDU [GEOGRAPHIC_DATA]" at bounding box center [155, 129] width 216 height 28
click at [195, 129] on input "PRIMAVERA DO LESTE/MT - EDU [GEOGRAPHIC_DATA]" at bounding box center [155, 129] width 216 height 28
paste input "SOL NASCE"
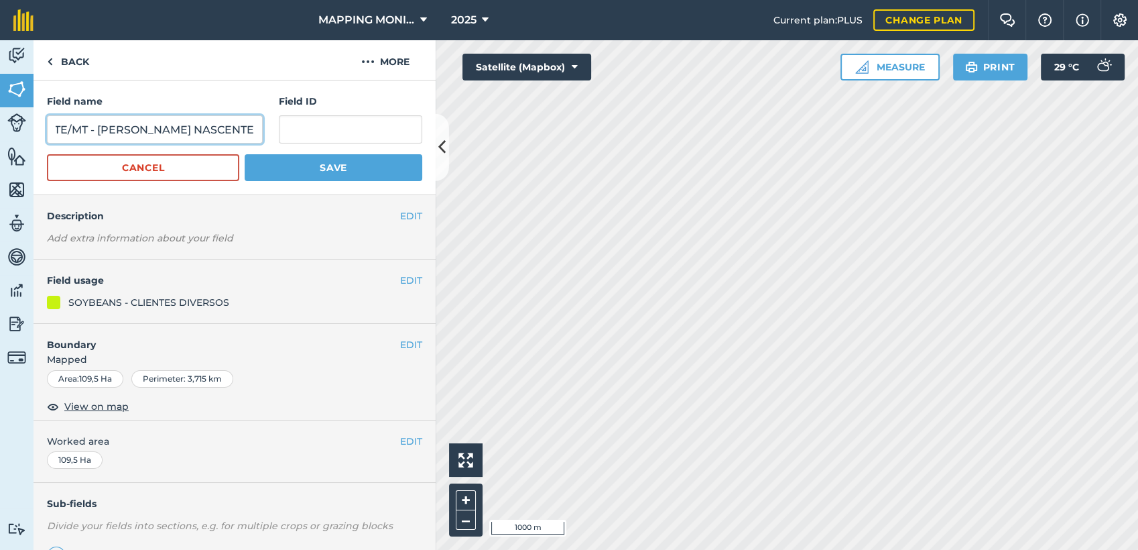
type input "PRIMAVERA DO LESTE/MT - EDU OTTONELLI - SOL NASCENTE"
click at [300, 168] on button "Save" at bounding box center [334, 167] width 178 height 27
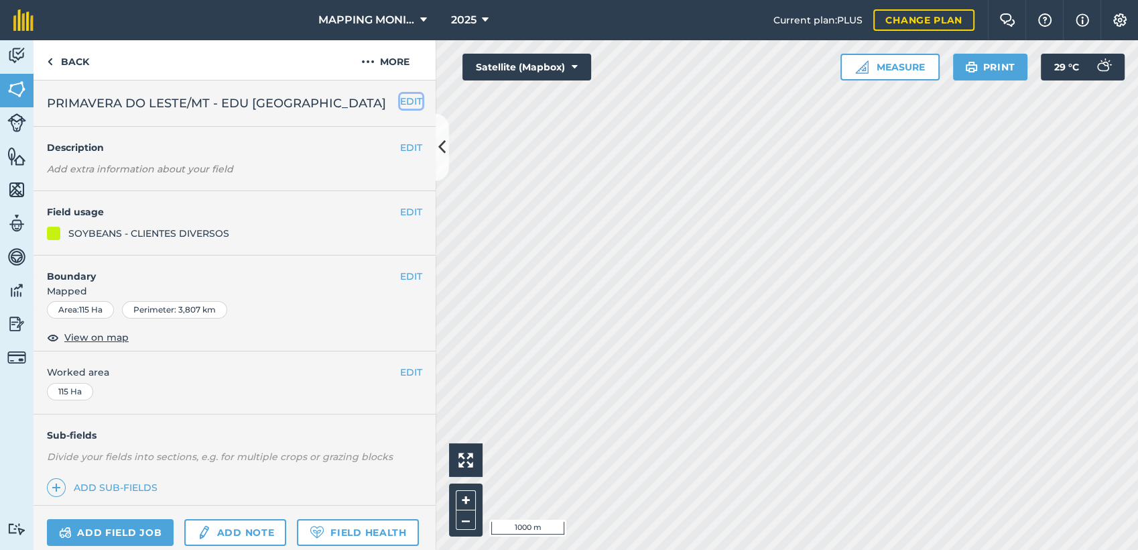
click at [401, 99] on button "EDIT" at bounding box center [411, 101] width 22 height 15
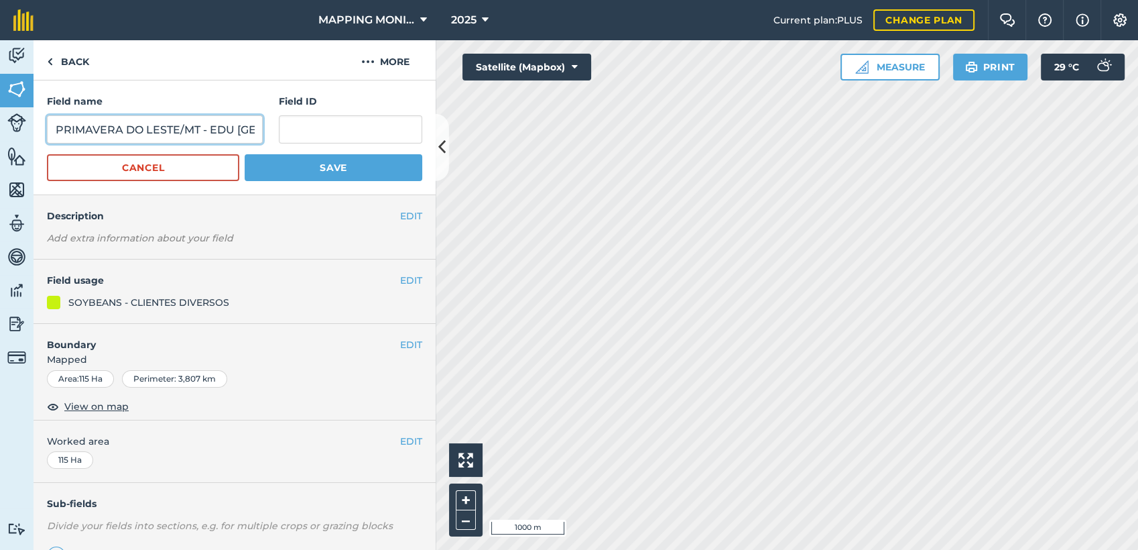
click at [188, 135] on input "PRIMAVERA DO LESTE/MT - EDU [GEOGRAPHIC_DATA]" at bounding box center [155, 129] width 216 height 28
paste input "SOL NASCE"
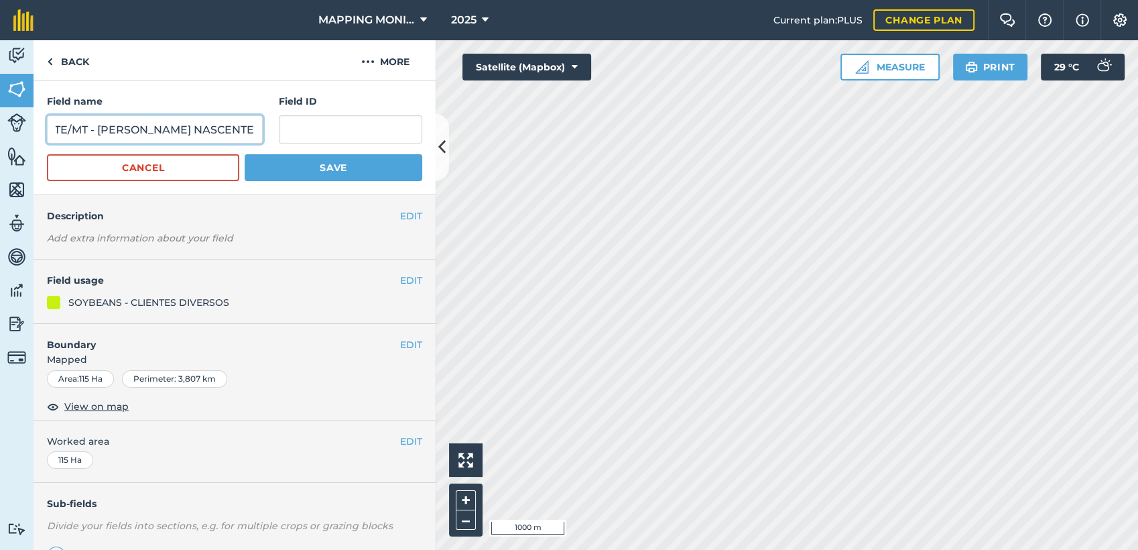
type input "PRIMAVERA DO LESTE/MT - EDU OTTONELLI - SOL NASCENTE"
click at [326, 169] on button "Save" at bounding box center [334, 167] width 178 height 27
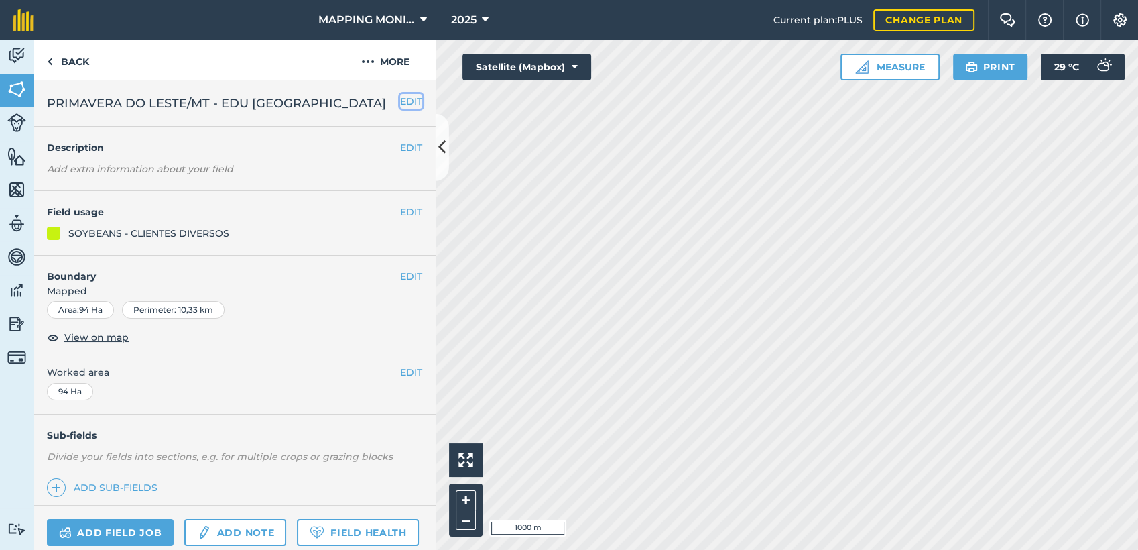
click at [401, 97] on button "EDIT" at bounding box center [411, 101] width 22 height 15
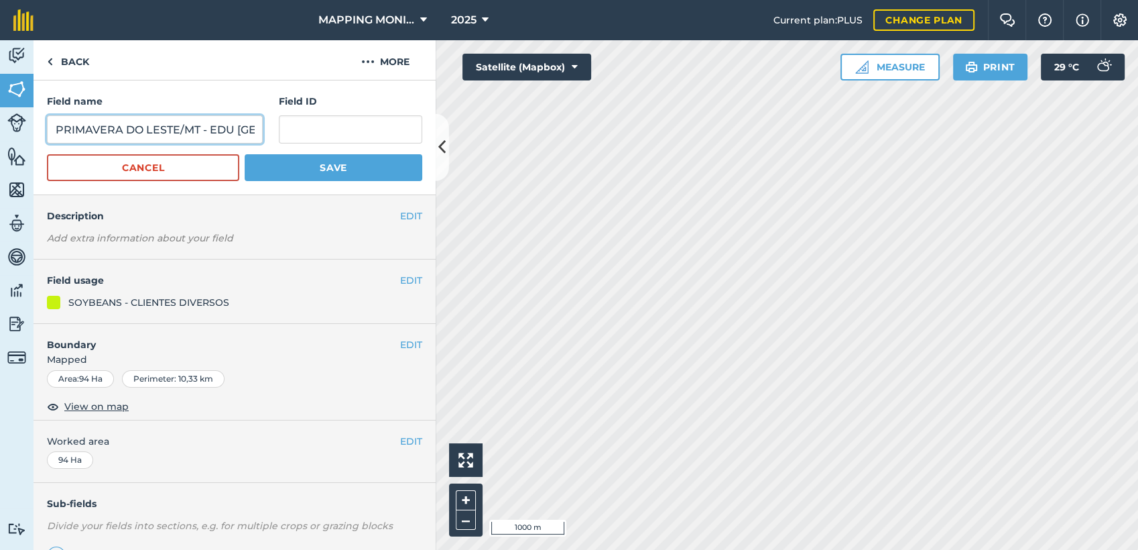
click at [196, 137] on input "PRIMAVERA DO LESTE/MT - EDU [GEOGRAPHIC_DATA]" at bounding box center [155, 129] width 216 height 28
paste input "SOL NASCE"
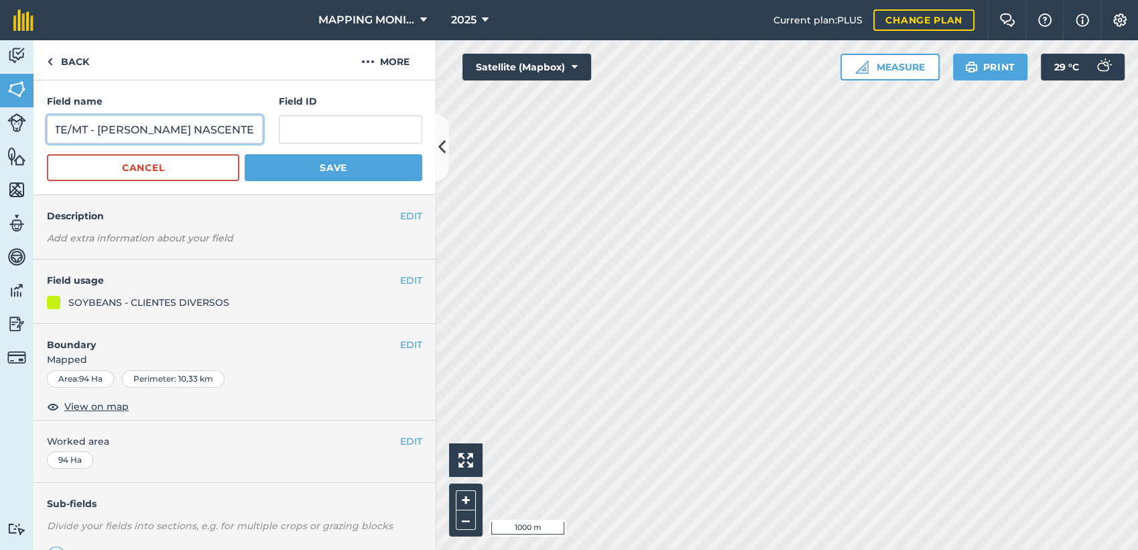
type input "PRIMAVERA DO LESTE/MT - EDU OTTONELLI - SOL NASCENTE"
click at [322, 165] on button "Save" at bounding box center [334, 167] width 178 height 27
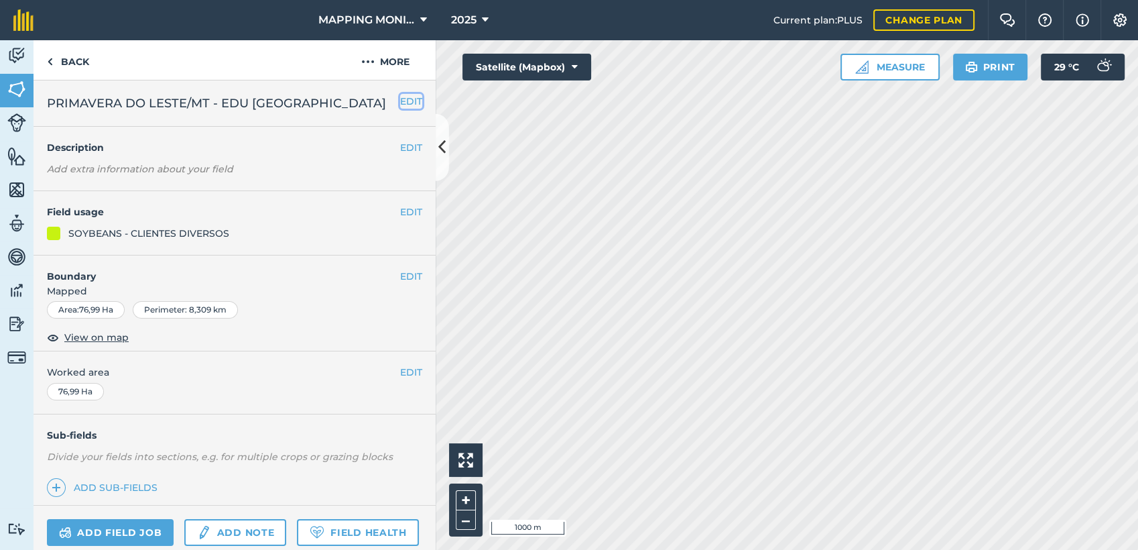
click at [404, 99] on button "EDIT" at bounding box center [411, 101] width 22 height 15
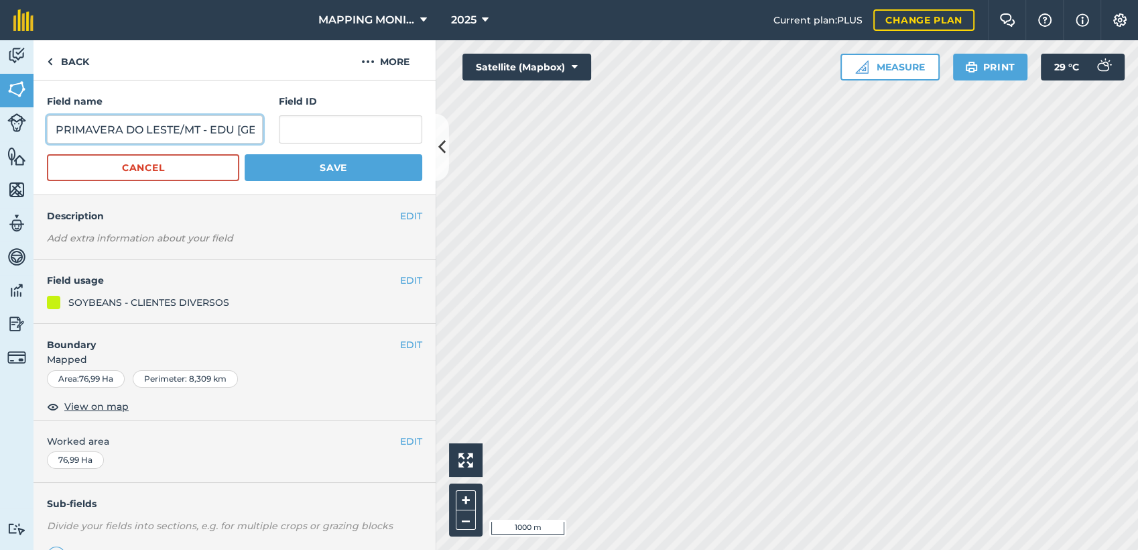
click at [137, 131] on input "PRIMAVERA DO LESTE/MT - EDU [GEOGRAPHIC_DATA]" at bounding box center [155, 129] width 216 height 28
paste input "SOL NASCE"
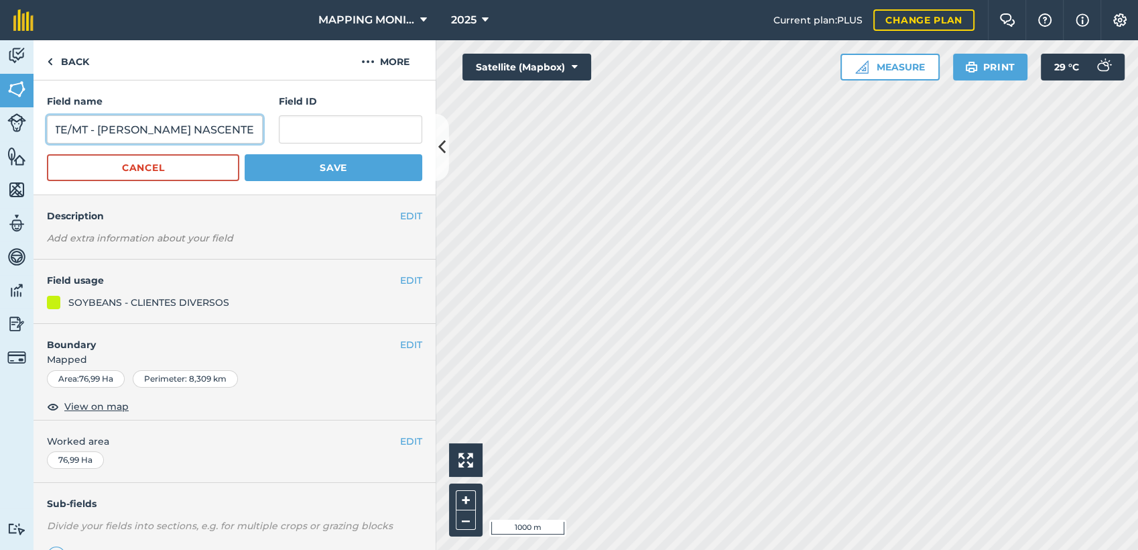
type input "PRIMAVERA DO LESTE/MT - EDU OTTONELLI - SOL NASCENTE"
drag, startPoint x: 349, startPoint y: 172, endPoint x: 413, endPoint y: 187, distance: 66.2
click at [349, 172] on button "Save" at bounding box center [334, 167] width 178 height 27
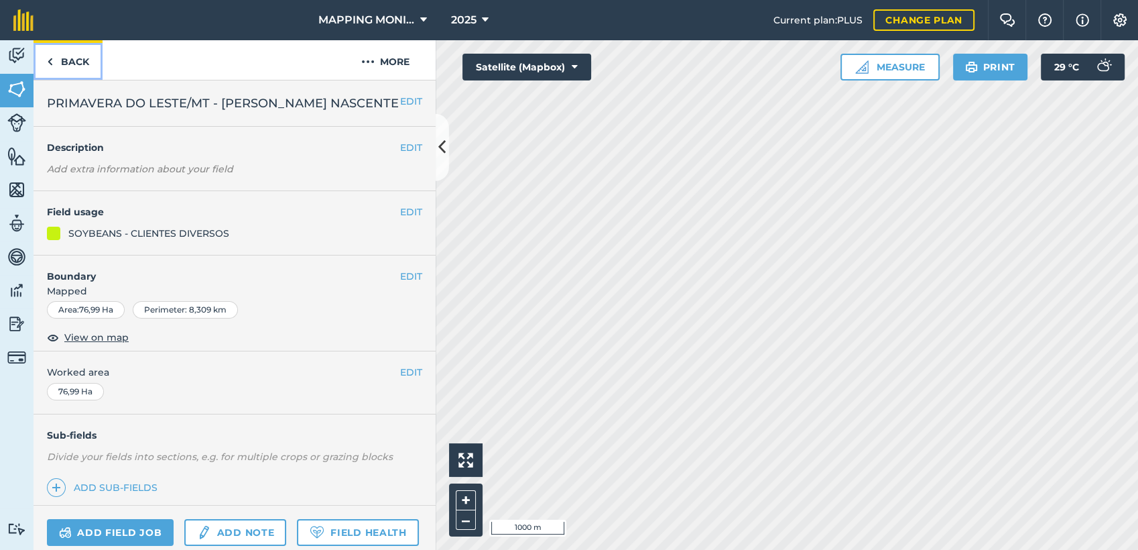
click at [82, 60] on link "Back" at bounding box center [68, 60] width 69 height 40
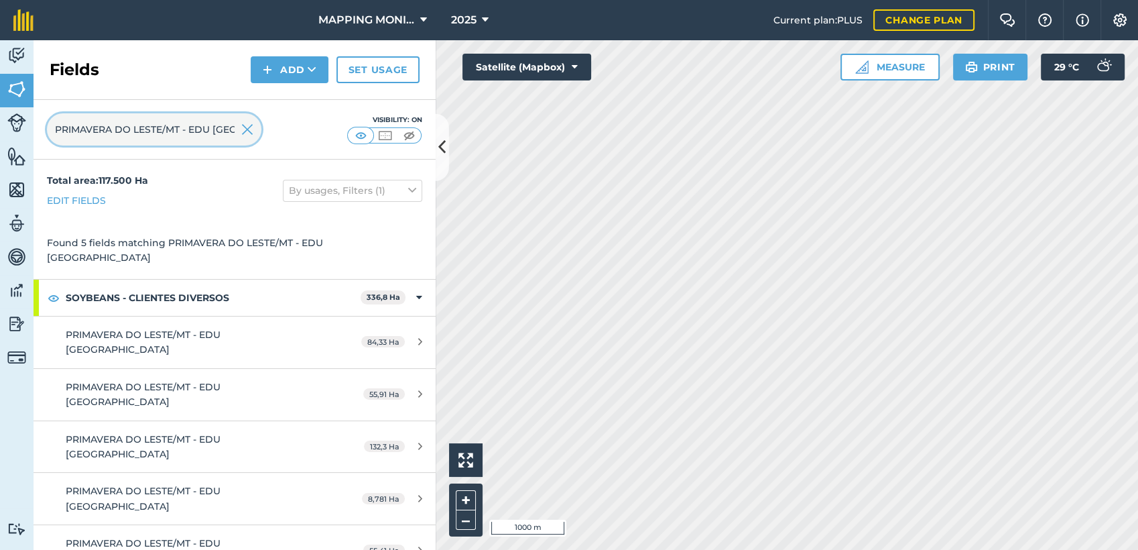
click at [228, 129] on input "PRIMAVERA DO LESTE/MT - EDU [GEOGRAPHIC_DATA]" at bounding box center [154, 129] width 214 height 32
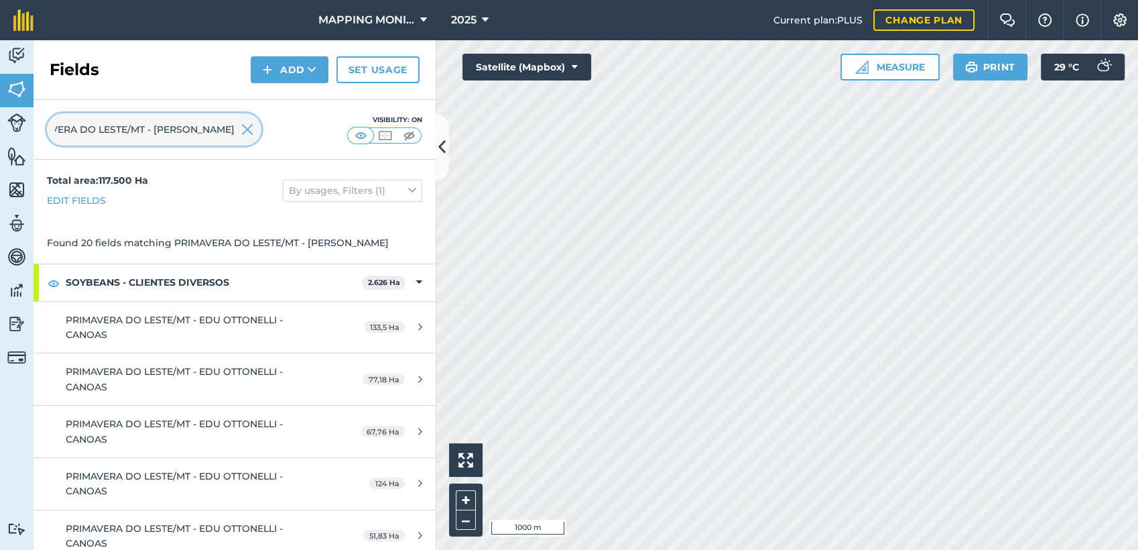
scroll to position [0, 33]
type input "PRIMAVERA DO LESTE/MT - EDU OTTONELLI"
click at [243, 129] on img at bounding box center [247, 129] width 12 height 16
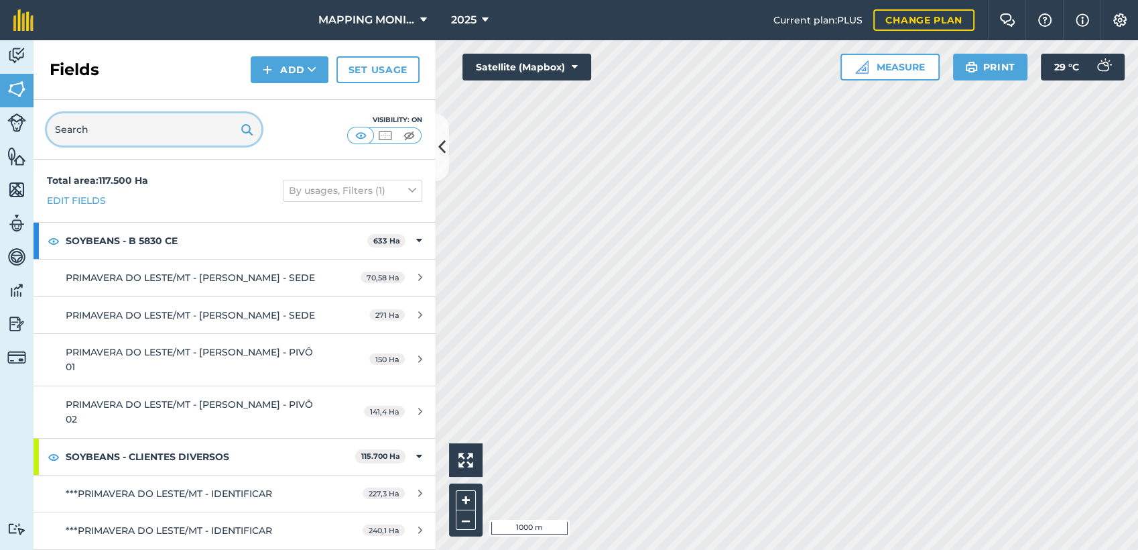
click at [164, 132] on input "text" at bounding box center [154, 129] width 214 height 32
paste input "PRIMAVERA DO LESTE/MT - EDU OTTONELLI - SOL NASCENTE"
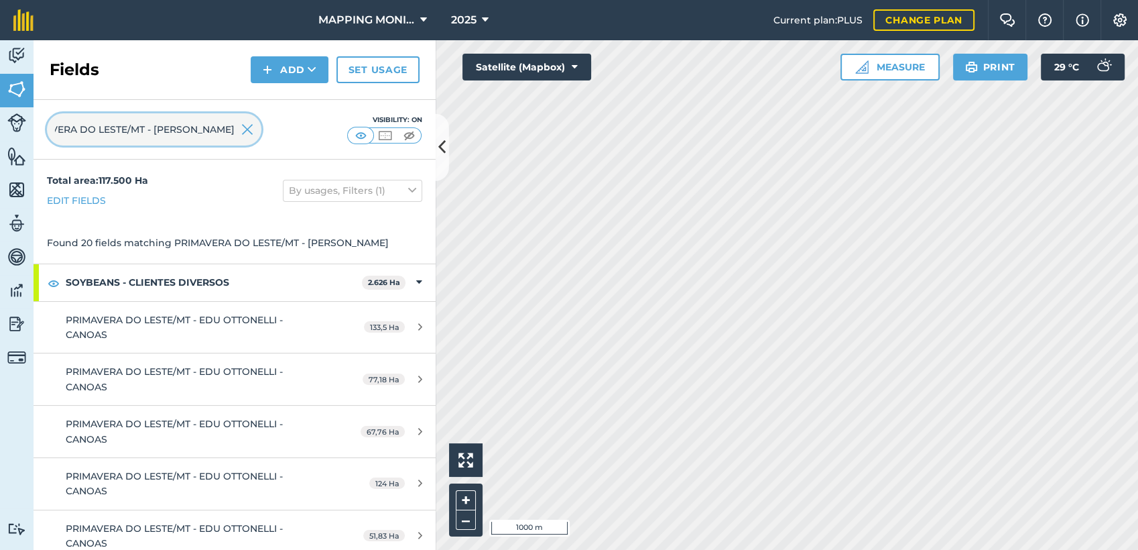
scroll to position [0, 36]
type input "PRIMAVERA DO LESTE/MT - EDU OTTONELLI"
click at [247, 131] on img at bounding box center [247, 129] width 12 height 16
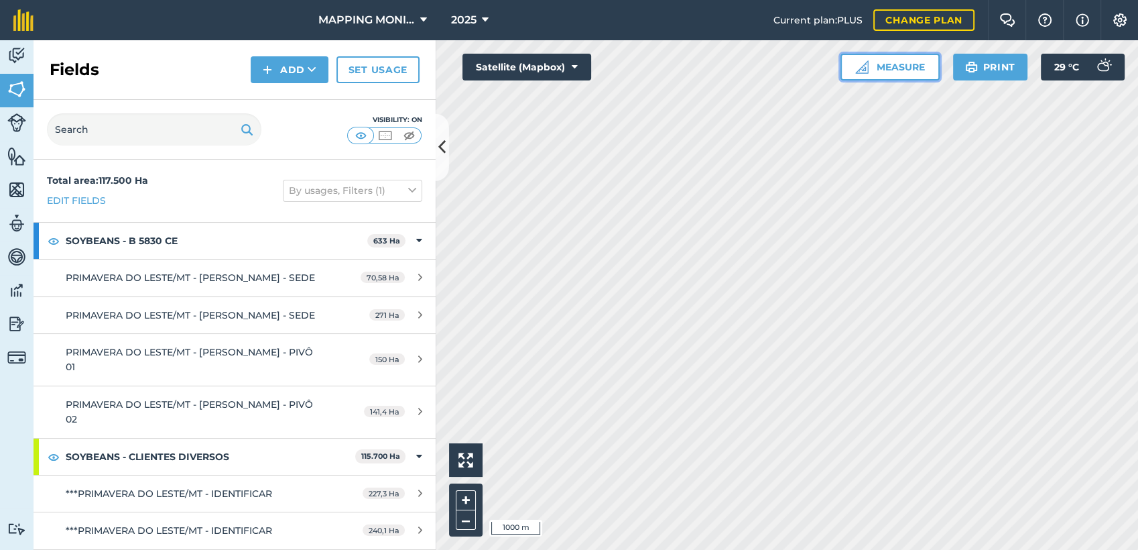
click at [874, 65] on button "Measure" at bounding box center [889, 67] width 99 height 27
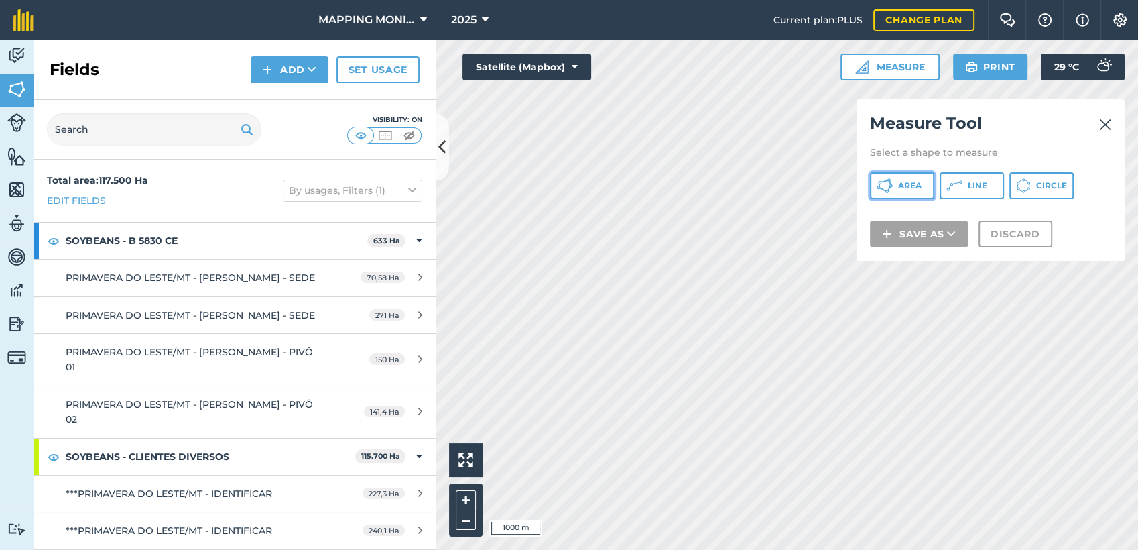
click at [895, 185] on button "Area" at bounding box center [902, 185] width 64 height 27
click at [1105, 126] on img at bounding box center [1105, 125] width 12 height 16
